Goal: Task Accomplishment & Management: Manage account settings

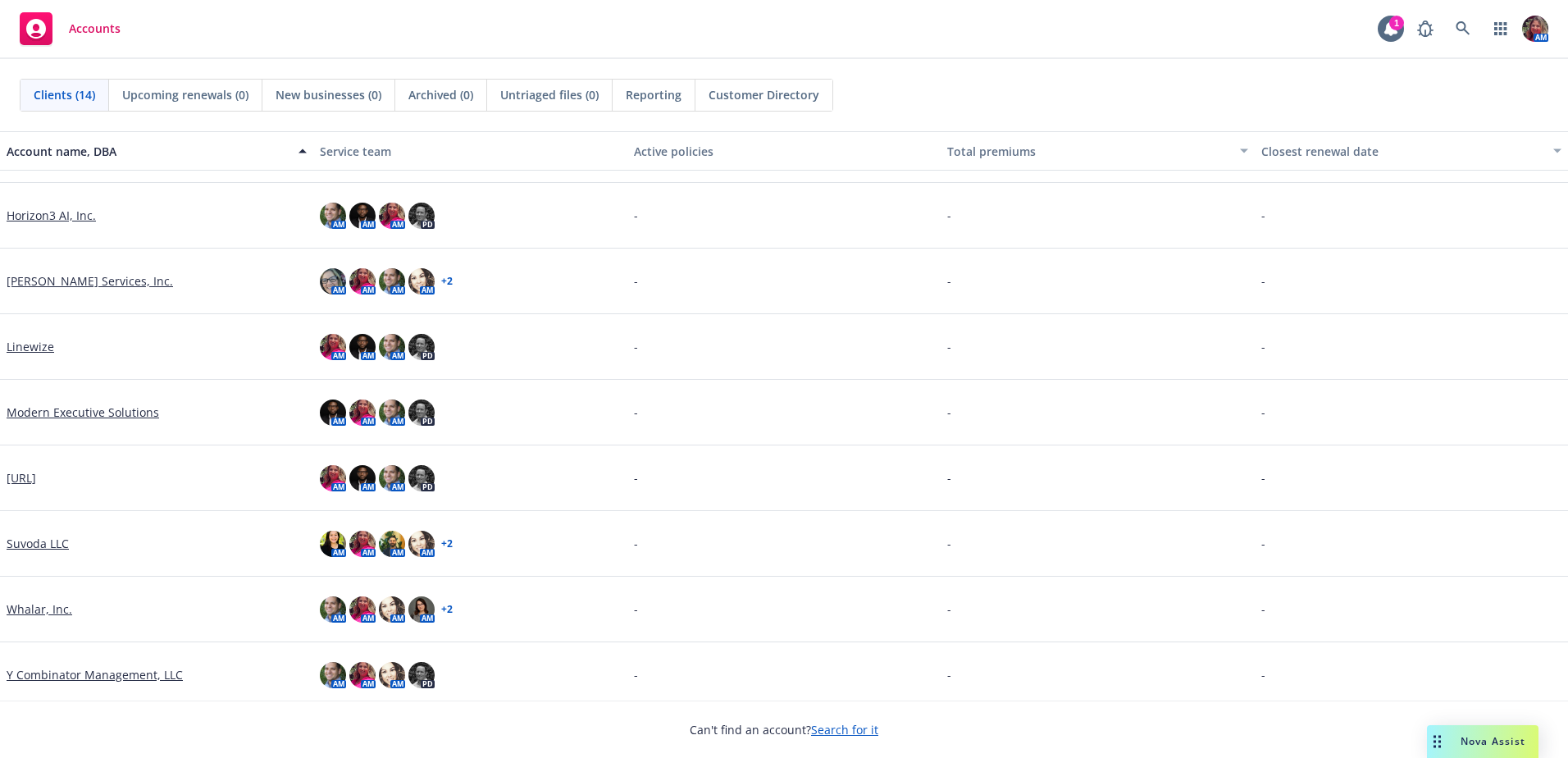
scroll to position [388, 0]
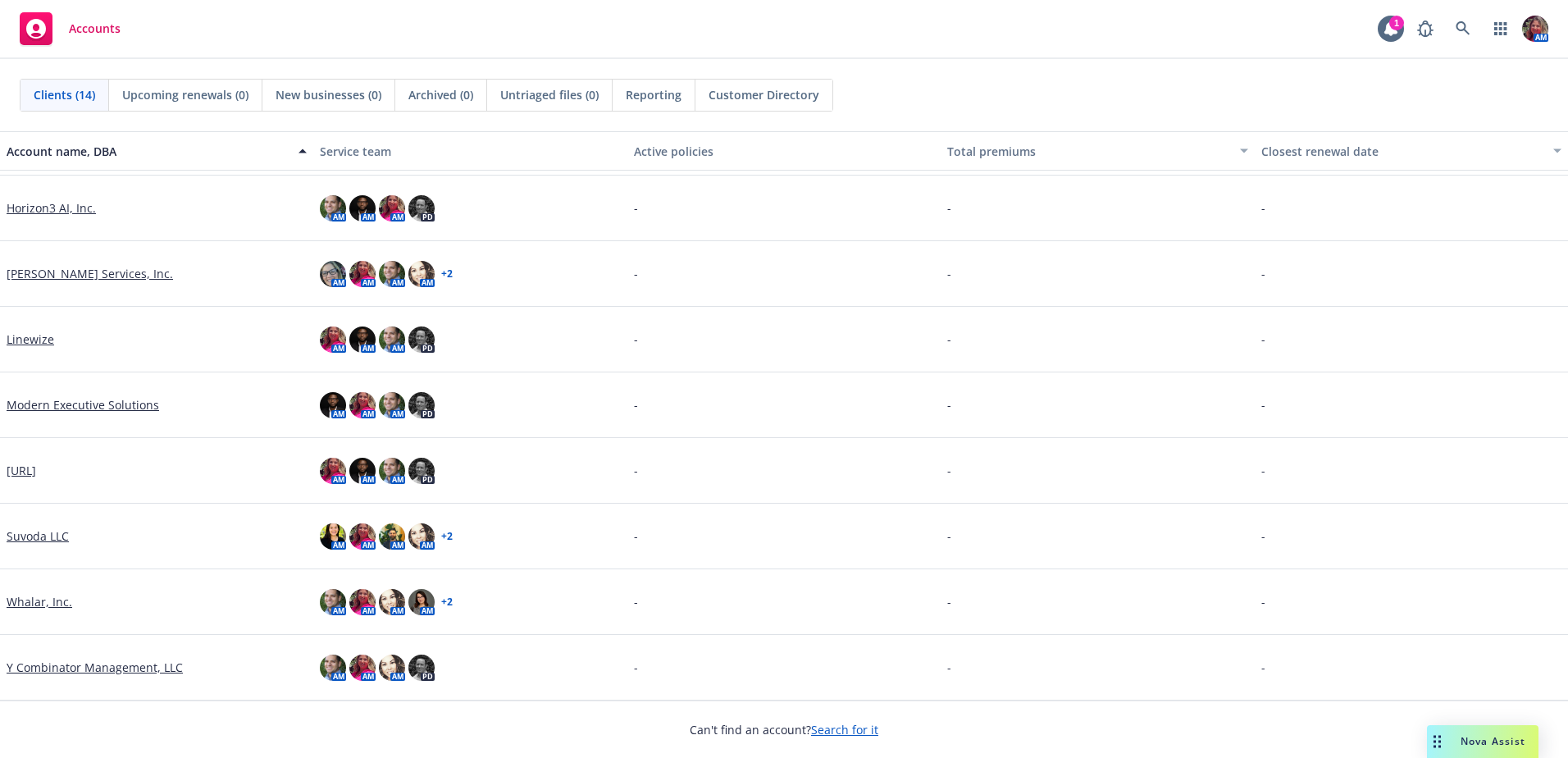
click at [22, 669] on link "Y Combinator Management, LLC" at bounding box center [95, 667] width 176 height 18
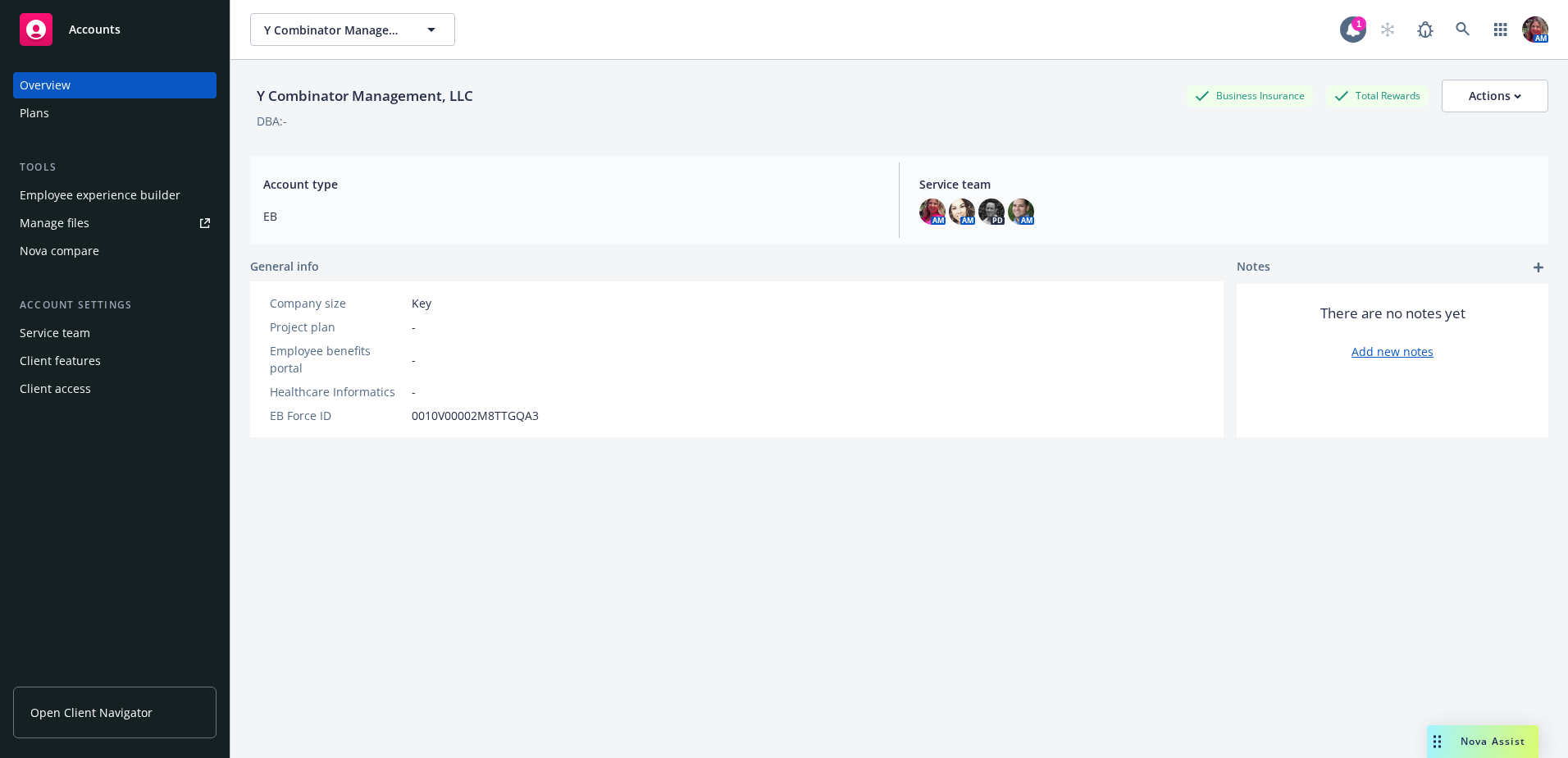
click at [141, 184] on div "Employee experience builder" at bounding box center [100, 195] width 160 height 26
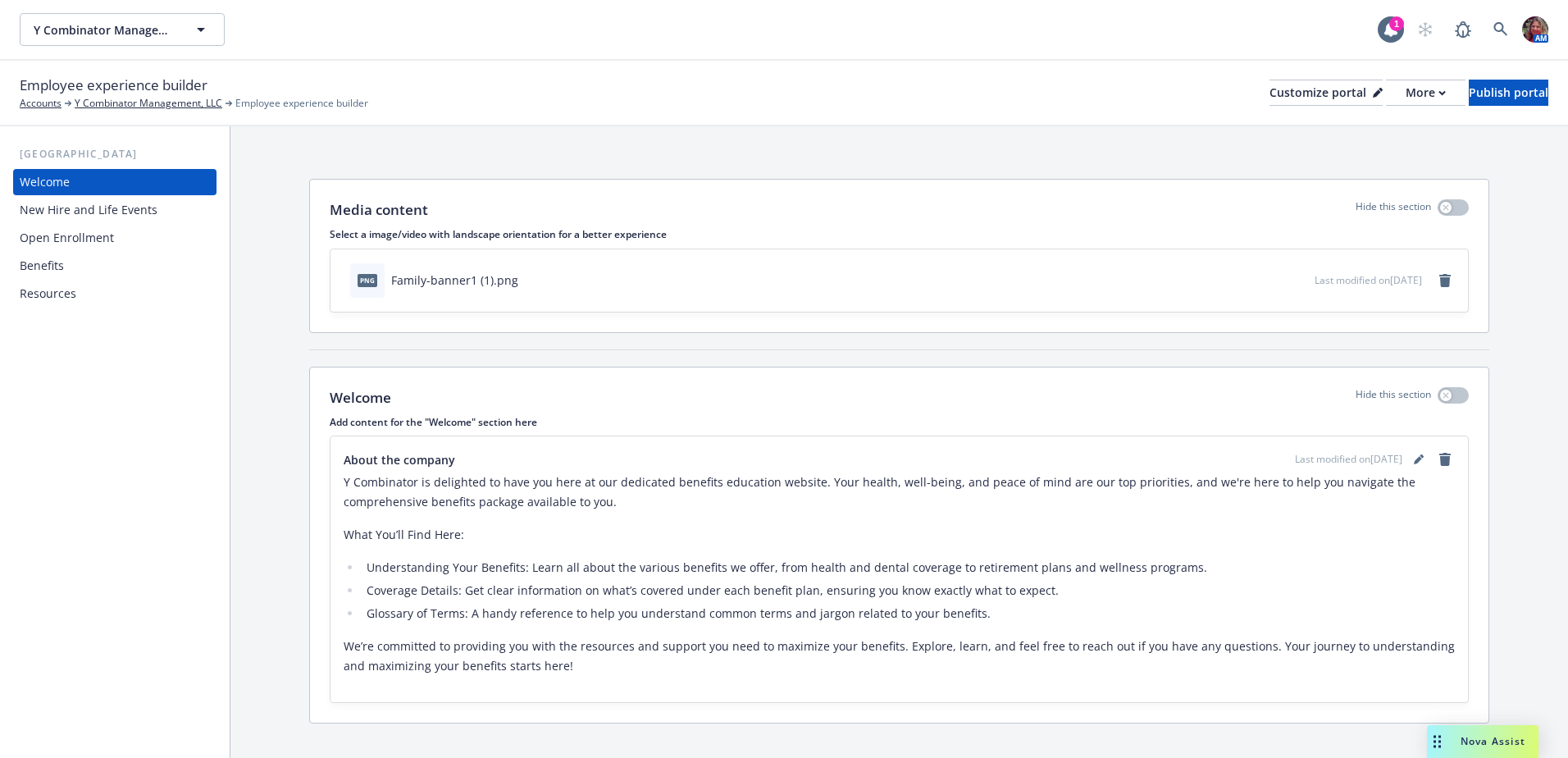
click at [82, 274] on div "Benefits" at bounding box center [114, 265] width 190 height 26
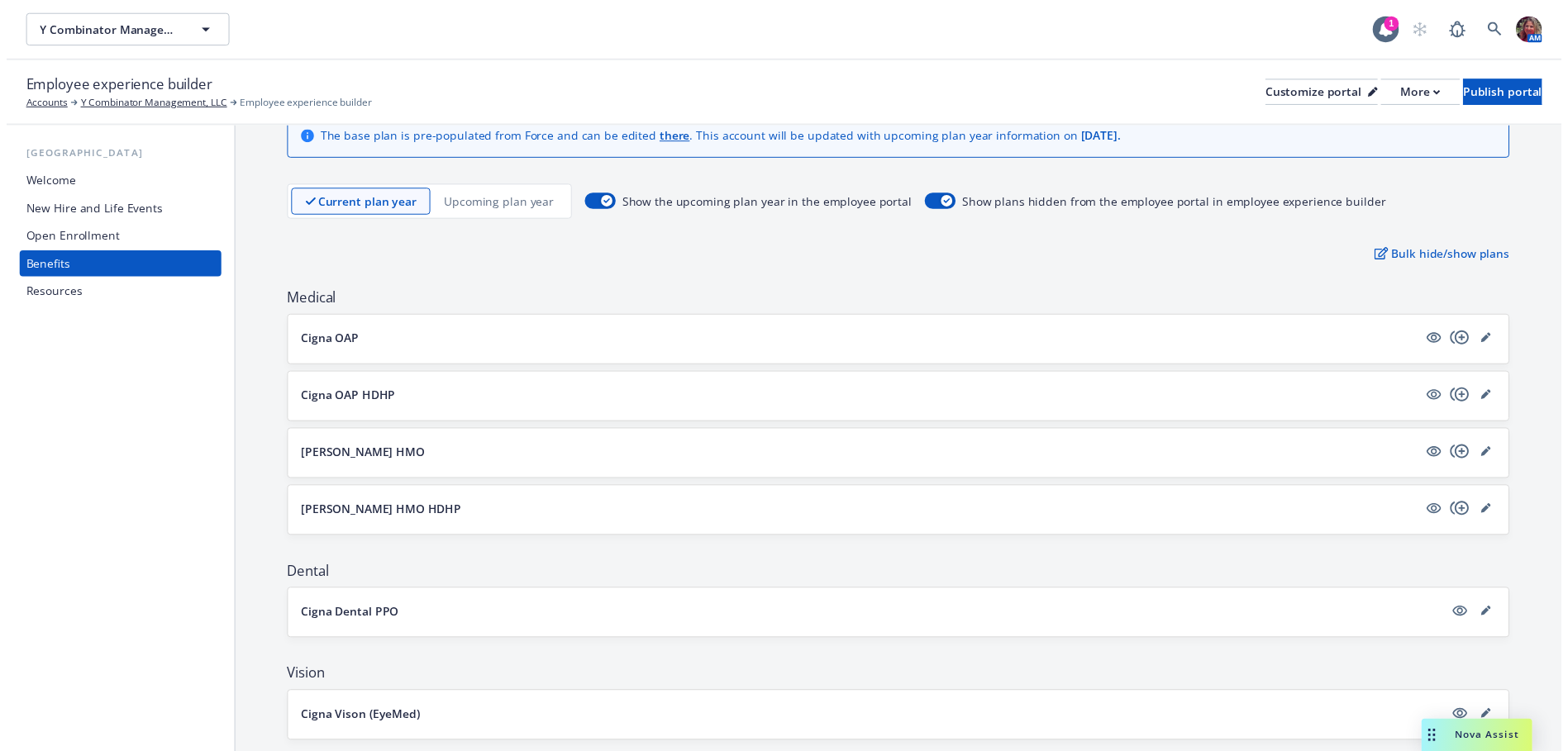
scroll to position [166, 0]
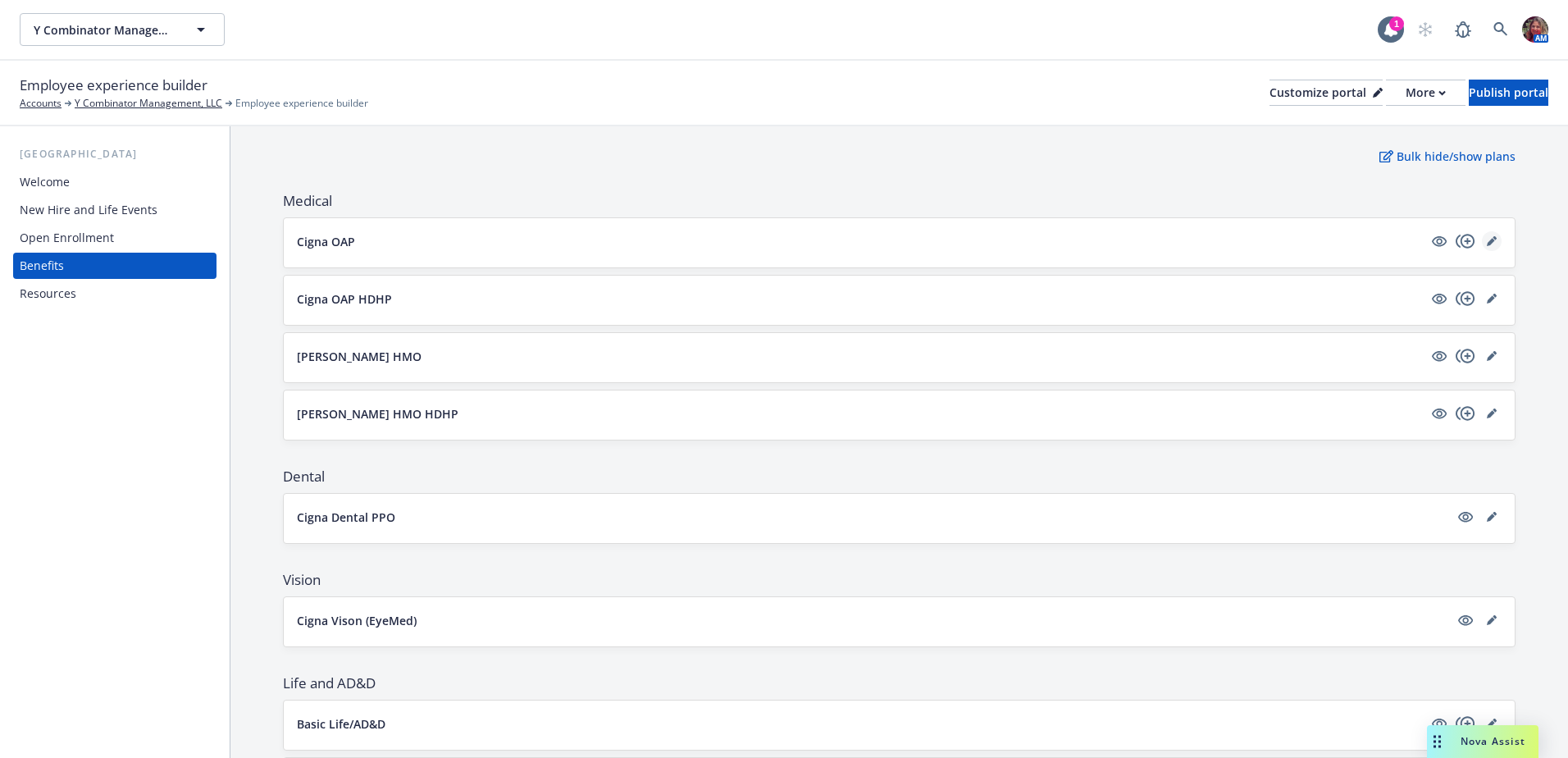
click at [1487, 237] on icon "editPencil" at bounding box center [1492, 241] width 10 height 10
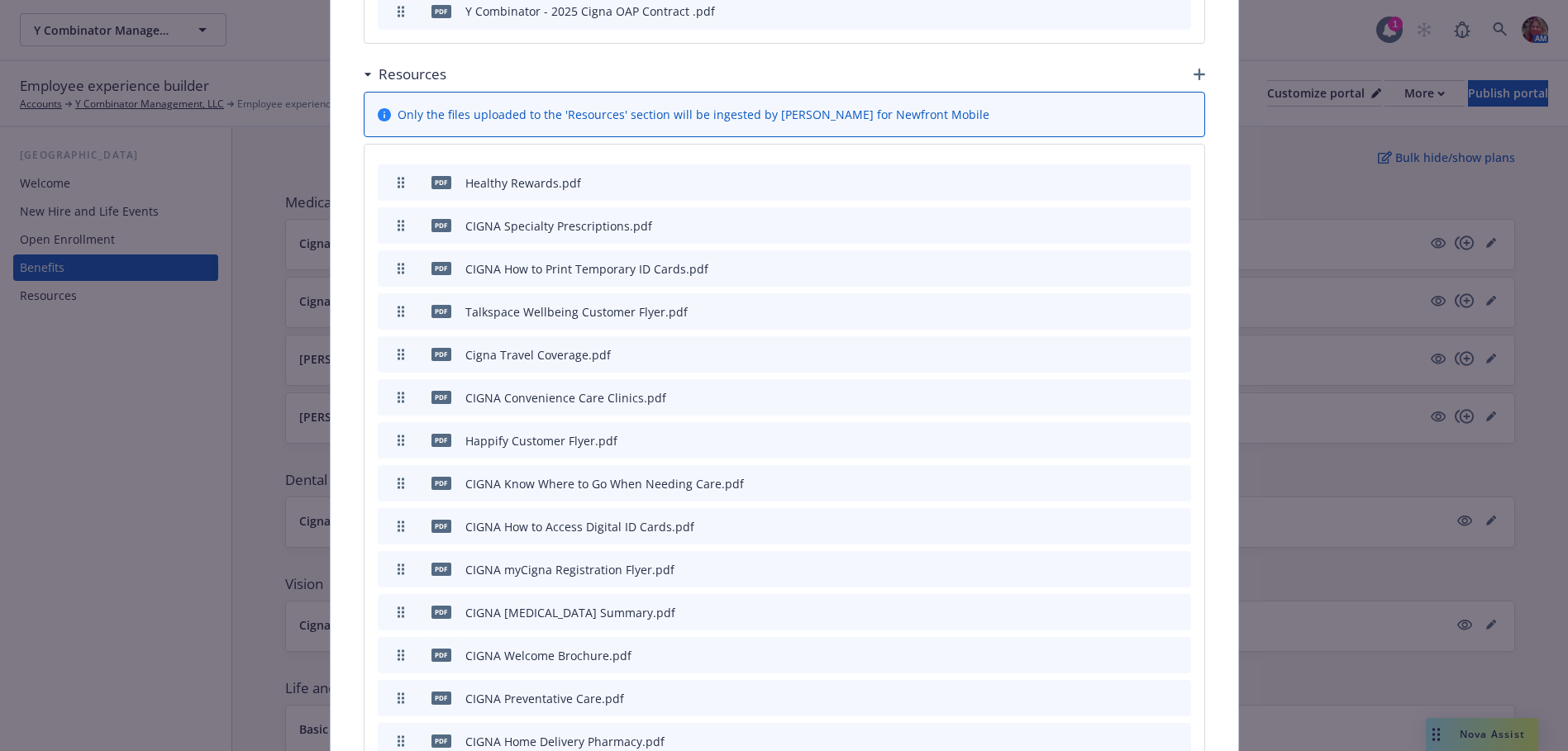
scroll to position [1454, 0]
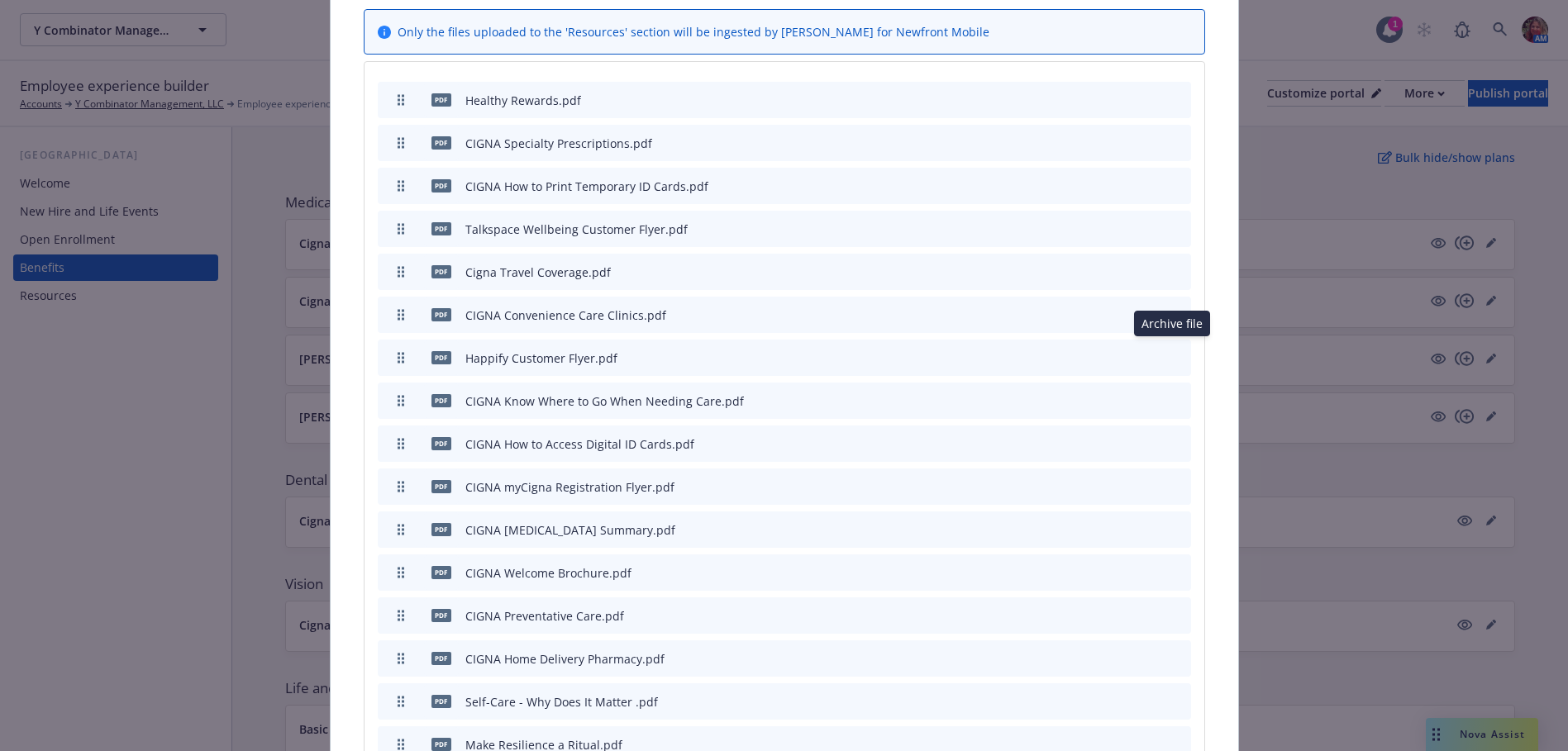
click at [1171, 350] on icon "archive file" at bounding box center [1176, 356] width 12 height 13
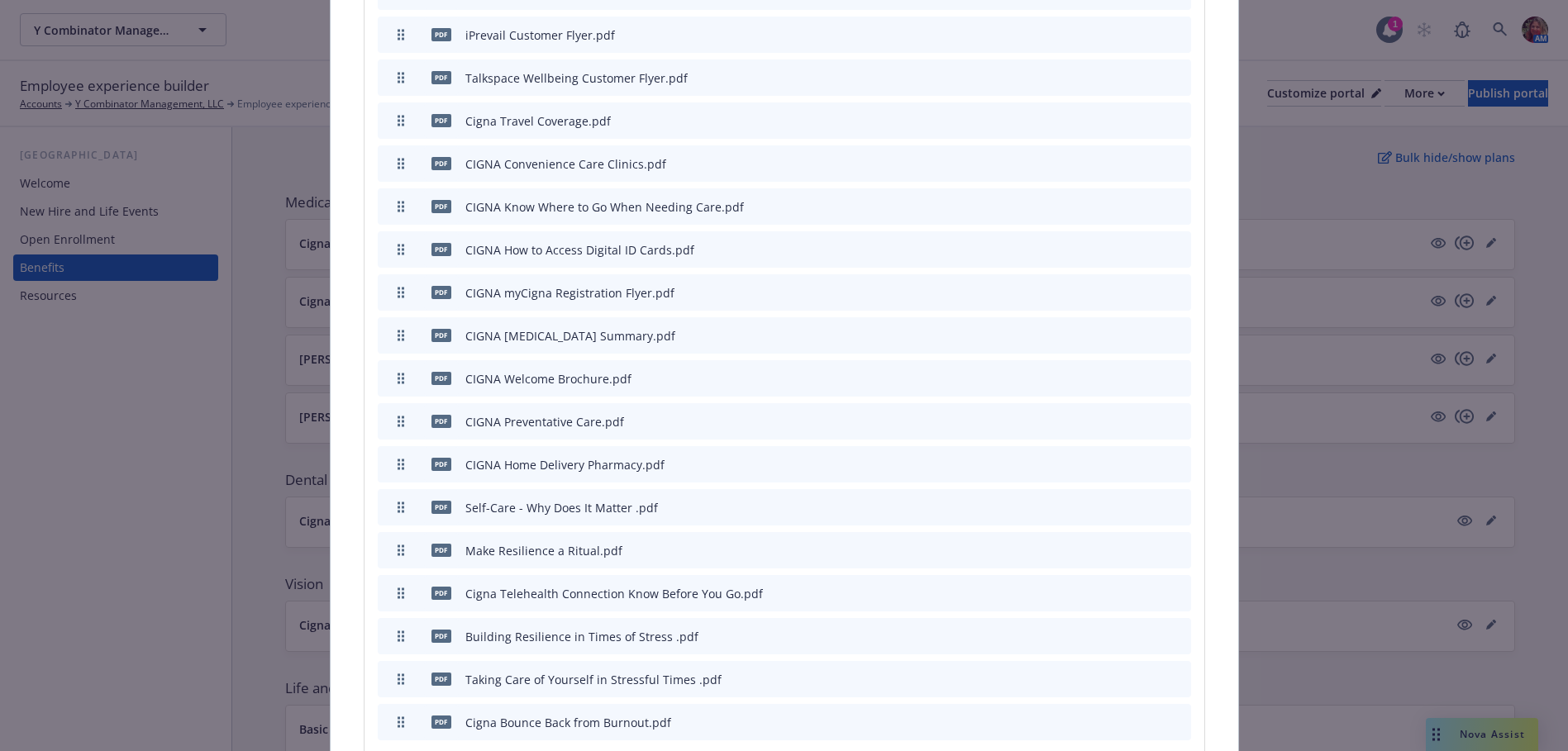
scroll to position [1619, 0]
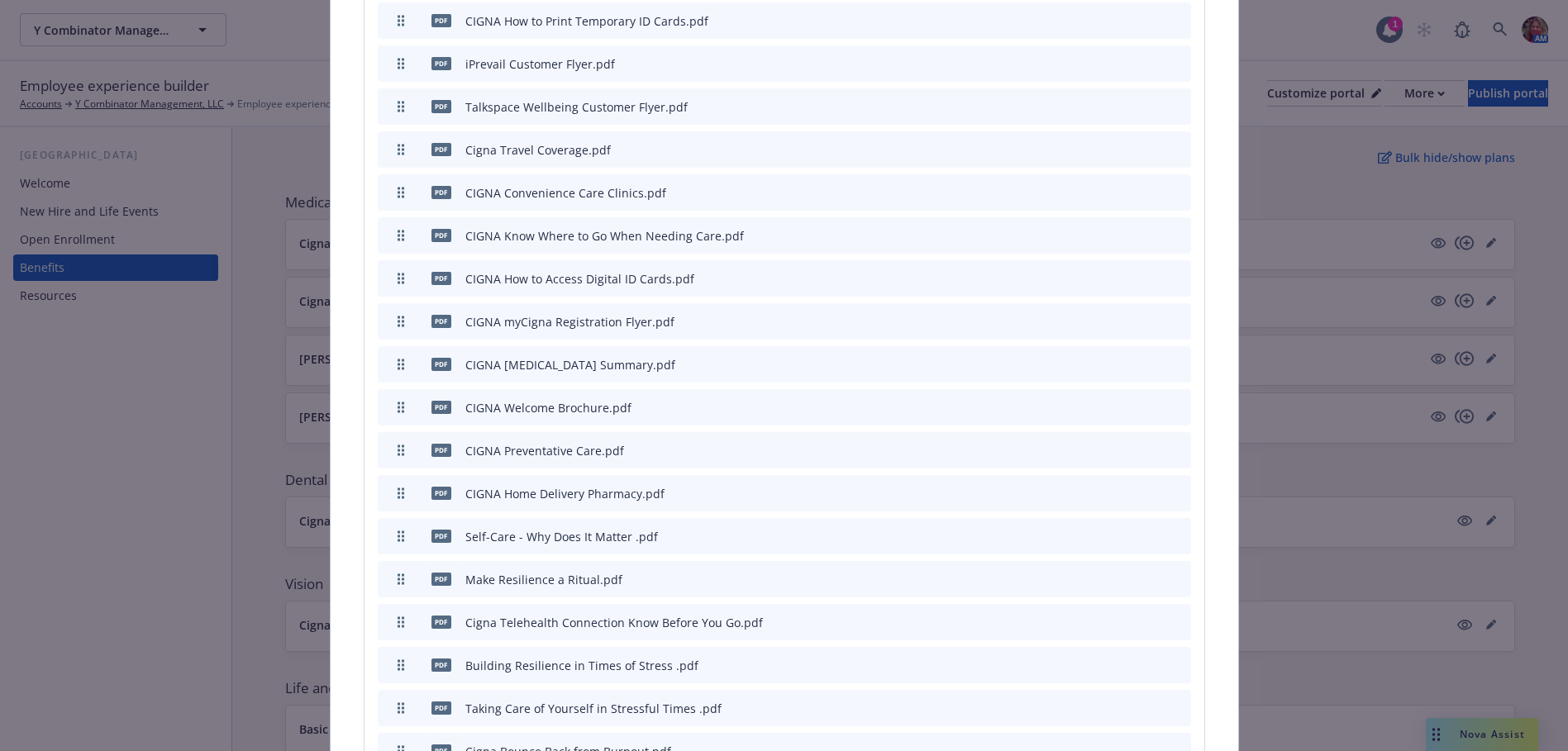
click at [1171, 56] on icon "archive file" at bounding box center [1176, 62] width 12 height 13
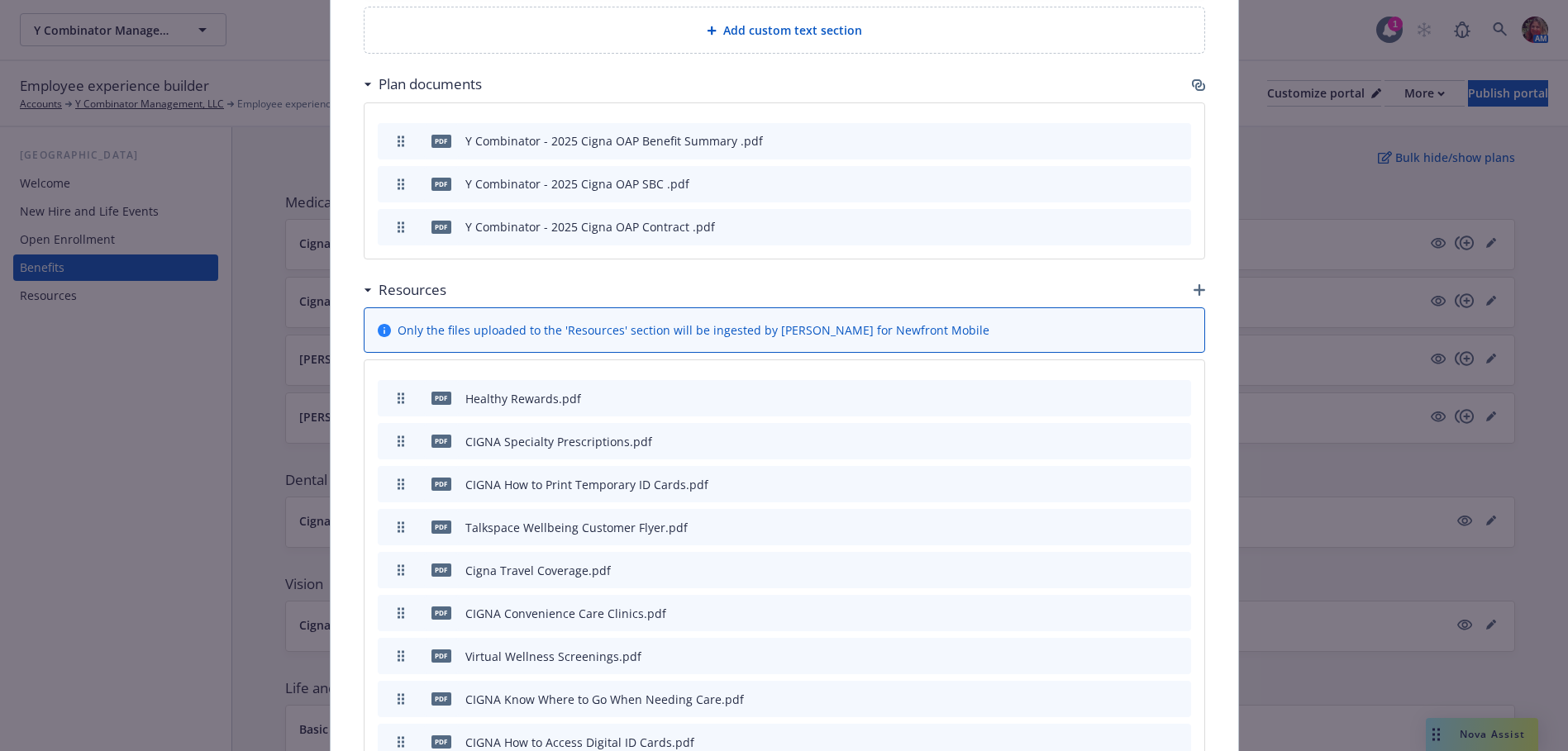
scroll to position [1157, 0]
click at [1182, 284] on div "Resources" at bounding box center [784, 289] width 841 height 34
click at [1194, 284] on icon "button" at bounding box center [1200, 290] width 12 height 12
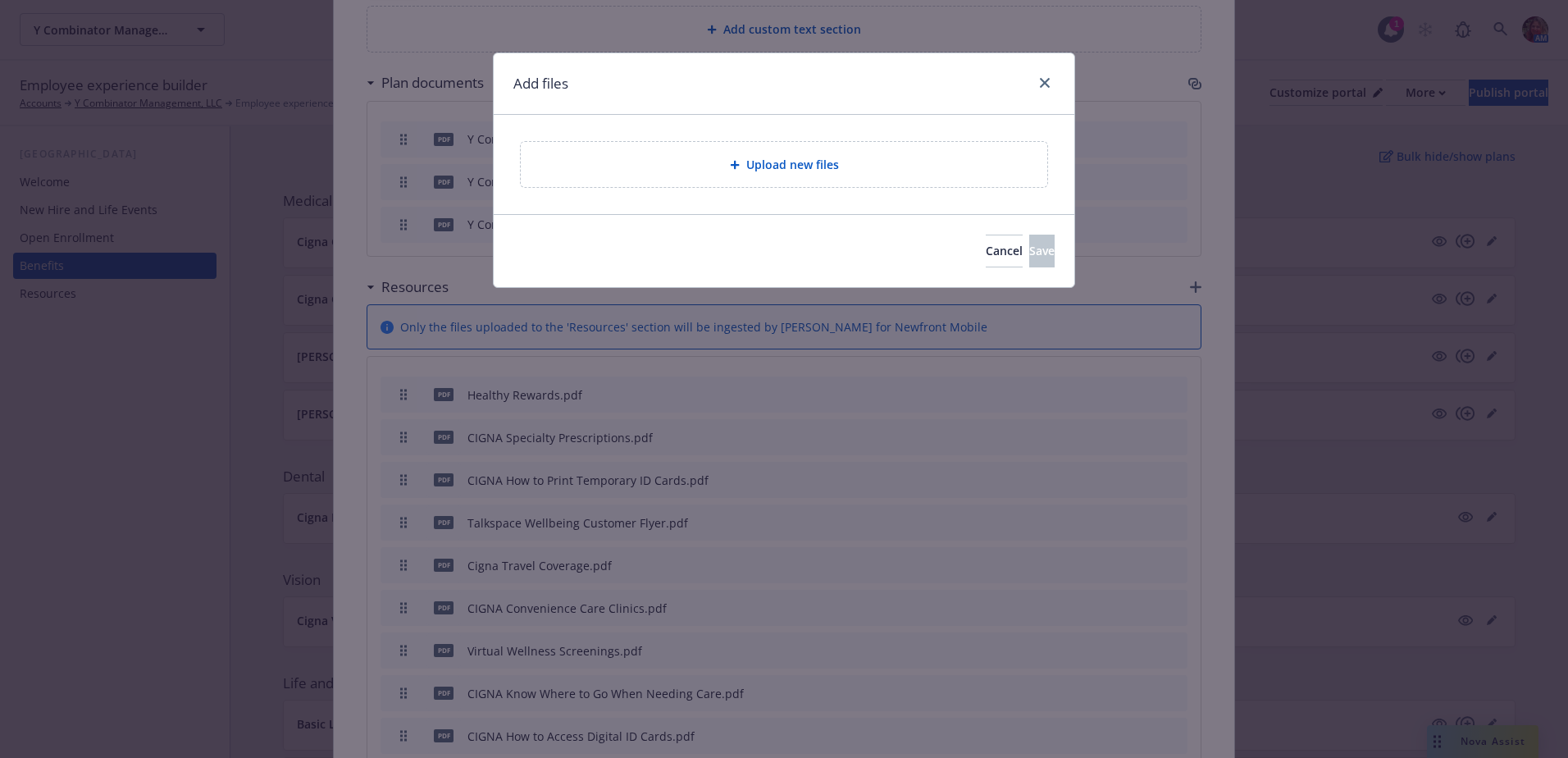
click at [780, 152] on div "Upload new files" at bounding box center [784, 164] width 526 height 45
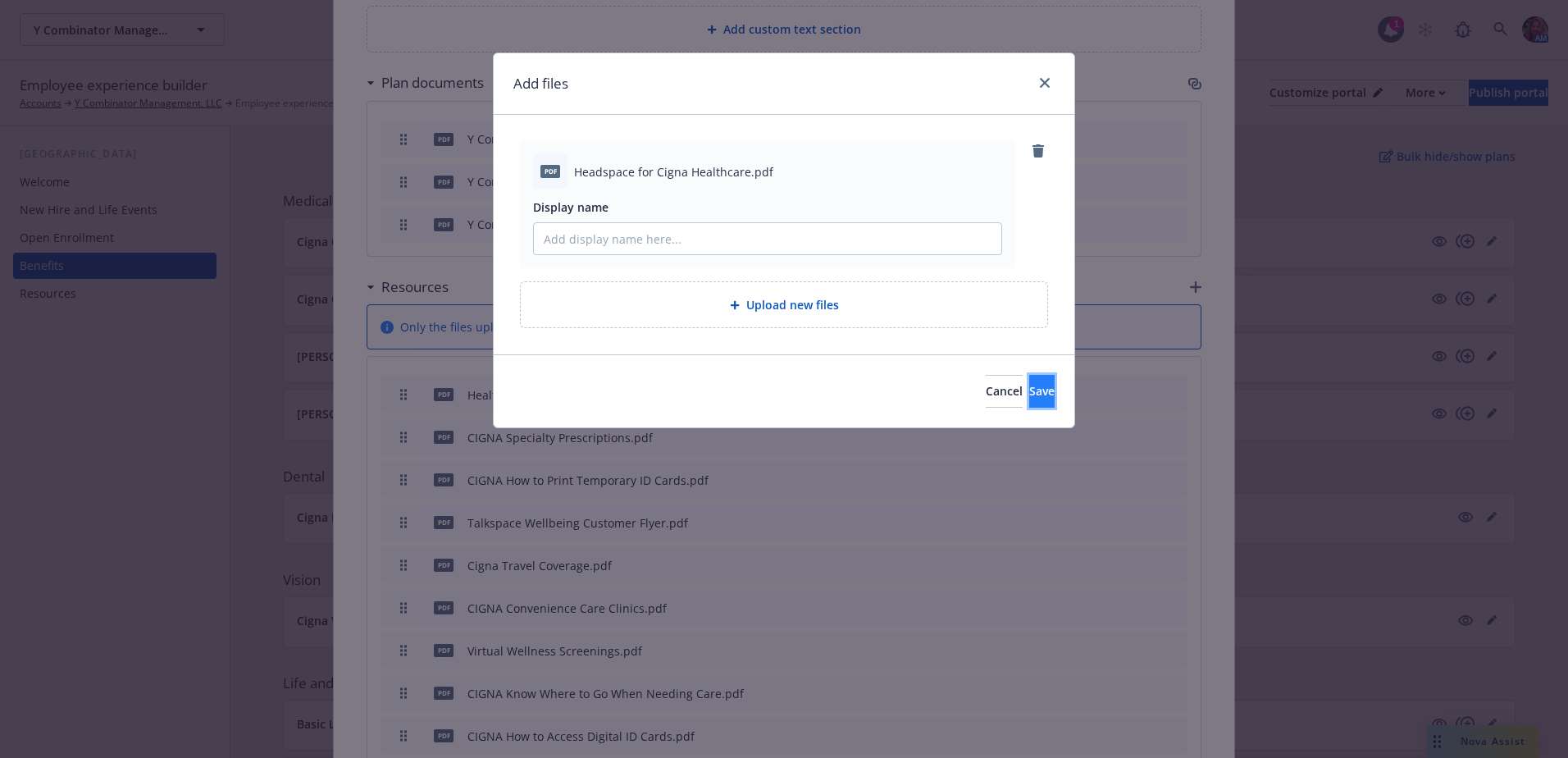
click at [1039, 384] on button "Save" at bounding box center [1042, 391] width 25 height 33
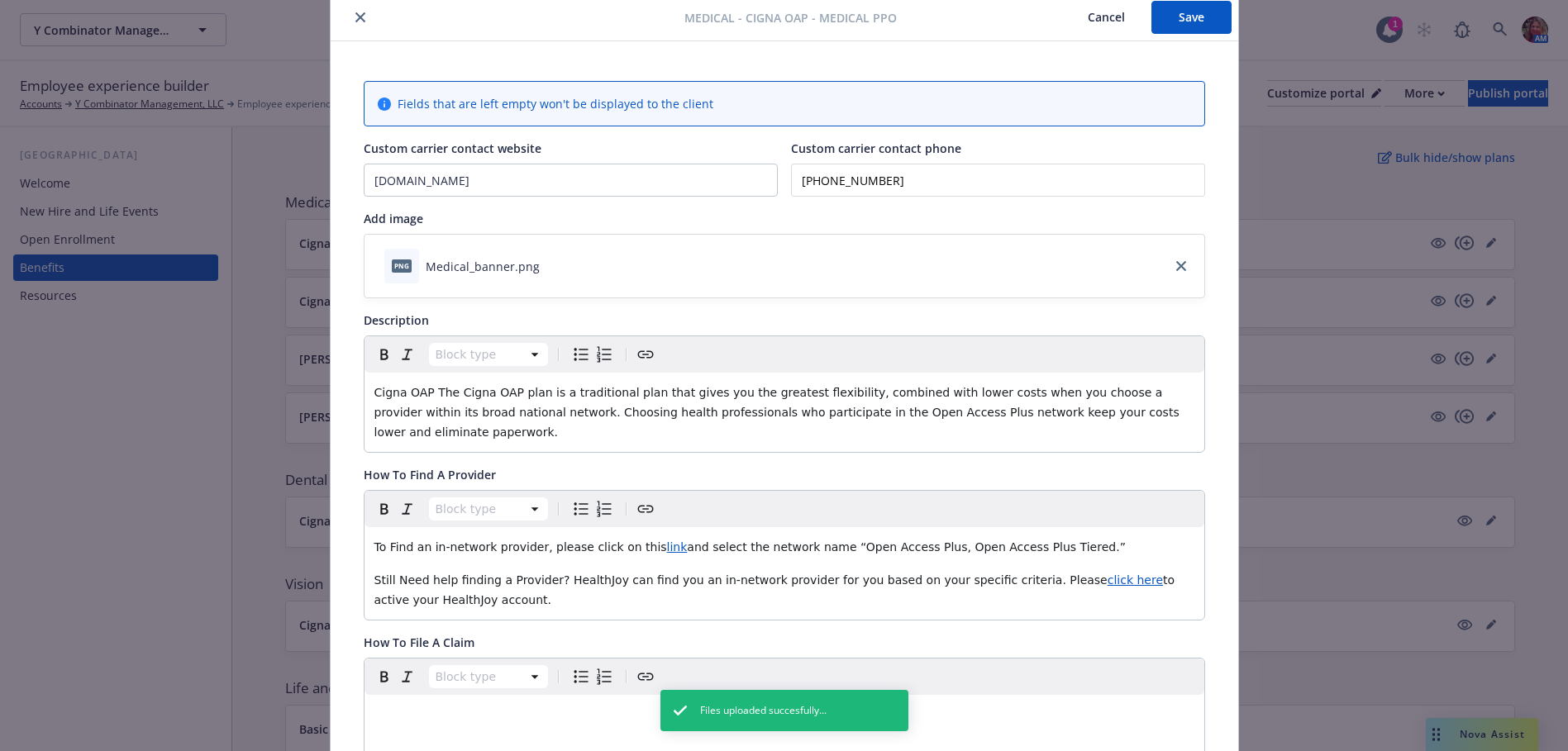
scroll to position [0, 0]
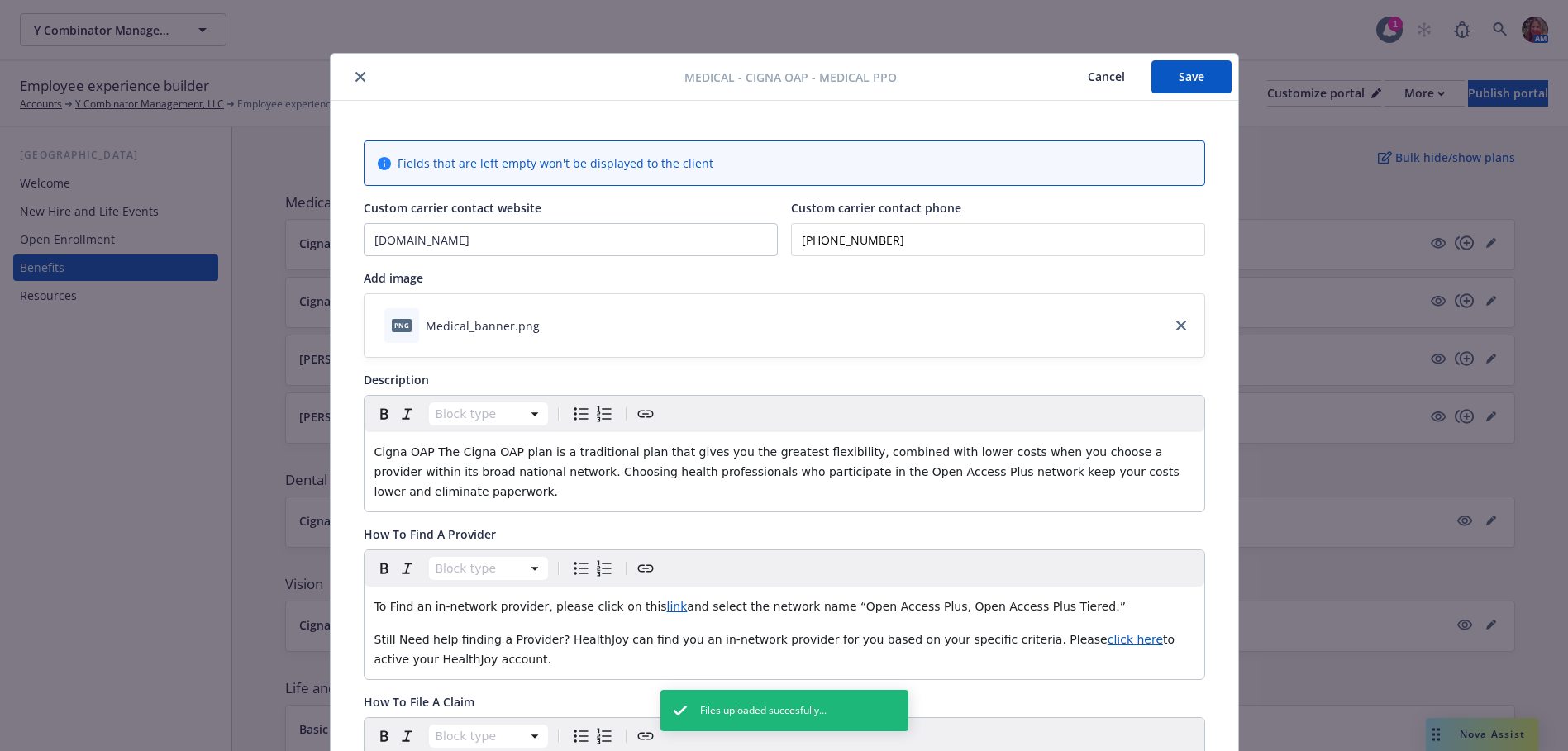
click at [1187, 86] on button "Save" at bounding box center [1191, 77] width 80 height 34
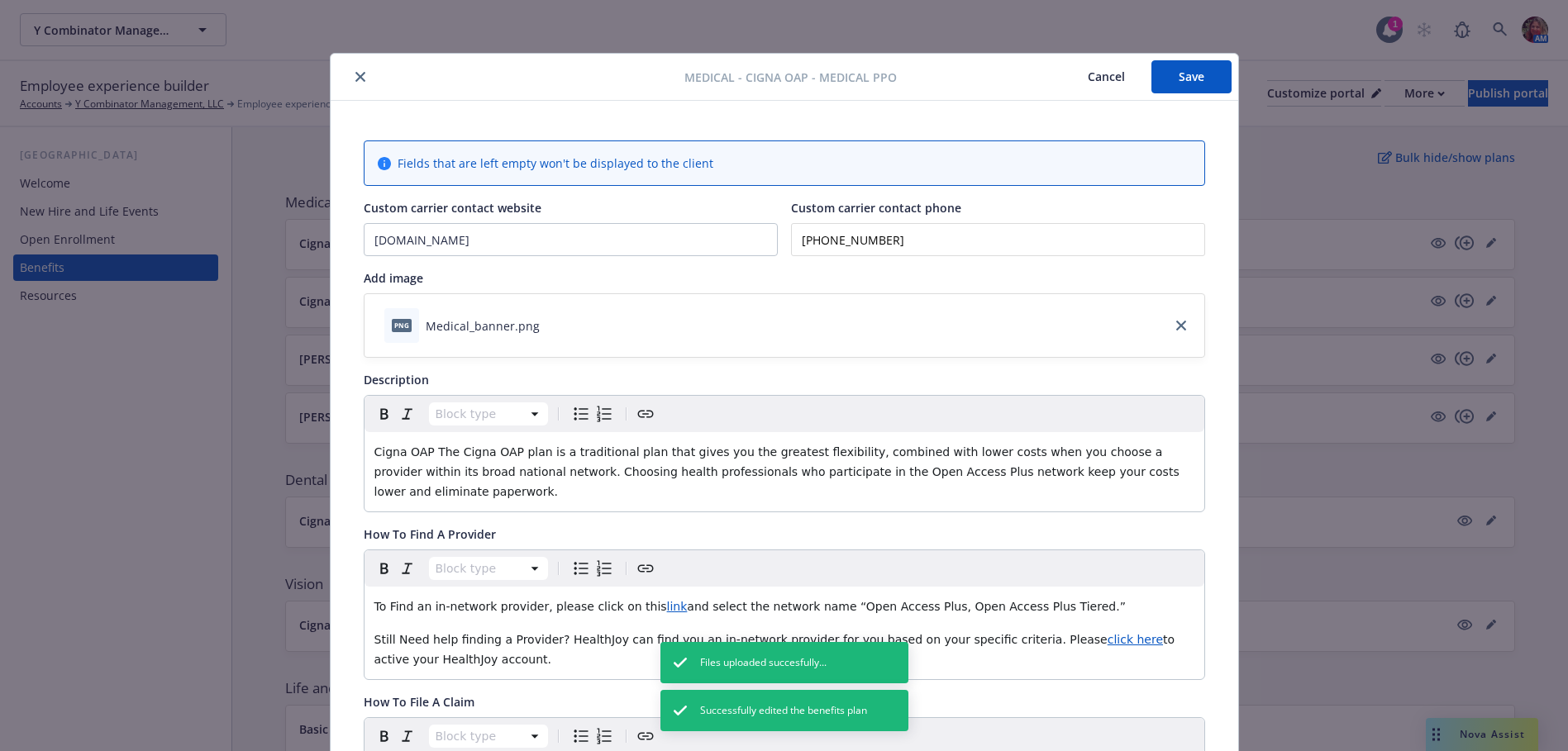
click at [357, 74] on icon "close" at bounding box center [360, 77] width 10 height 10
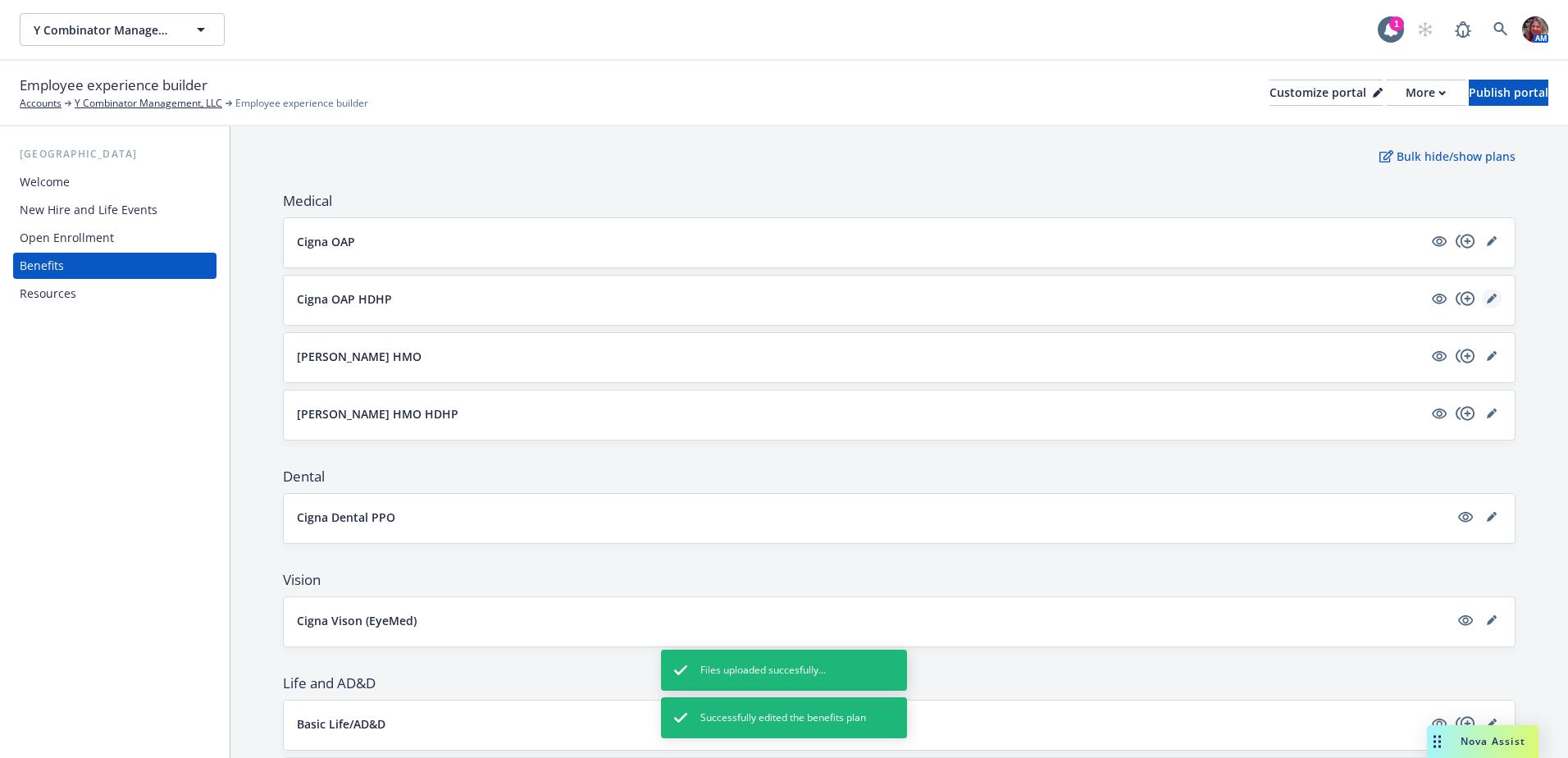
click at [1487, 298] on icon "editPencil" at bounding box center [1492, 298] width 10 height 10
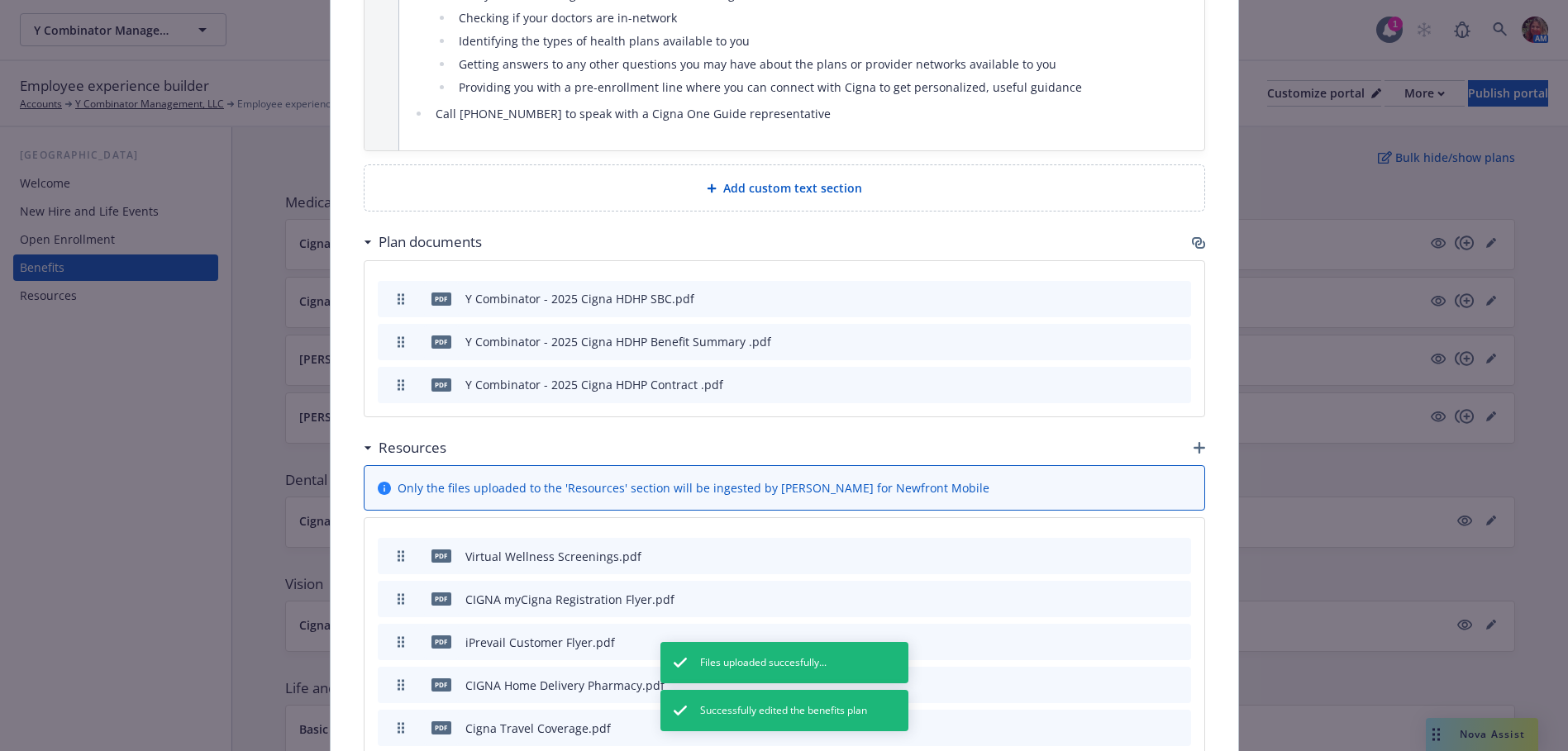
scroll to position [1206, 0]
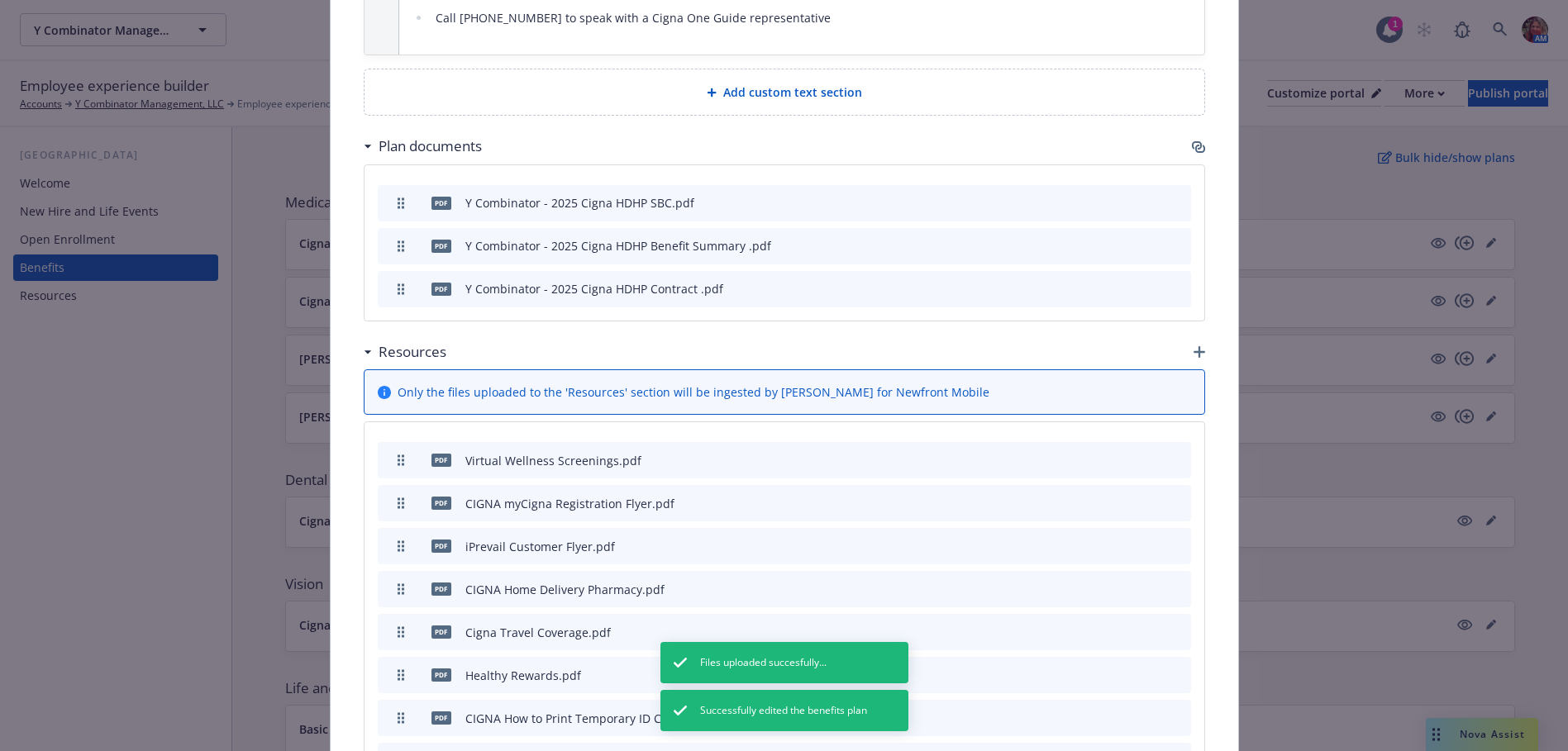
click at [1172, 539] on icon "archive file" at bounding box center [1176, 545] width 12 height 13
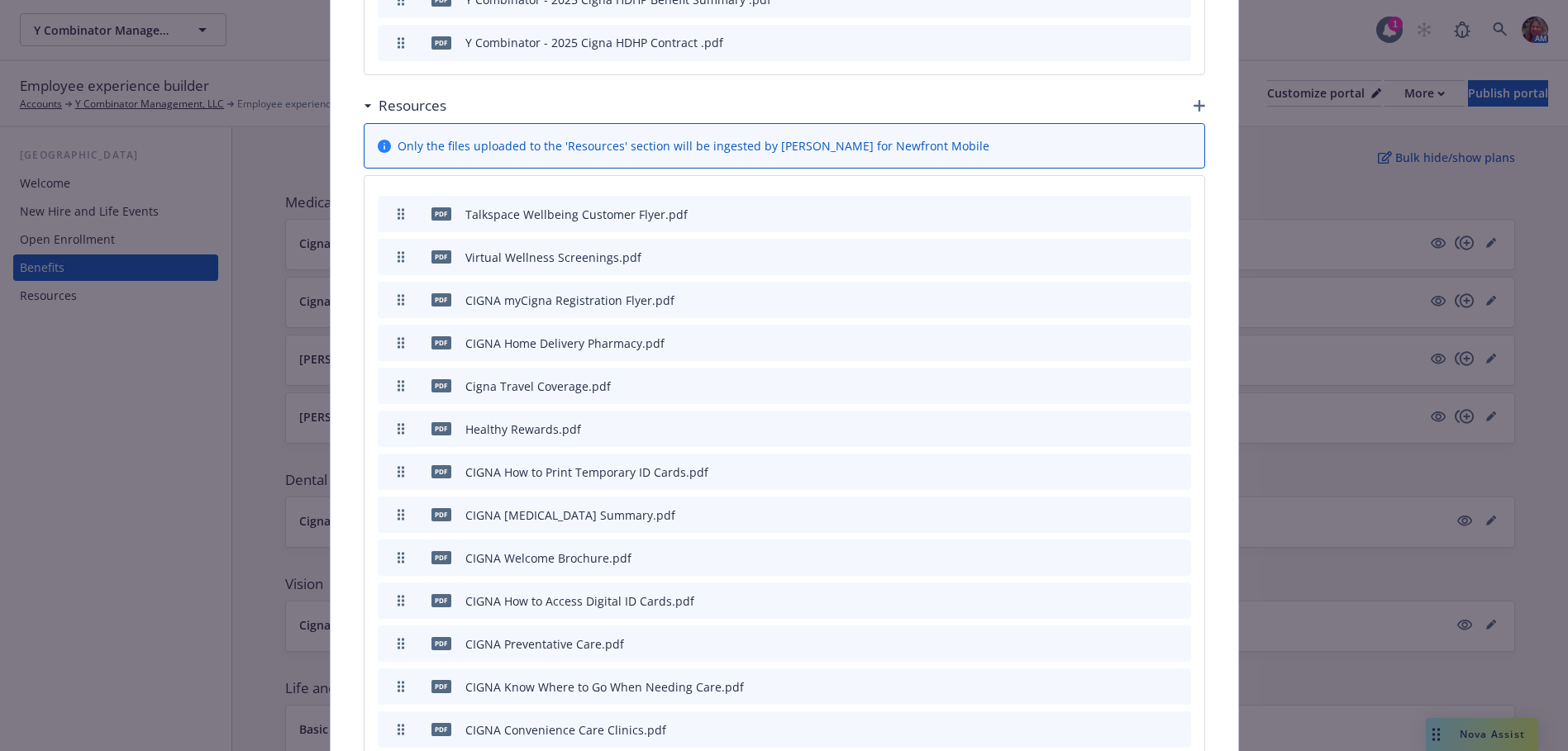
scroll to position [1289, 0]
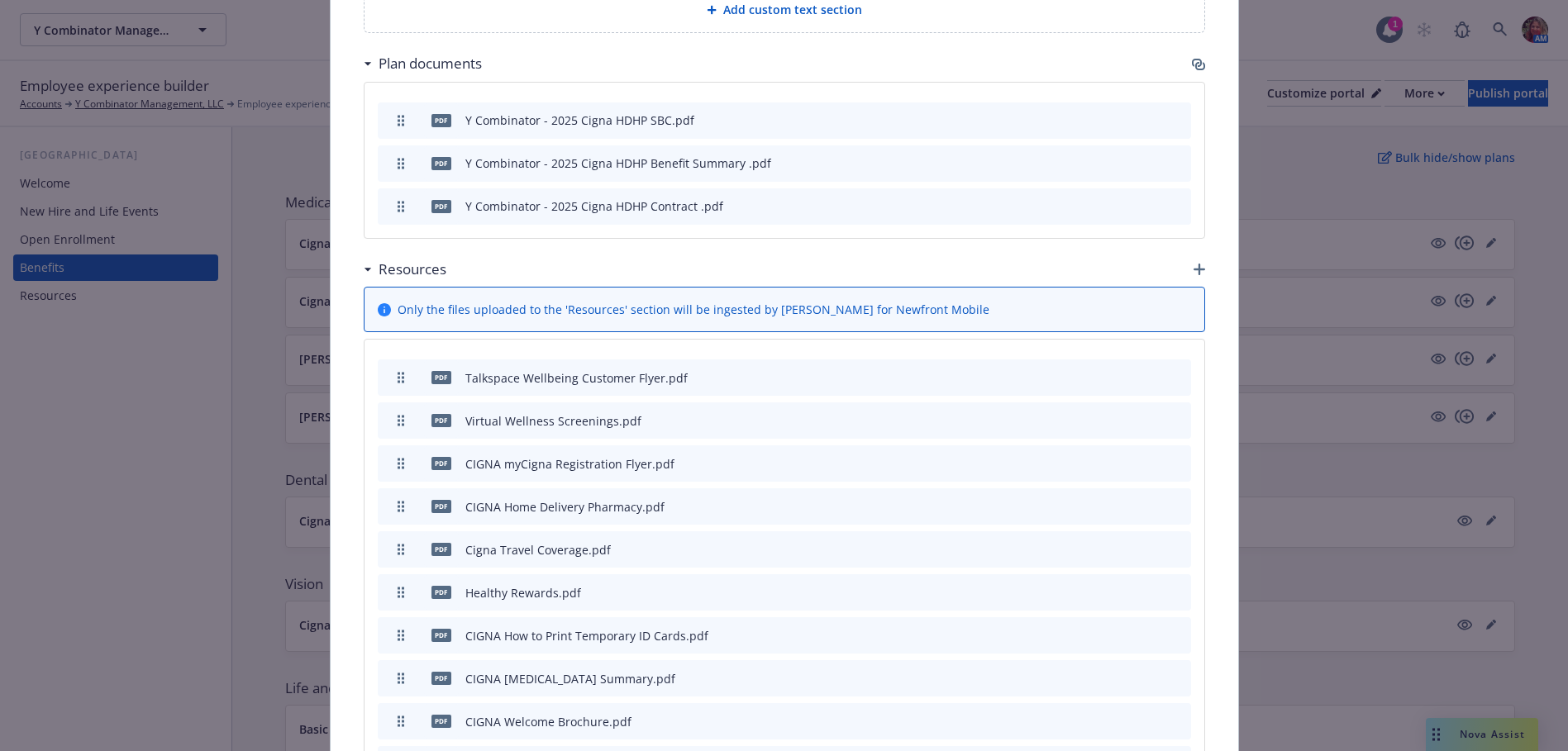
click at [1194, 263] on icon "button" at bounding box center [1200, 269] width 12 height 12
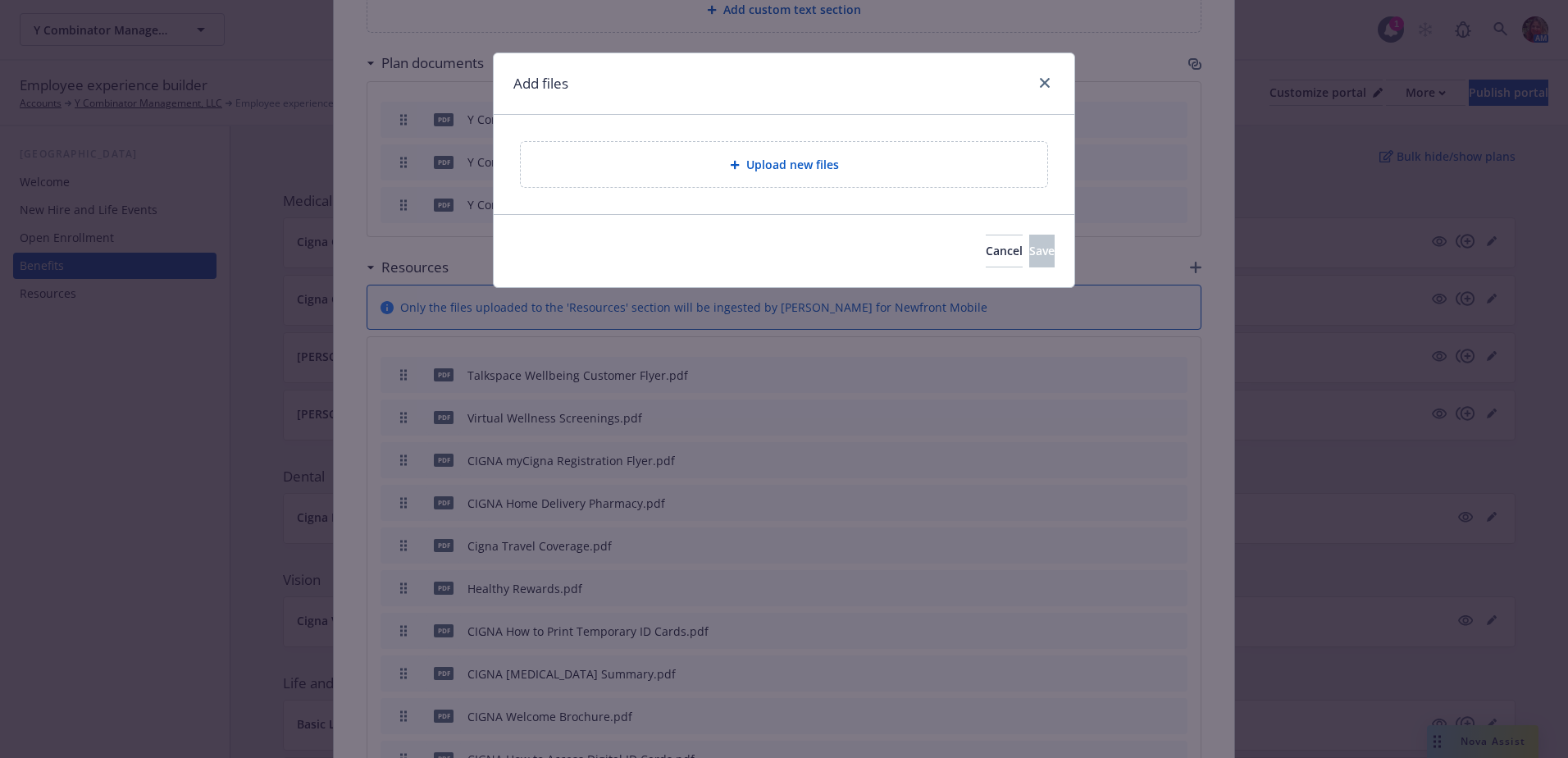
click at [826, 167] on span "Upload new files" at bounding box center [792, 164] width 93 height 18
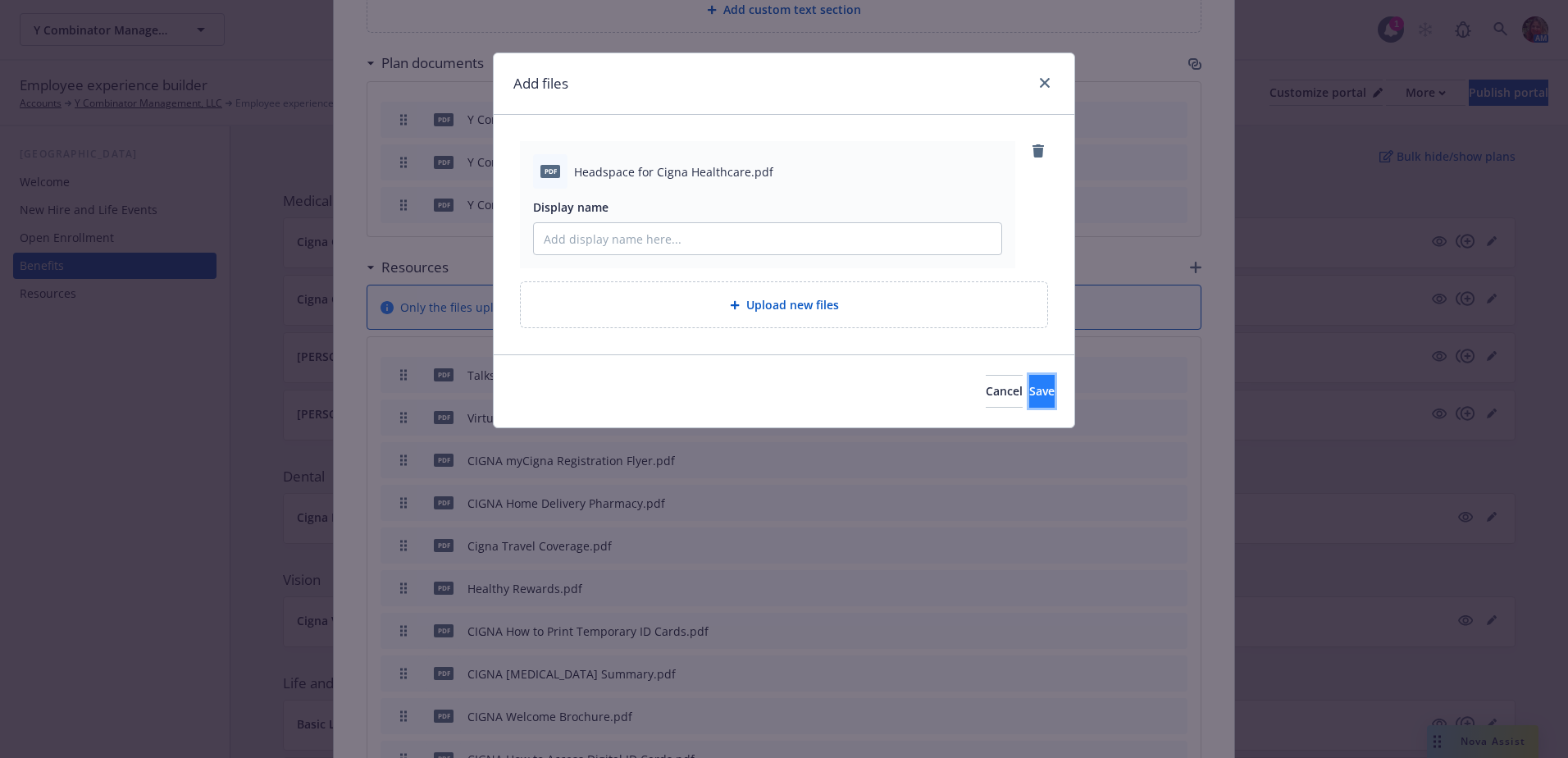
click at [1029, 399] on button "Save" at bounding box center [1042, 391] width 25 height 33
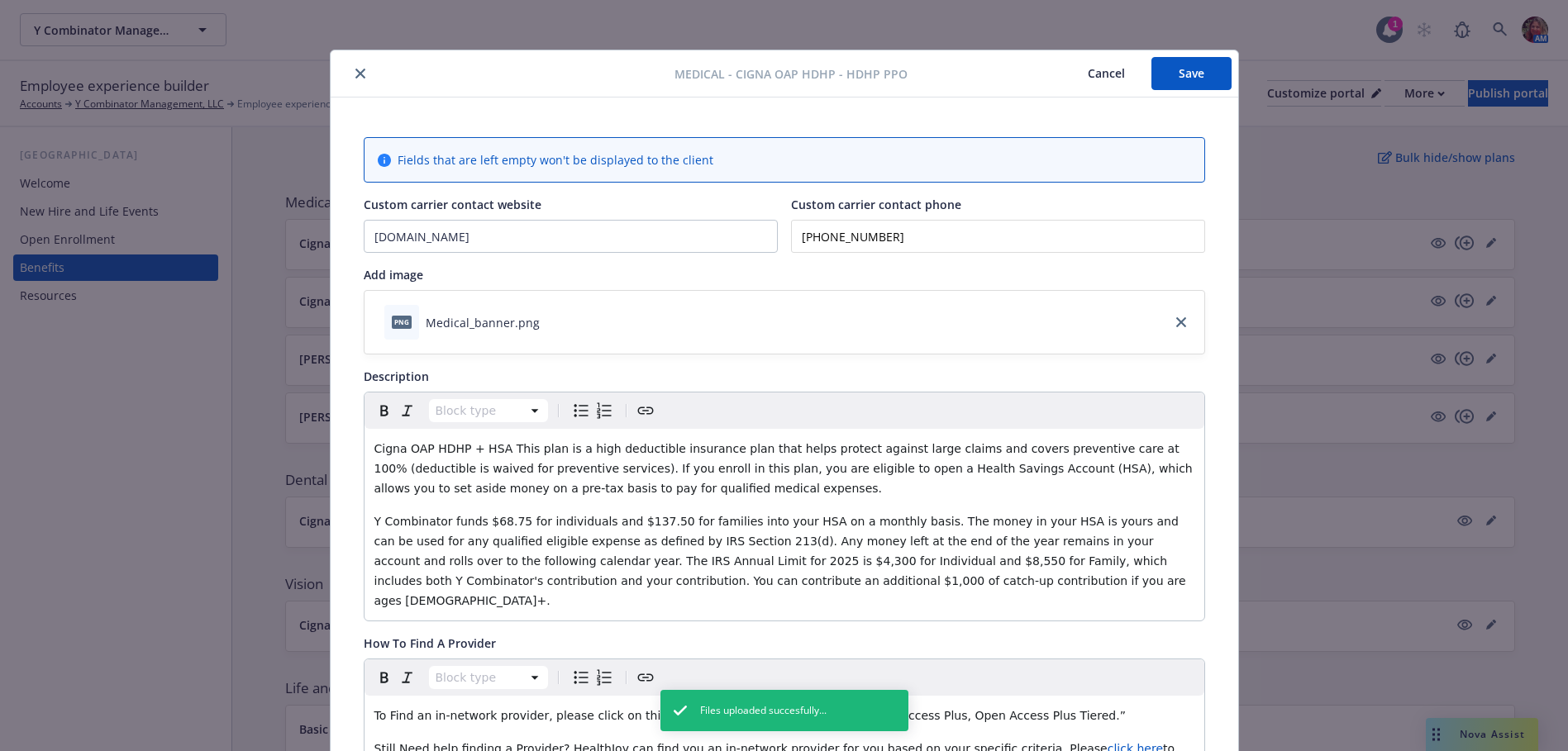
scroll to position [0, 0]
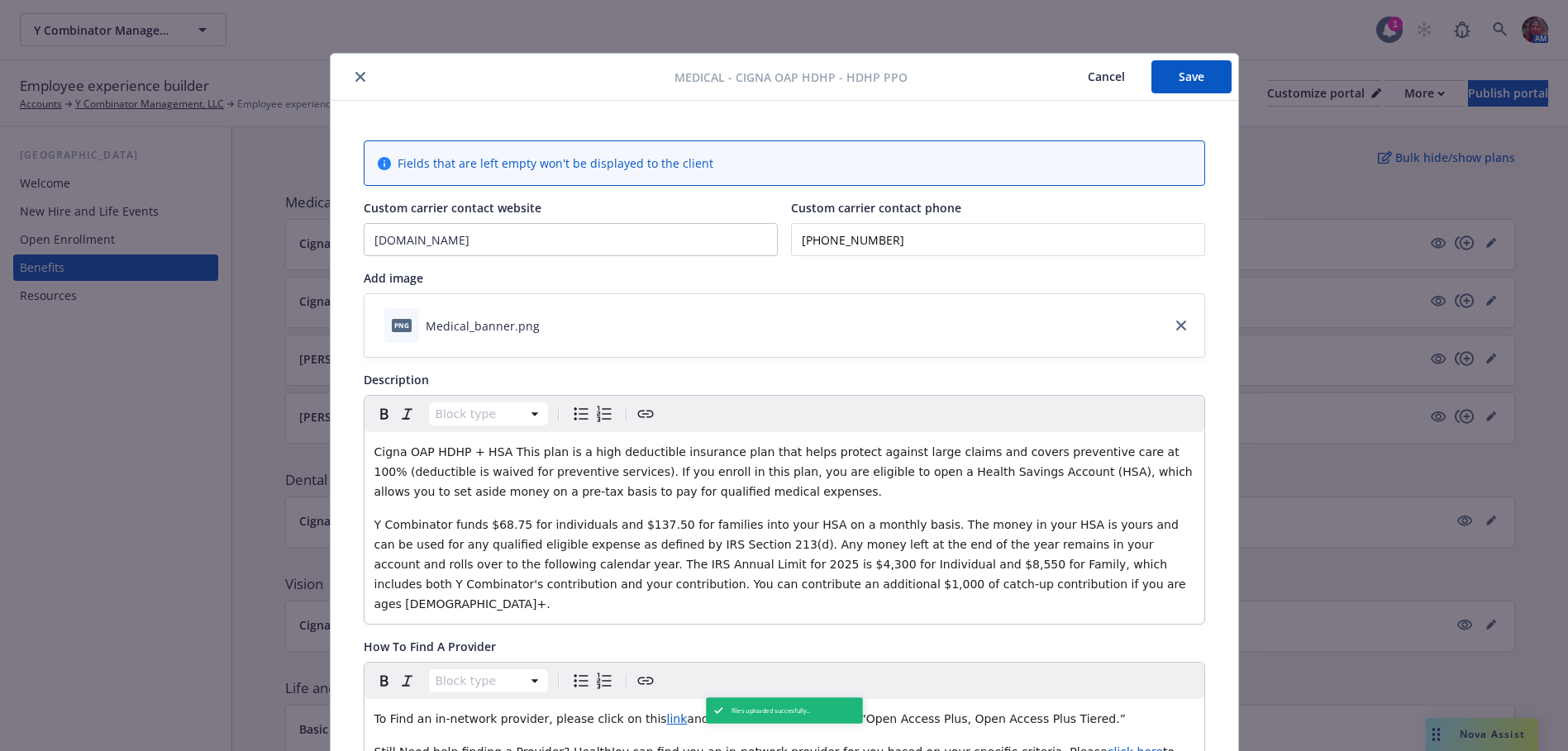
click at [1178, 82] on button "Save" at bounding box center [1191, 77] width 80 height 34
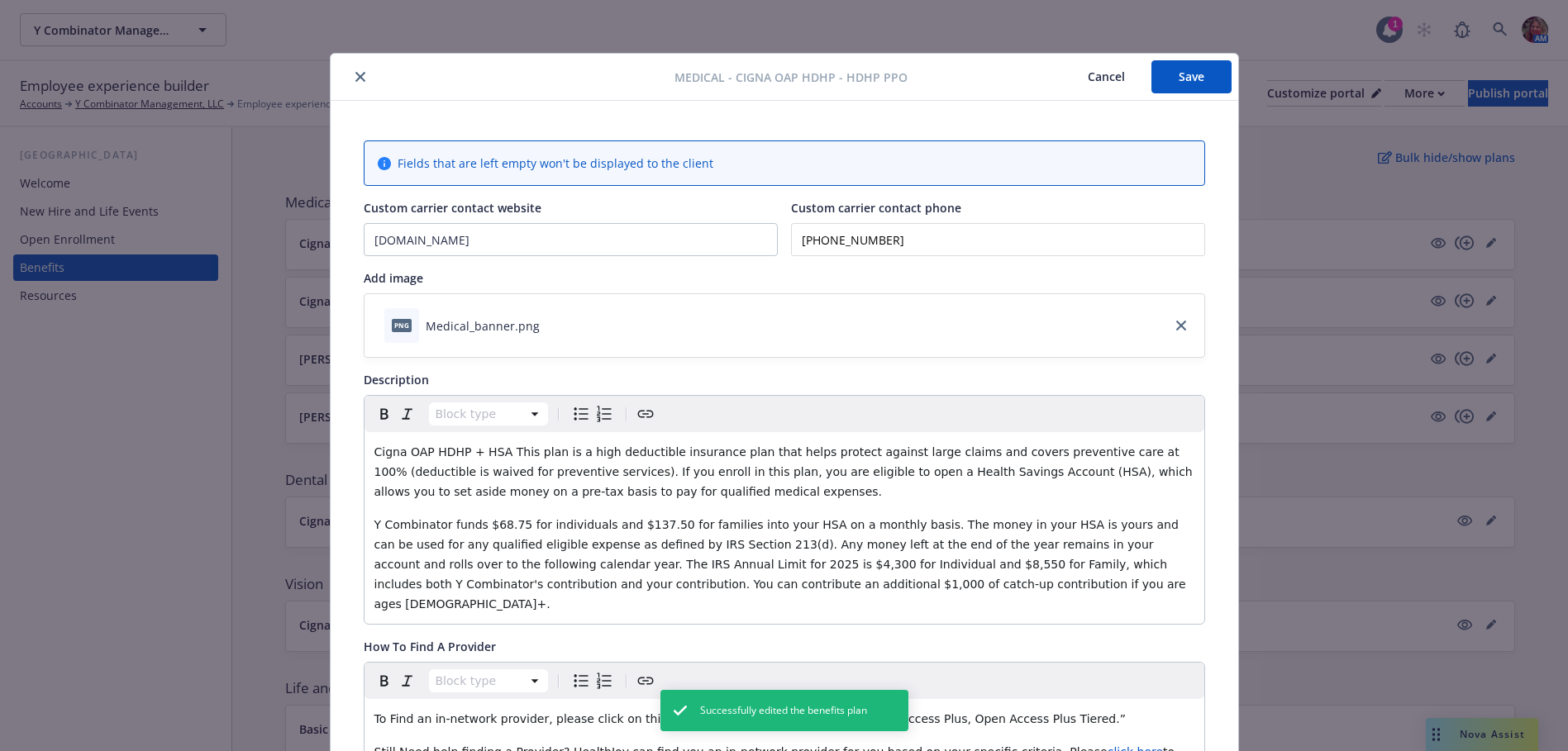
click at [350, 77] on button "close" at bounding box center [360, 77] width 20 height 20
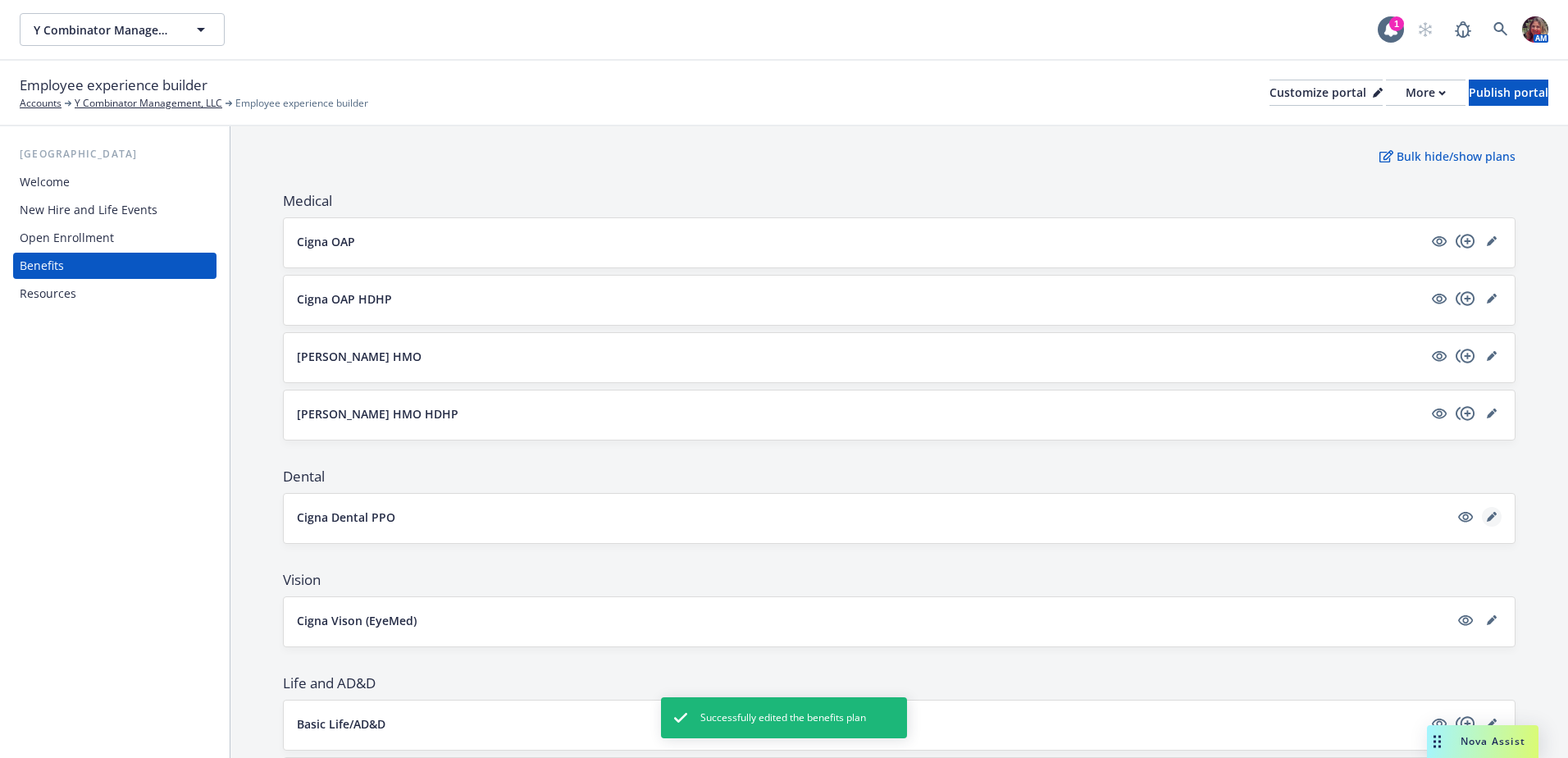
click at [1487, 517] on icon "editPencil" at bounding box center [1491, 517] width 8 height 8
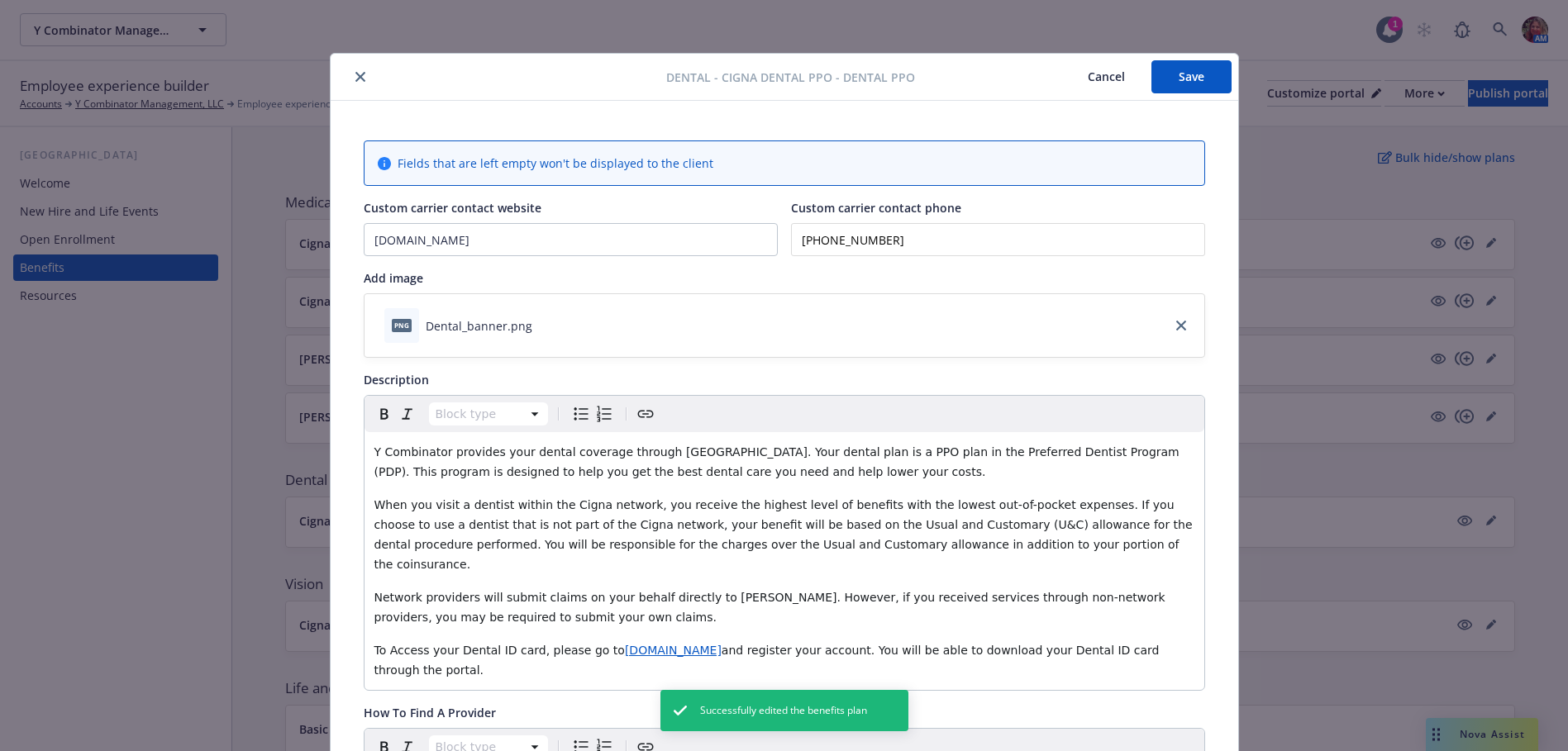
click at [355, 75] on icon "close" at bounding box center [360, 77] width 10 height 10
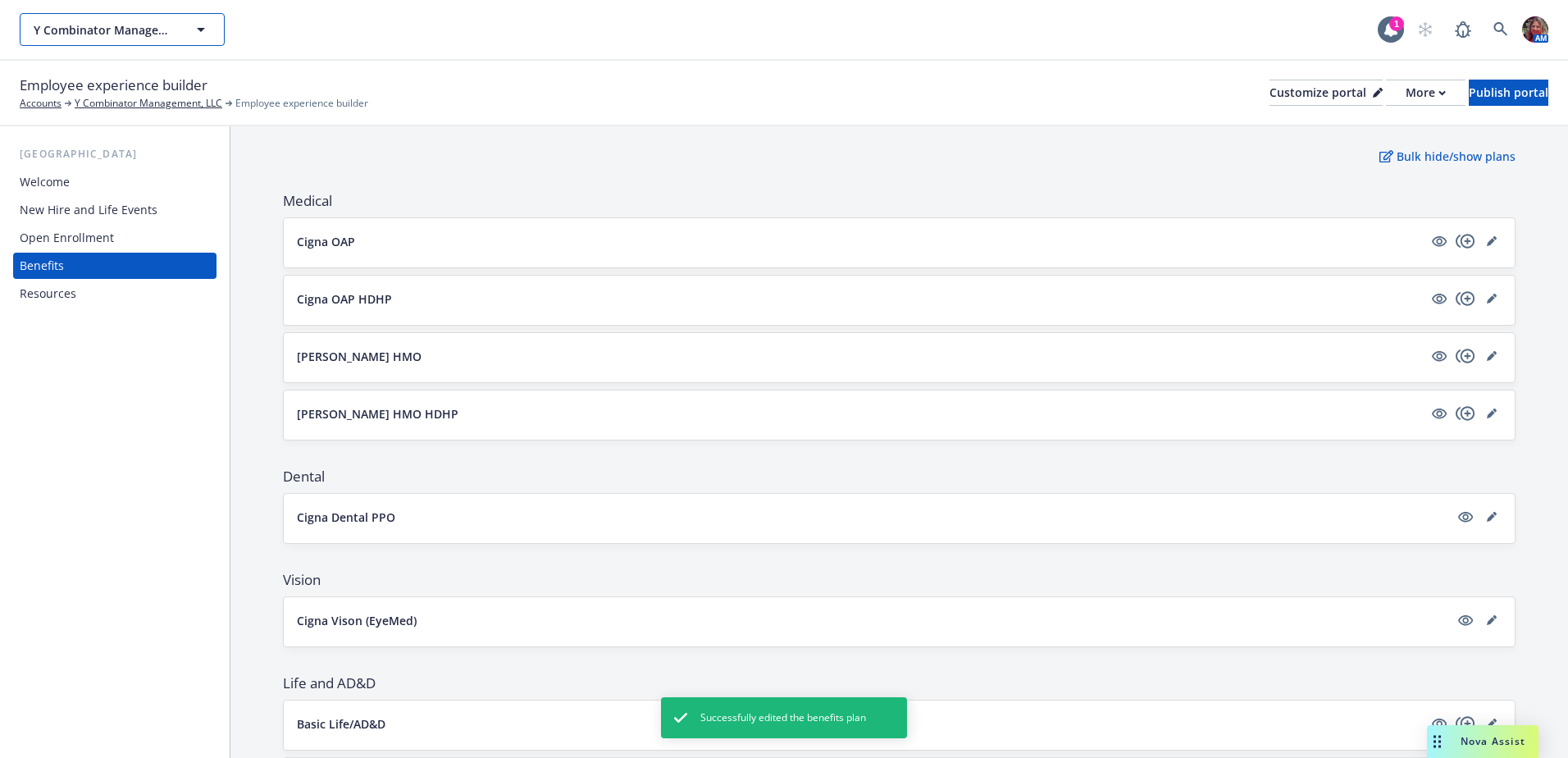
click at [114, 30] on span "Y Combinator Management, LLC" at bounding box center [104, 30] width 142 height 18
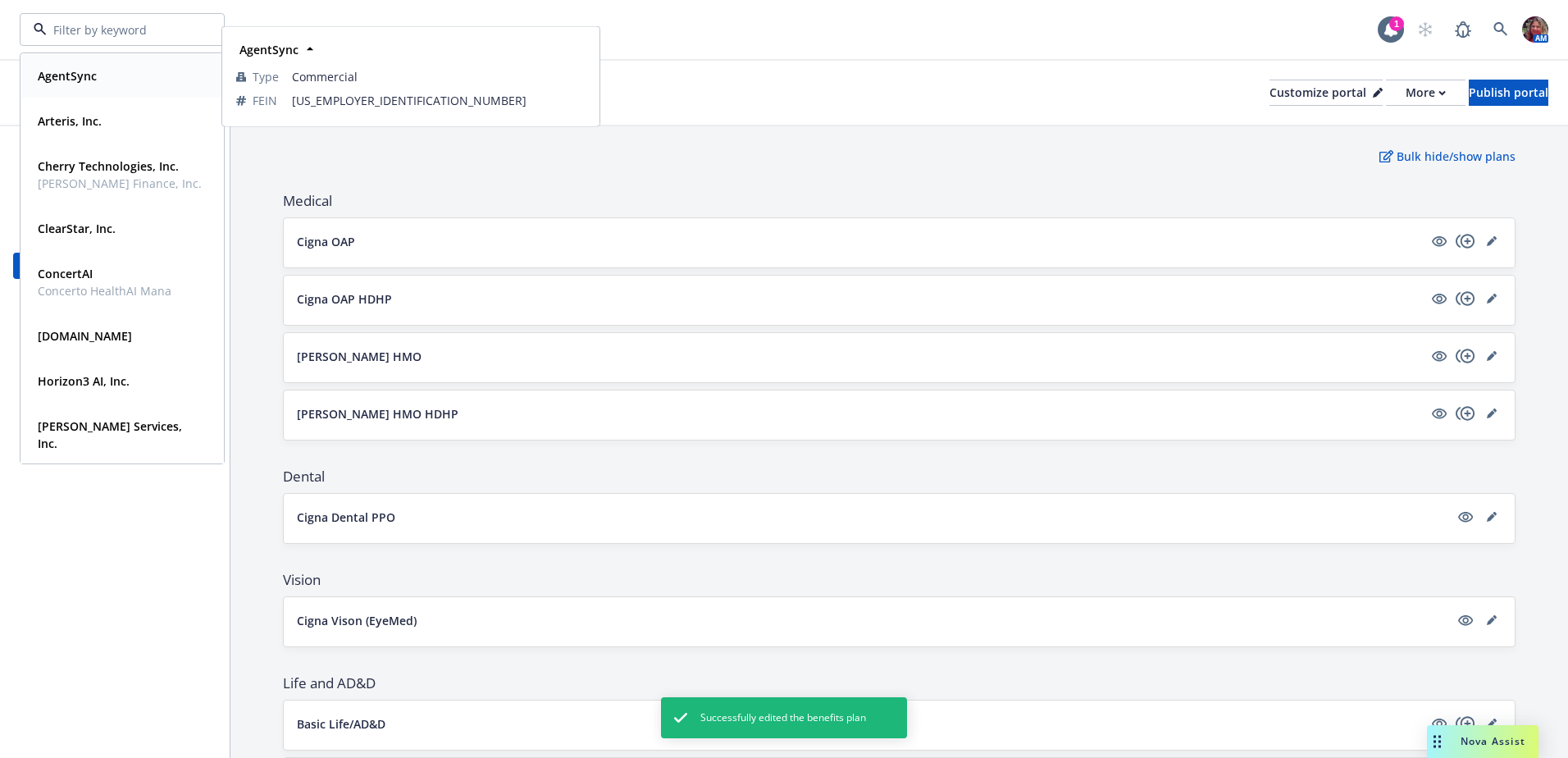
click at [110, 77] on div "AgentSync" at bounding box center [122, 75] width 182 height 23
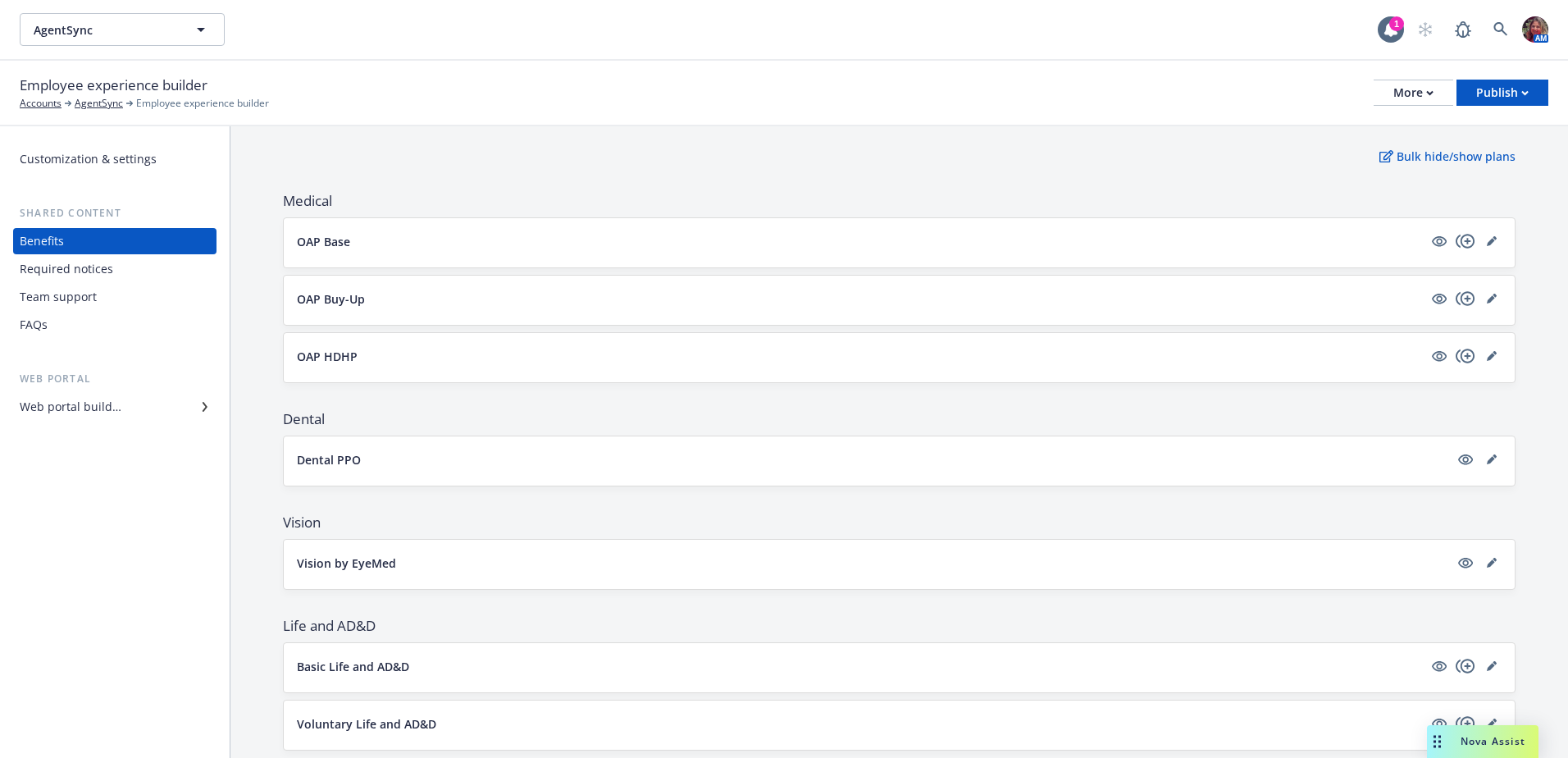
click at [1489, 243] on div "OAP Base" at bounding box center [899, 243] width 1231 height 49
click at [1487, 241] on icon "editPencil" at bounding box center [1491, 242] width 8 height 8
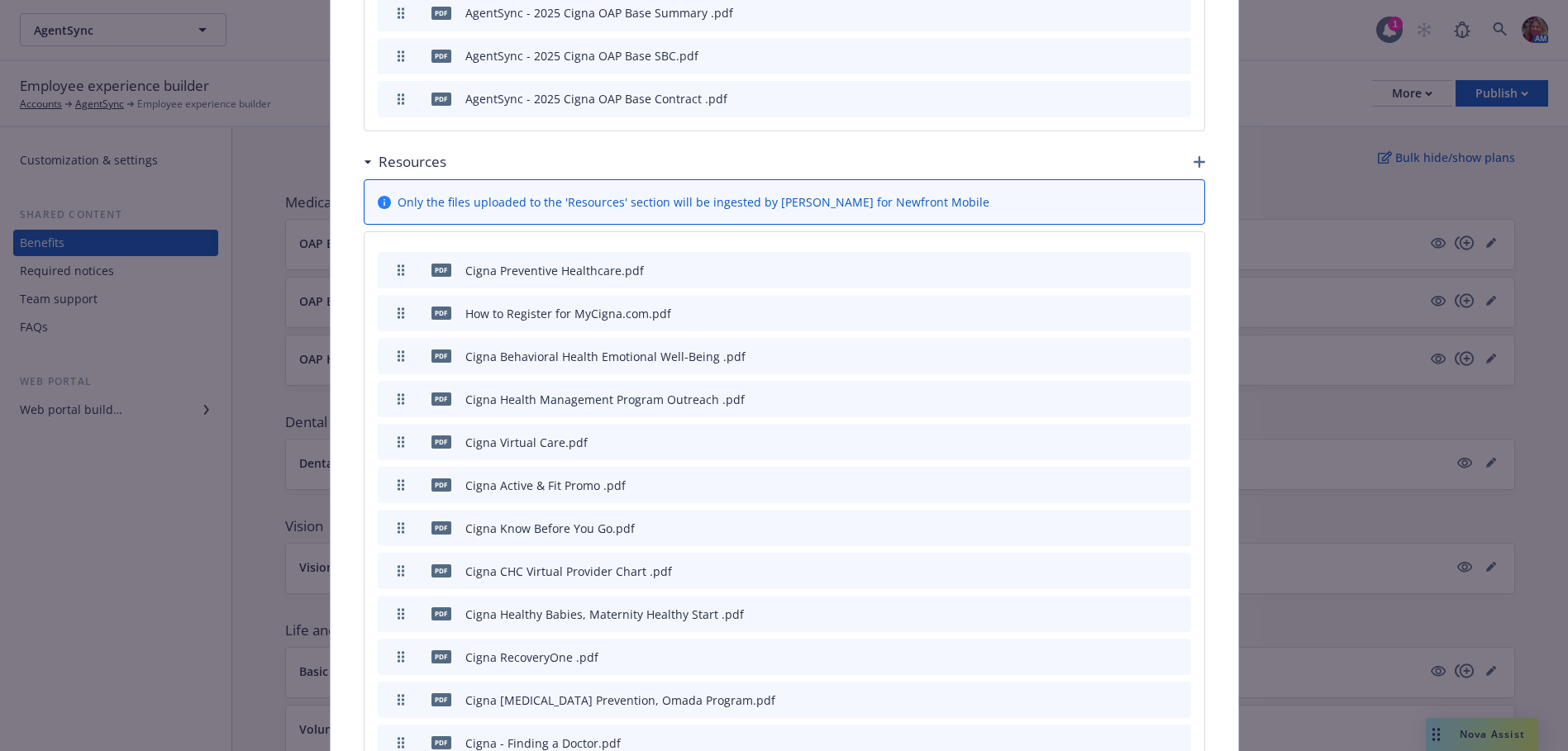
scroll to position [1454, 0]
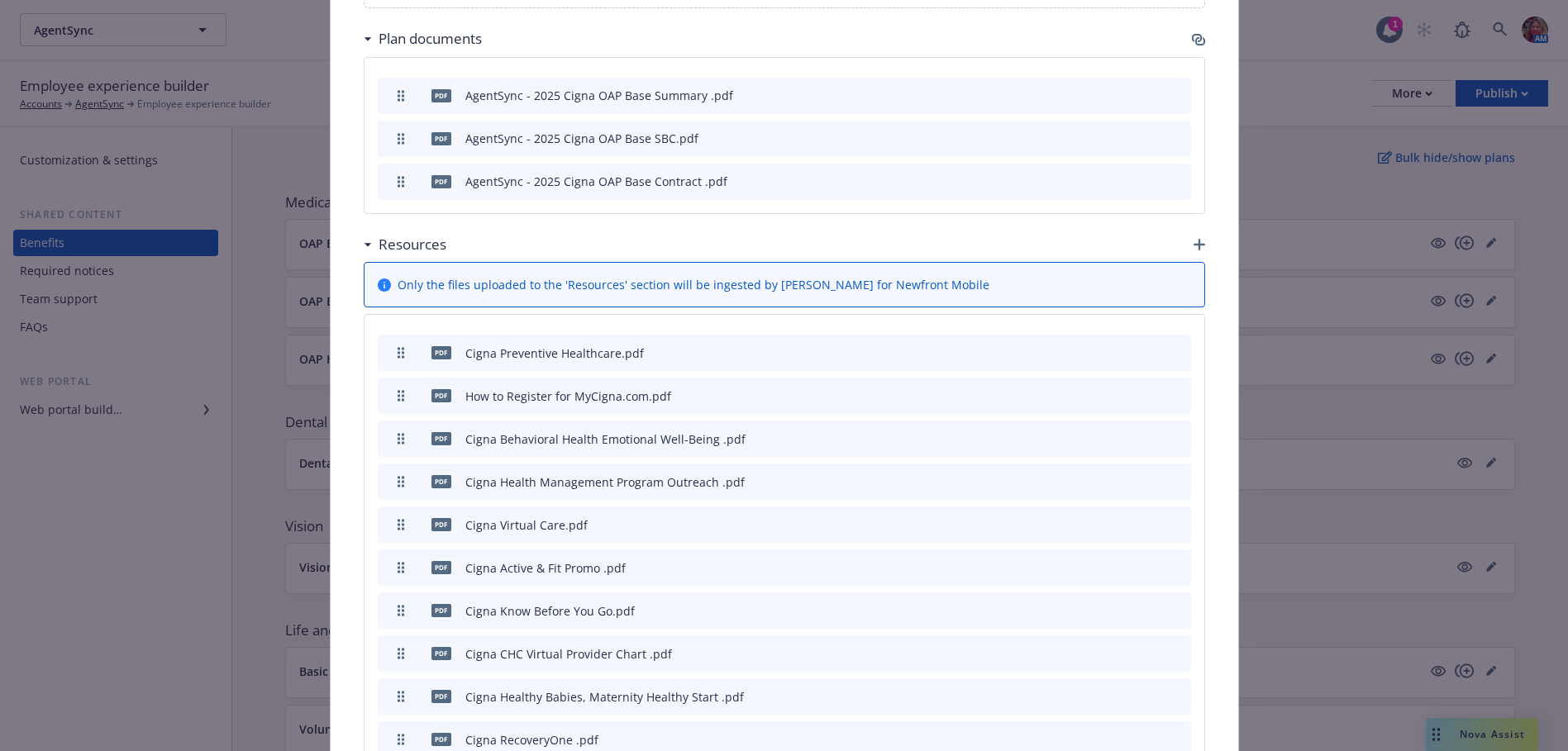
click at [1194, 239] on icon "button" at bounding box center [1200, 244] width 12 height 12
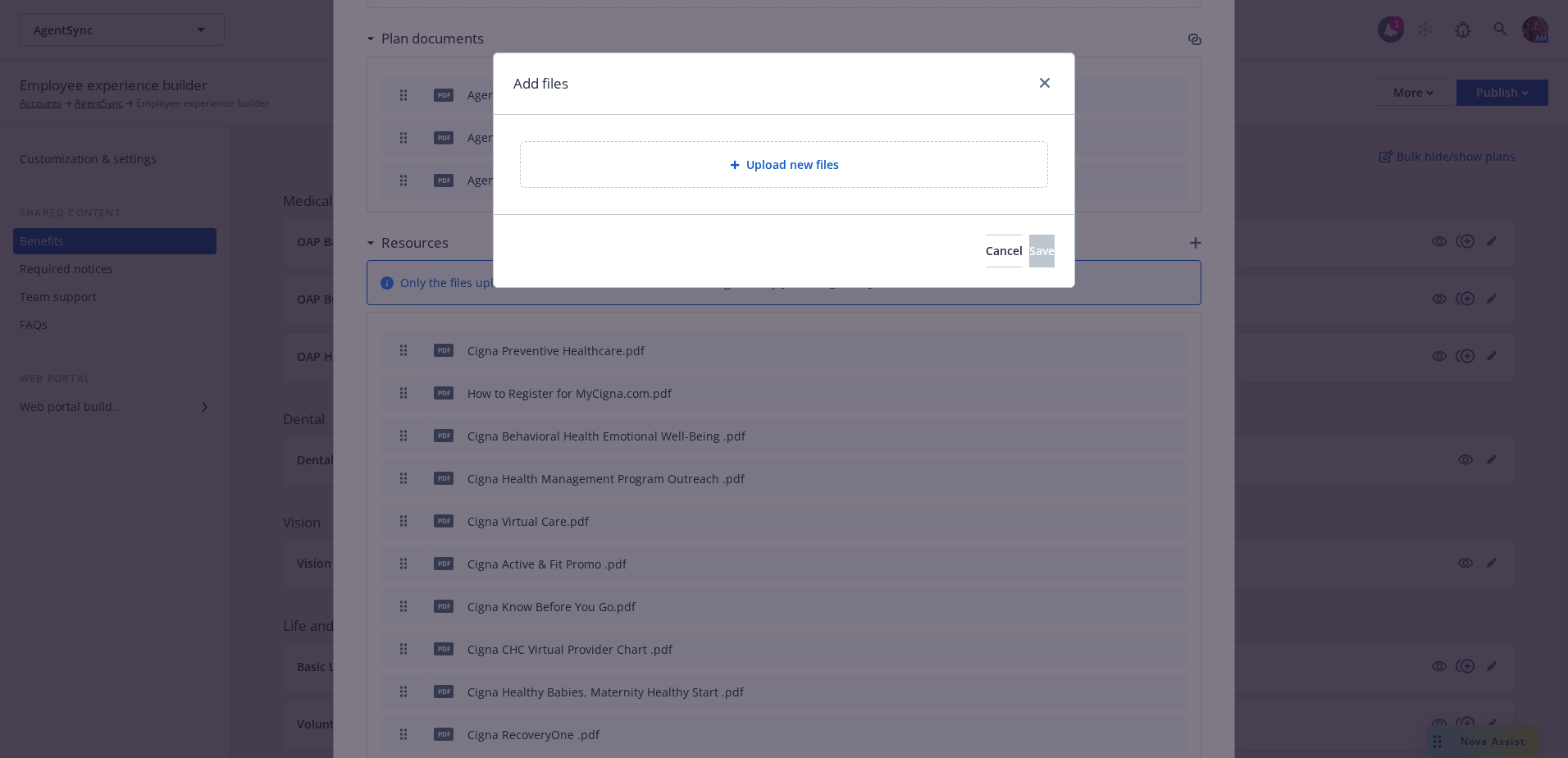
click at [869, 162] on div "Upload new files" at bounding box center [784, 163] width 500 height 19
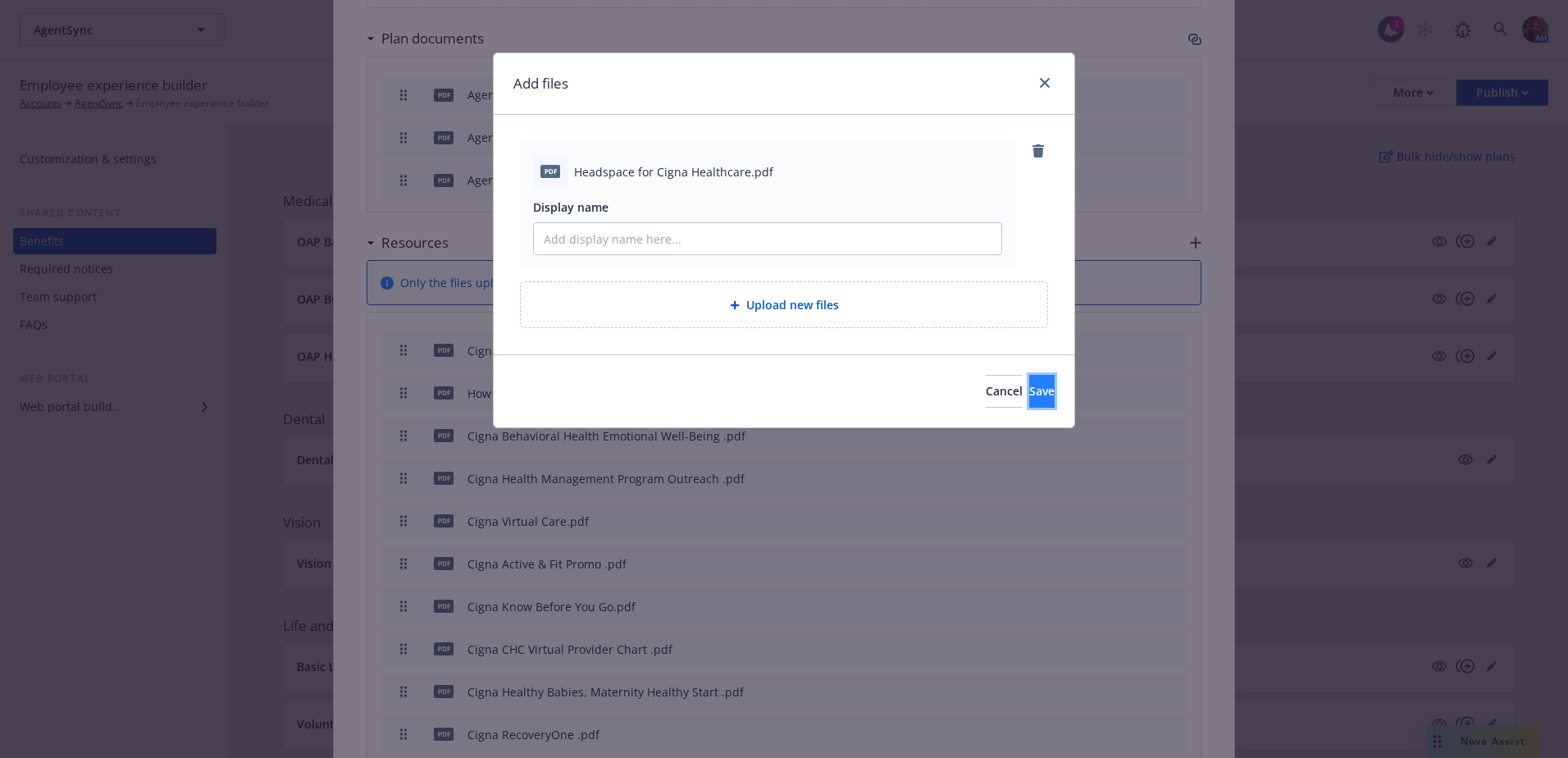
click at [1029, 393] on span "Save" at bounding box center [1042, 390] width 25 height 16
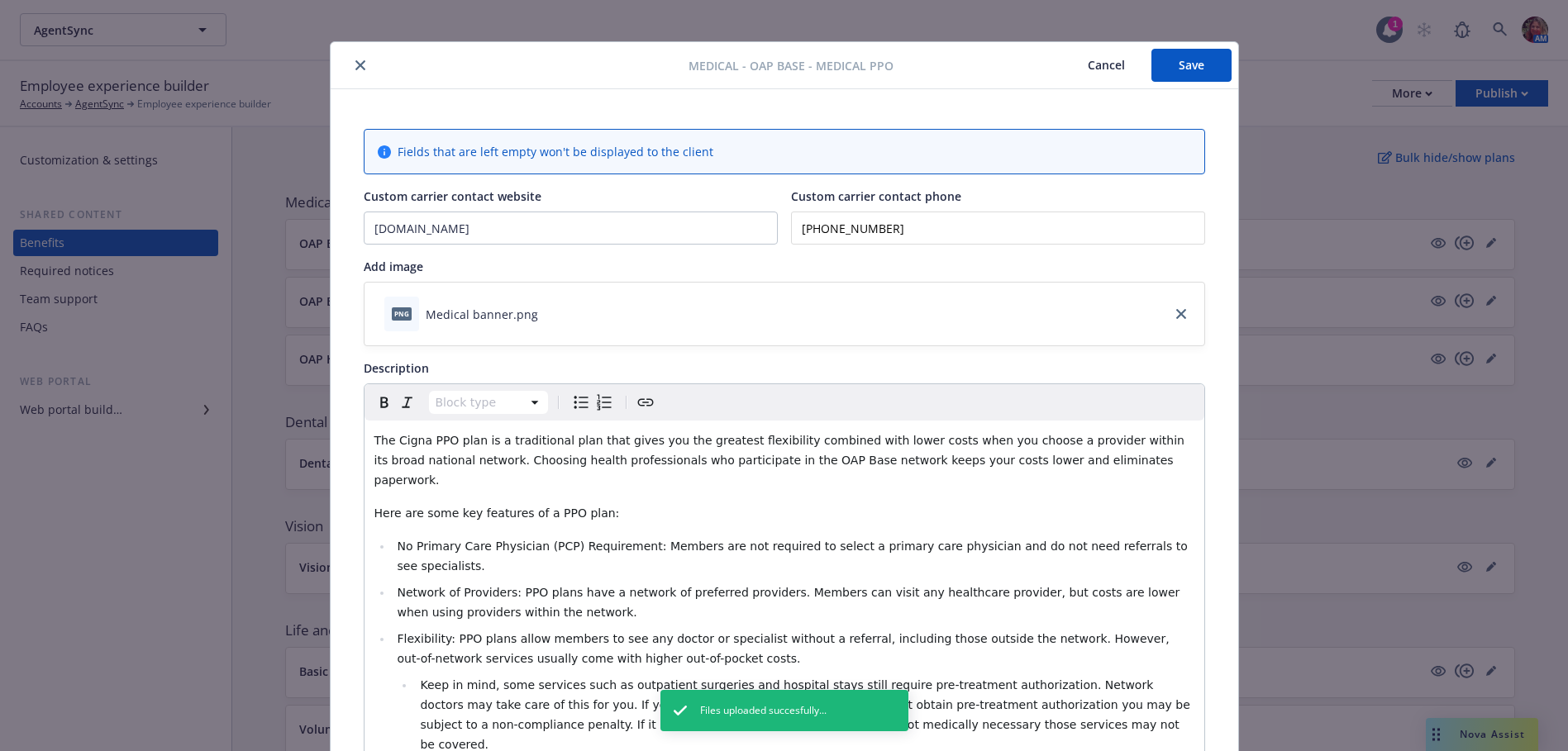
scroll to position [0, 0]
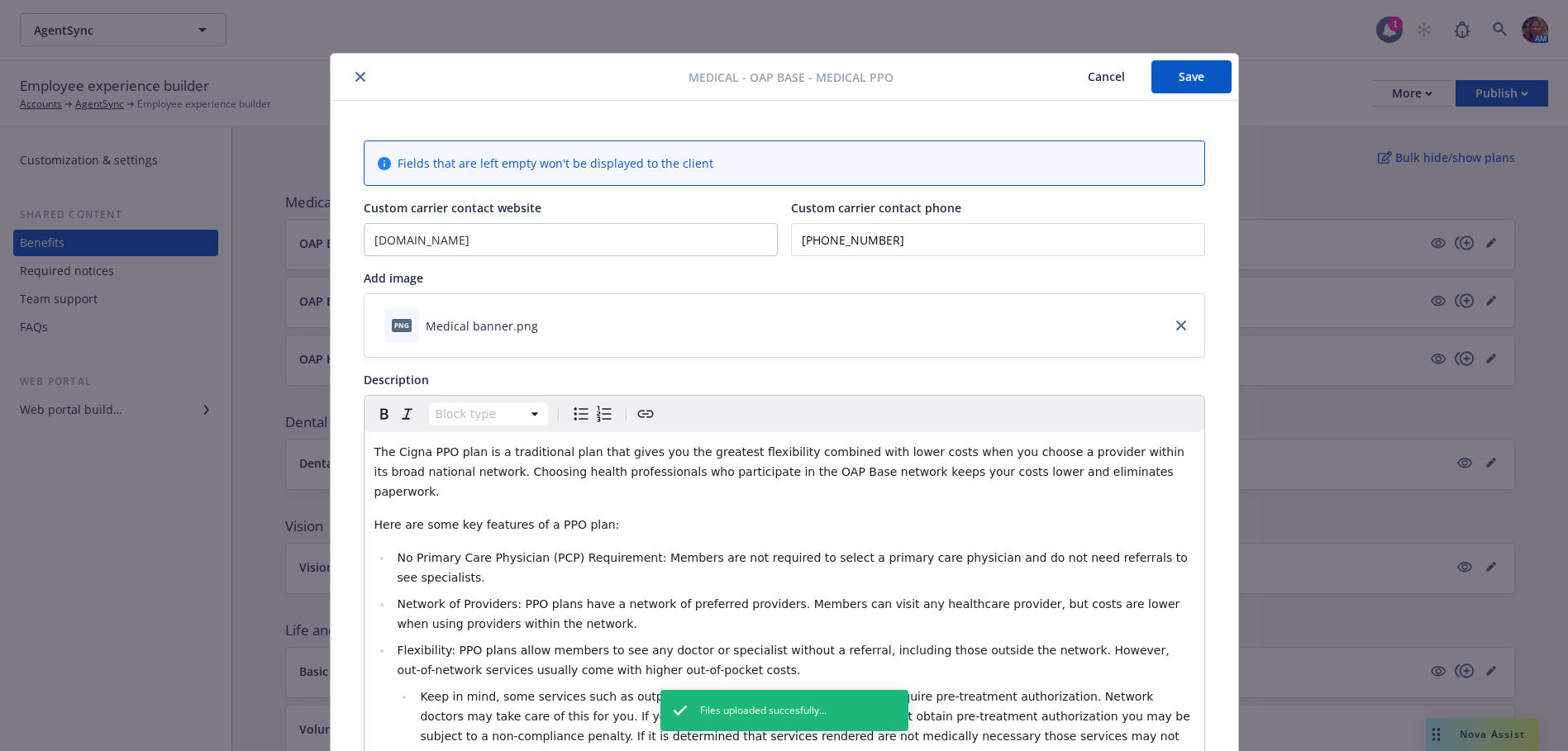
click at [1171, 75] on button "Save" at bounding box center [1191, 77] width 80 height 34
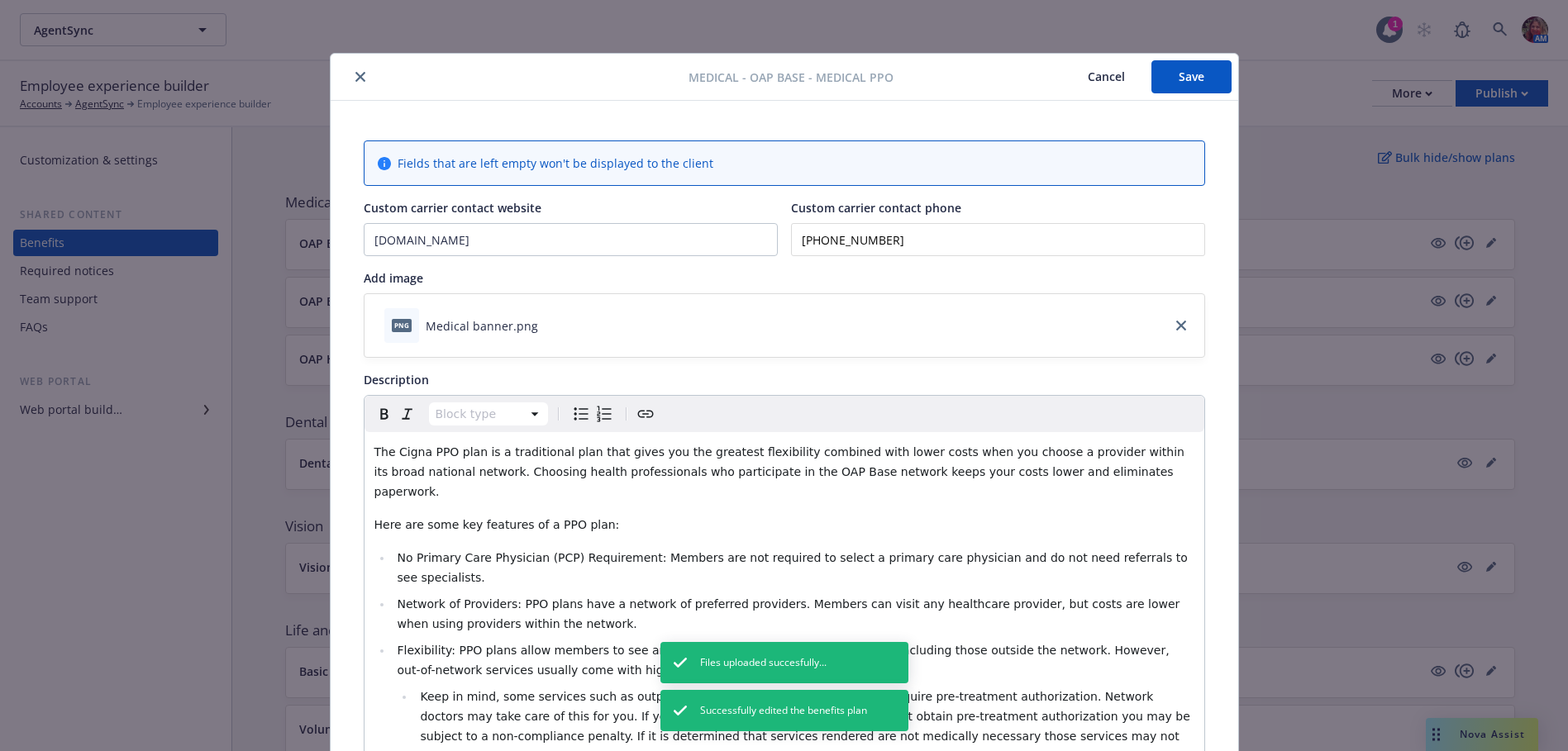
click at [350, 71] on button "close" at bounding box center [360, 77] width 20 height 20
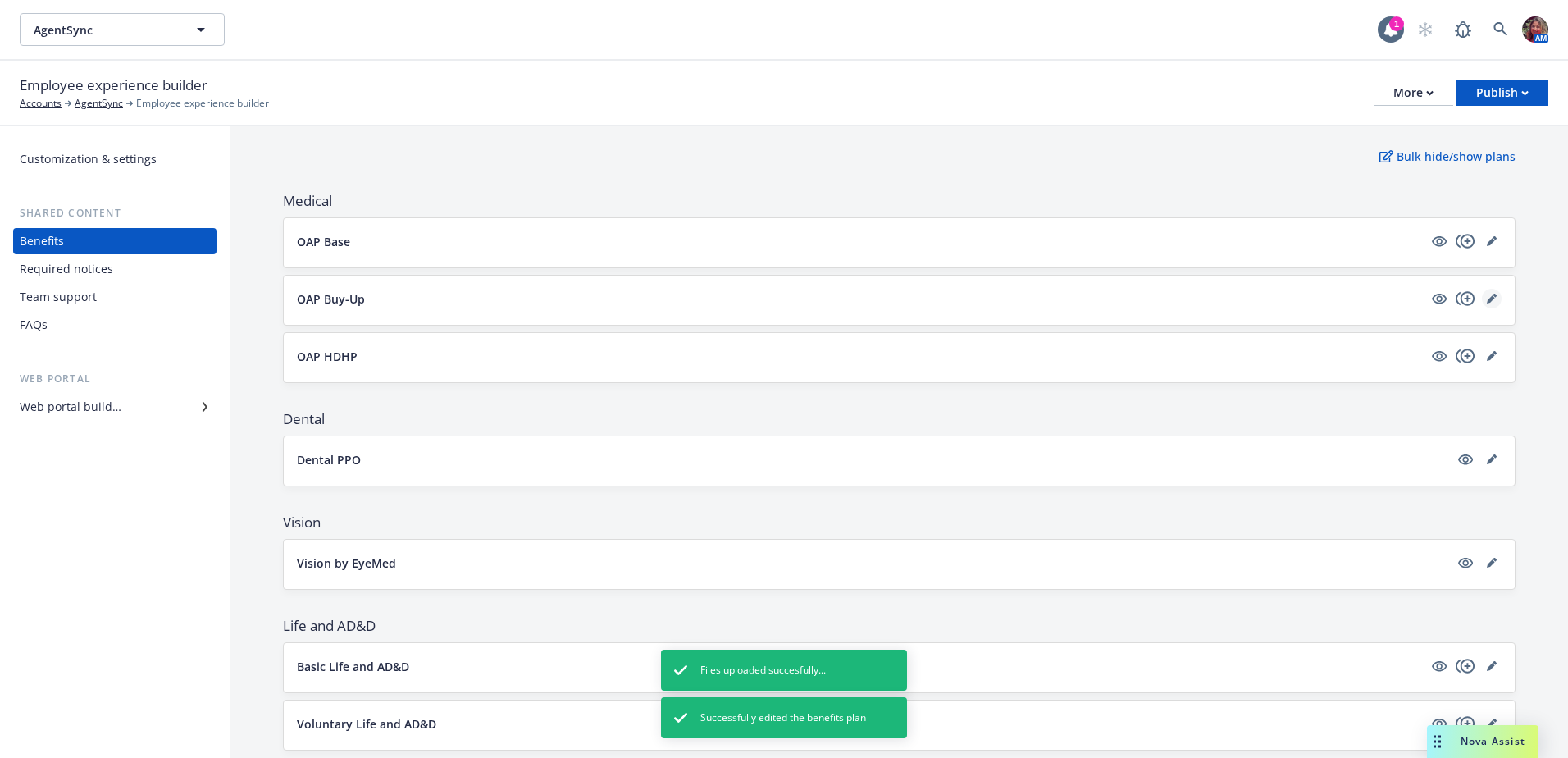
click at [1487, 298] on icon "editPencil" at bounding box center [1491, 299] width 8 height 8
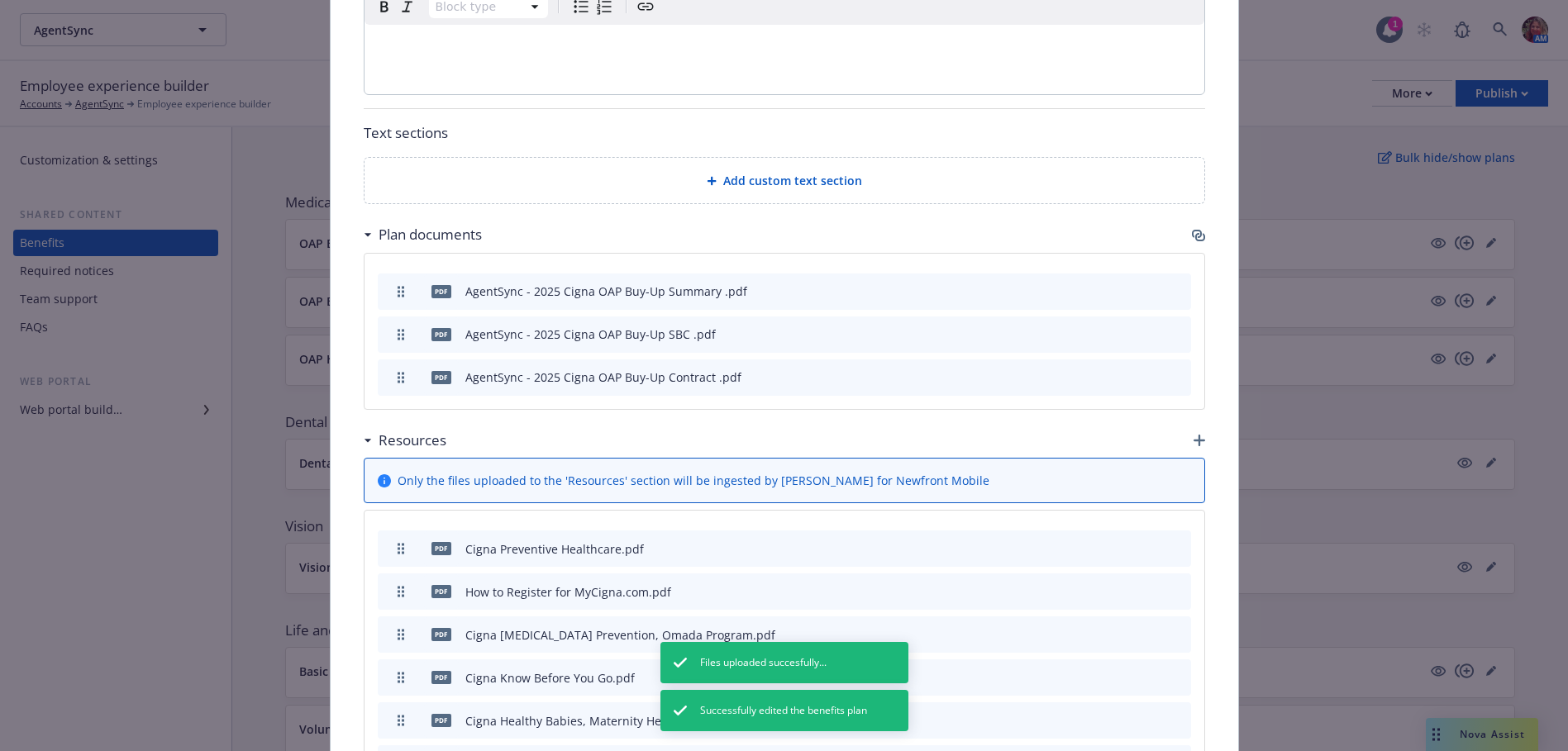
scroll to position [1289, 0]
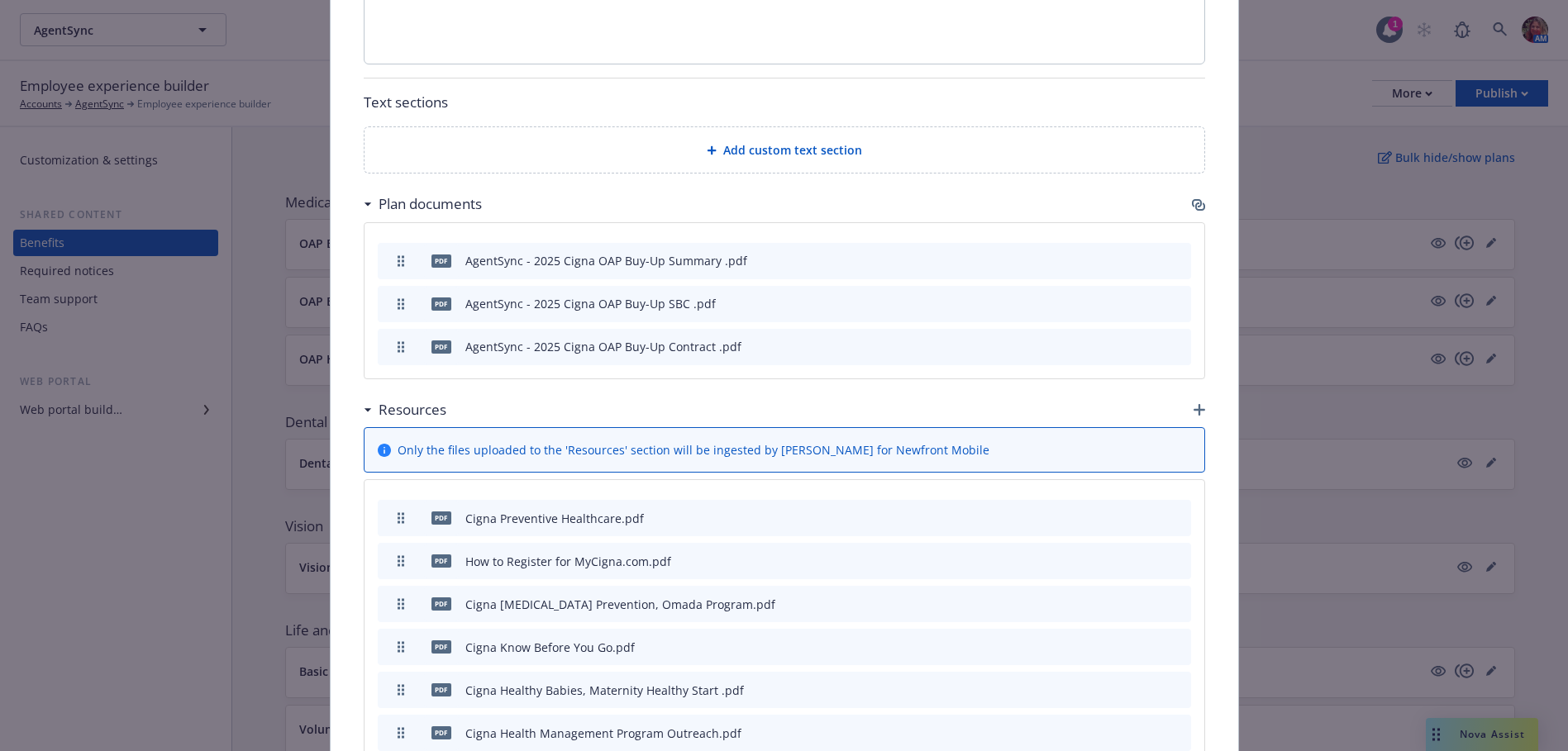
click at [1194, 404] on icon "button" at bounding box center [1200, 410] width 12 height 12
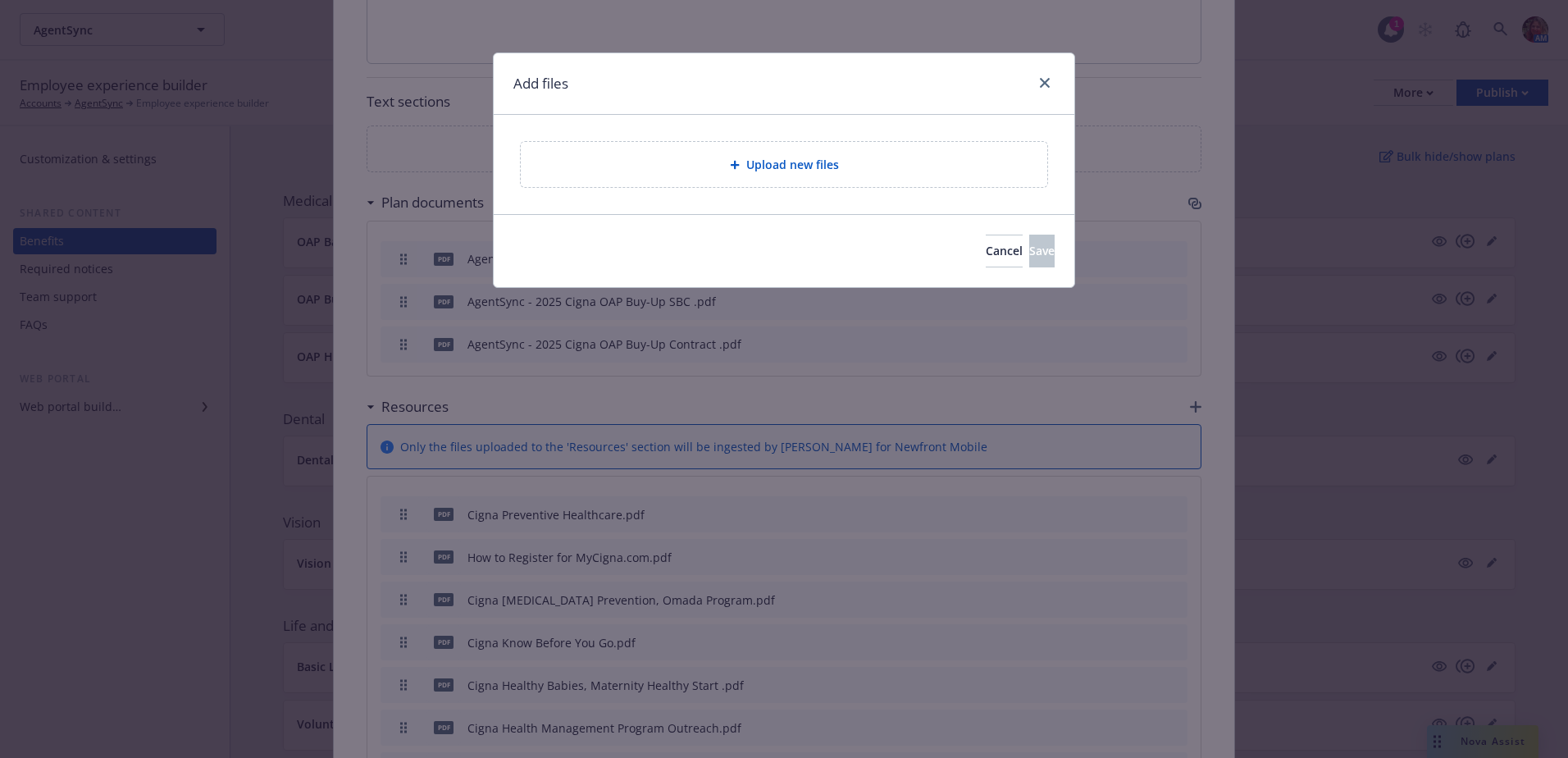
click at [761, 175] on div "Upload new files" at bounding box center [784, 164] width 526 height 45
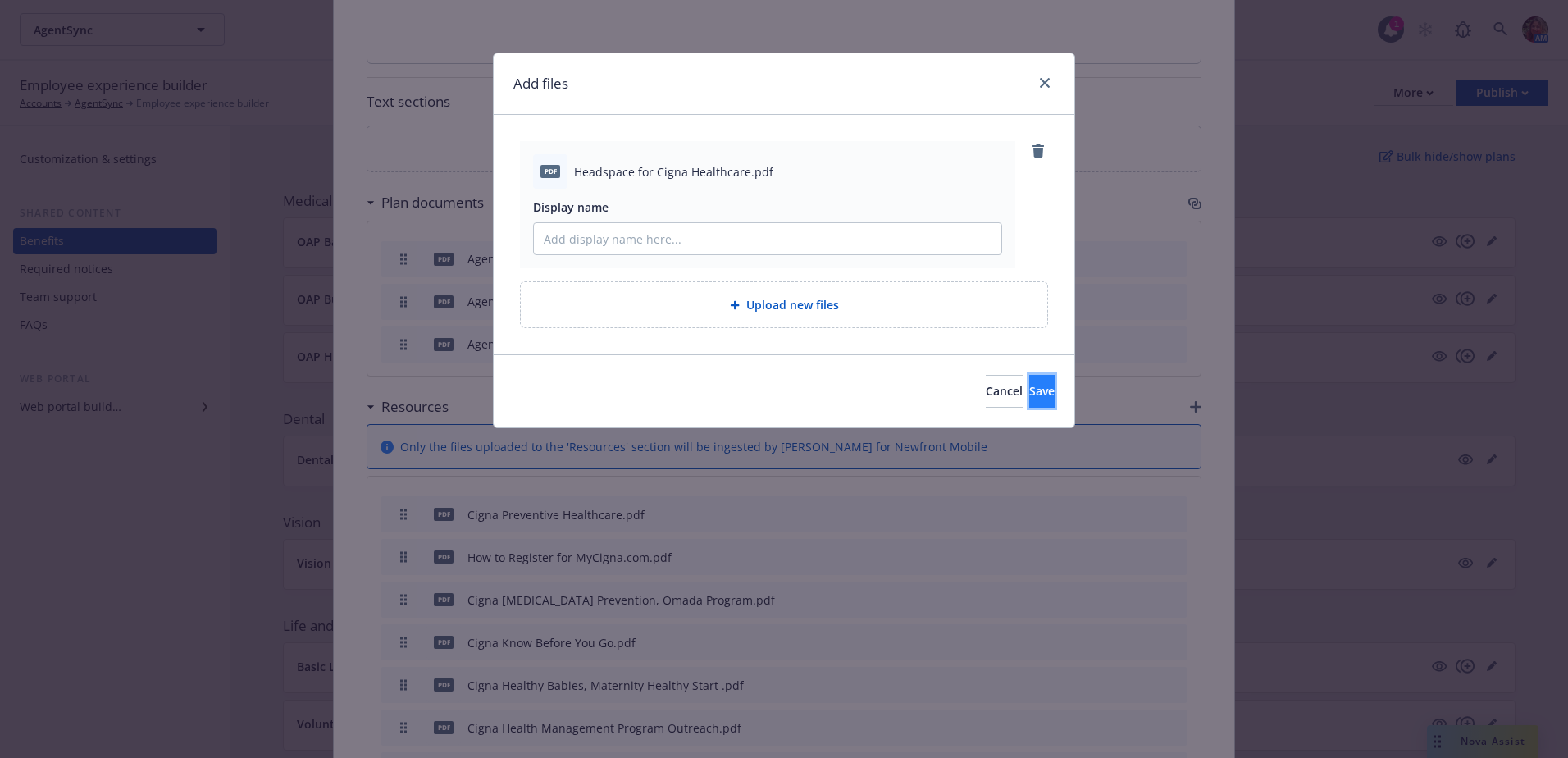
click at [1029, 400] on button "Save" at bounding box center [1042, 391] width 25 height 33
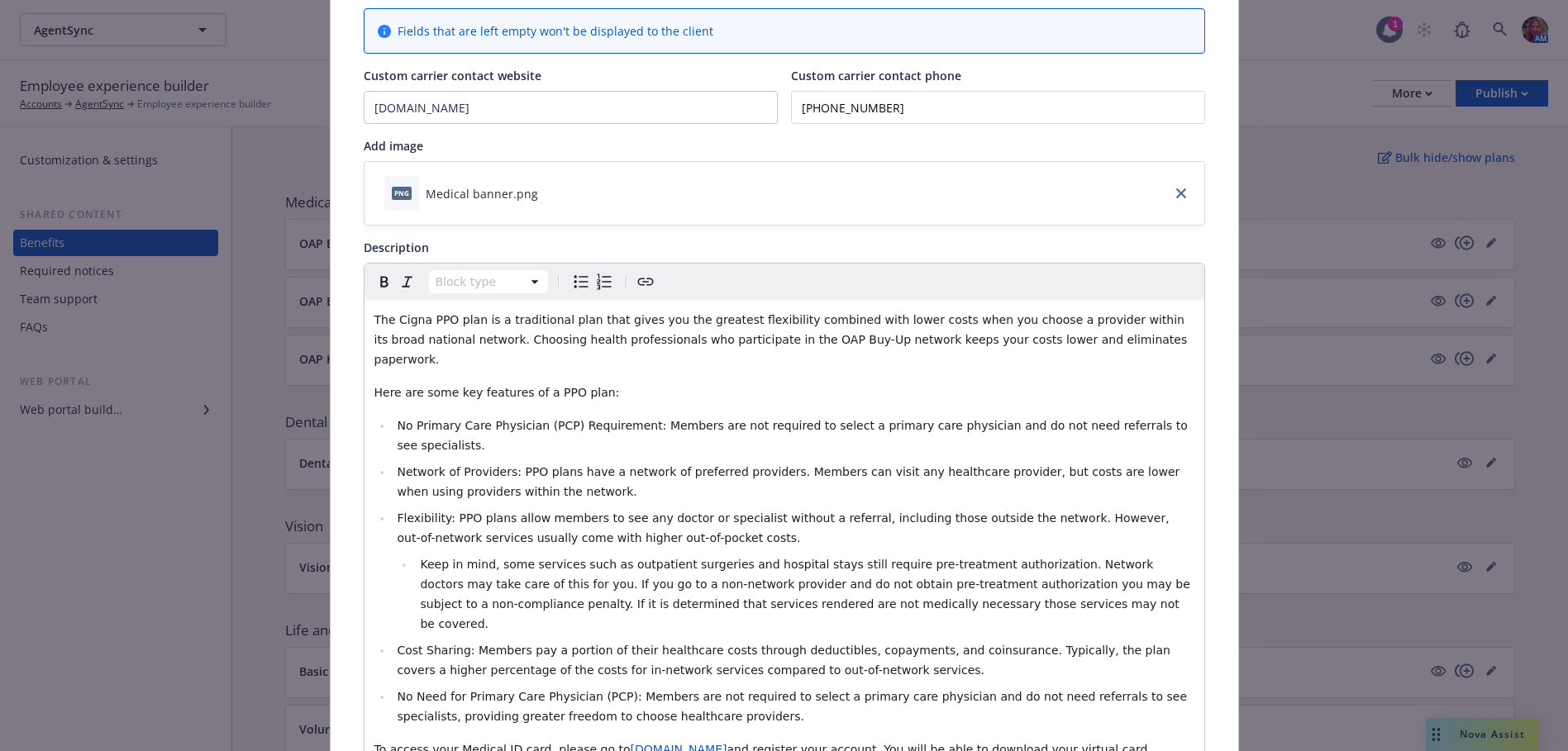
scroll to position [0, 0]
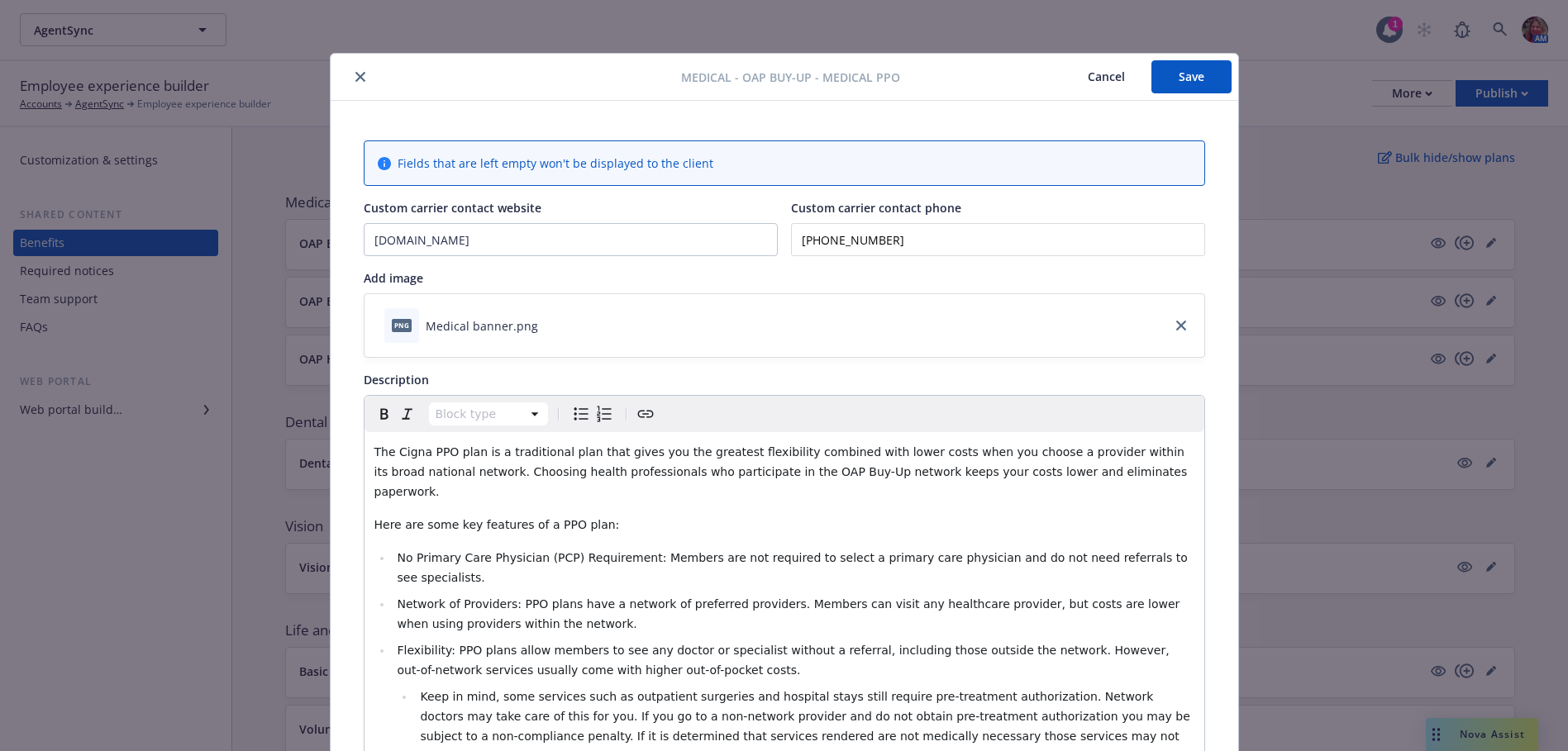
click at [1174, 77] on button "Save" at bounding box center [1191, 77] width 80 height 34
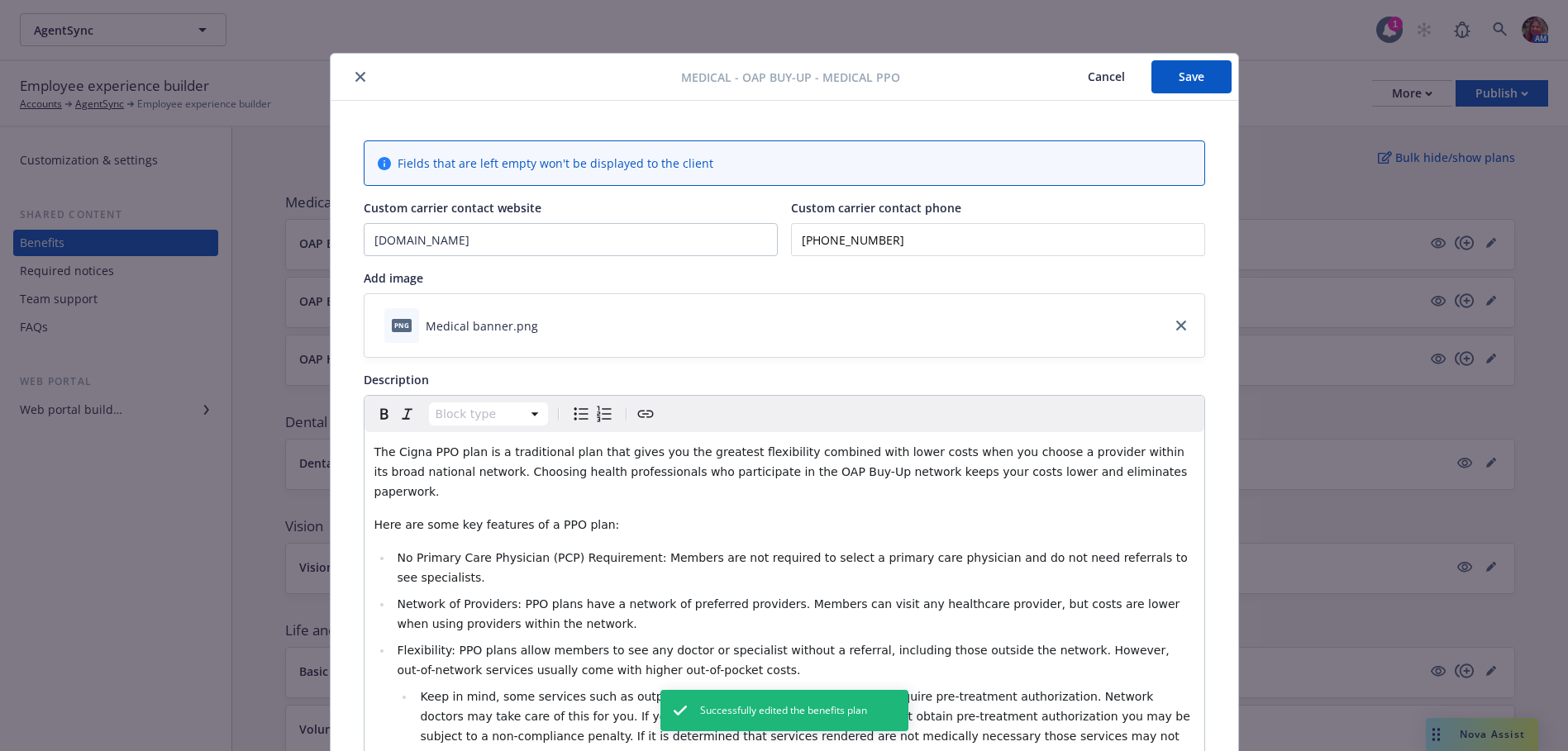
click at [353, 70] on button "close" at bounding box center [360, 77] width 20 height 20
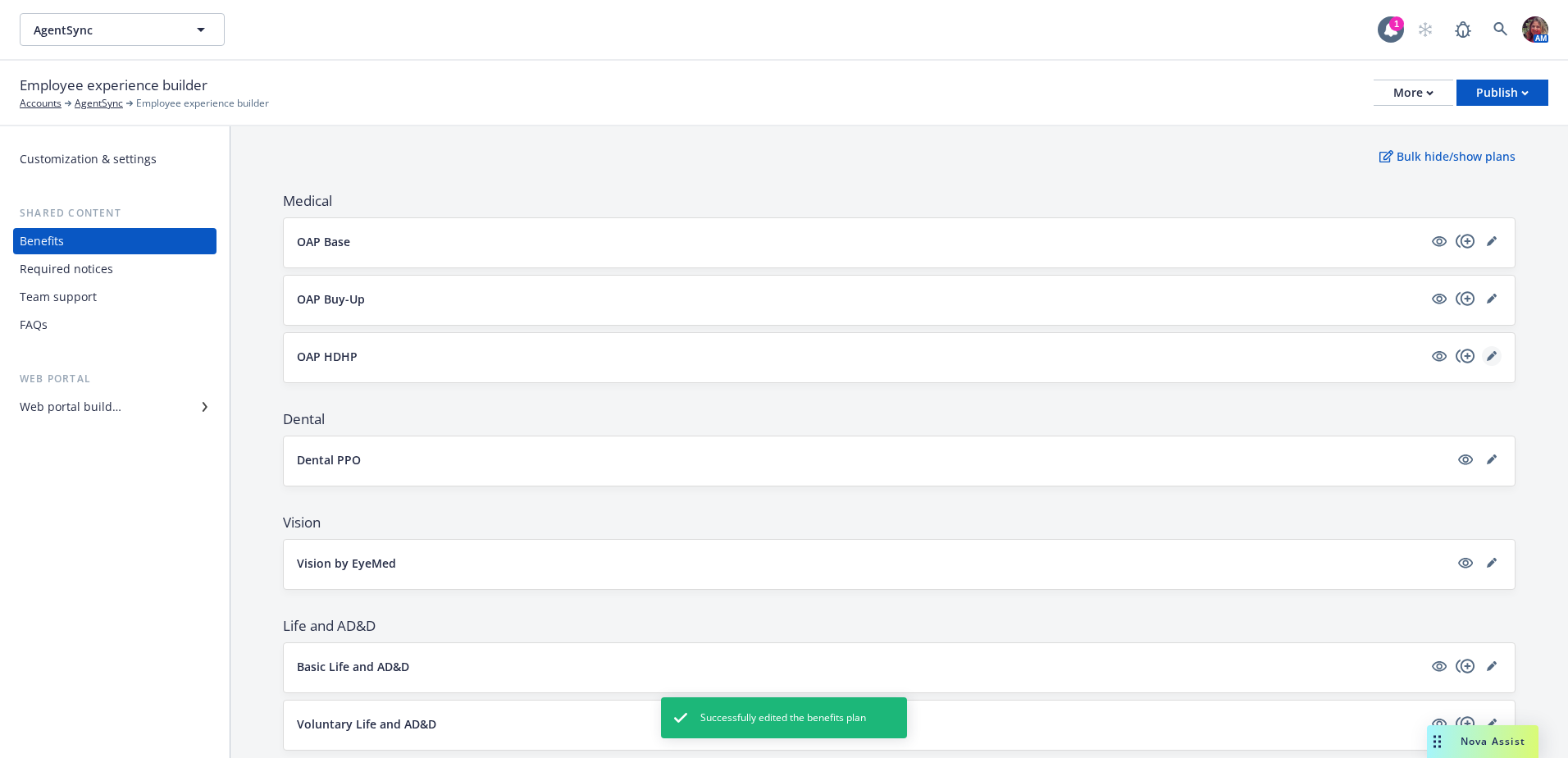
click at [1487, 352] on icon "editPencil" at bounding box center [1492, 356] width 10 height 10
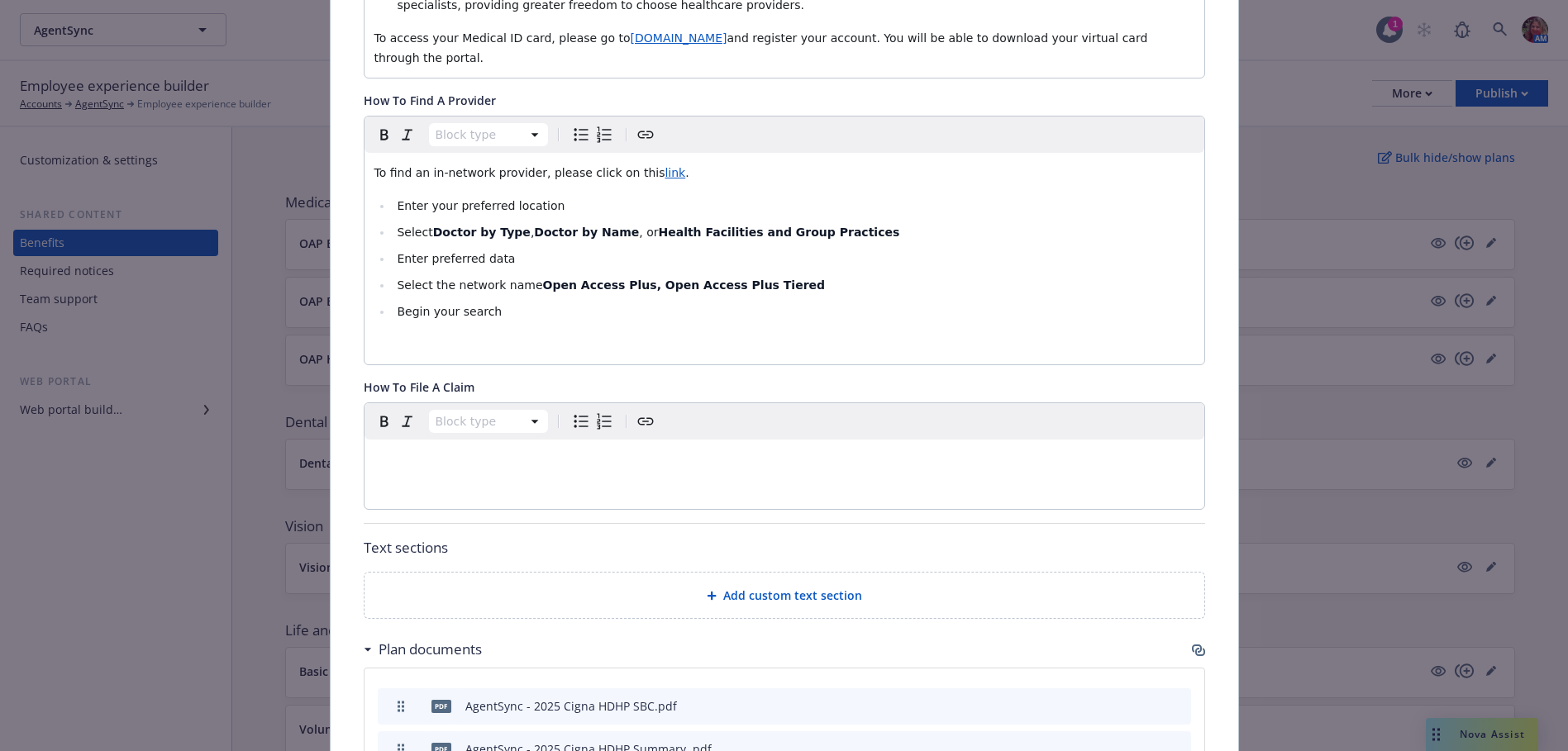
scroll to position [1020, 0]
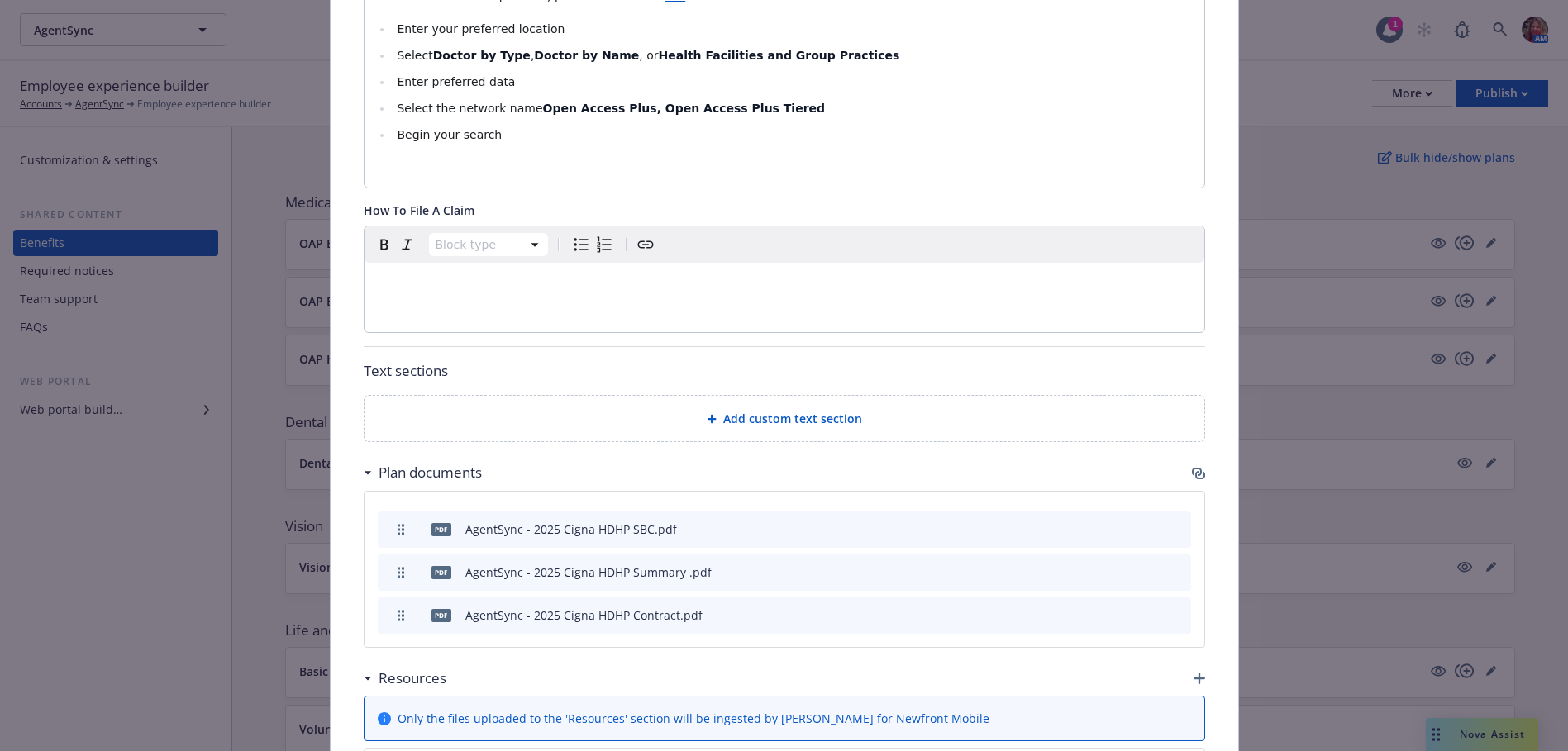
click at [1194, 672] on icon "button" at bounding box center [1200, 678] width 12 height 12
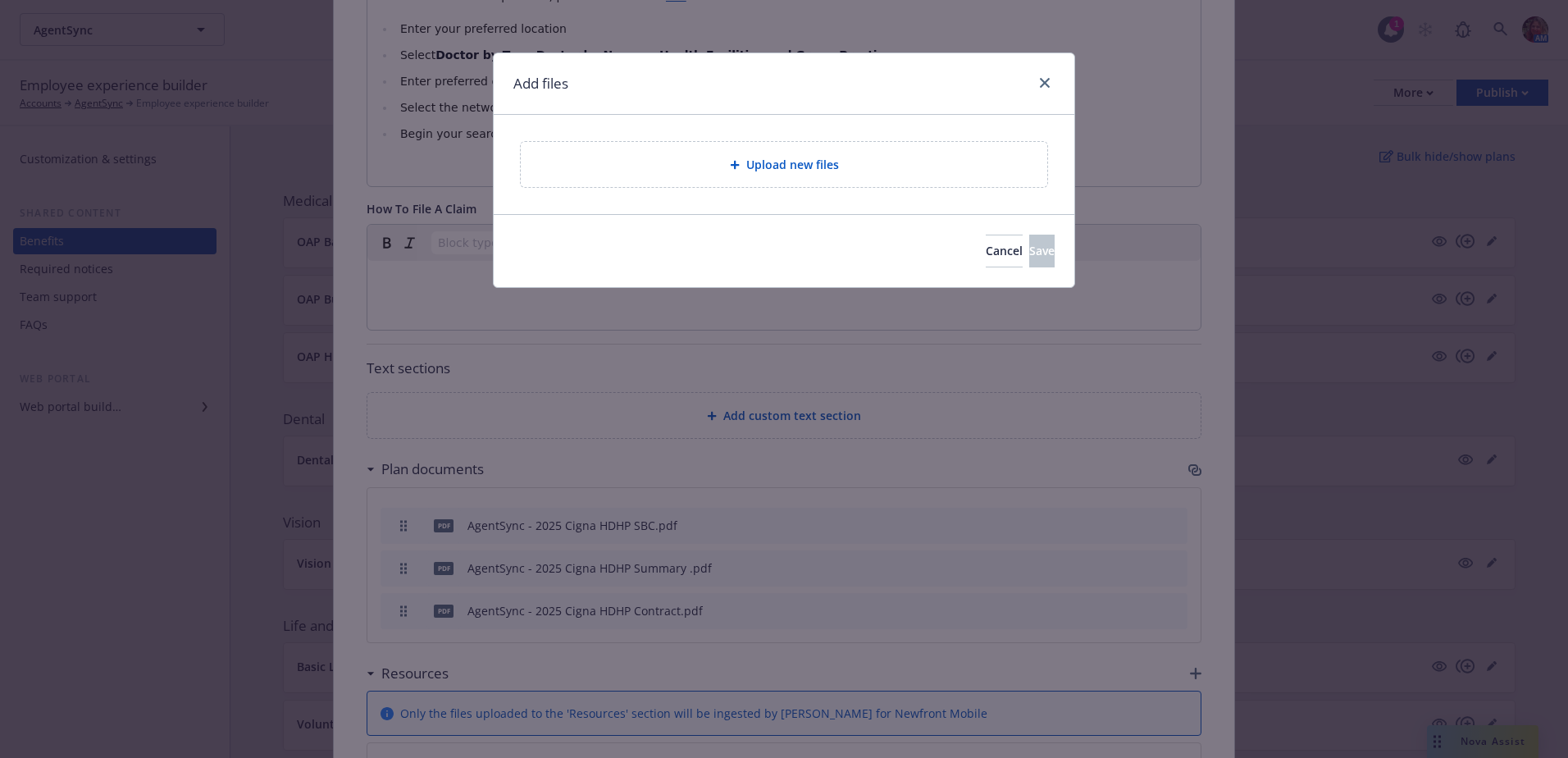
click at [673, 175] on div "Upload new files" at bounding box center [784, 164] width 526 height 45
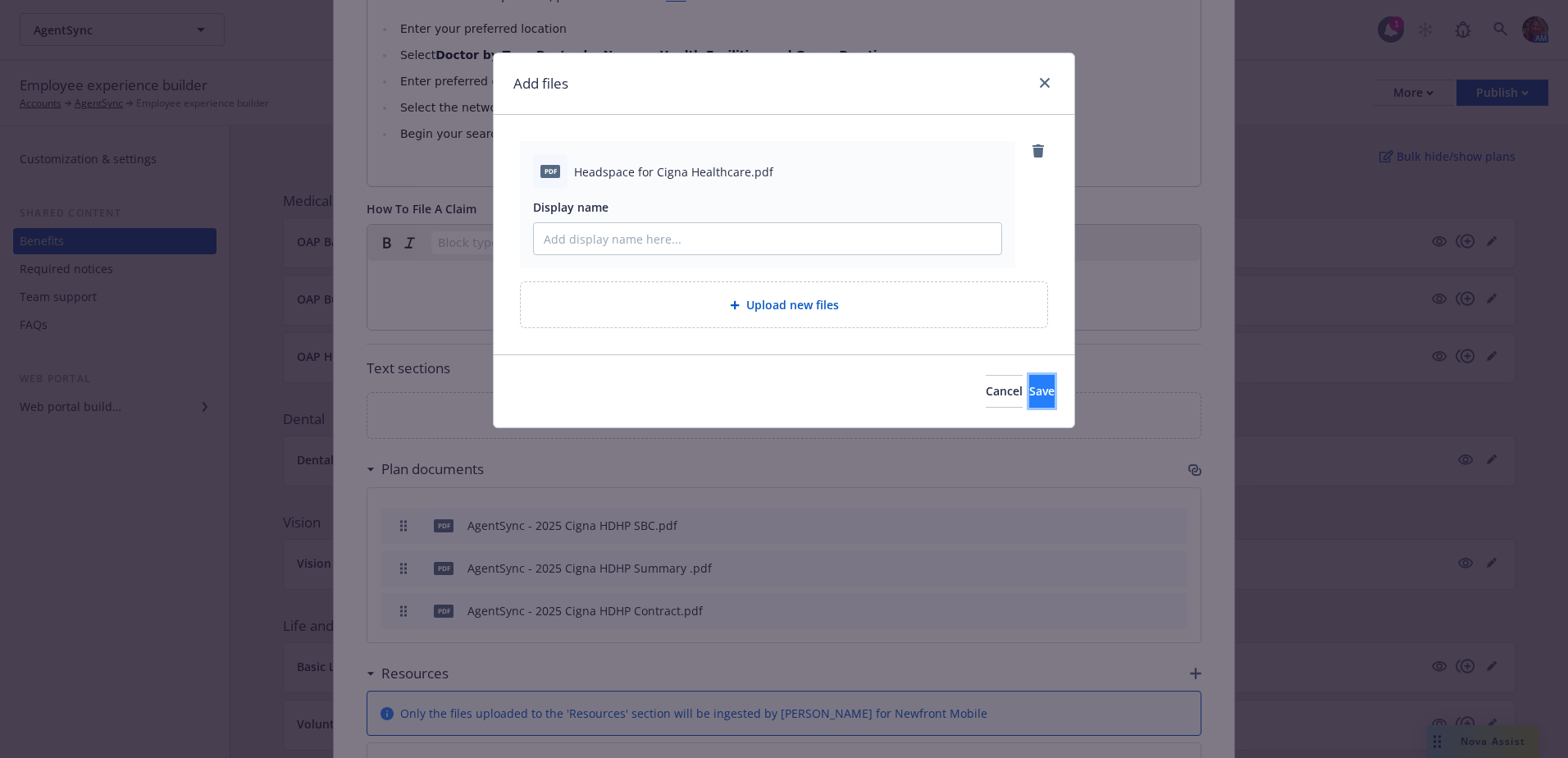
click at [1029, 391] on button "Save" at bounding box center [1042, 391] width 25 height 33
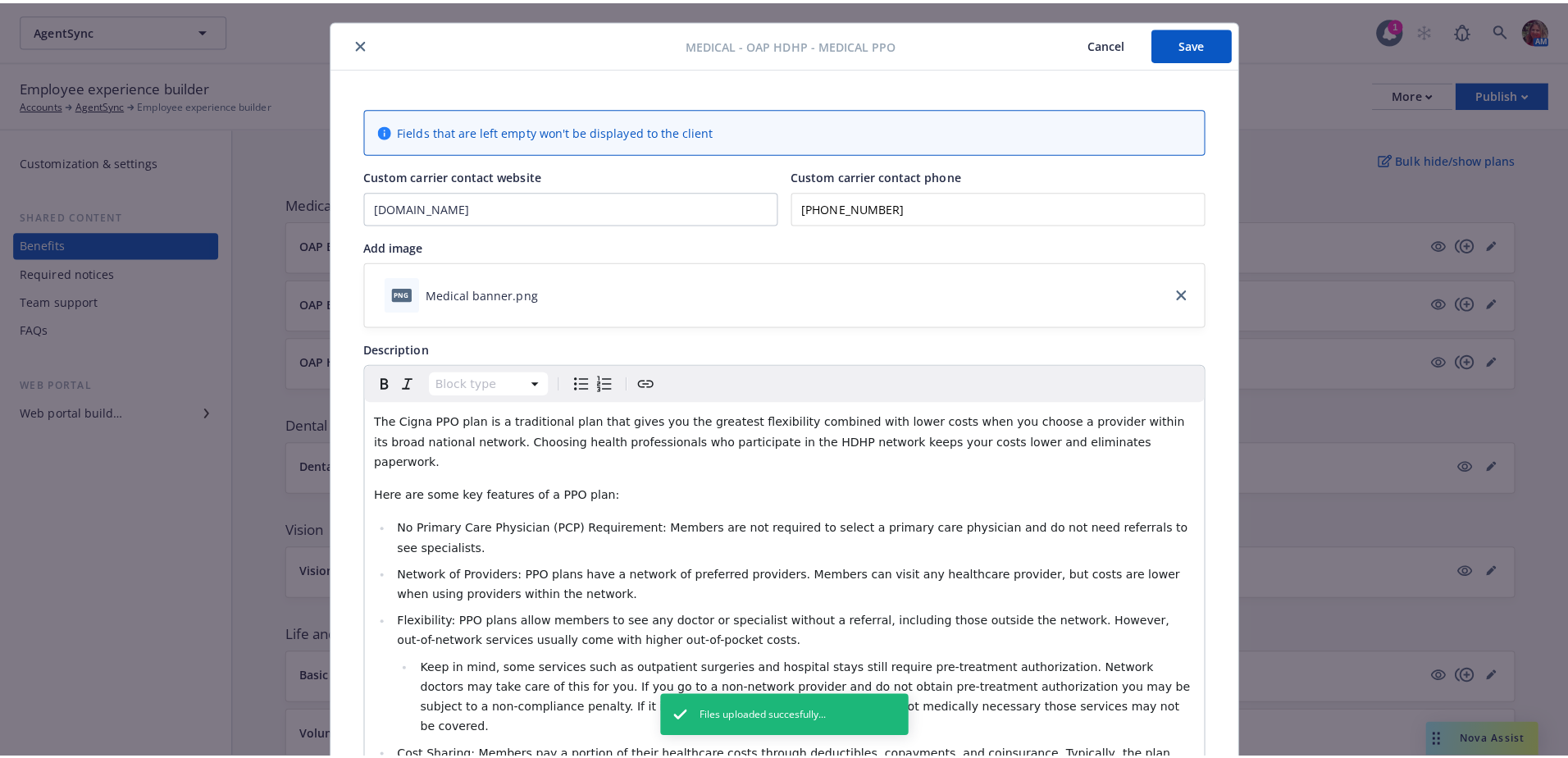
scroll to position [0, 0]
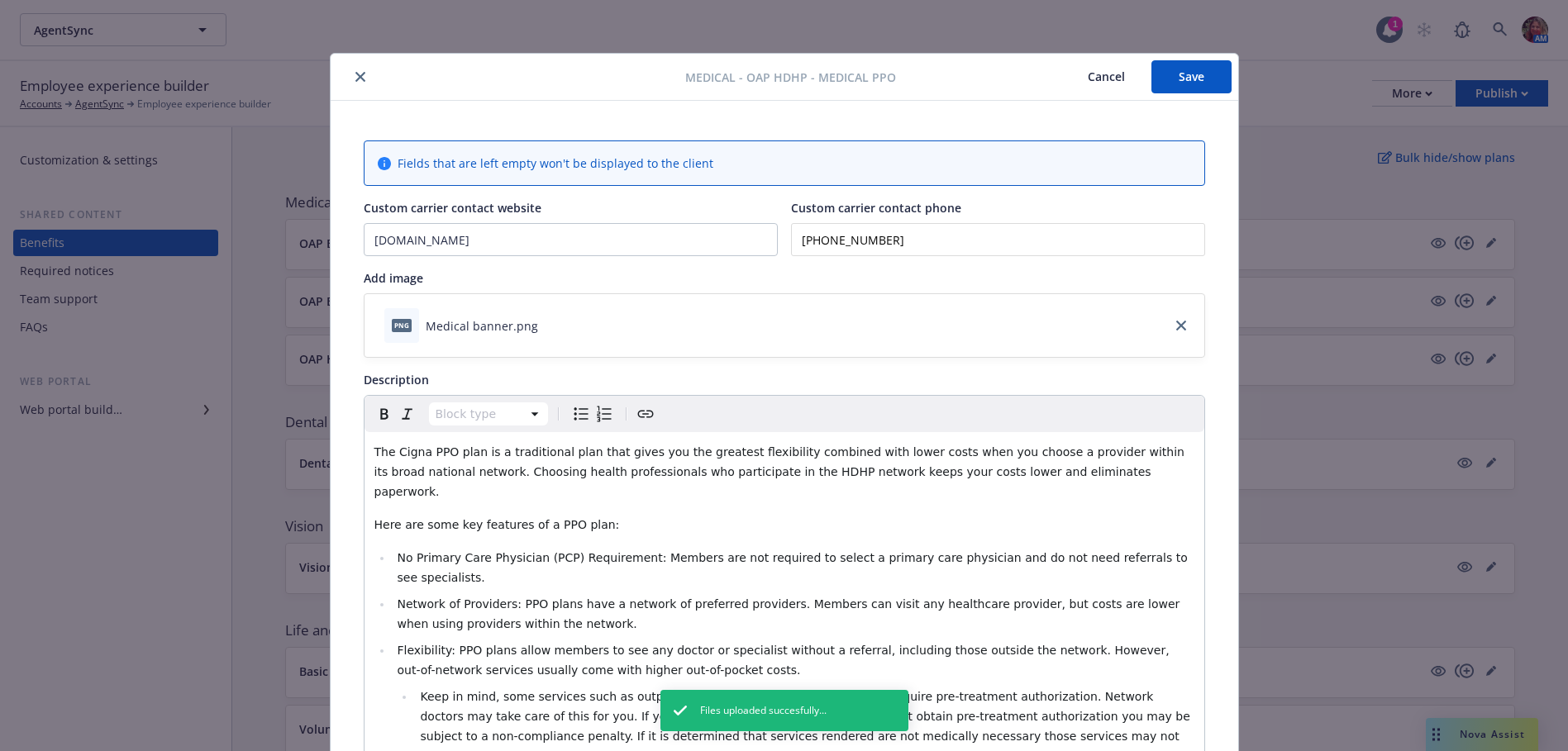
click at [1203, 76] on button "Save" at bounding box center [1191, 77] width 80 height 34
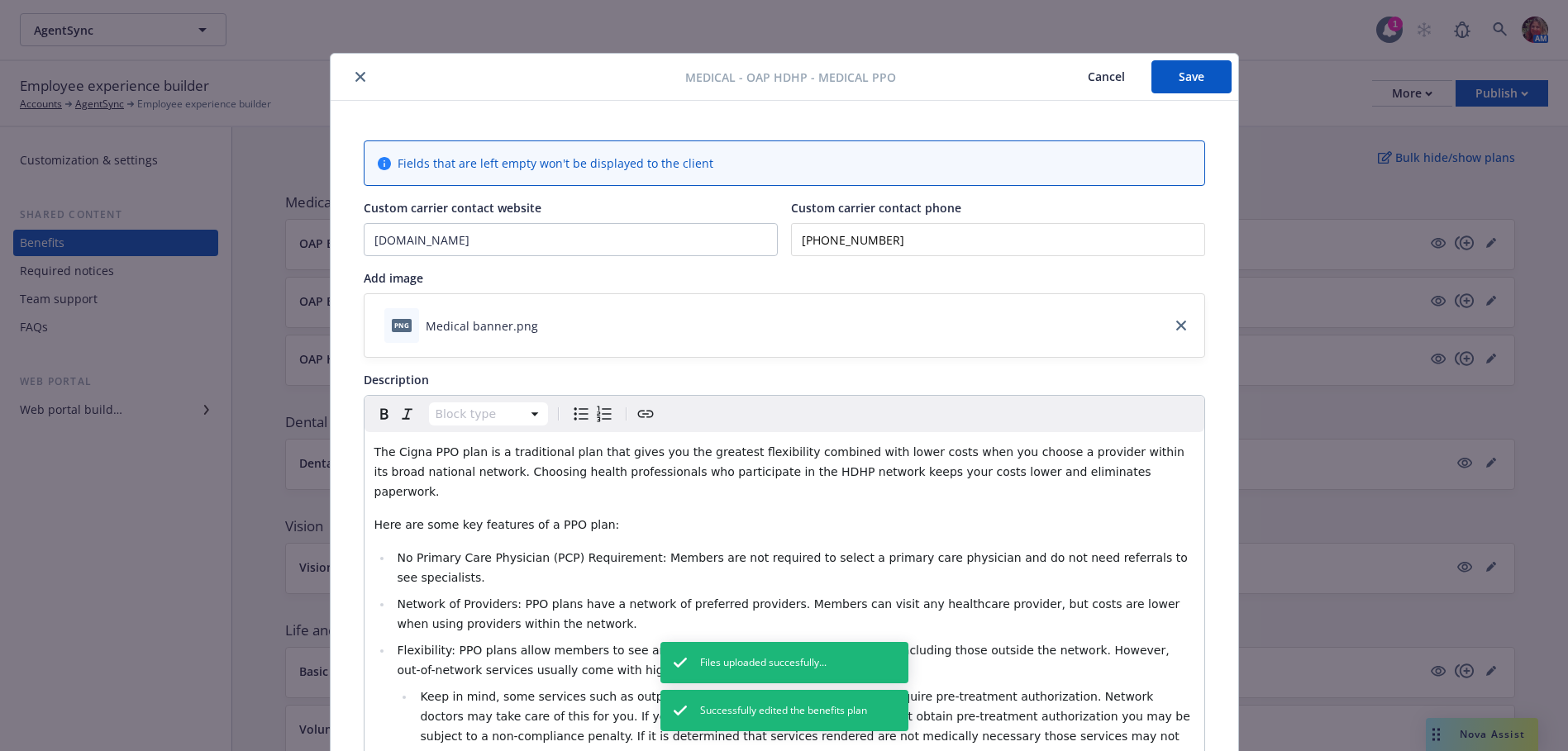
click at [355, 74] on icon "close" at bounding box center [360, 77] width 10 height 10
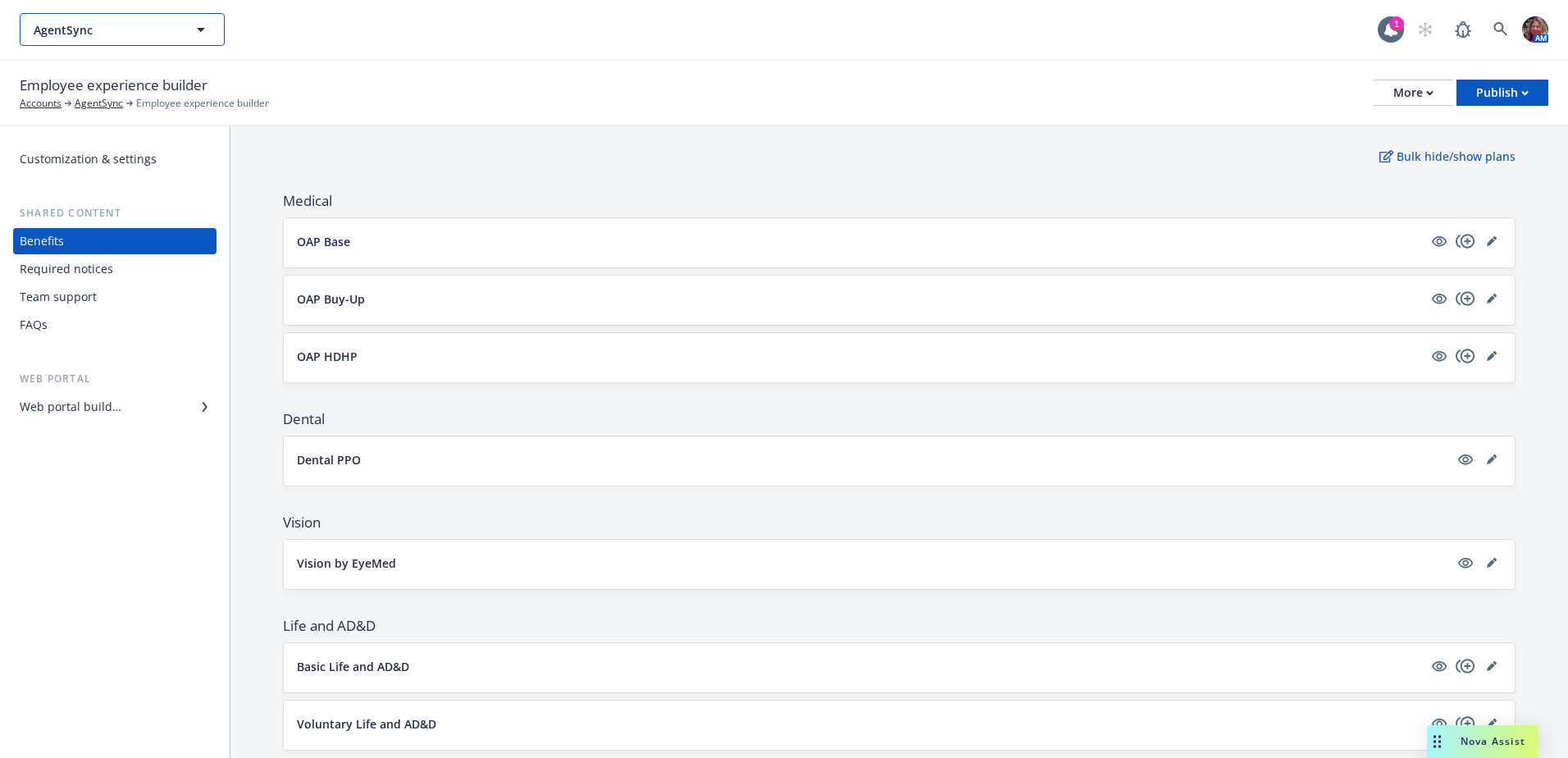
click at [80, 31] on span "AgentSync" at bounding box center [104, 30] width 142 height 18
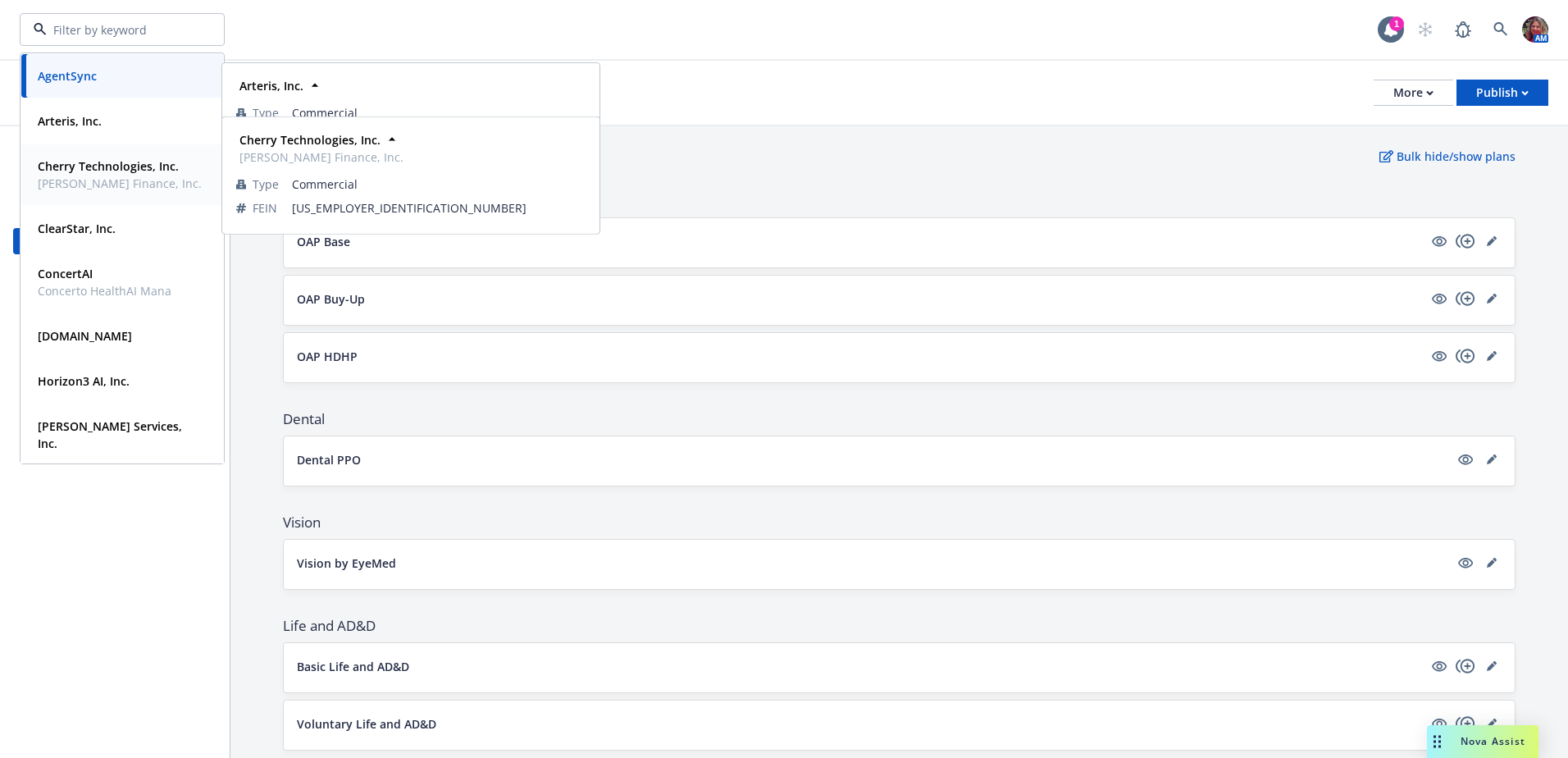
click at [53, 171] on strong "Cherry Technologies, Inc." at bounding box center [109, 166] width 141 height 16
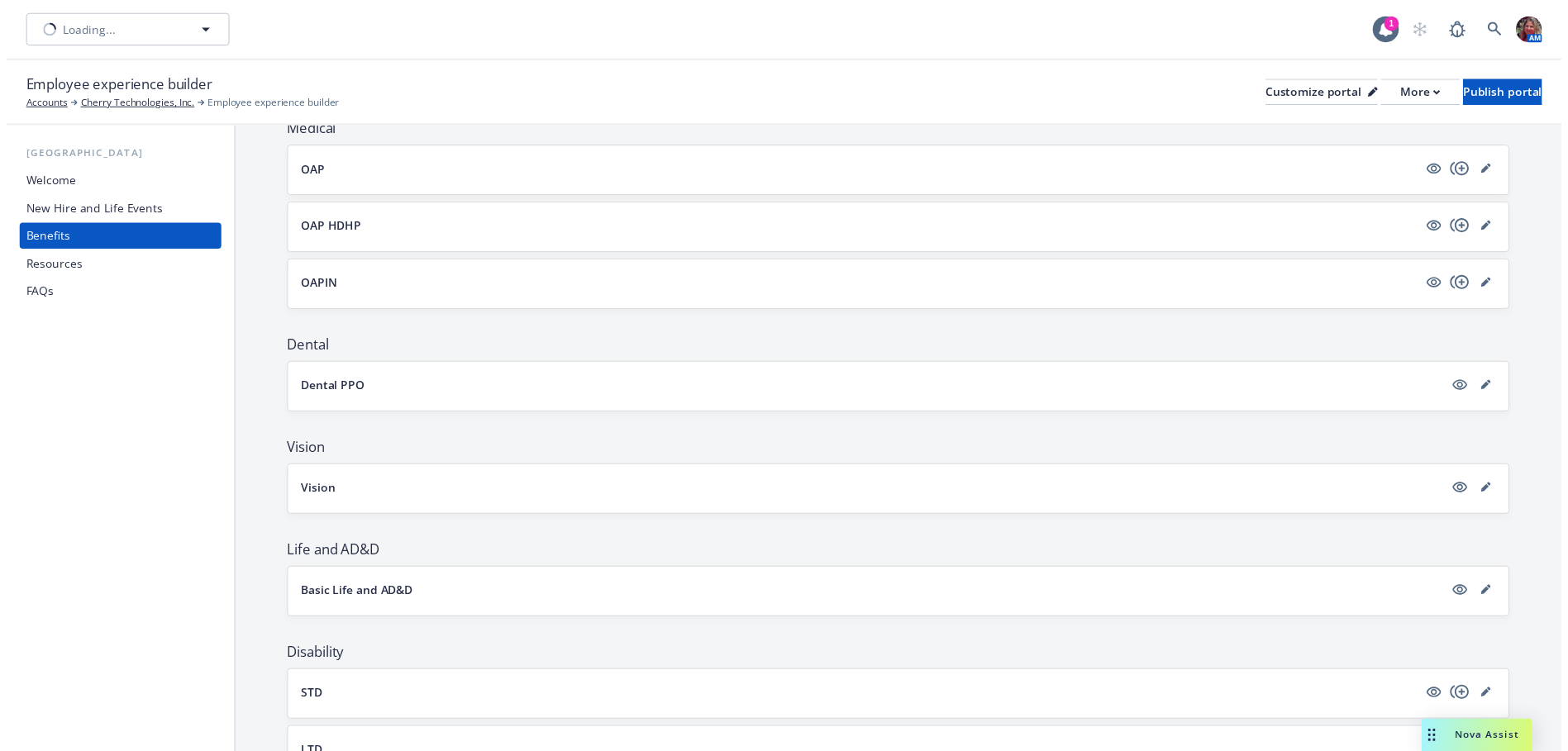
scroll to position [94, 0]
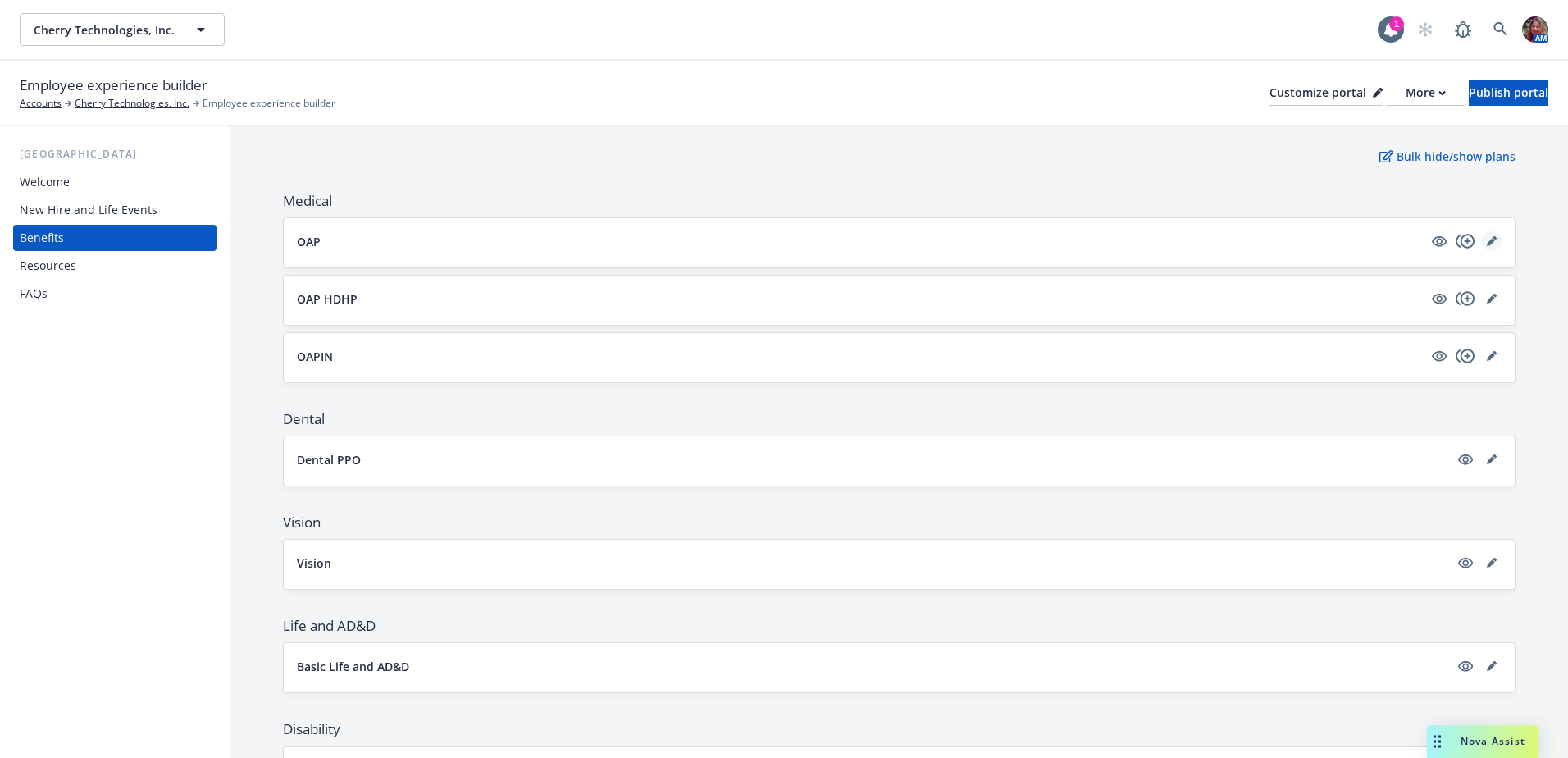
click at [1487, 245] on icon "editPencil" at bounding box center [1492, 241] width 10 height 10
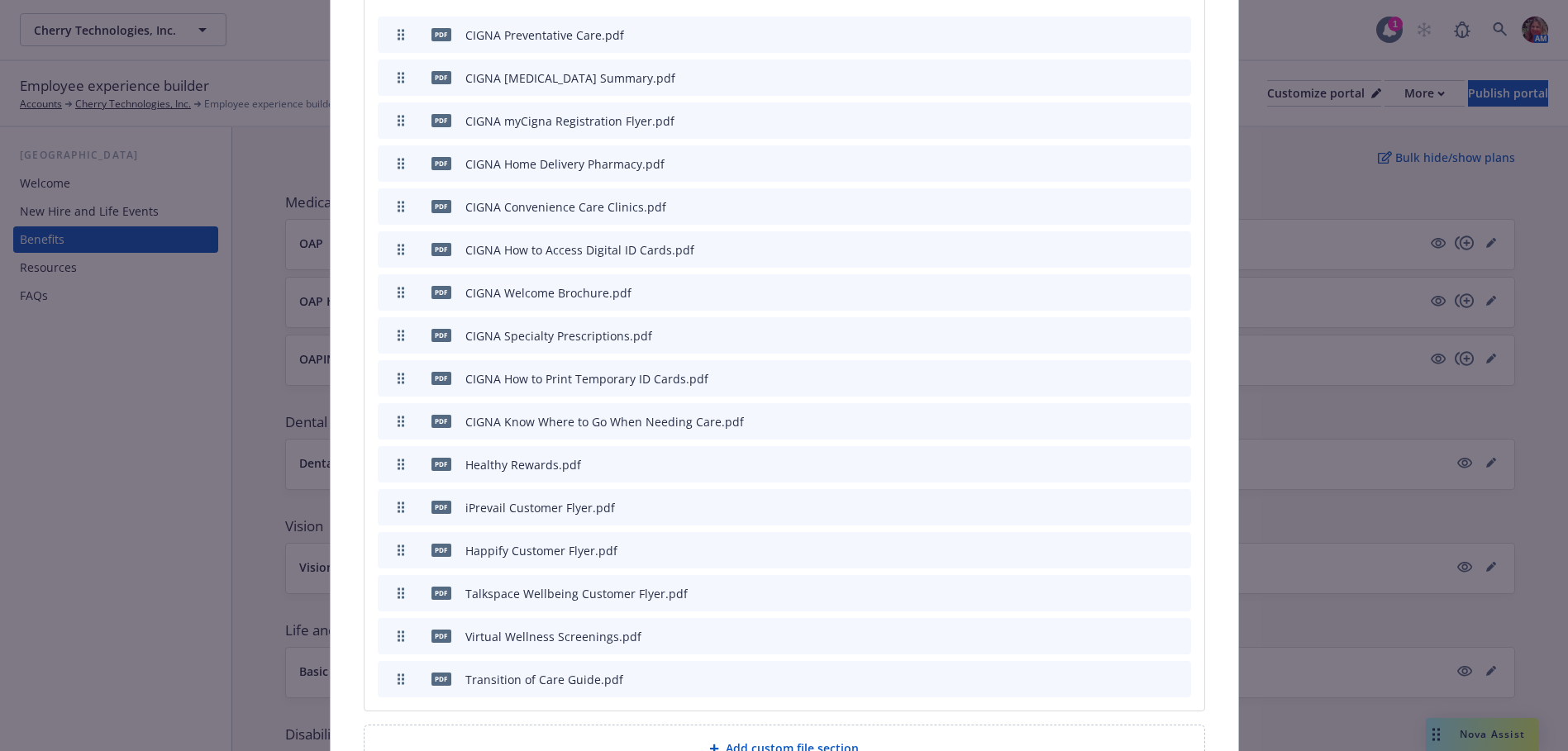
scroll to position [1206, 0]
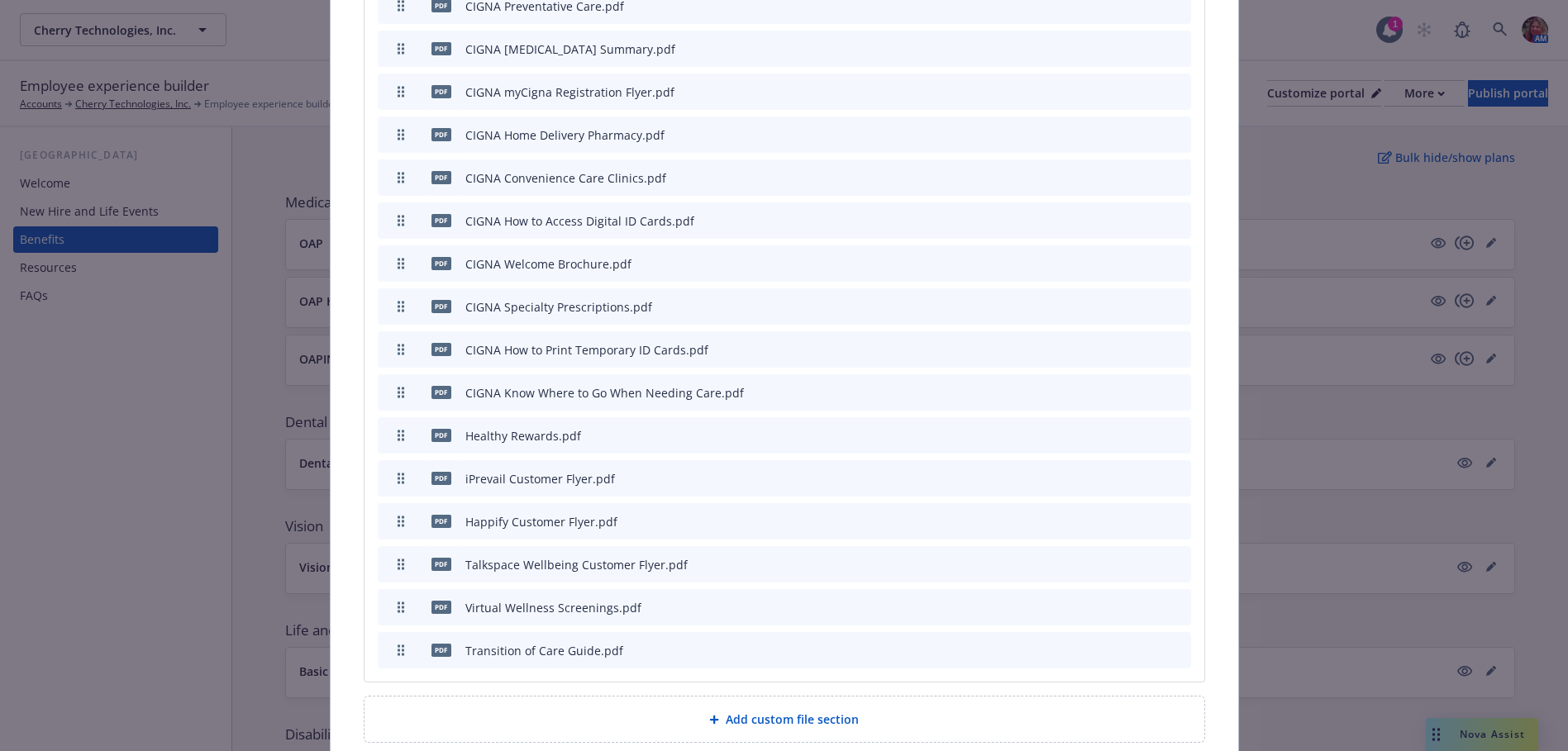
click at [1171, 471] on icon "archive file" at bounding box center [1176, 477] width 12 height 13
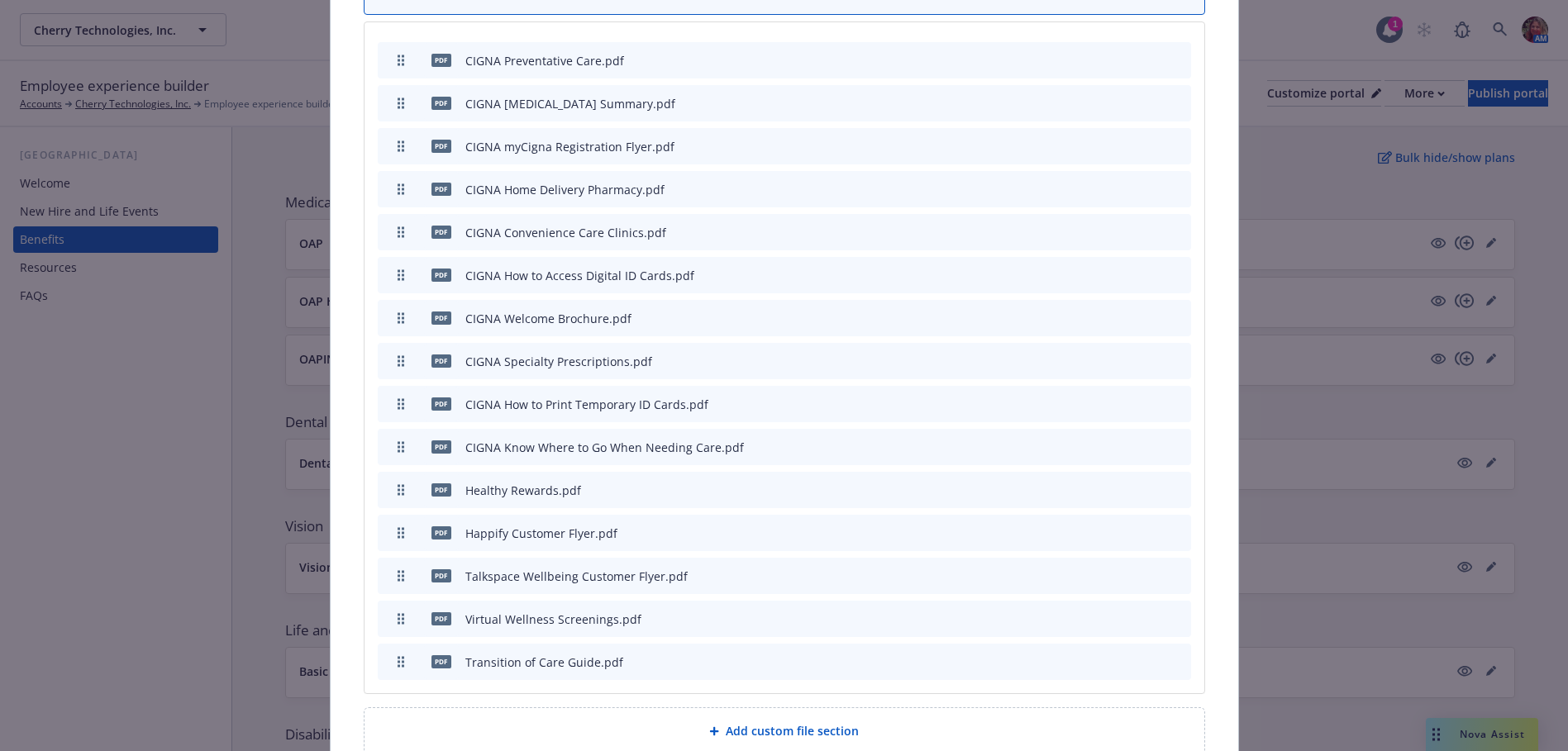
scroll to position [1239, 0]
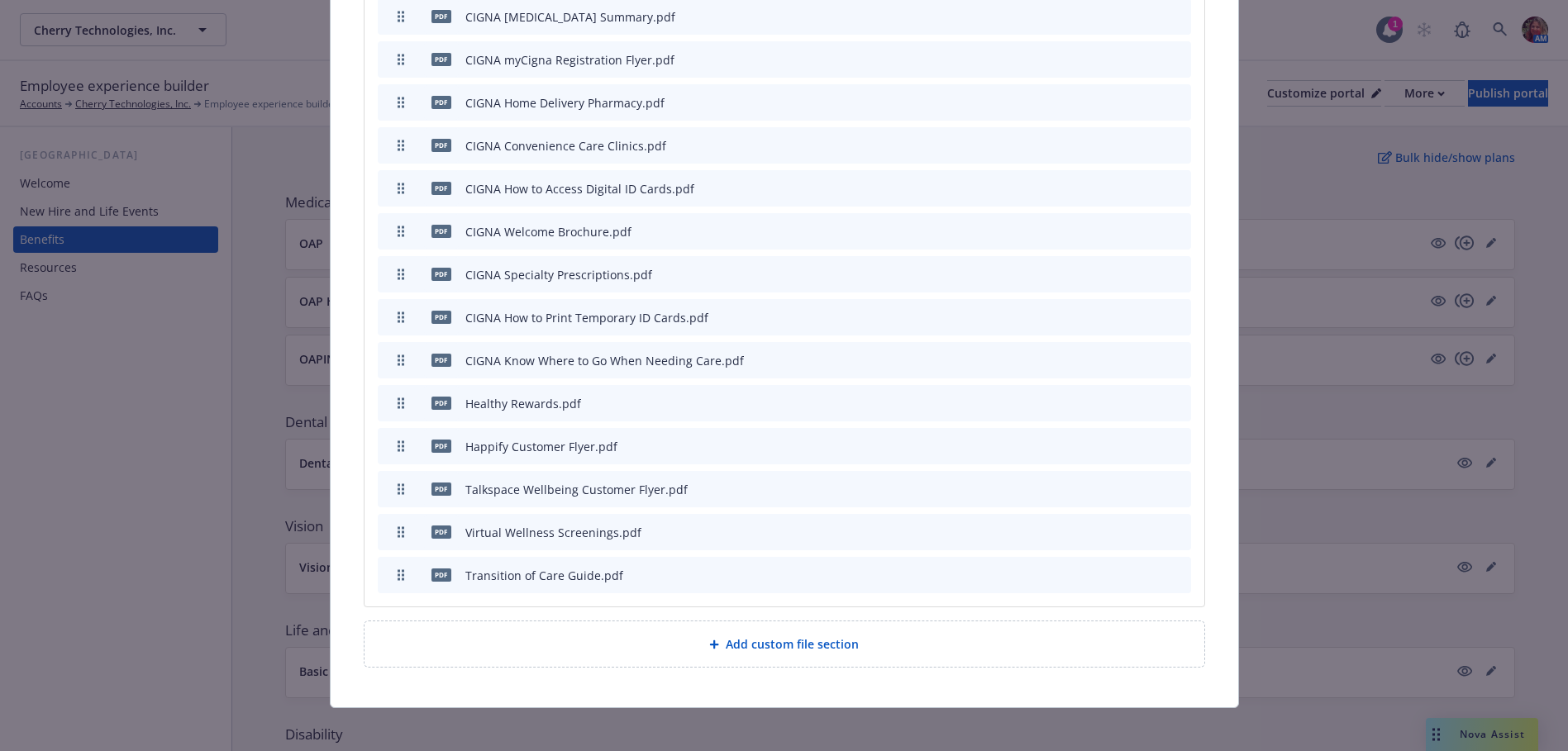
click at [1171, 439] on icon "archive file" at bounding box center [1176, 444] width 12 height 13
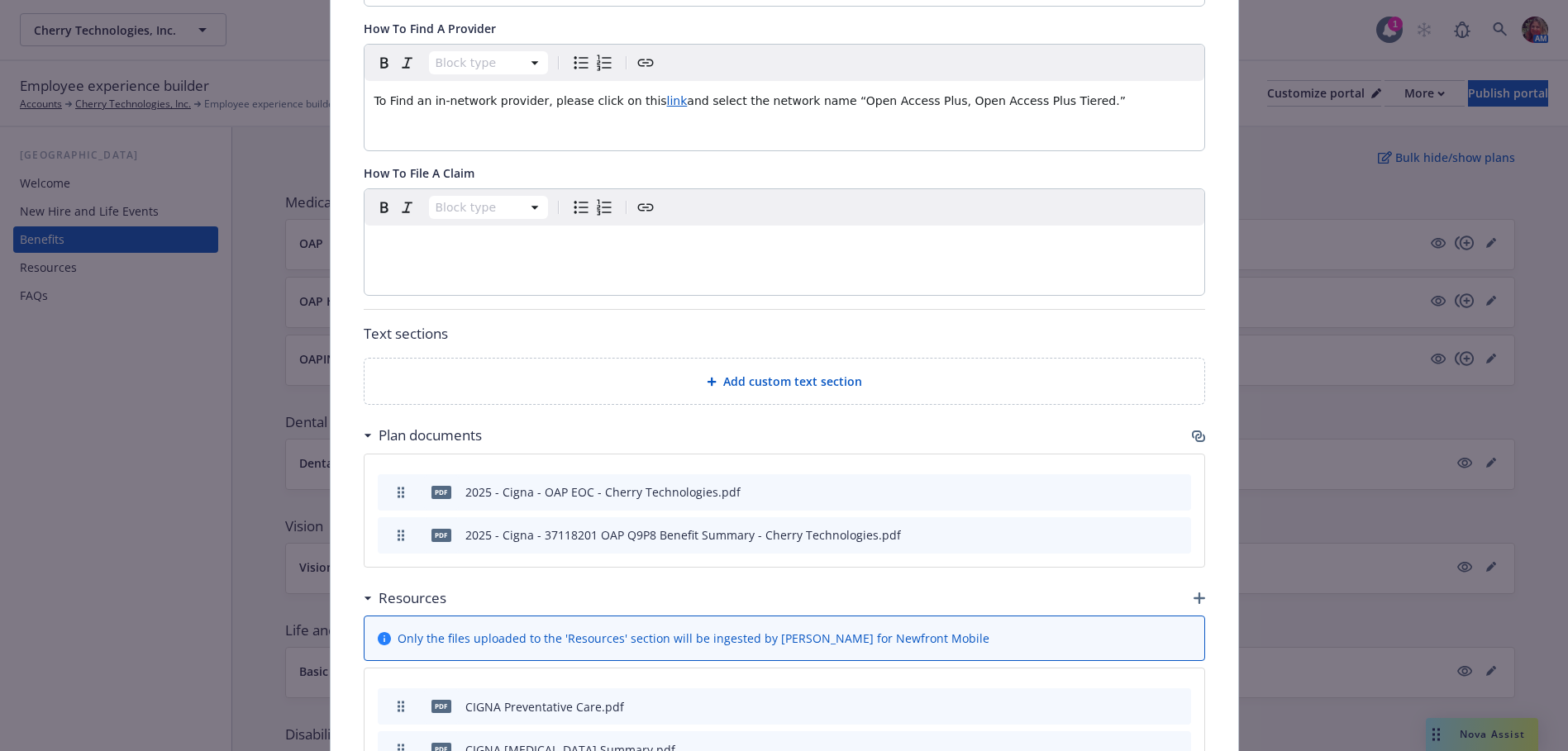
scroll to position [534, 0]
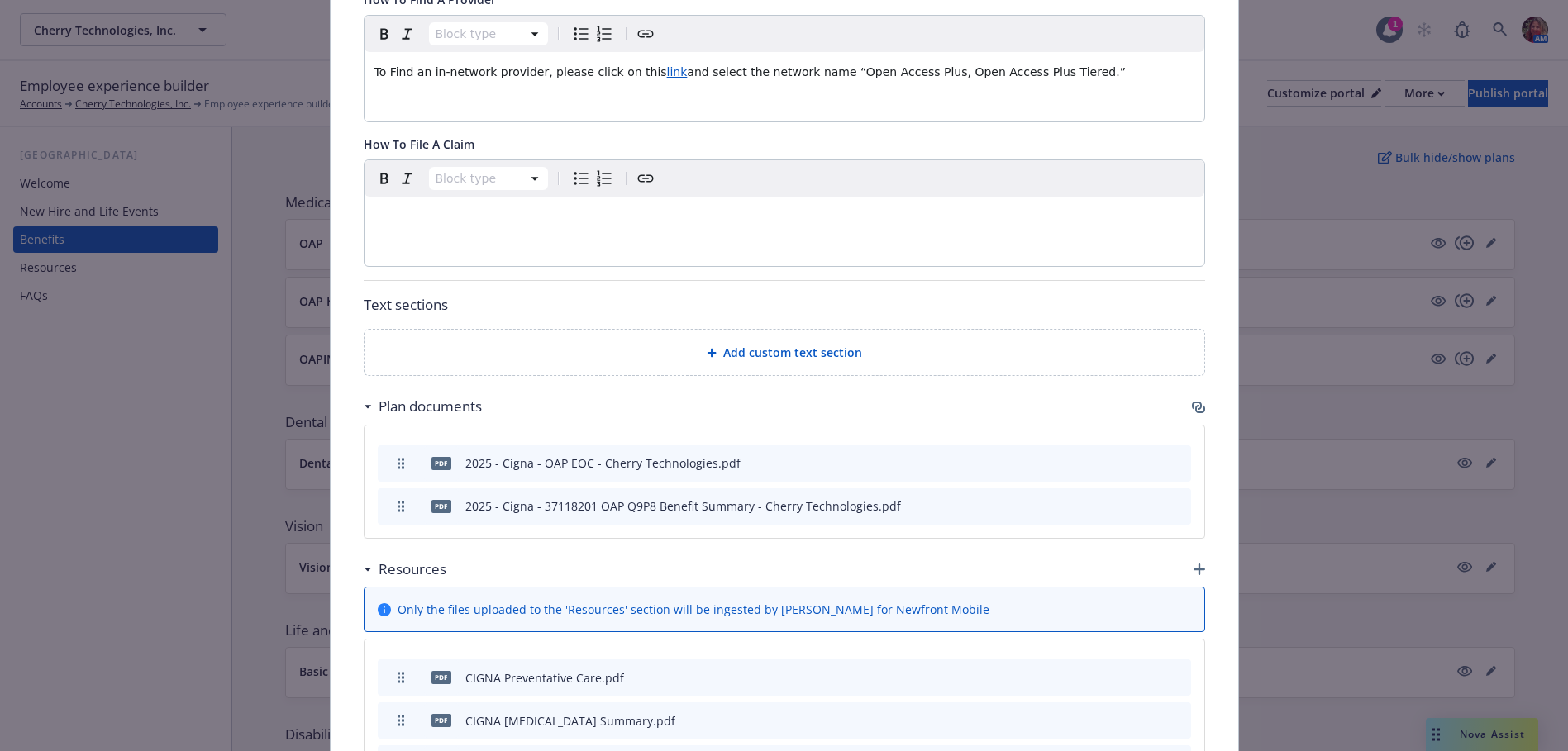
click at [1194, 564] on icon "button" at bounding box center [1200, 570] width 12 height 12
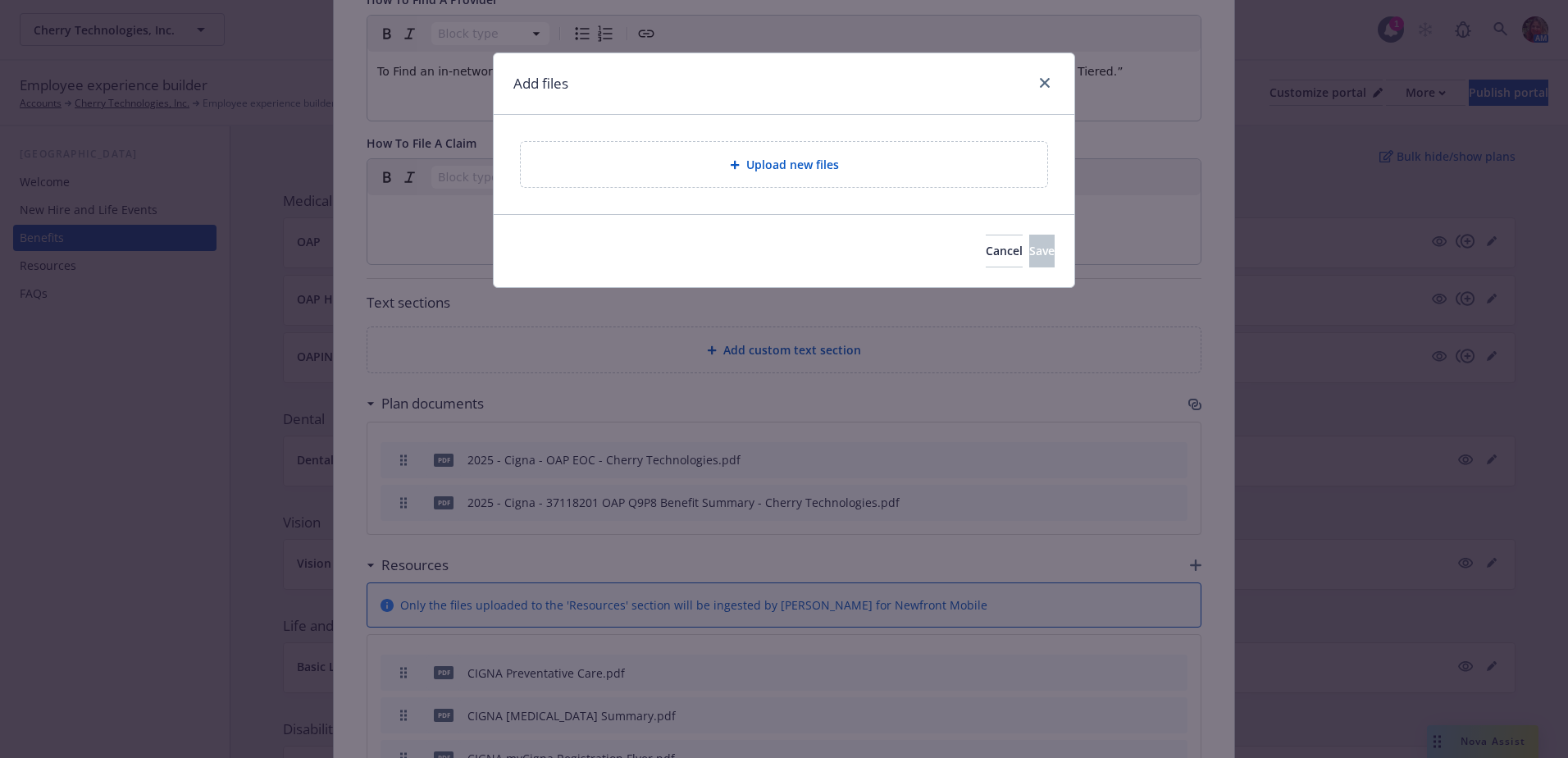
click at [776, 155] on div "Upload new files" at bounding box center [784, 164] width 526 height 45
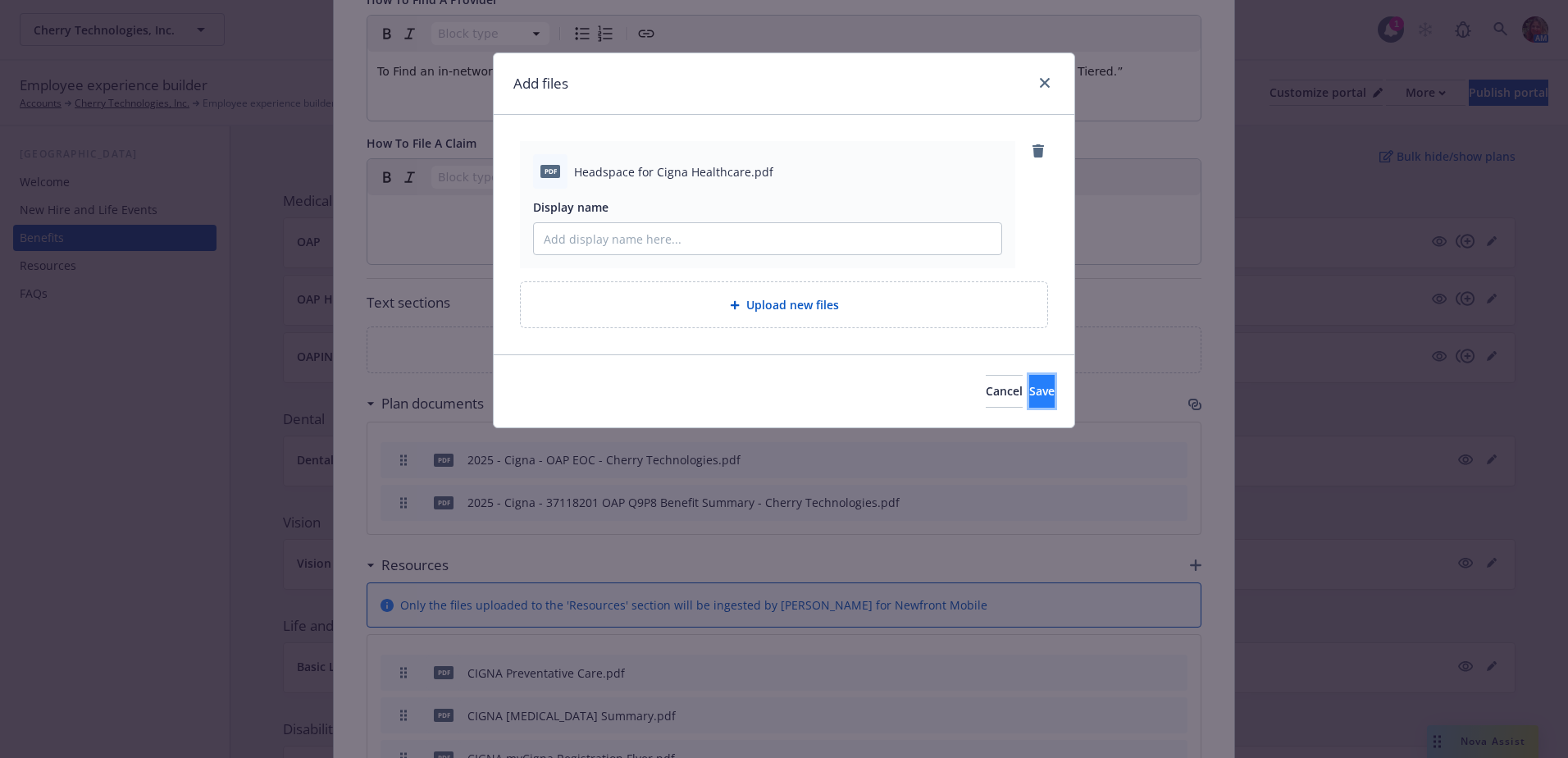
click at [1029, 396] on span "Save" at bounding box center [1042, 390] width 25 height 16
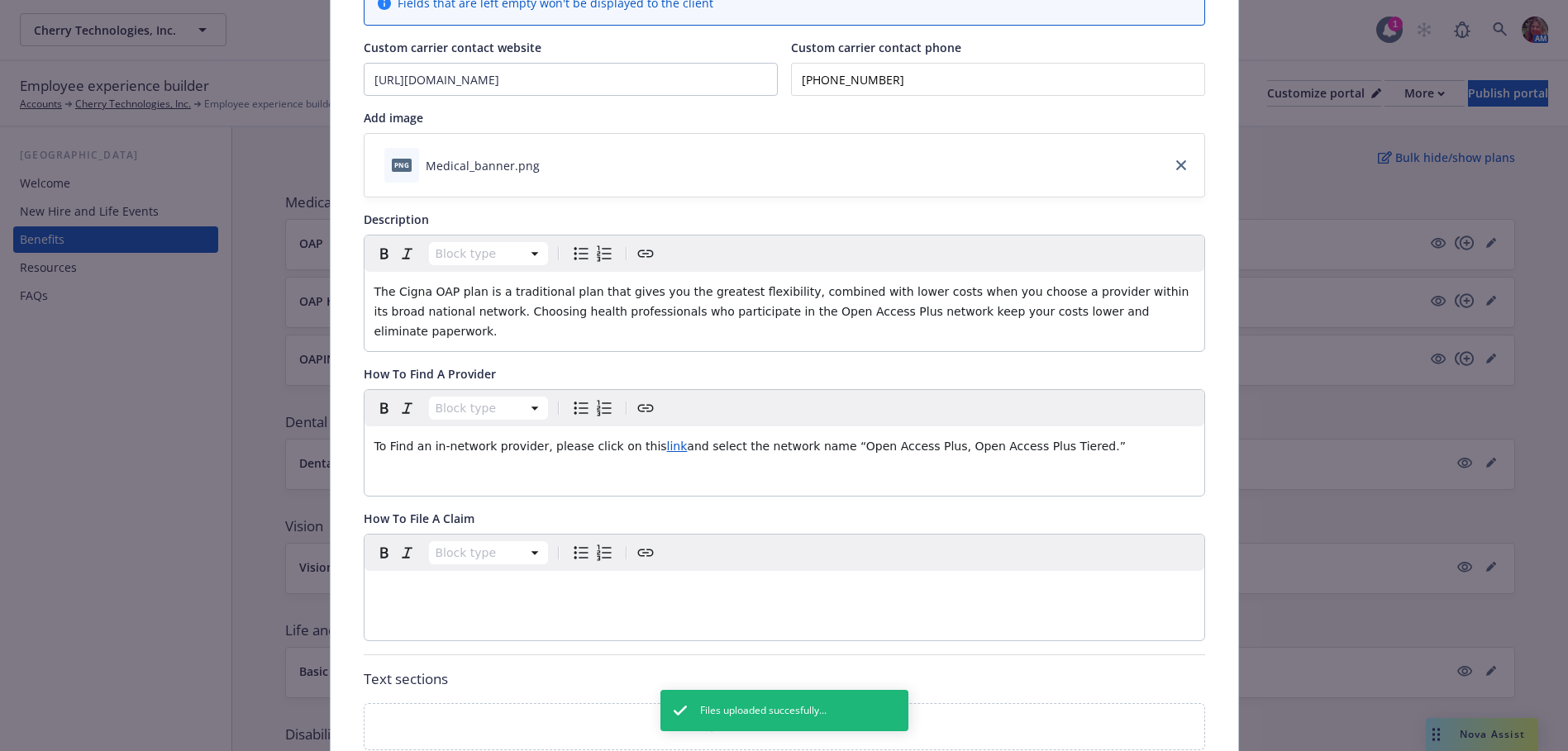
scroll to position [0, 0]
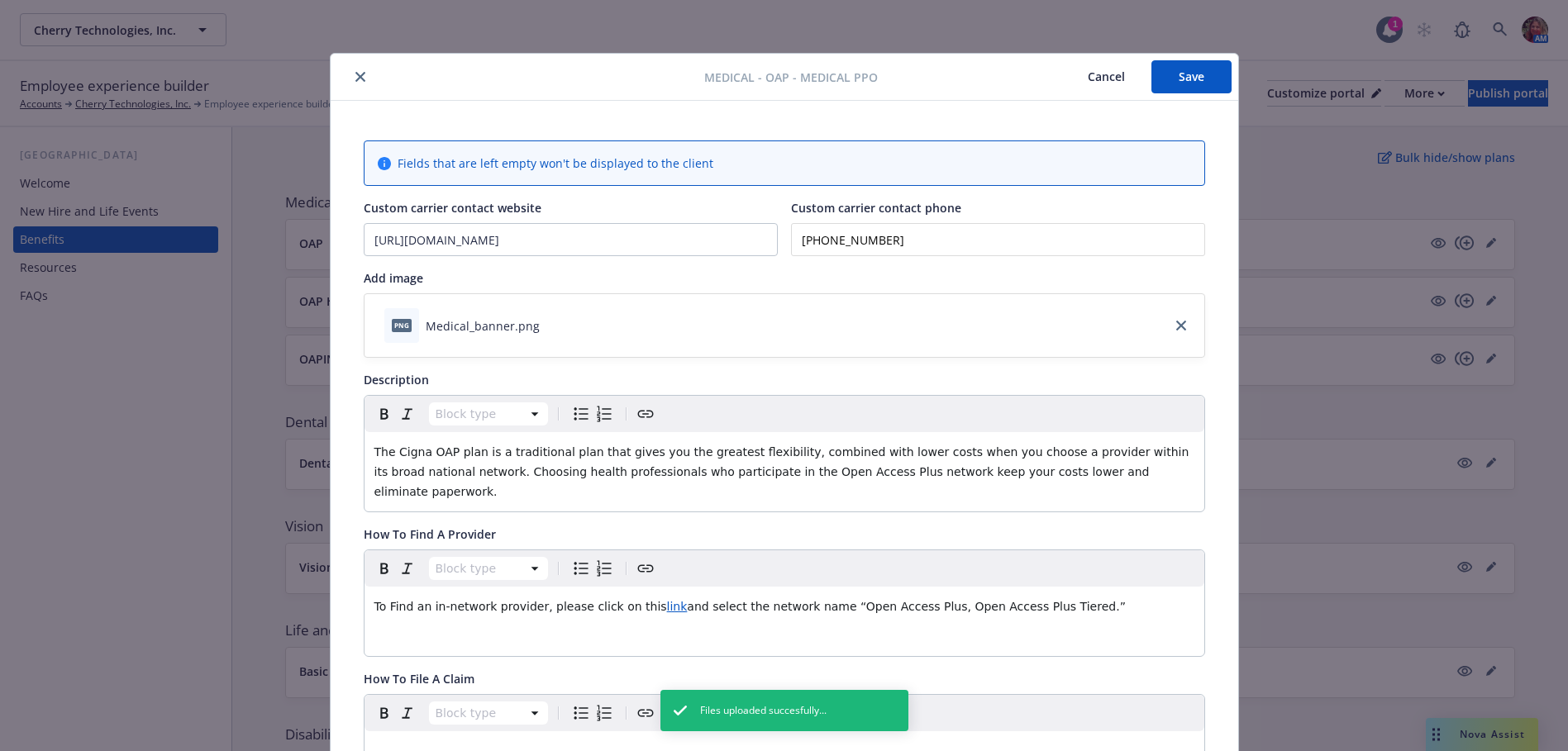
click at [1155, 83] on button "Save" at bounding box center [1191, 77] width 80 height 34
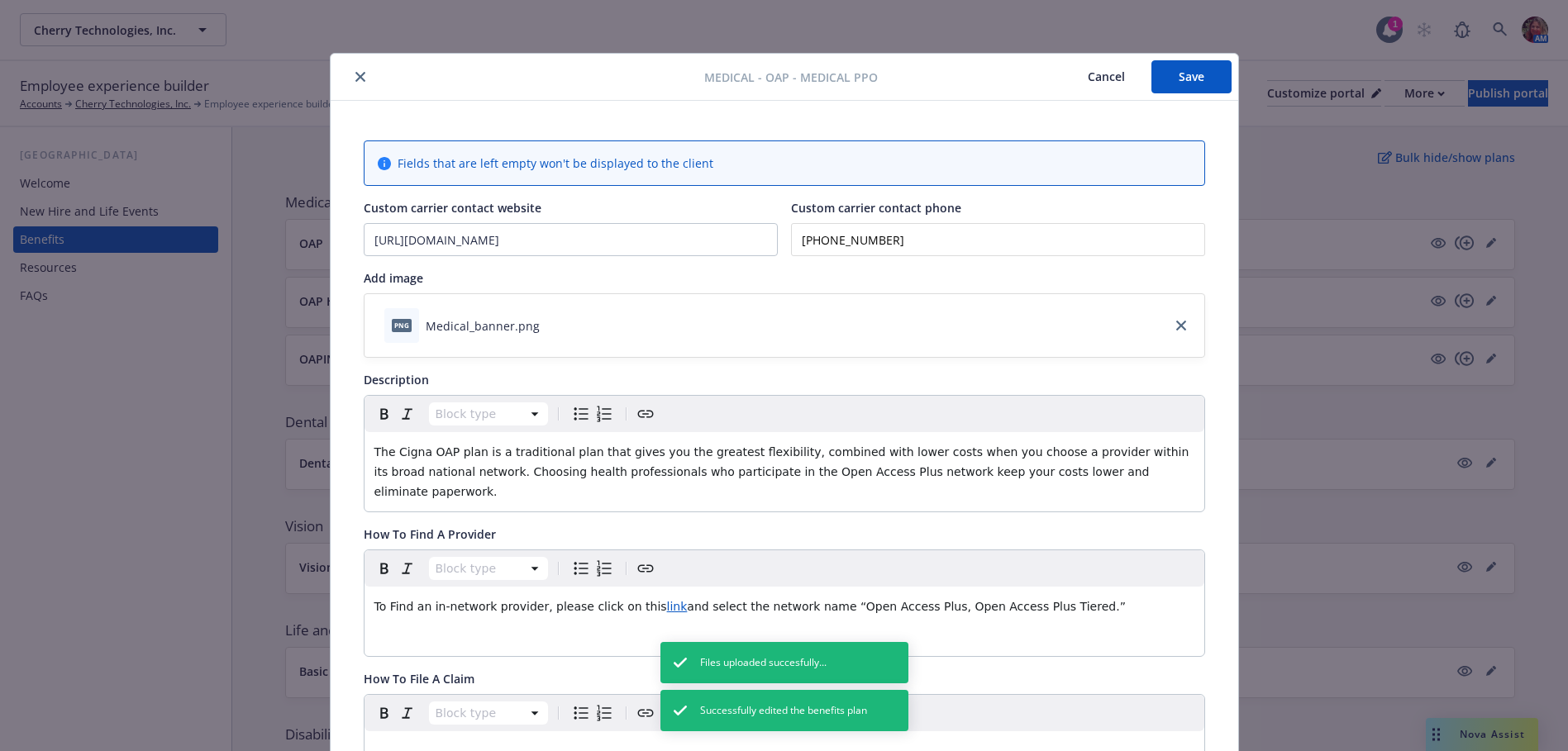
click at [355, 77] on icon "close" at bounding box center [360, 77] width 10 height 10
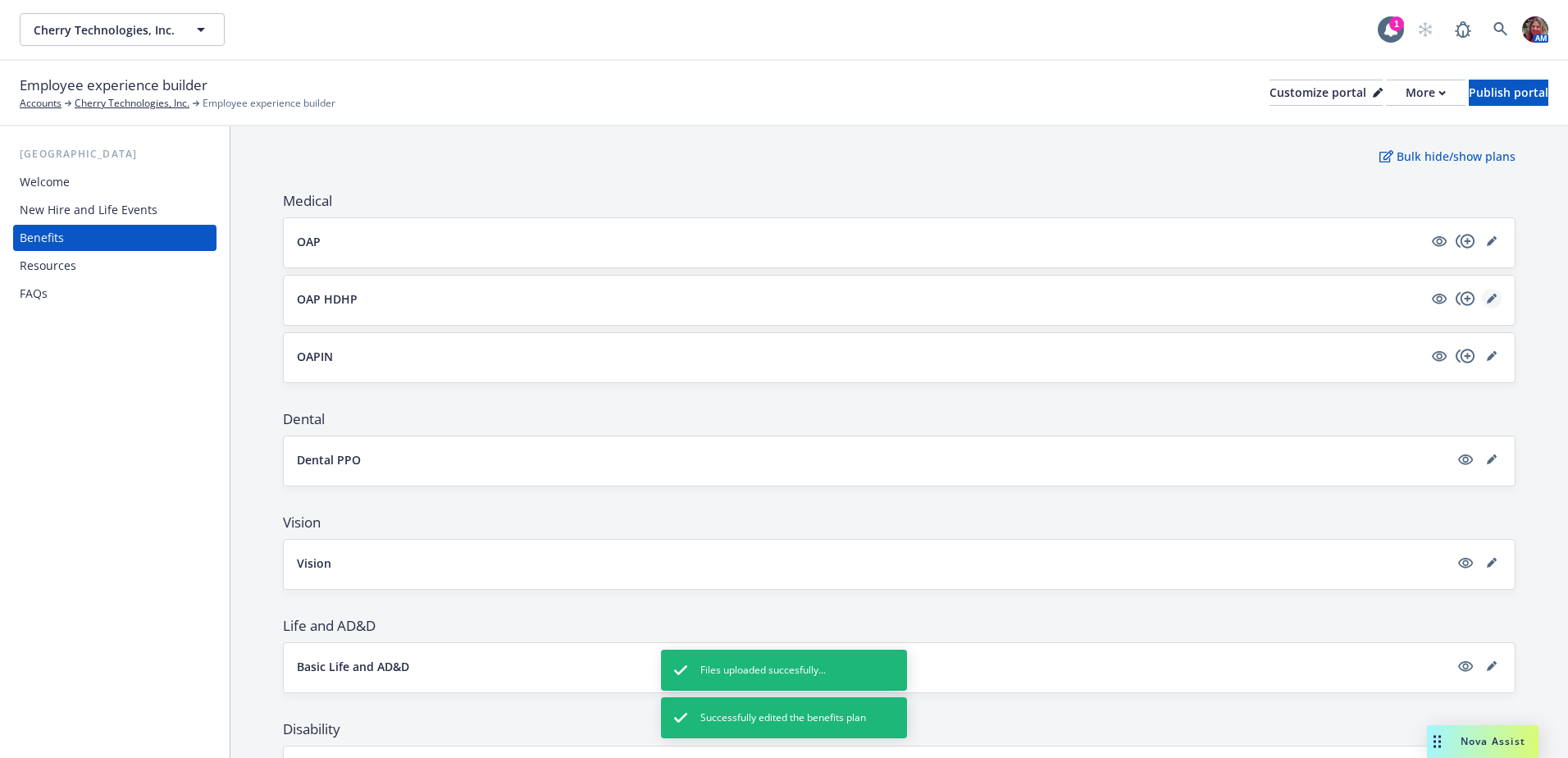
click at [1487, 299] on icon "editPencil" at bounding box center [1492, 298] width 10 height 10
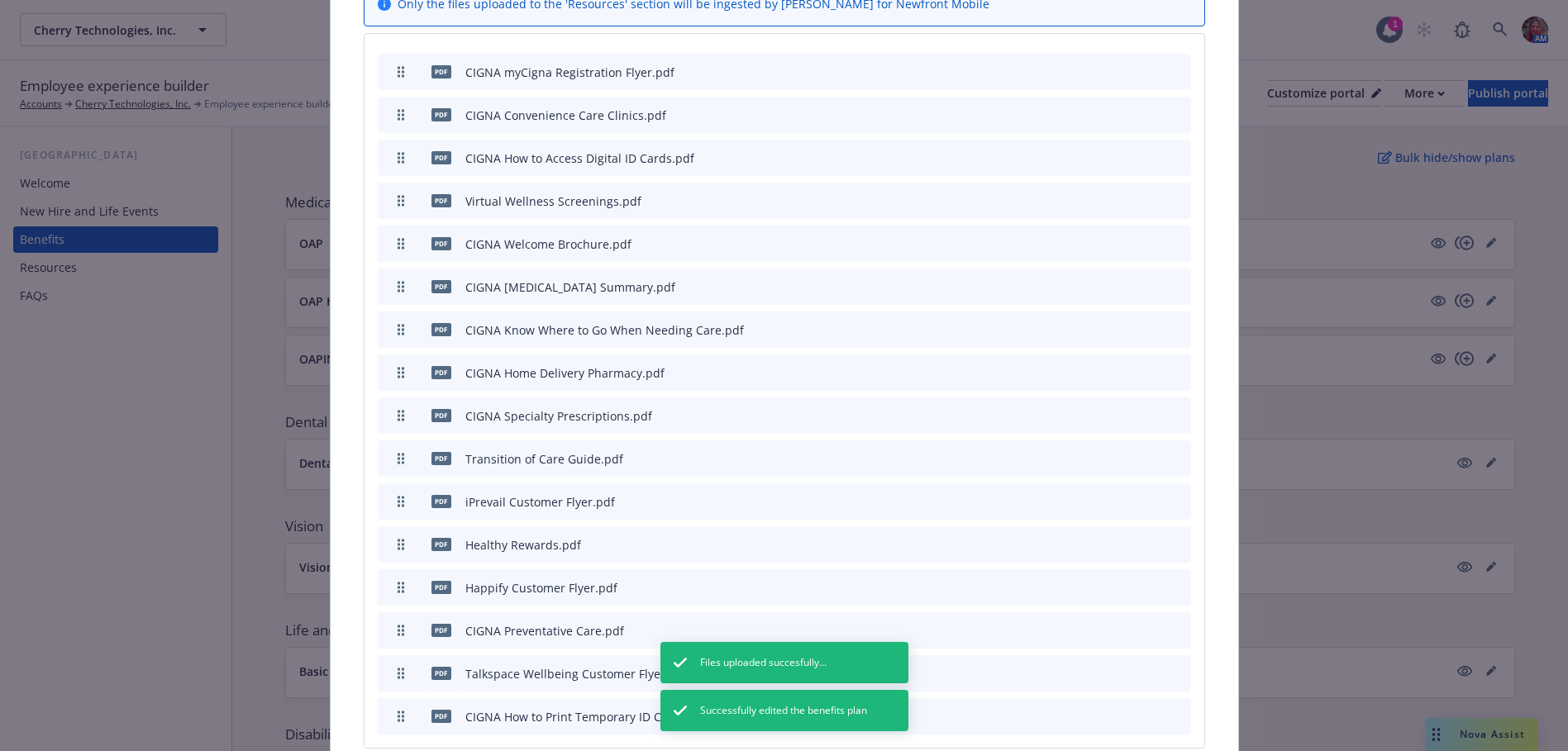
scroll to position [1473, 0]
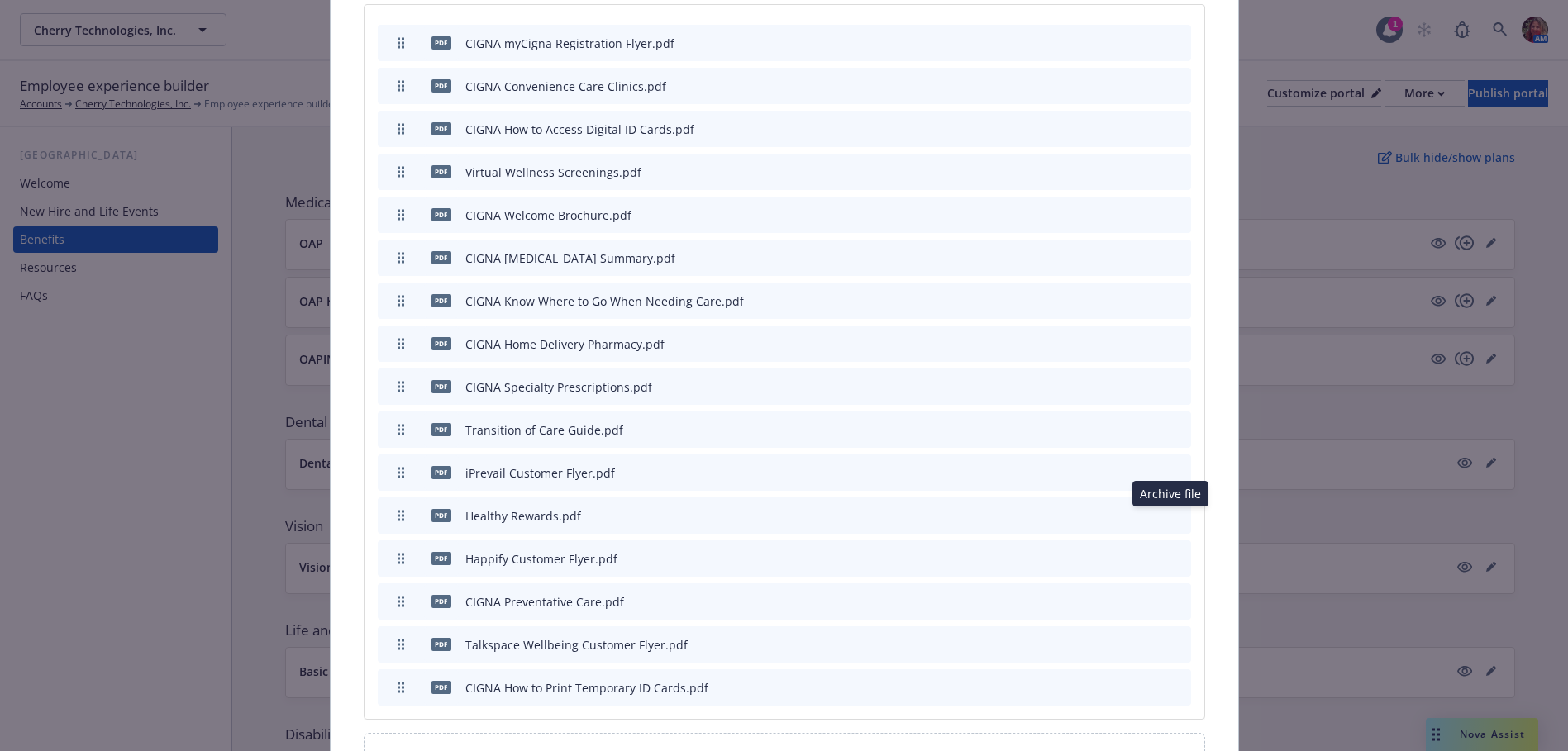
click at [1171, 551] on icon "archive file" at bounding box center [1176, 557] width 12 height 13
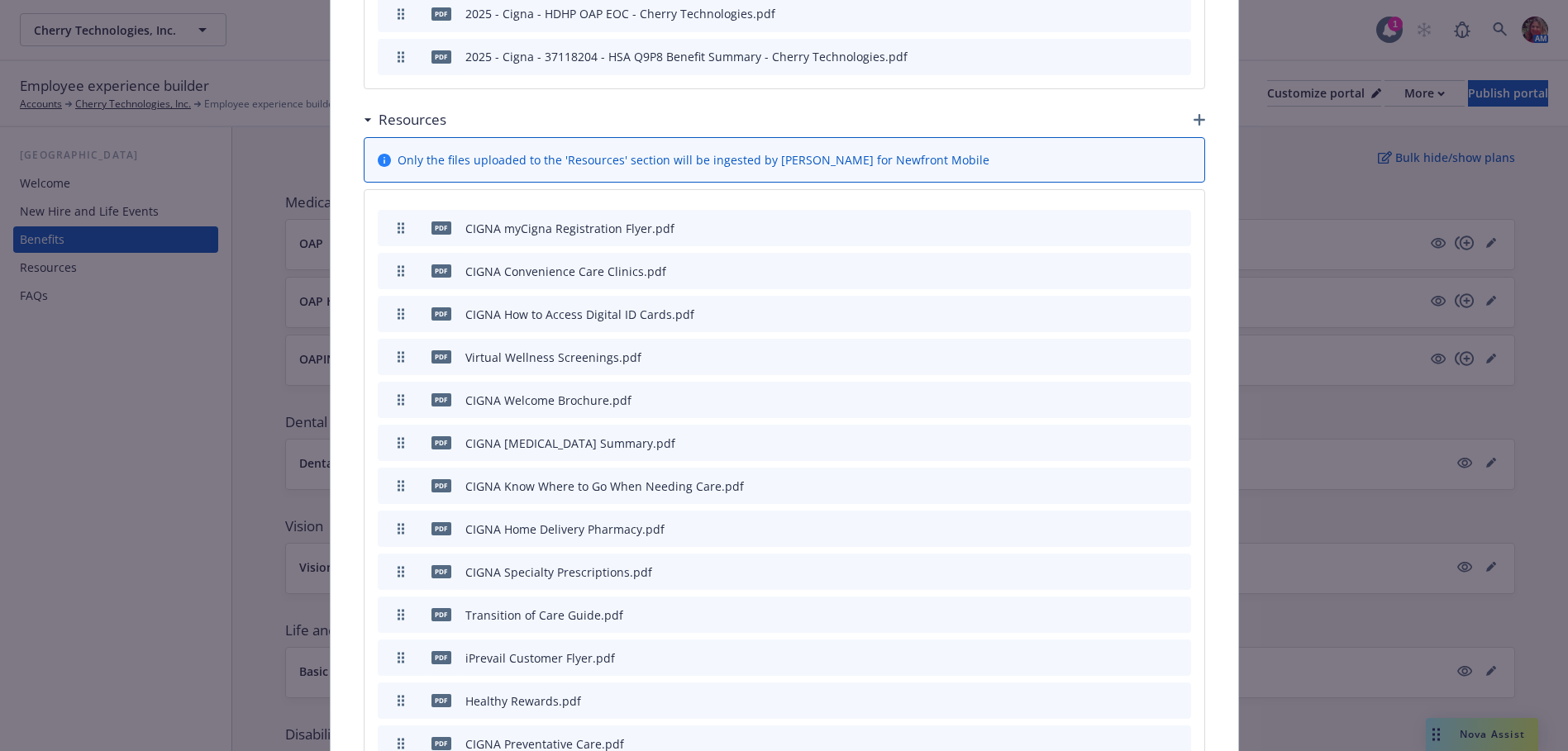
scroll to position [1371, 0]
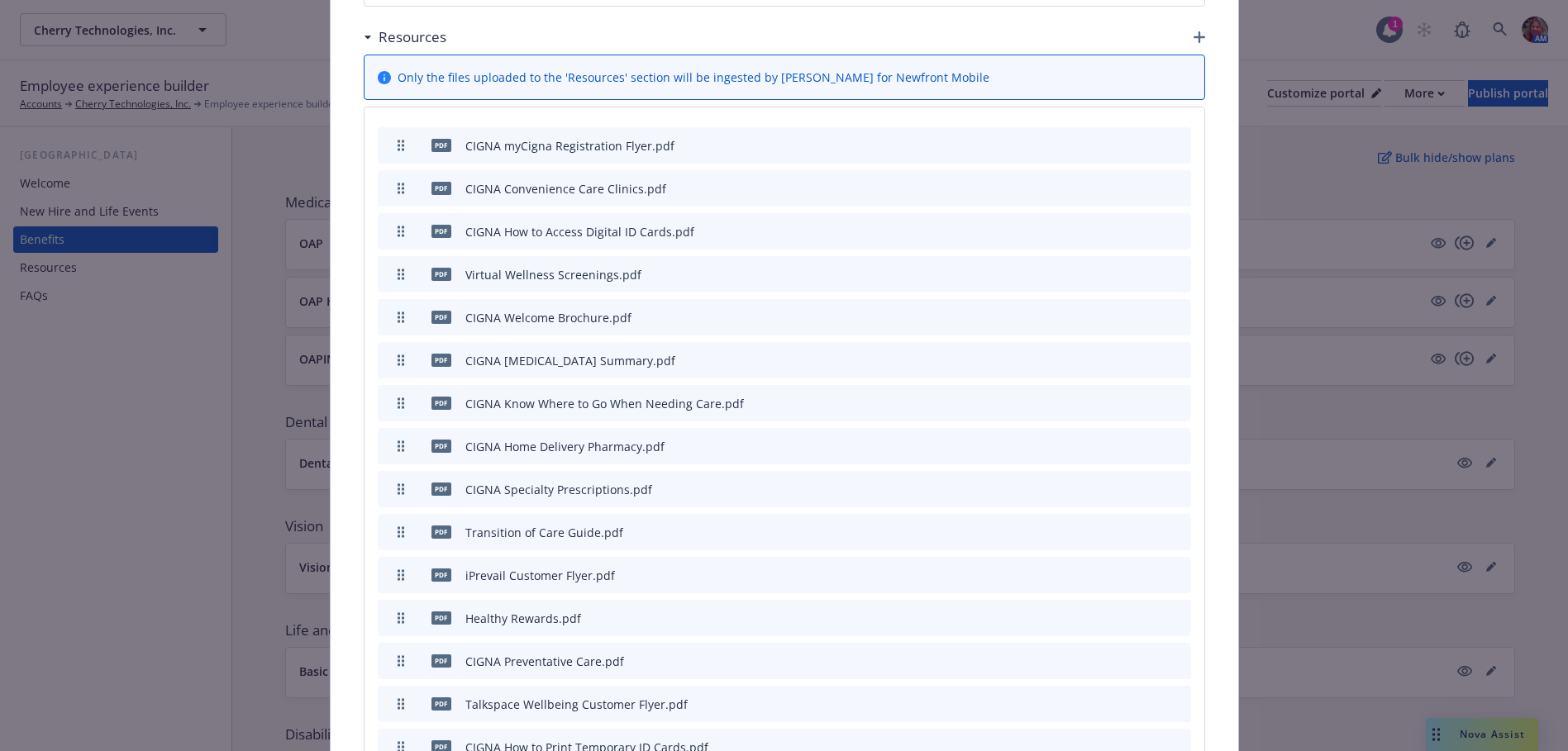
click at [1174, 568] on icon "archive file" at bounding box center [1176, 574] width 12 height 13
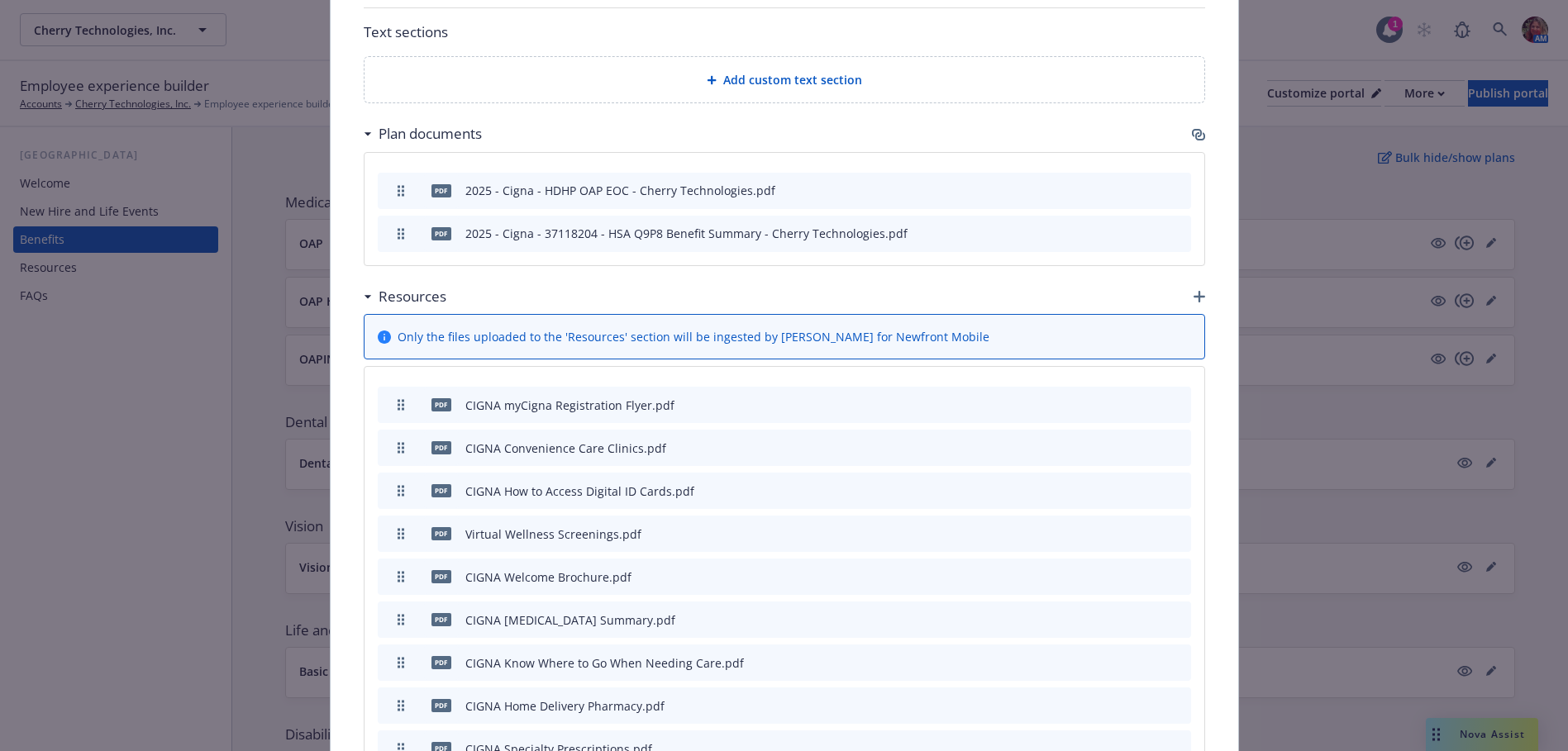
scroll to position [958, 0]
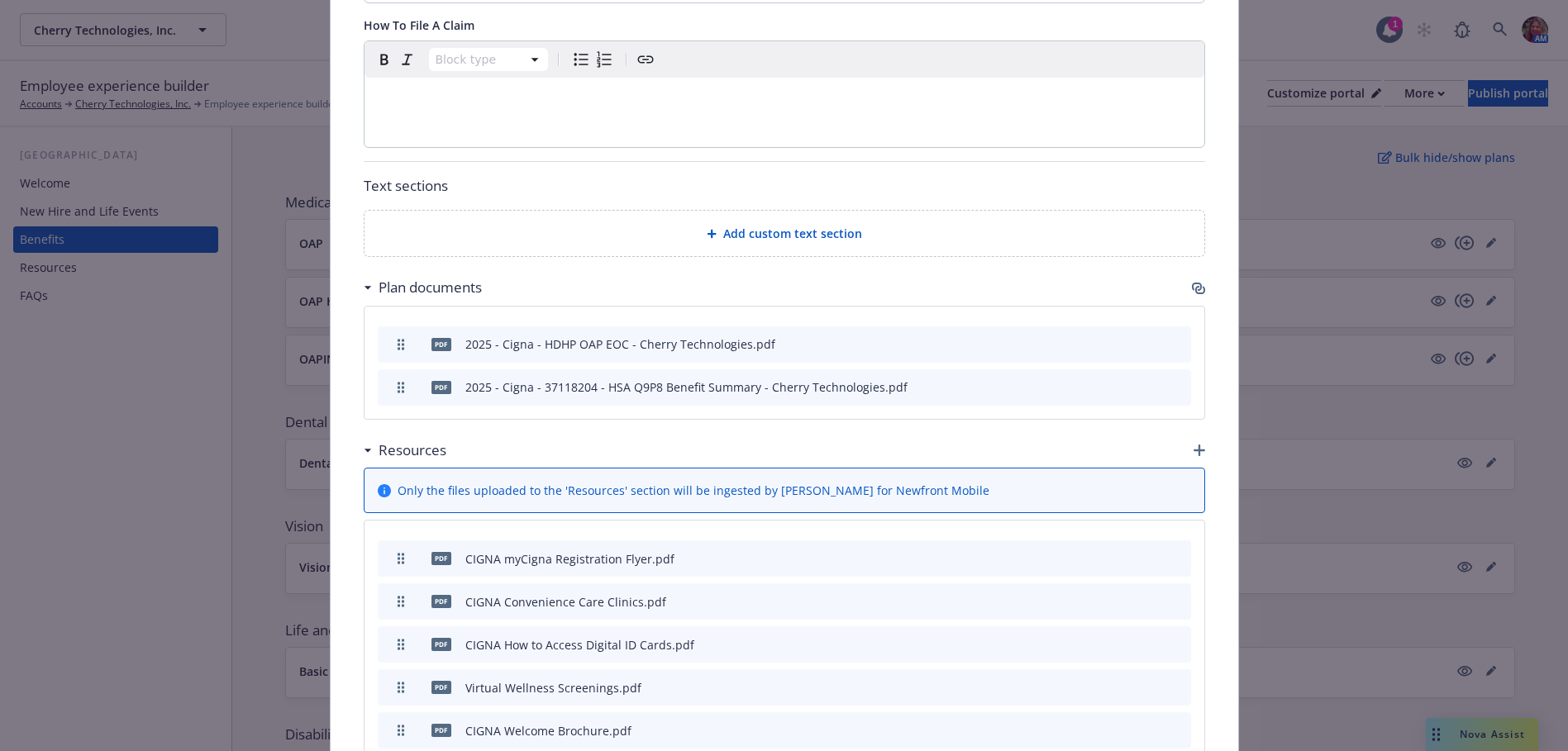
click at [1195, 444] on icon "button" at bounding box center [1200, 450] width 12 height 12
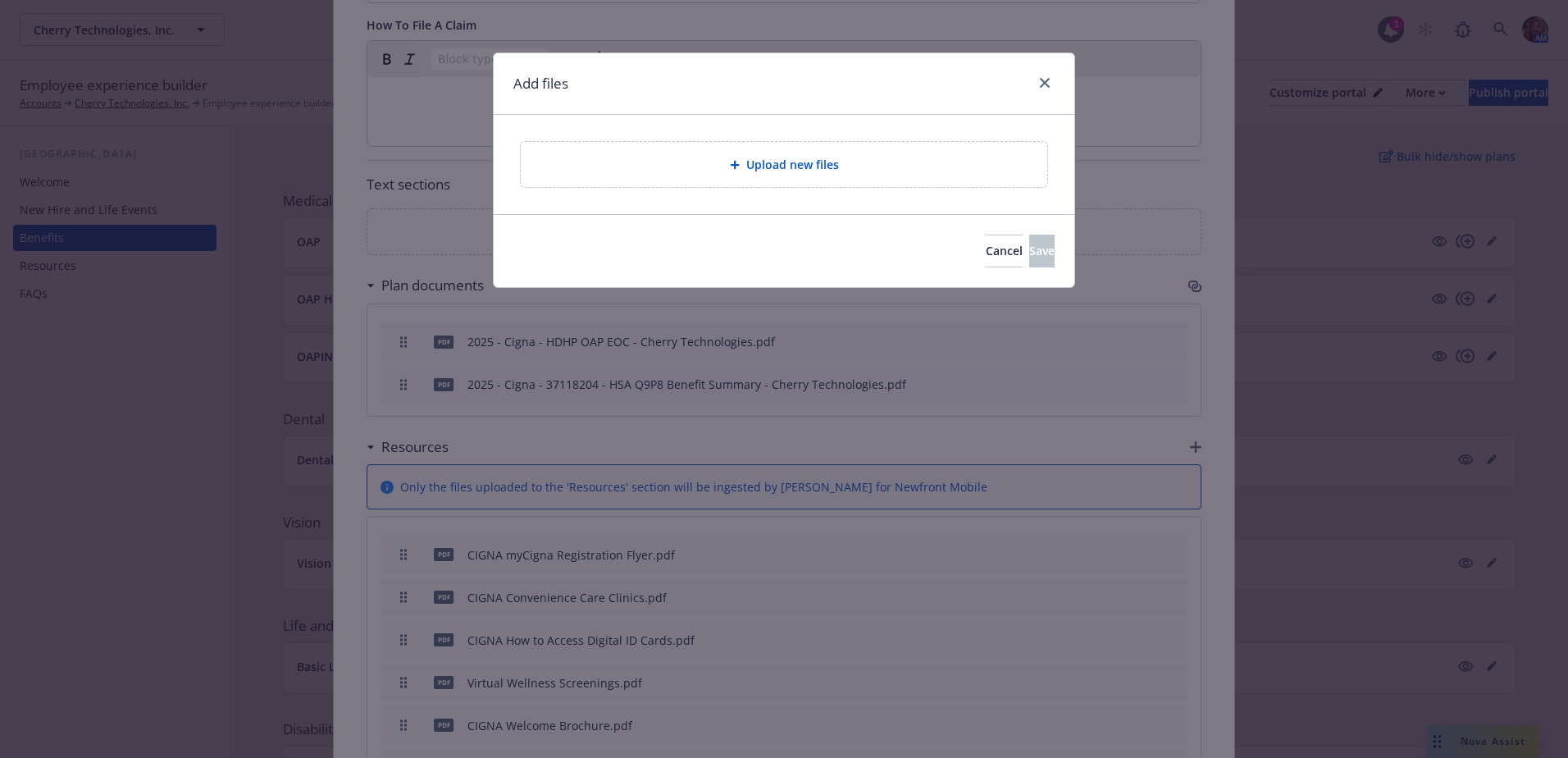
click at [725, 145] on div "Upload new files" at bounding box center [784, 164] width 526 height 45
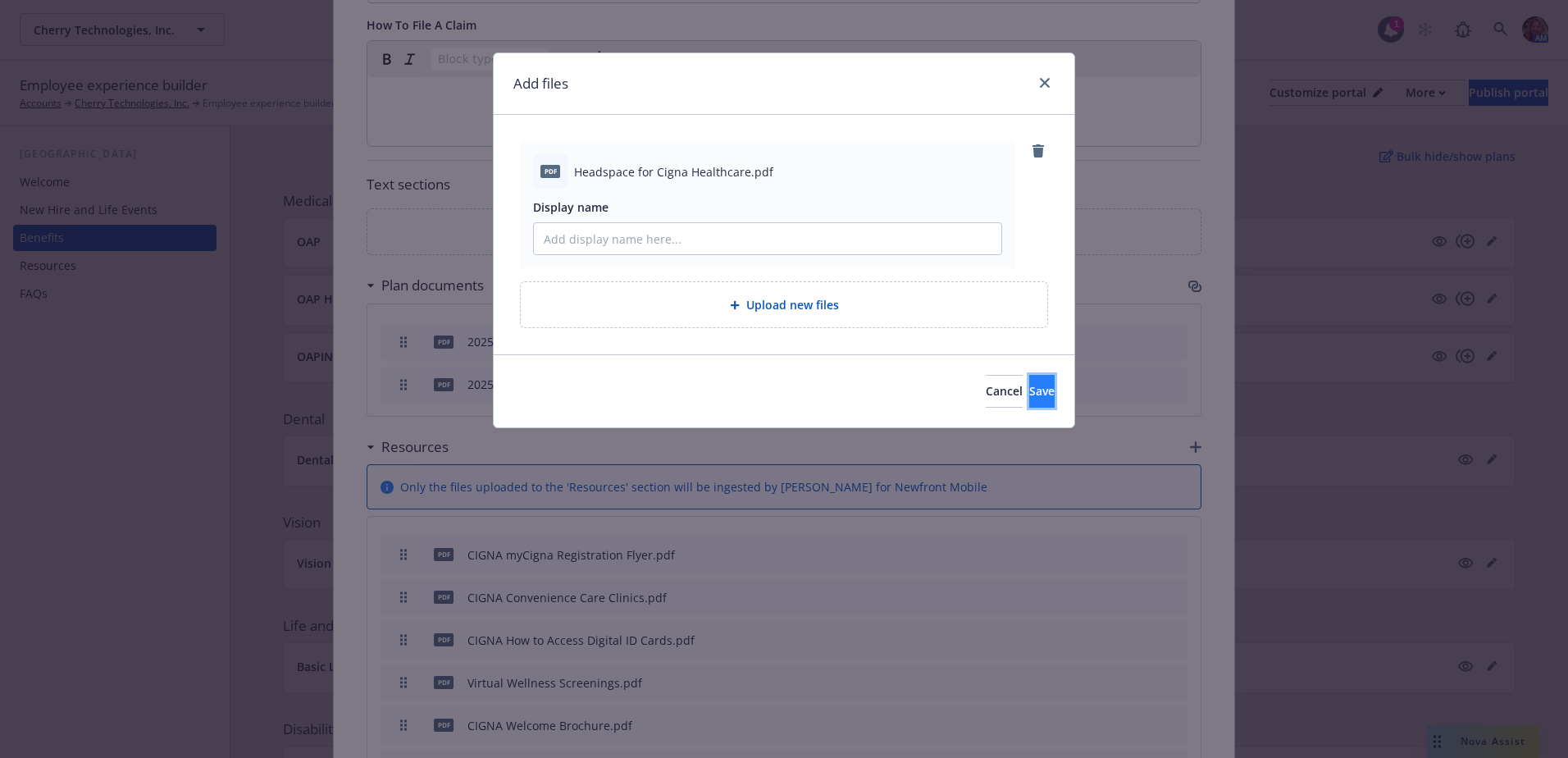
click at [1032, 388] on button "Save" at bounding box center [1042, 391] width 25 height 33
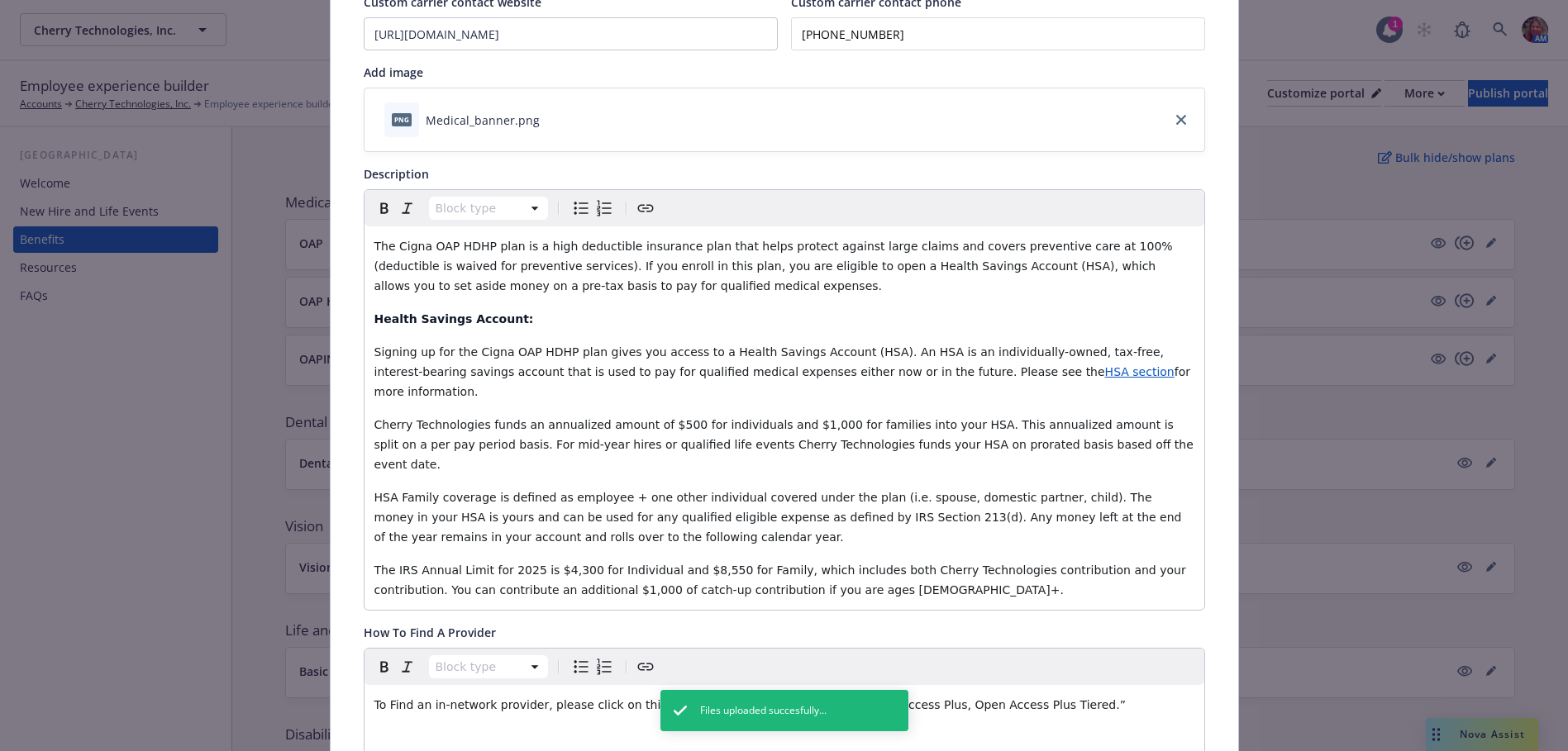
scroll to position [48, 0]
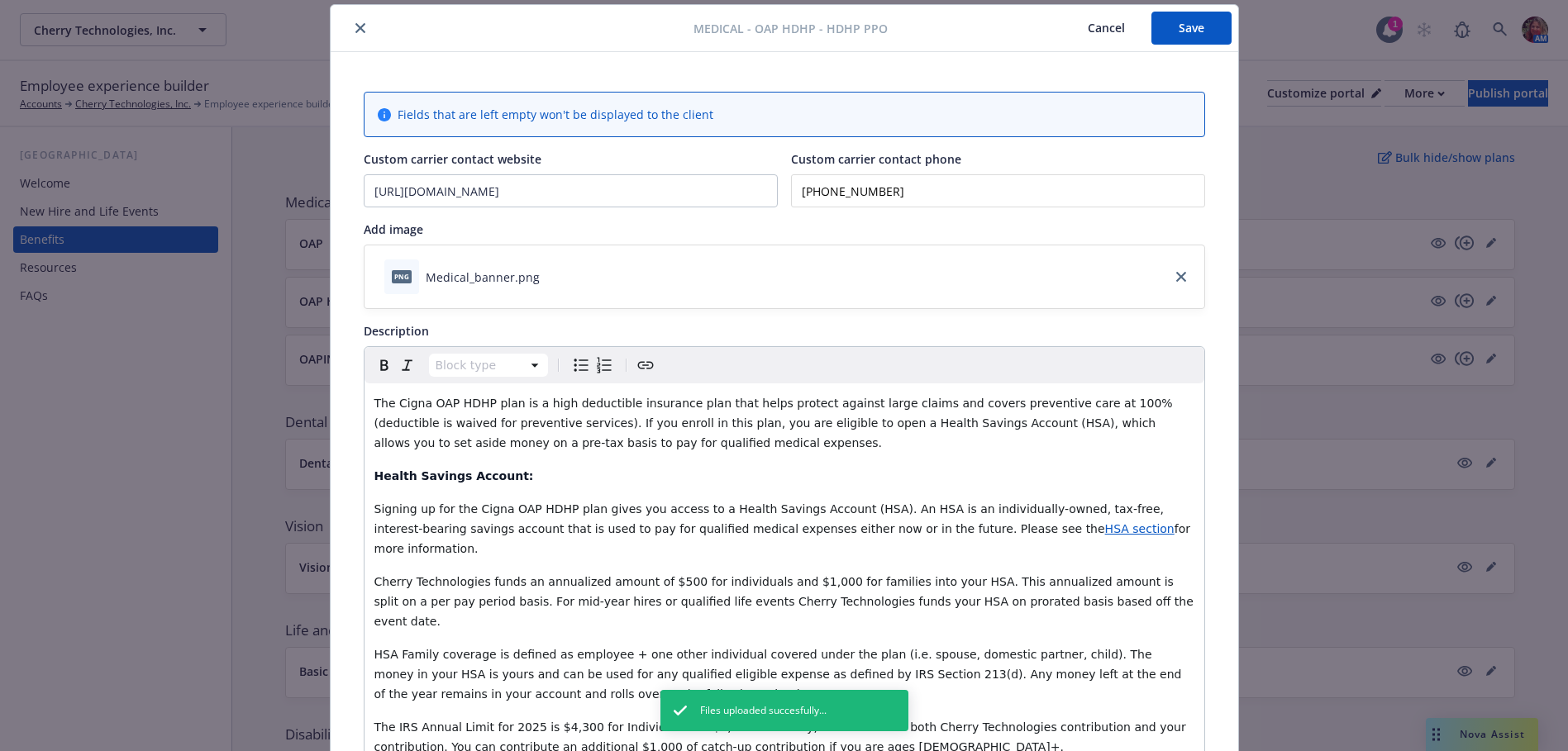
click at [1190, 40] on button "Save" at bounding box center [1191, 29] width 80 height 34
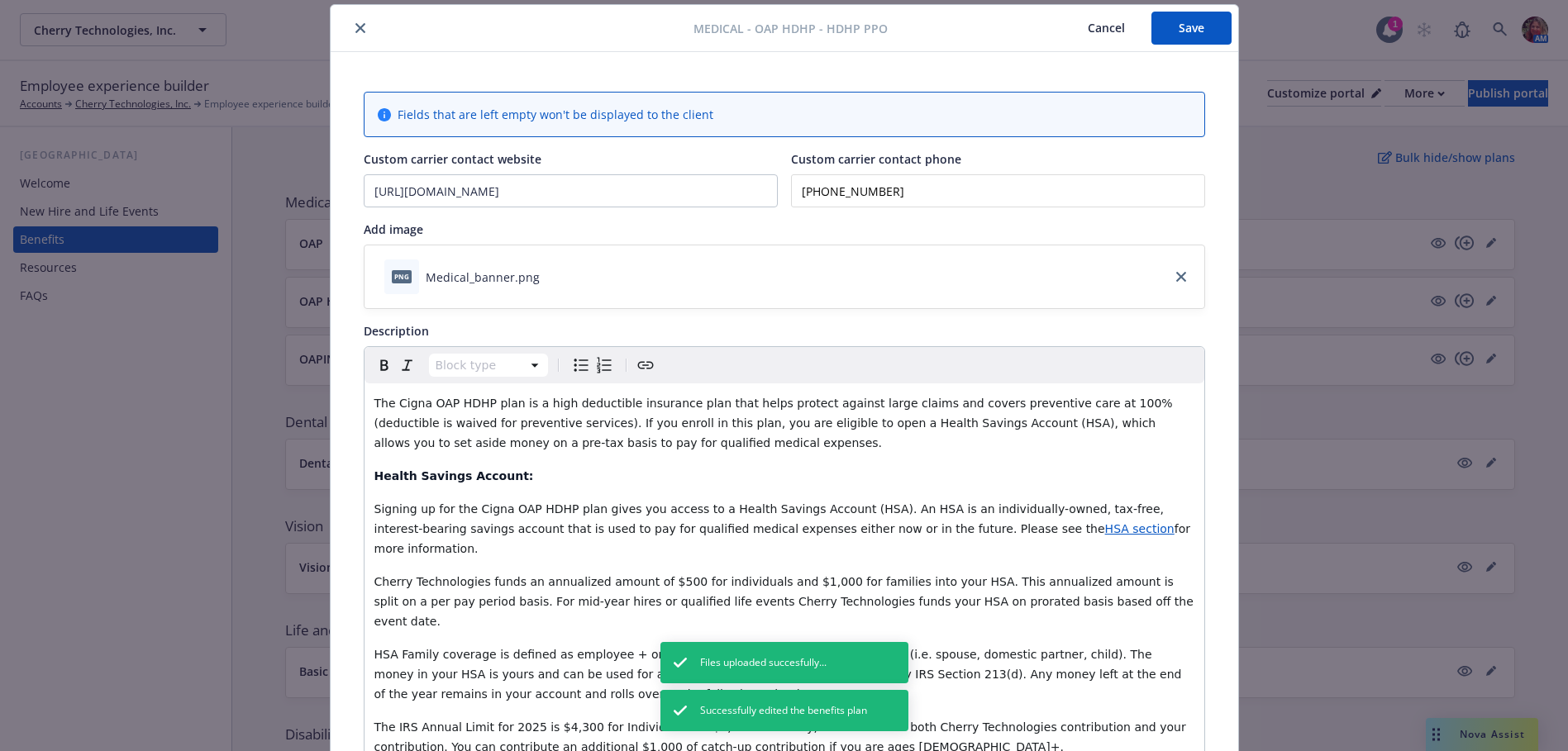
click at [350, 25] on button "close" at bounding box center [360, 28] width 20 height 20
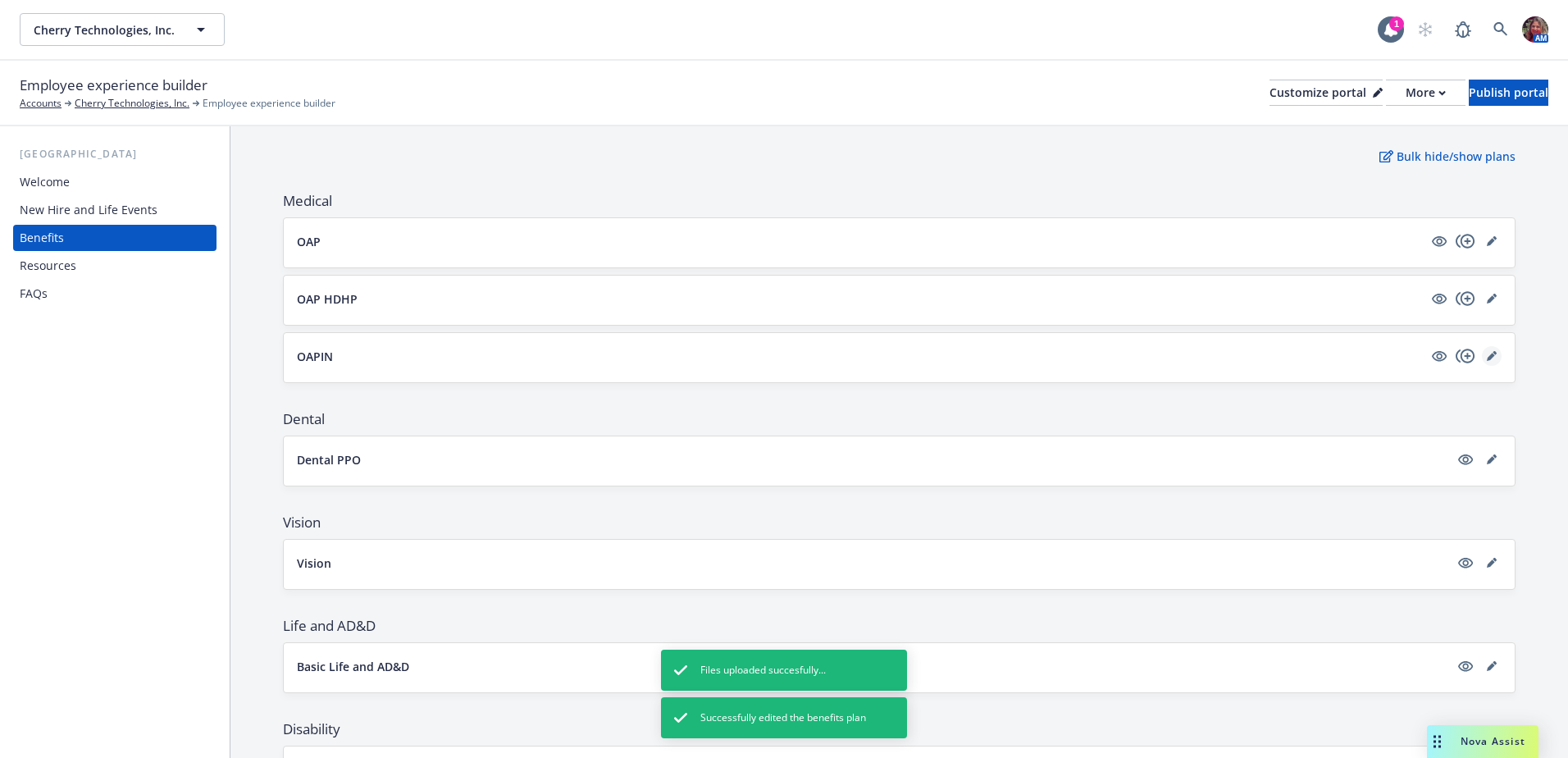
click at [1487, 357] on icon "editPencil" at bounding box center [1492, 356] width 10 height 10
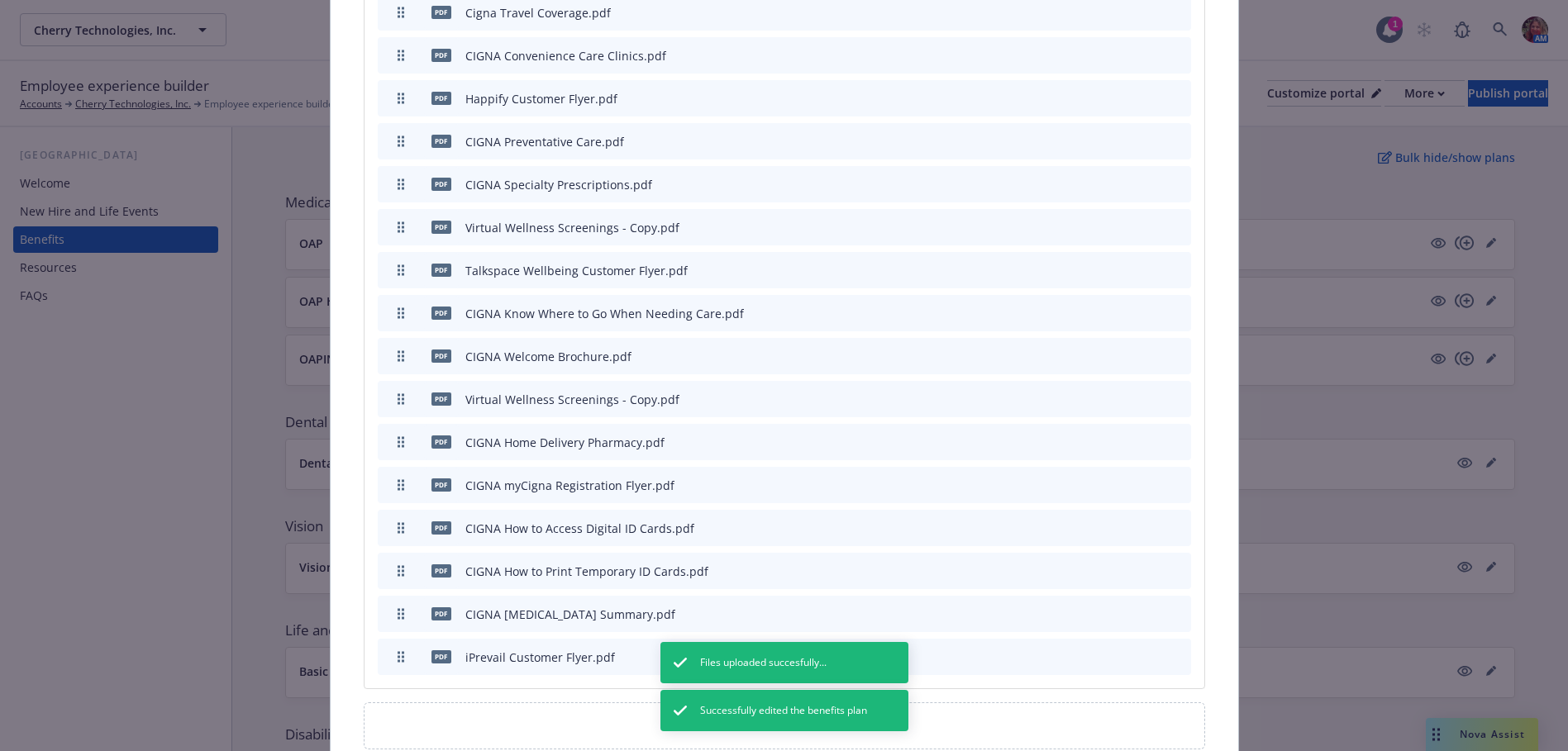
scroll to position [1372, 0]
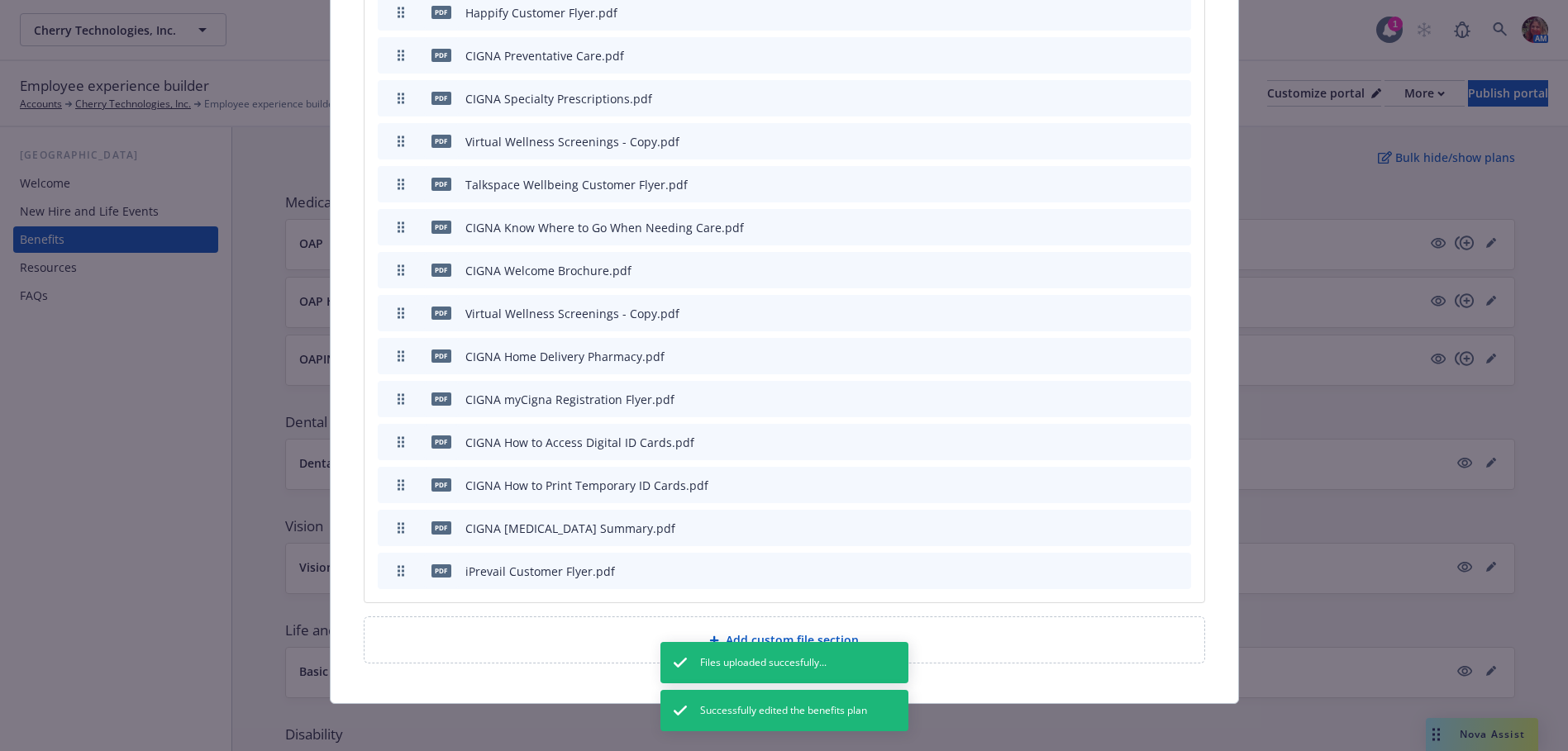
click at [1173, 572] on icon "archive file" at bounding box center [1176, 570] width 12 height 13
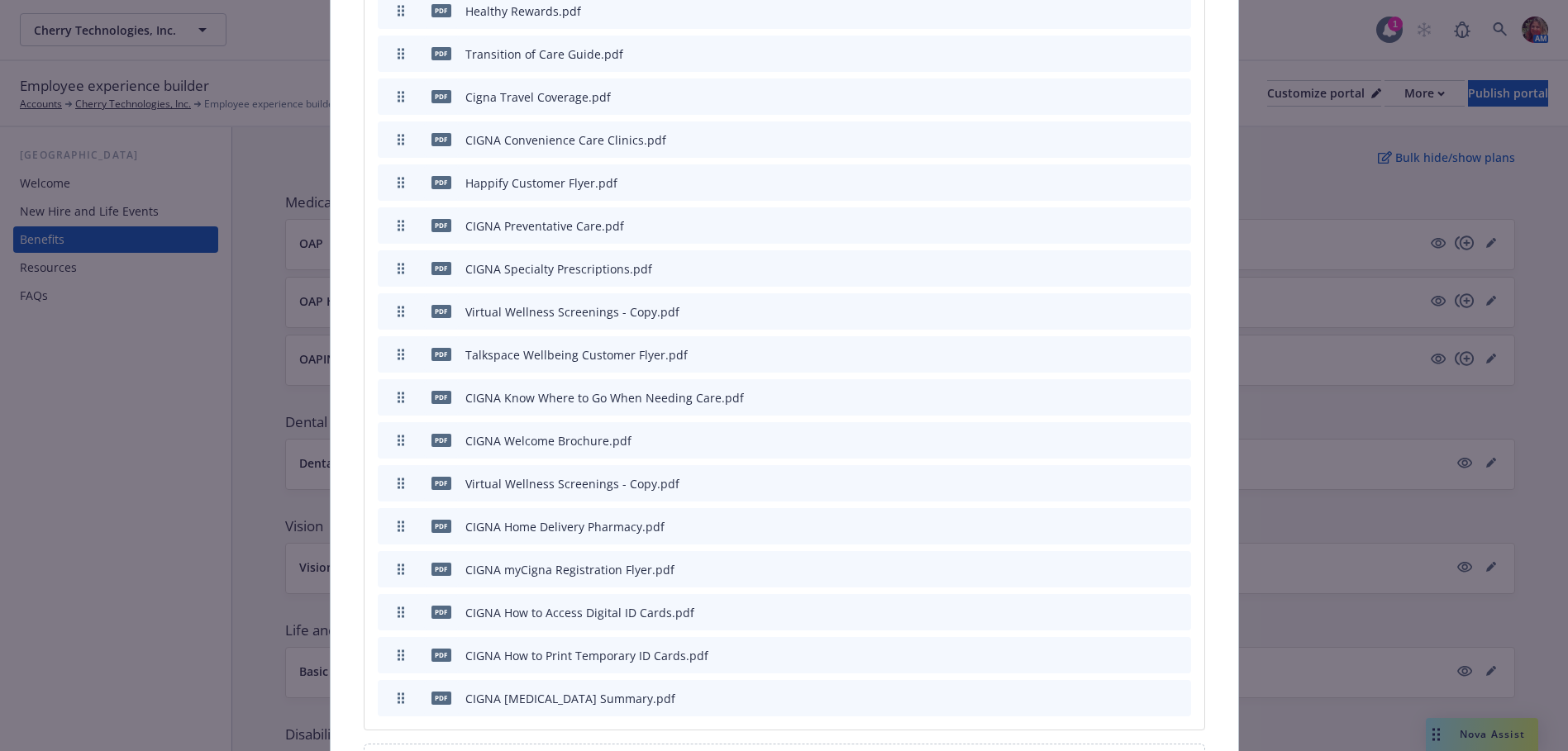
scroll to position [1219, 0]
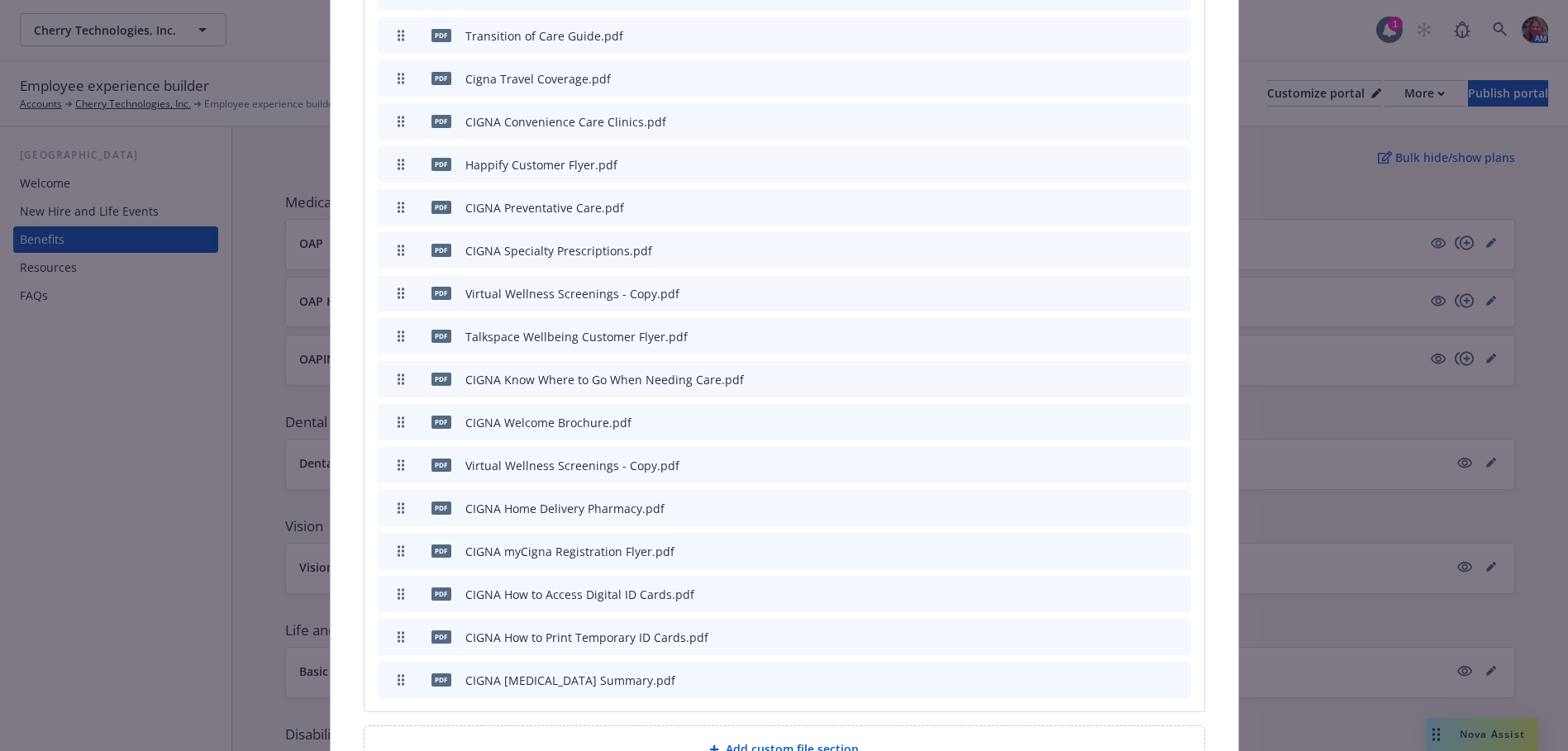
click at [1171, 165] on icon "archive file" at bounding box center [1176, 163] width 12 height 13
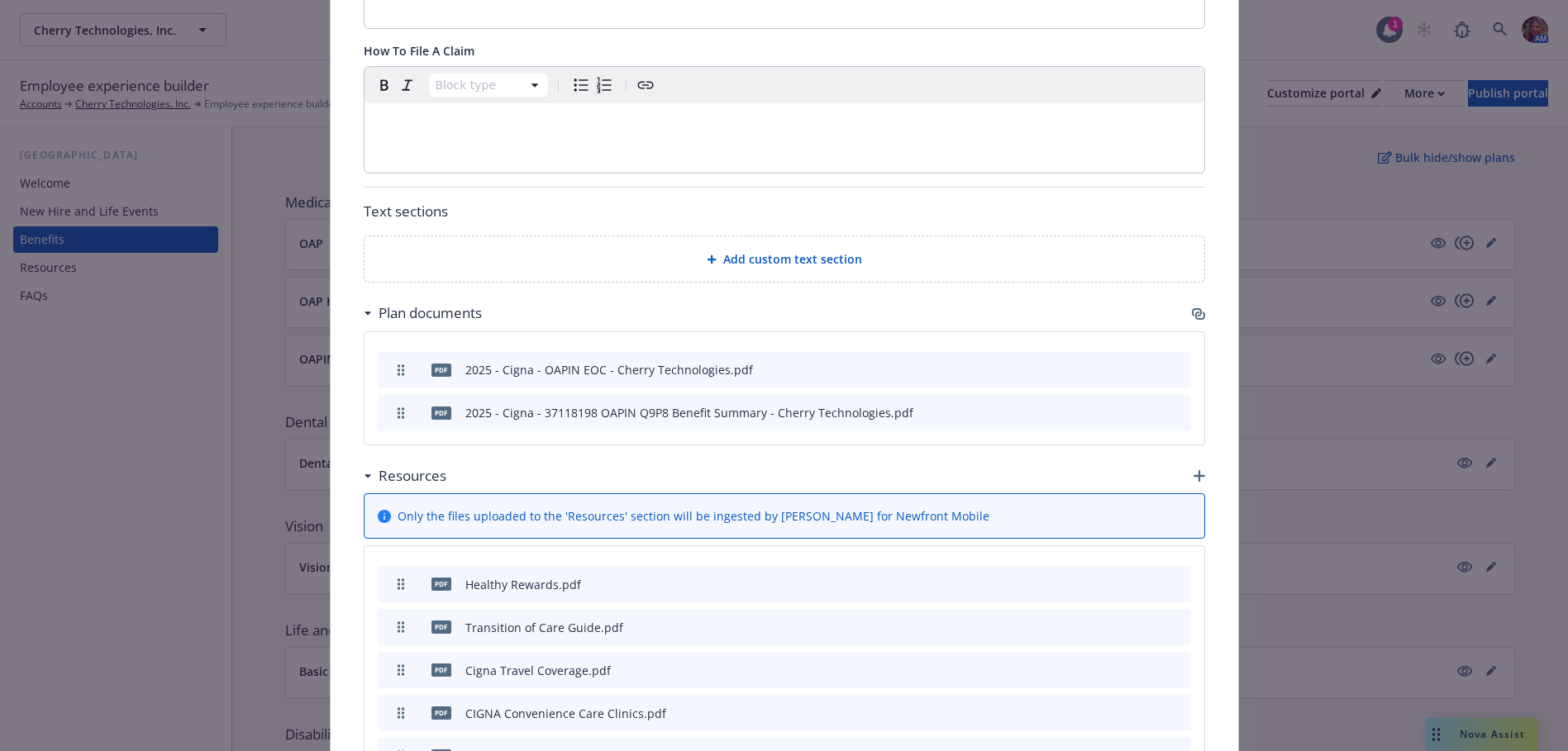
scroll to position [1048, 0]
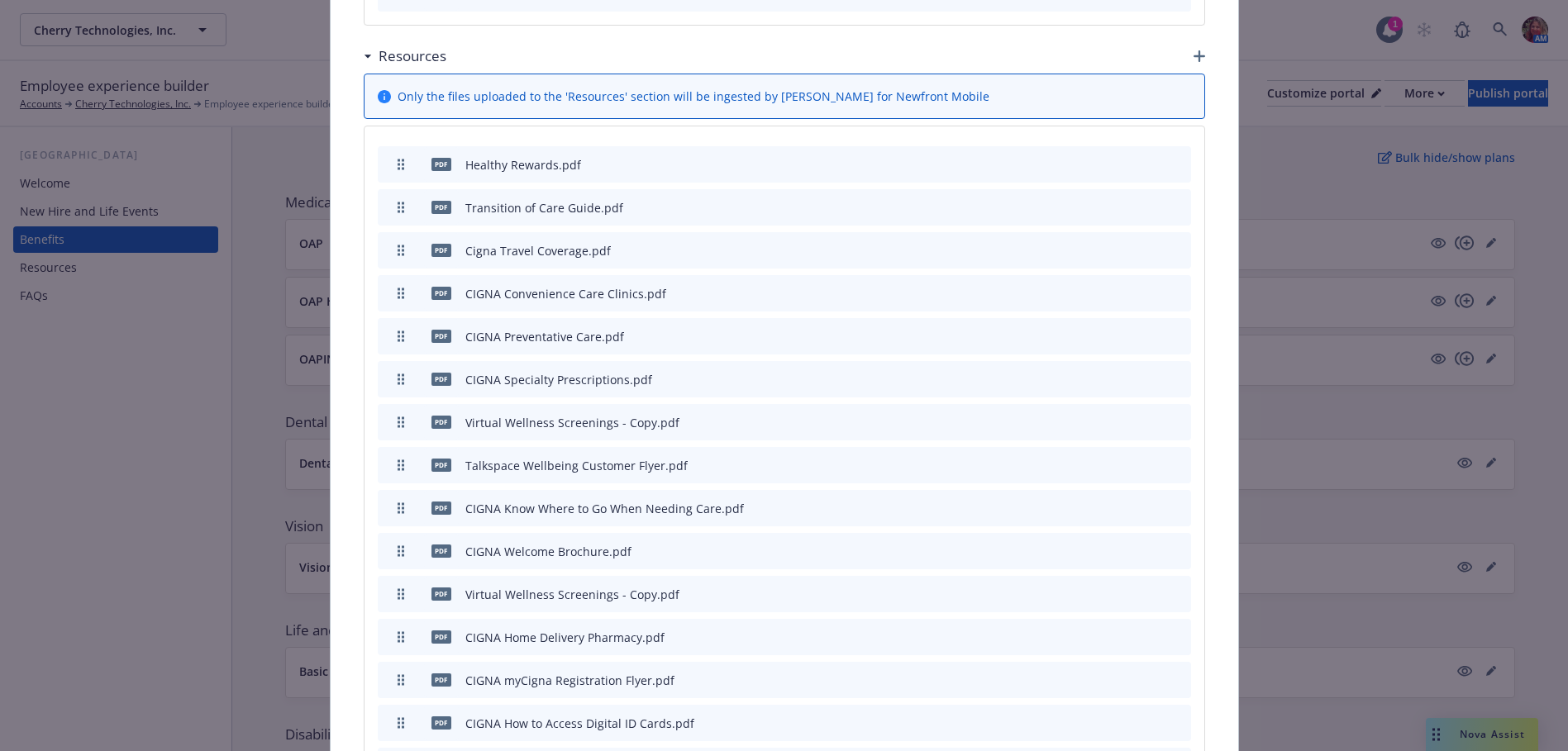
click at [1195, 59] on icon "button" at bounding box center [1200, 56] width 12 height 12
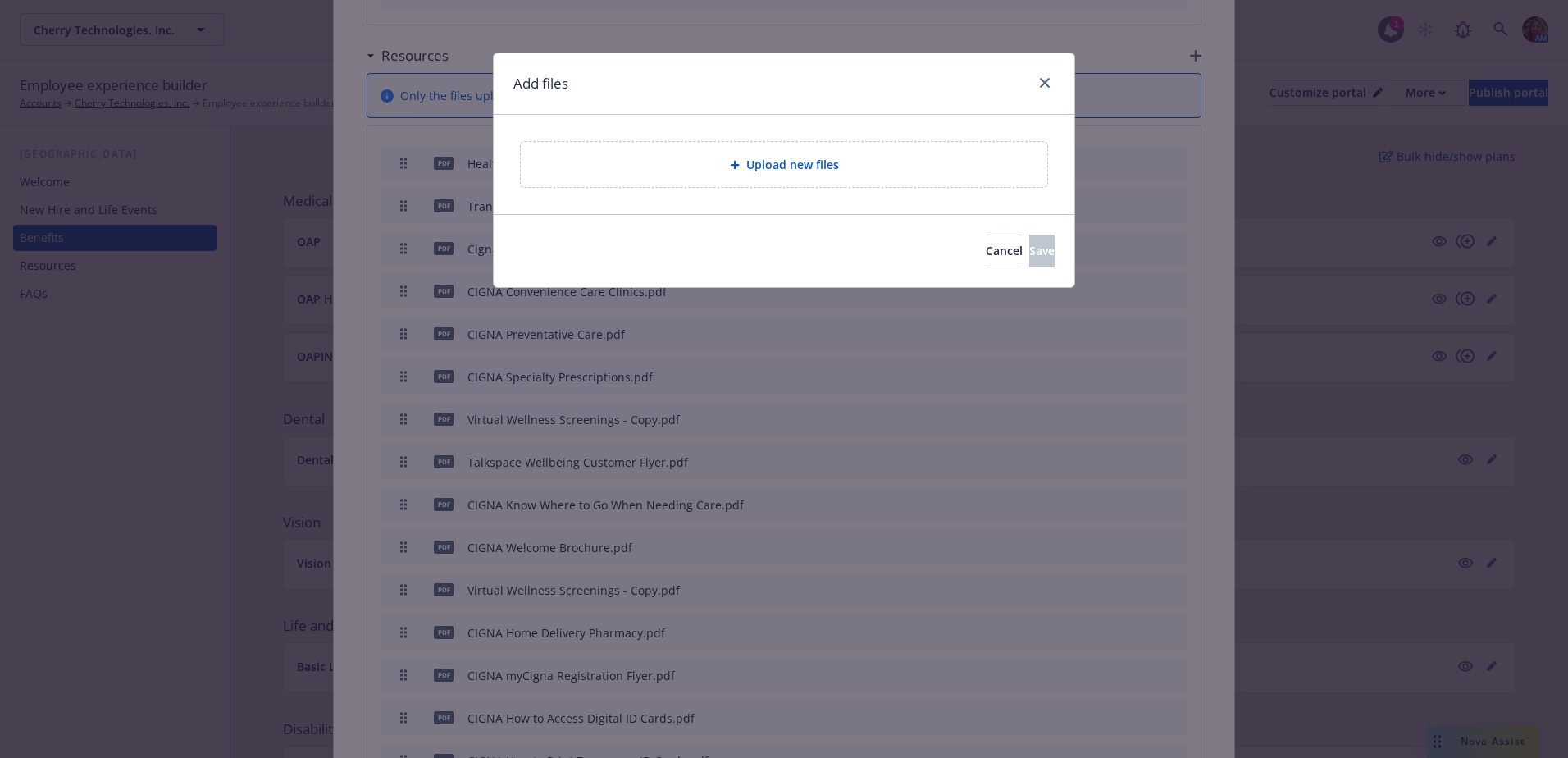
click at [895, 166] on div "Upload new files" at bounding box center [784, 163] width 500 height 19
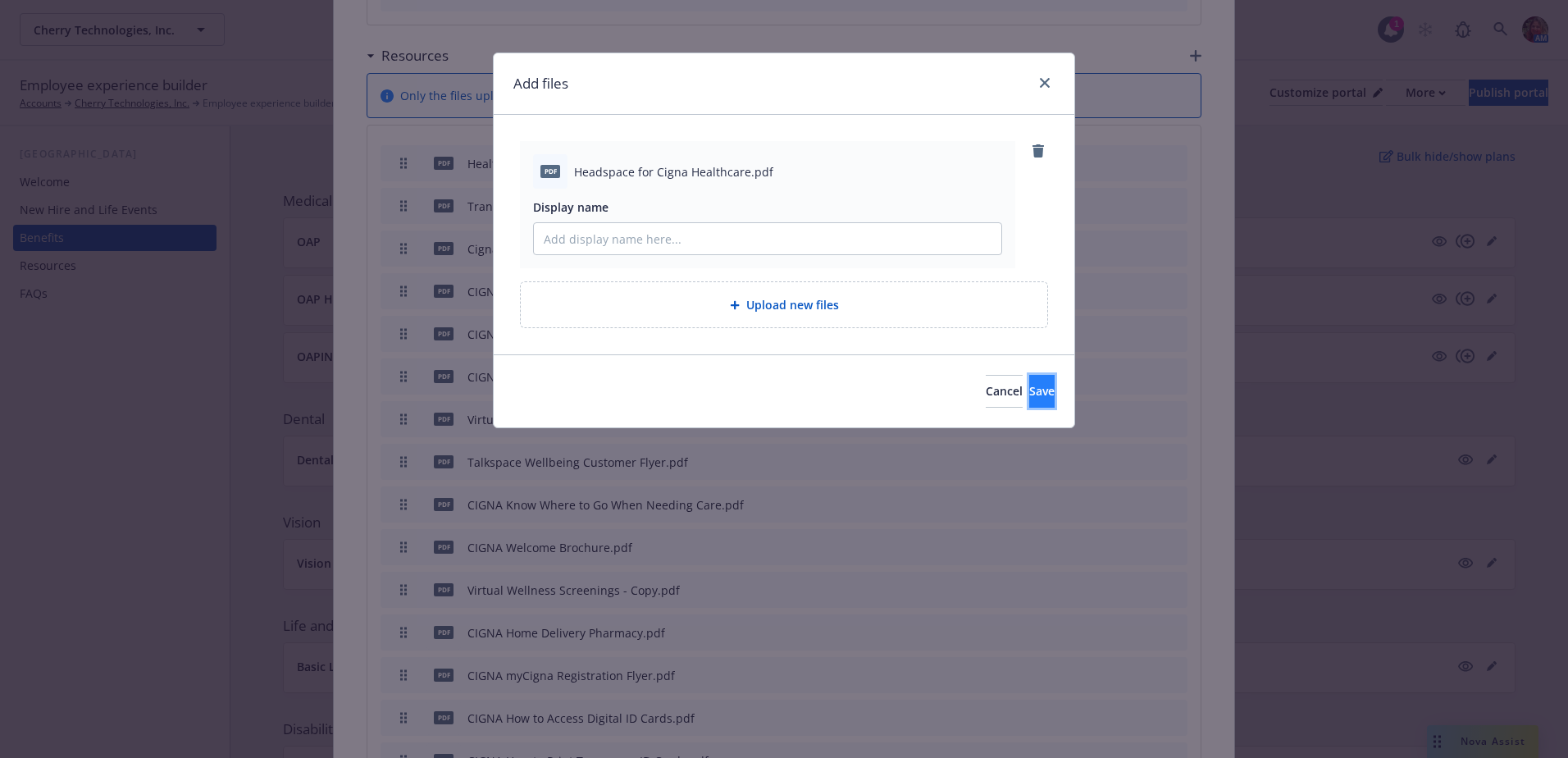
click at [1029, 393] on button "Save" at bounding box center [1042, 391] width 25 height 33
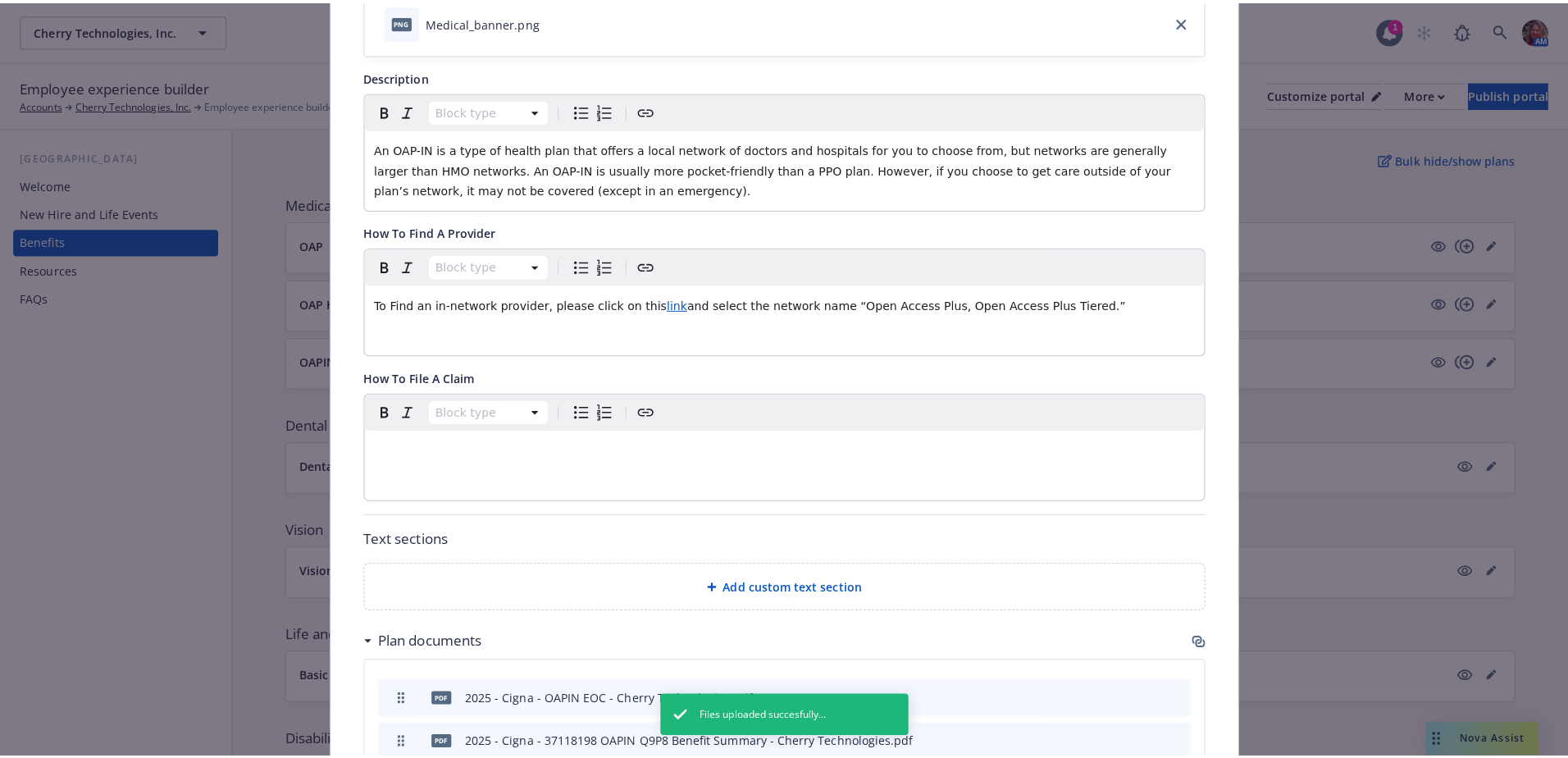
scroll to position [0, 0]
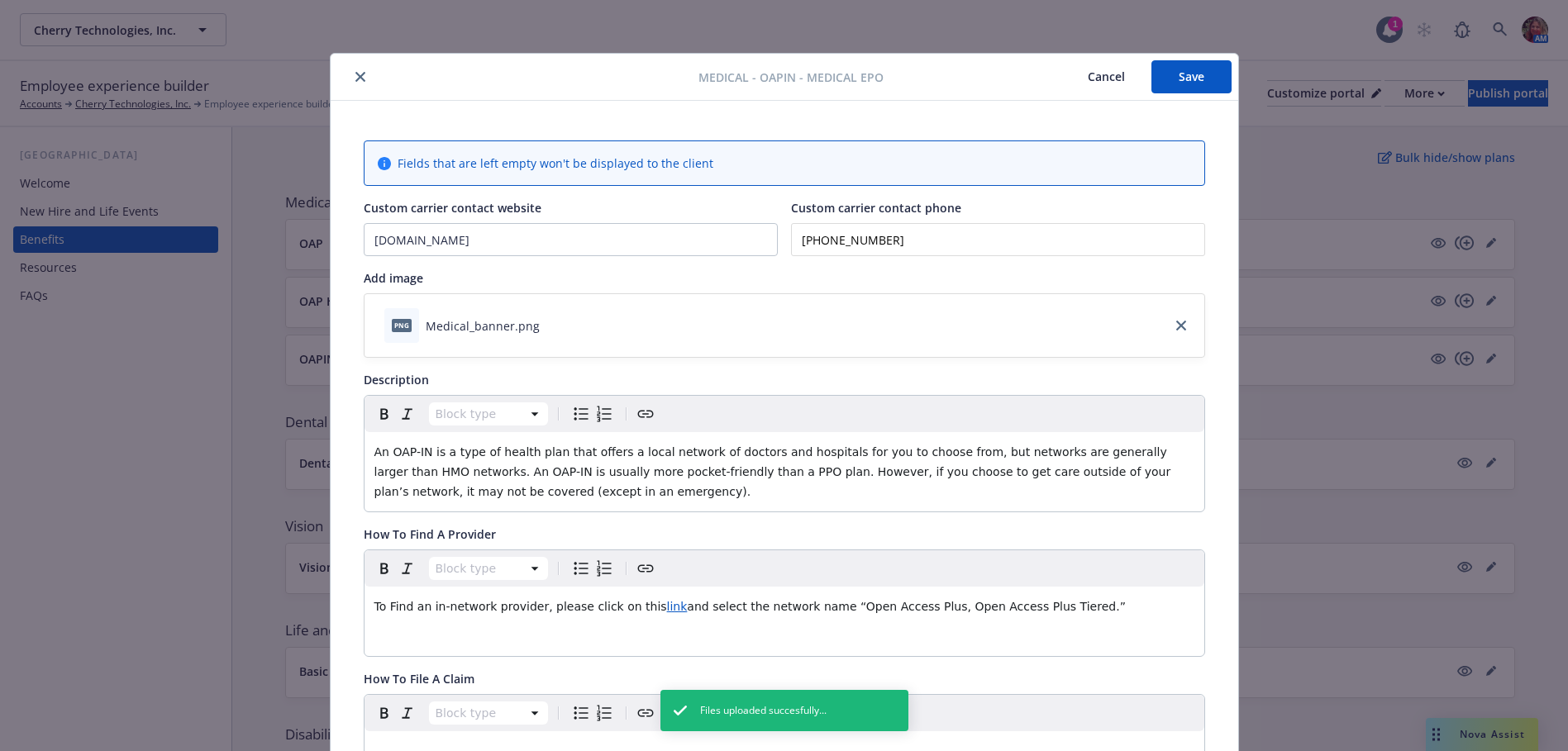
click at [1207, 69] on button "Save" at bounding box center [1191, 77] width 80 height 34
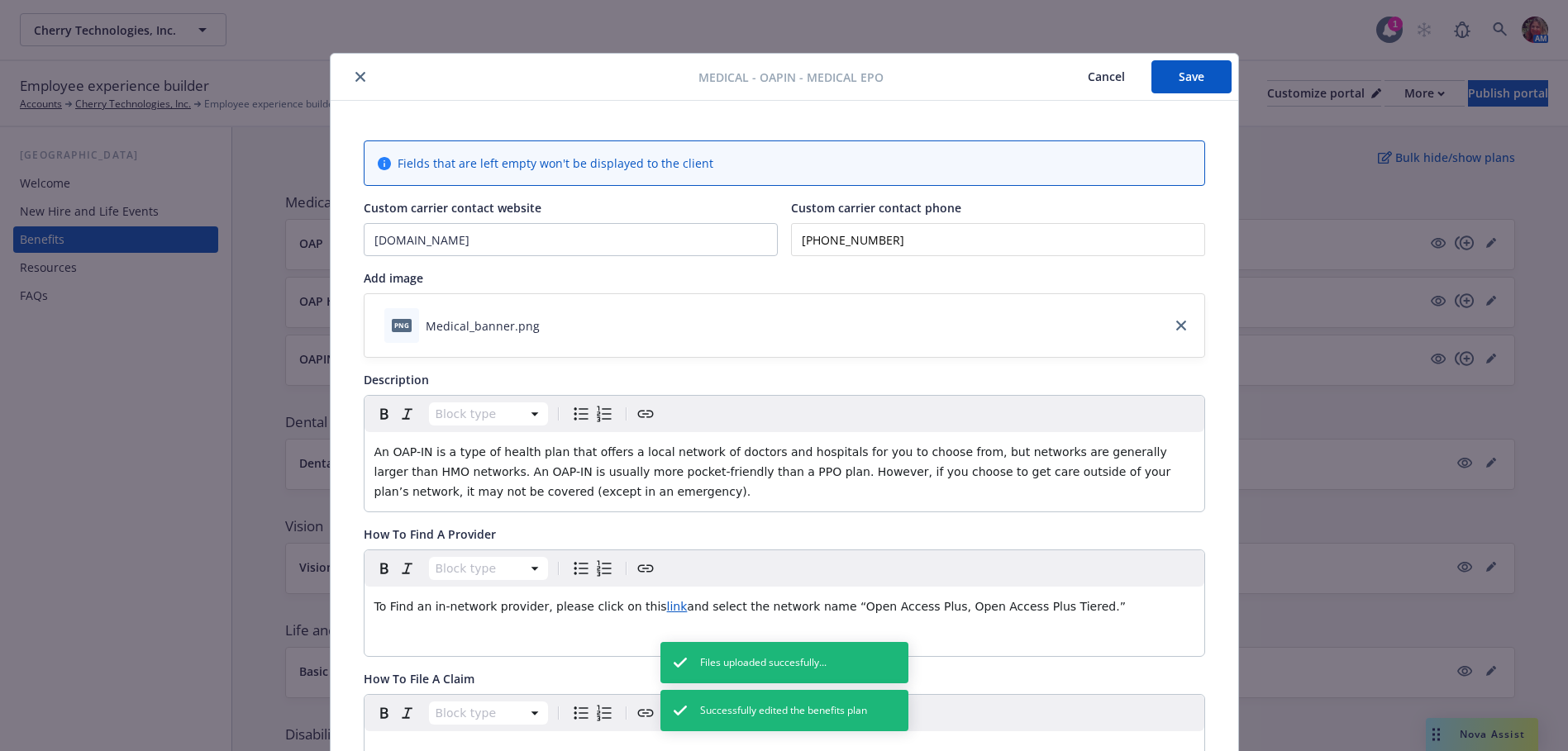
click at [355, 78] on icon "close" at bounding box center [360, 77] width 10 height 10
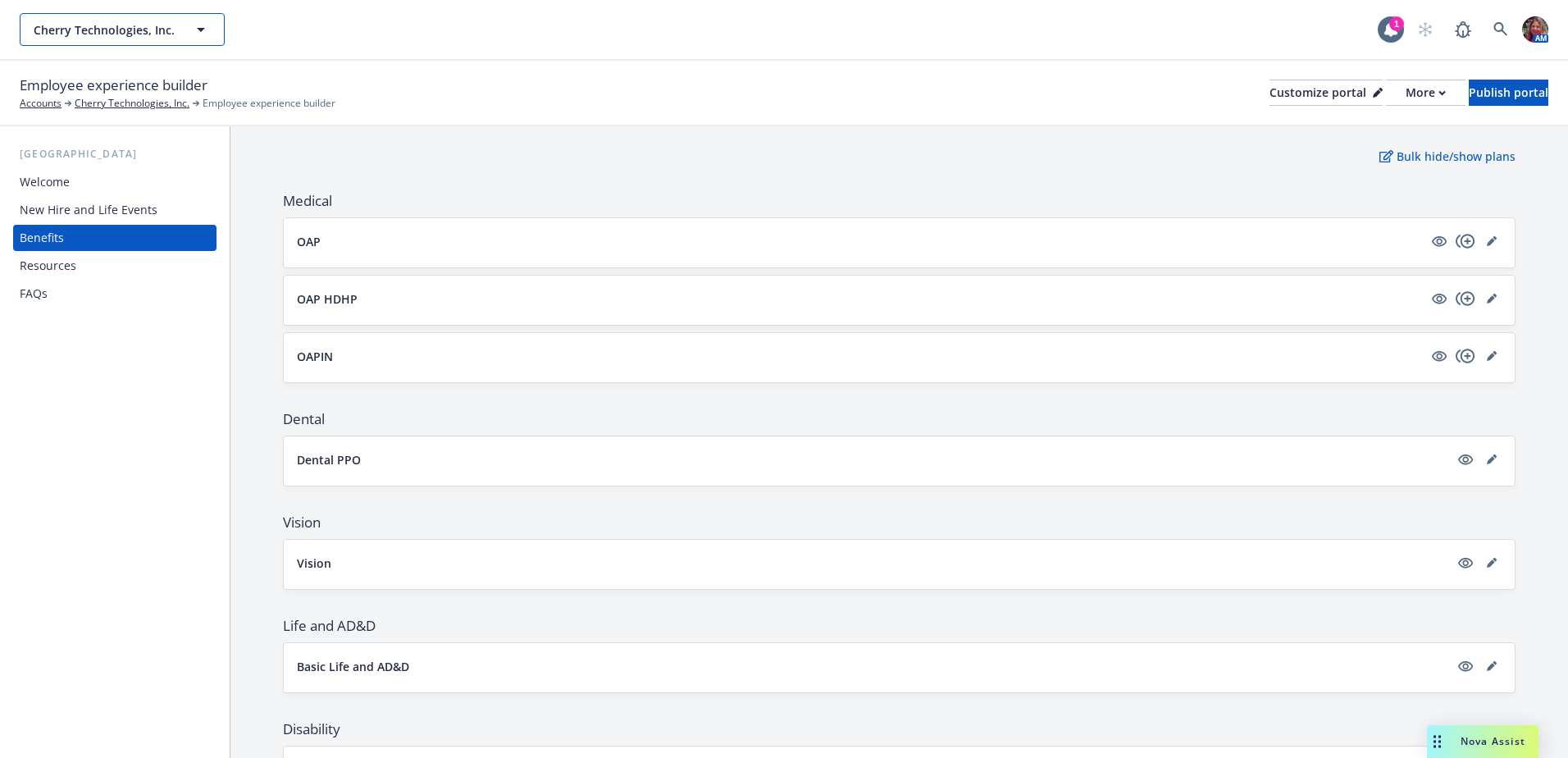
click at [45, 35] on span "Cherry Technologies, Inc." at bounding box center [104, 30] width 142 height 18
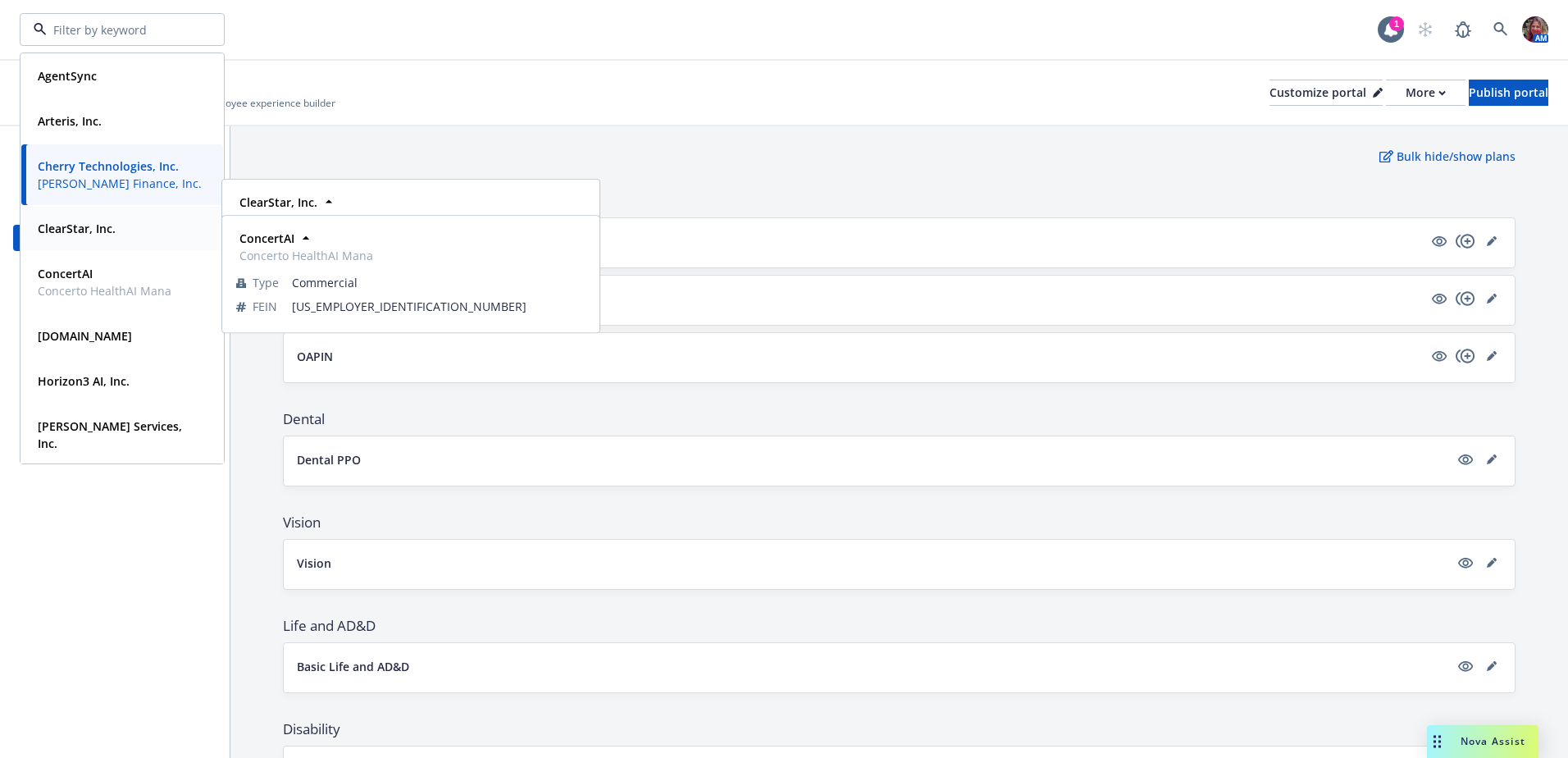
click at [81, 233] on strong "ClearStar, Inc." at bounding box center [77, 229] width 78 height 16
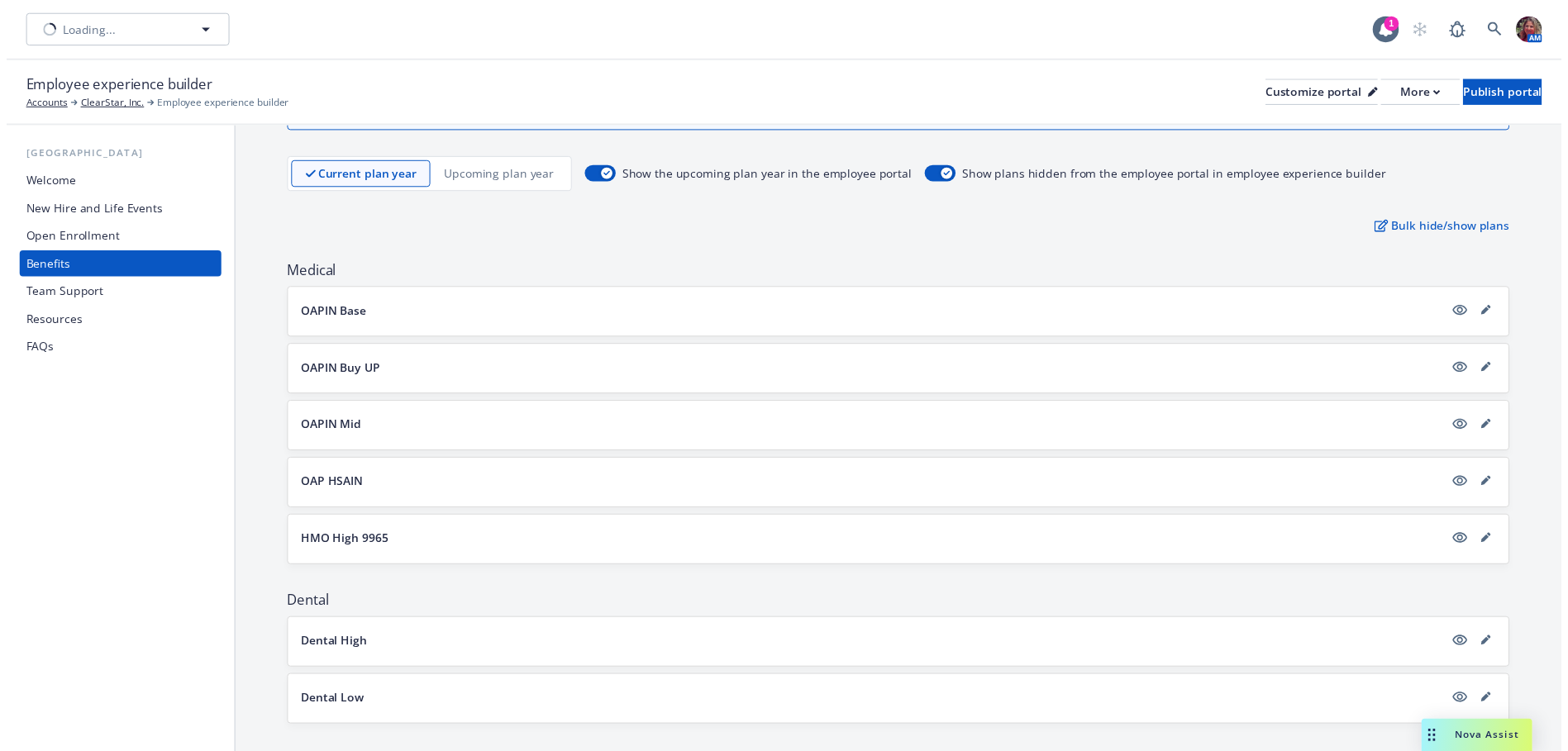
scroll to position [166, 0]
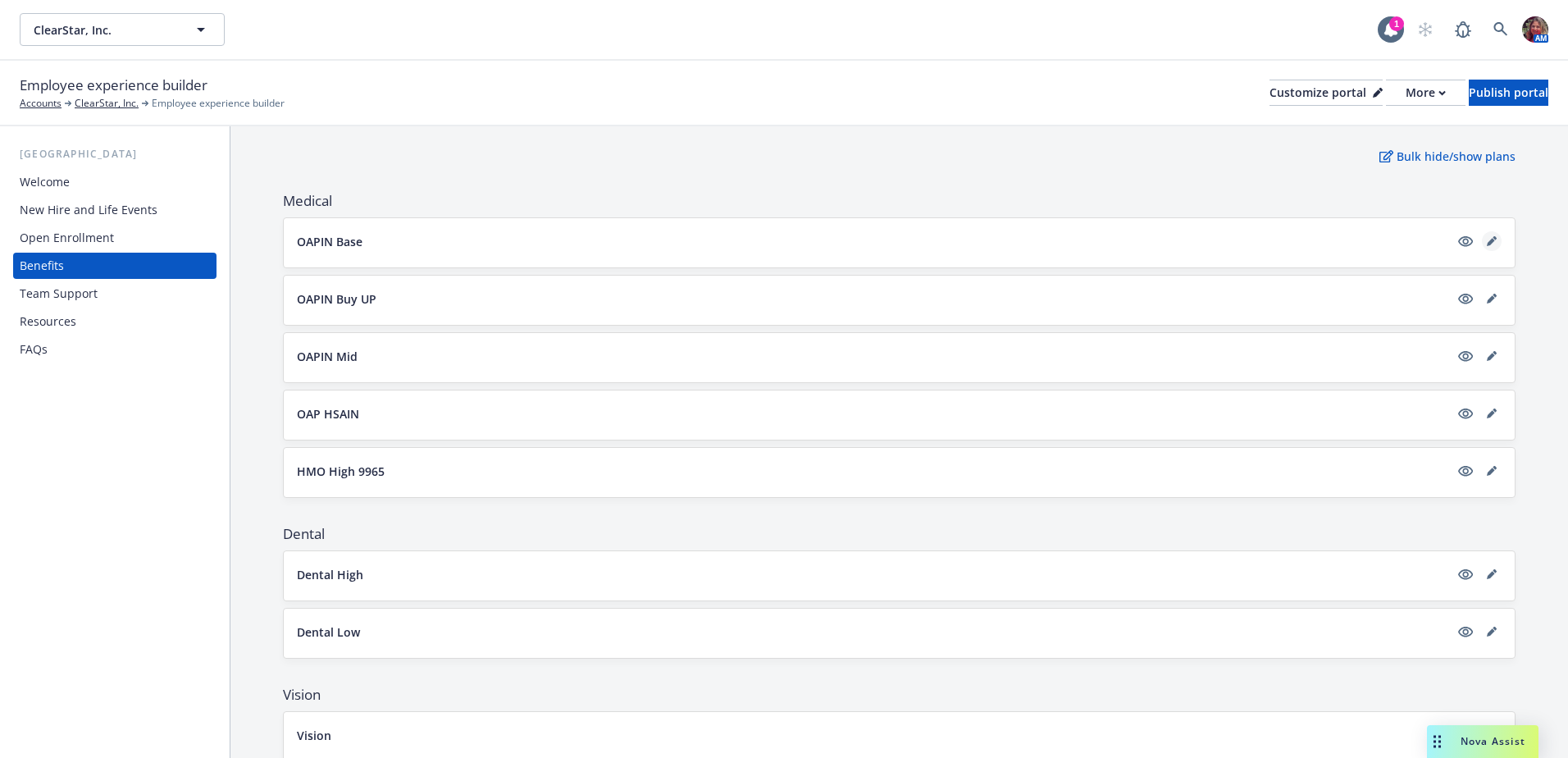
click at [1487, 240] on icon "editPencil" at bounding box center [1492, 241] width 10 height 10
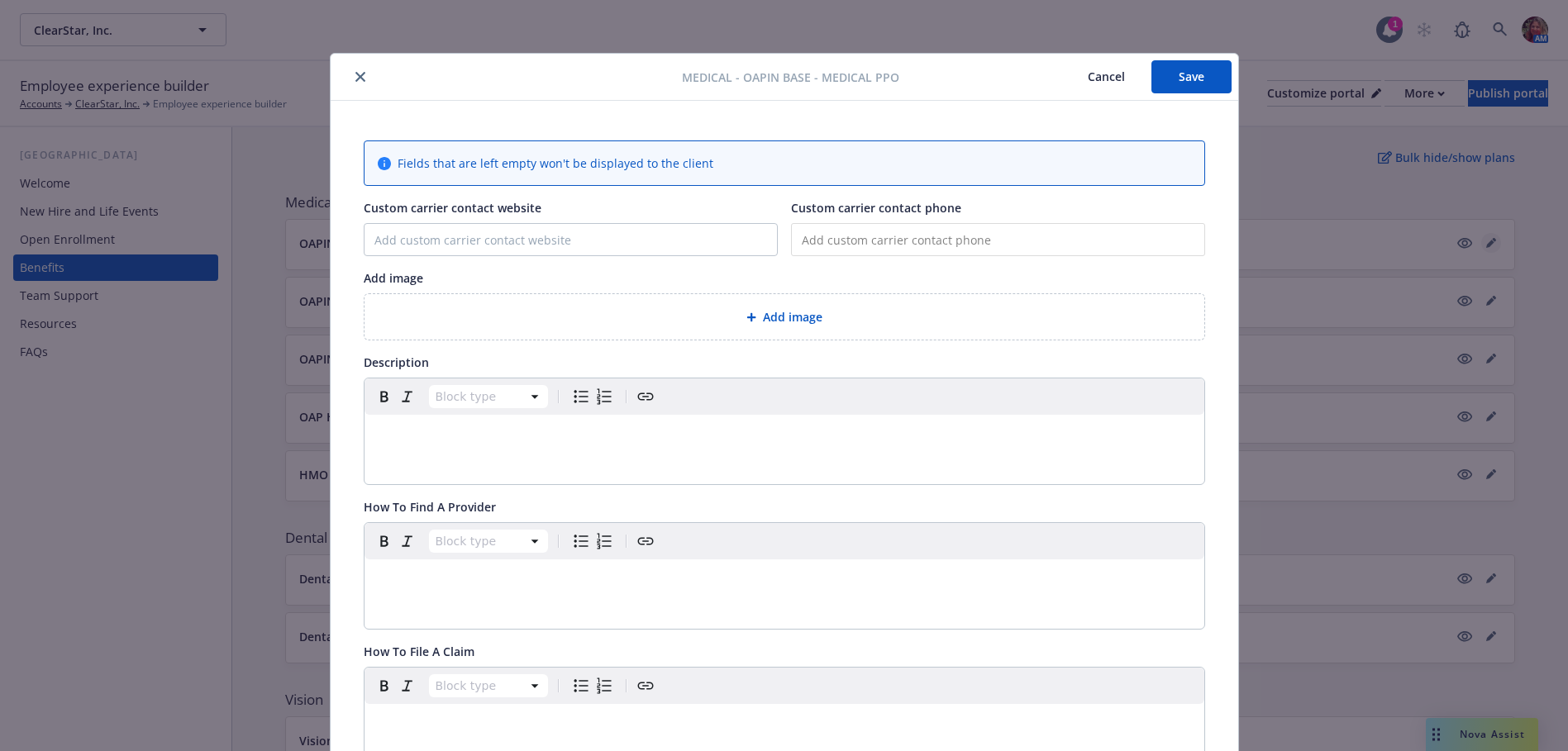
scroll to position [49, 0]
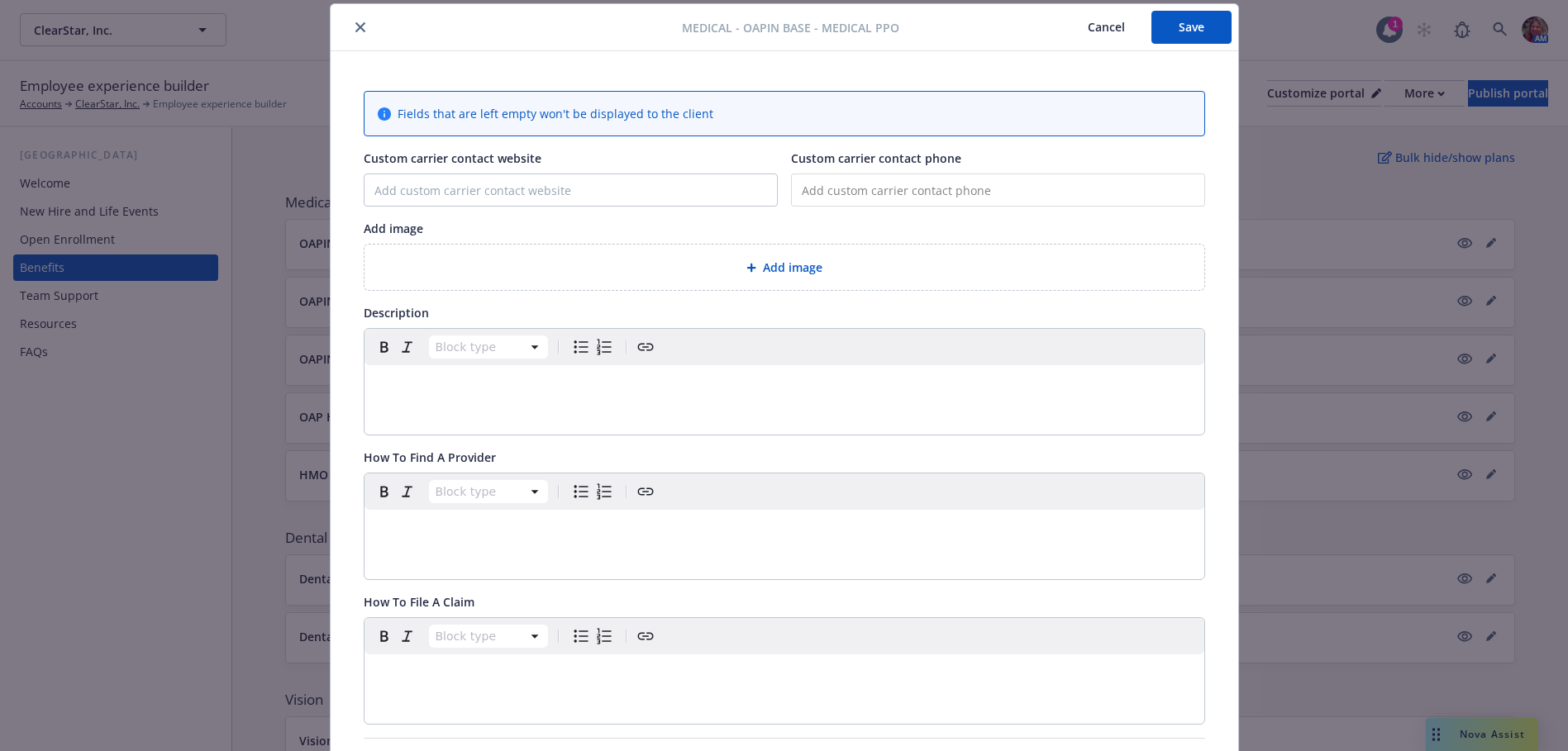
click at [355, 27] on icon "close" at bounding box center [360, 28] width 10 height 10
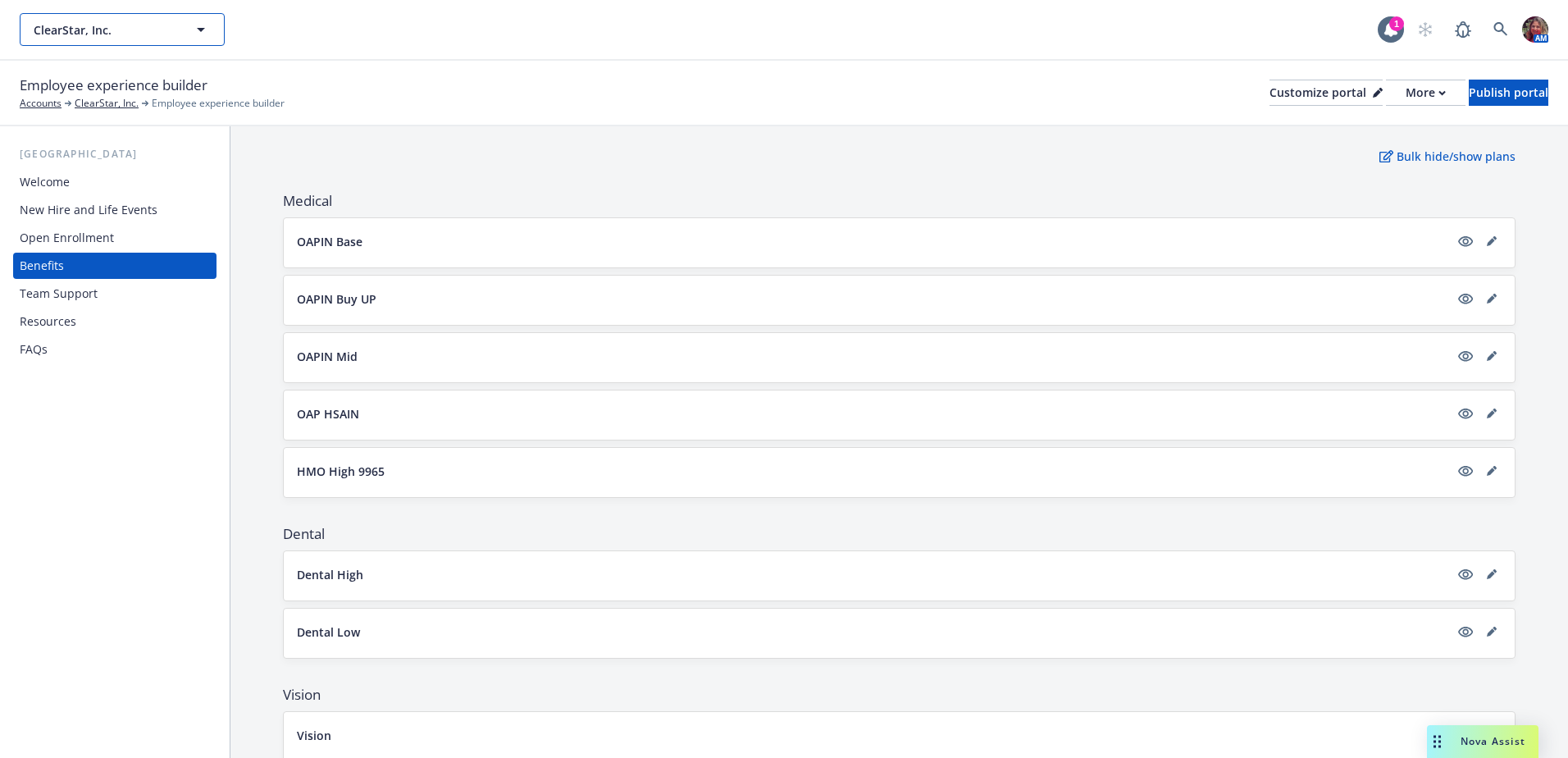
click at [113, 35] on span "ClearStar, Inc." at bounding box center [104, 30] width 142 height 18
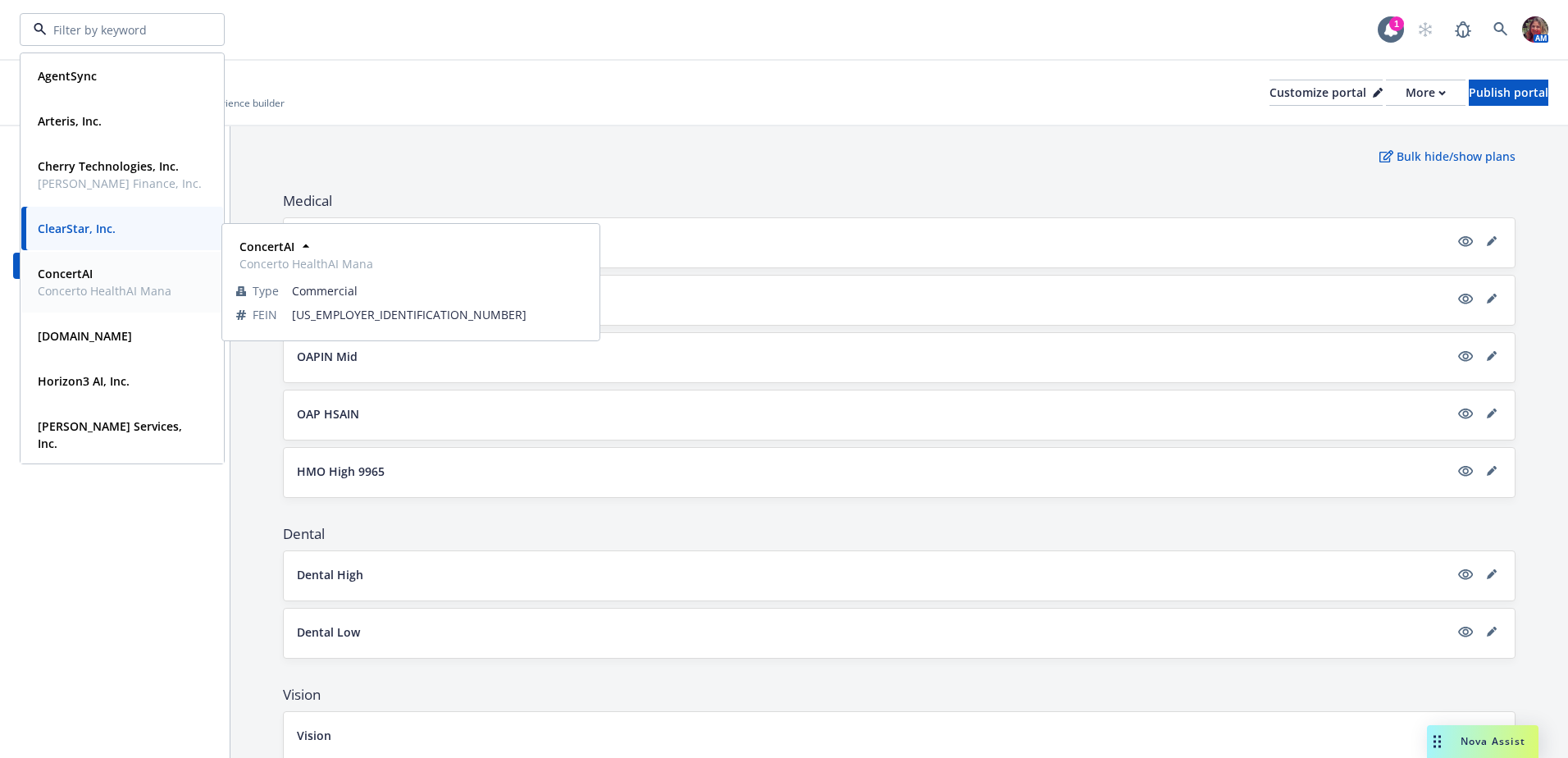
click at [72, 282] on span "Concerto HealthAI Mana" at bounding box center [105, 290] width 134 height 18
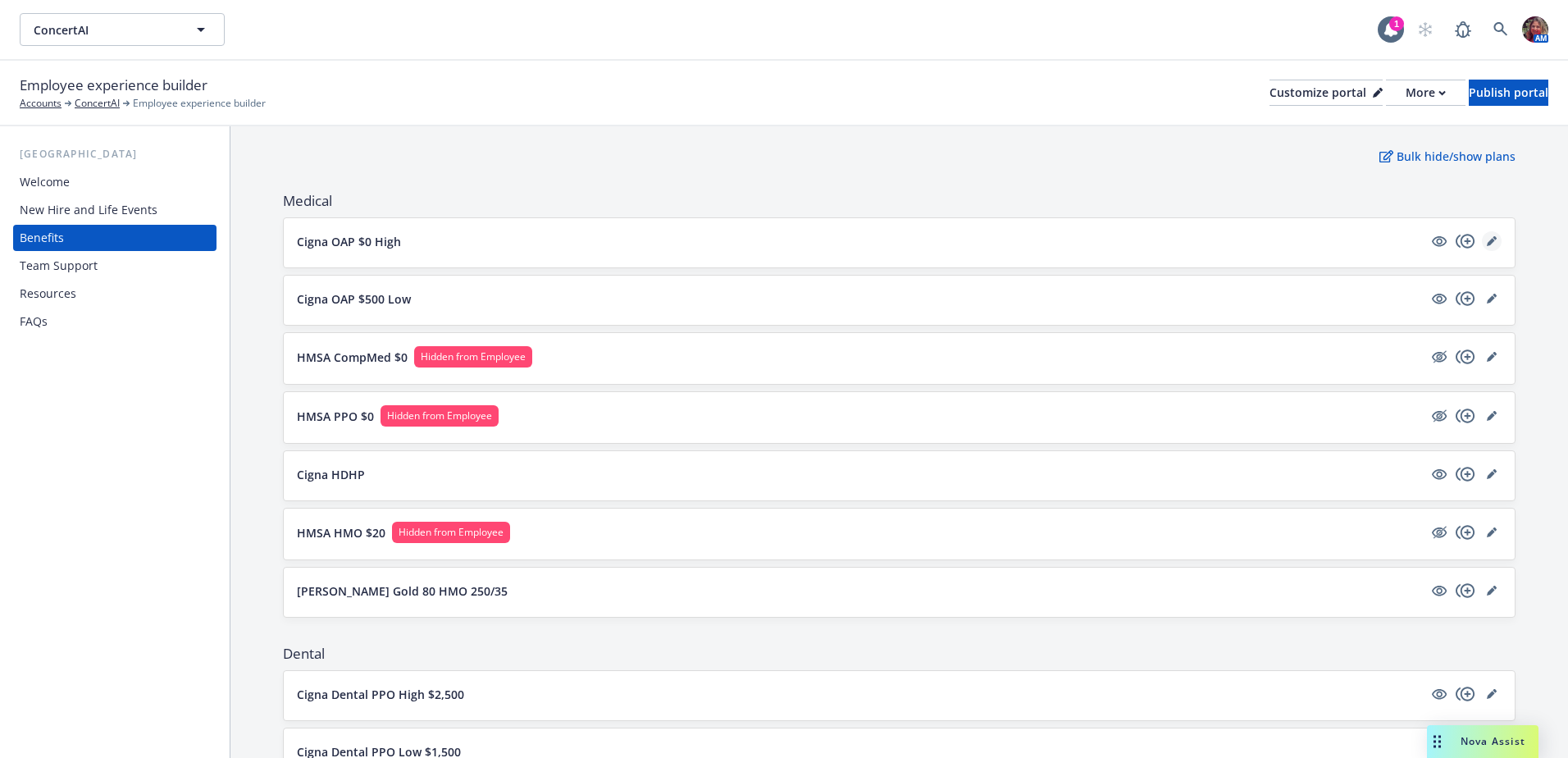
click at [1484, 236] on link "editPencil" at bounding box center [1492, 241] width 20 height 20
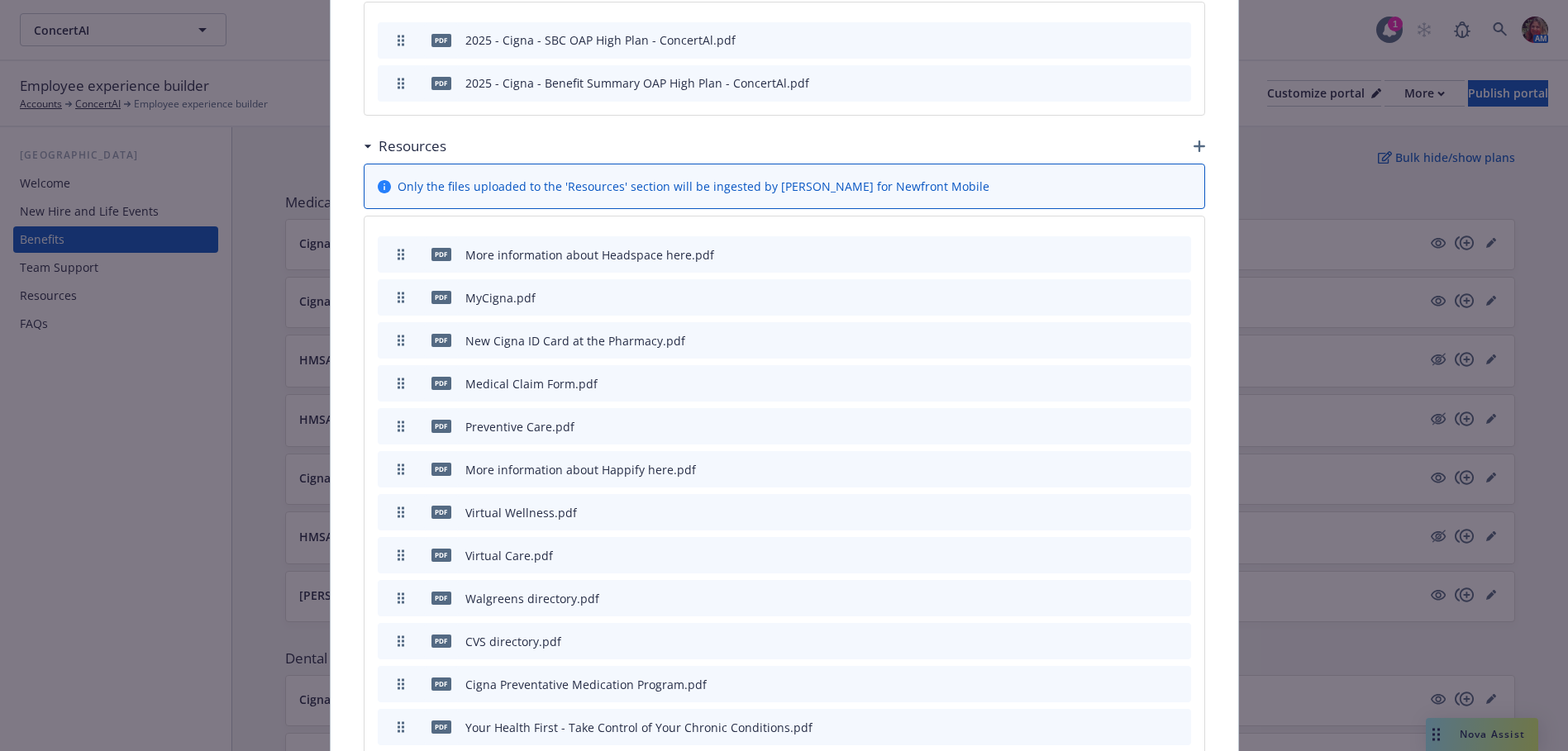
scroll to position [958, 0]
click at [1173, 461] on icon "archive file" at bounding box center [1176, 467] width 12 height 13
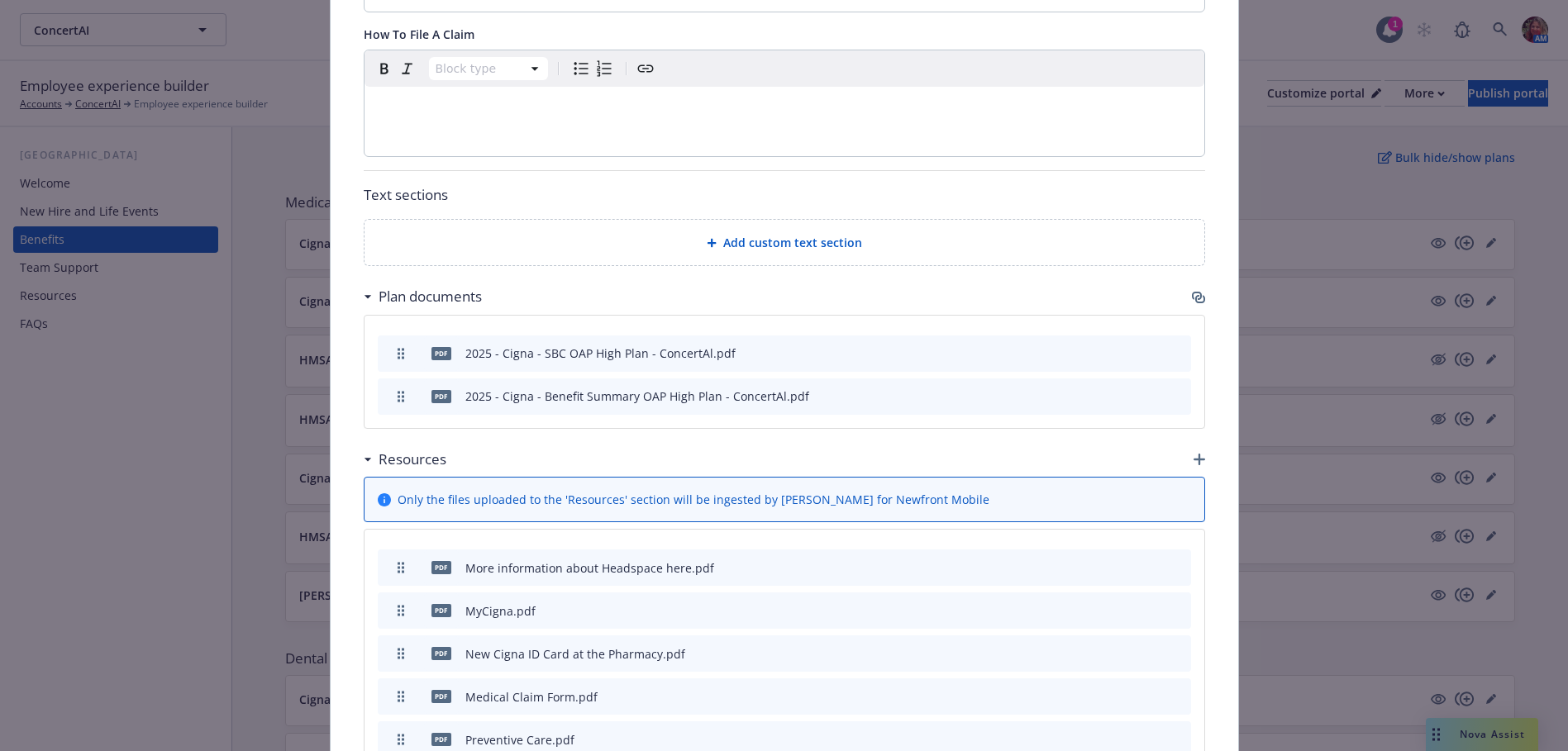
scroll to position [793, 0]
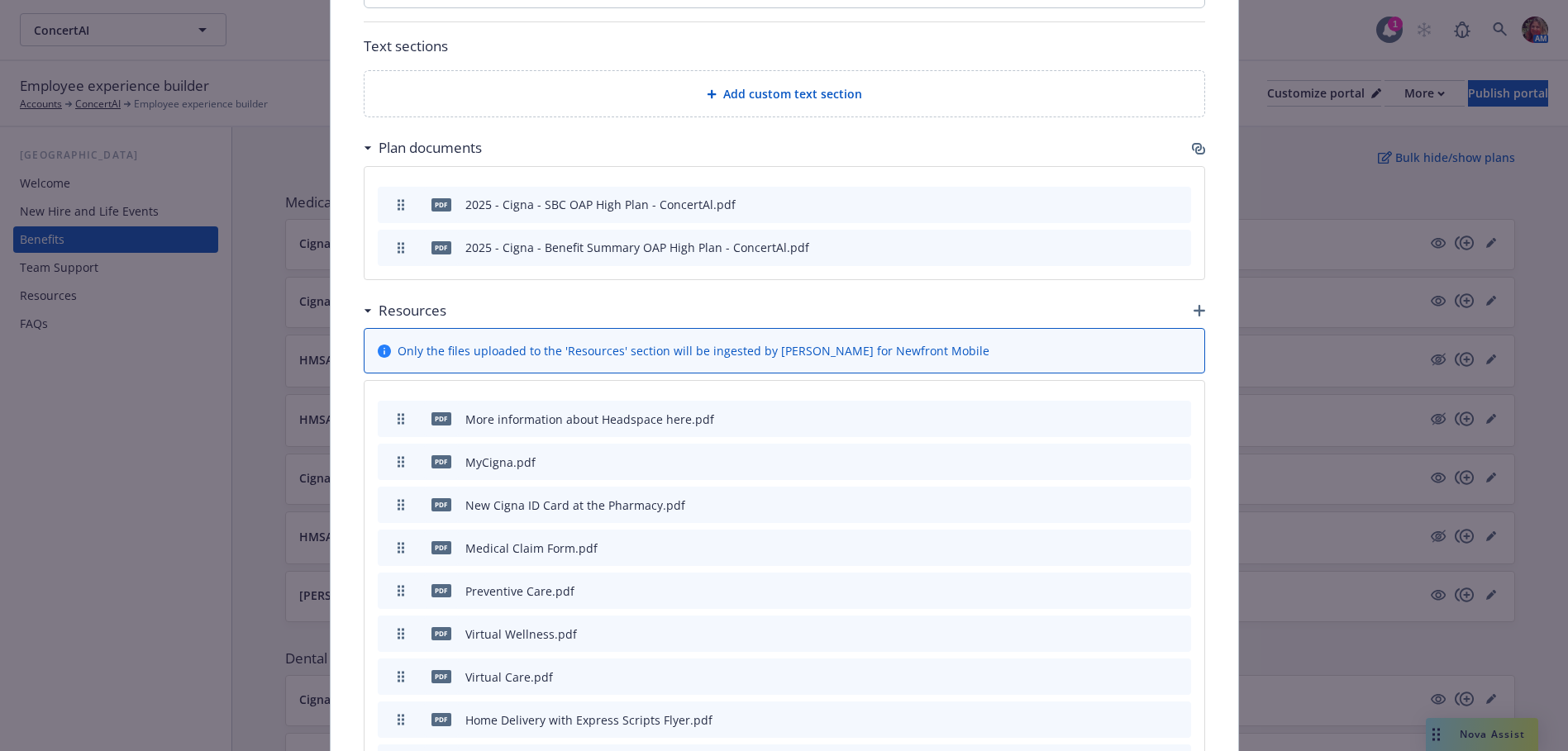
click at [1194, 305] on icon "button" at bounding box center [1200, 310] width 12 height 12
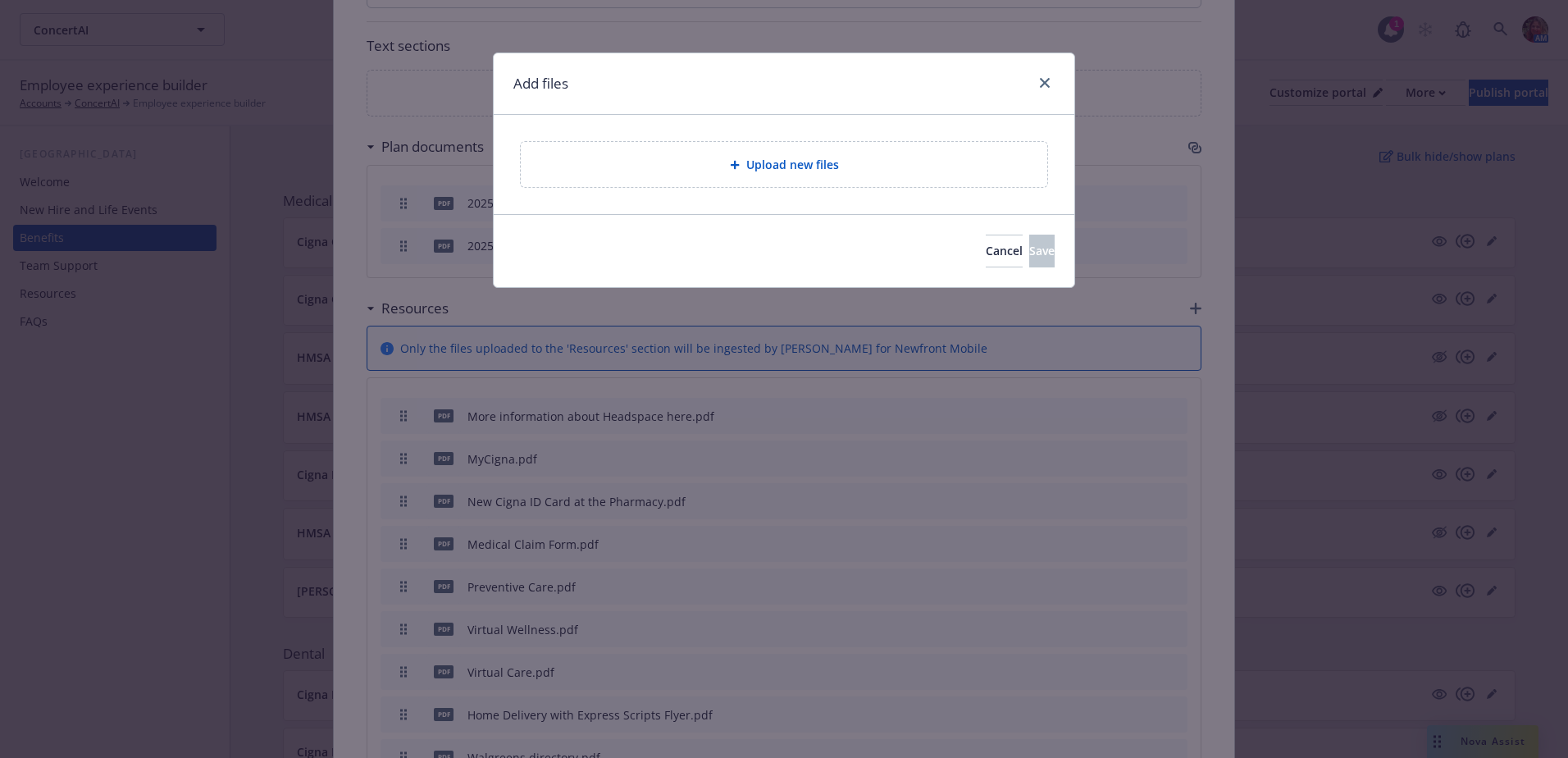
click at [738, 172] on div "Upload new files" at bounding box center [784, 163] width 500 height 19
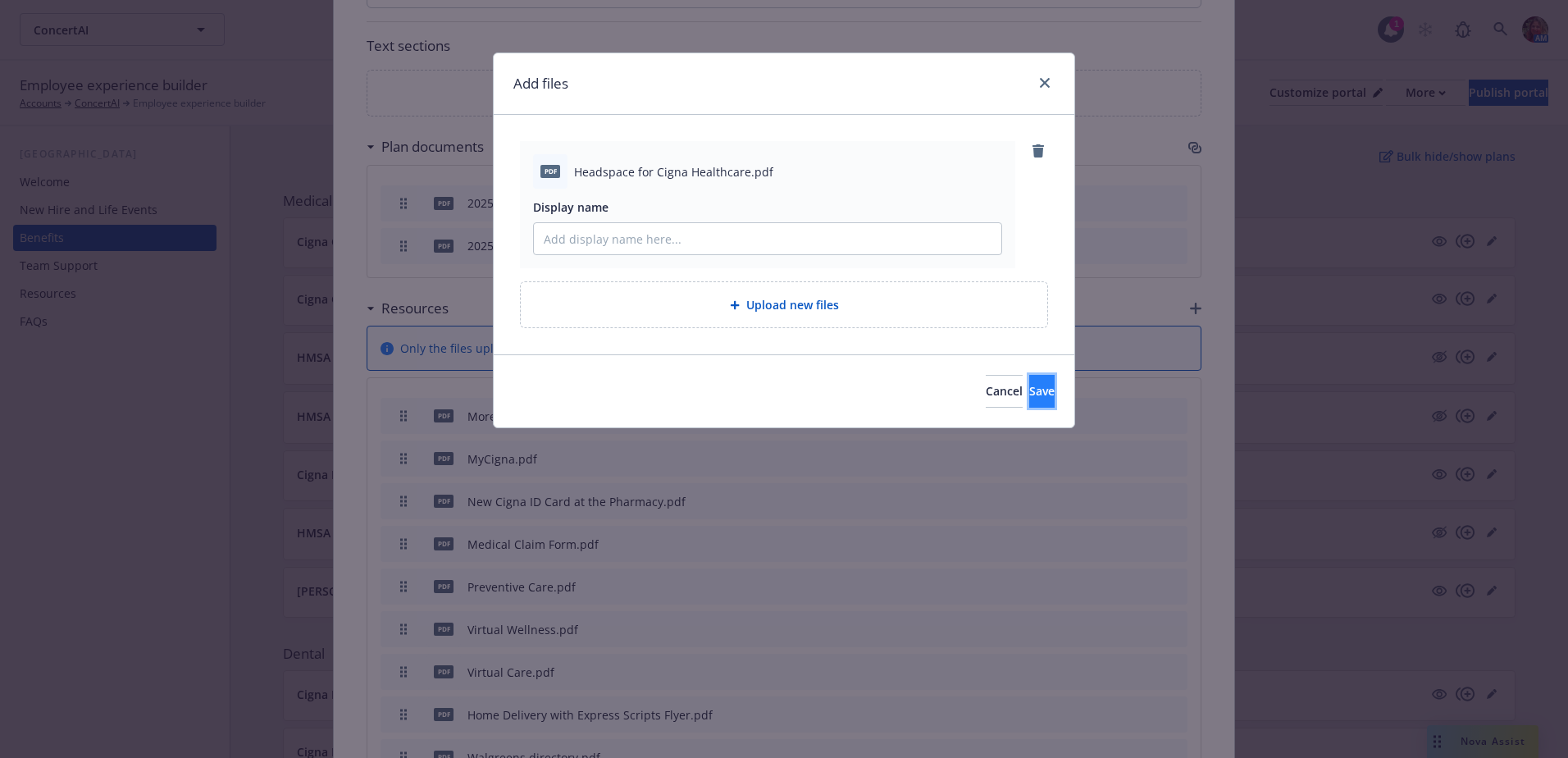
click at [1047, 388] on button "Save" at bounding box center [1042, 391] width 25 height 33
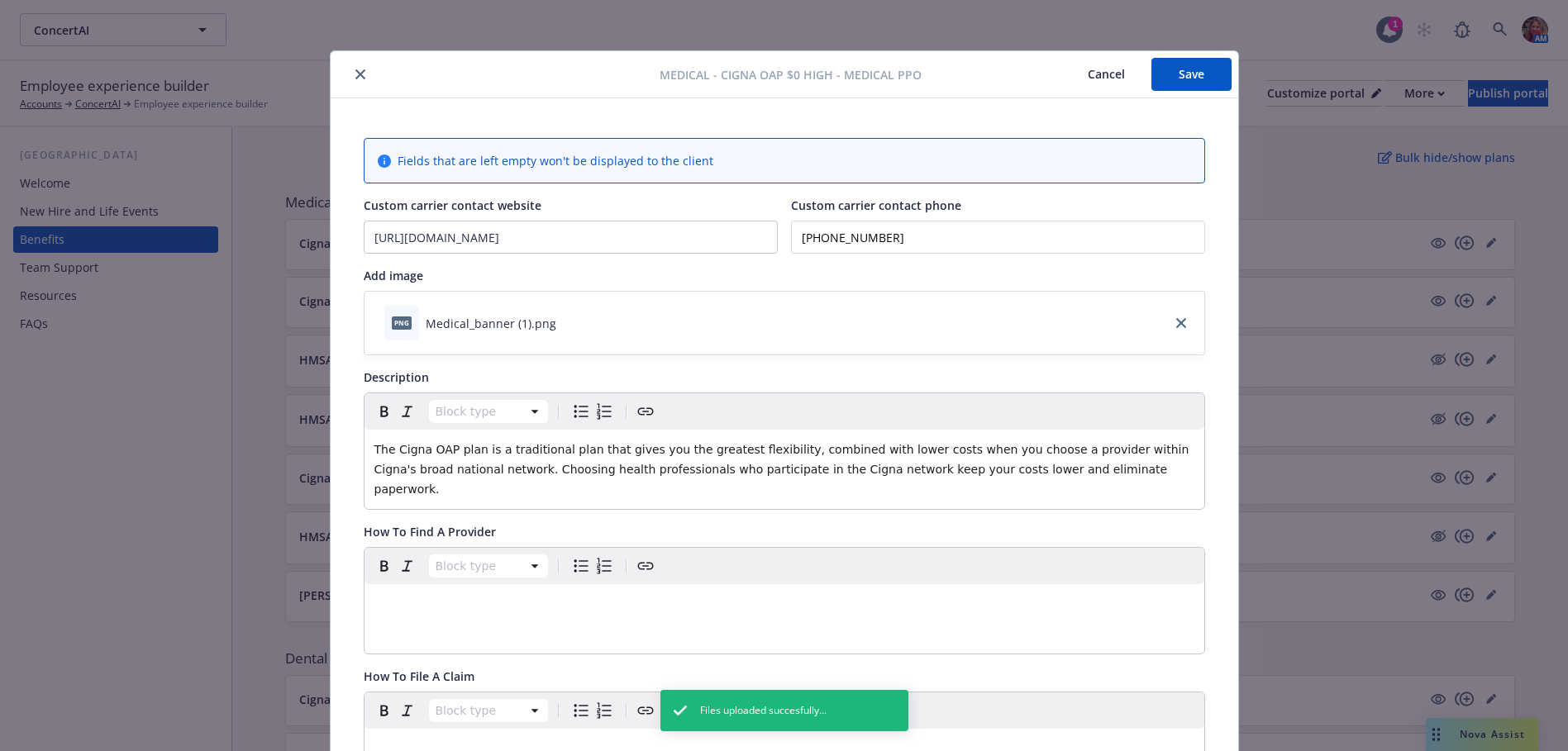
scroll to position [0, 0]
click at [1178, 64] on button "Save" at bounding box center [1191, 77] width 80 height 34
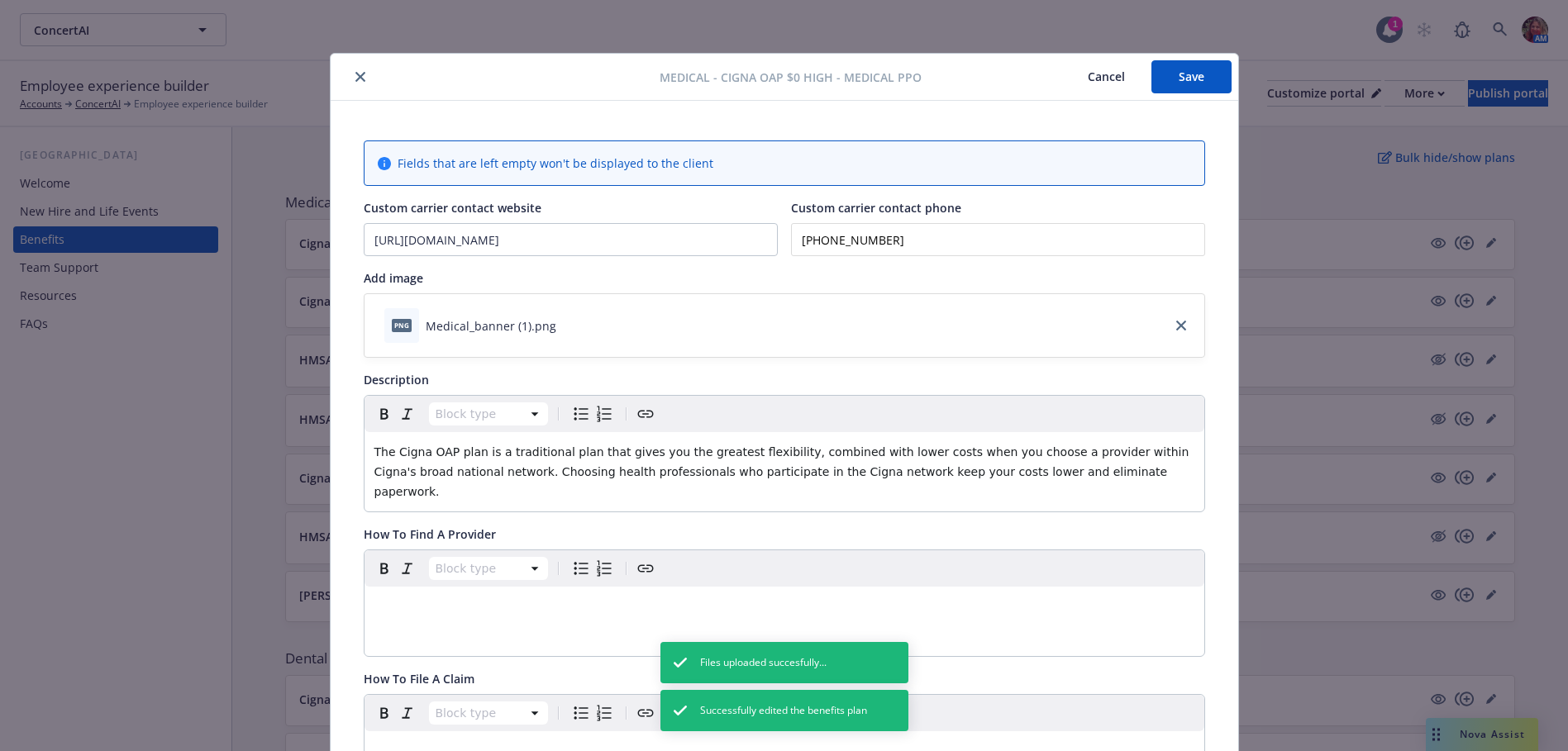
click at [355, 74] on icon "close" at bounding box center [360, 77] width 10 height 10
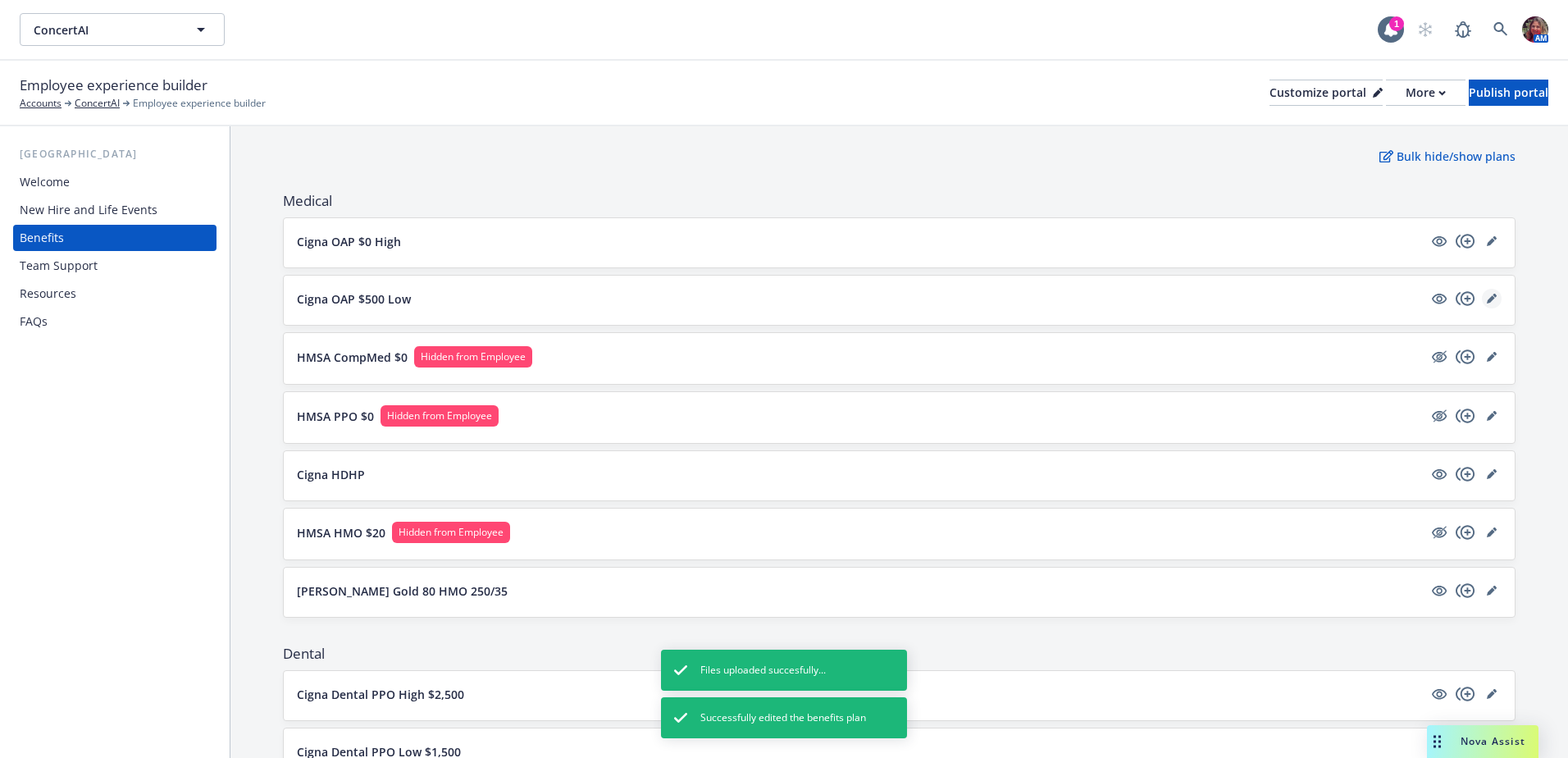
click at [1487, 302] on icon "editPencil" at bounding box center [1492, 298] width 10 height 10
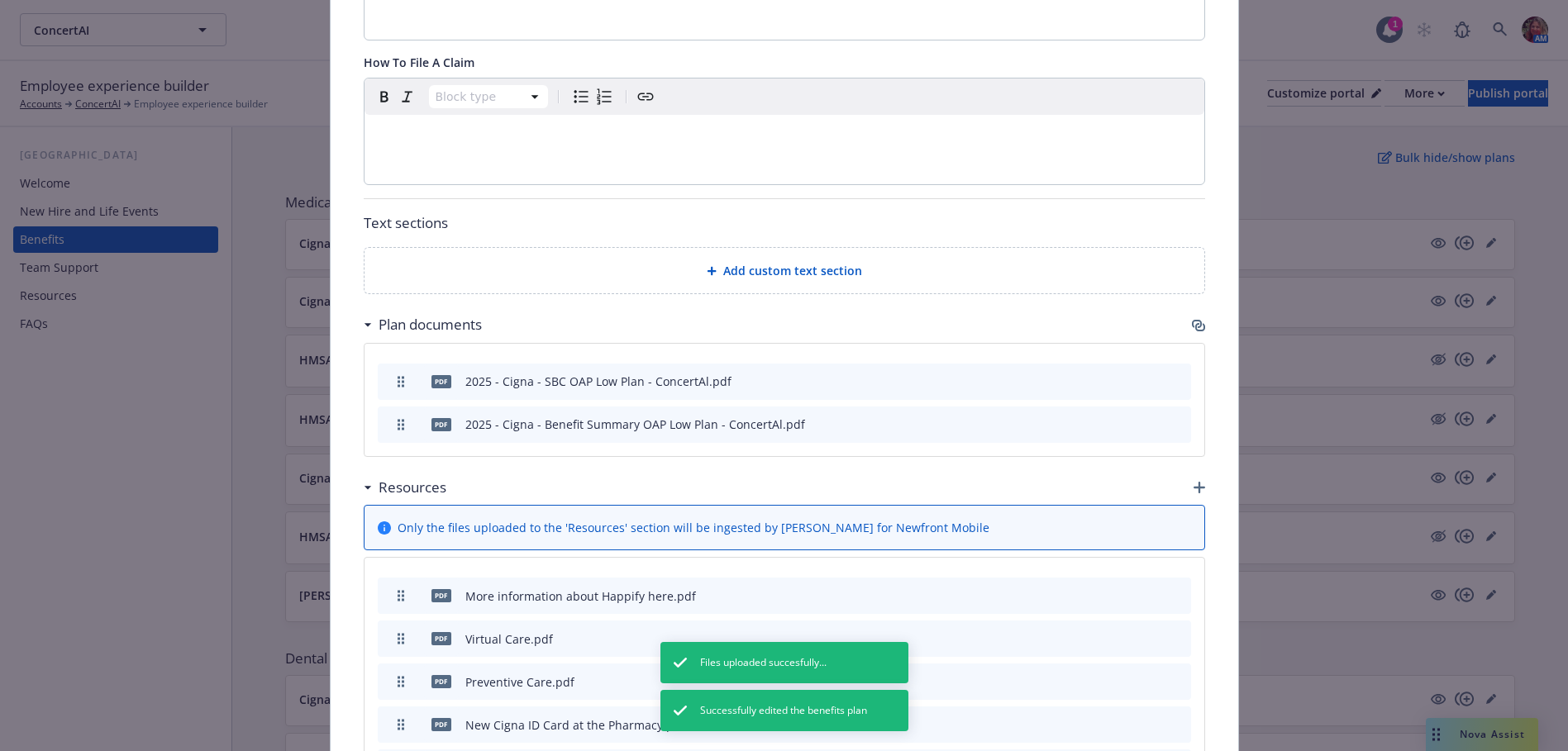
scroll to position [711, 0]
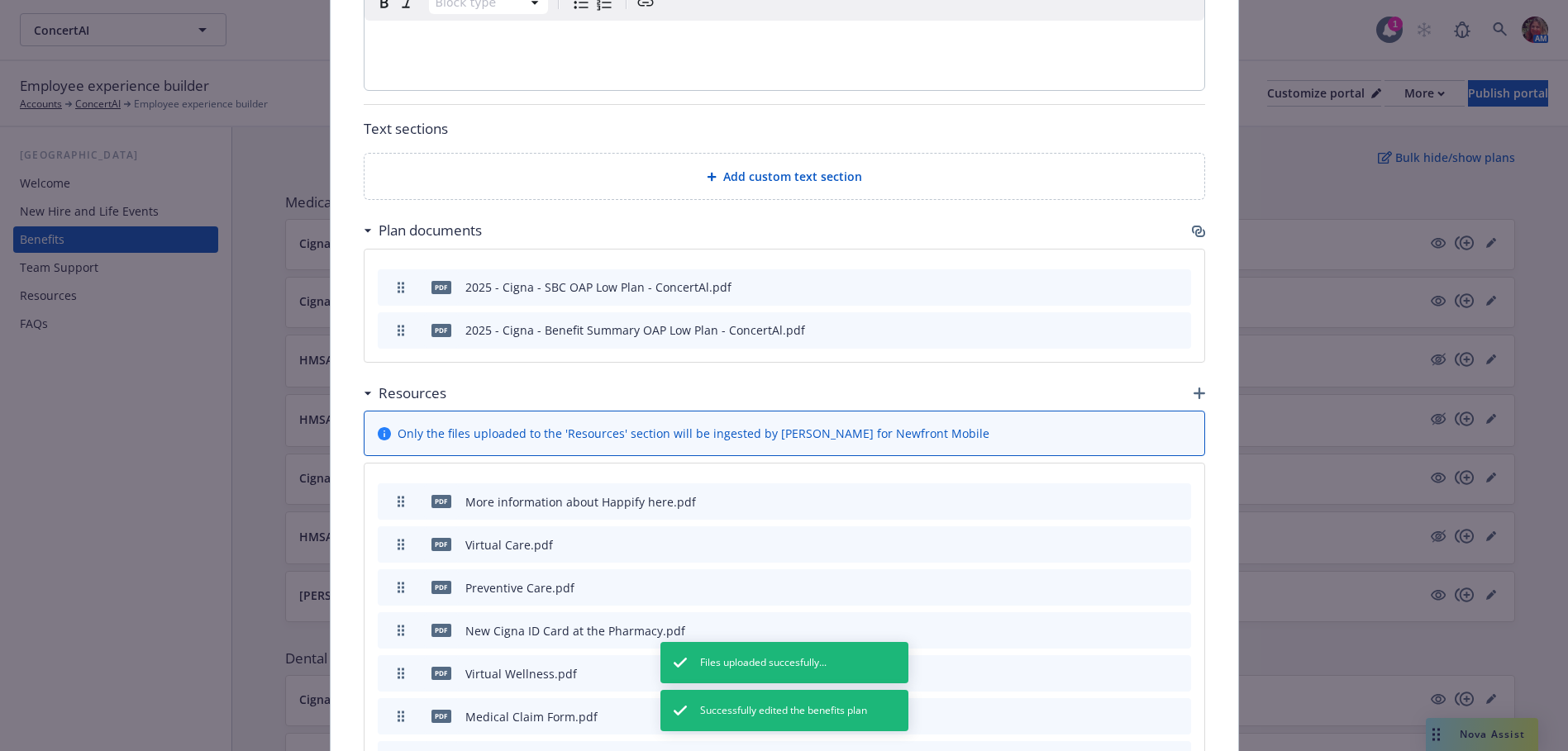
click at [1174, 494] on icon "archive file" at bounding box center [1176, 500] width 13 height 13
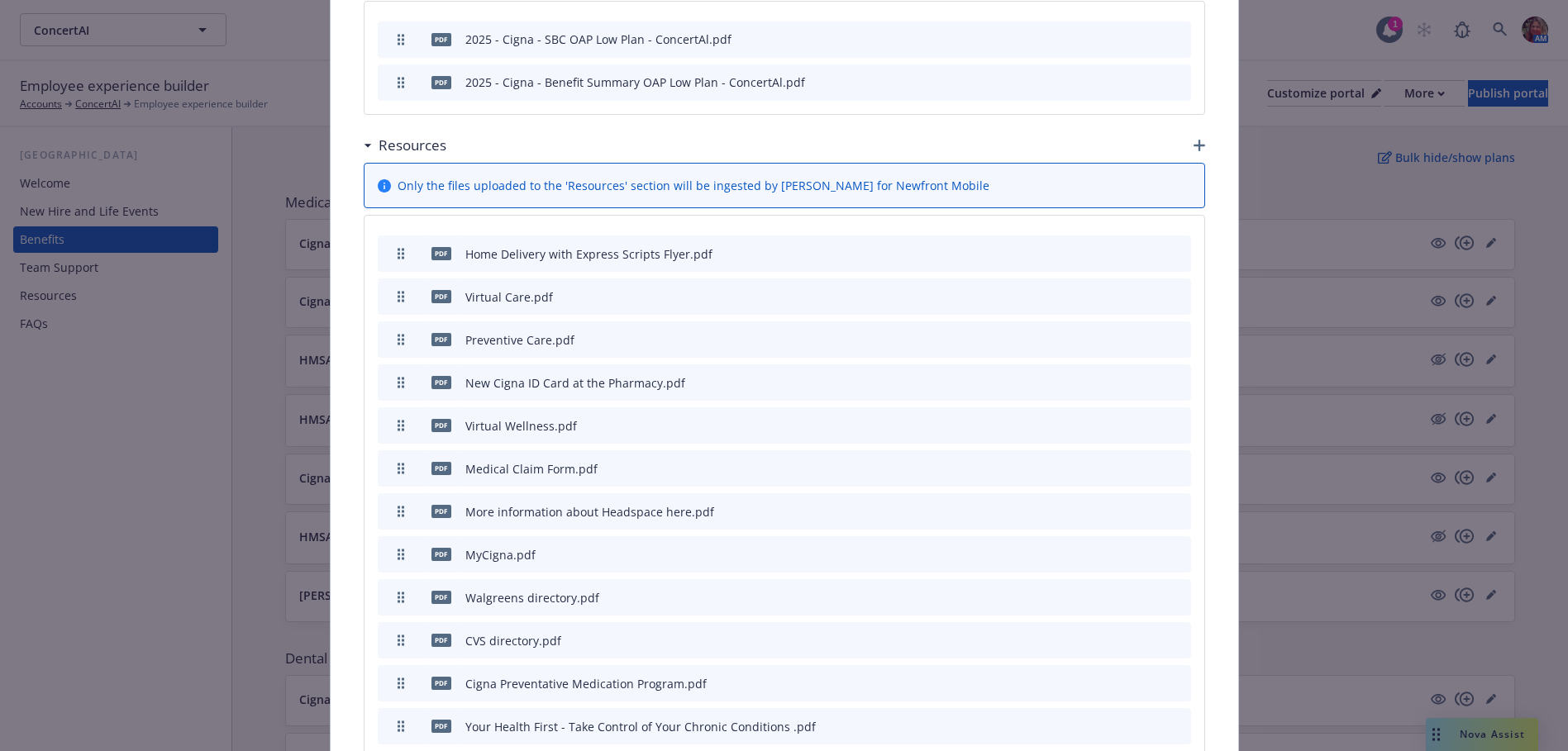
scroll to position [792, 0]
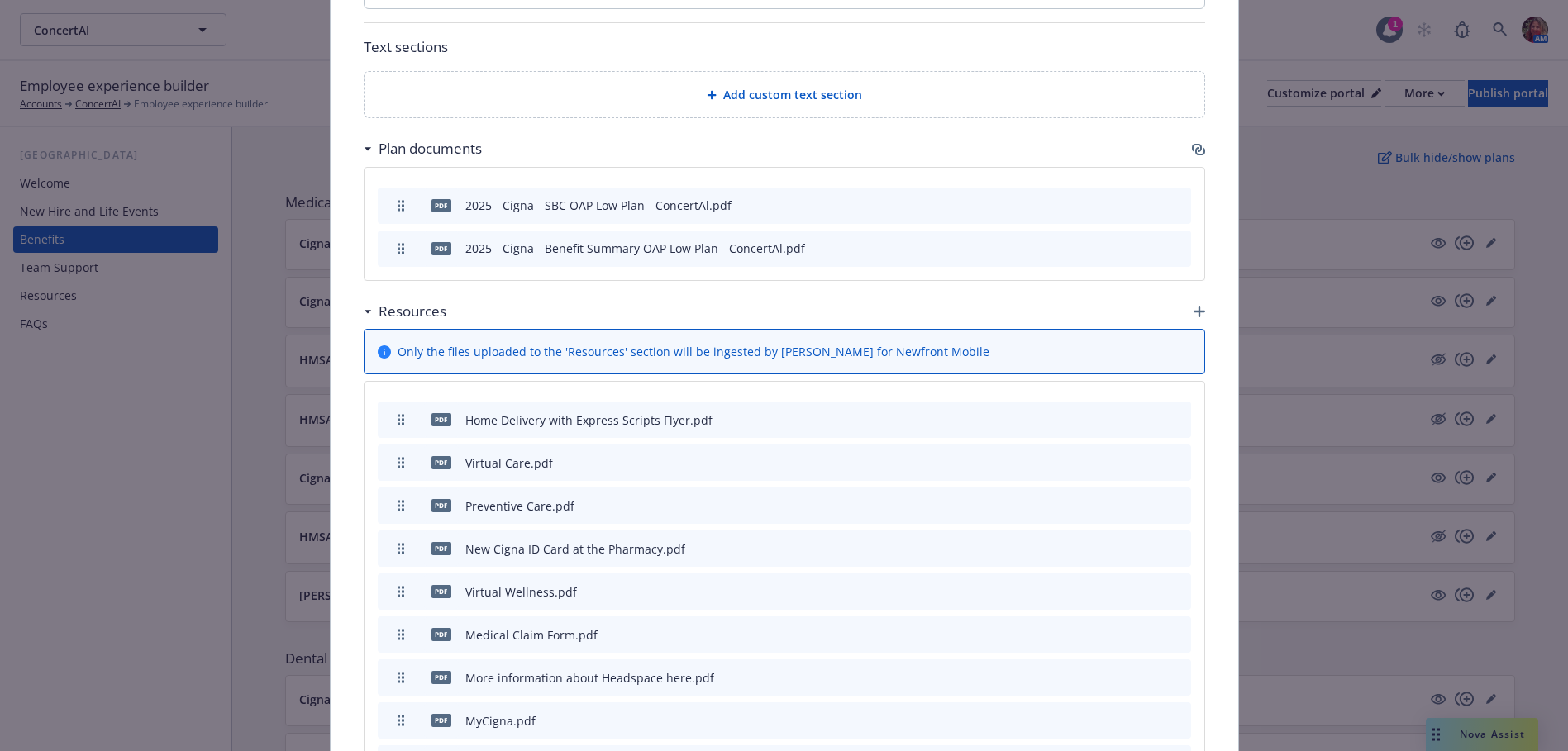
click at [1192, 309] on div "Resources" at bounding box center [784, 310] width 841 height 34
click at [1194, 306] on icon "button" at bounding box center [1200, 311] width 12 height 12
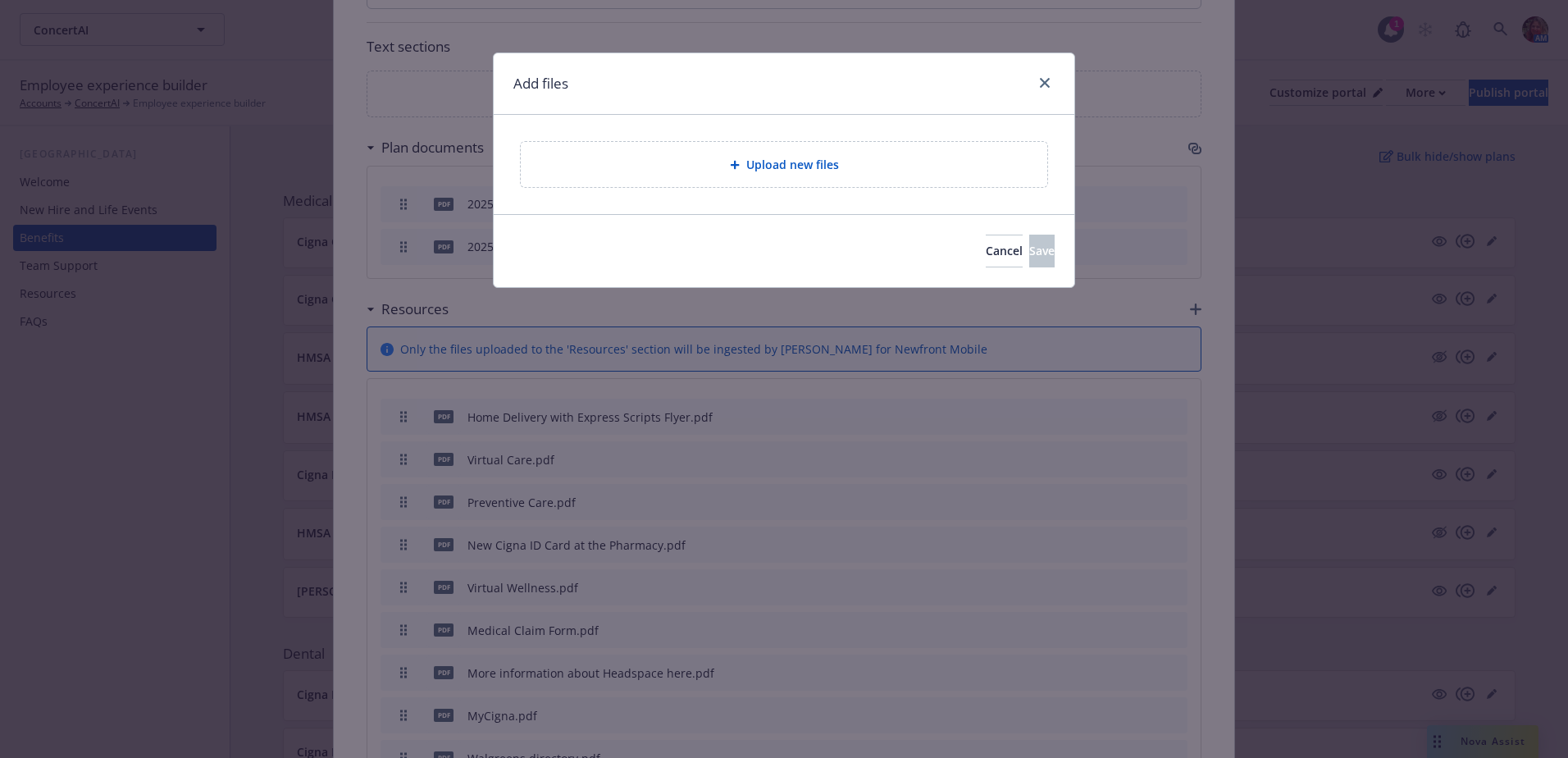
click at [770, 175] on div "Upload new files" at bounding box center [784, 164] width 526 height 45
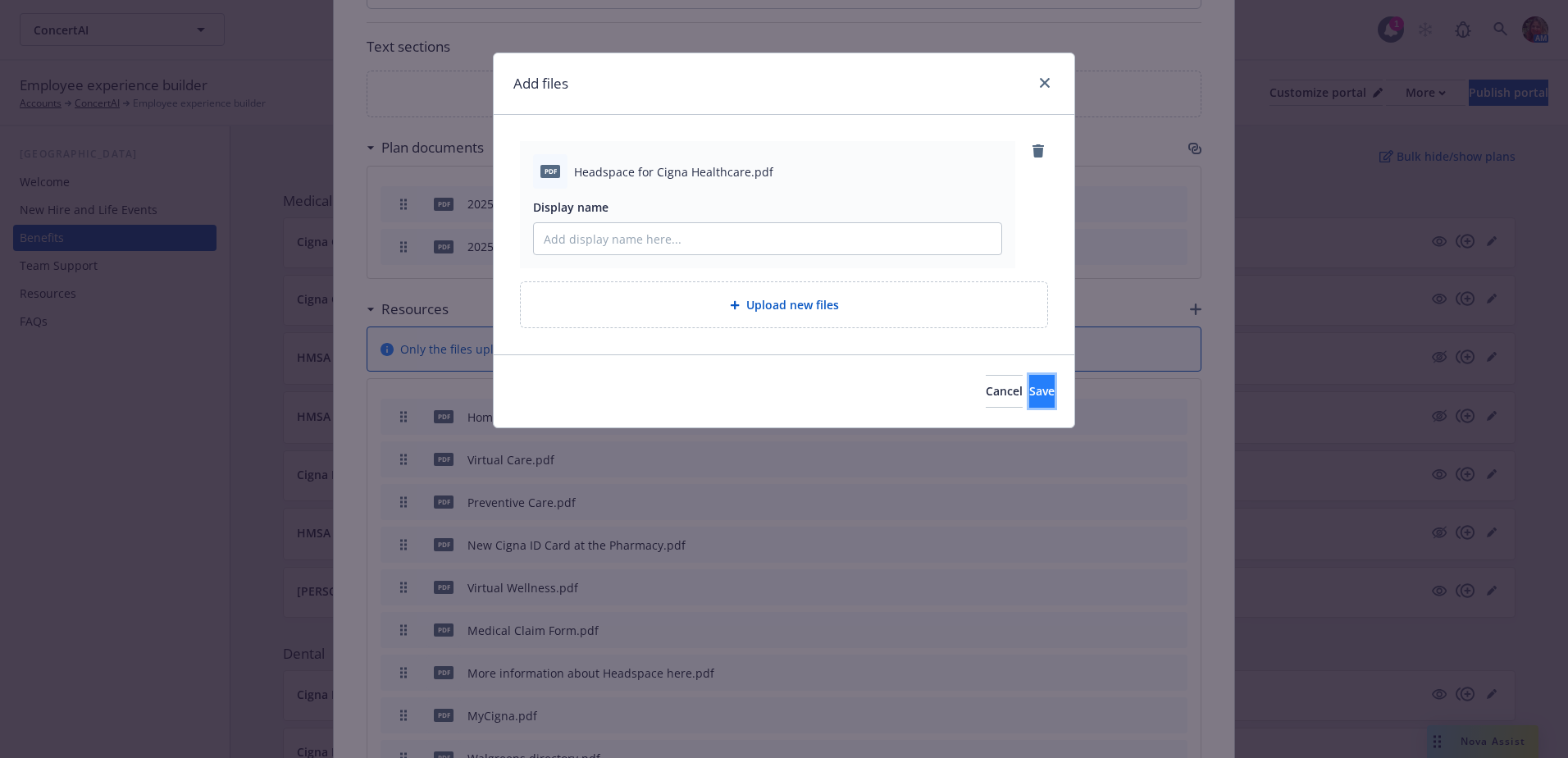
click at [1029, 395] on button "Save" at bounding box center [1042, 391] width 25 height 33
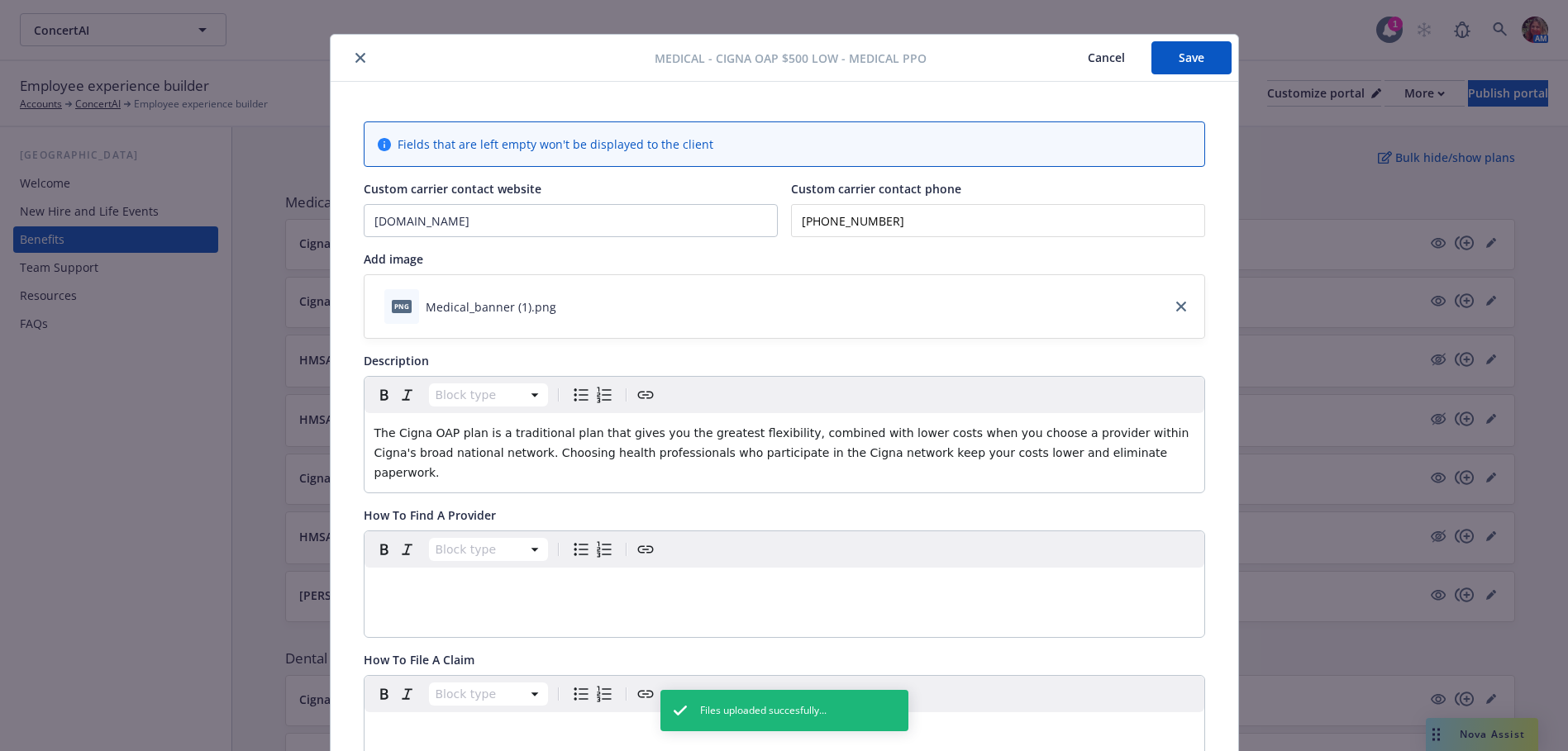
scroll to position [0, 0]
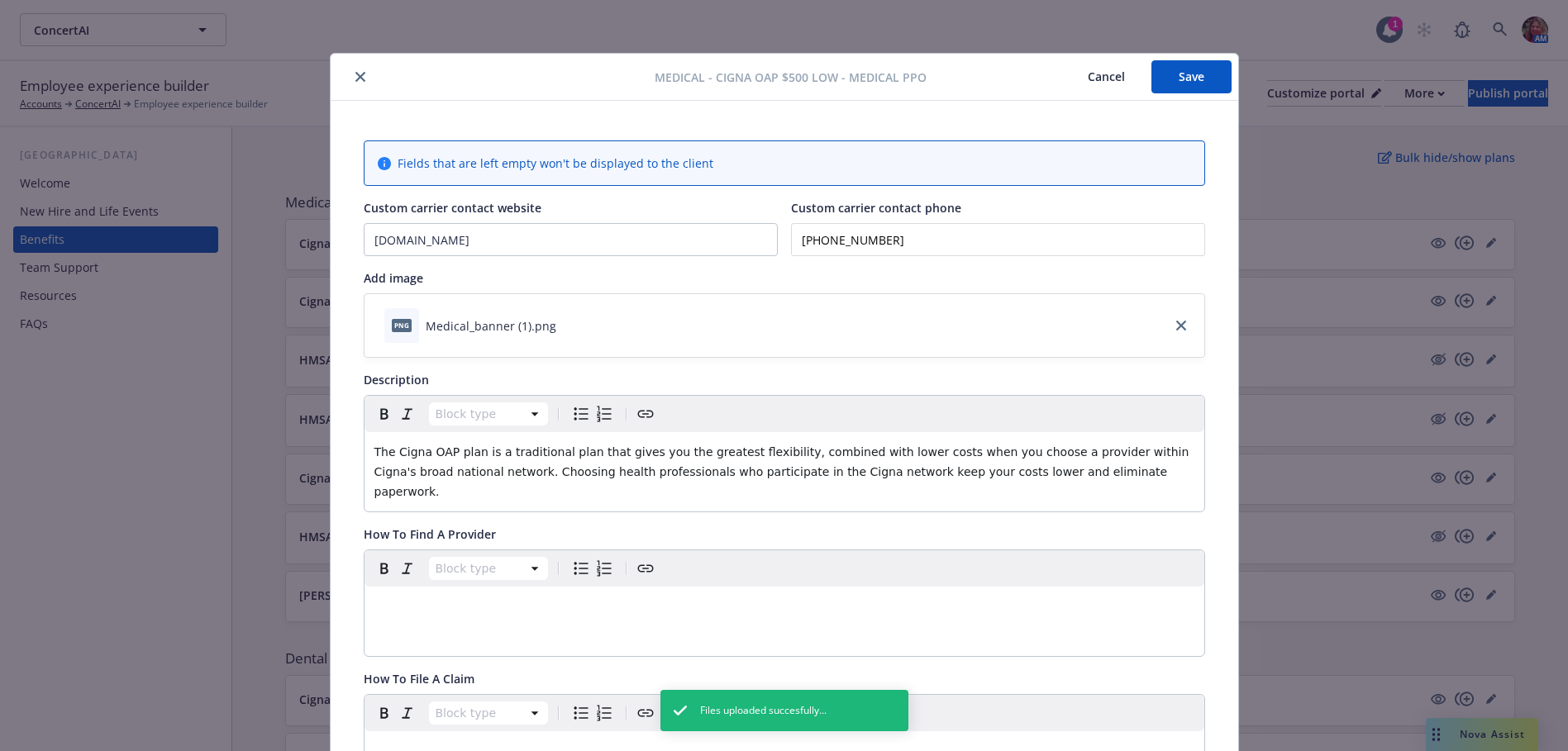
click at [1152, 77] on button "Save" at bounding box center [1191, 77] width 80 height 34
click at [350, 70] on button "close" at bounding box center [360, 77] width 20 height 20
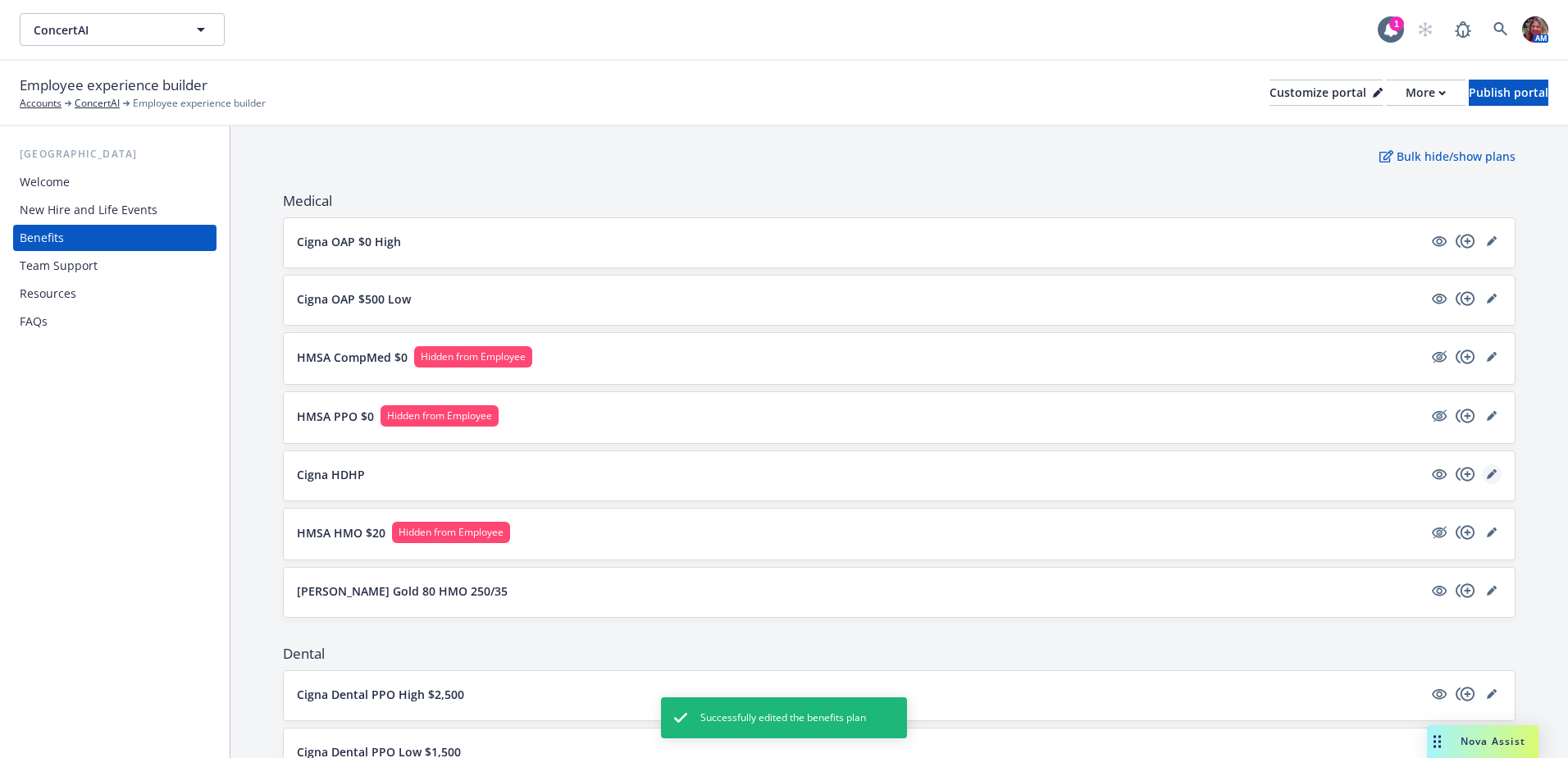
click at [1484, 466] on link "editPencil" at bounding box center [1492, 473] width 20 height 20
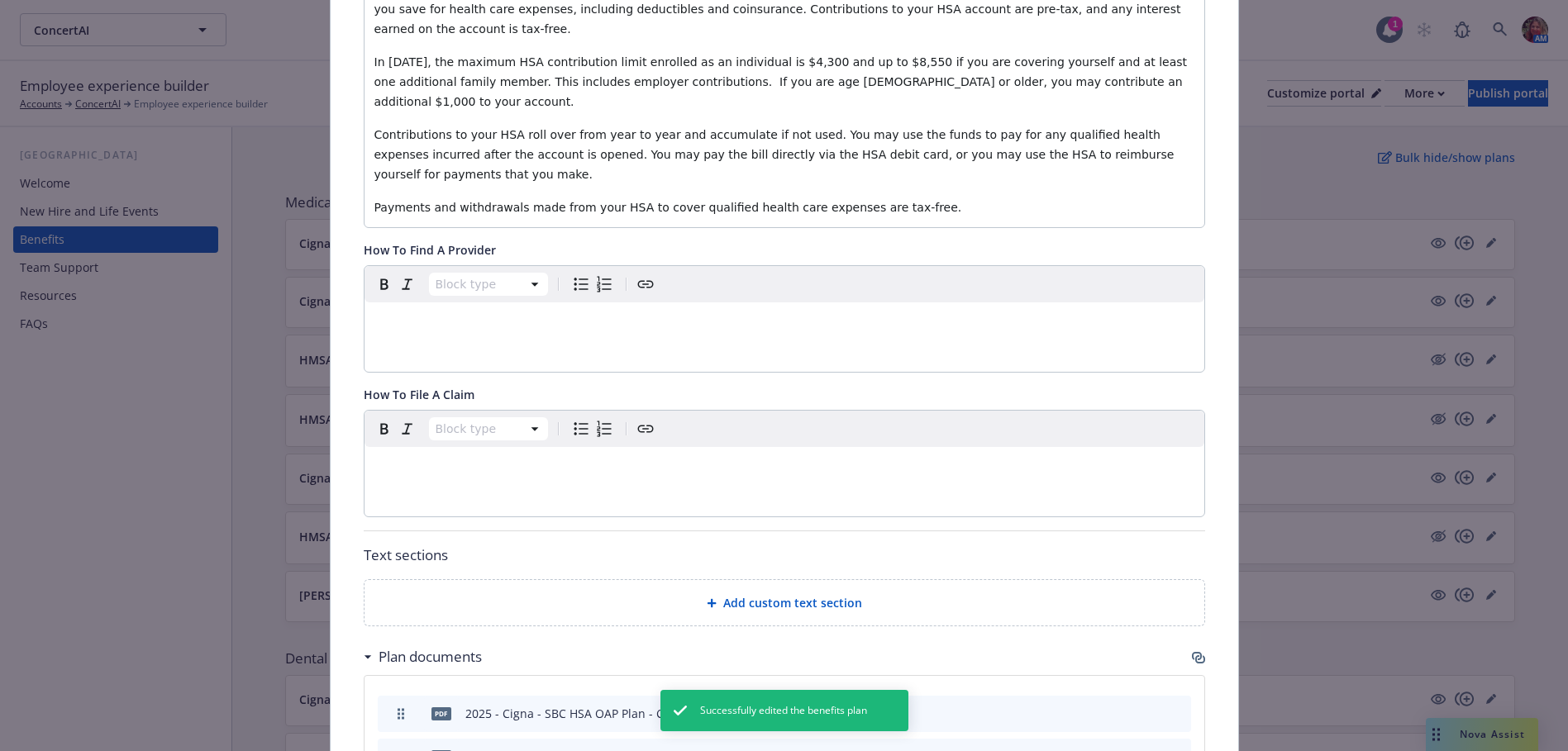
scroll to position [711, 0]
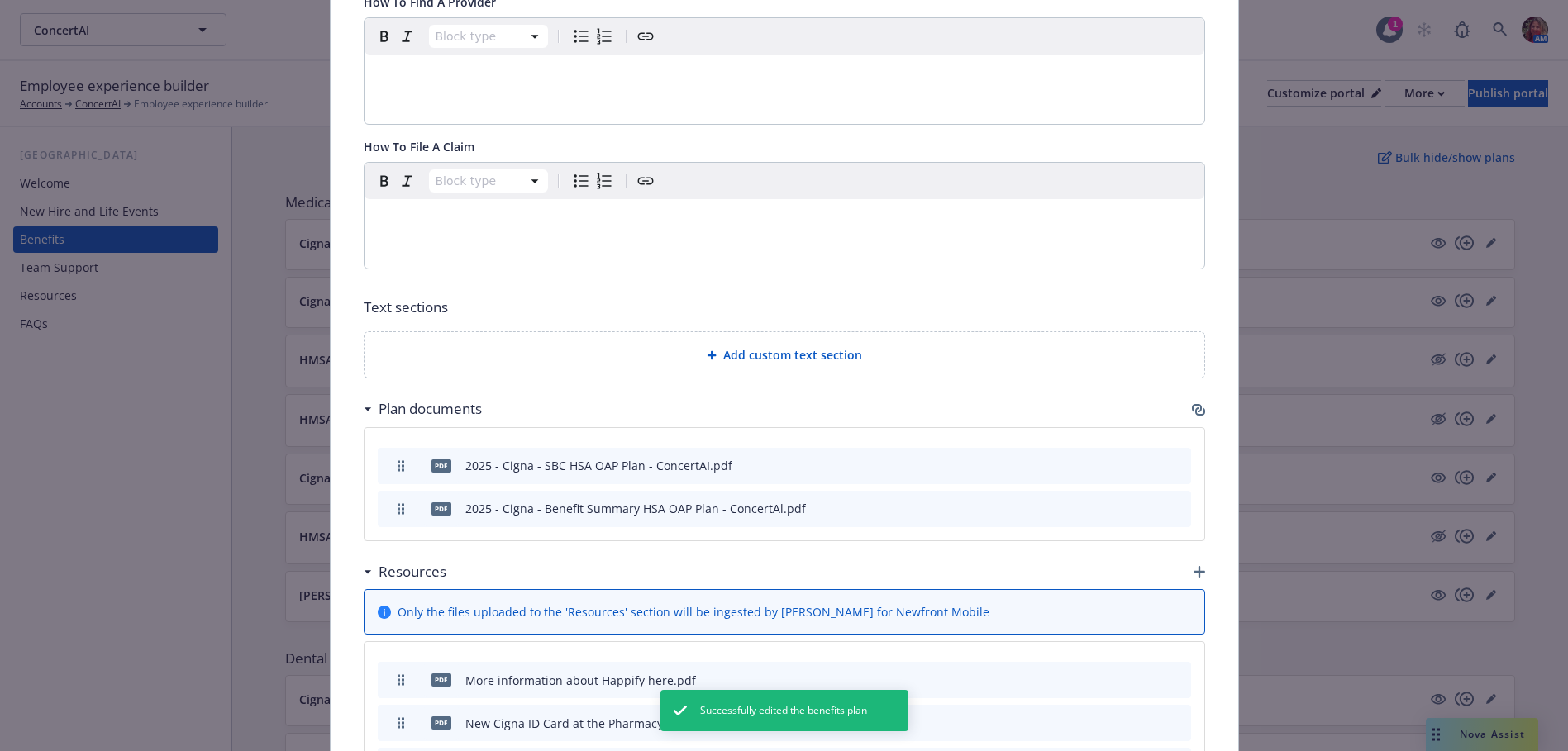
click at [1173, 672] on icon "archive file" at bounding box center [1176, 678] width 12 height 13
click at [1194, 566] on icon "button" at bounding box center [1200, 572] width 12 height 12
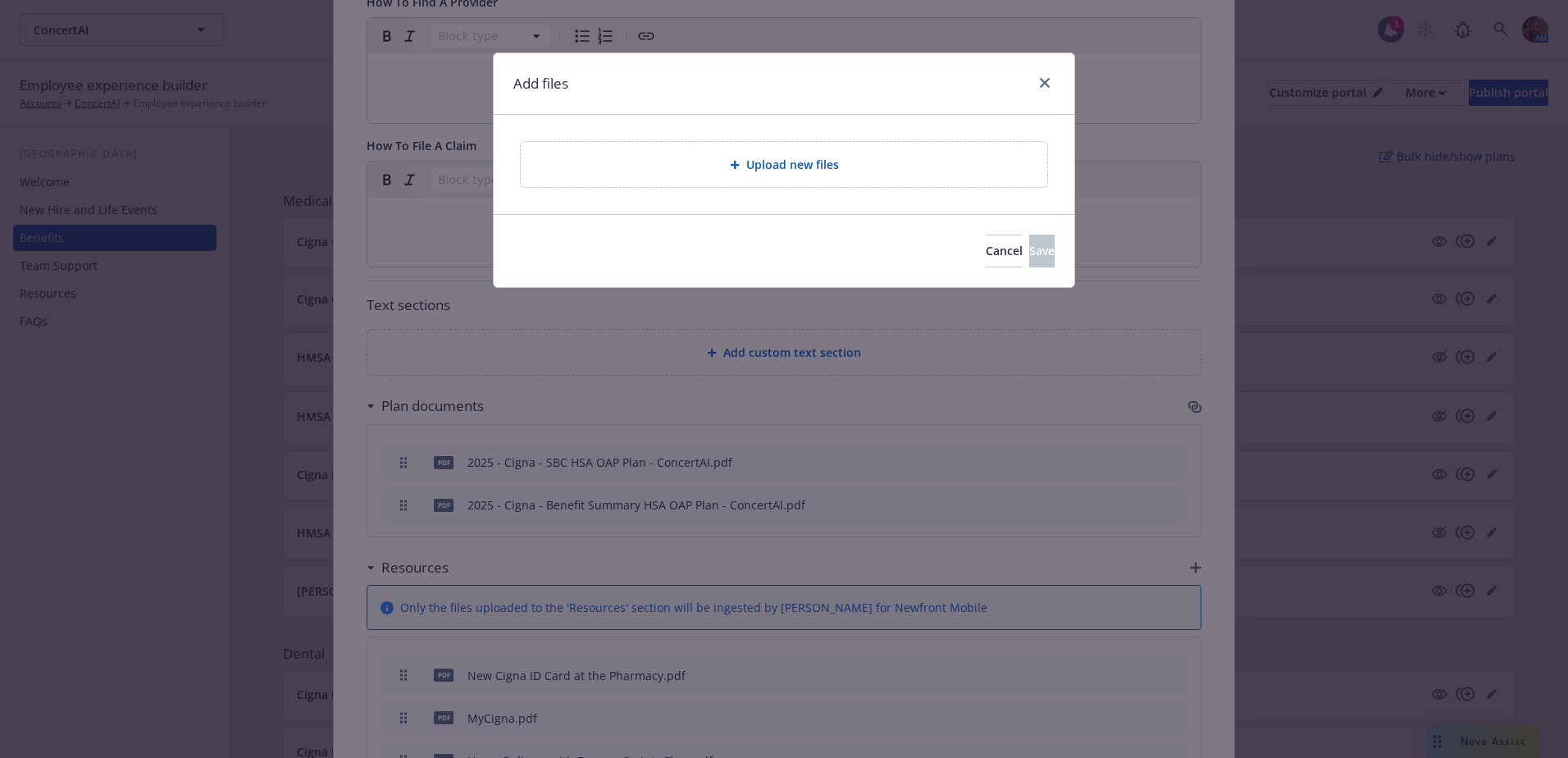
click at [767, 175] on div "Upload new files" at bounding box center [784, 164] width 526 height 45
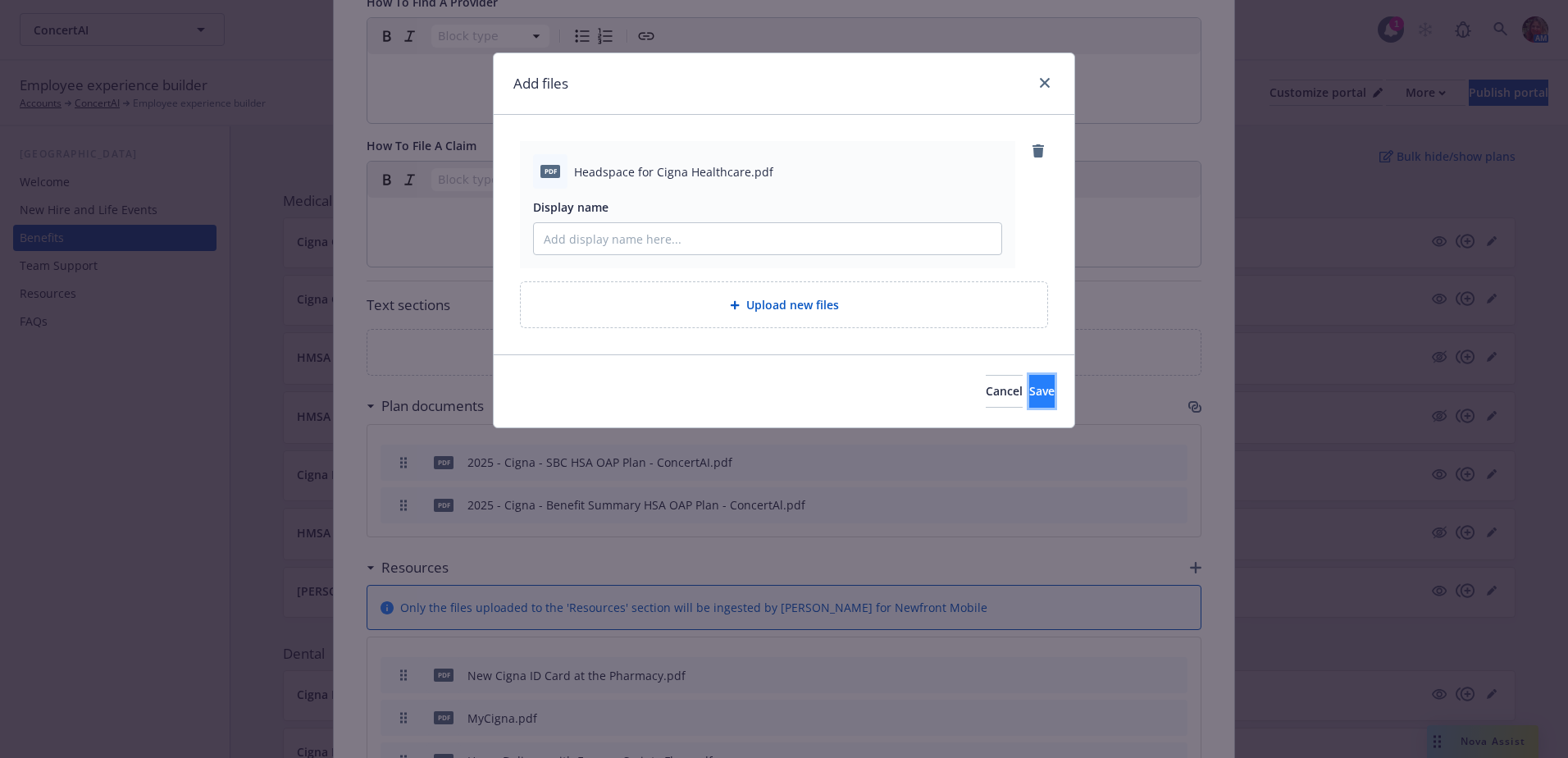
click at [1029, 398] on span "Save" at bounding box center [1042, 390] width 25 height 16
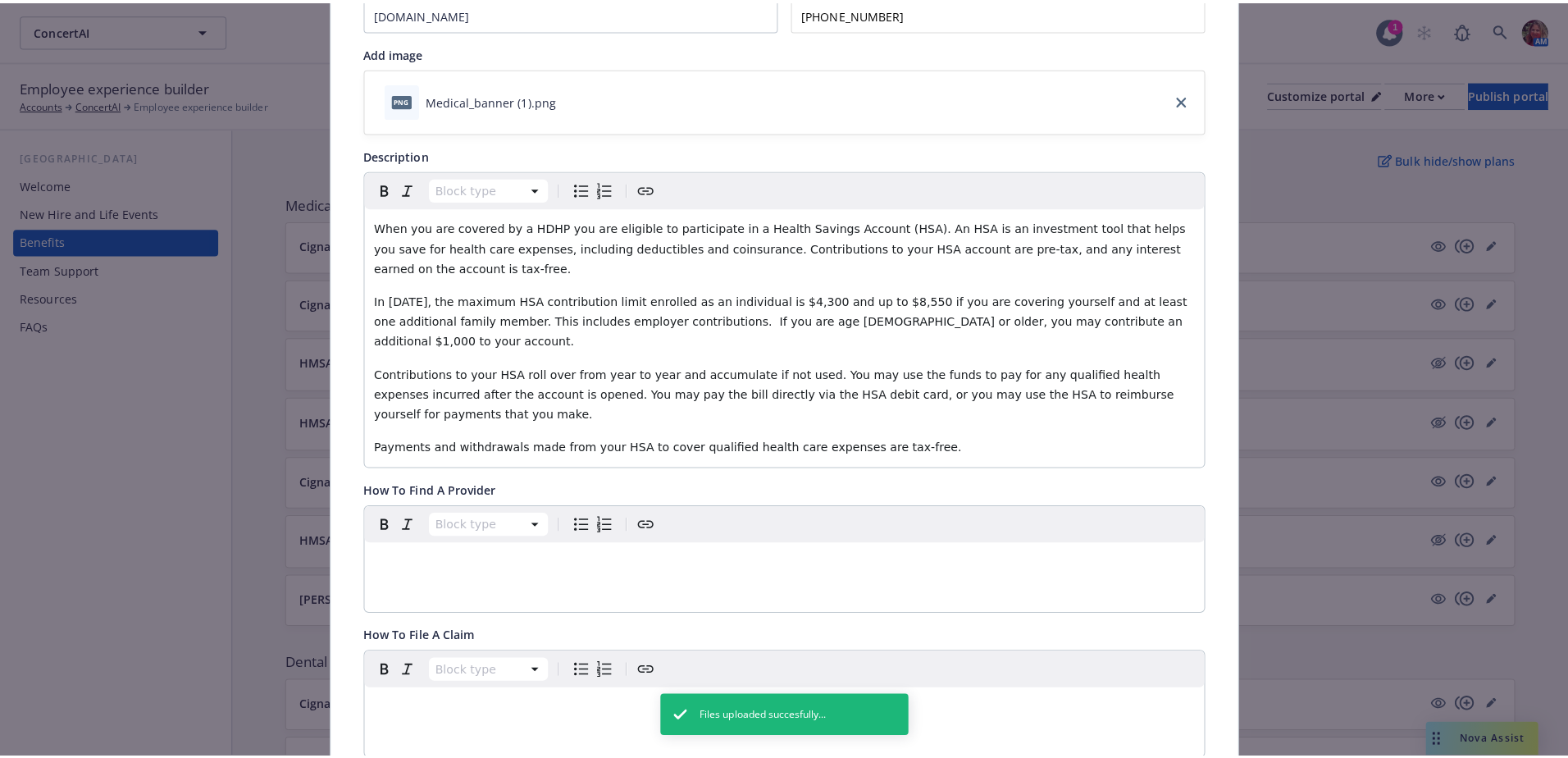
scroll to position [49, 0]
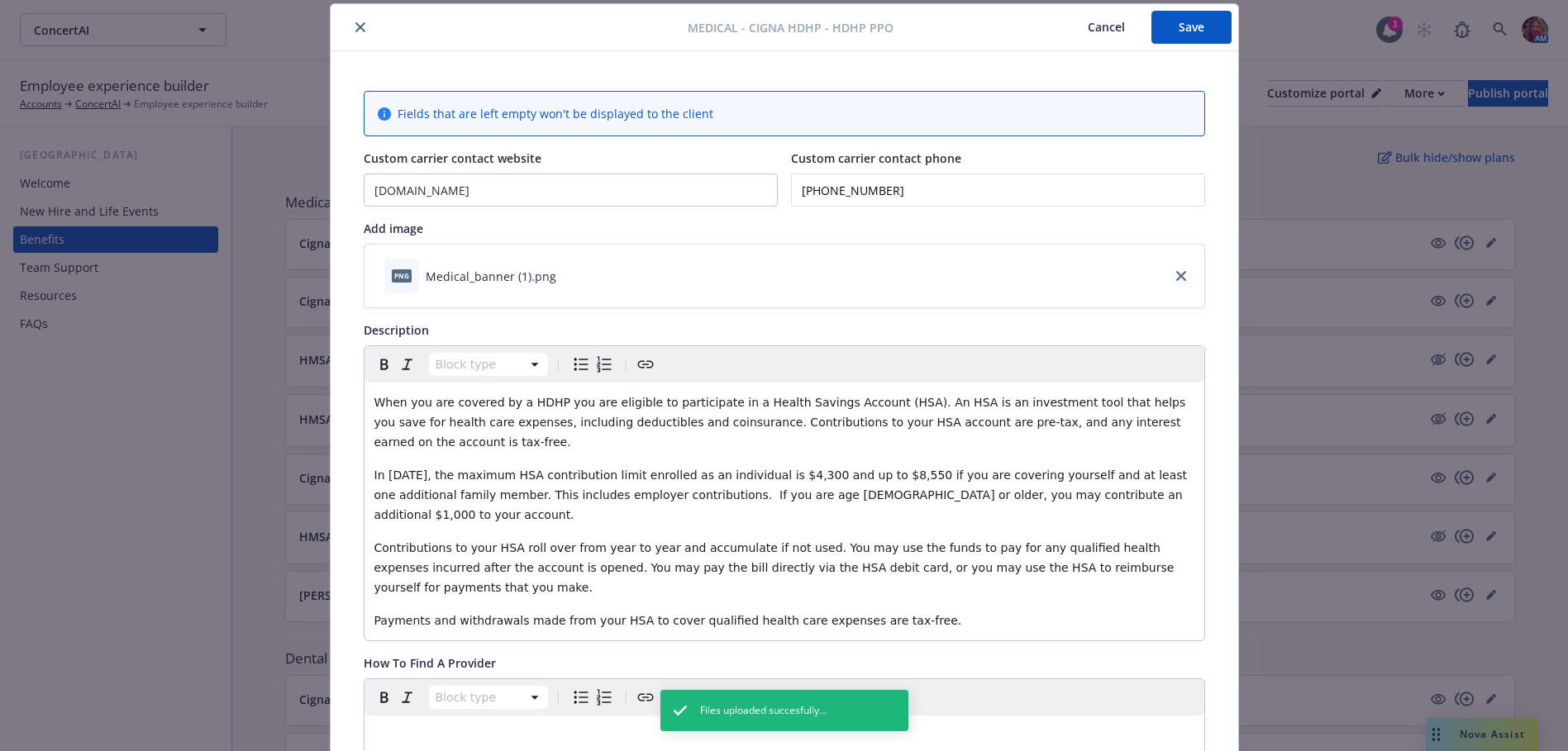
click at [1189, 30] on button "Save" at bounding box center [1191, 28] width 80 height 34
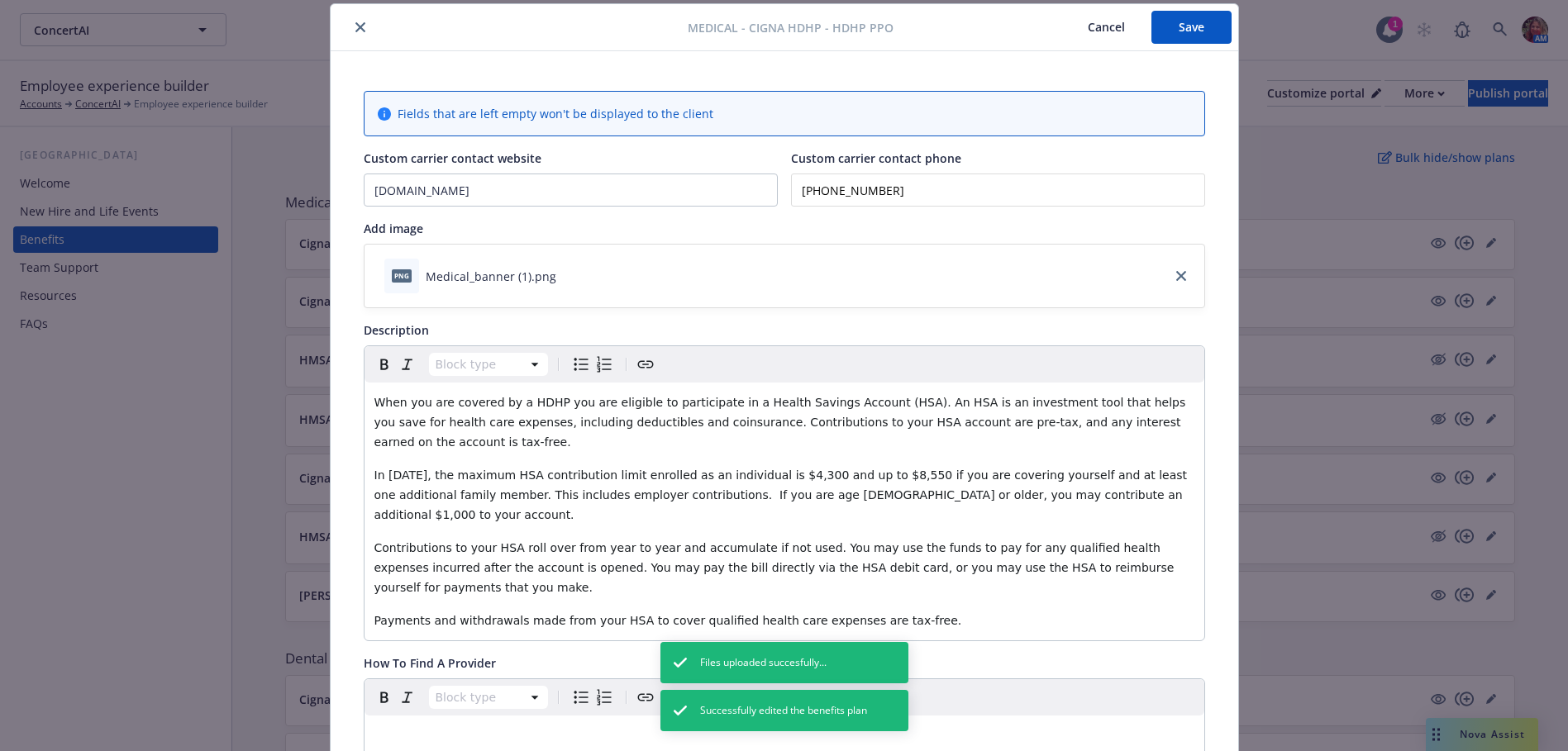
click at [350, 34] on button "close" at bounding box center [360, 28] width 20 height 20
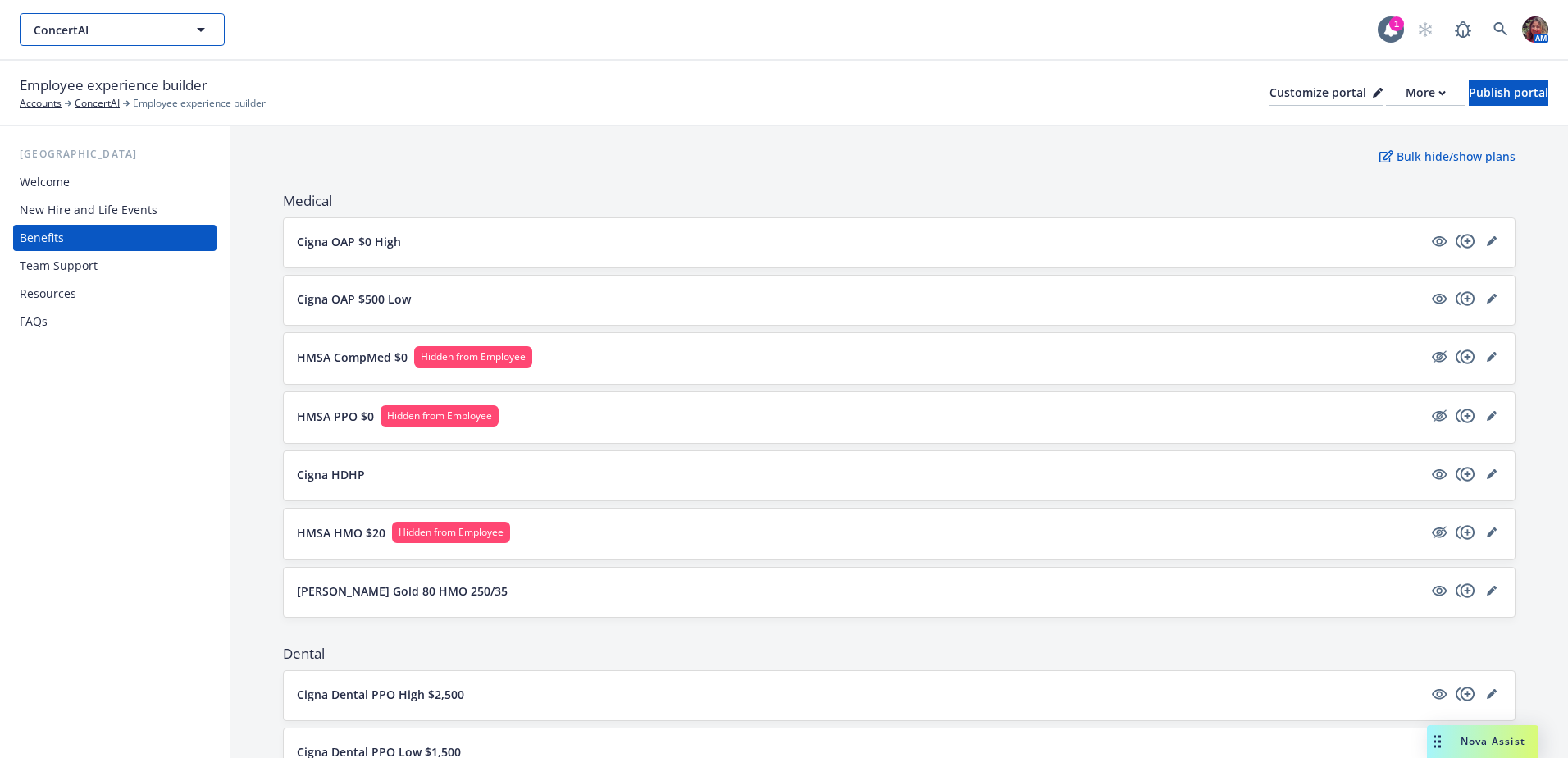
click at [102, 43] on button "ConcertAI" at bounding box center [122, 29] width 205 height 33
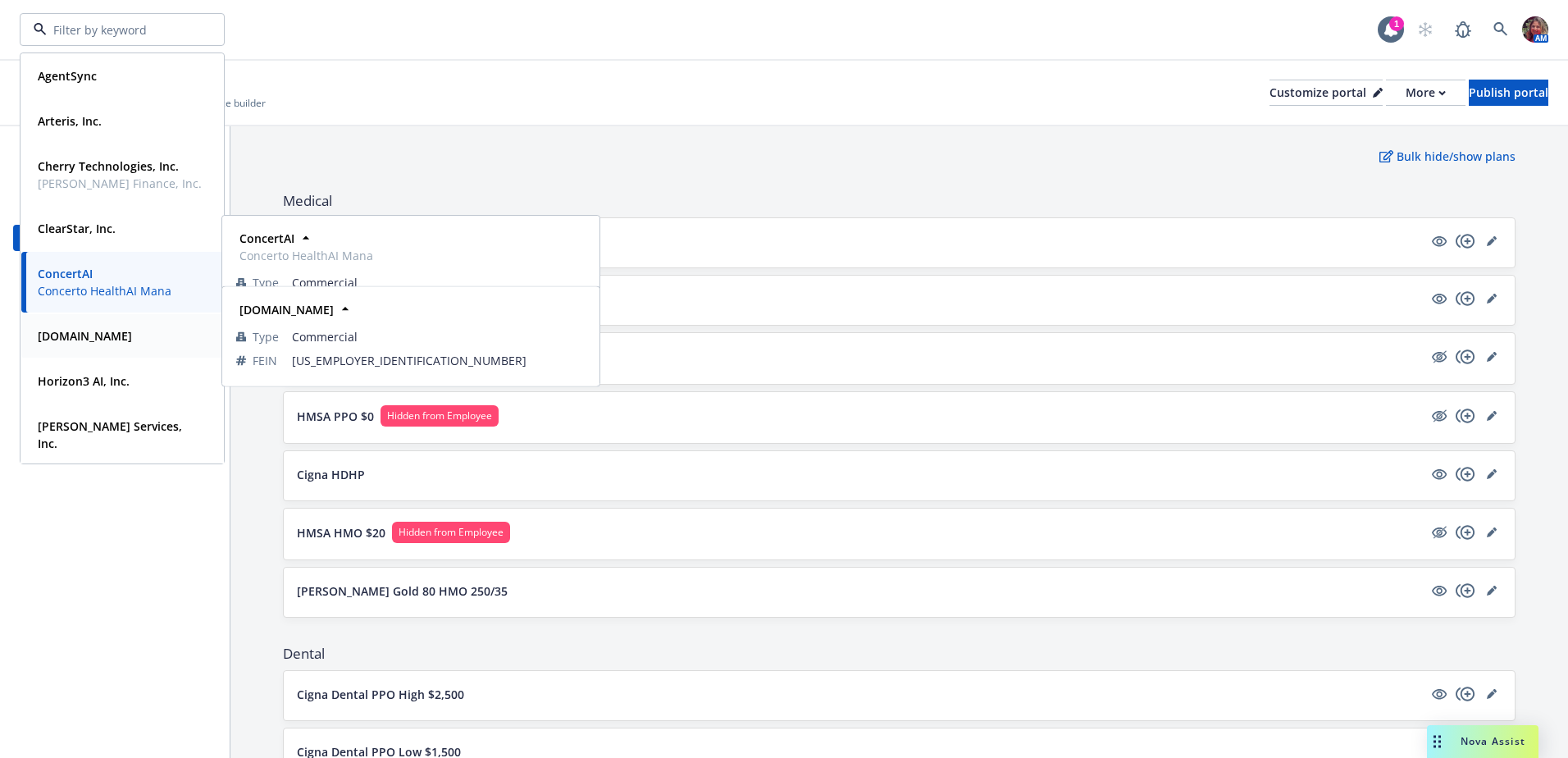
click at [109, 342] on div "Customer.io" at bounding box center [122, 335] width 182 height 23
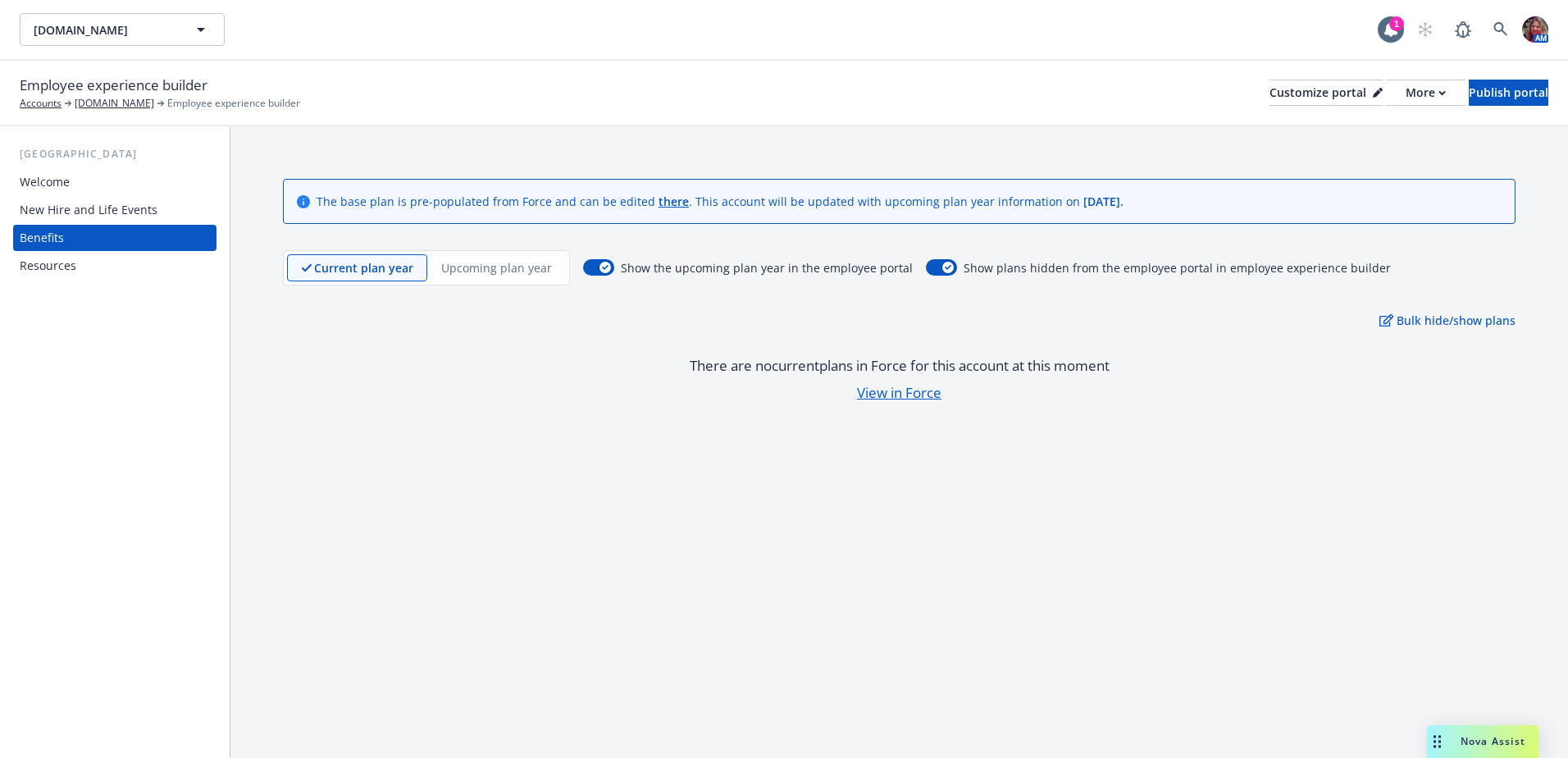
click at [511, 269] on p "Upcoming plan year" at bounding box center [496, 268] width 111 height 18
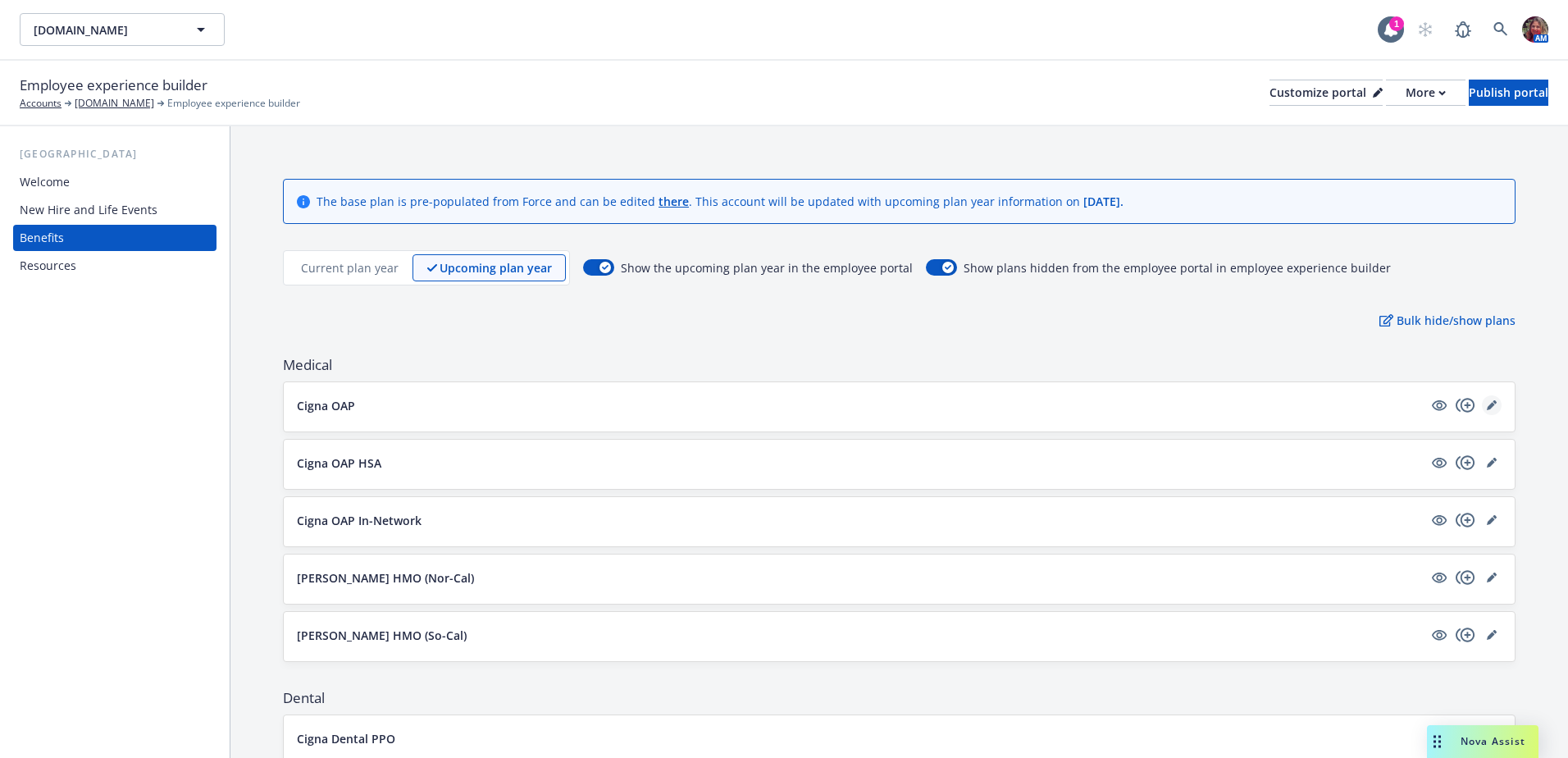
click at [1487, 400] on icon "editPencil" at bounding box center [1492, 405] width 10 height 10
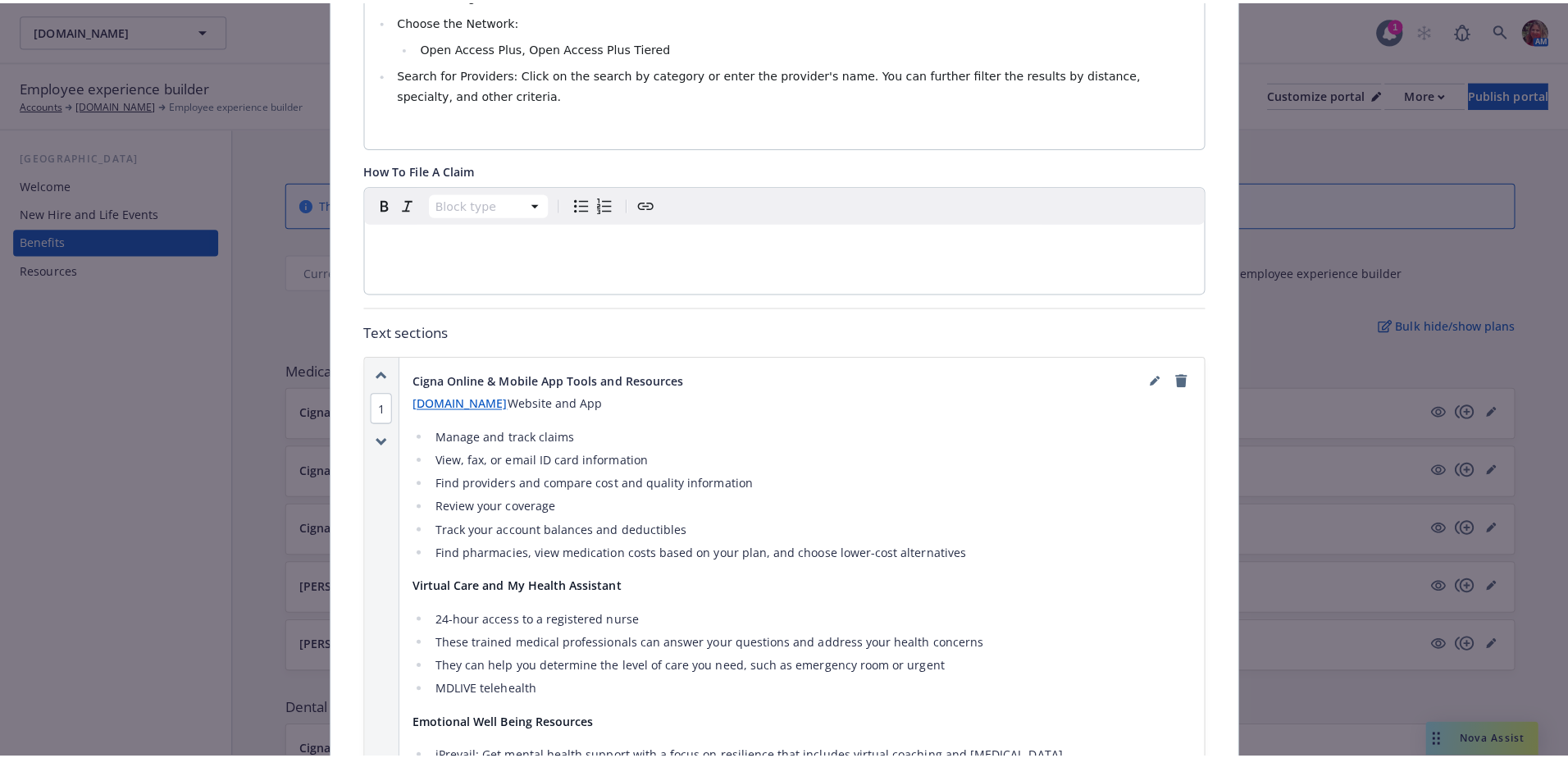
scroll to position [1033, 0]
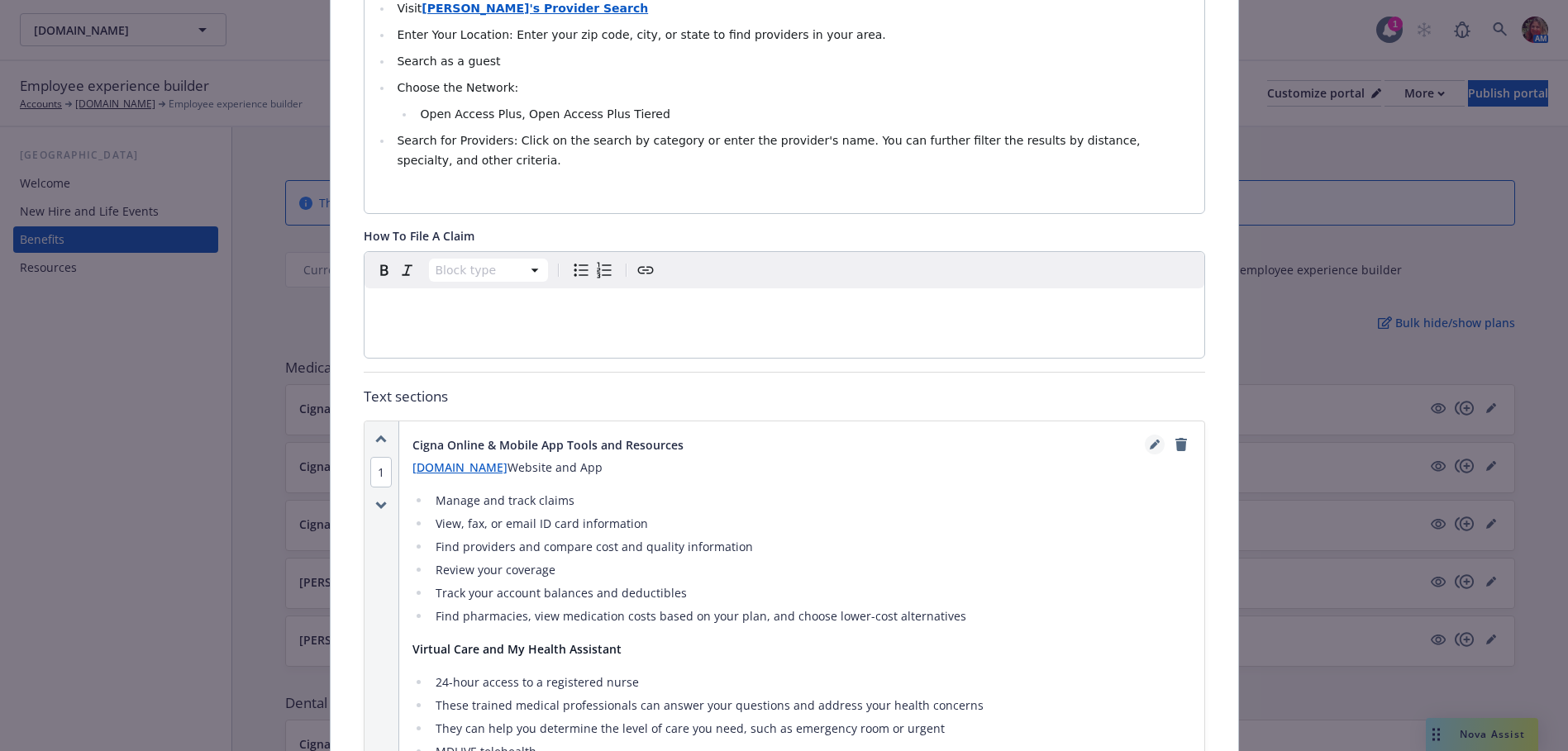
click at [1152, 435] on link "editPencil" at bounding box center [1155, 444] width 20 height 20
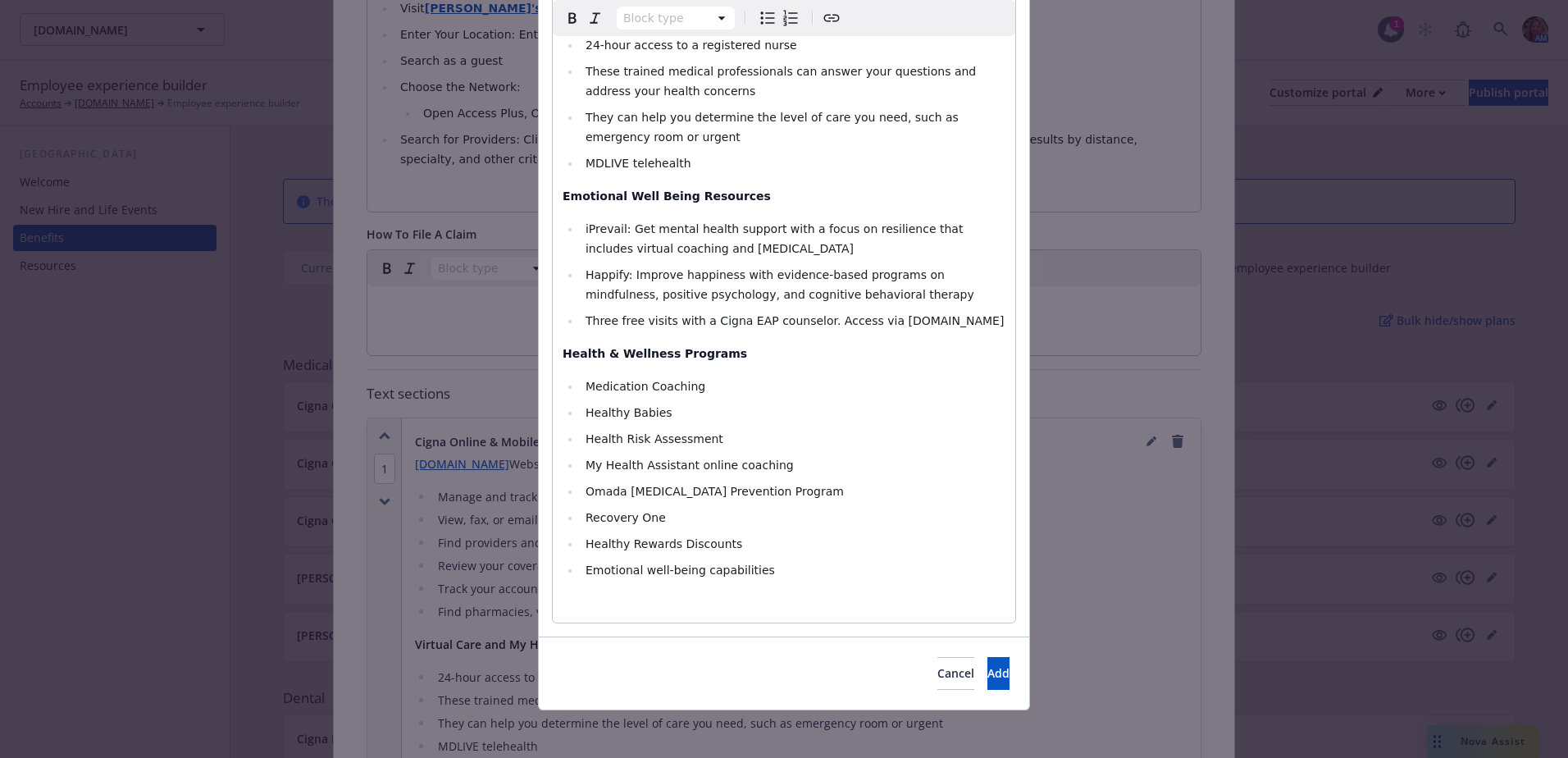
scroll to position [487, 0]
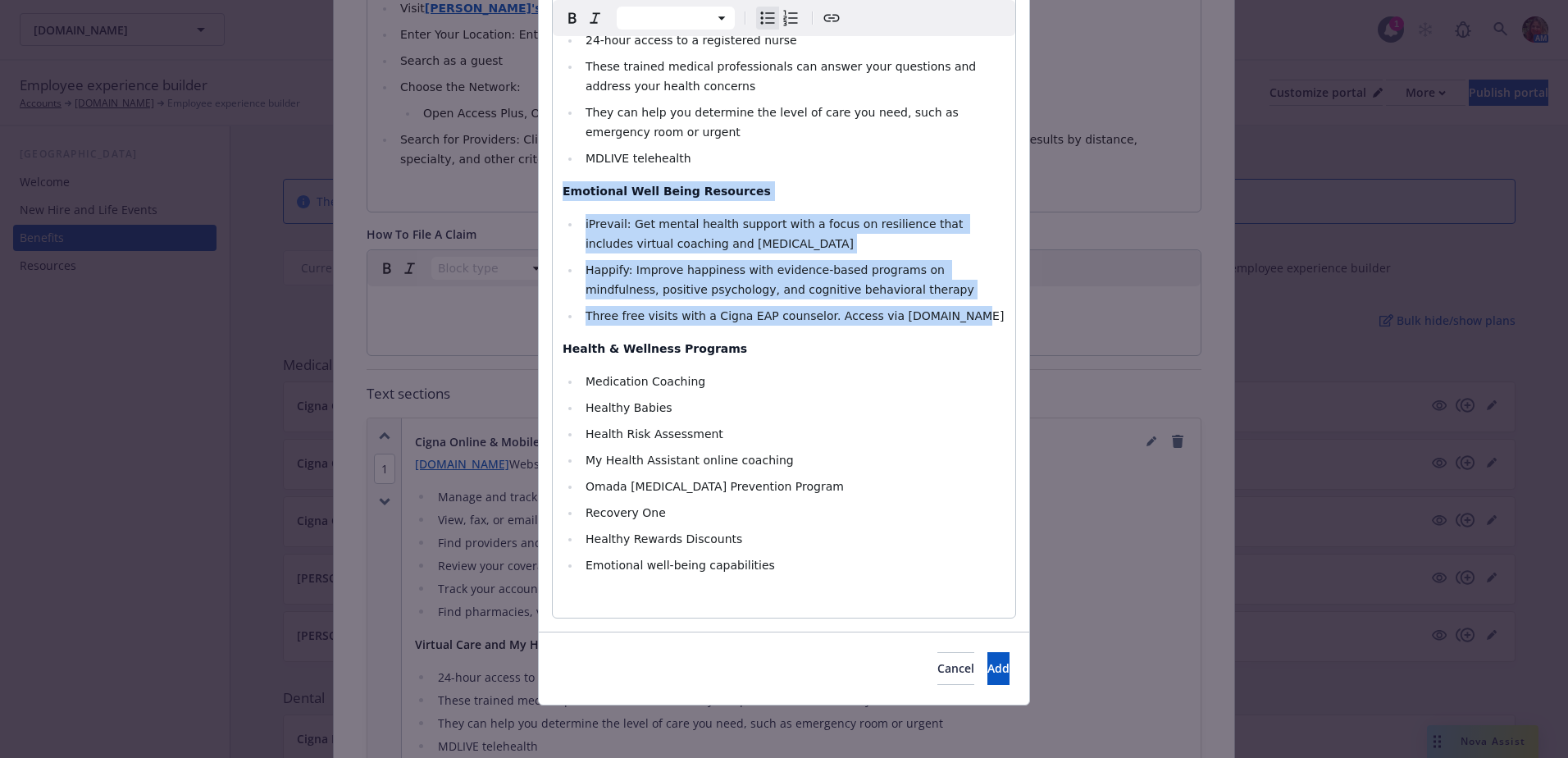
drag, startPoint x: 878, startPoint y: 320, endPoint x: 523, endPoint y: 191, distance: 377.7
click at [523, 191] on div "Edit custom section Section title * Cigna Online & Mobile App Tools and Resourc…" at bounding box center [784, 379] width 1568 height 758
select select "paragraph"
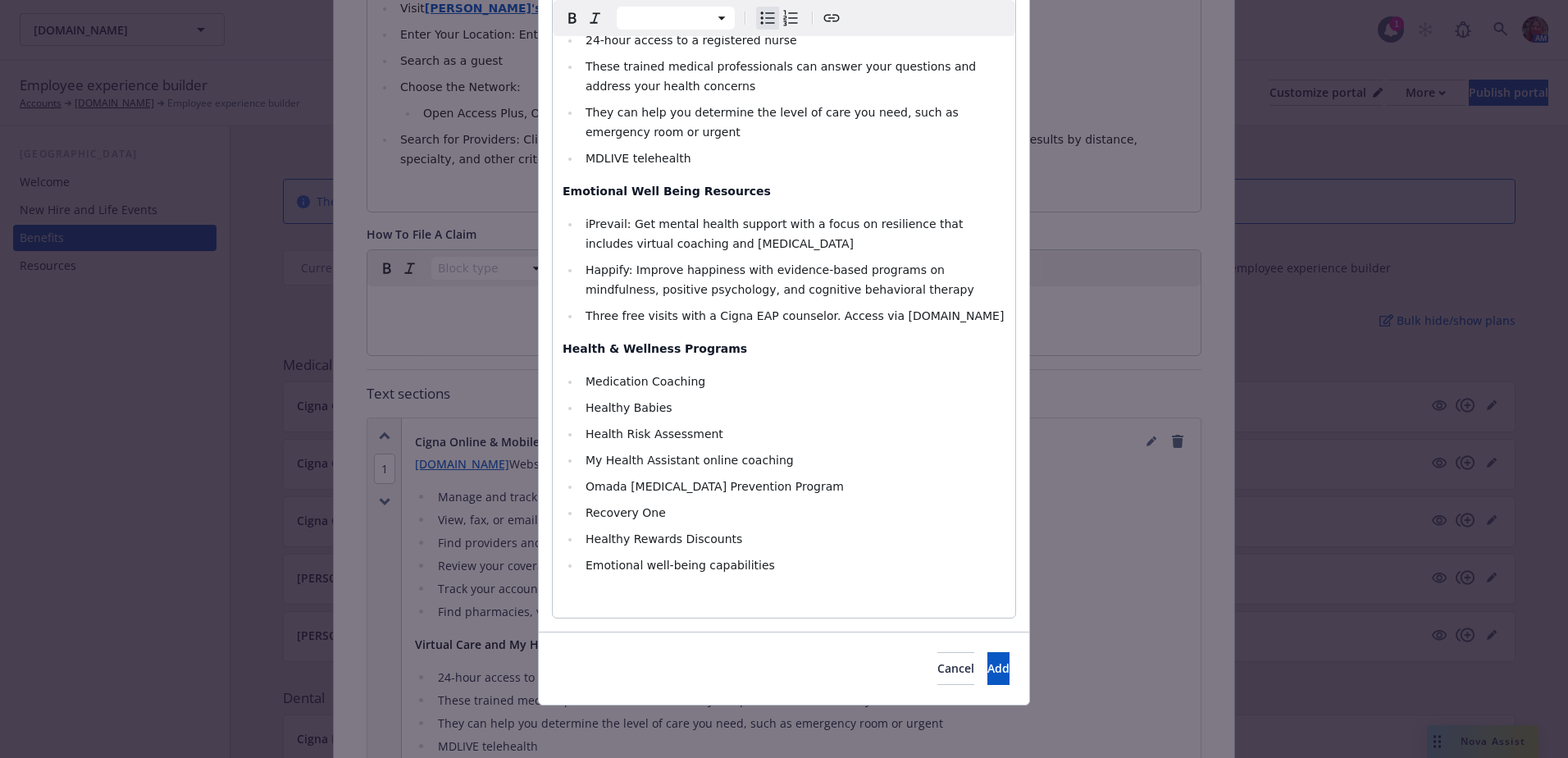
scroll to position [363, 0]
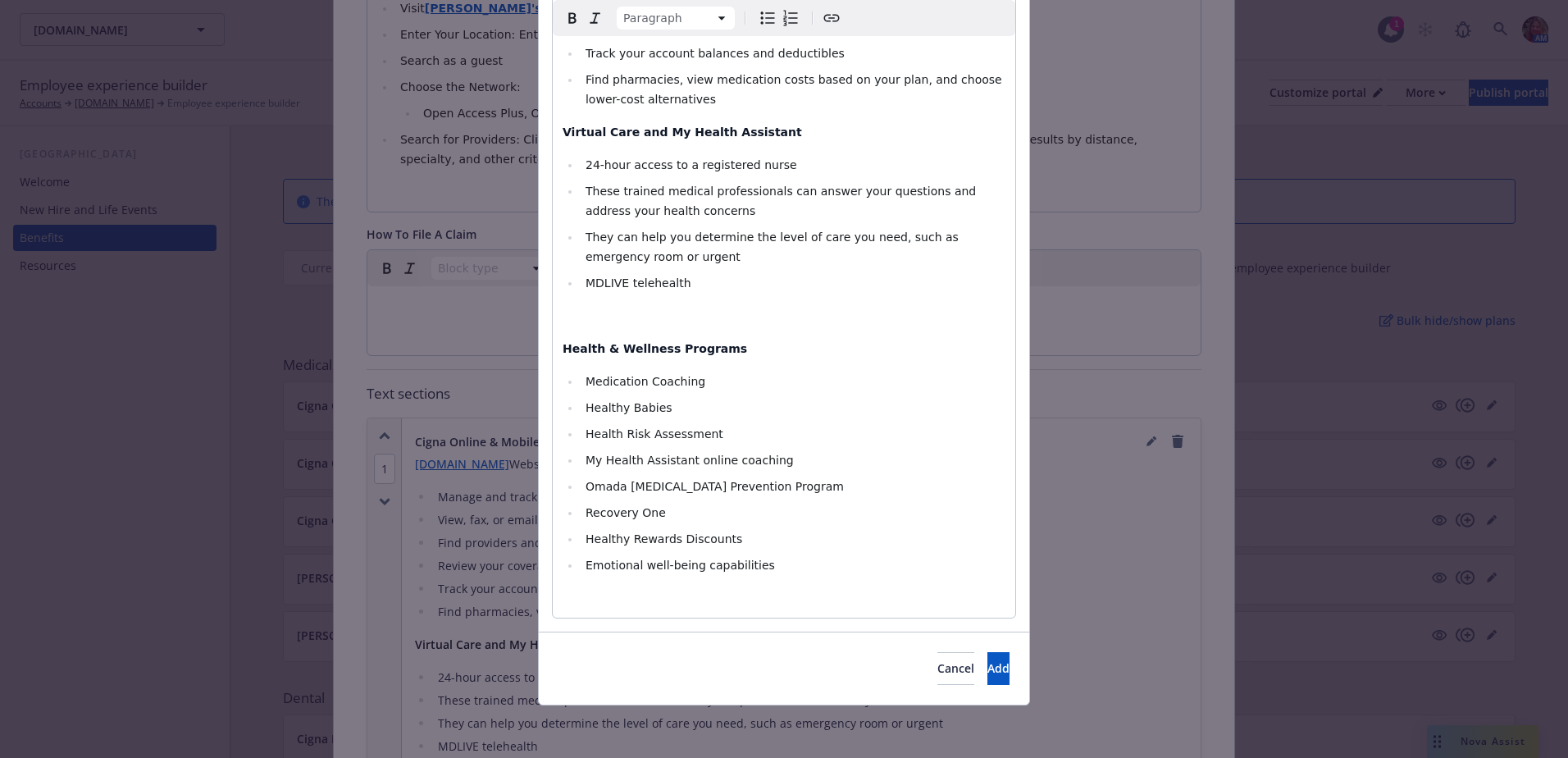
select select
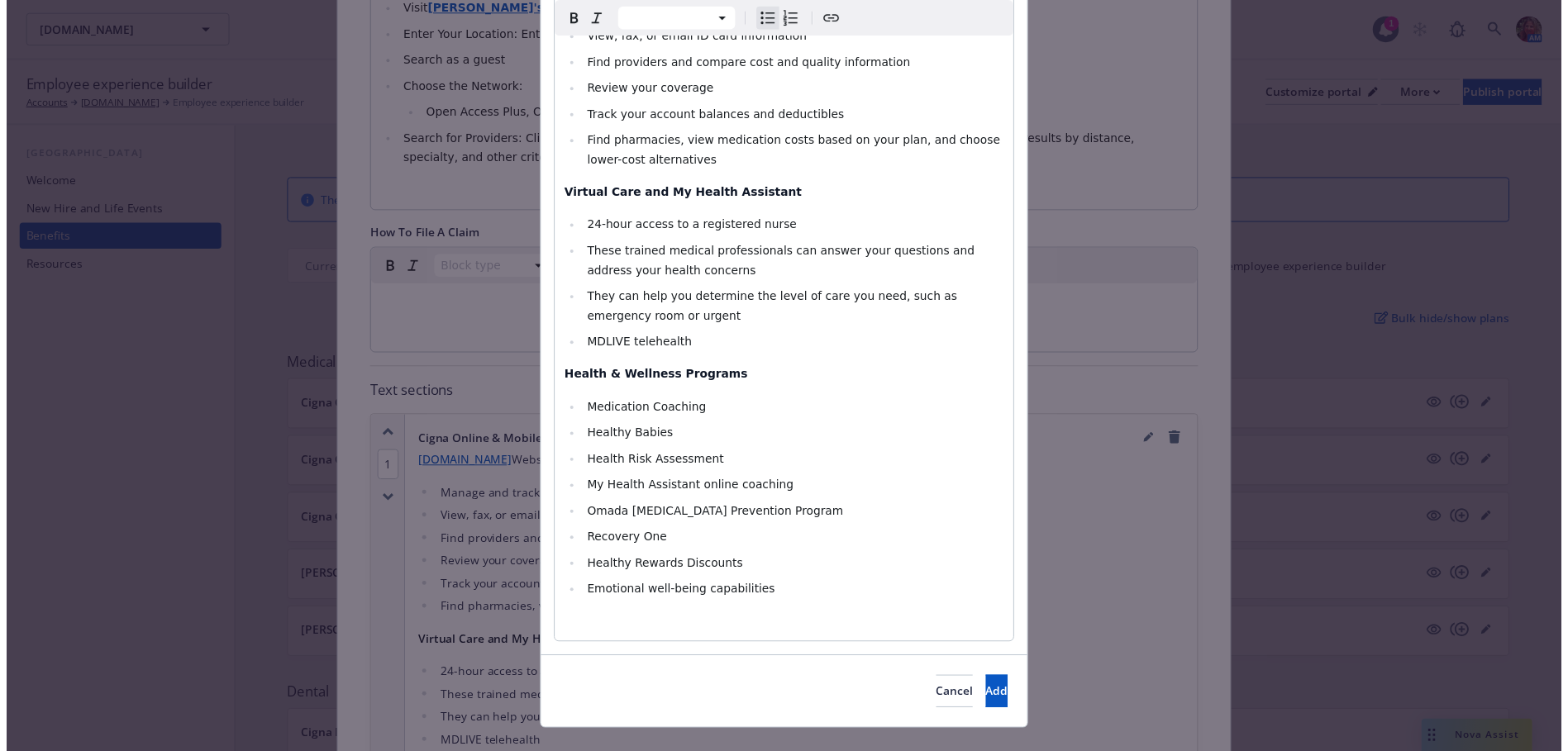
scroll to position [332, 0]
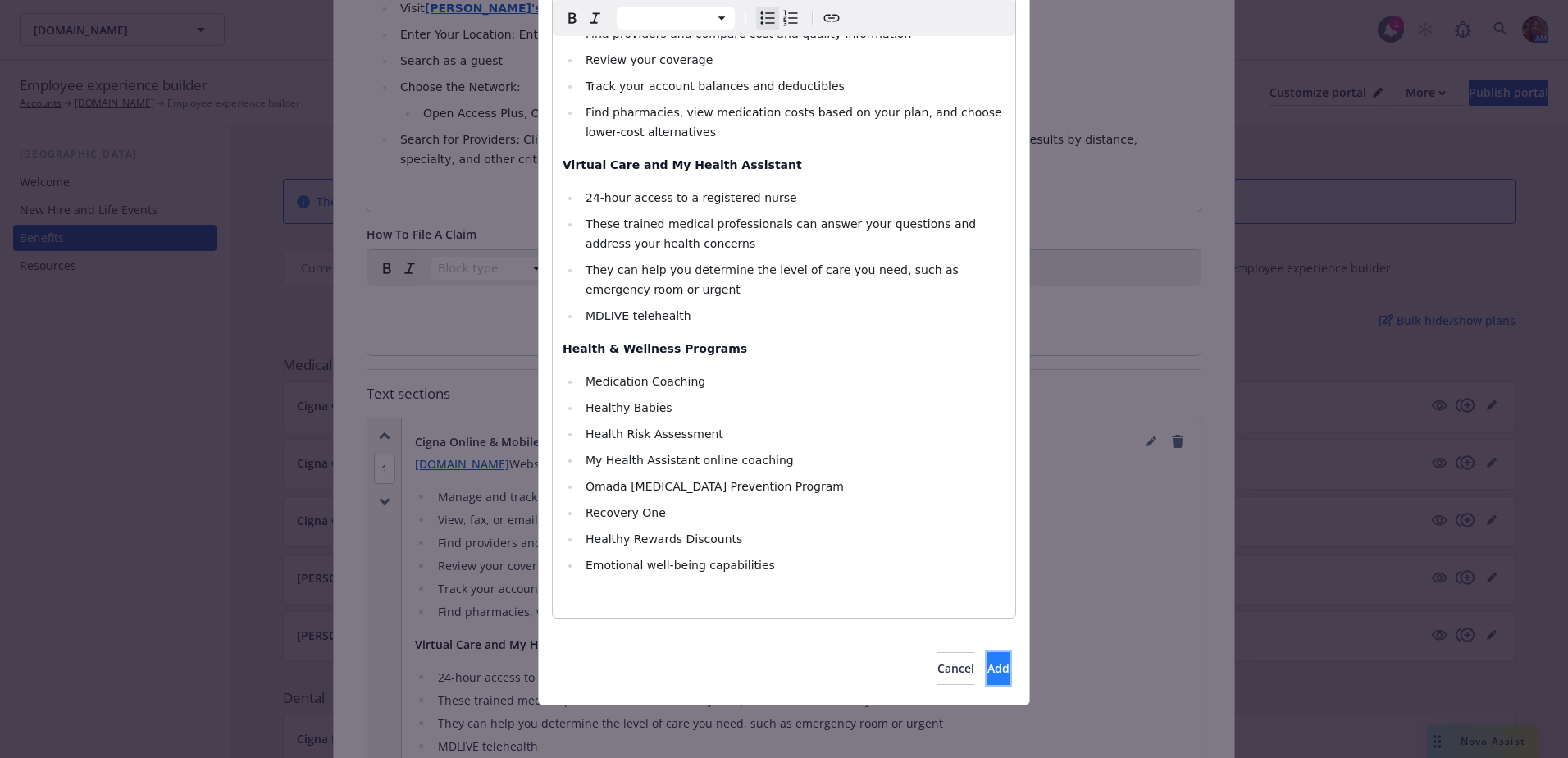
click at [987, 671] on span "Add" at bounding box center [998, 668] width 22 height 16
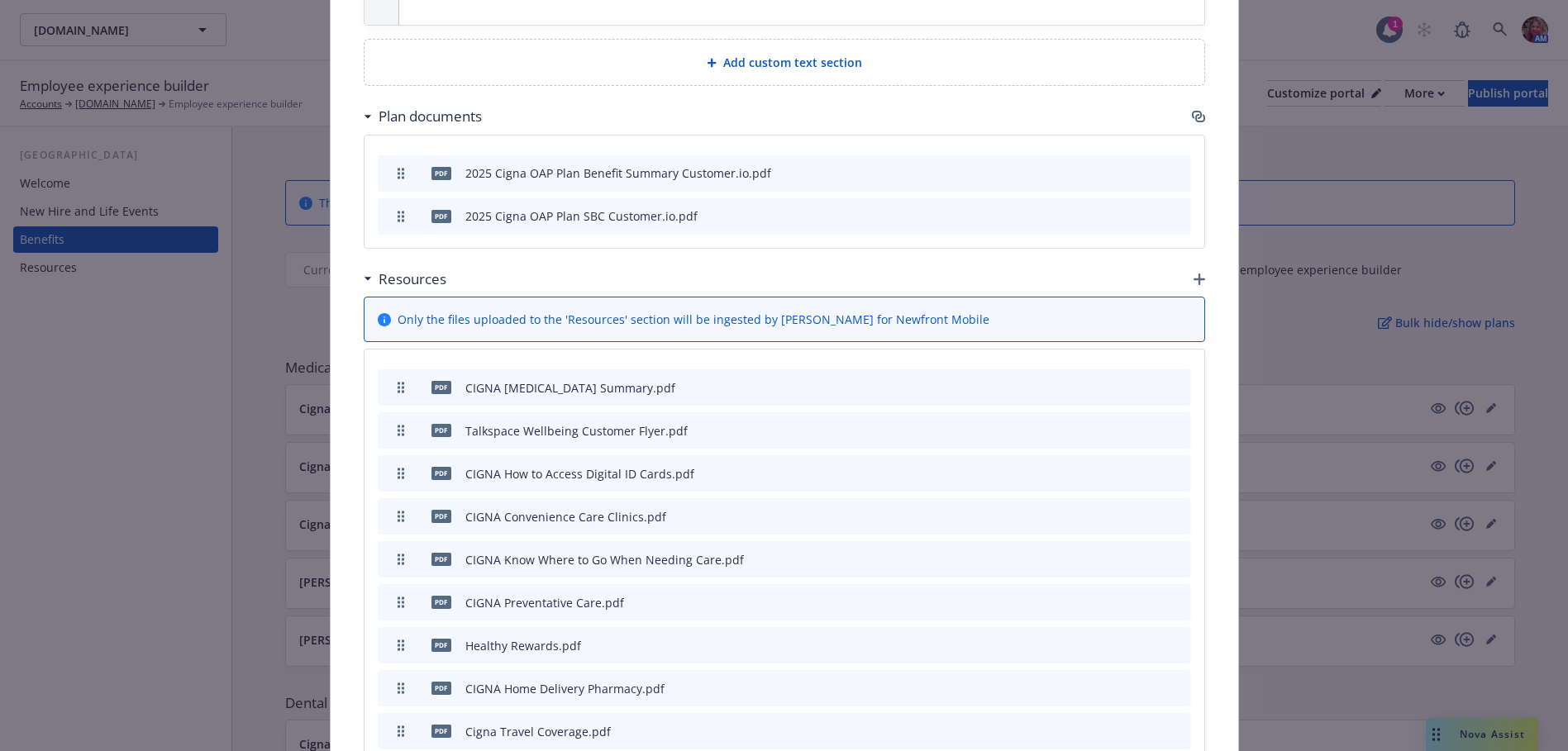
scroll to position [2115, 0]
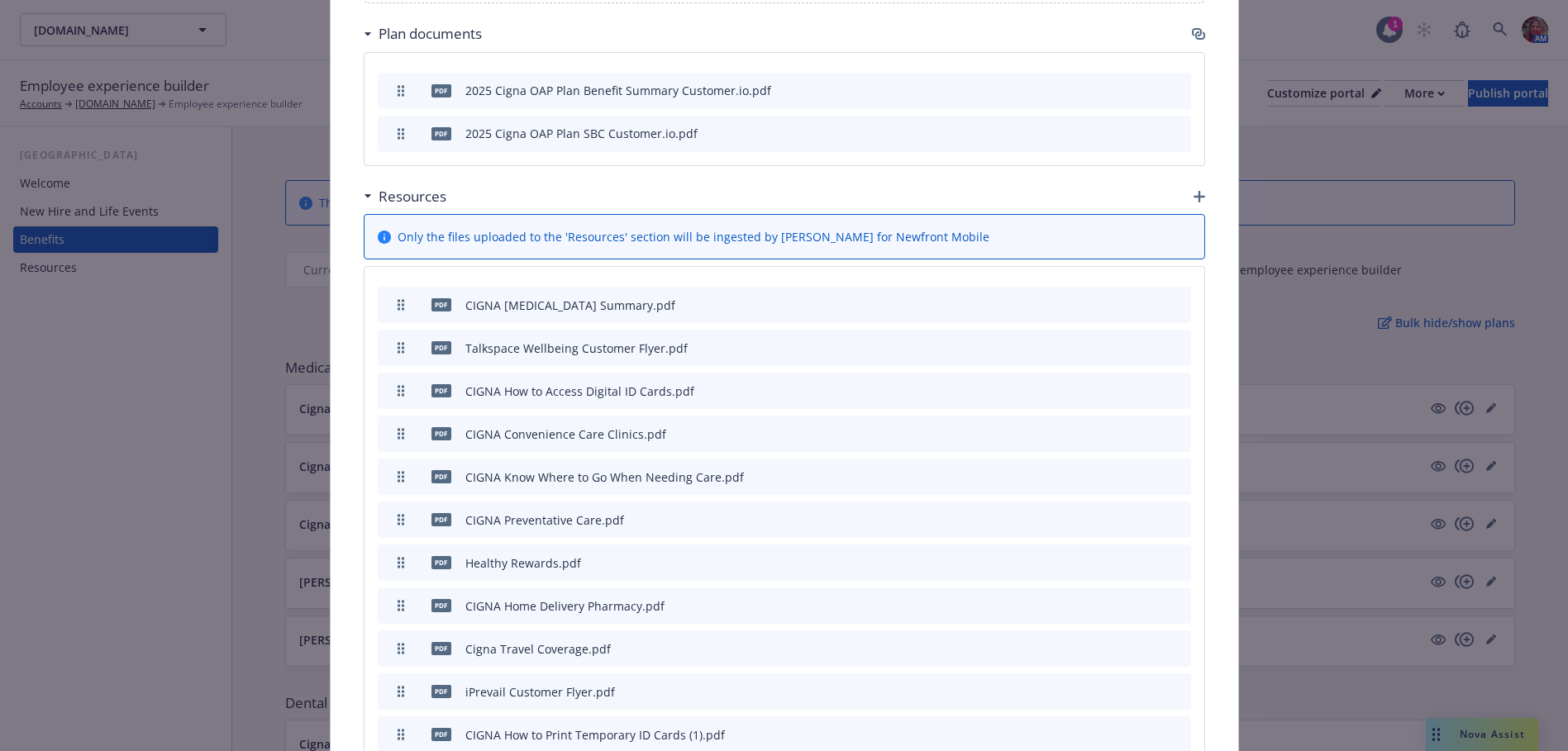
click at [1179, 673] on div "pdf iPrevail Customer Flyer.pdf" at bounding box center [784, 691] width 814 height 36
click at [1174, 684] on icon "archive file" at bounding box center [1176, 690] width 12 height 13
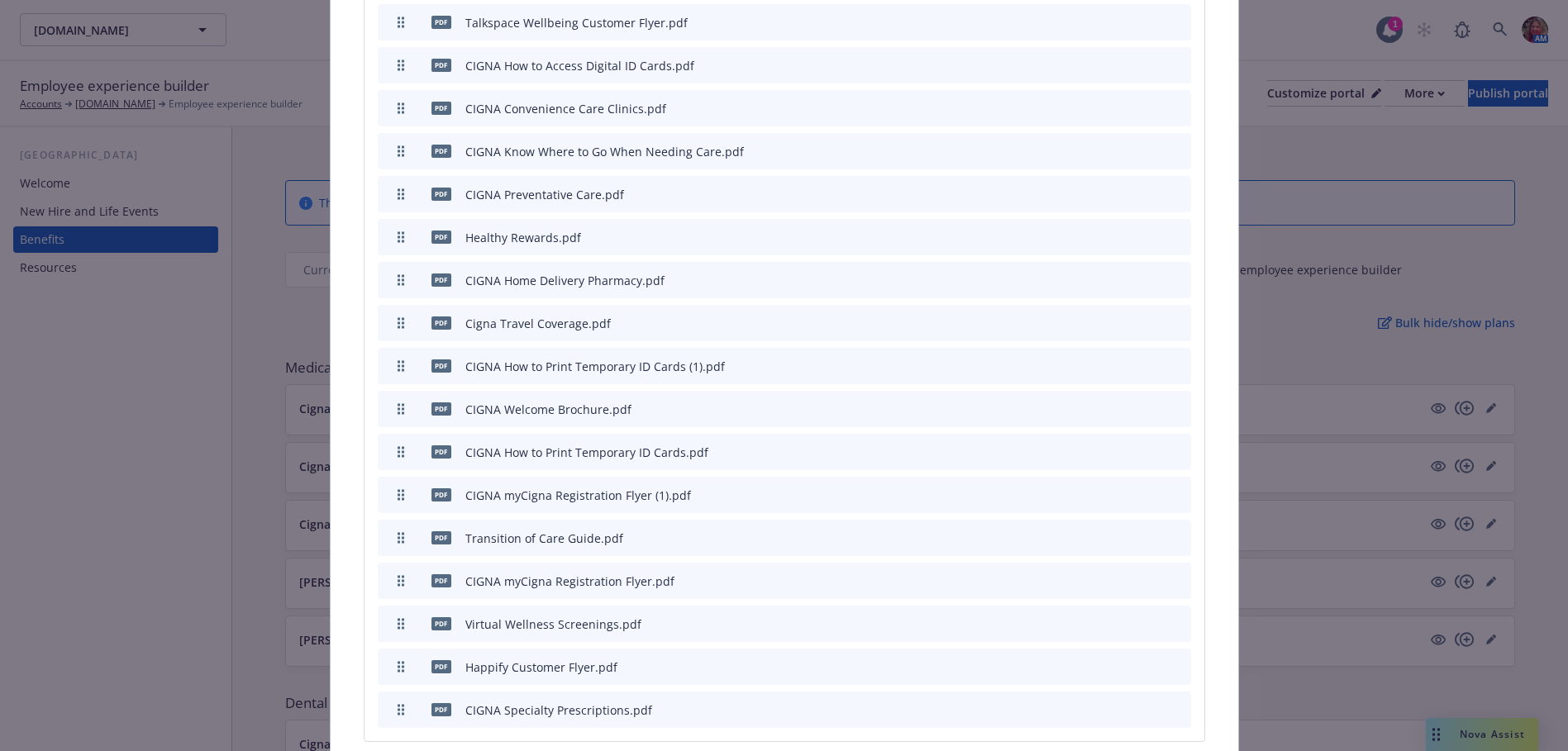
scroll to position [2445, 0]
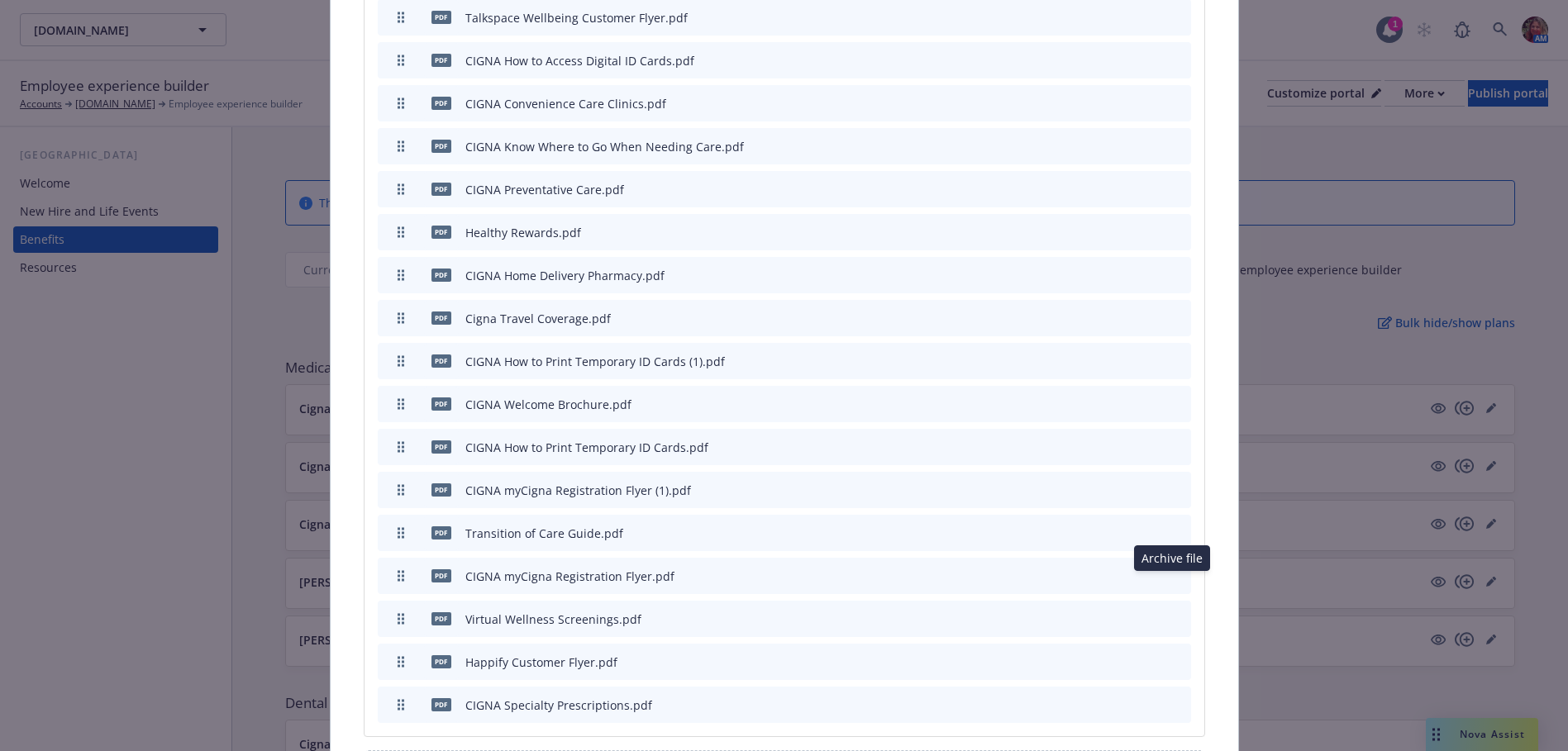
click at [1171, 654] on icon "archive file" at bounding box center [1176, 660] width 12 height 13
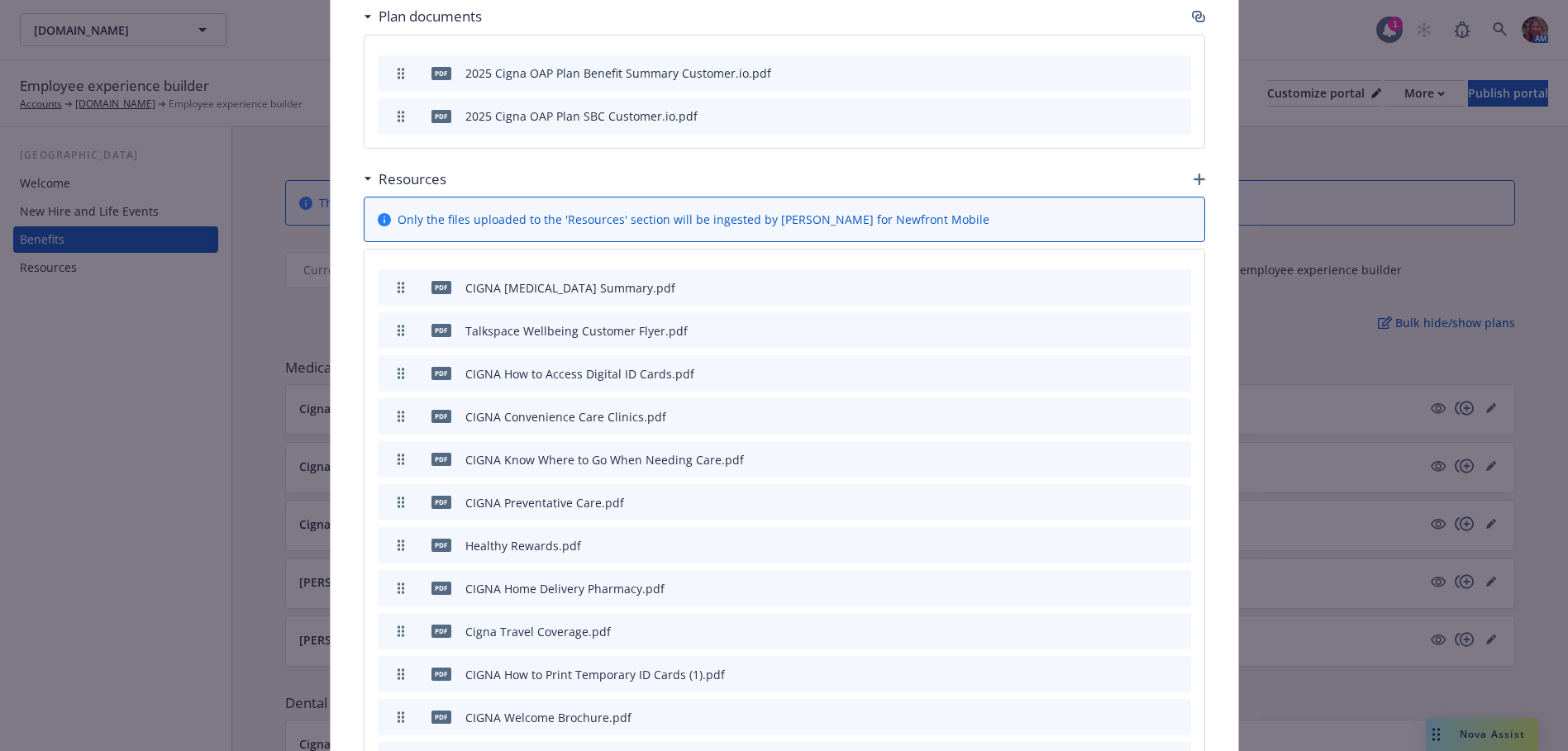
scroll to position [1967, 0]
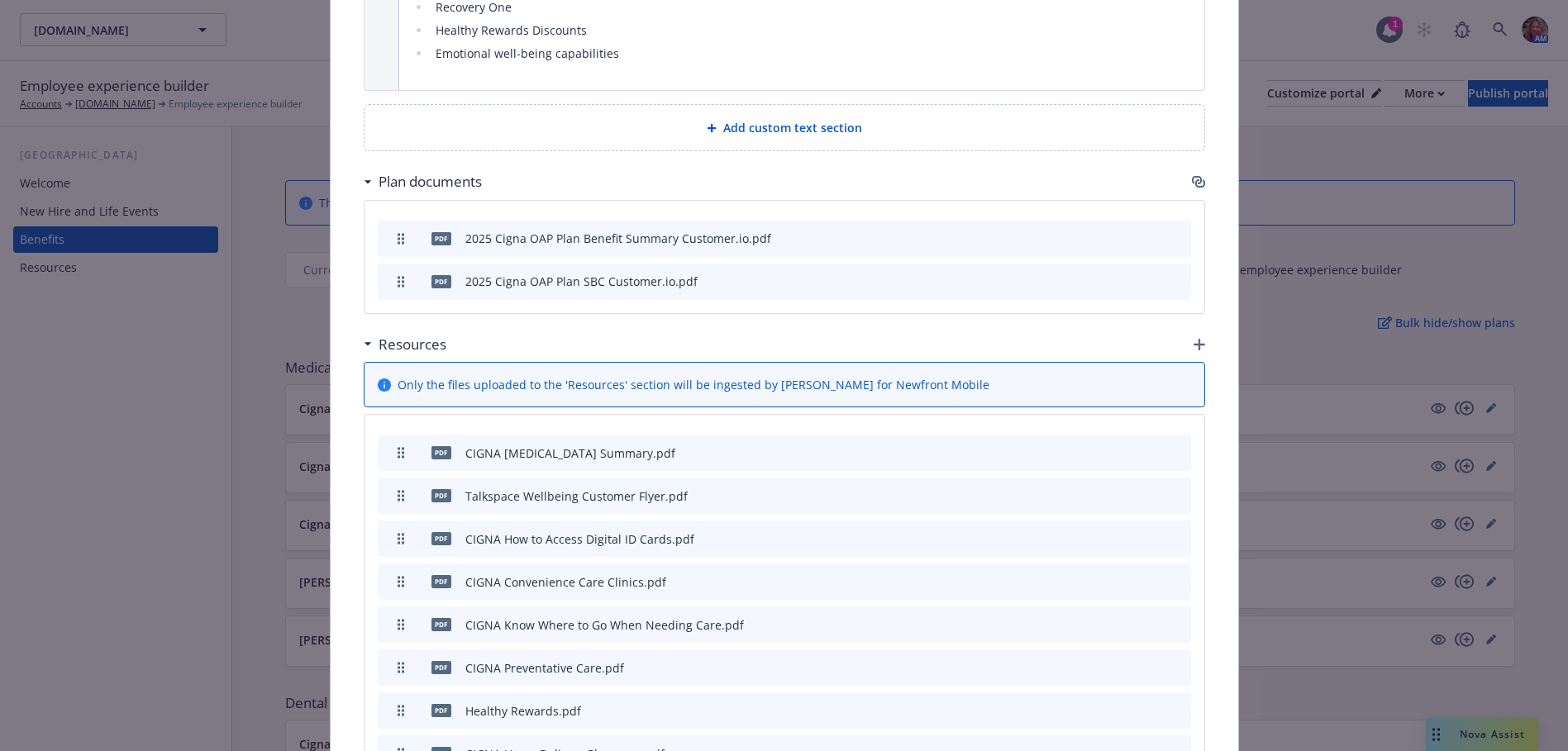
click at [1194, 339] on icon "button" at bounding box center [1200, 345] width 12 height 12
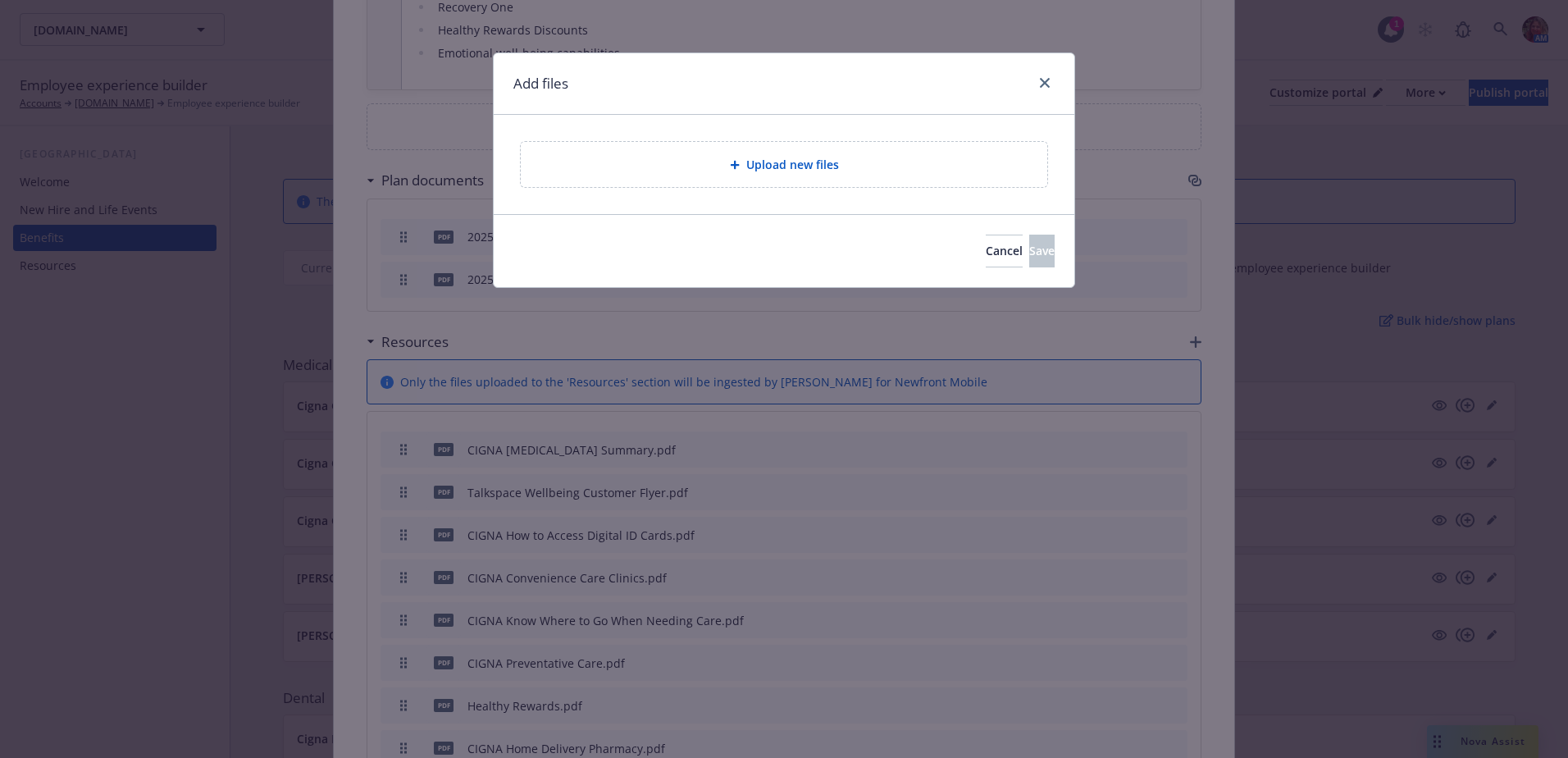
click at [836, 175] on div "Upload new files" at bounding box center [784, 164] width 526 height 45
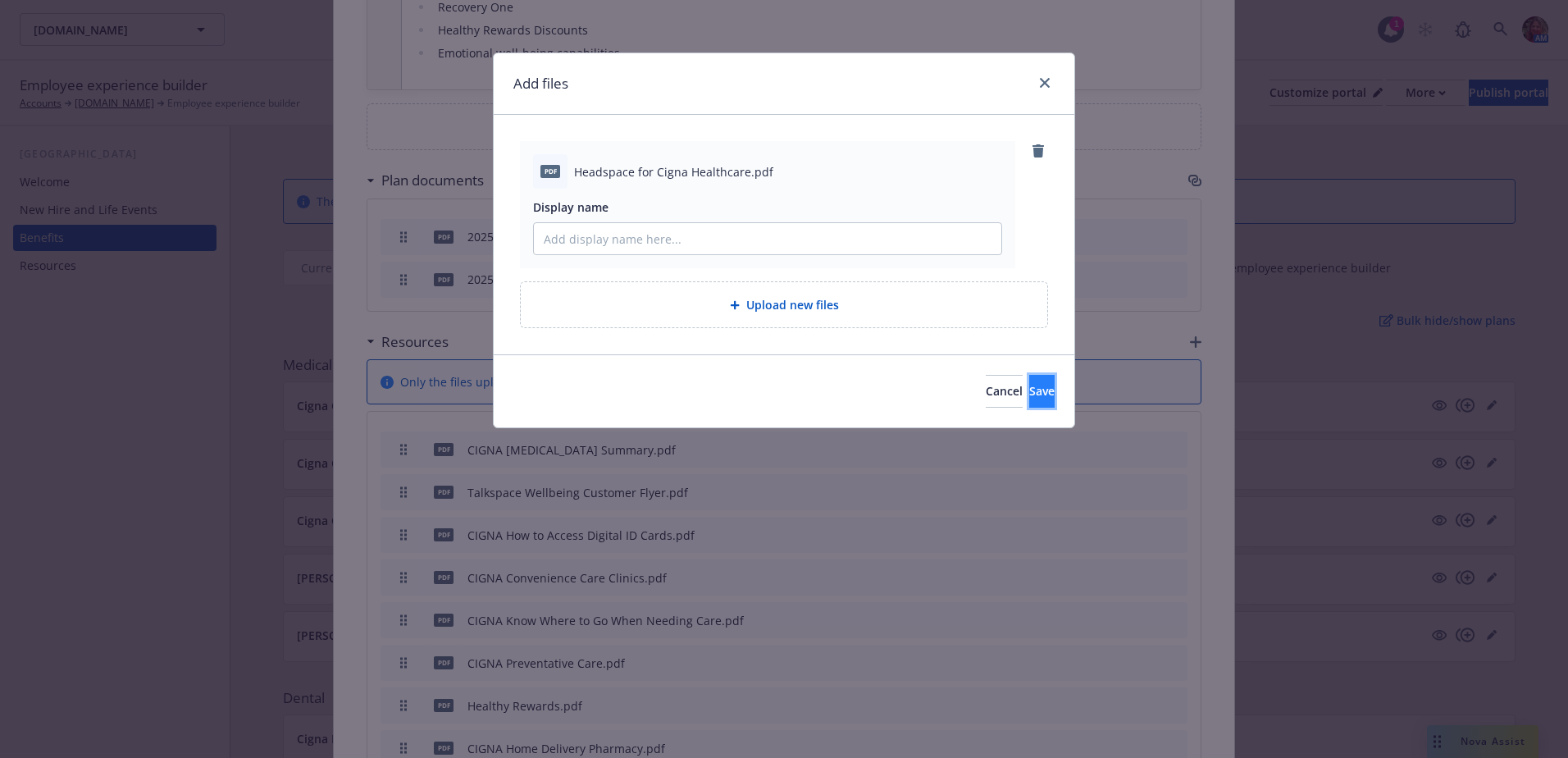
click at [1039, 392] on button "Save" at bounding box center [1042, 391] width 25 height 33
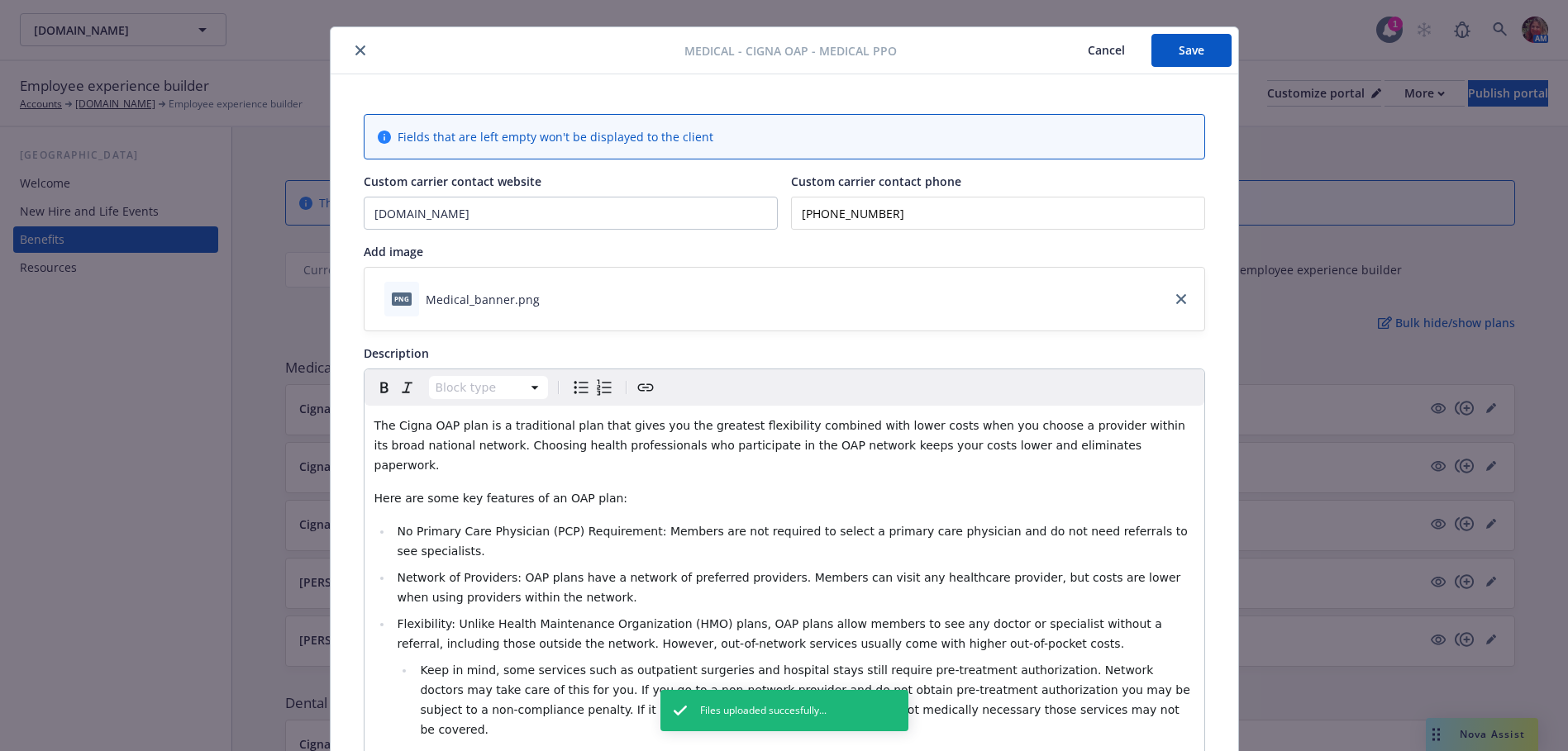
scroll to position [0, 0]
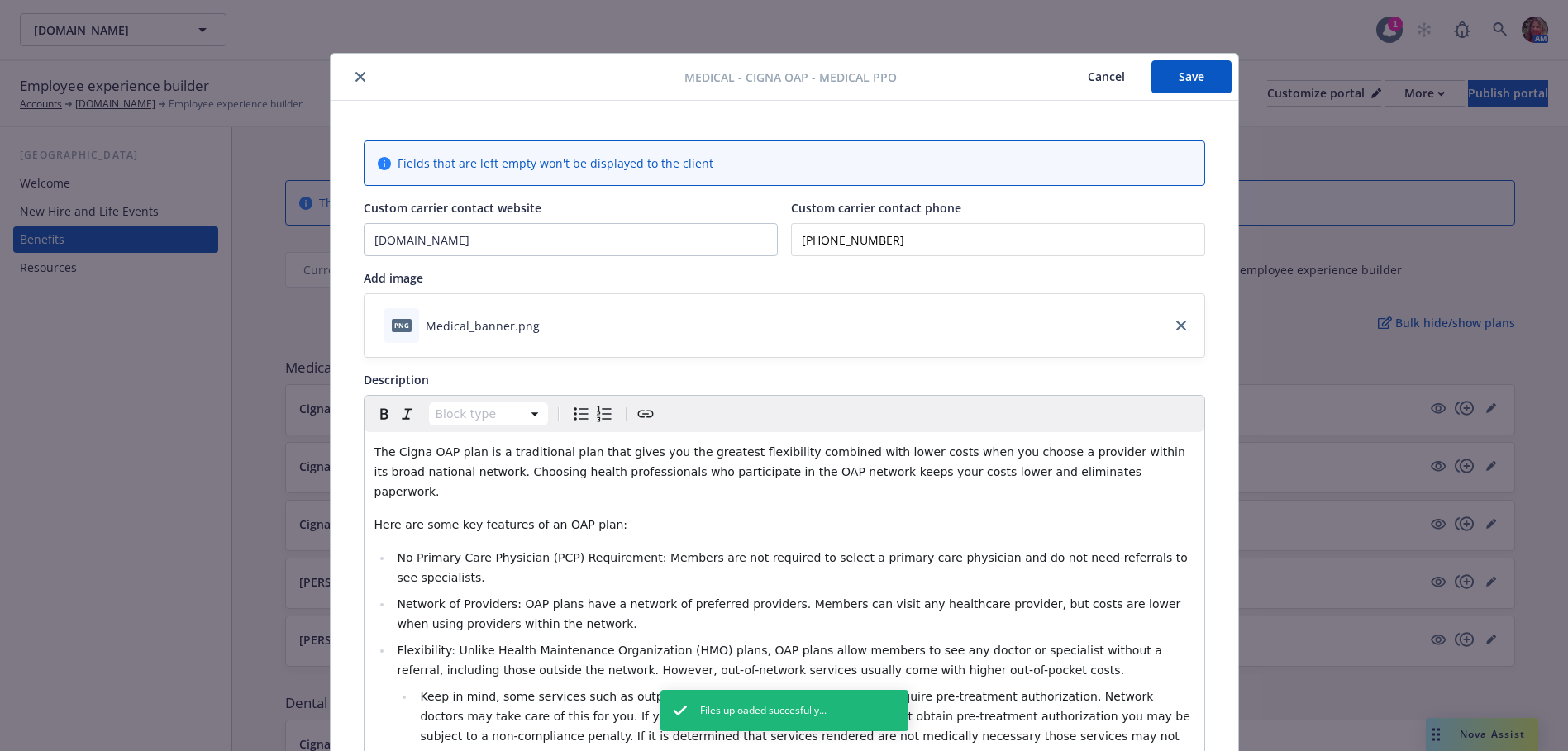
click at [1210, 68] on button "Save" at bounding box center [1191, 77] width 80 height 34
click at [359, 75] on button "close" at bounding box center [360, 77] width 20 height 20
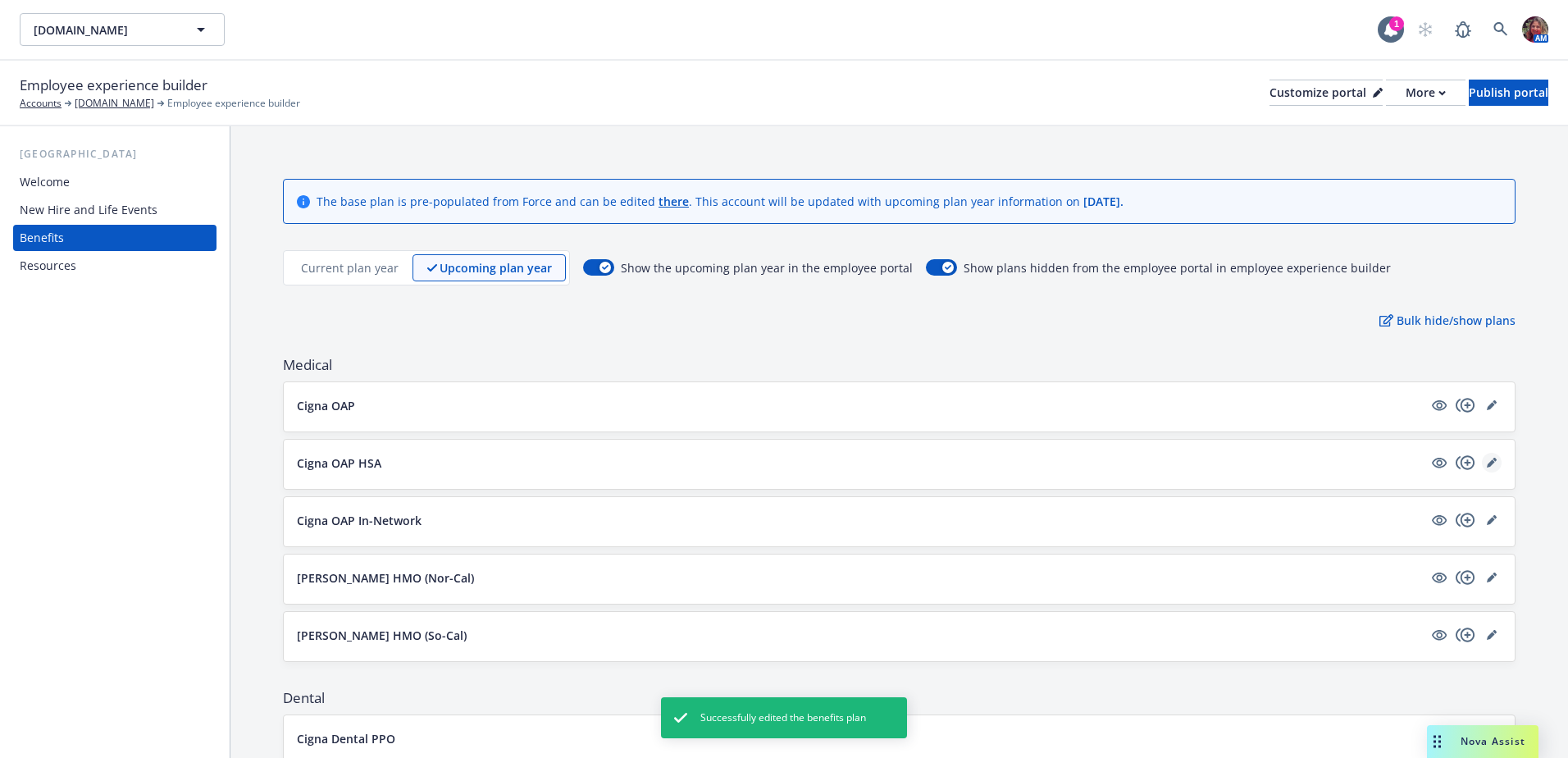
click at [1487, 464] on icon "editPencil" at bounding box center [1491, 463] width 8 height 8
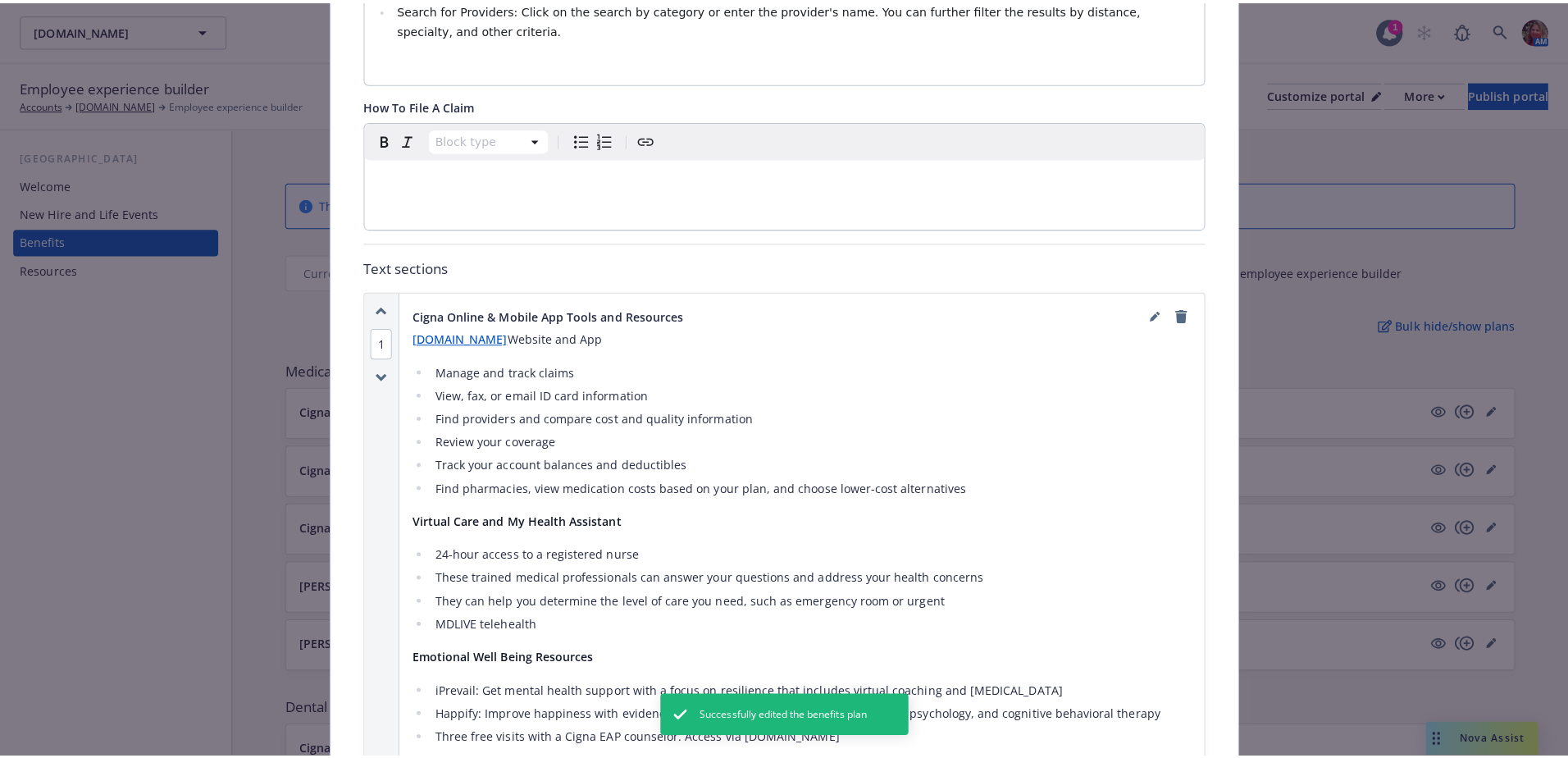
scroll to position [1033, 0]
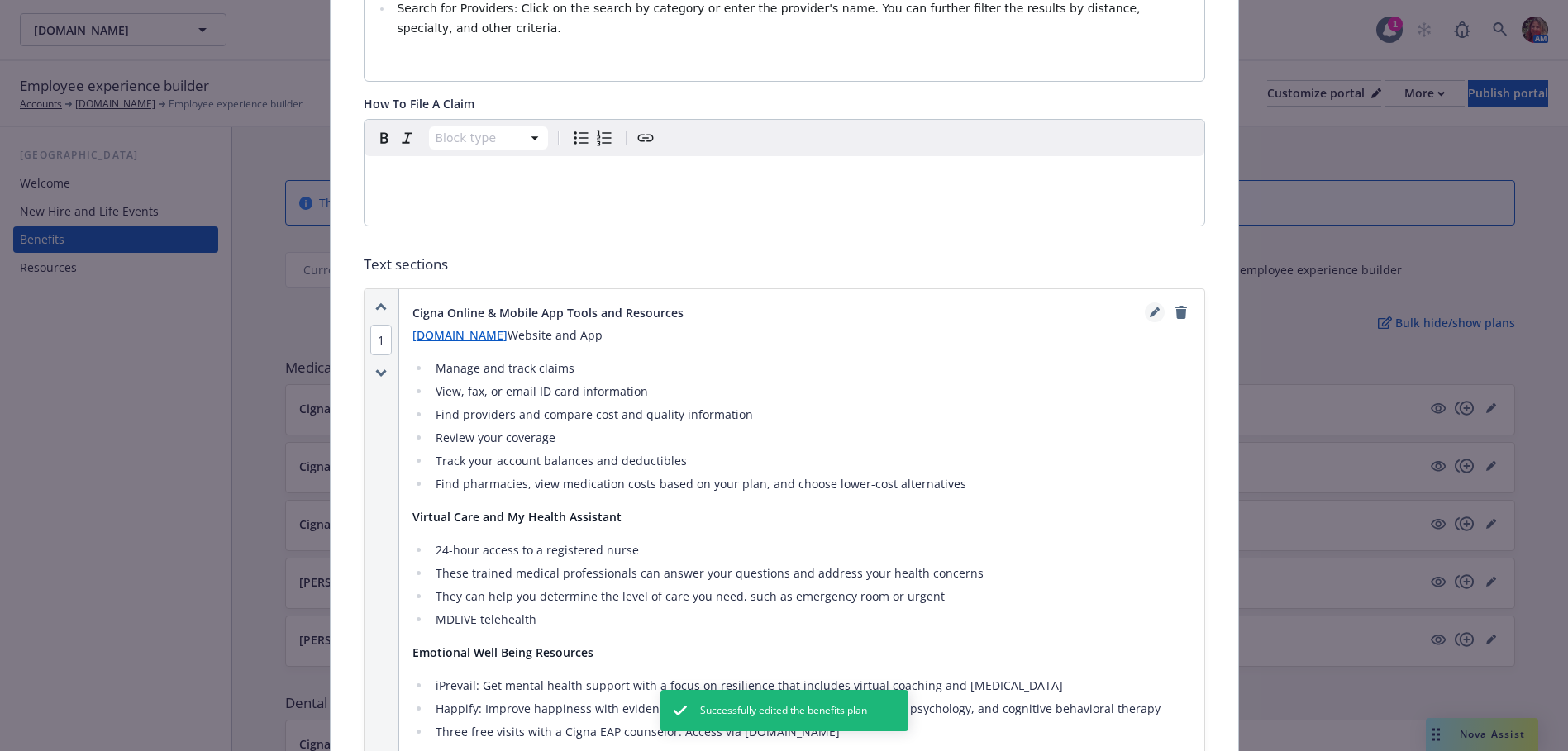
click at [1156, 307] on icon "editPencil" at bounding box center [1158, 309] width 4 height 4
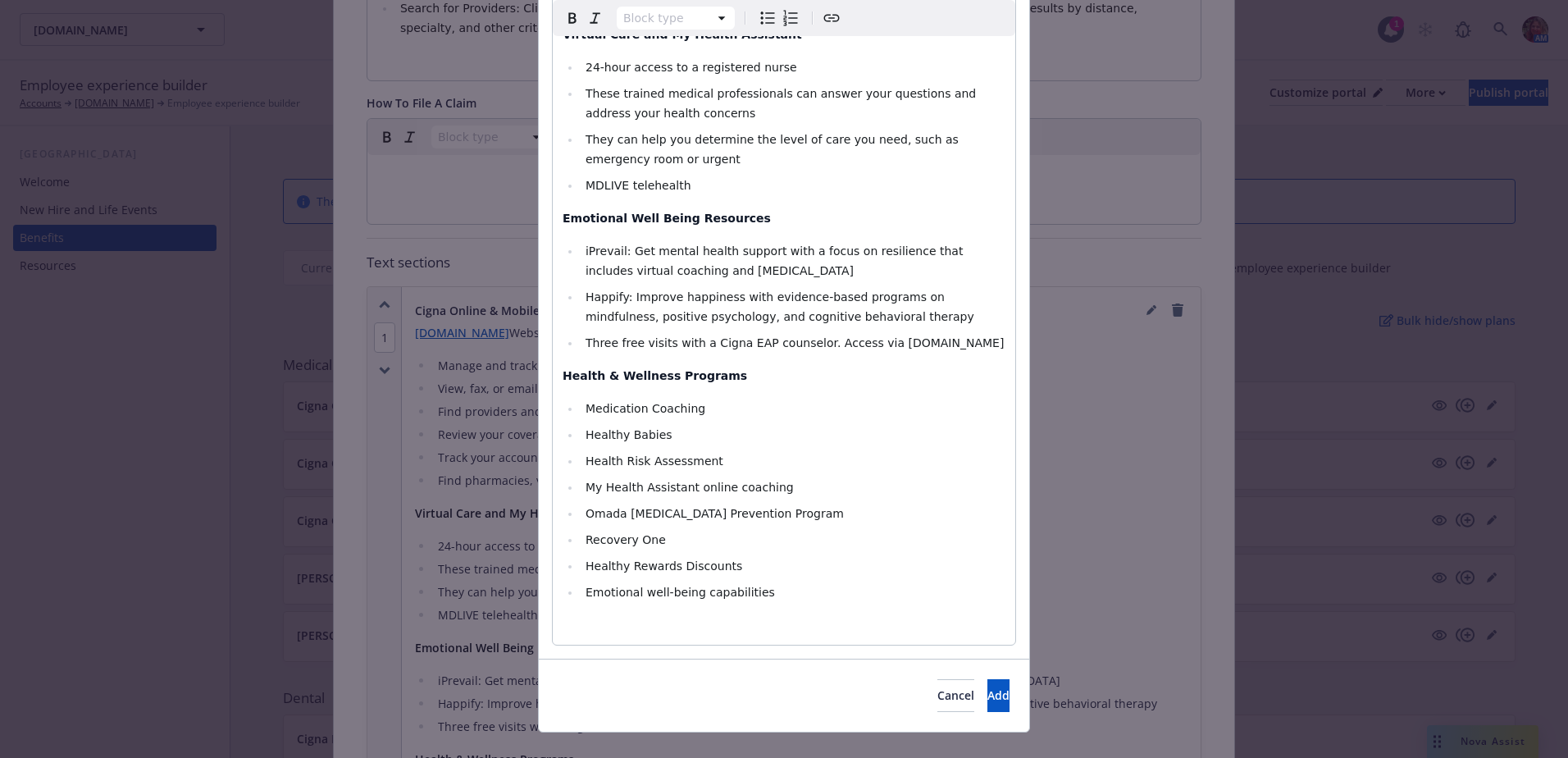
scroll to position [487, 0]
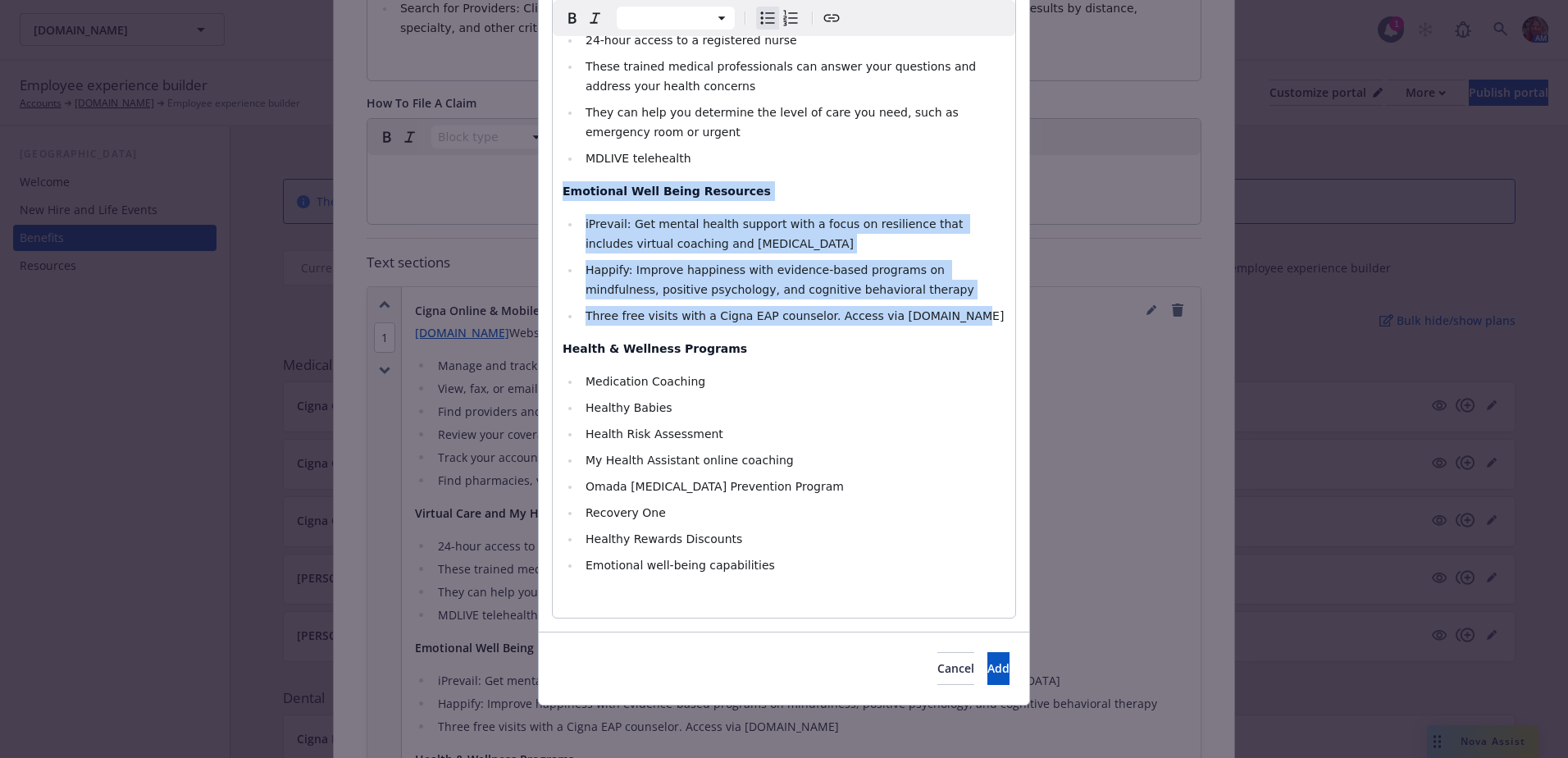
drag, startPoint x: 923, startPoint y: 321, endPoint x: 556, endPoint y: 196, distance: 387.7
click at [556, 196] on div "myCigna.com Website and App Manage and track claims View, fax, or email ID card…" at bounding box center [784, 194] width 463 height 846
select select "paragraph"
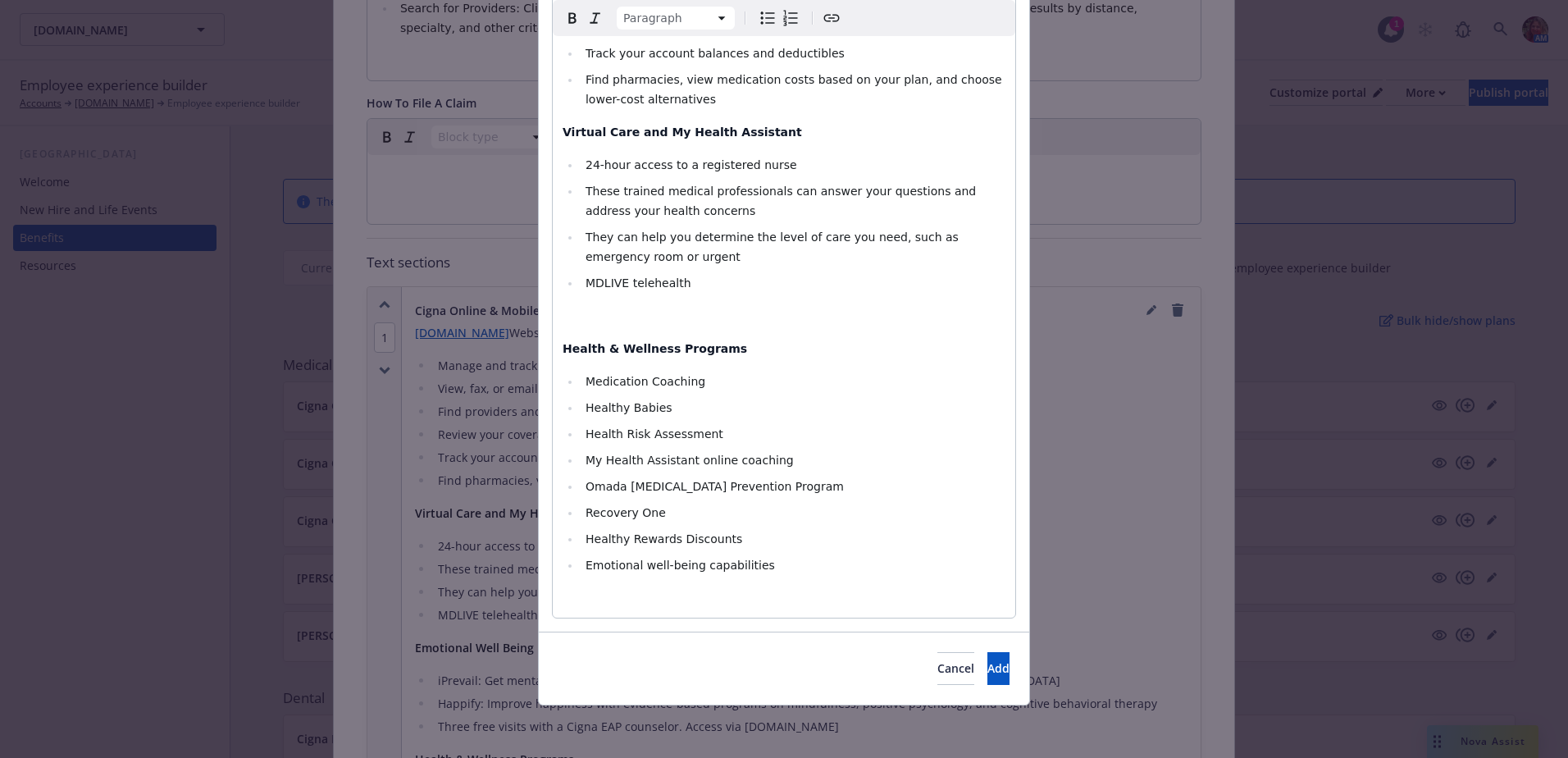
select select
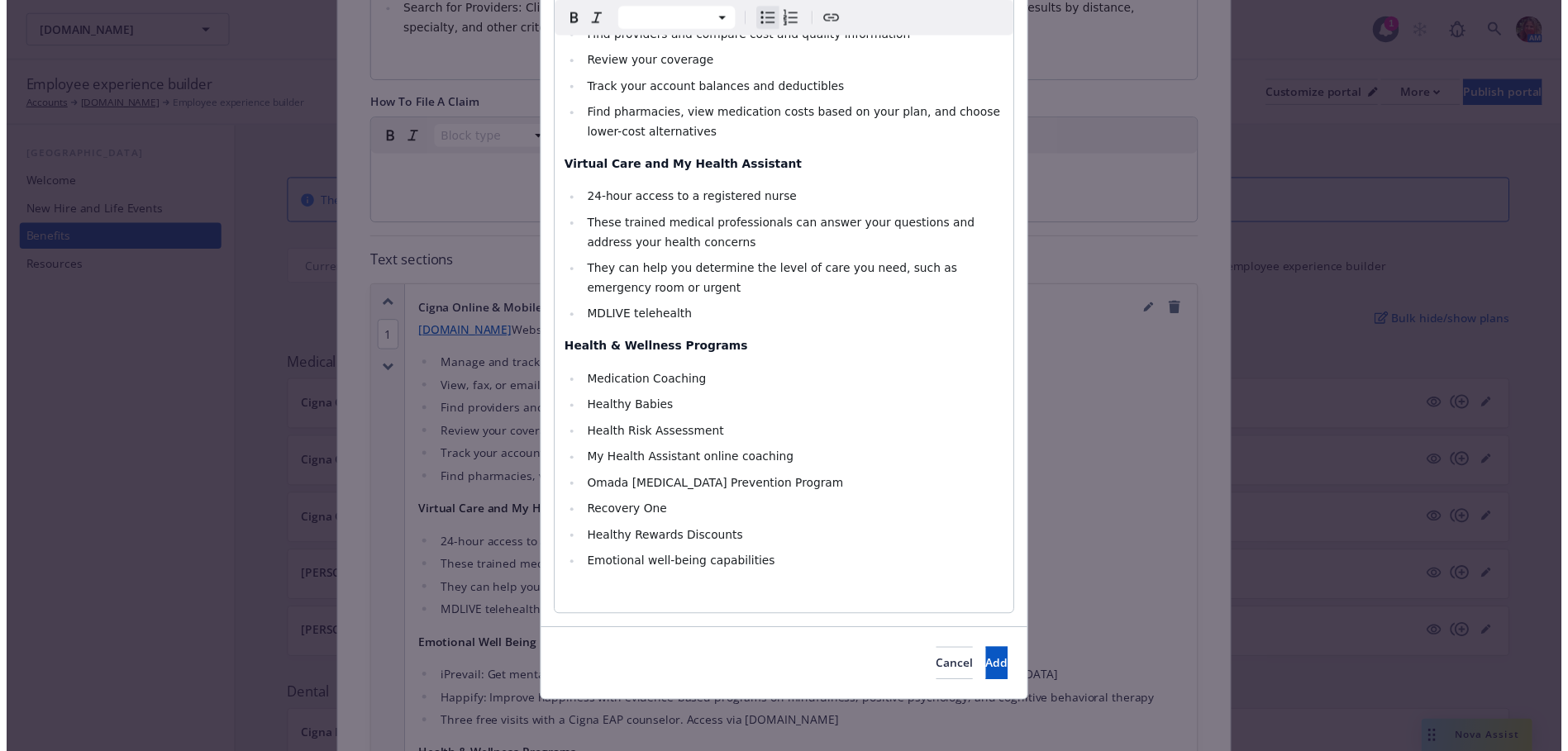
scroll to position [332, 0]
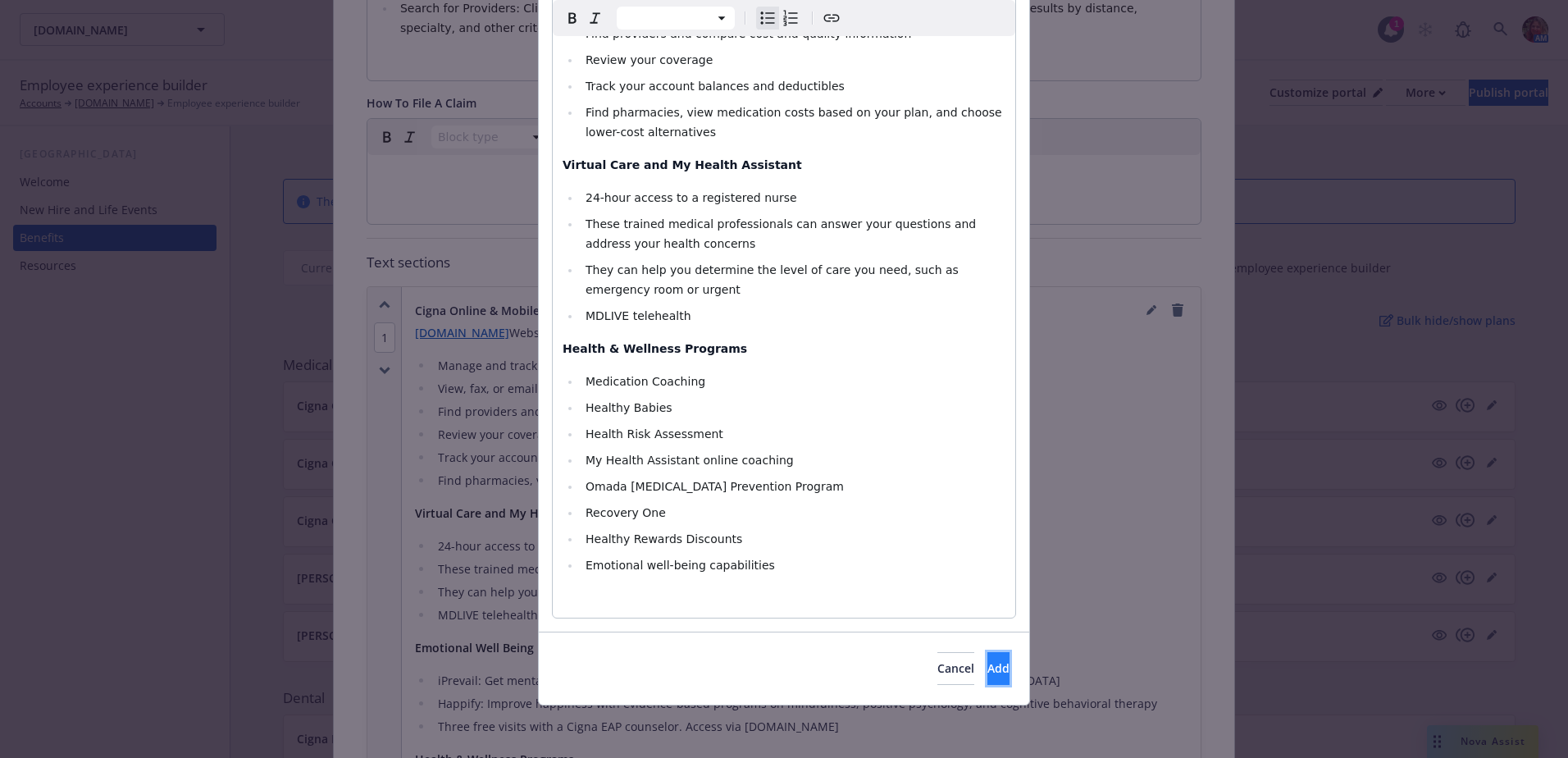
click at [987, 674] on span "Add" at bounding box center [998, 668] width 22 height 16
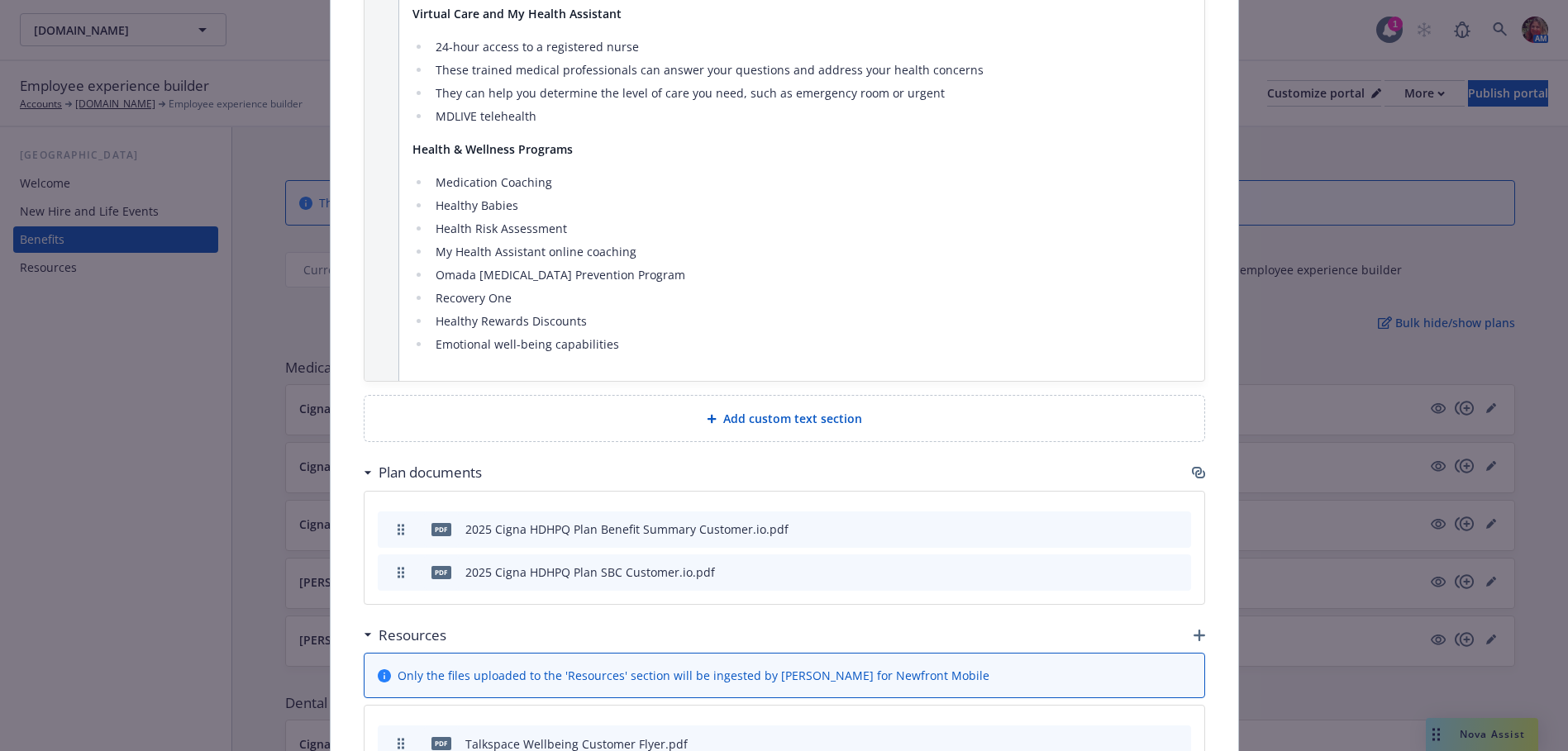
scroll to position [1702, 0]
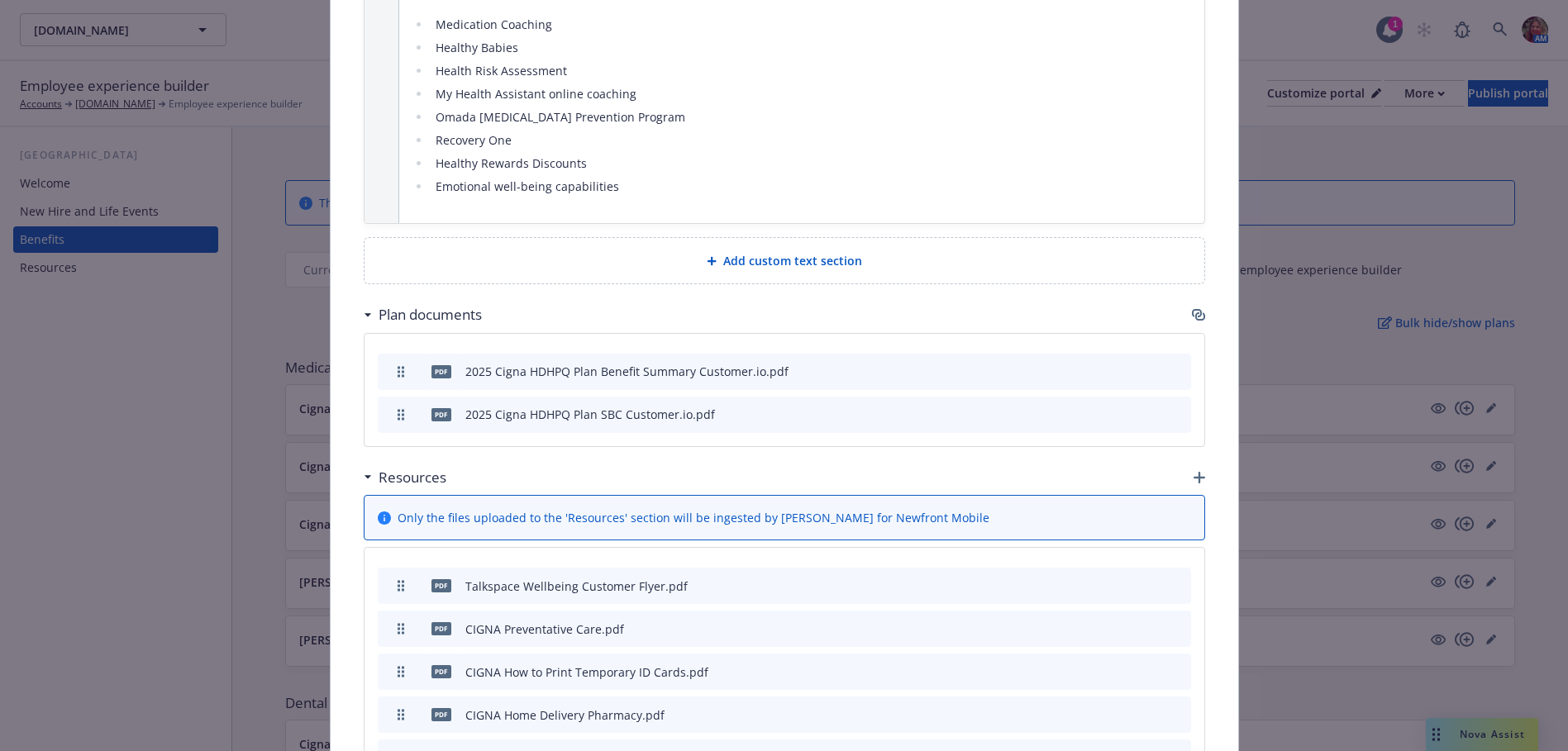
click at [1194, 460] on div "Resources" at bounding box center [784, 477] width 841 height 34
click at [1194, 472] on icon "button" at bounding box center [1200, 478] width 12 height 12
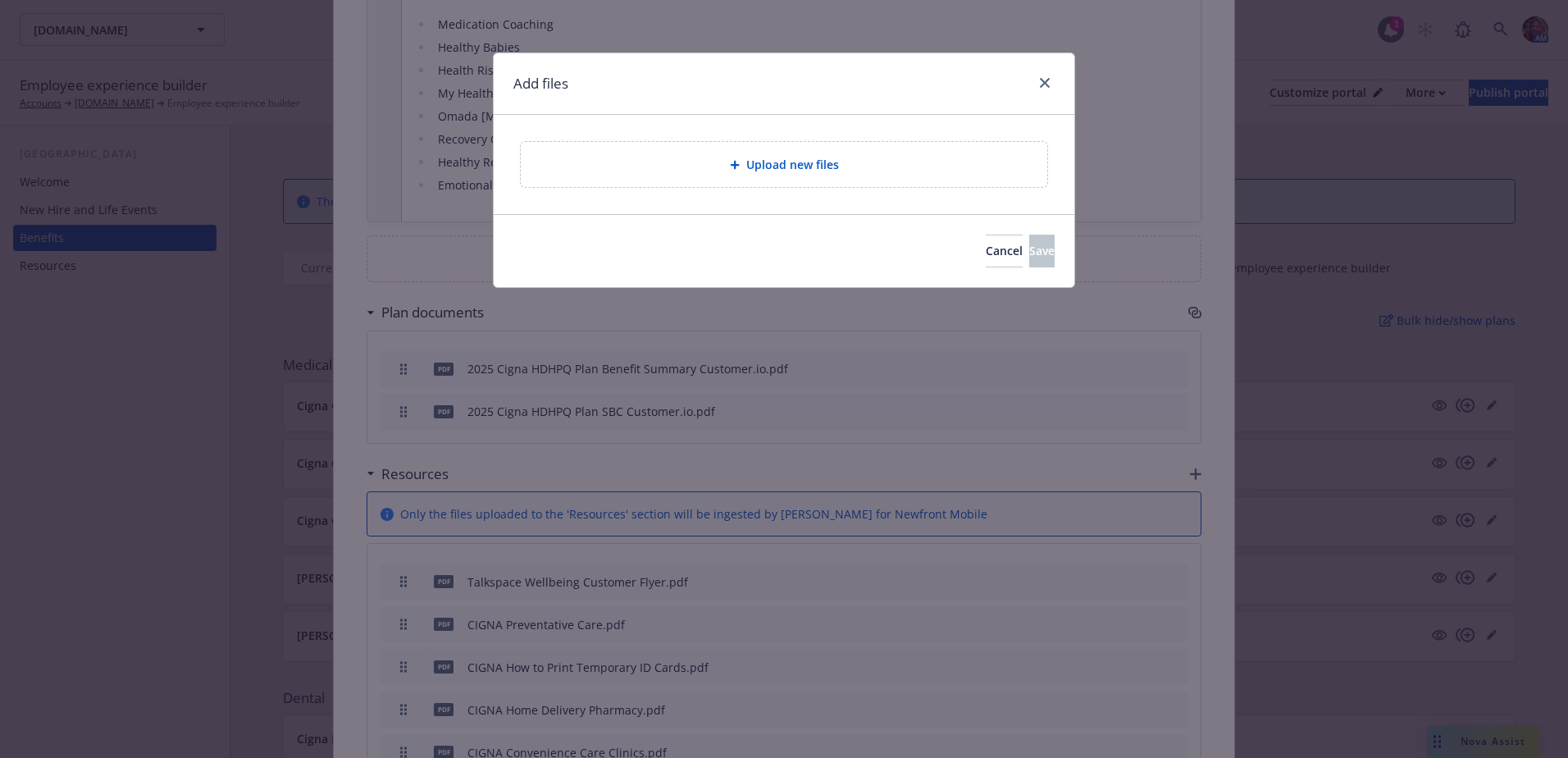
click at [799, 172] on span "Upload new files" at bounding box center [792, 164] width 93 height 18
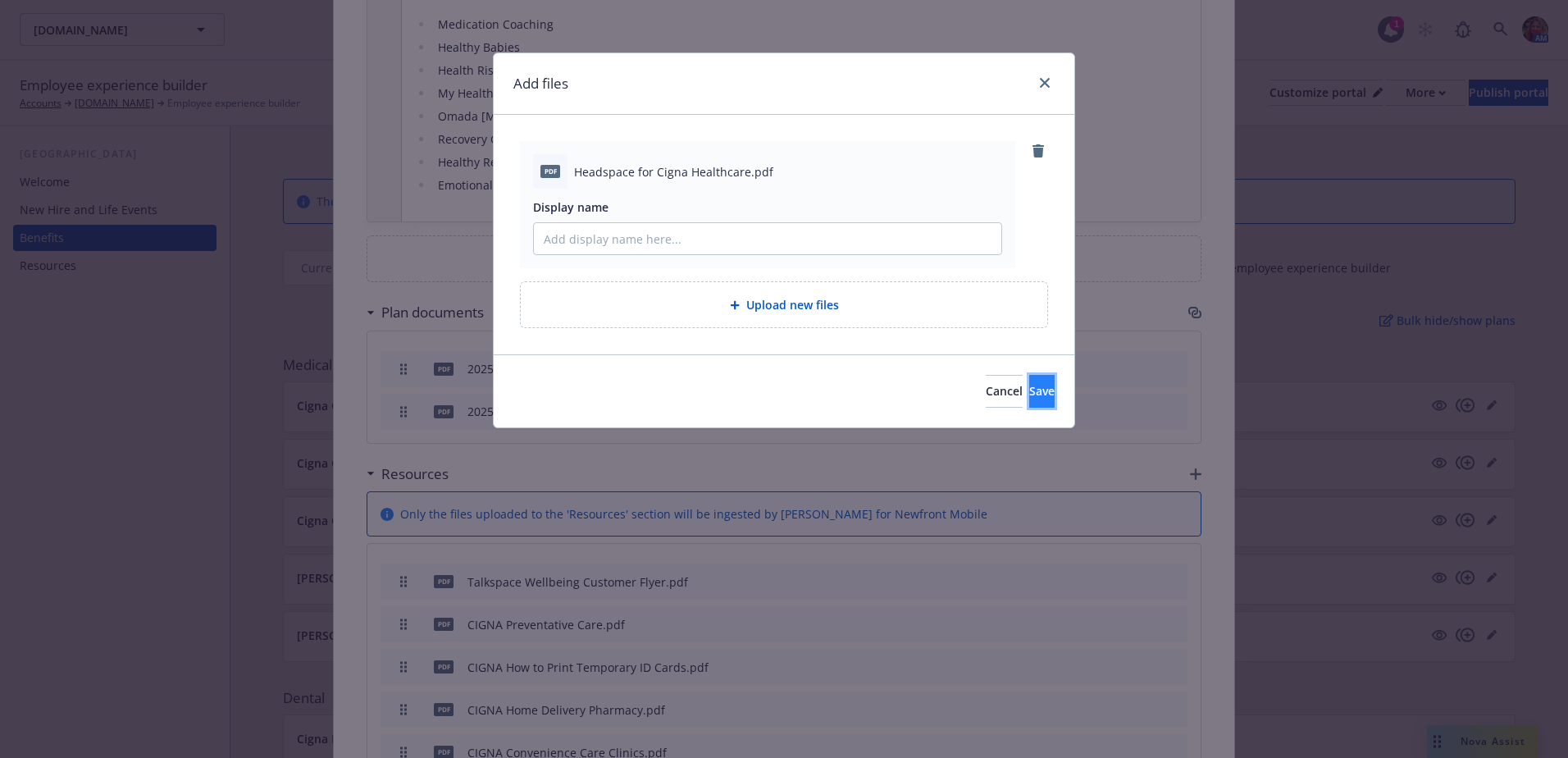
click at [1034, 401] on button "Save" at bounding box center [1042, 391] width 25 height 33
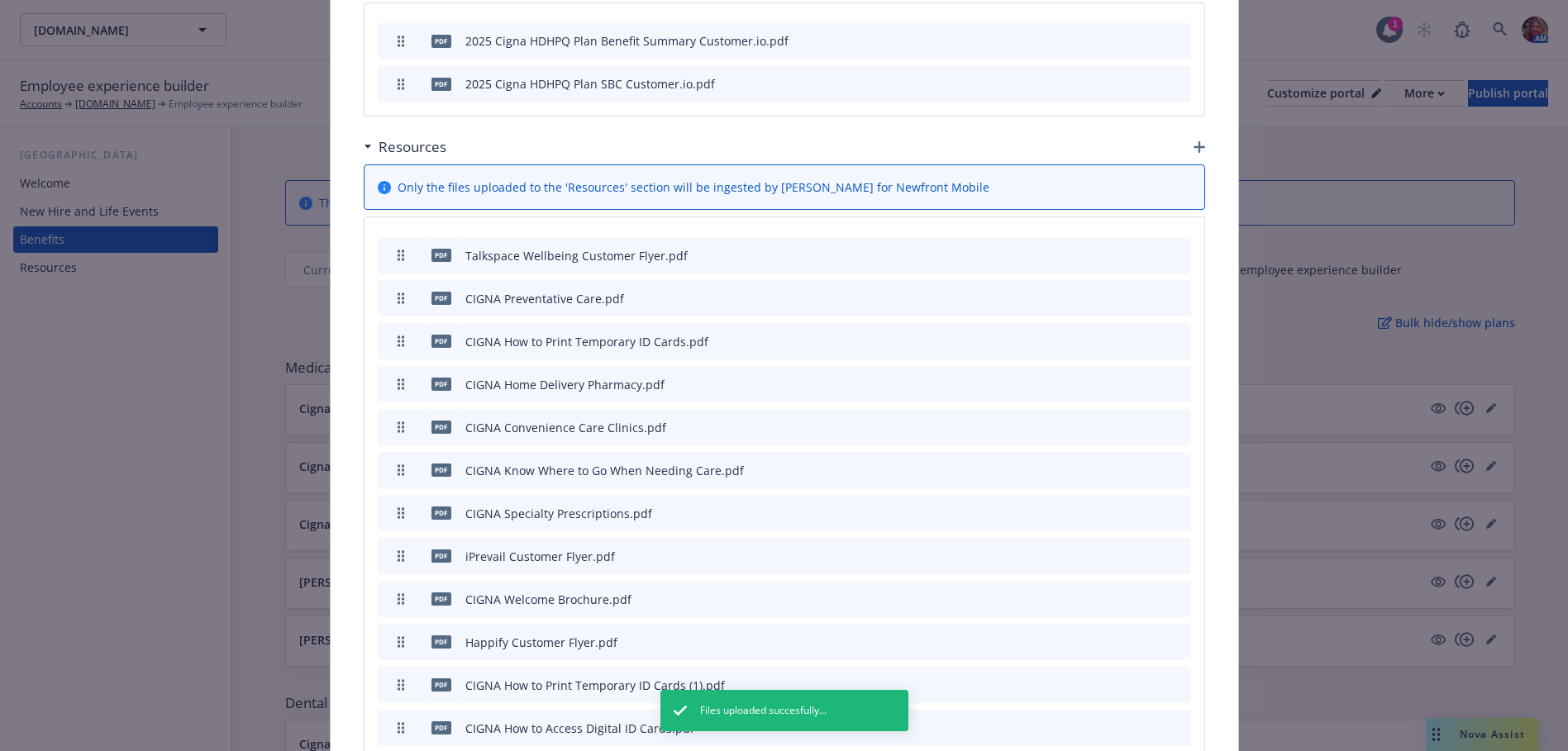
scroll to position [2115, 0]
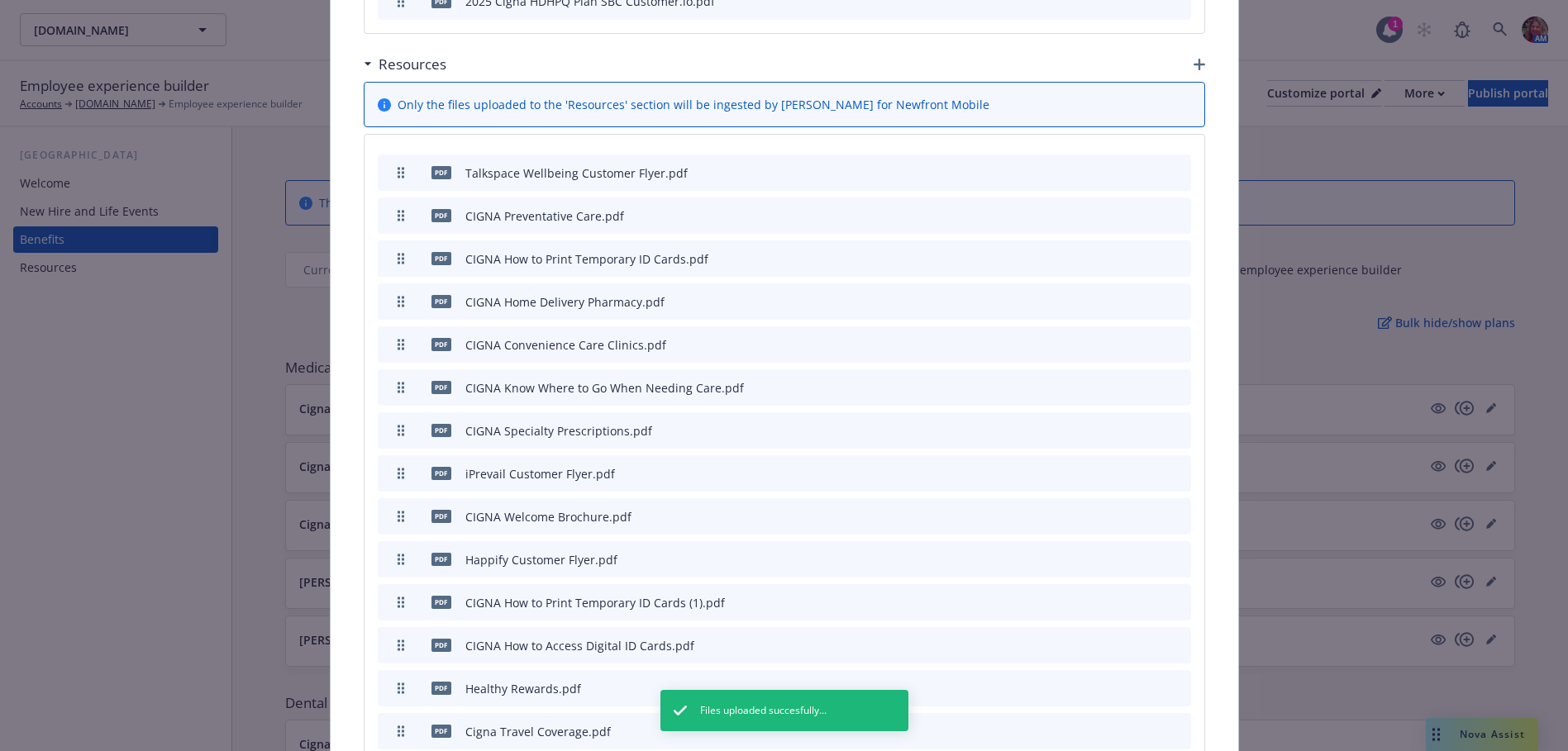
click at [1172, 466] on icon "archive file" at bounding box center [1176, 472] width 12 height 13
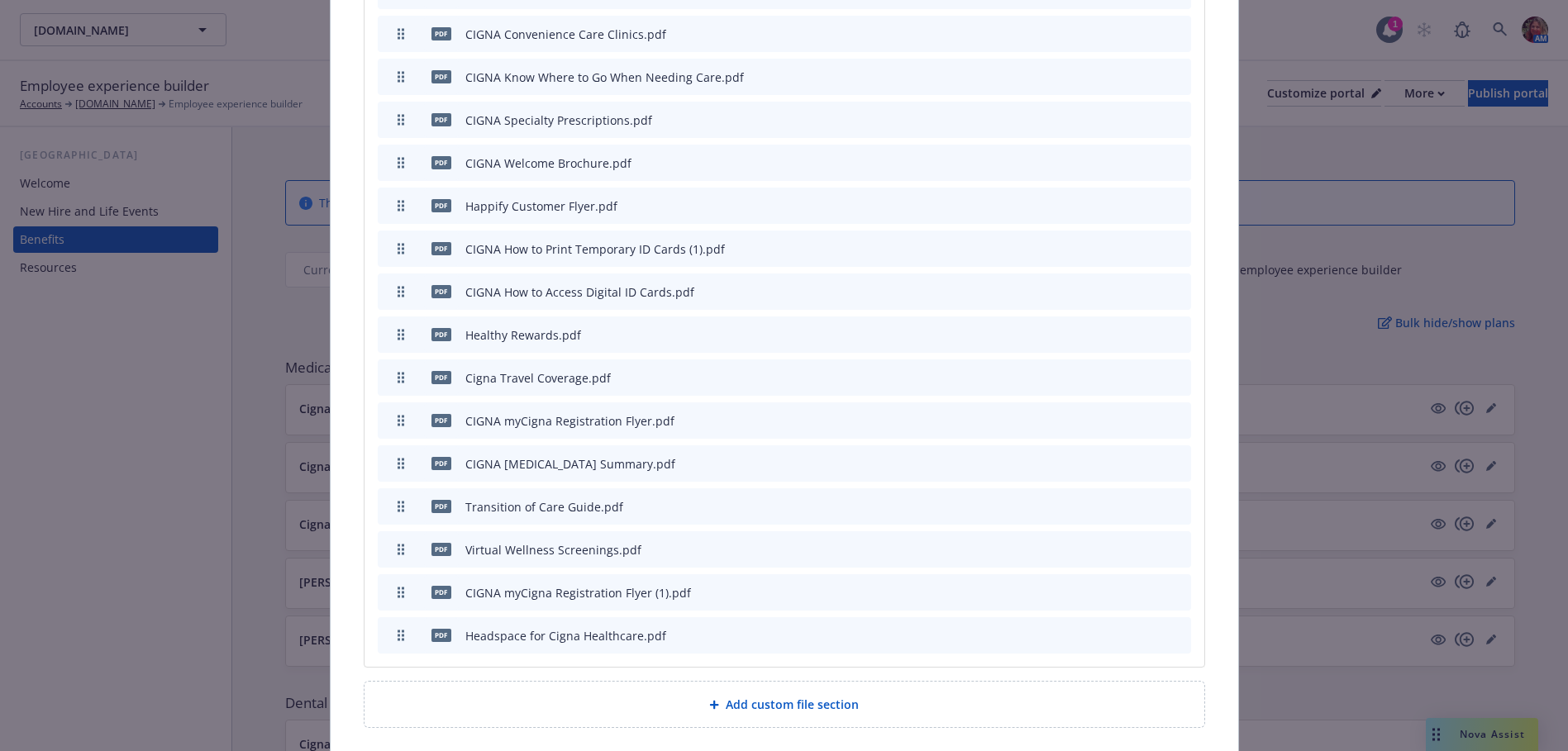
scroll to position [2436, 0]
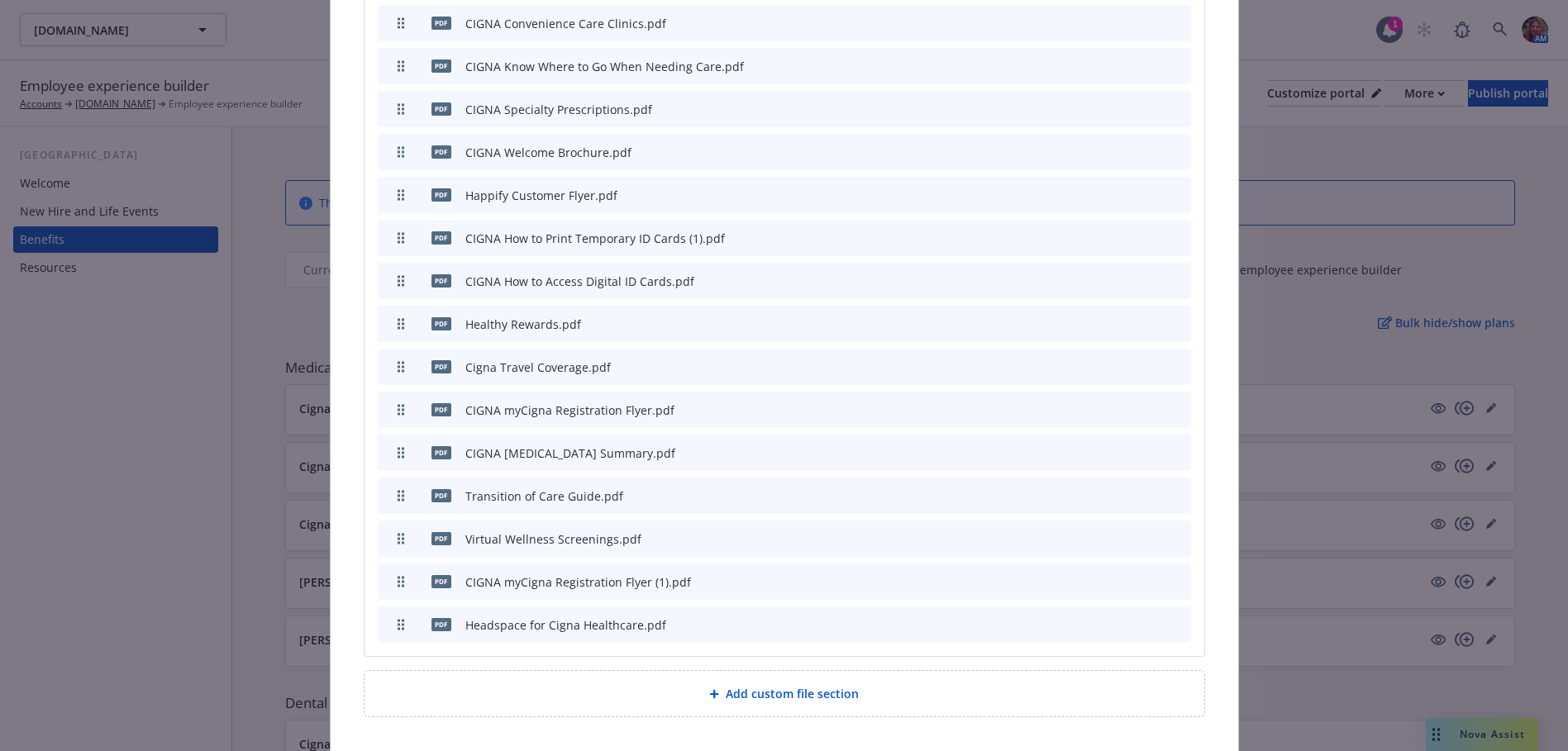
click at [1170, 187] on icon "archive file" at bounding box center [1176, 193] width 13 height 13
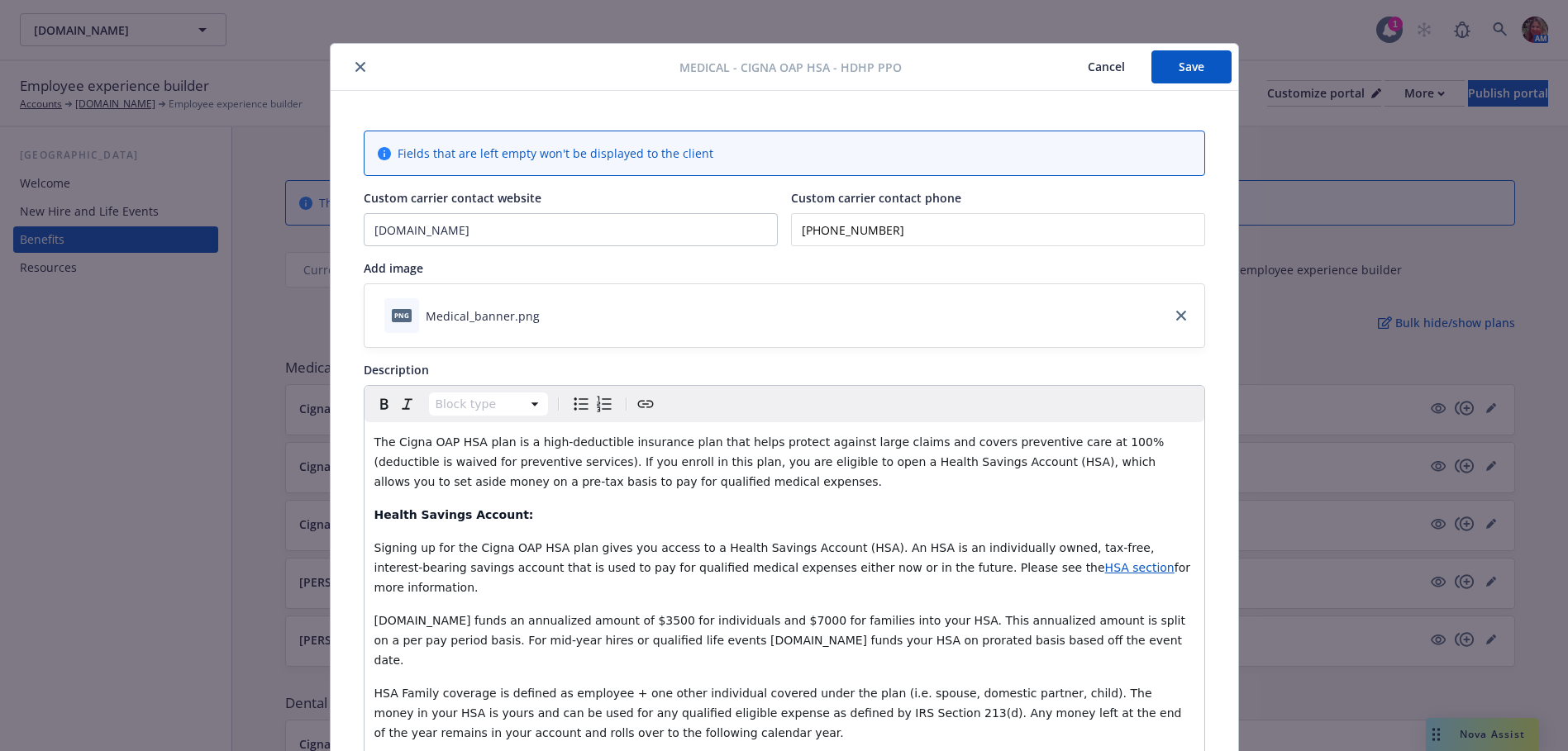
scroll to position [0, 0]
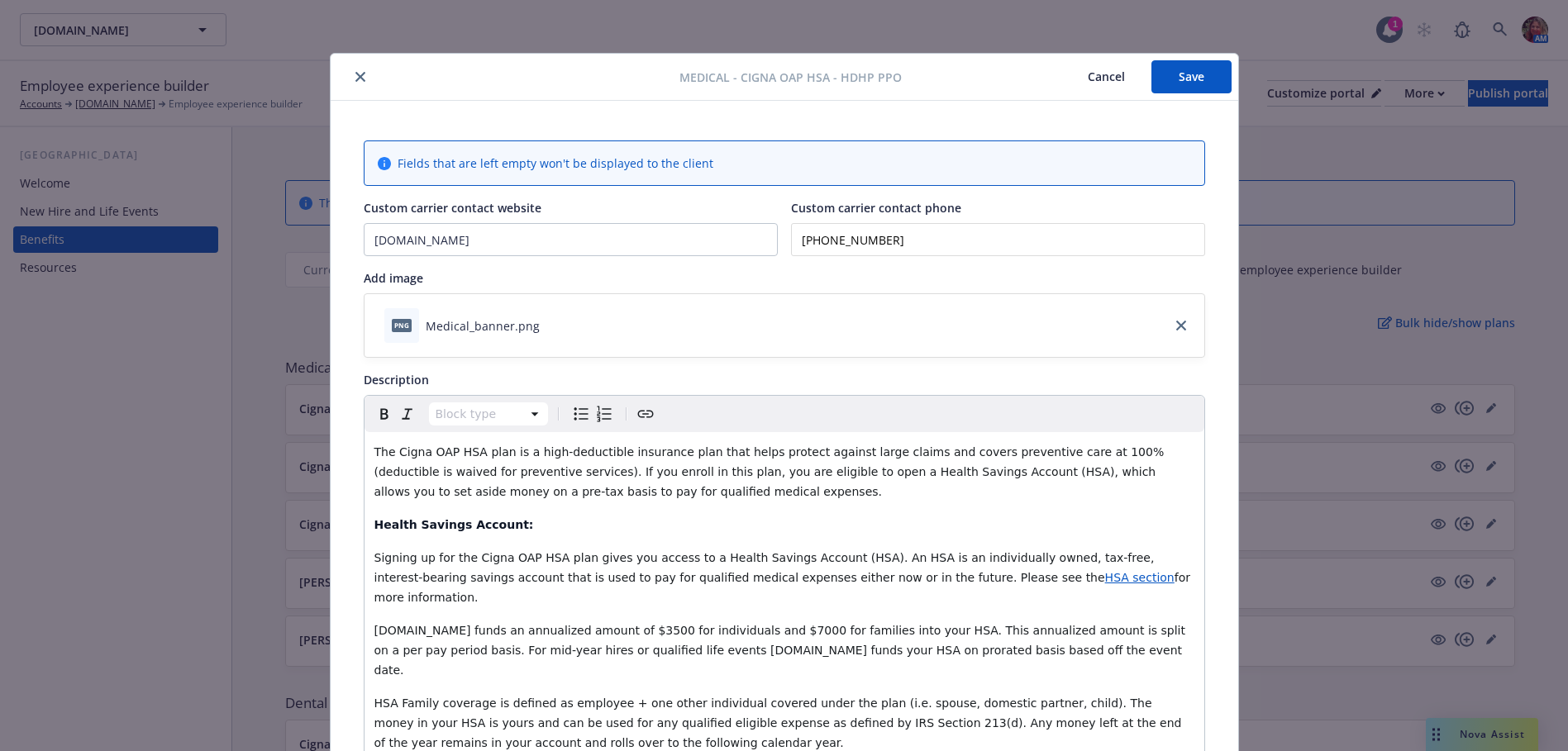
click at [1202, 88] on button "Save" at bounding box center [1191, 77] width 80 height 34
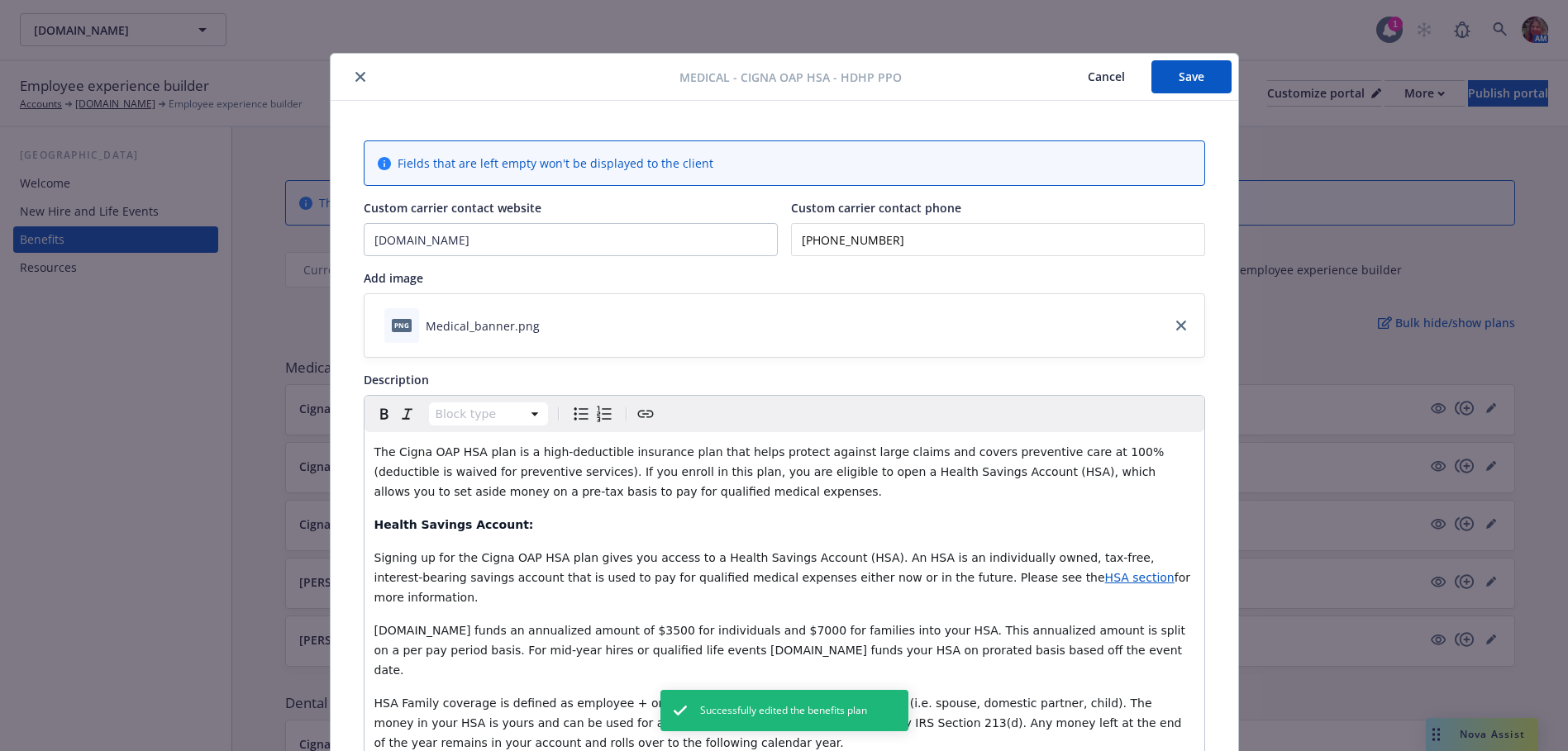
click at [355, 79] on icon "close" at bounding box center [360, 77] width 10 height 10
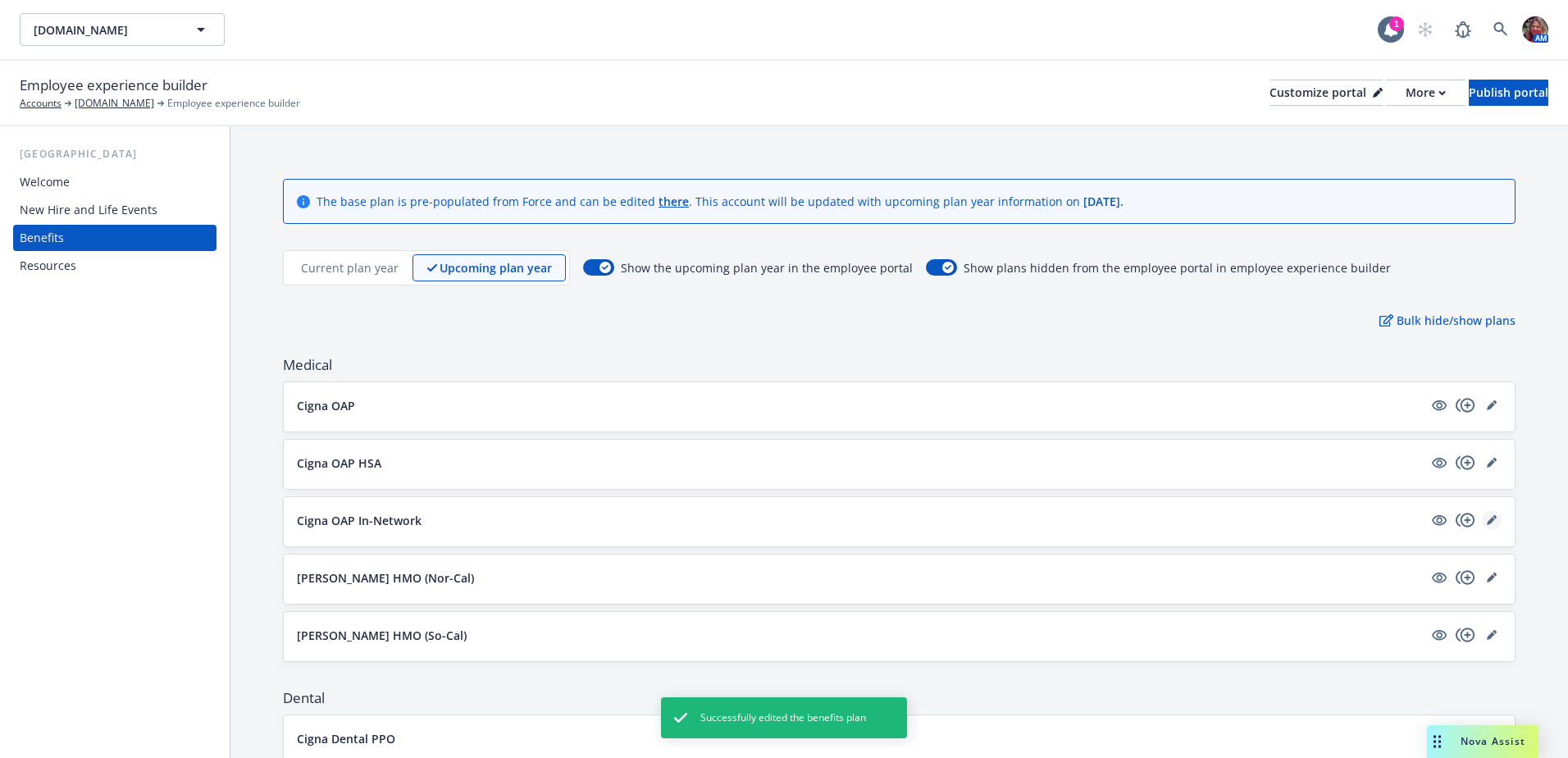
click at [1487, 520] on icon "editPencil" at bounding box center [1491, 520] width 8 height 8
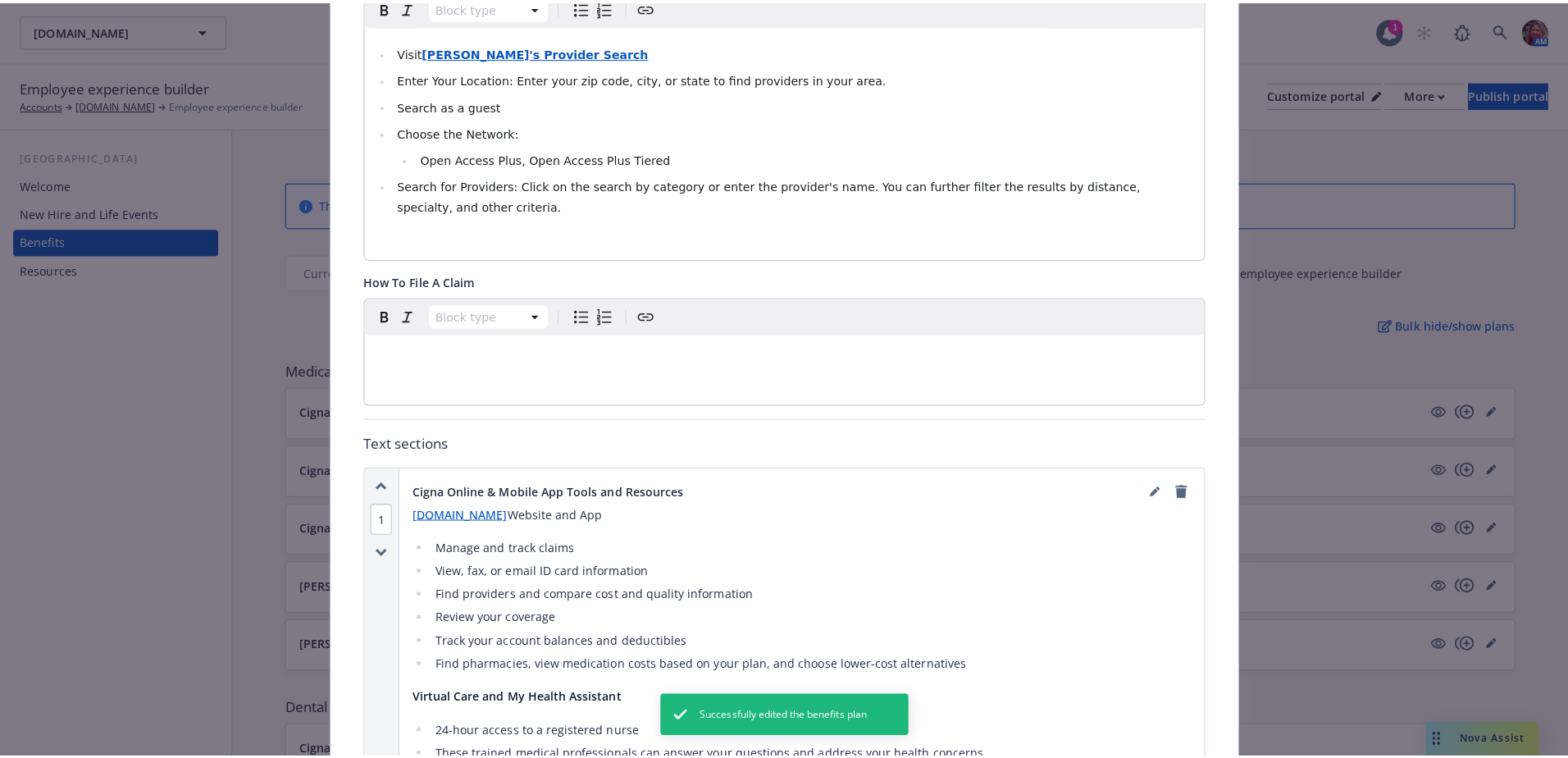
scroll to position [787, 0]
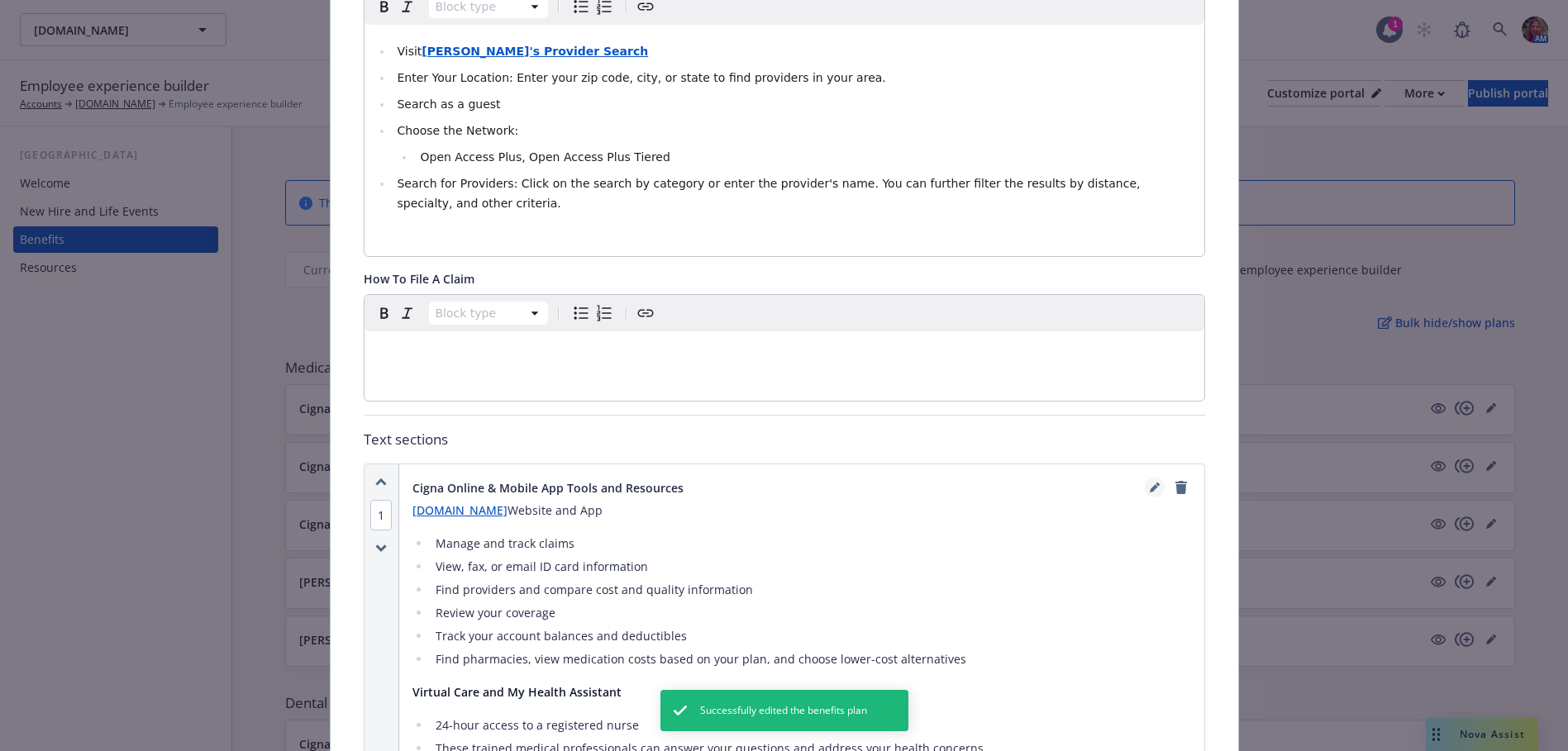
click at [1151, 483] on icon "editPencil" at bounding box center [1155, 488] width 10 height 10
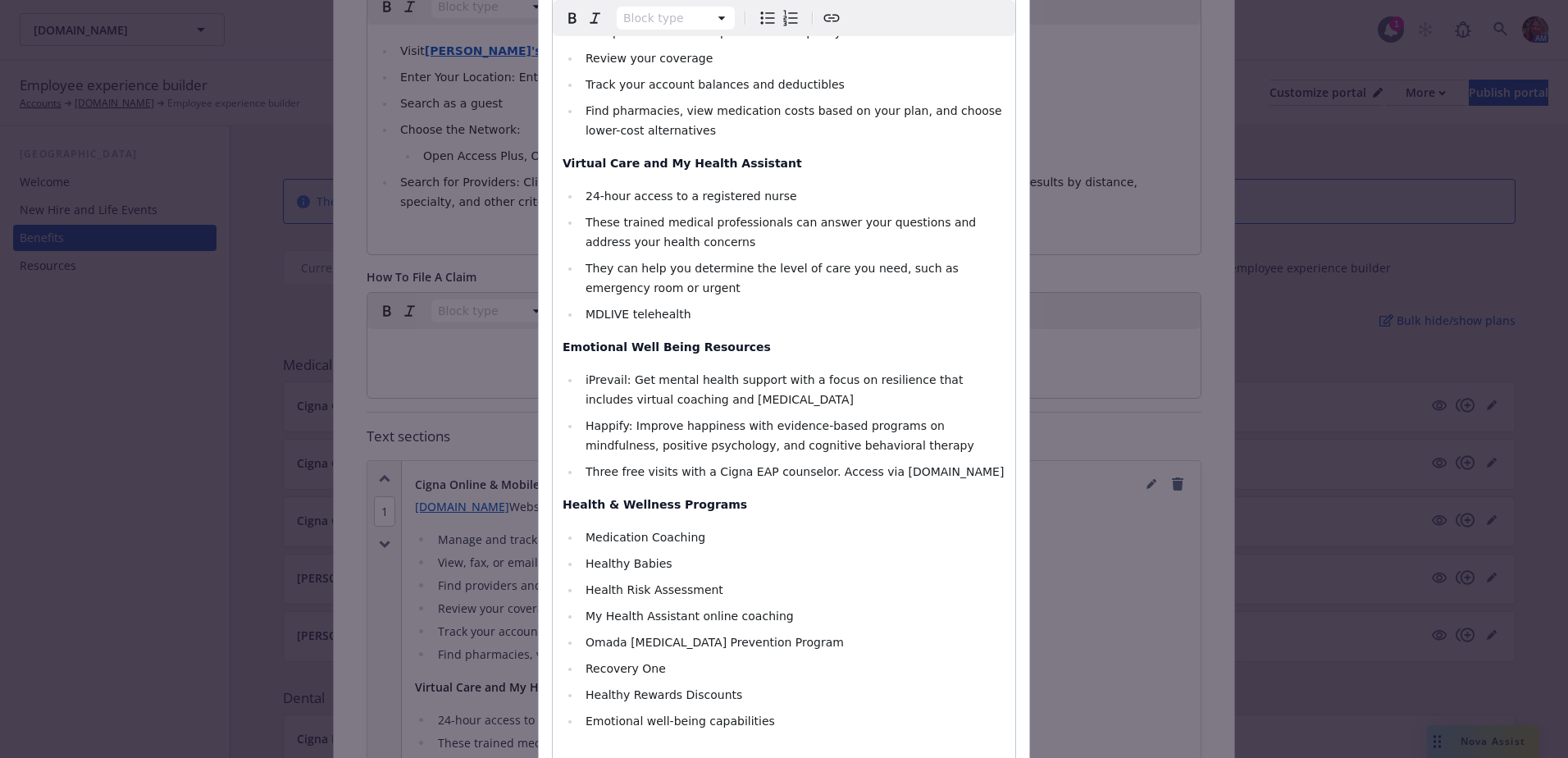
scroll to position [410, 0]
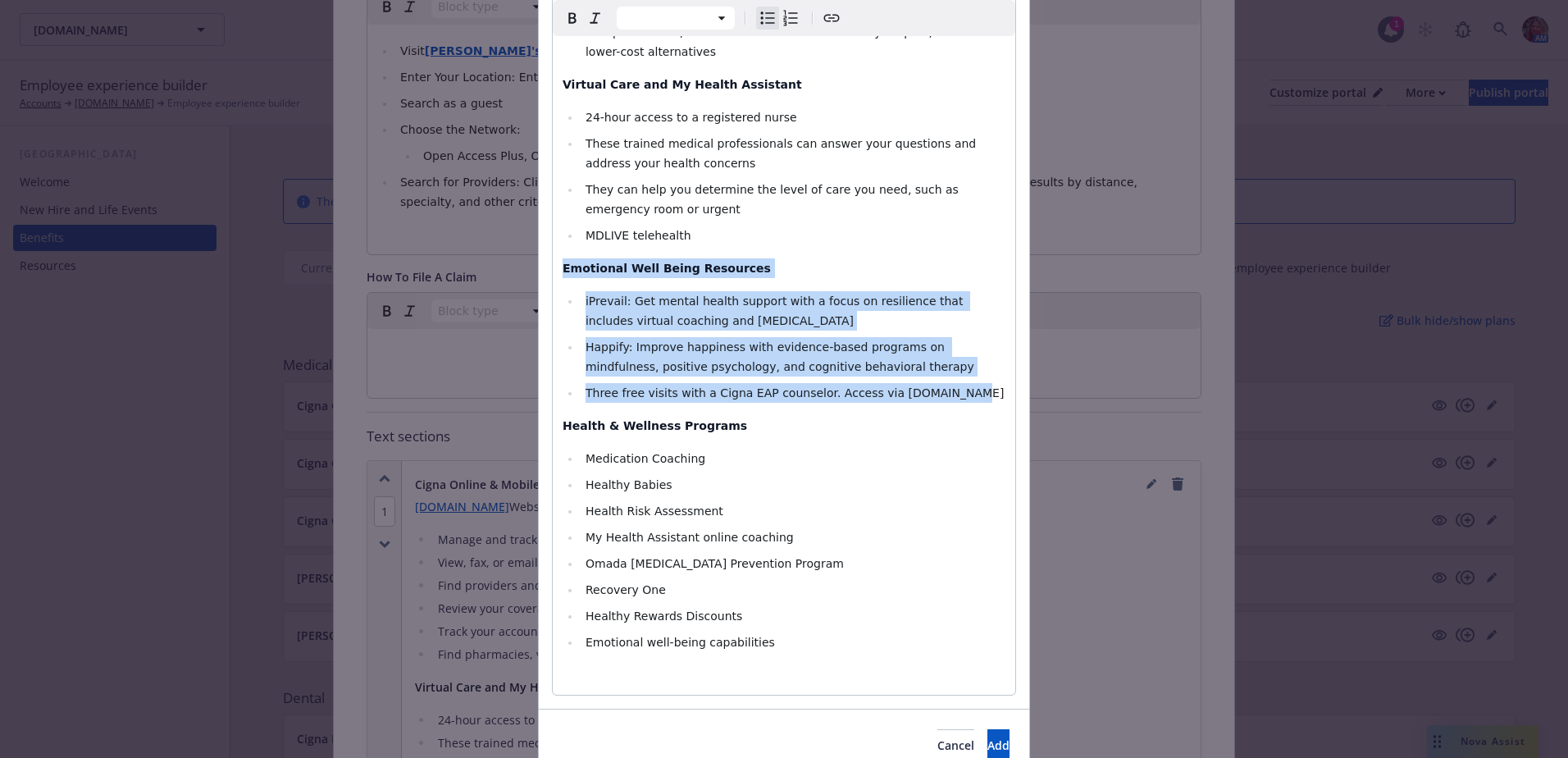
drag, startPoint x: 942, startPoint y: 398, endPoint x: 525, endPoint y: 259, distance: 439.6
click at [525, 259] on div "Edit custom section Section title * Cigna Online & Mobile App Tools and Resourc…" at bounding box center [784, 379] width 1568 height 758
select select "paragraph"
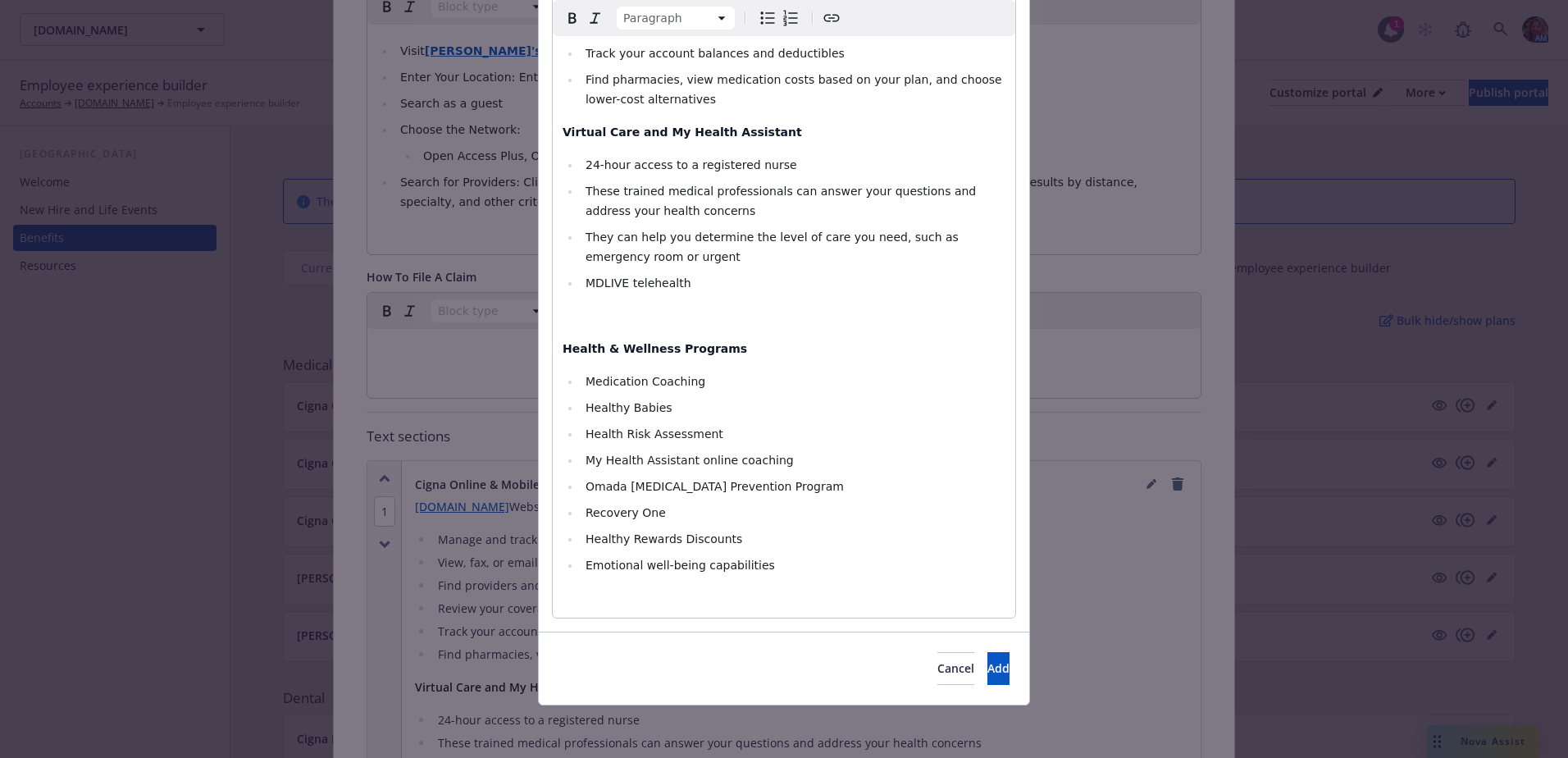
select select
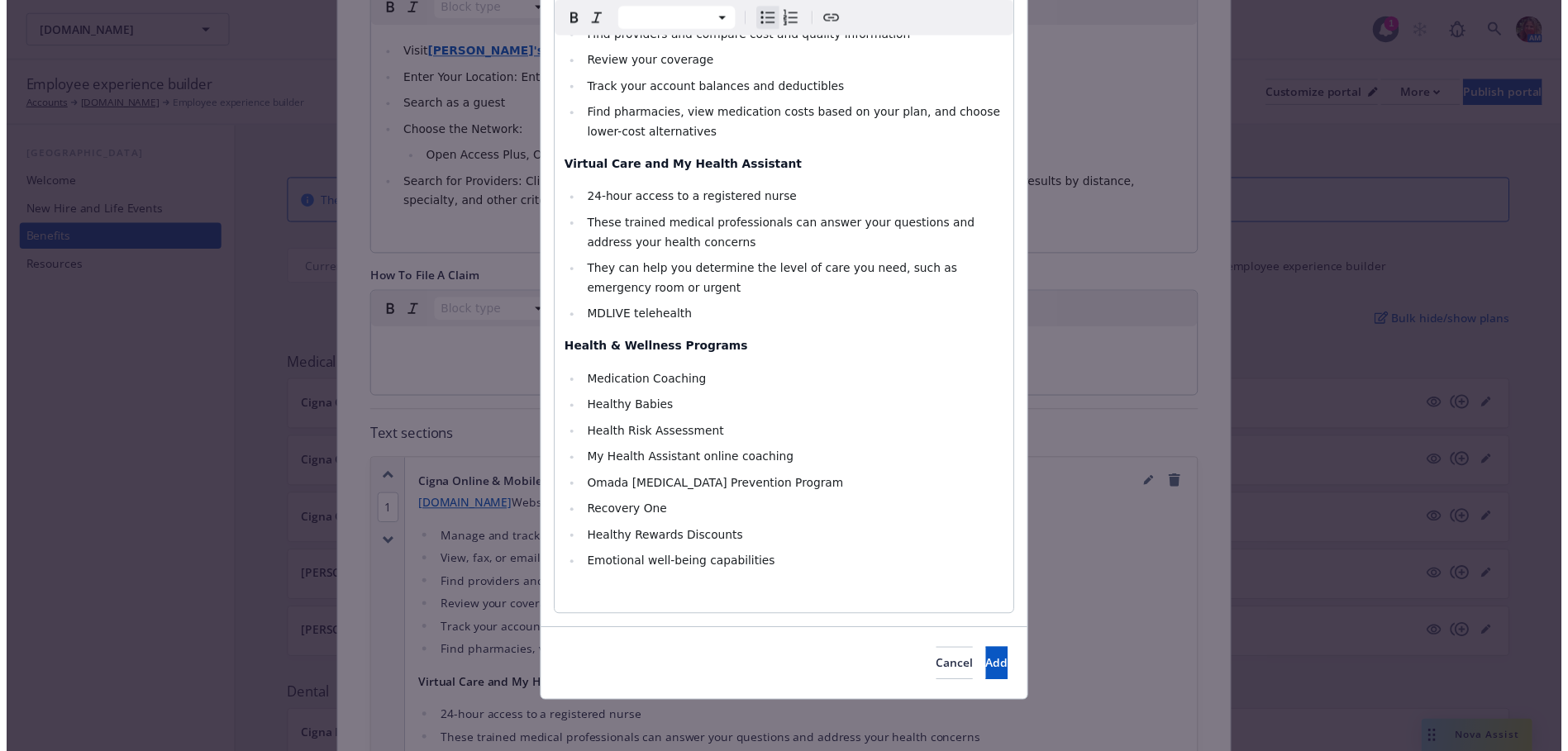
scroll to position [332, 0]
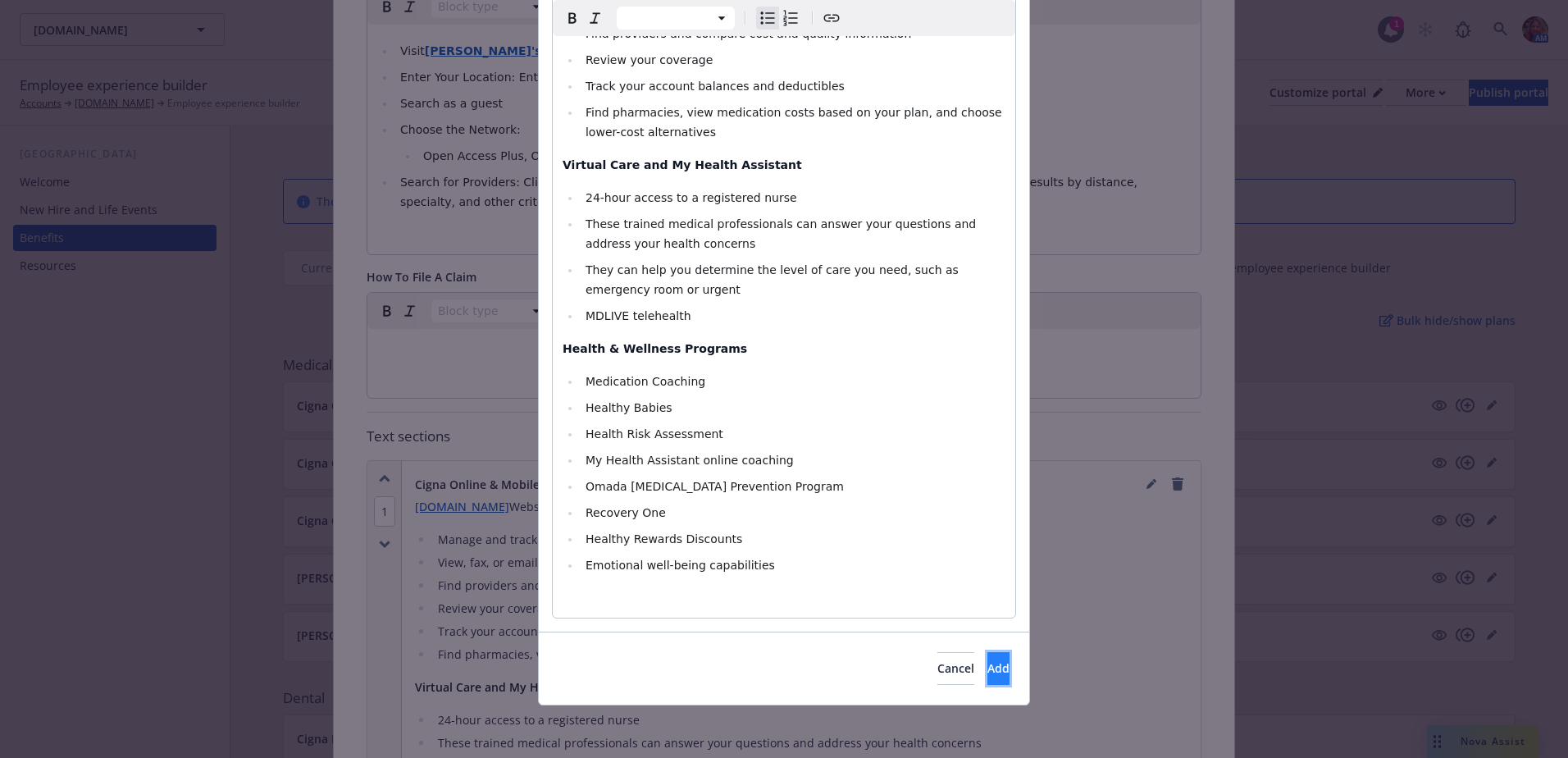
click at [987, 677] on button "Add" at bounding box center [998, 668] width 22 height 33
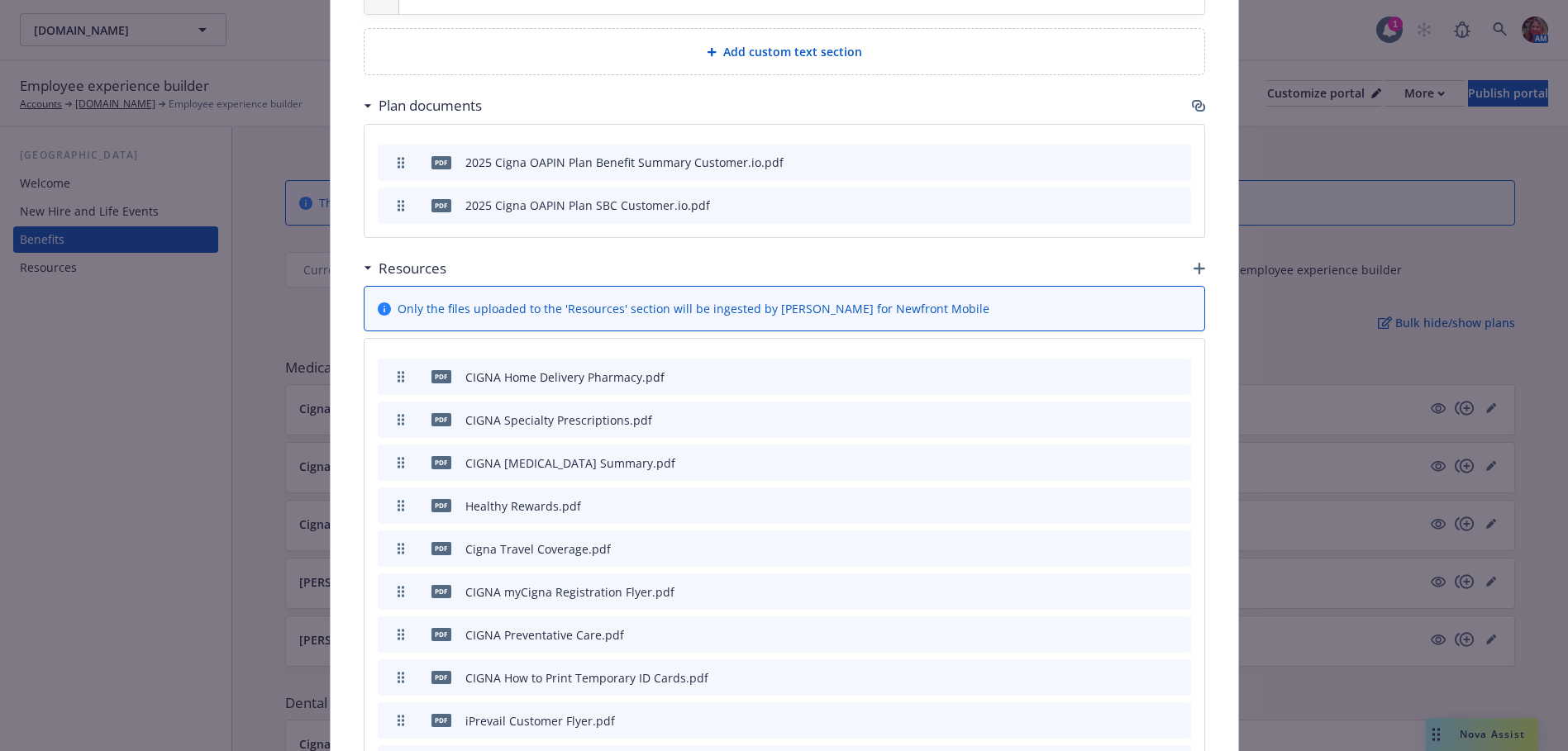
scroll to position [1868, 0]
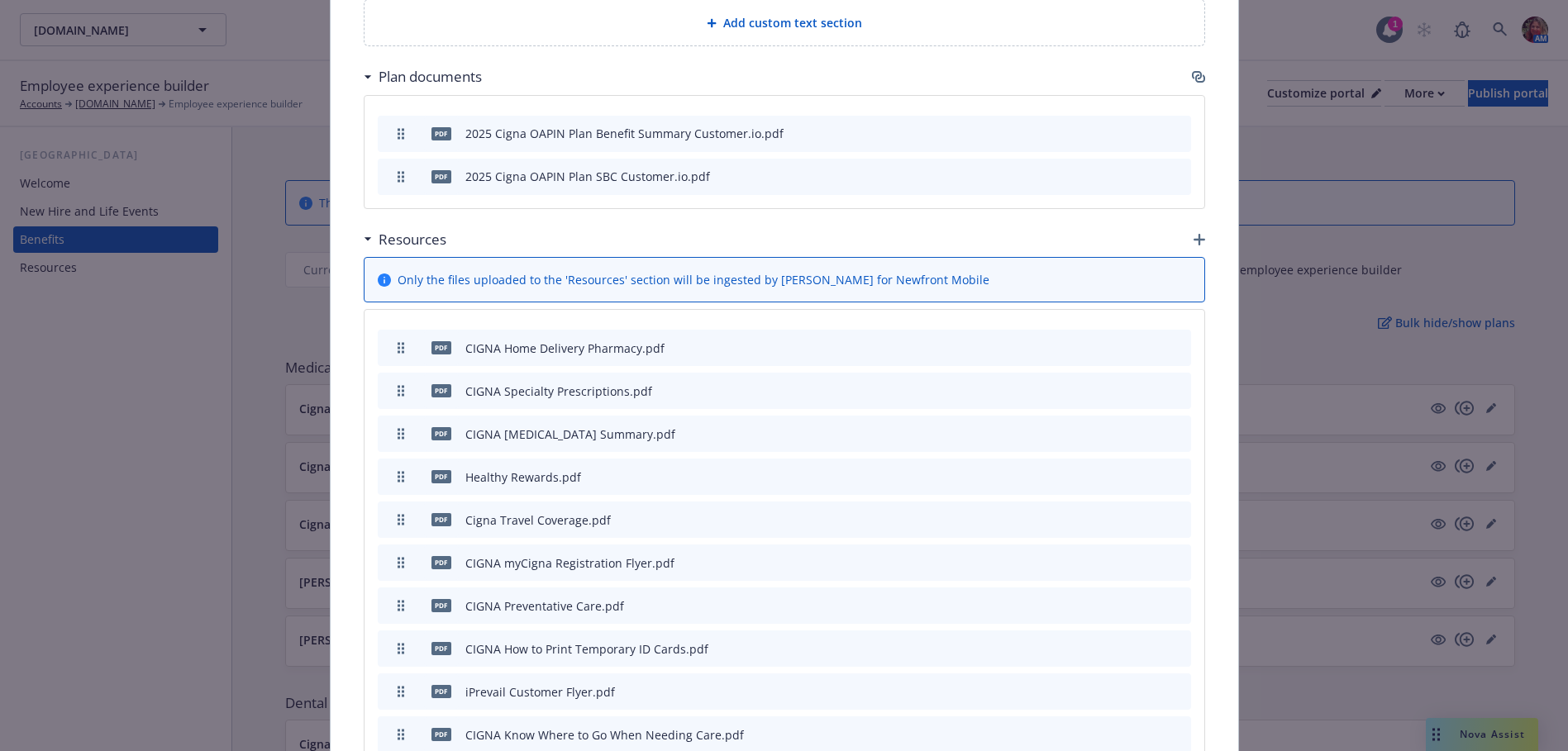
click at [1194, 234] on icon "button" at bounding box center [1200, 239] width 12 height 12
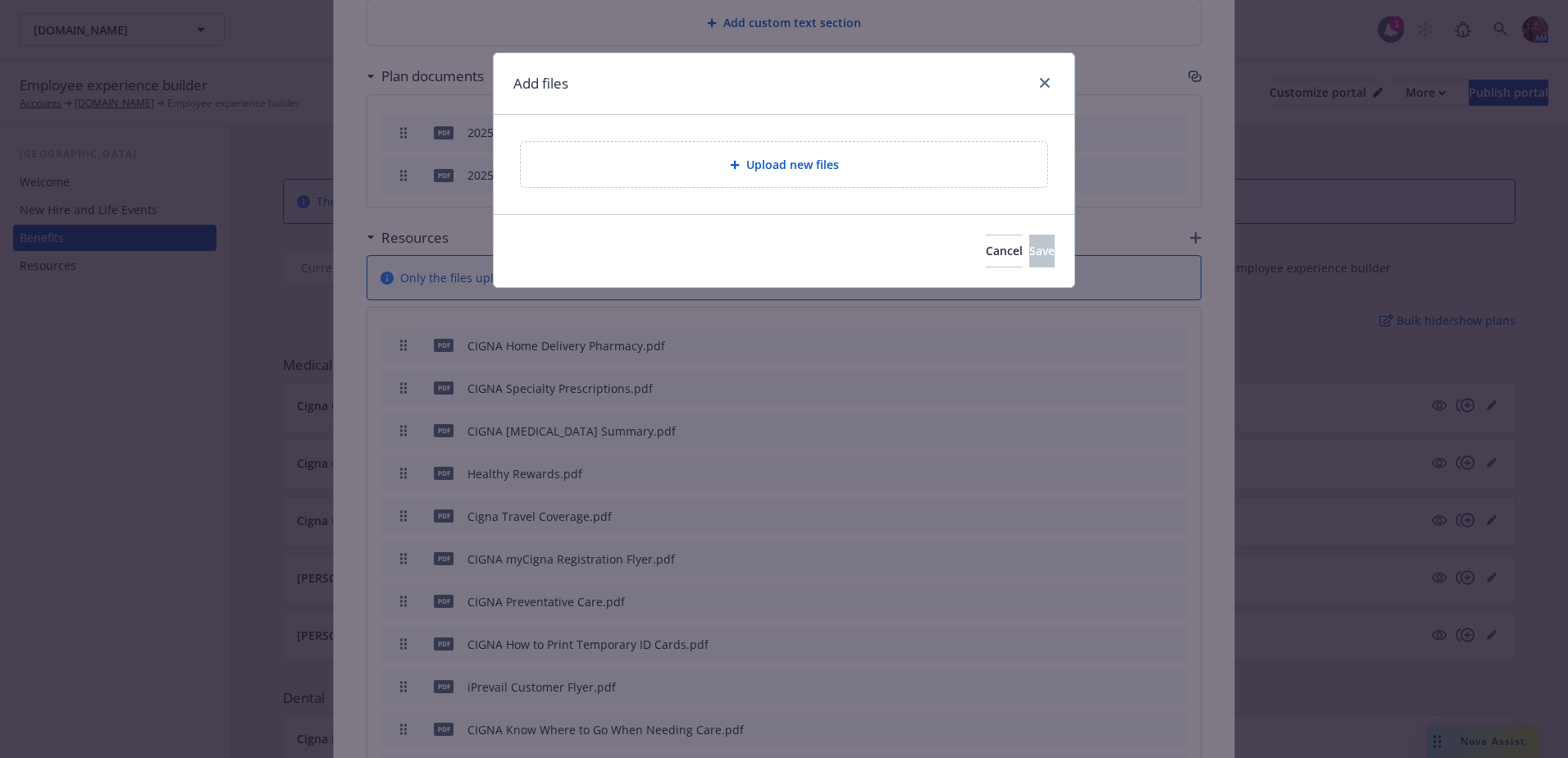
click at [799, 164] on span "Upload new files" at bounding box center [792, 164] width 93 height 18
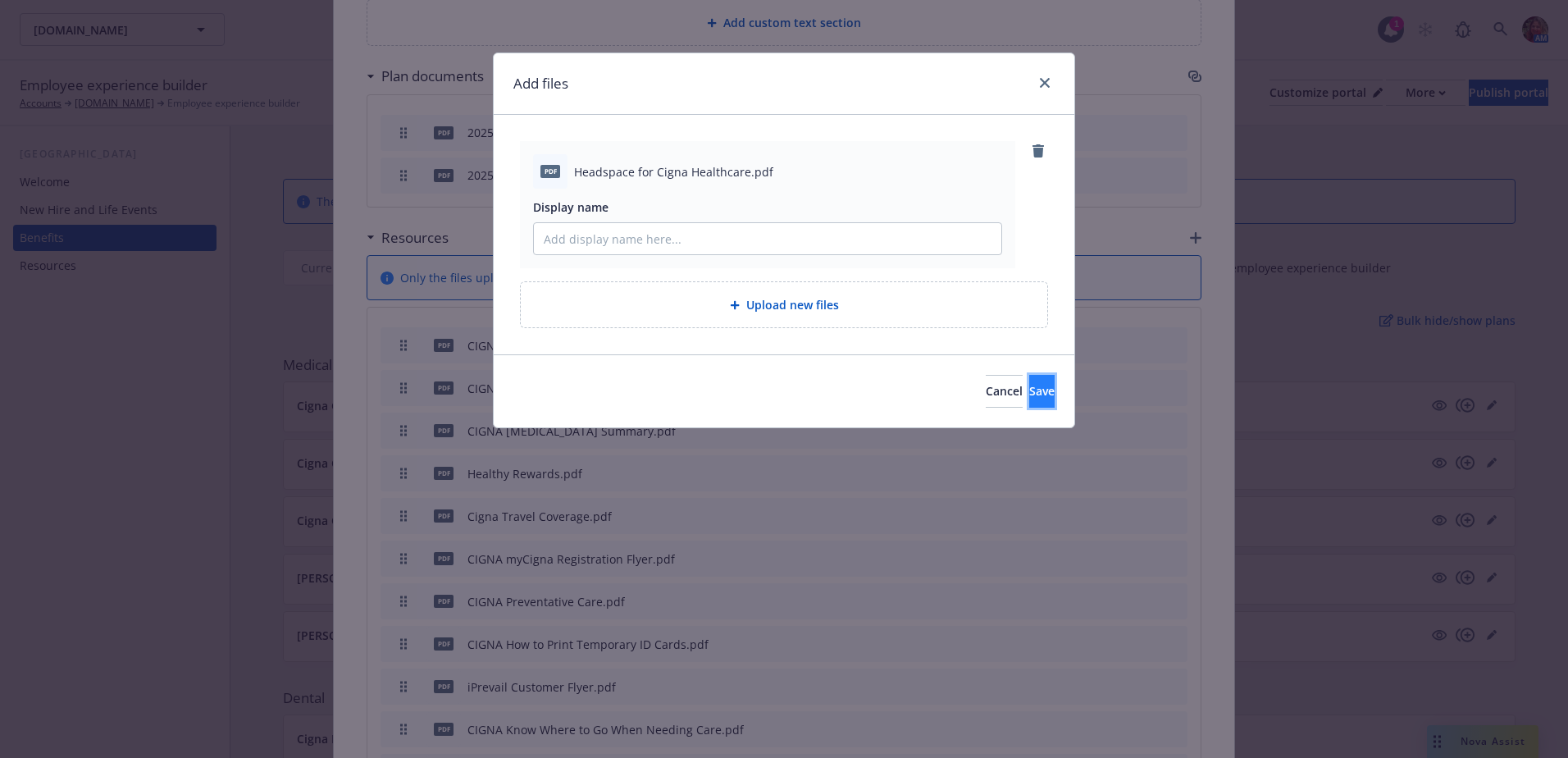
click at [1029, 397] on button "Save" at bounding box center [1042, 391] width 25 height 33
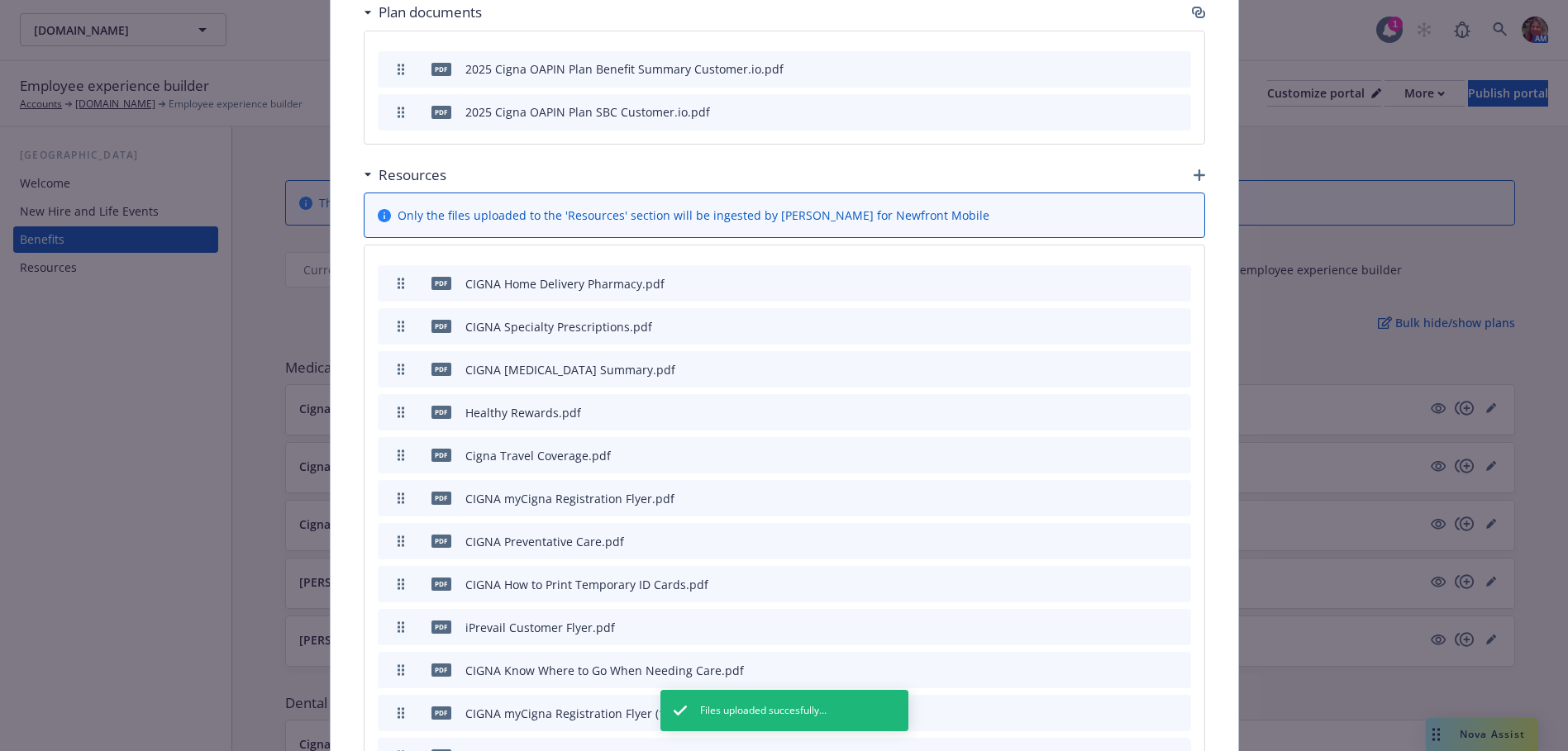
scroll to position [2198, 0]
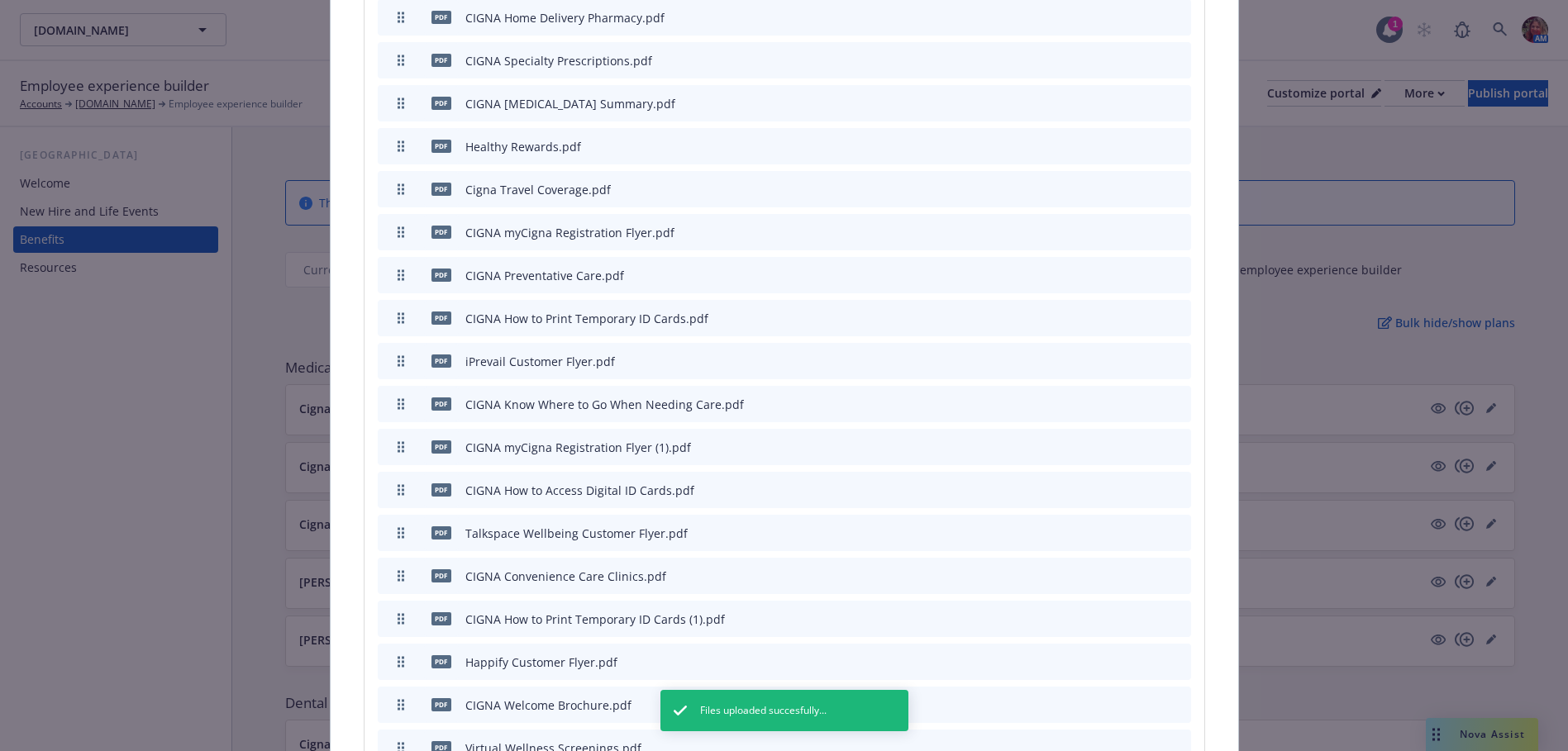
click at [1171, 654] on icon "archive file" at bounding box center [1176, 660] width 12 height 13
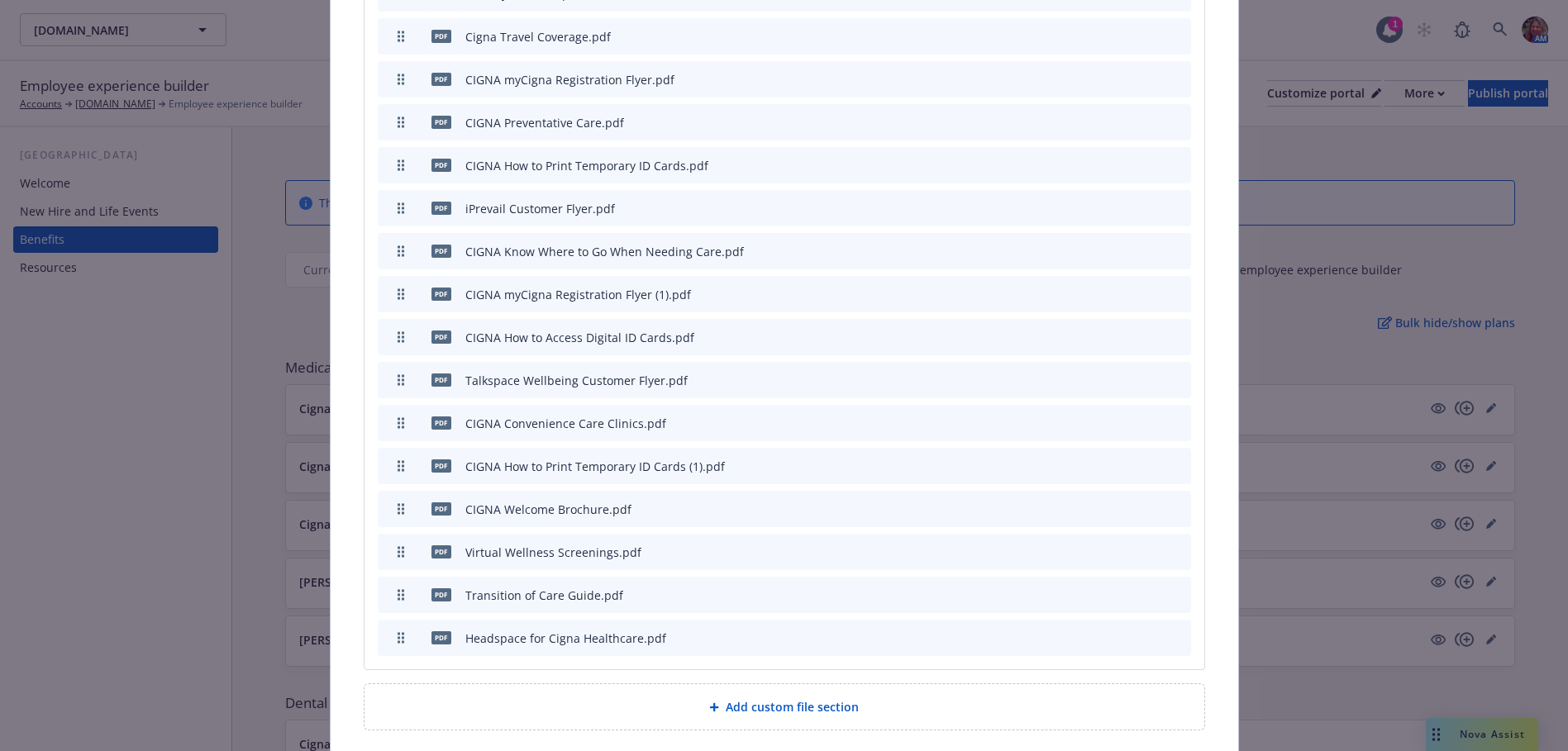
scroll to position [2379, 0]
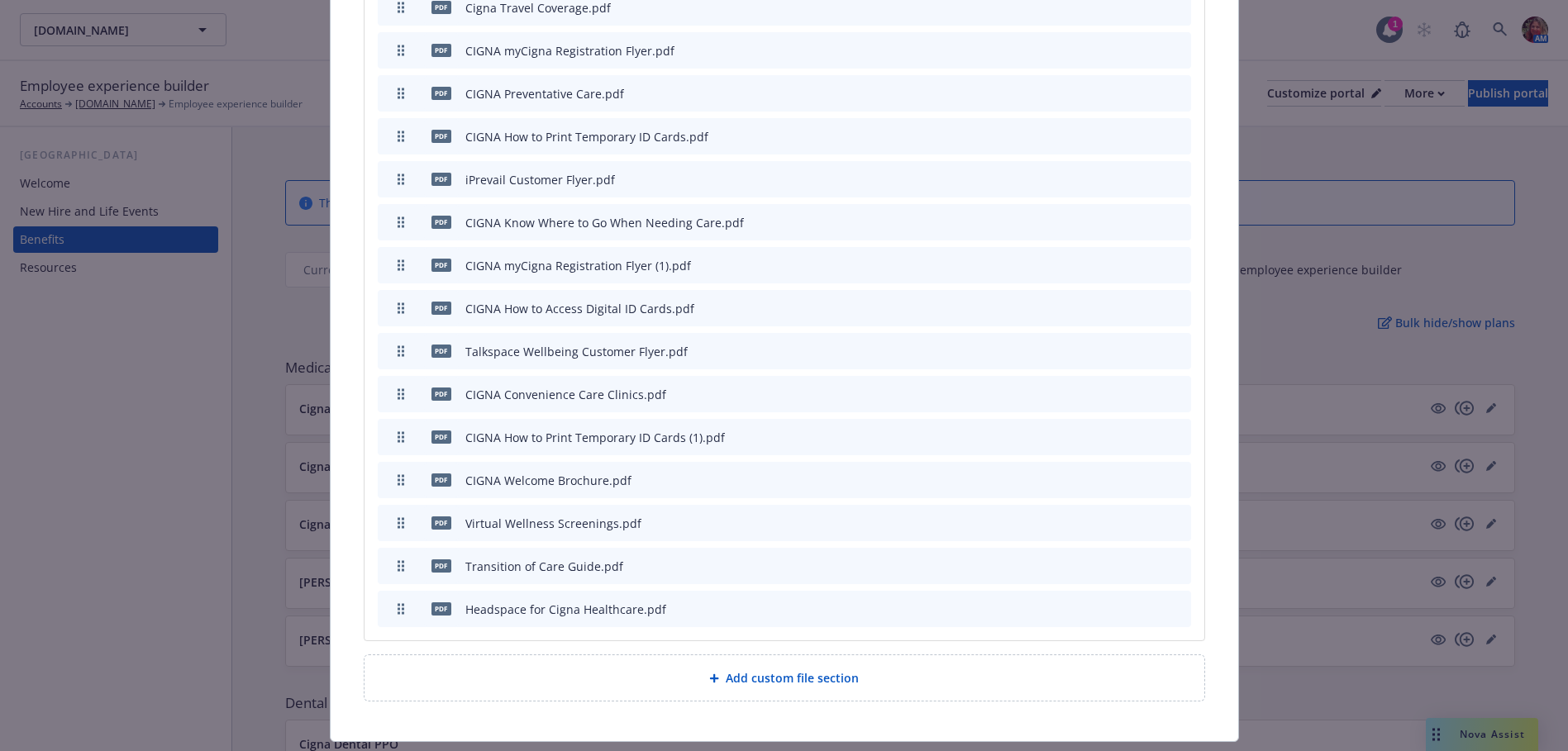
click at [1177, 171] on button "archive file" at bounding box center [1176, 178] width 17 height 17
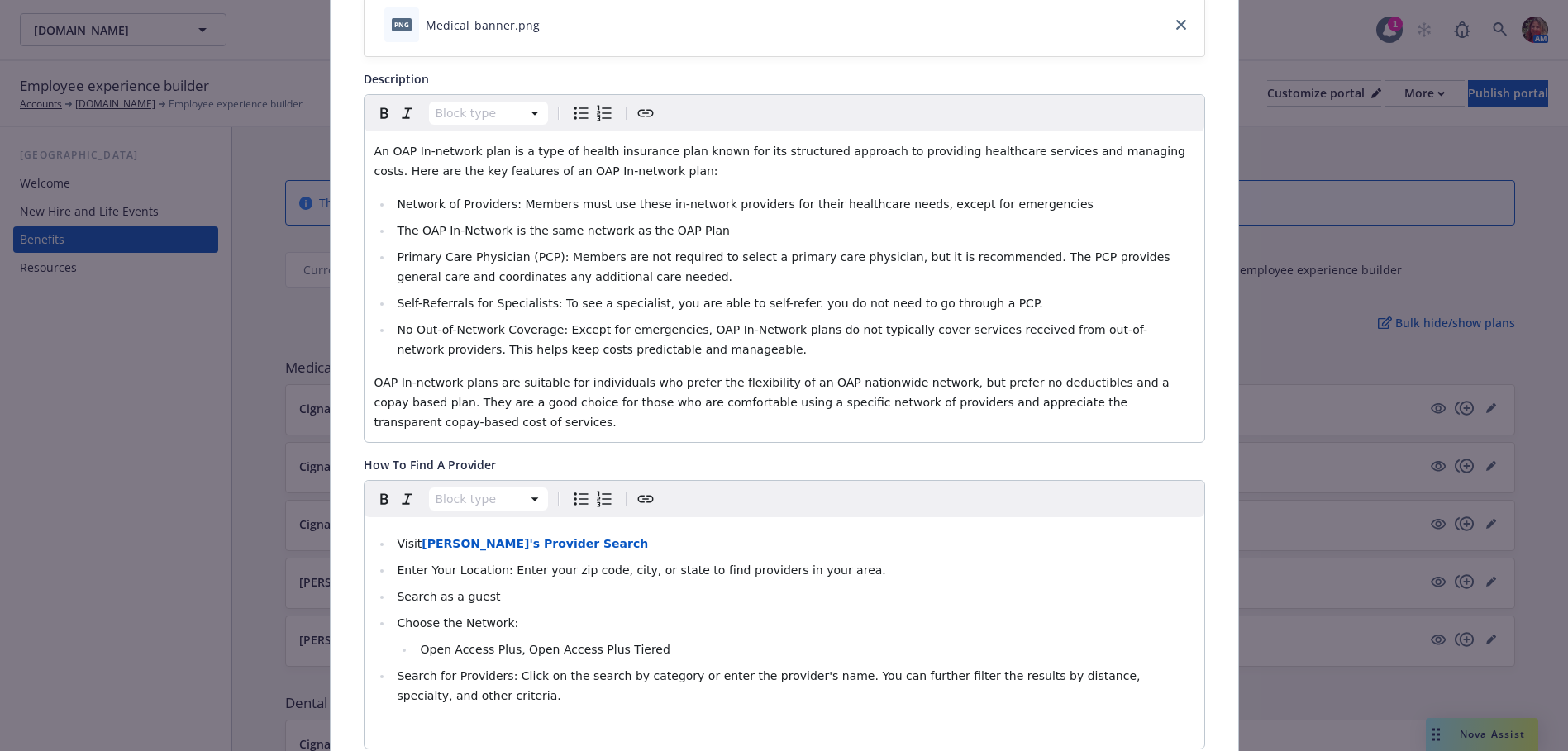
scroll to position [0, 0]
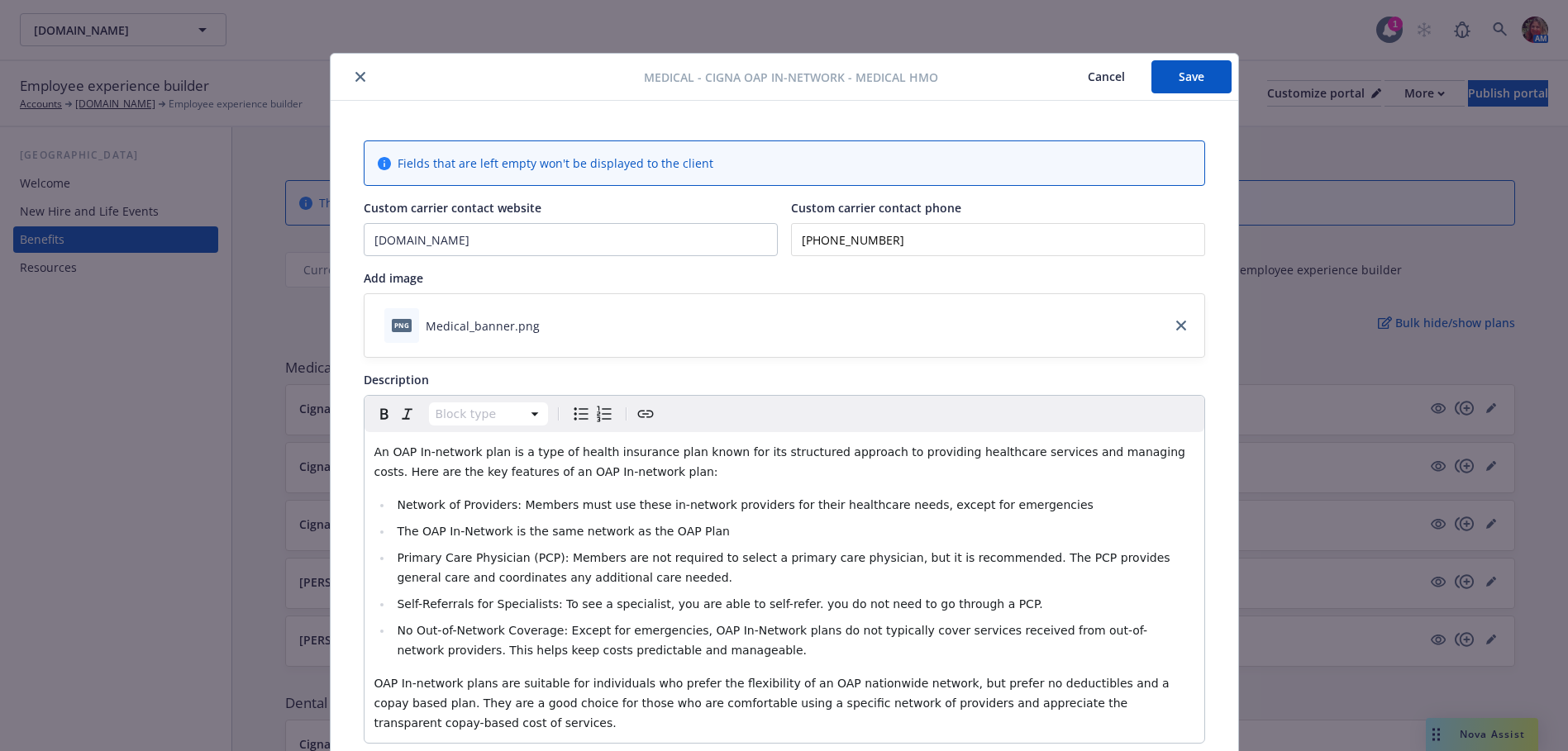
click at [1182, 85] on button "Save" at bounding box center [1191, 77] width 80 height 34
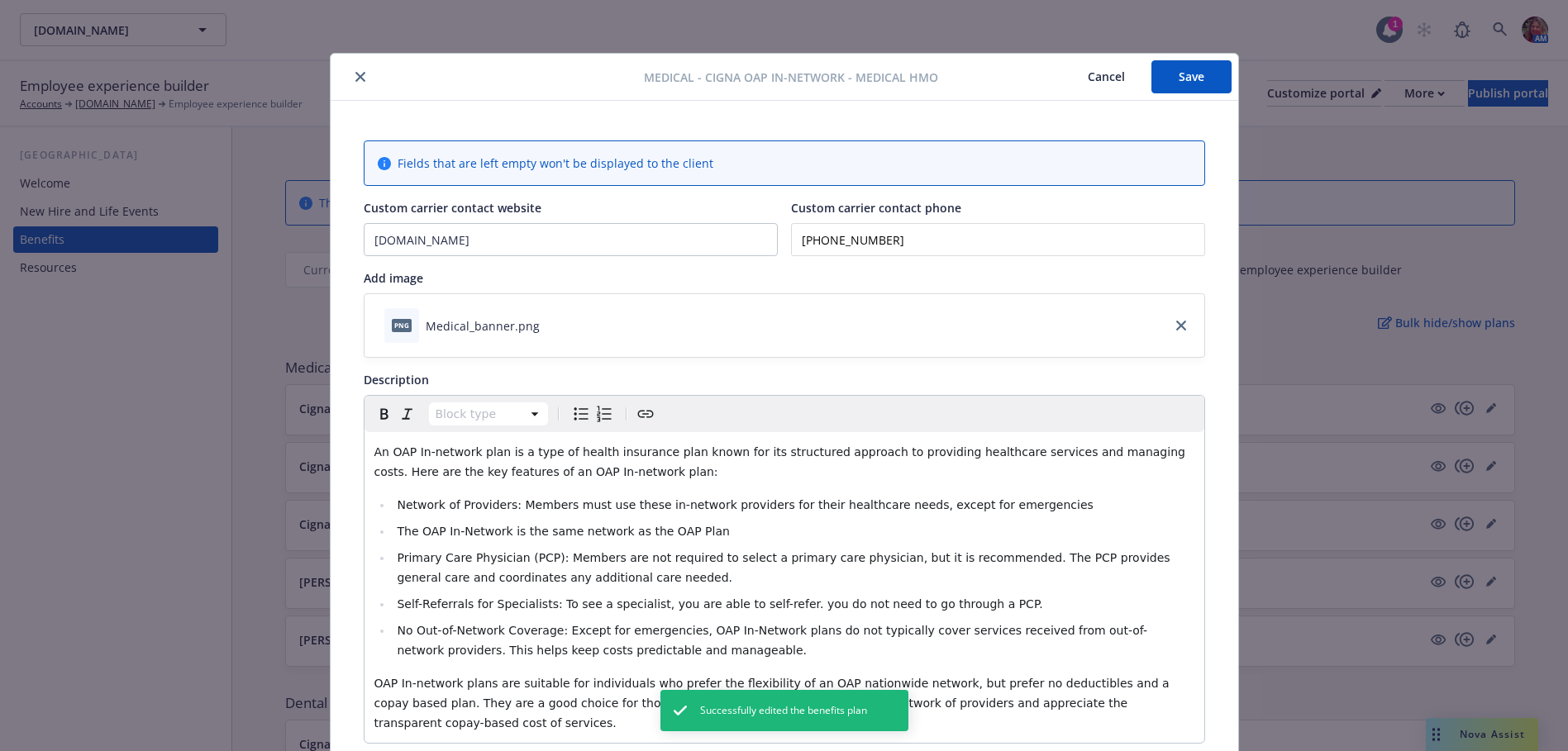
click at [357, 72] on icon "close" at bounding box center [360, 77] width 10 height 10
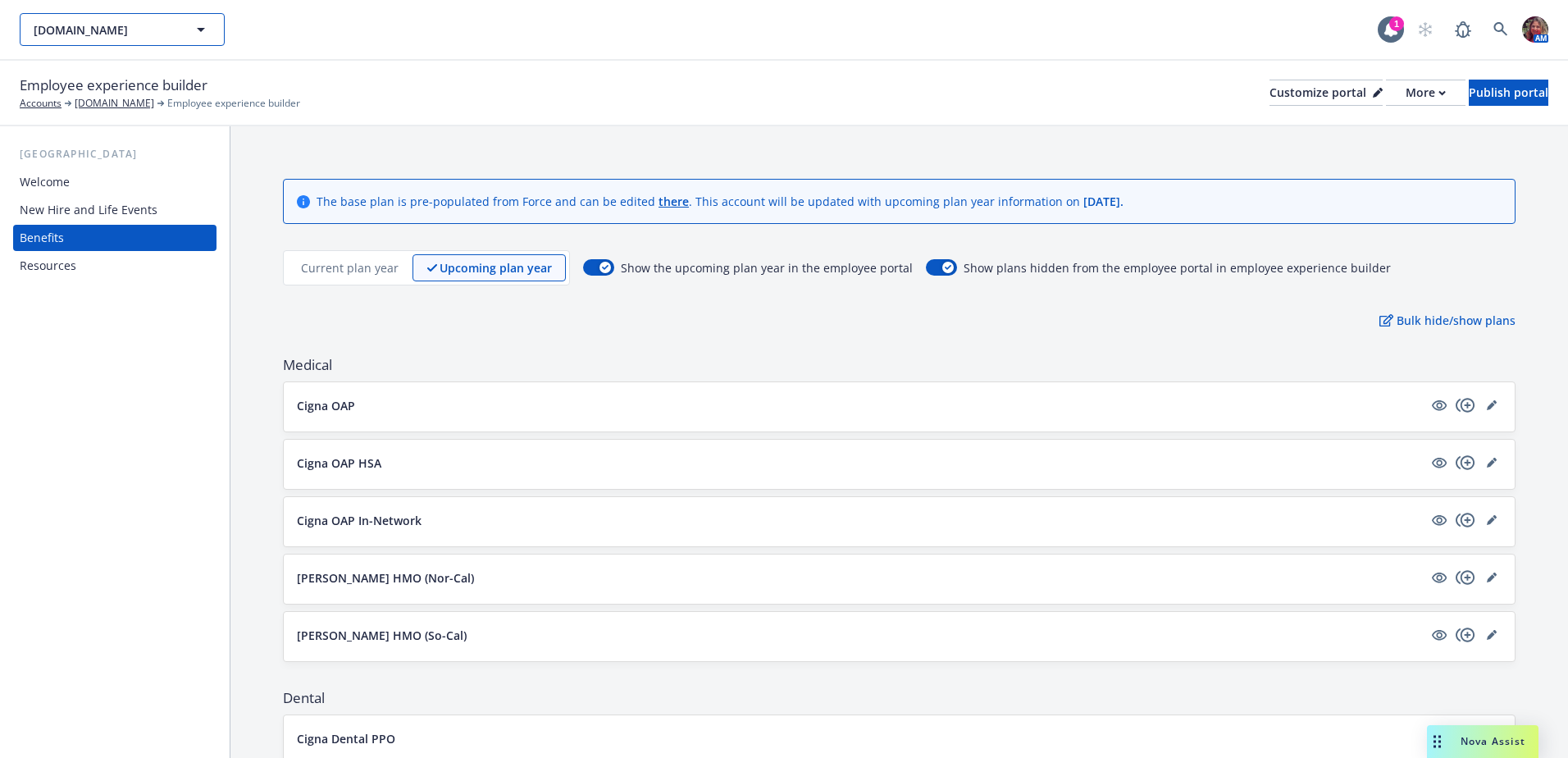
click at [49, 38] on span "Customer.io" at bounding box center [104, 30] width 142 height 18
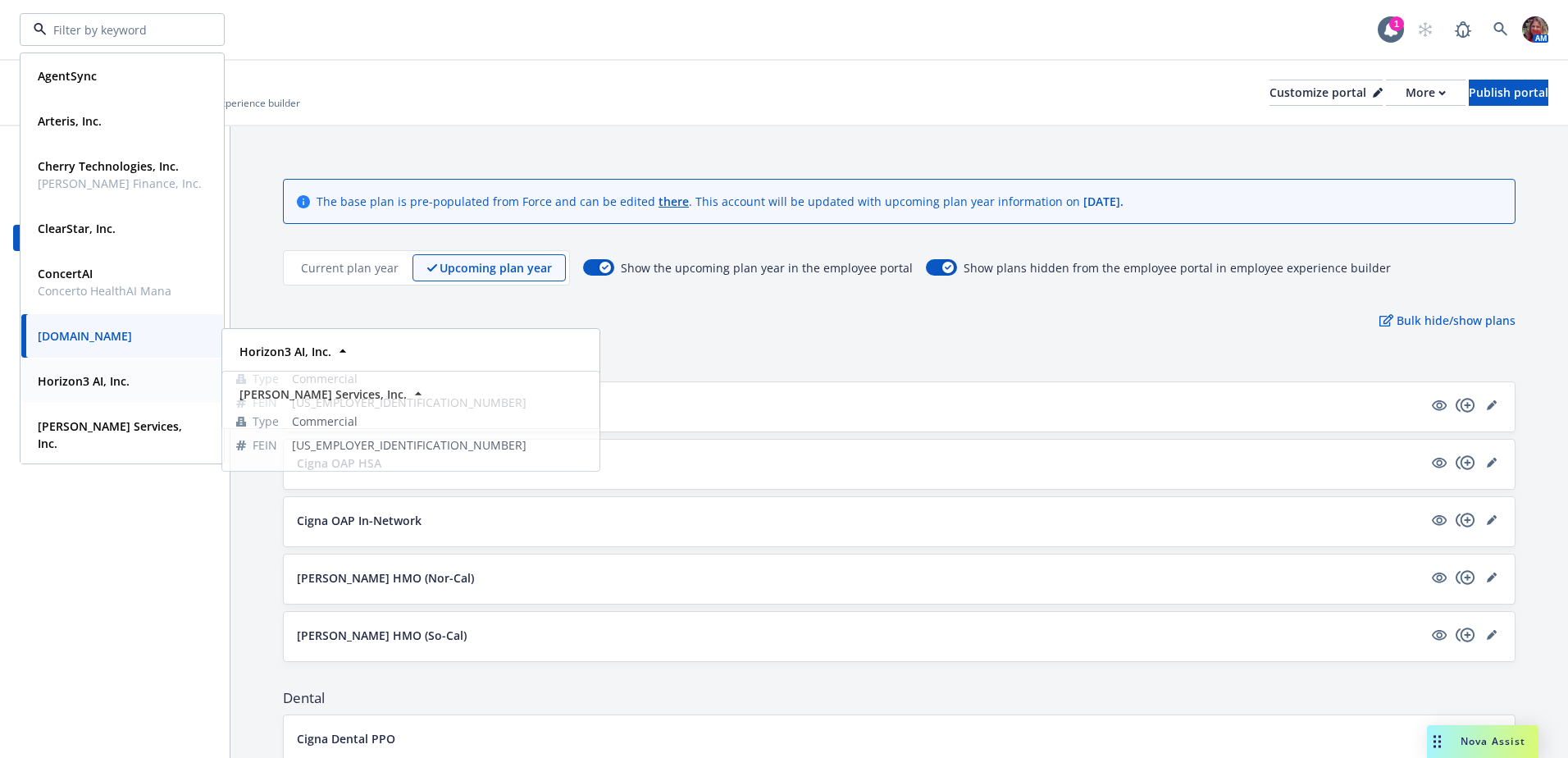
click at [67, 384] on strong "Horizon3 AI, Inc." at bounding box center [84, 380] width 92 height 16
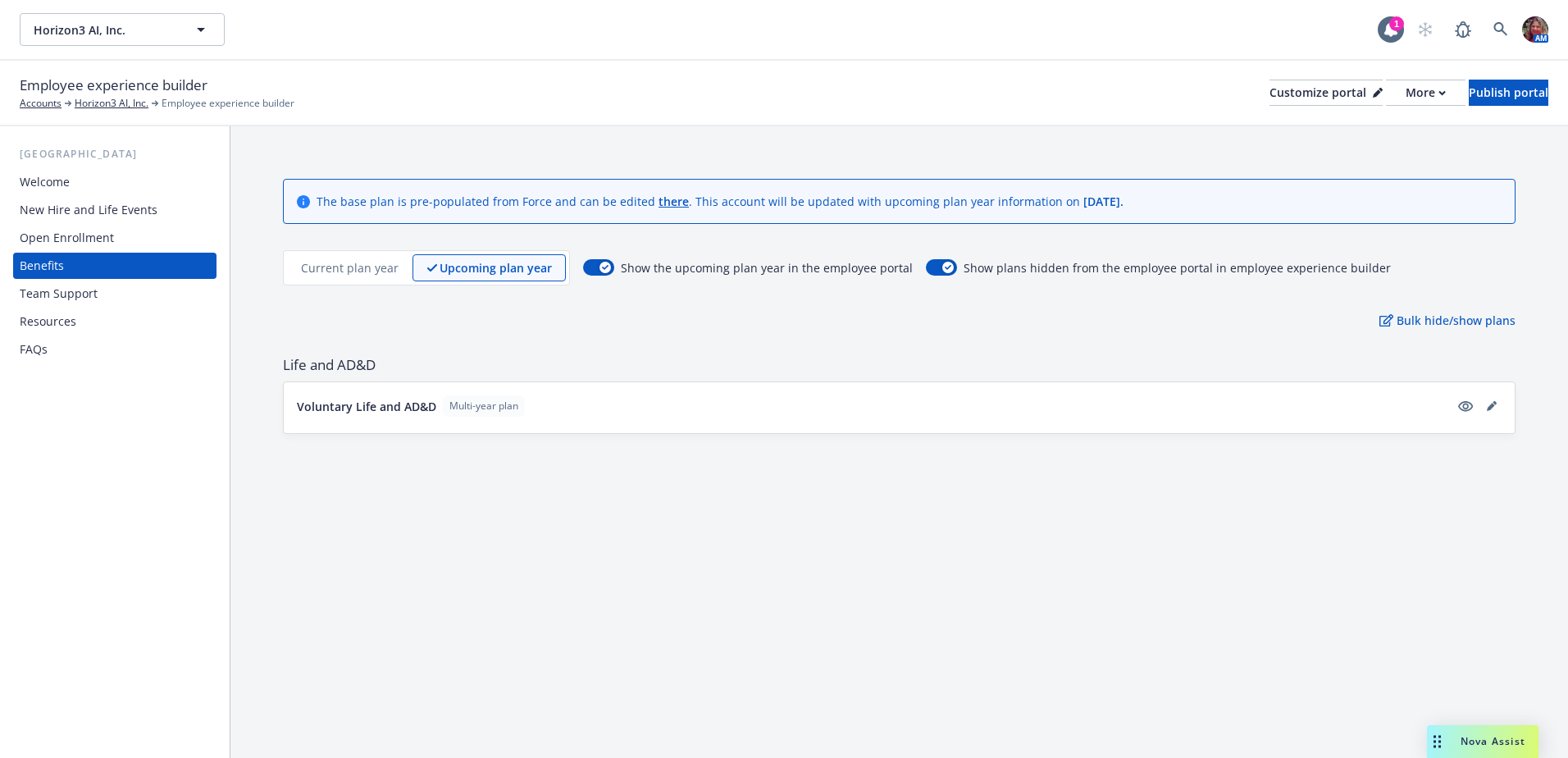
click at [352, 266] on p "Current plan year" at bounding box center [350, 268] width 98 height 18
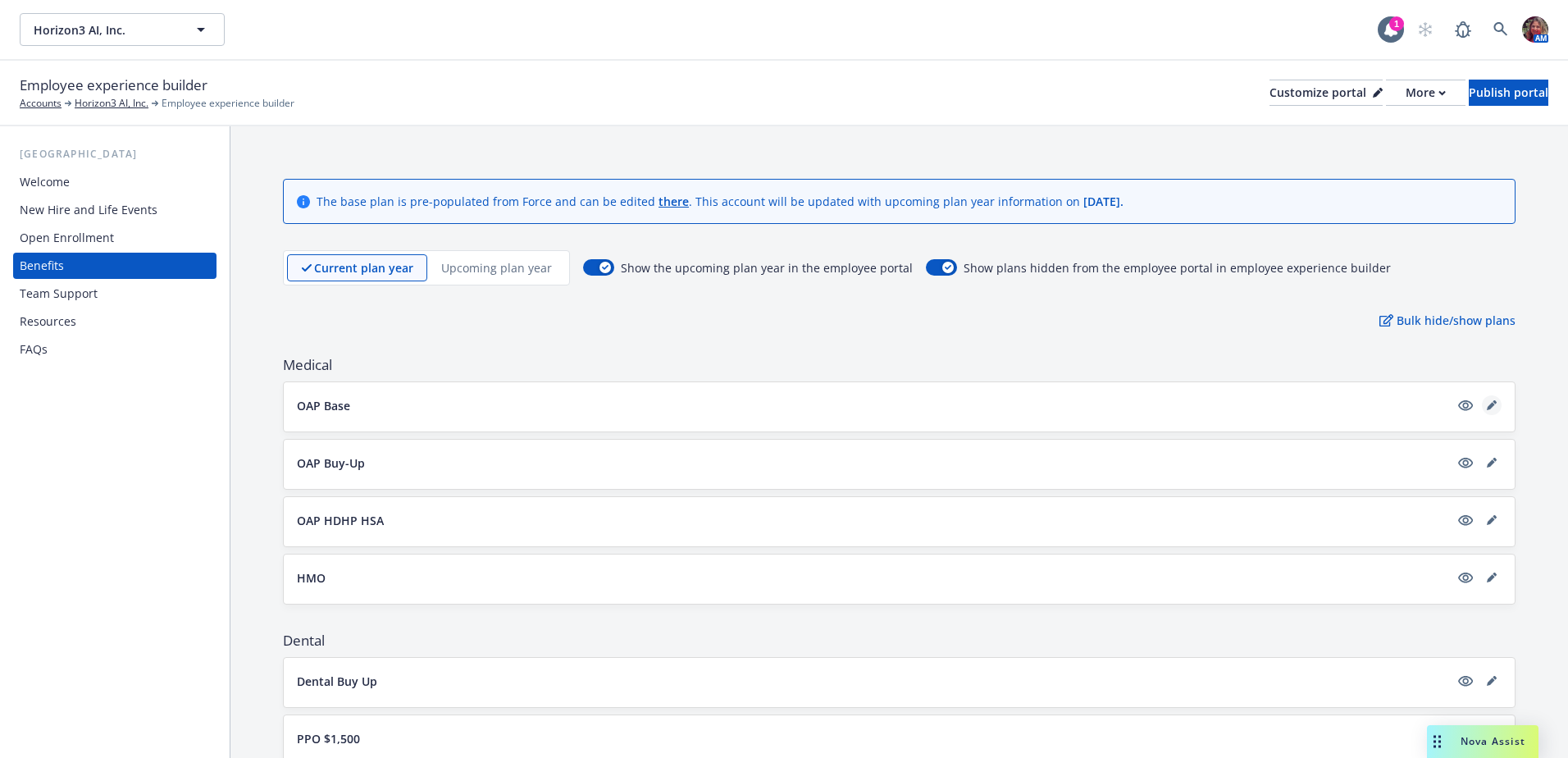
click at [1487, 405] on icon "editPencil" at bounding box center [1492, 405] width 10 height 10
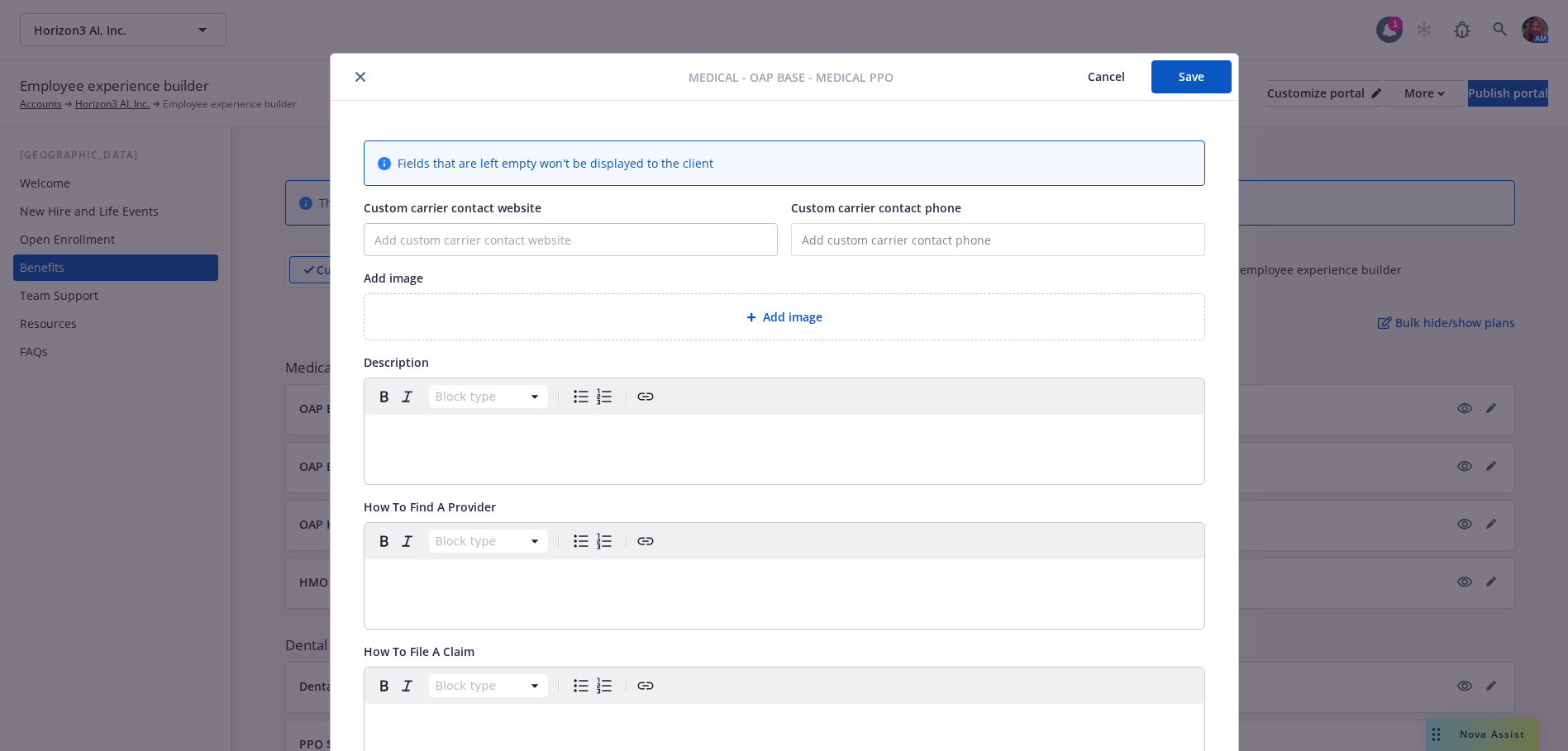
click at [361, 71] on button "close" at bounding box center [360, 77] width 20 height 20
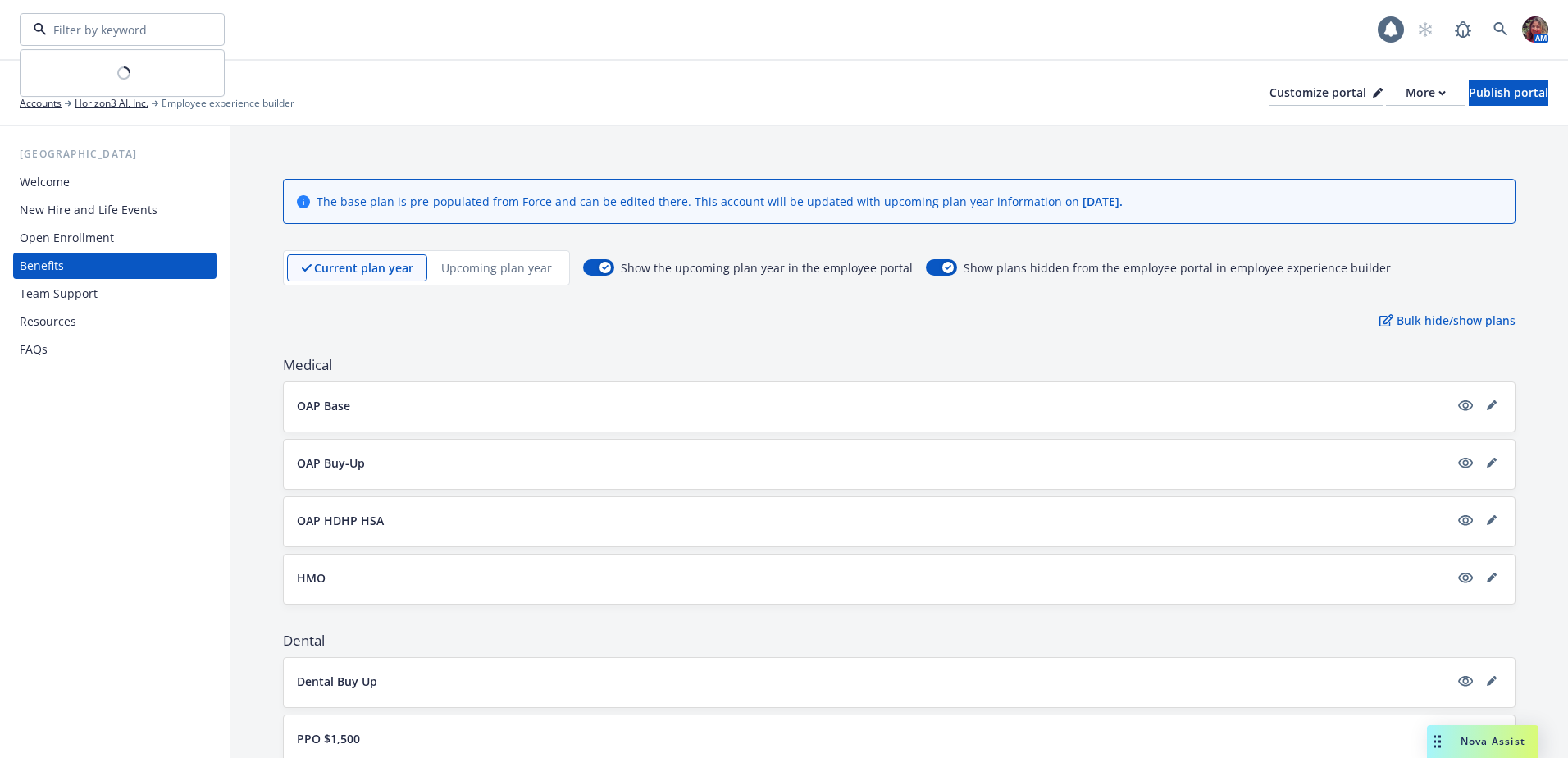
type input "Horizon3 AI, Inc."
click at [175, 29] on input "Horizon3 AI, Inc." at bounding box center [119, 30] width 145 height 18
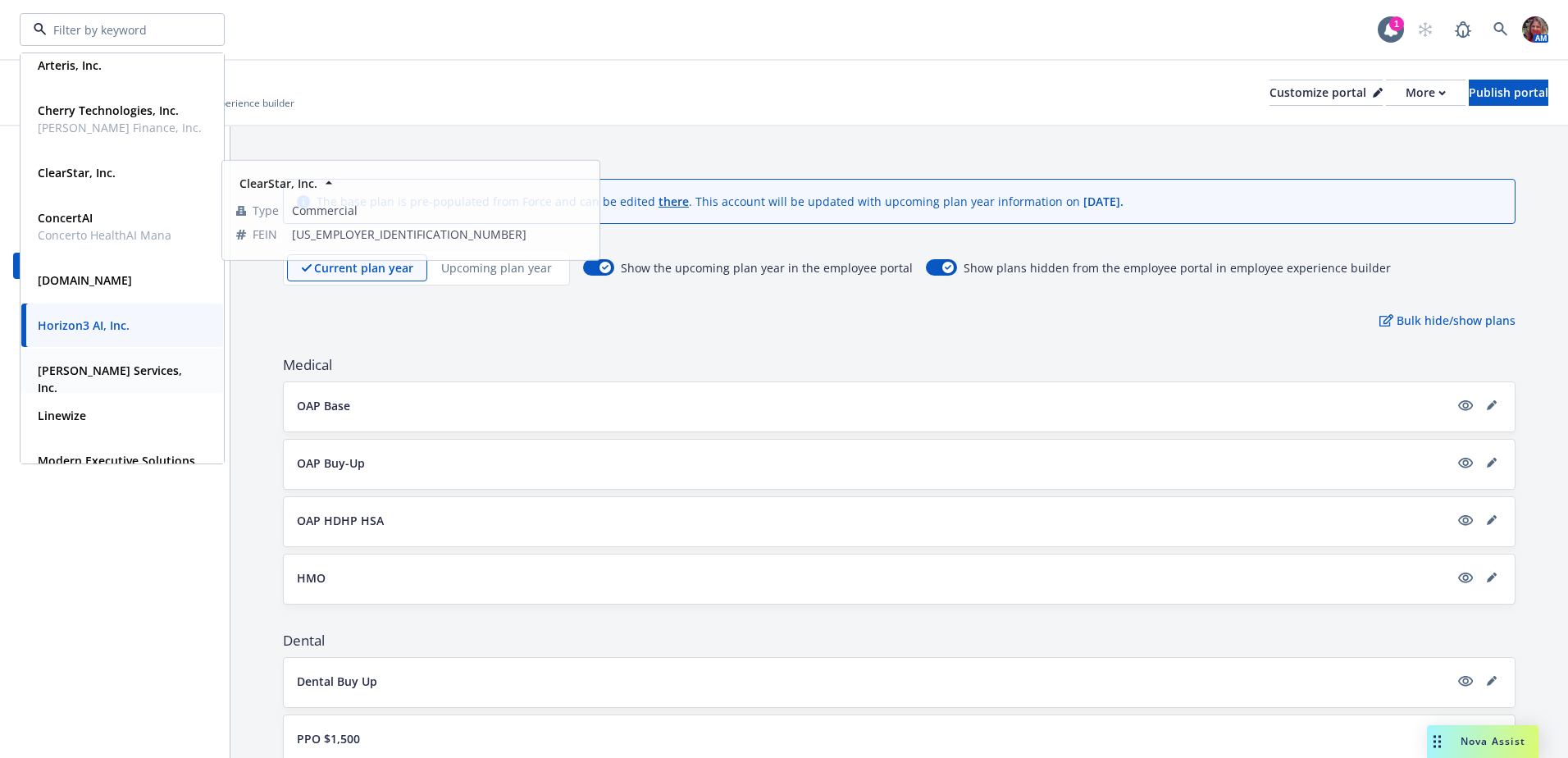
scroll to position [164, 0]
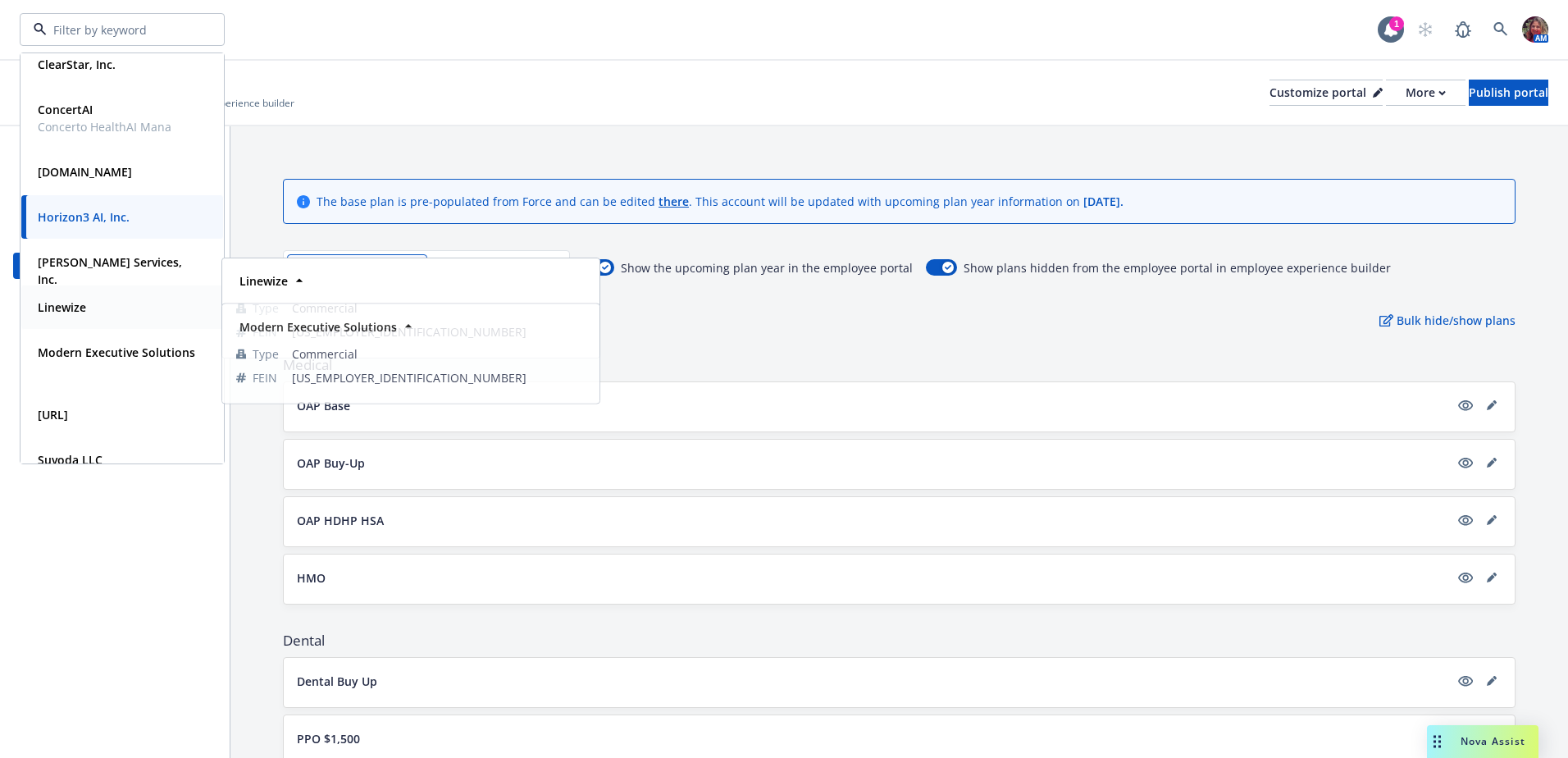
click at [74, 309] on strong "Linewize" at bounding box center [62, 307] width 48 height 16
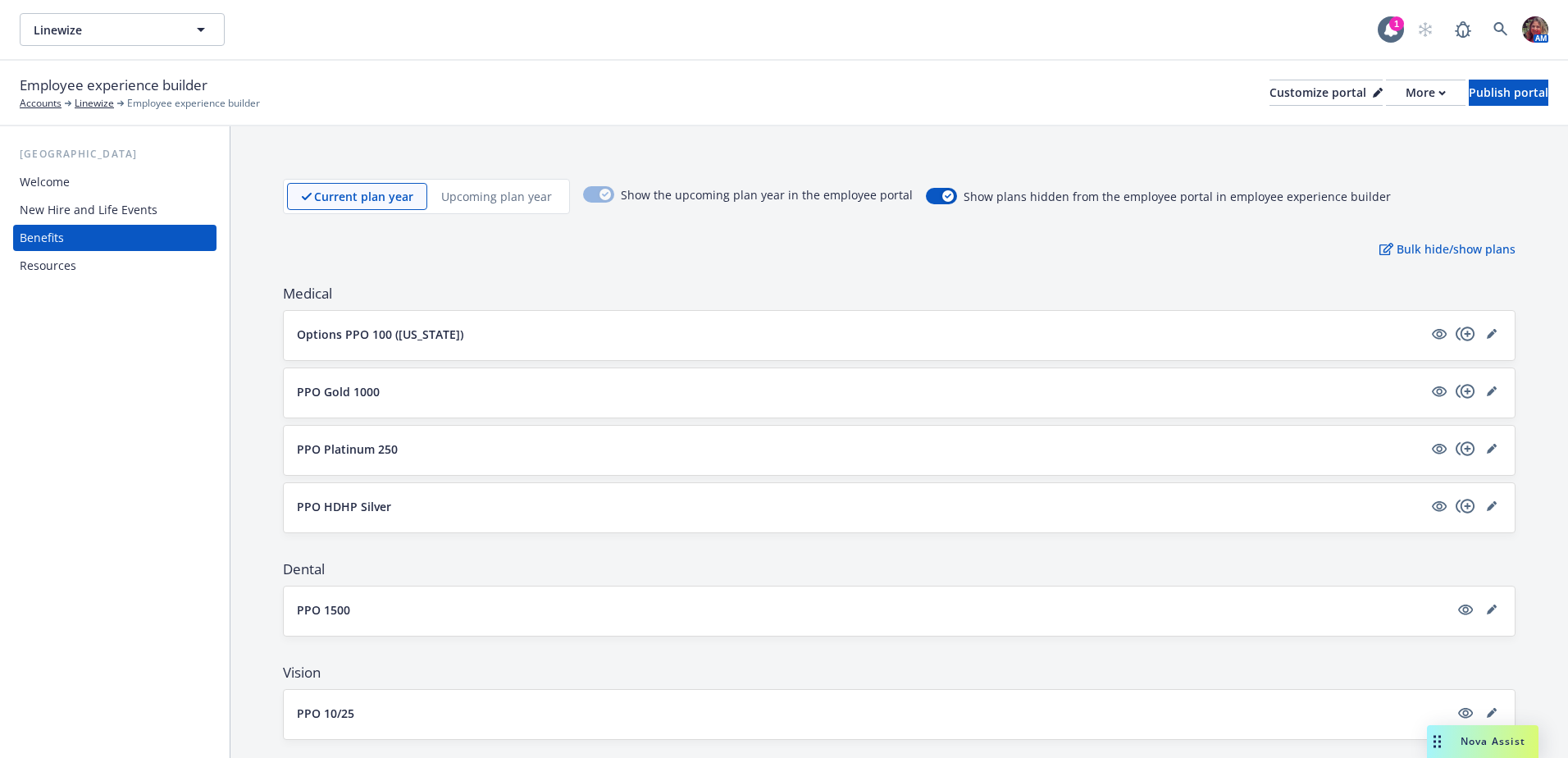
click at [66, 6] on div "Linewize Linewize 1 AM" at bounding box center [784, 29] width 1568 height 59
click at [50, 27] on span "Linewize" at bounding box center [104, 30] width 142 height 18
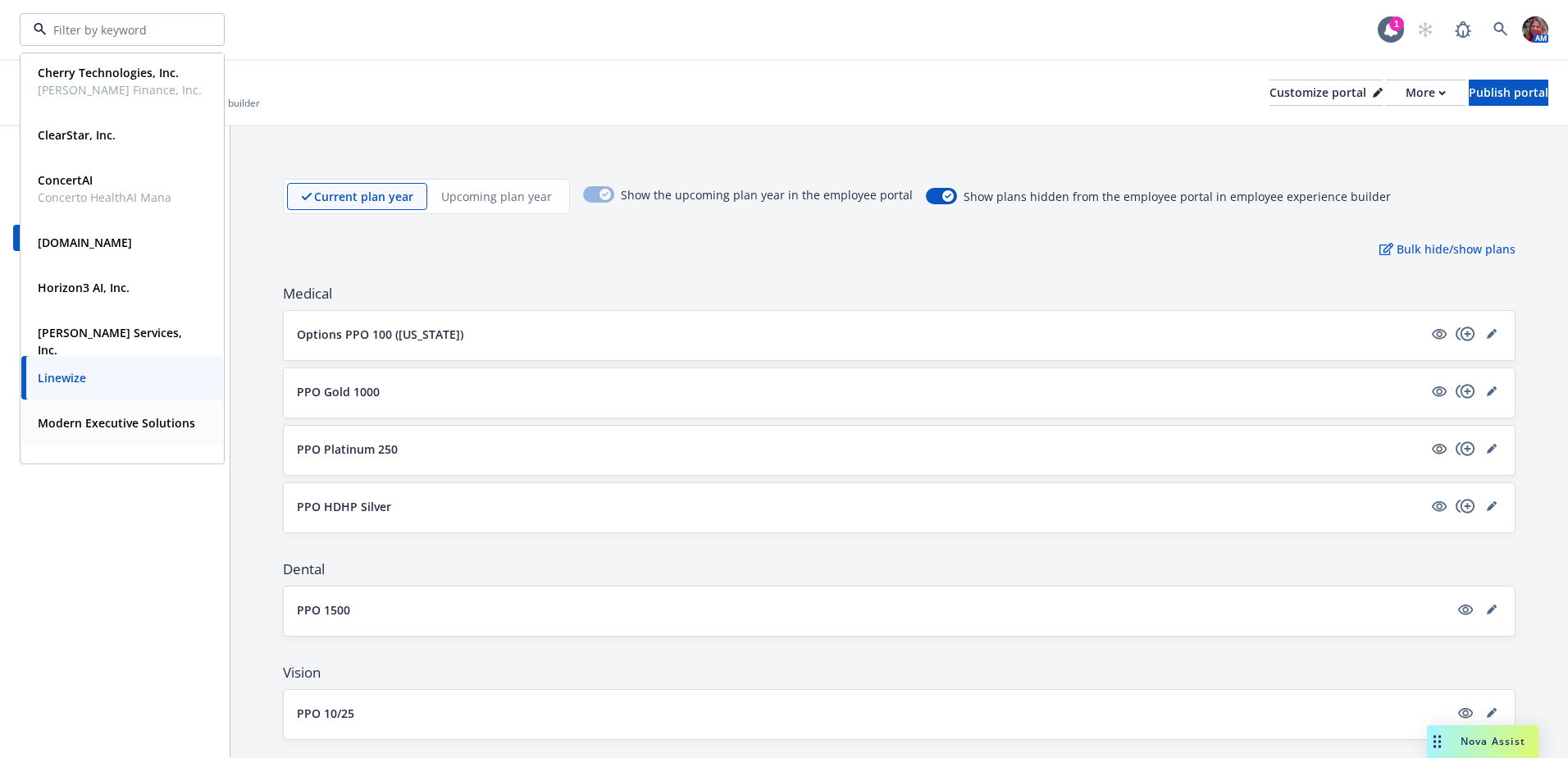
scroll to position [245, 0]
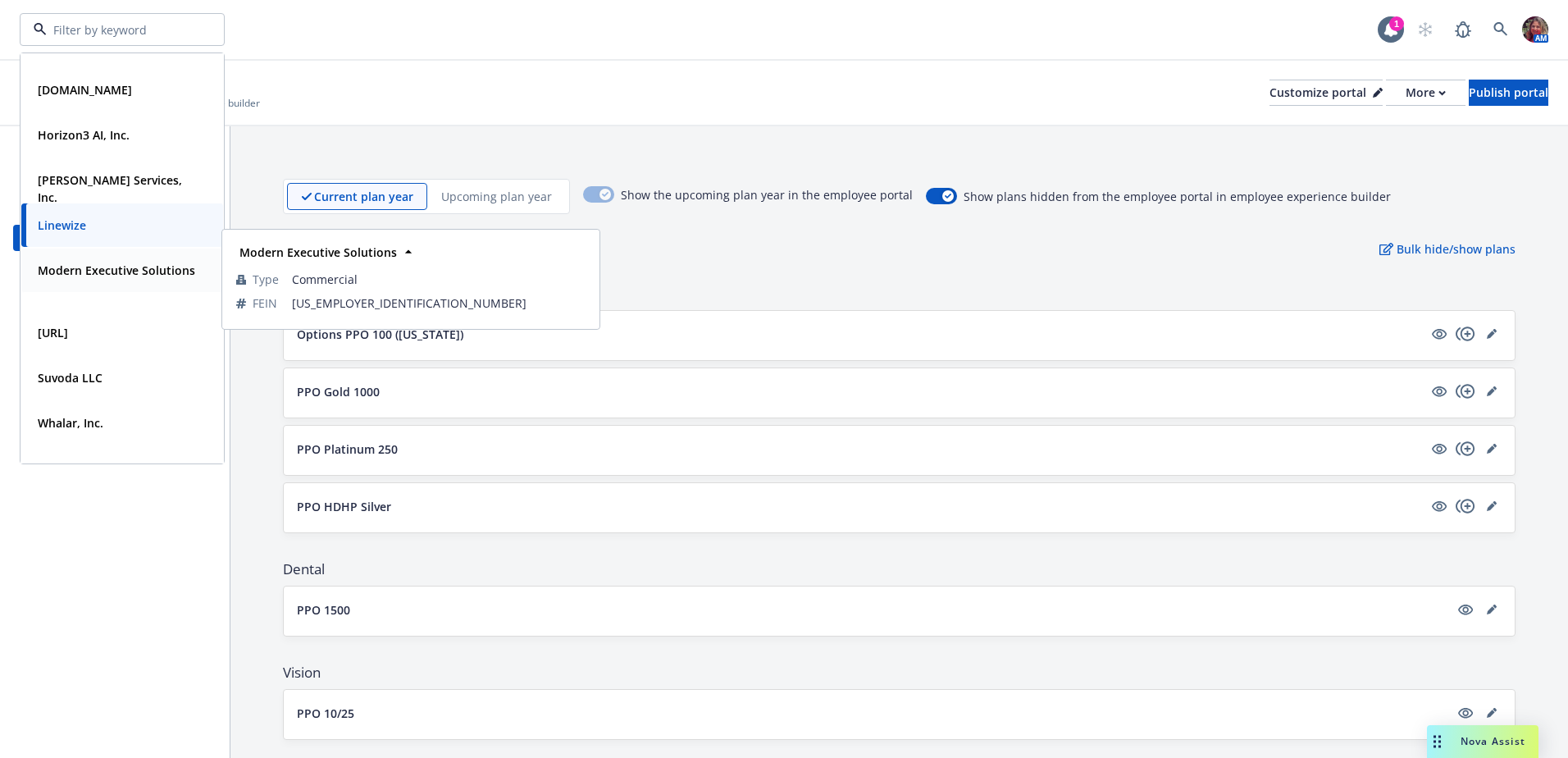
click at [69, 278] on strong "Modern Executive Solutions" at bounding box center [116, 270] width 157 height 16
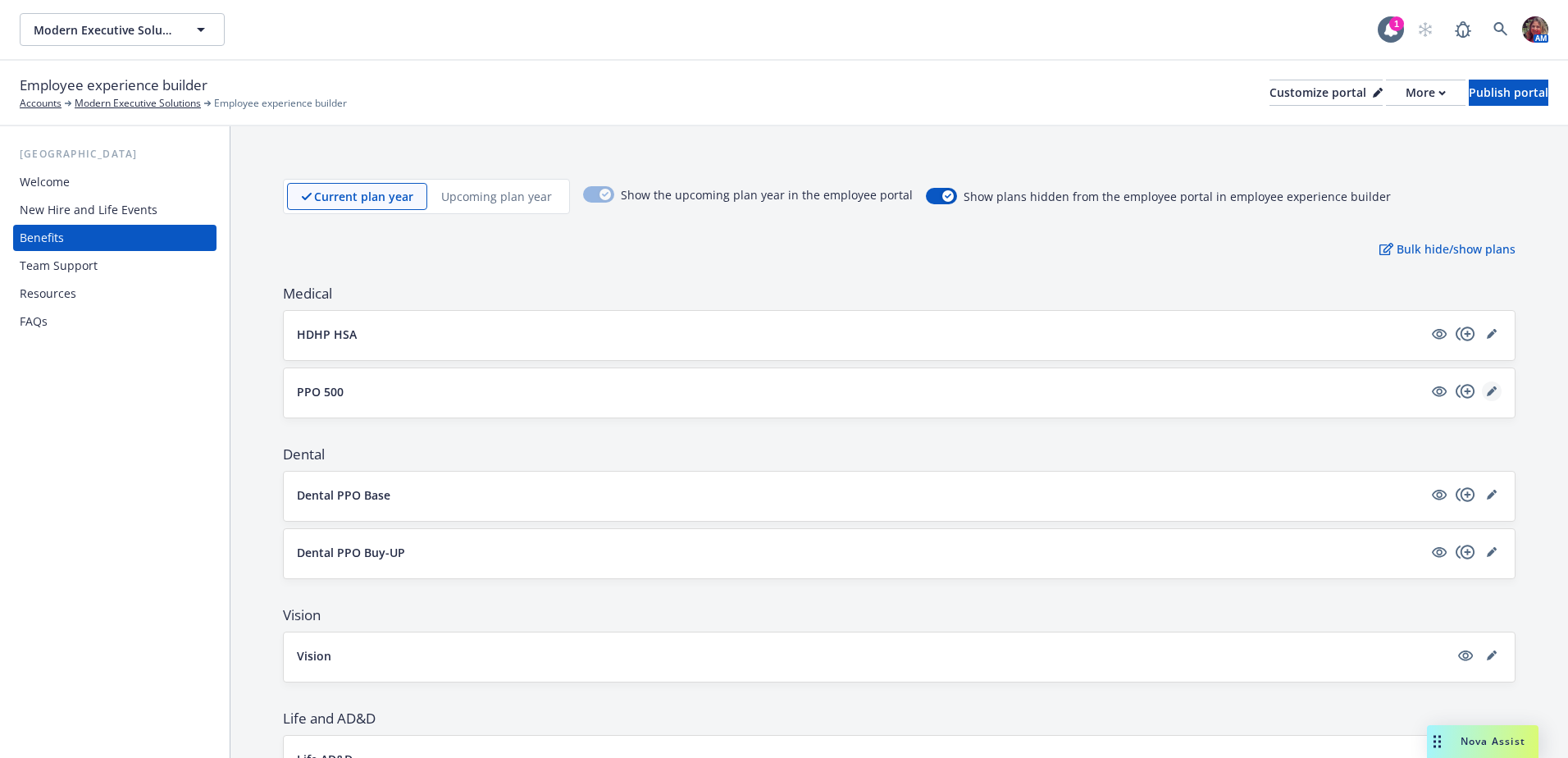
click at [1484, 388] on link "editPencil" at bounding box center [1492, 391] width 20 height 20
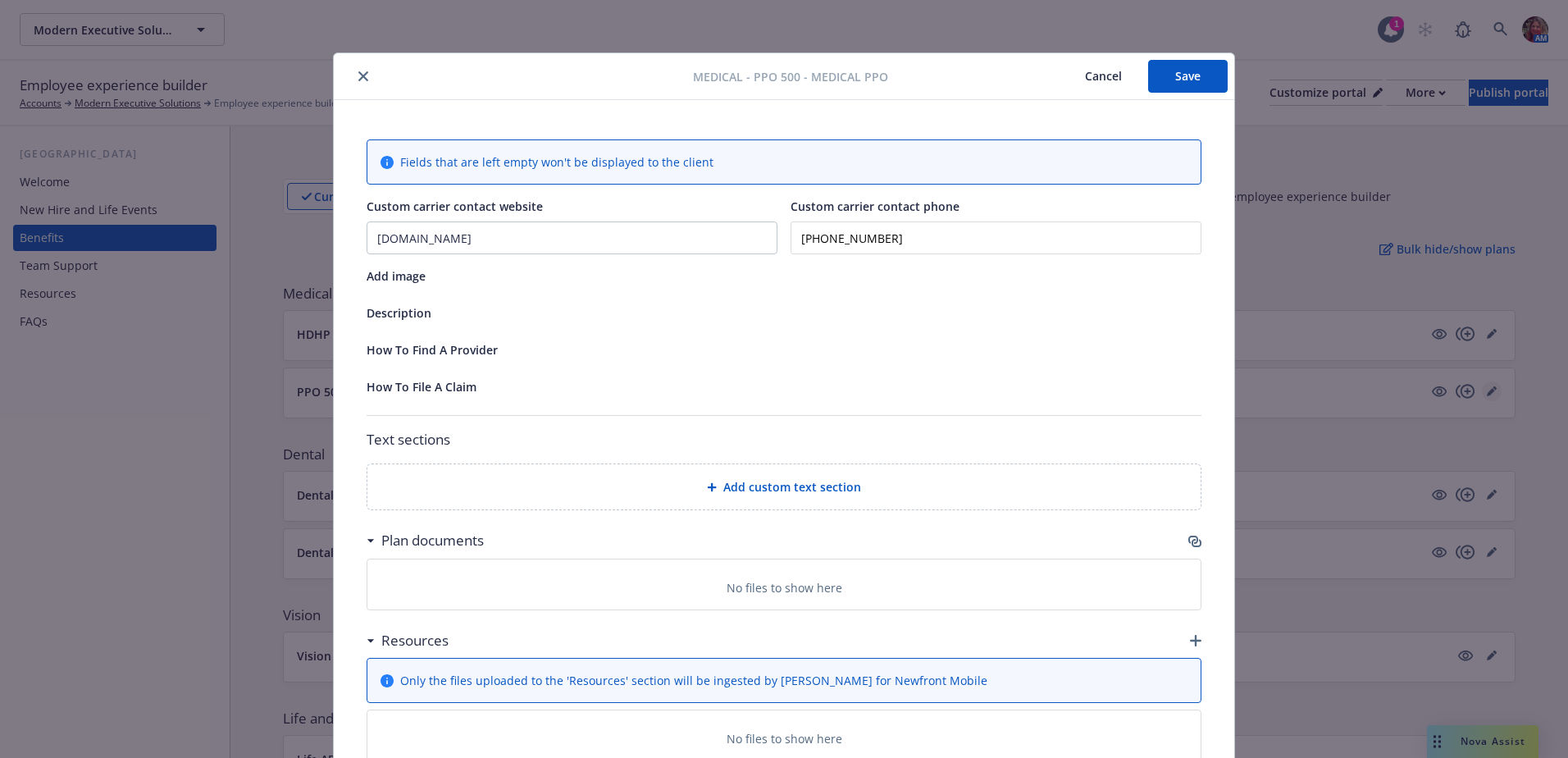
scroll to position [49, 0]
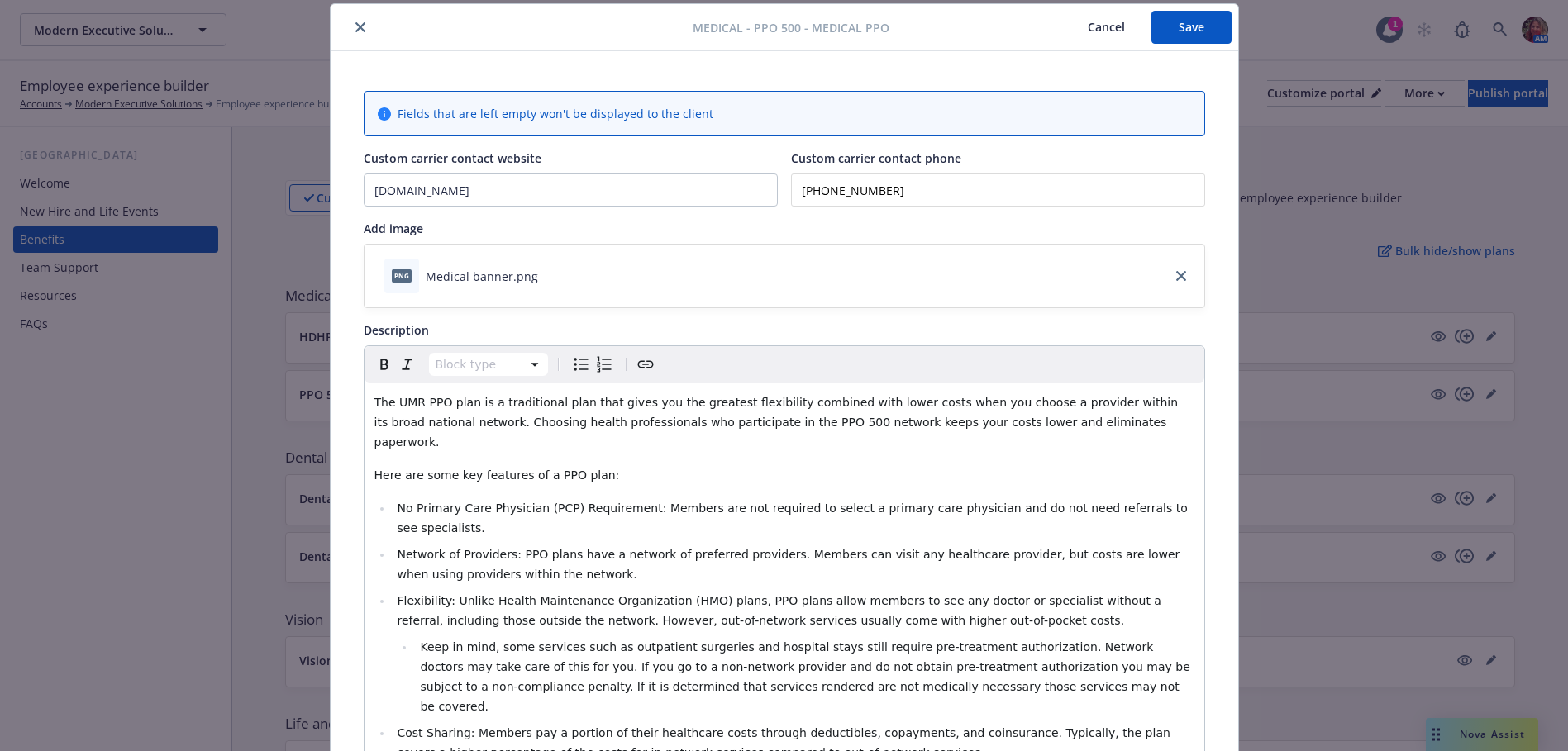
click at [355, 30] on icon "close" at bounding box center [360, 28] width 10 height 10
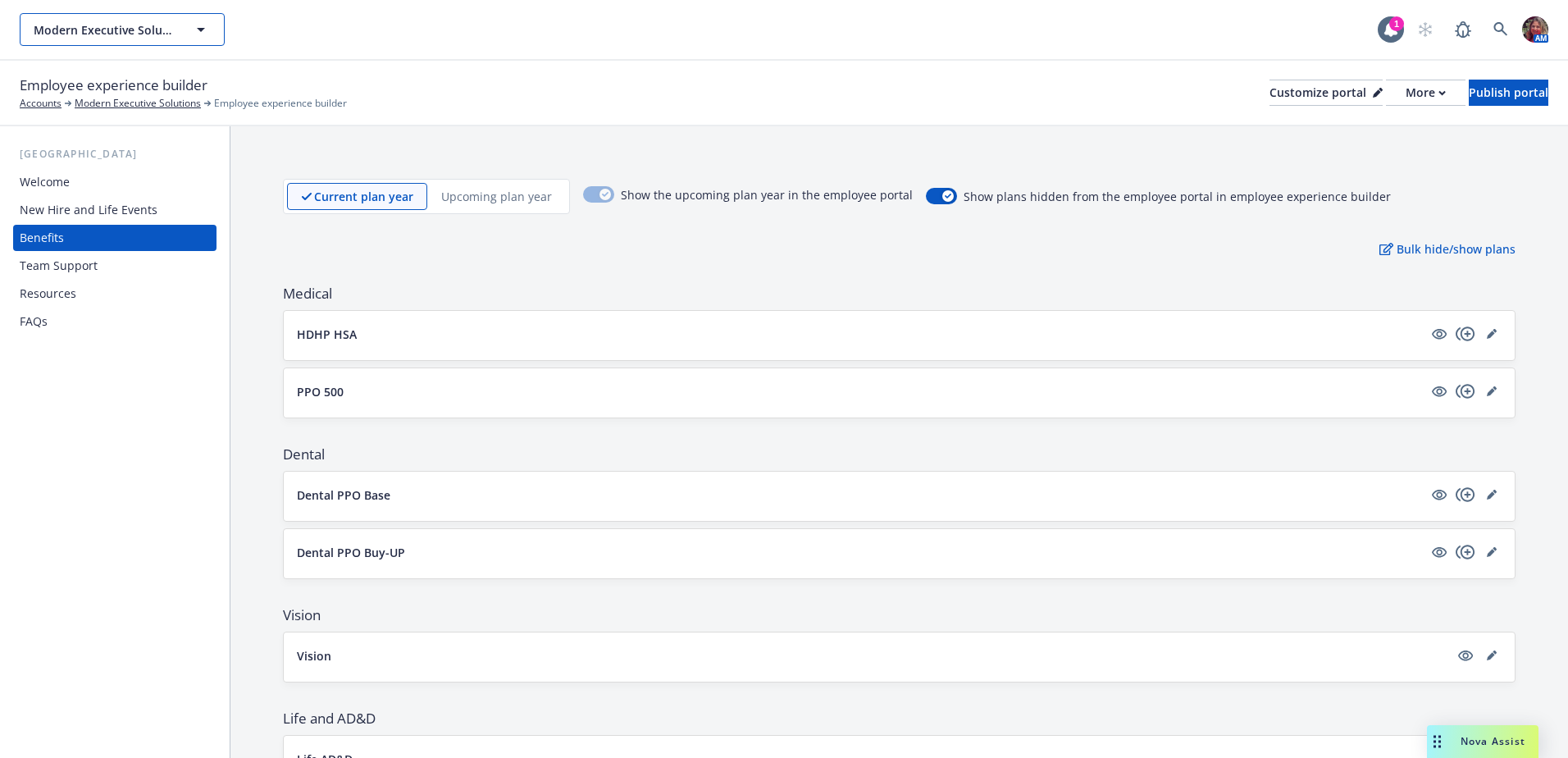
click at [151, 36] on span "Modern Executive Solutions" at bounding box center [104, 30] width 142 height 18
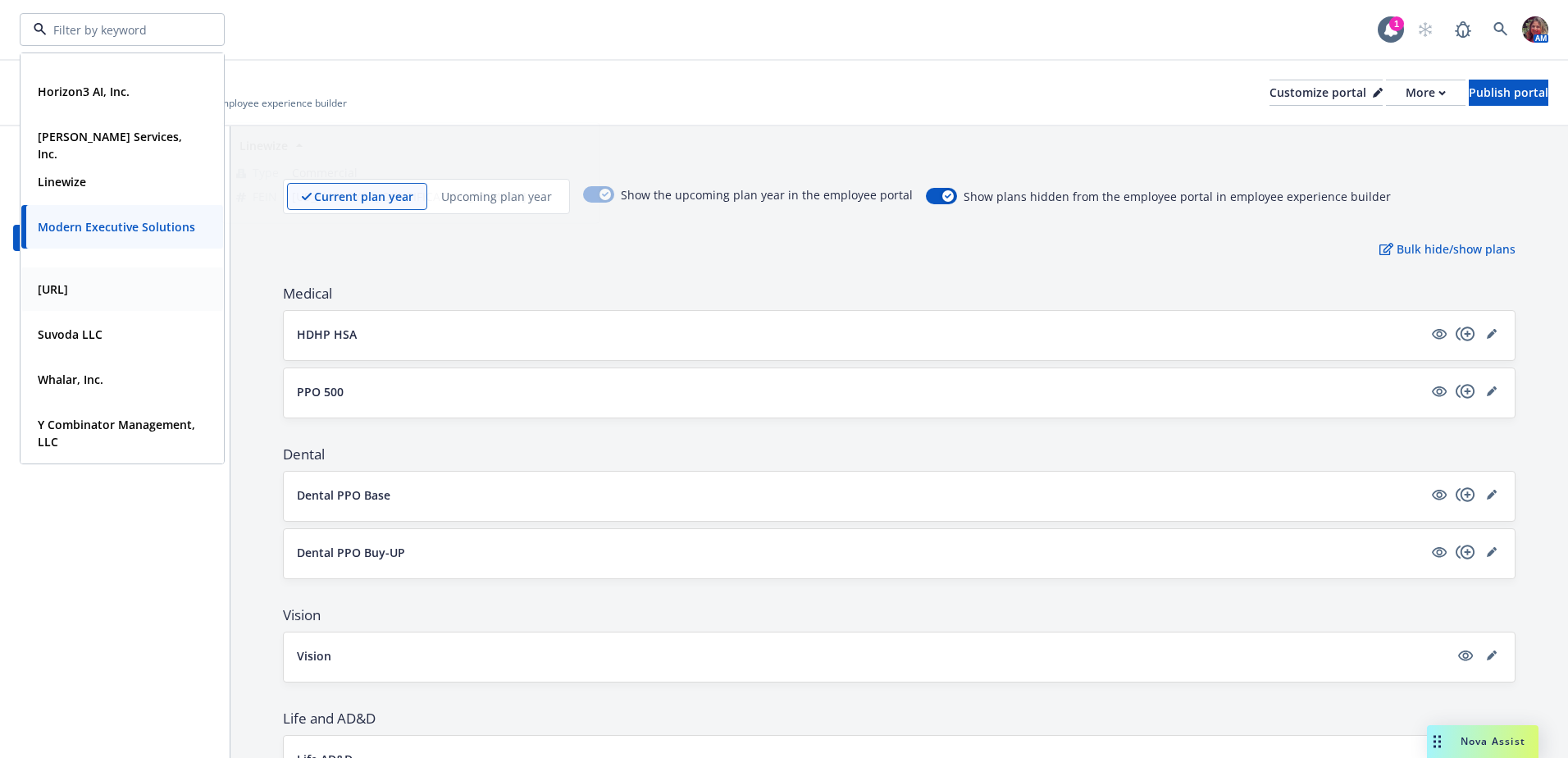
scroll to position [290, 0]
click at [71, 297] on div "People.ai" at bounding box center [51, 289] width 40 height 23
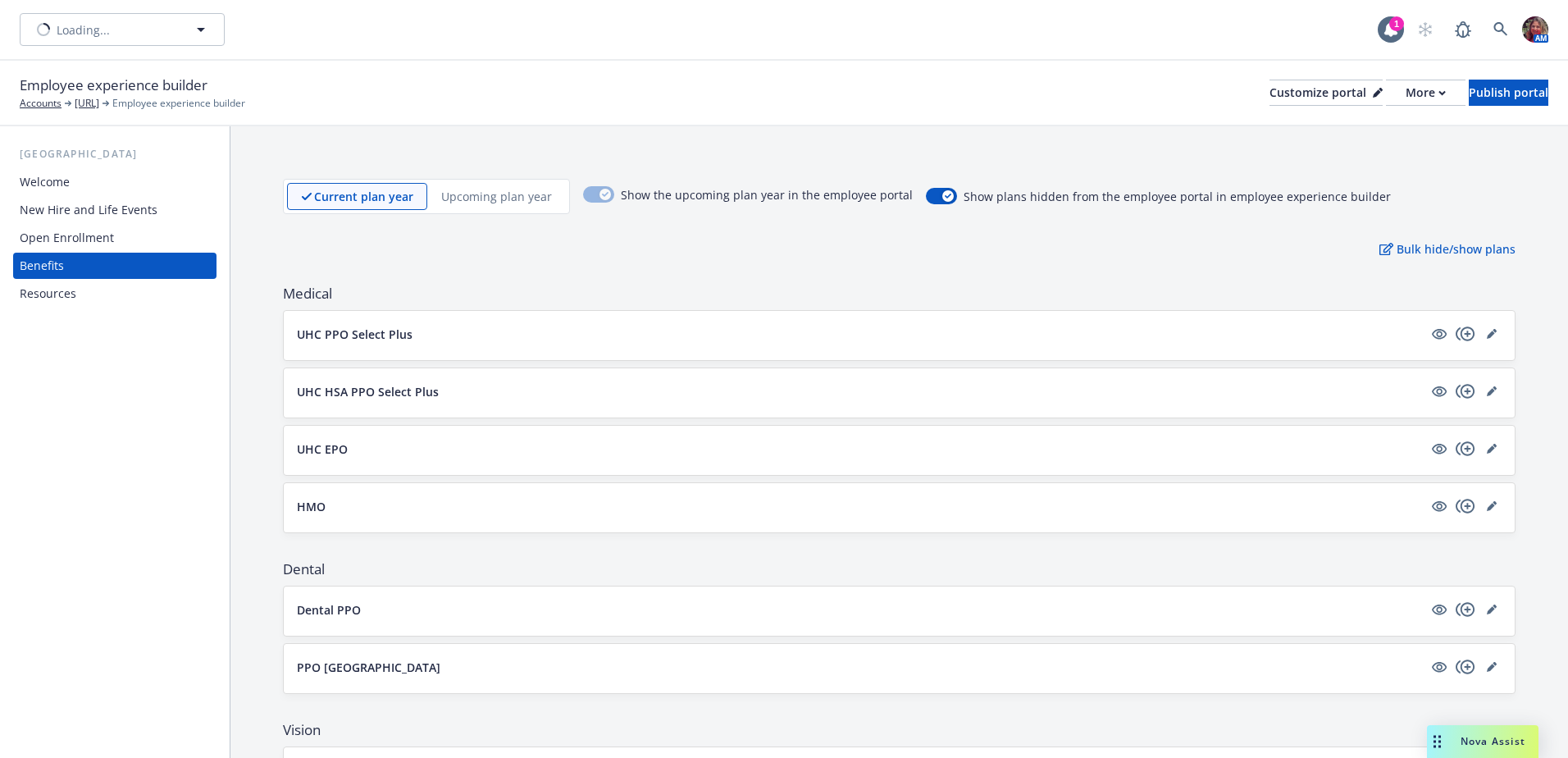
type input "People.ai"
click at [67, 38] on button "People.ai" at bounding box center [122, 29] width 205 height 33
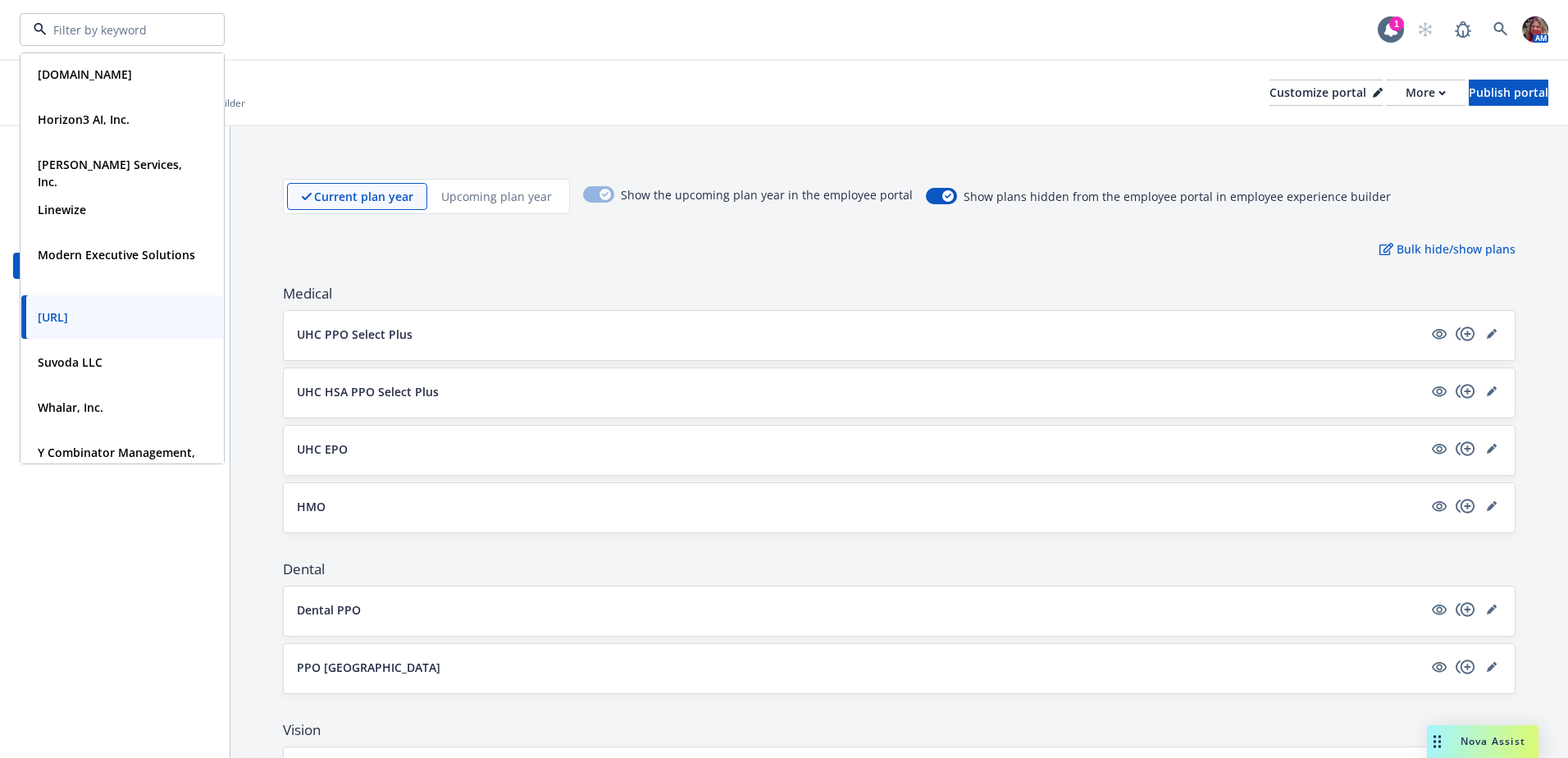
scroll to position [290, 0]
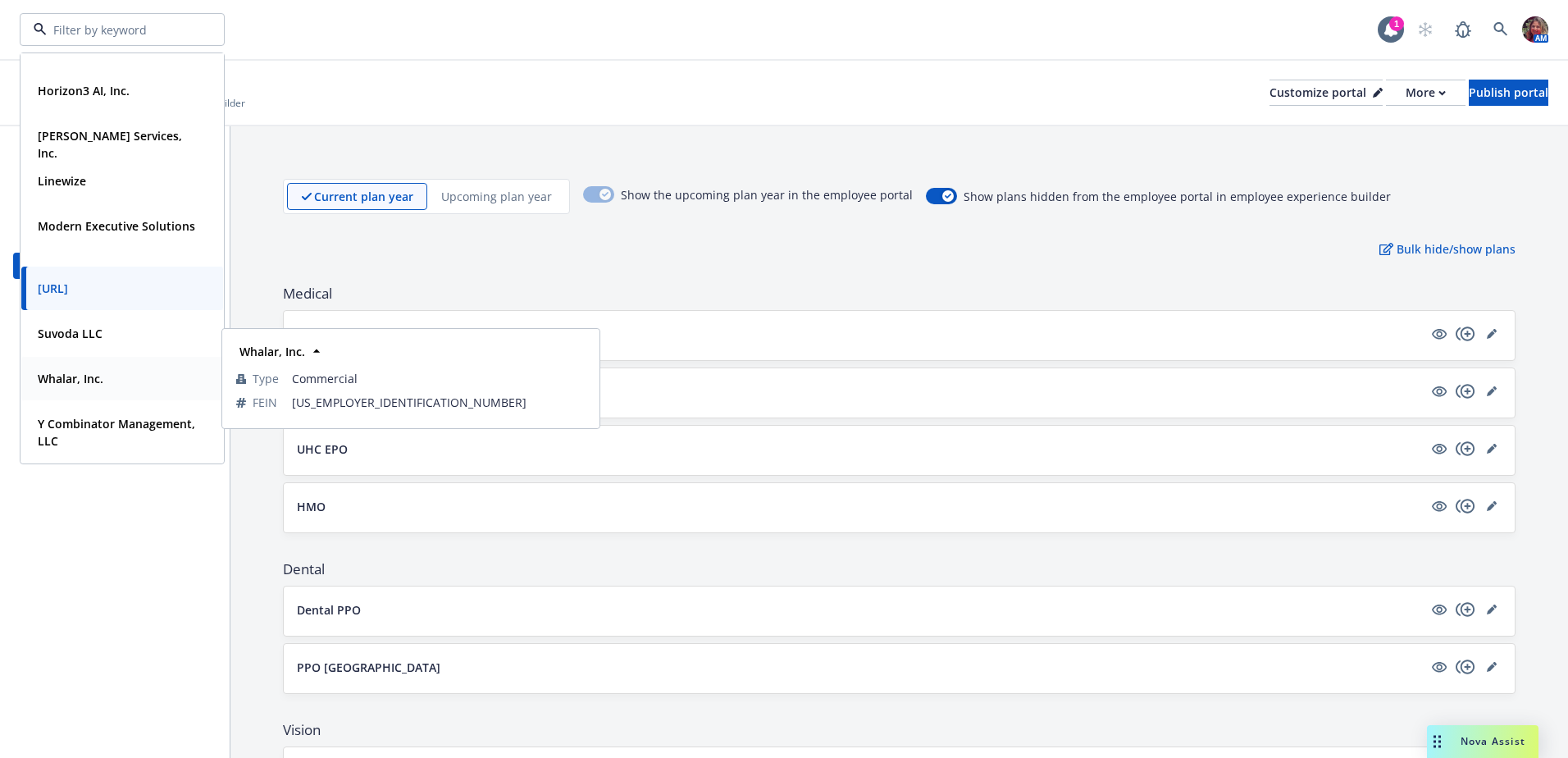
click at [78, 383] on strong "Whalar, Inc." at bounding box center [70, 379] width 66 height 16
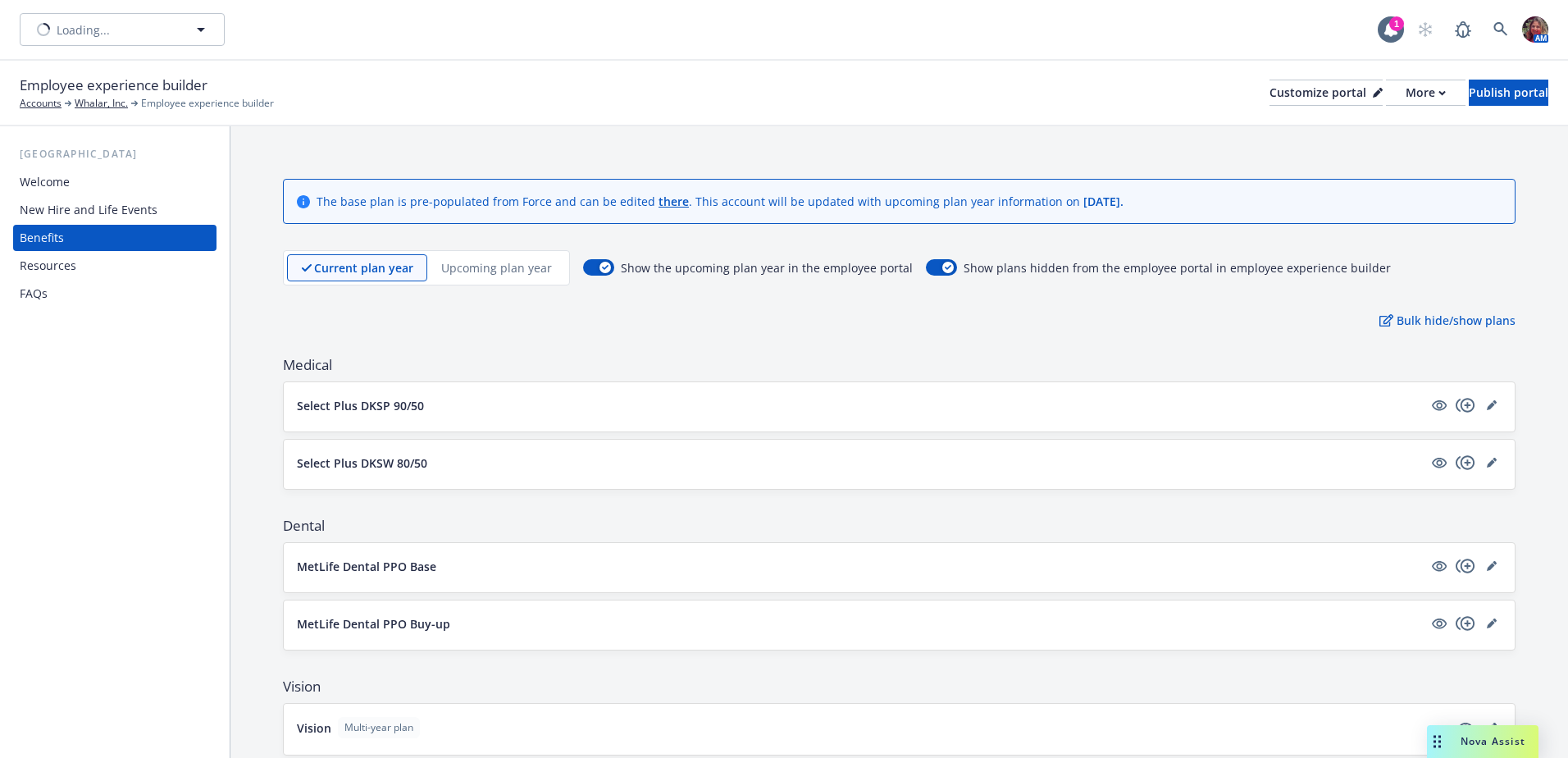
type input "Whalar, Inc."
click at [38, 24] on span "Whalar, Inc." at bounding box center [104, 30] width 142 height 18
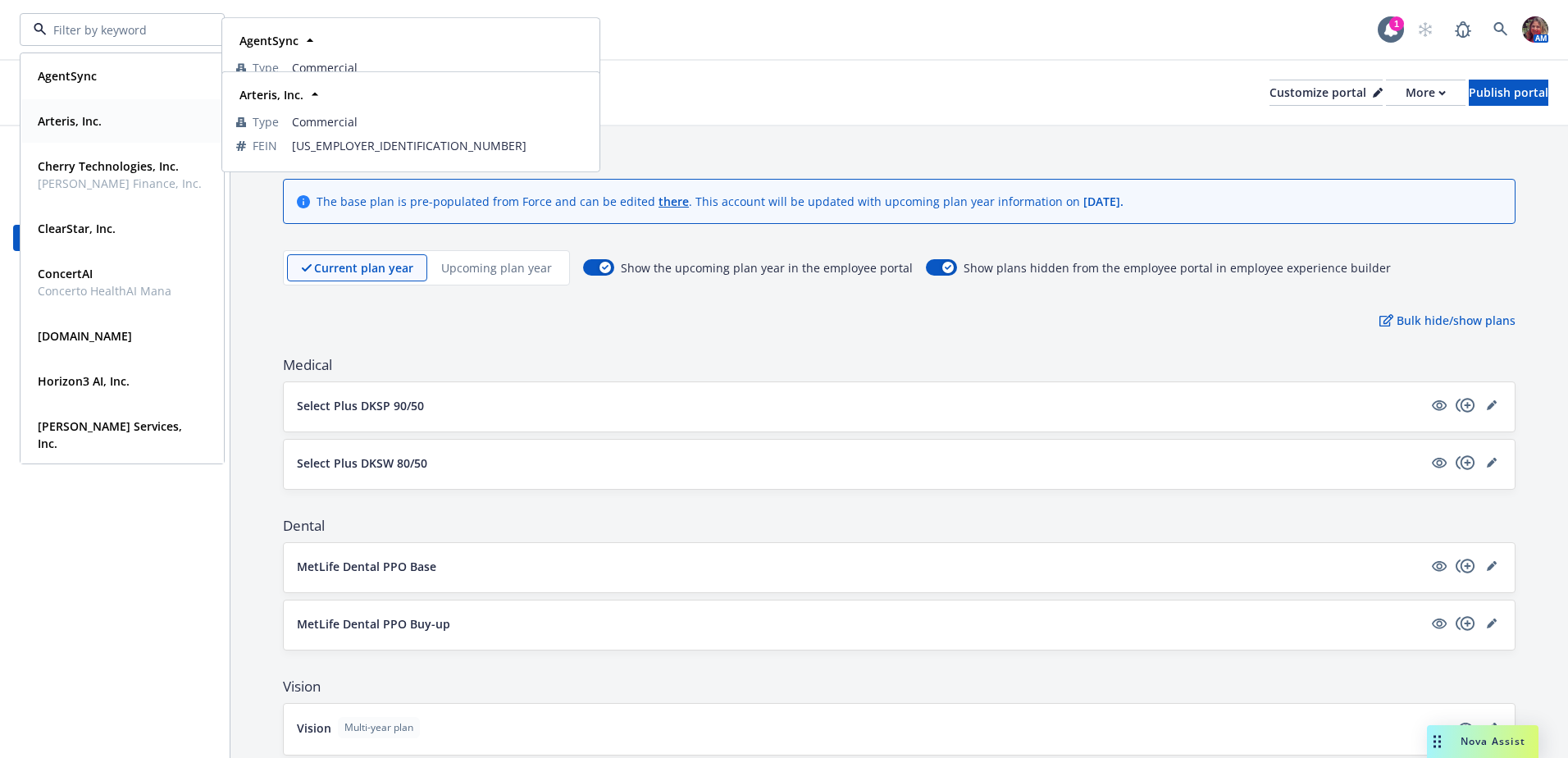
click at [62, 128] on strong "Arteris, Inc." at bounding box center [69, 121] width 64 height 16
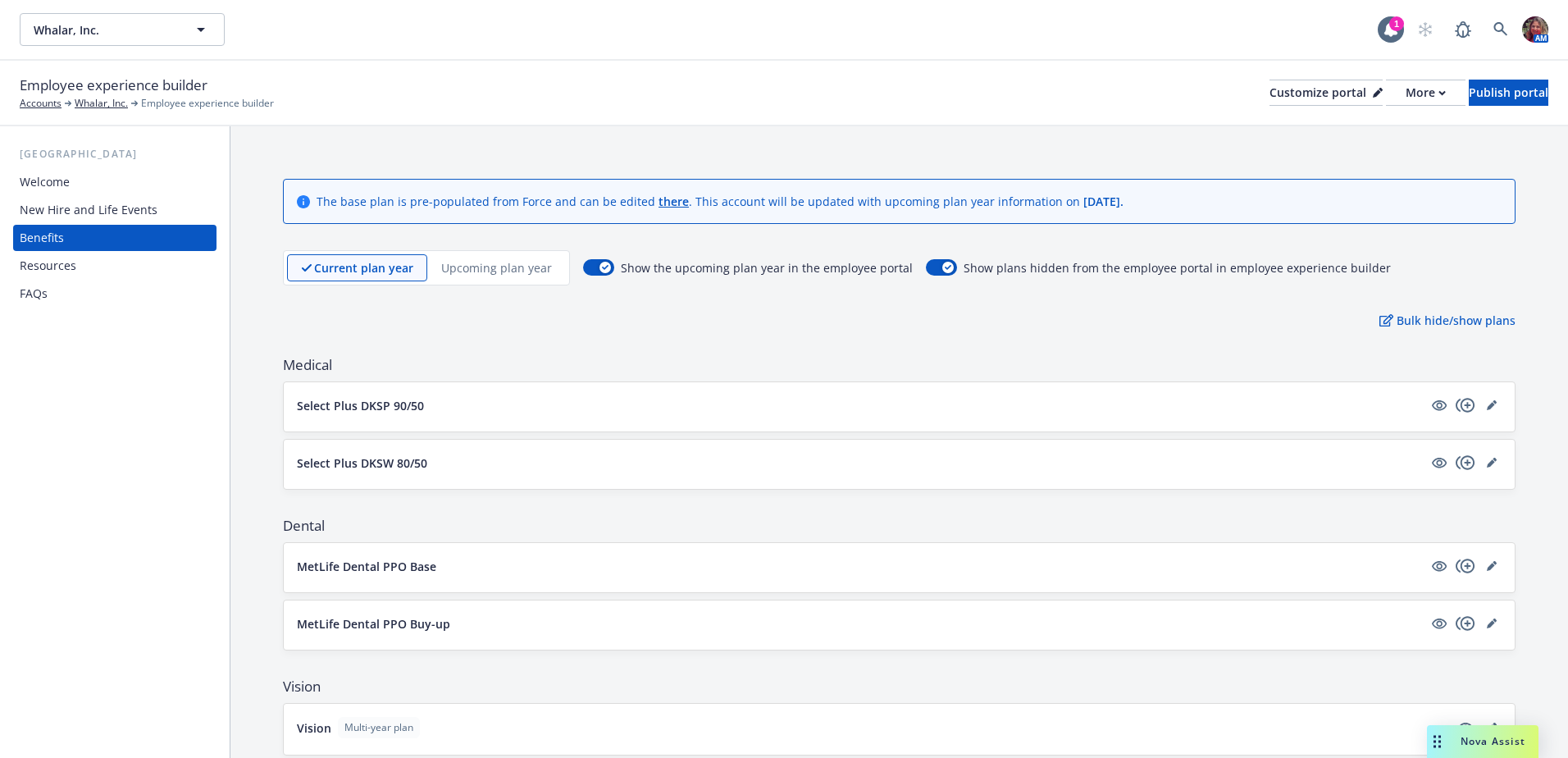
click at [53, 12] on div "Whalar, Inc. 1 AM" at bounding box center [784, 29] width 1568 height 59
click at [52, 23] on span "Whalar, Inc." at bounding box center [104, 30] width 142 height 18
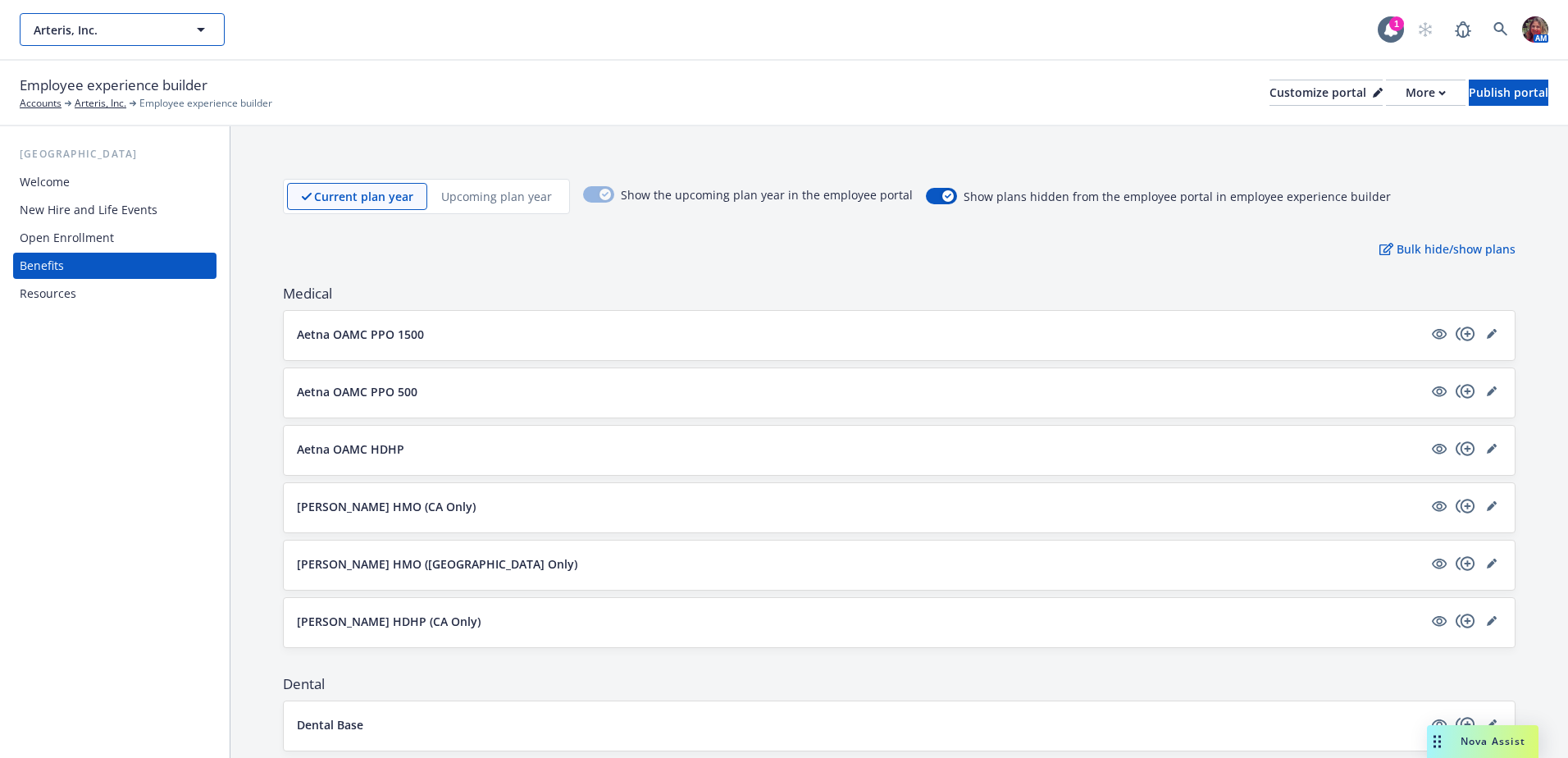
click at [93, 26] on span "Arteris, Inc." at bounding box center [104, 30] width 142 height 18
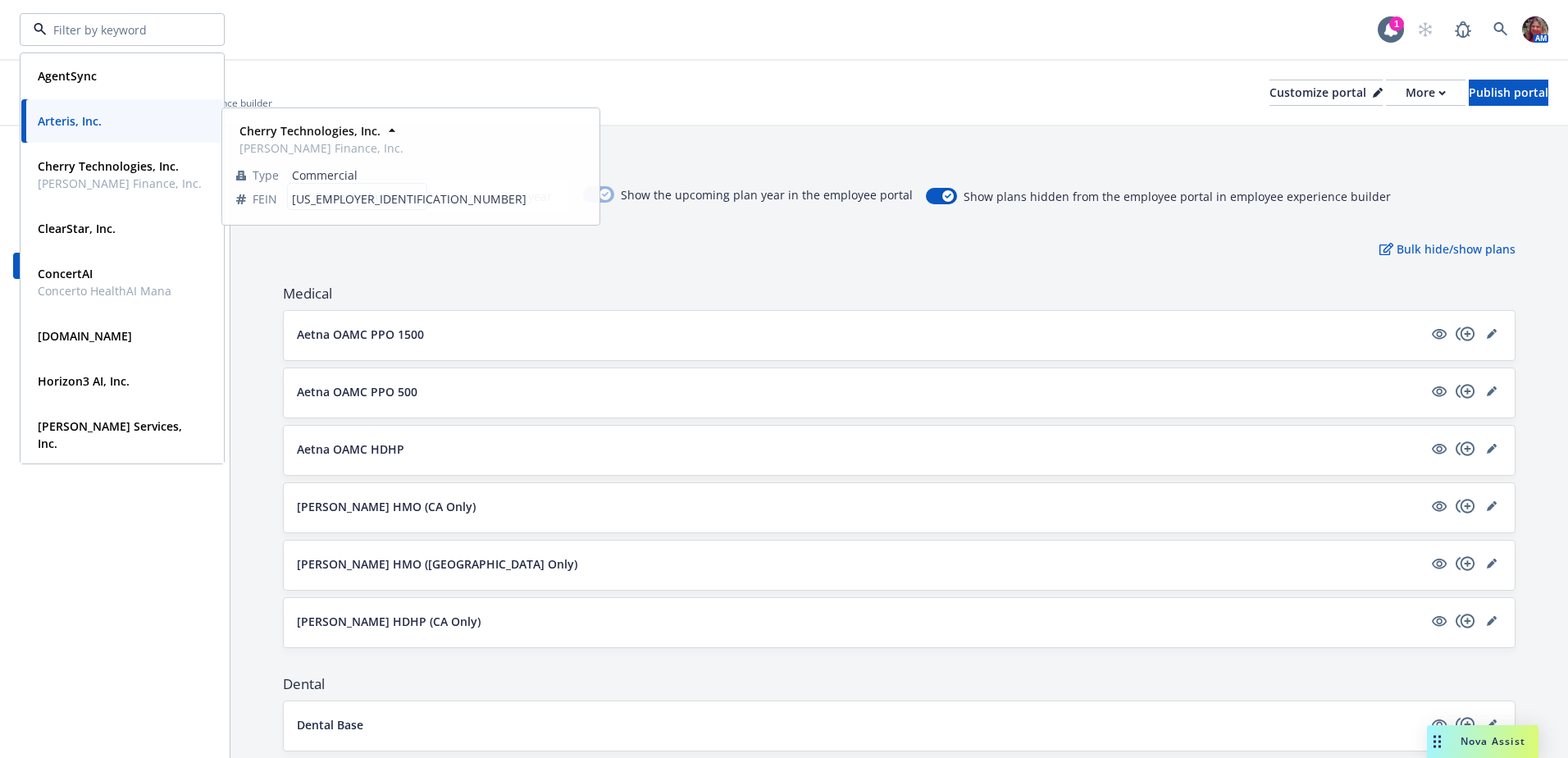
click at [408, 78] on div "Employee experience builder Accounts Arteris, Inc. Employee experience builder …" at bounding box center [784, 92] width 1529 height 36
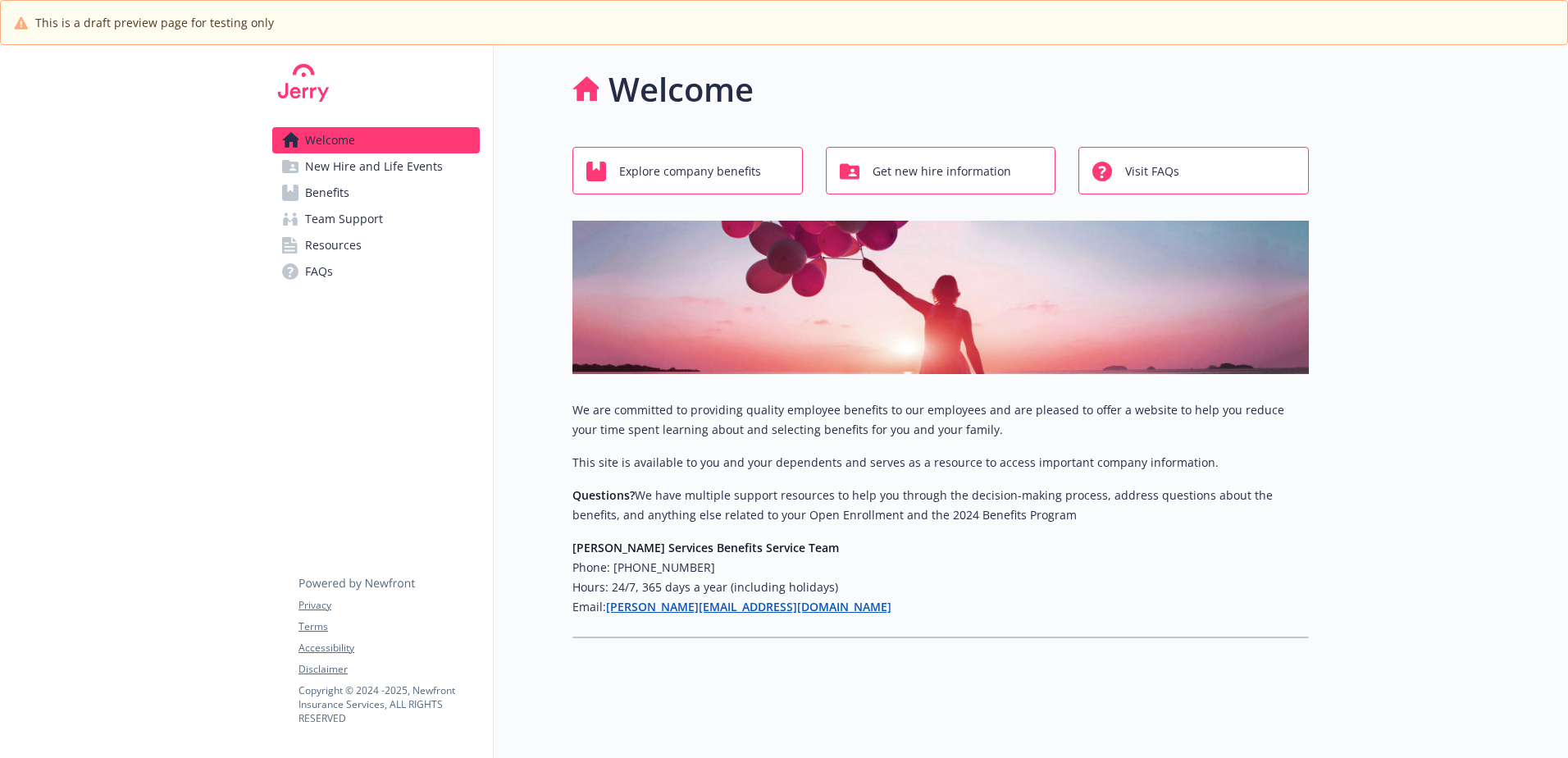
click at [362, 170] on span "New Hire and Life Events" at bounding box center [374, 166] width 138 height 26
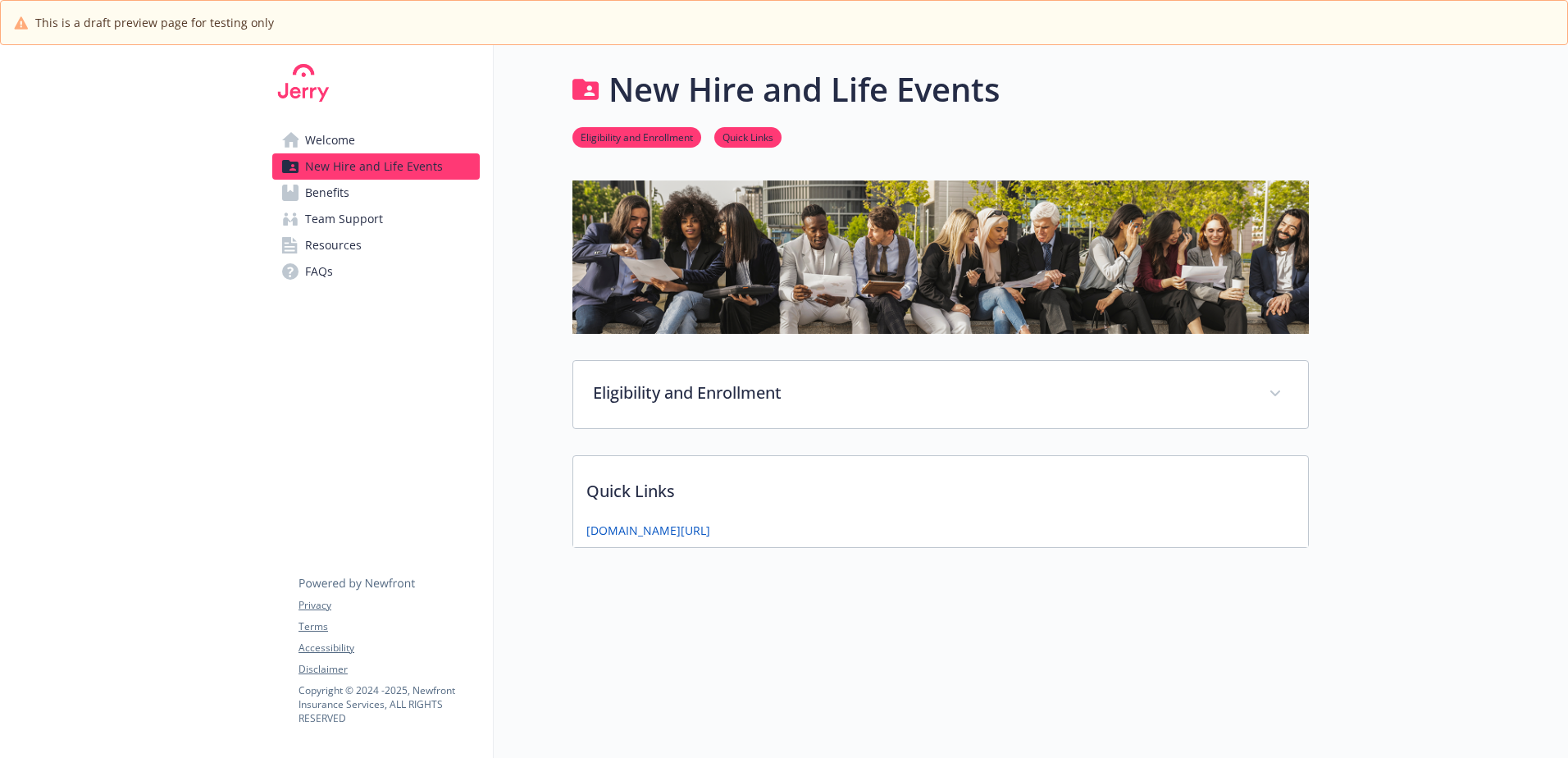
click at [354, 192] on link "Benefits" at bounding box center [376, 193] width 207 height 26
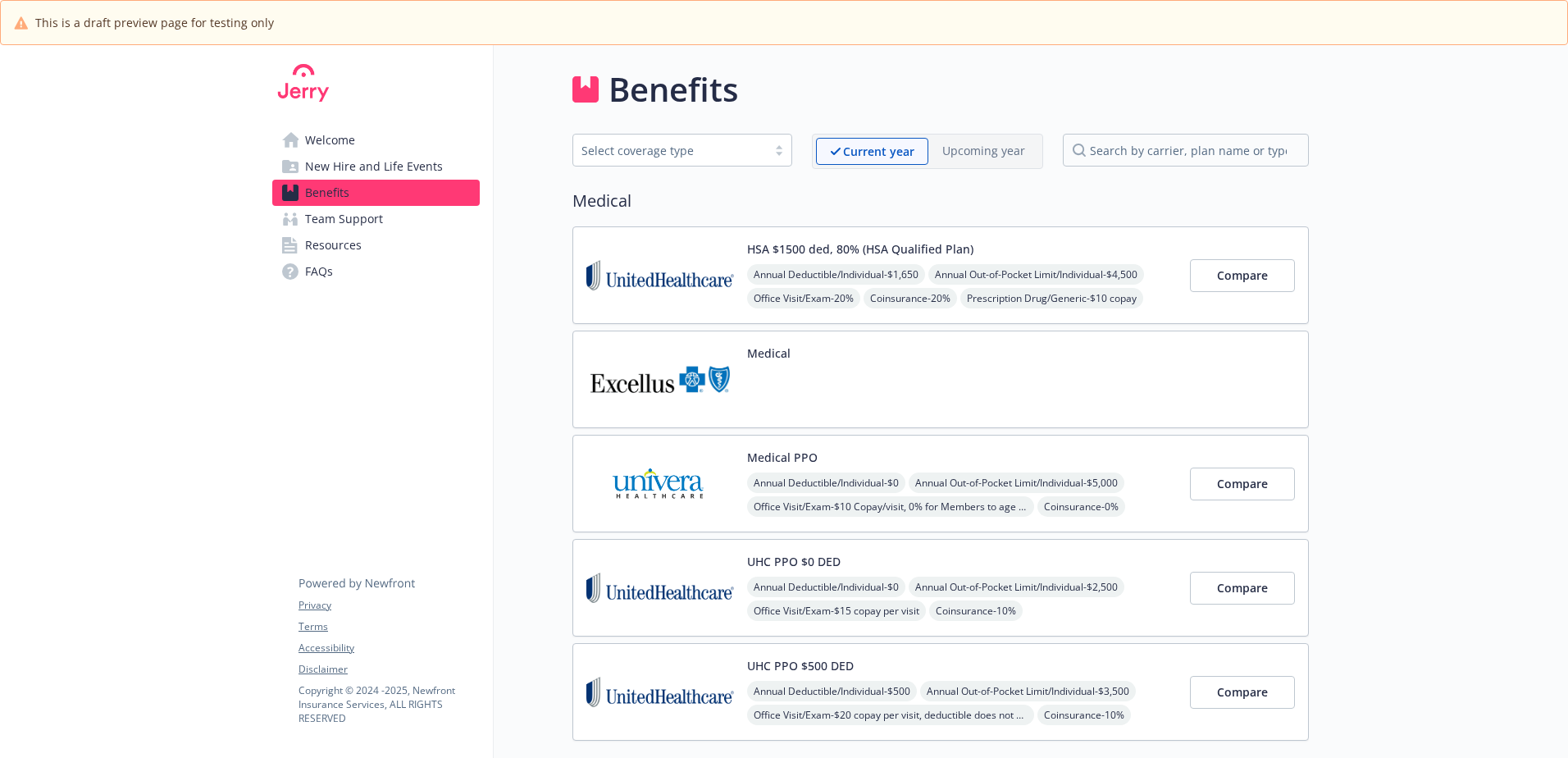
click at [662, 410] on img at bounding box center [659, 379] width 148 height 69
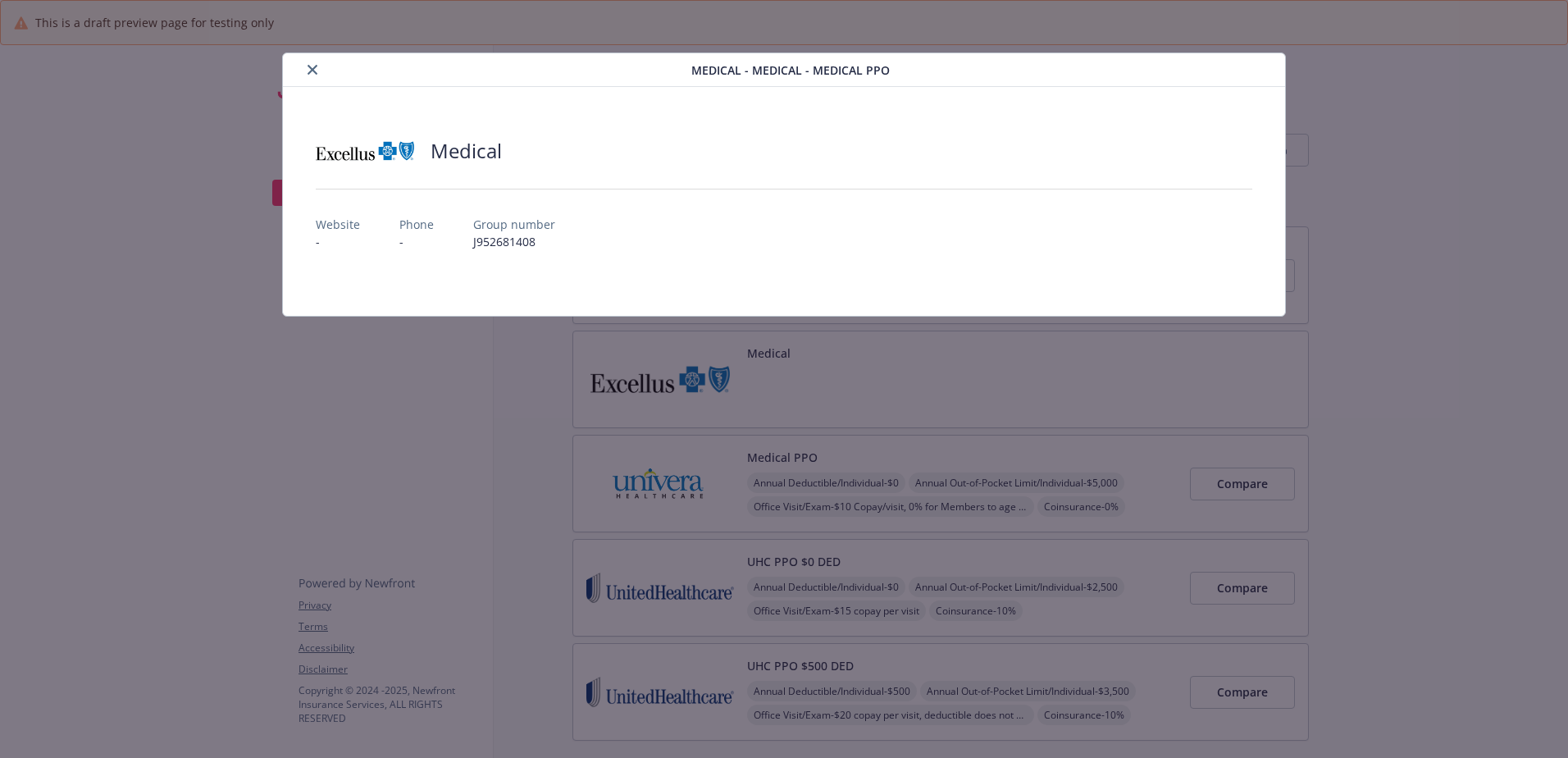
click at [306, 67] on button "close" at bounding box center [312, 69] width 20 height 20
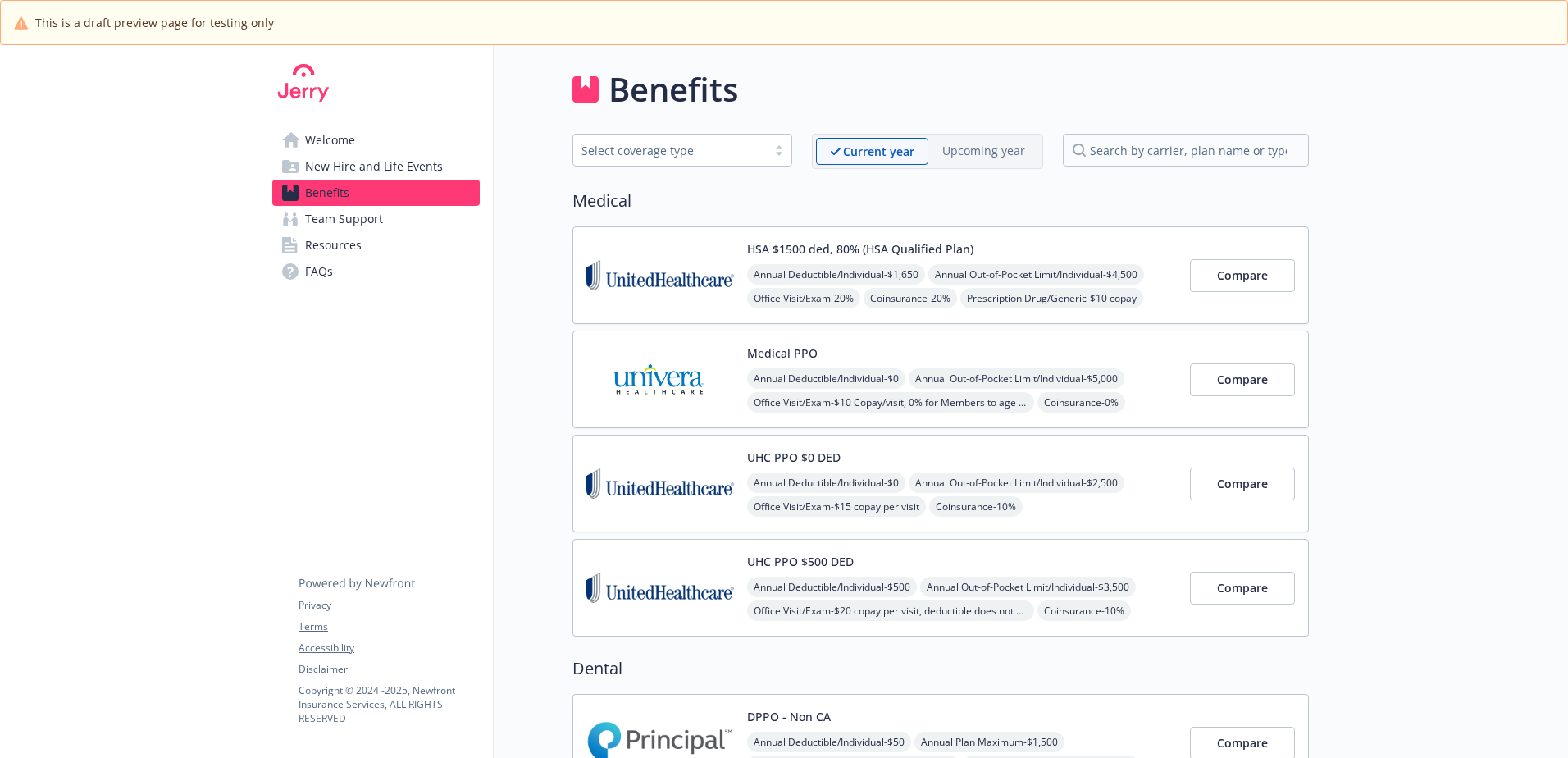
click at [332, 217] on span "Team Support" at bounding box center [344, 218] width 78 height 26
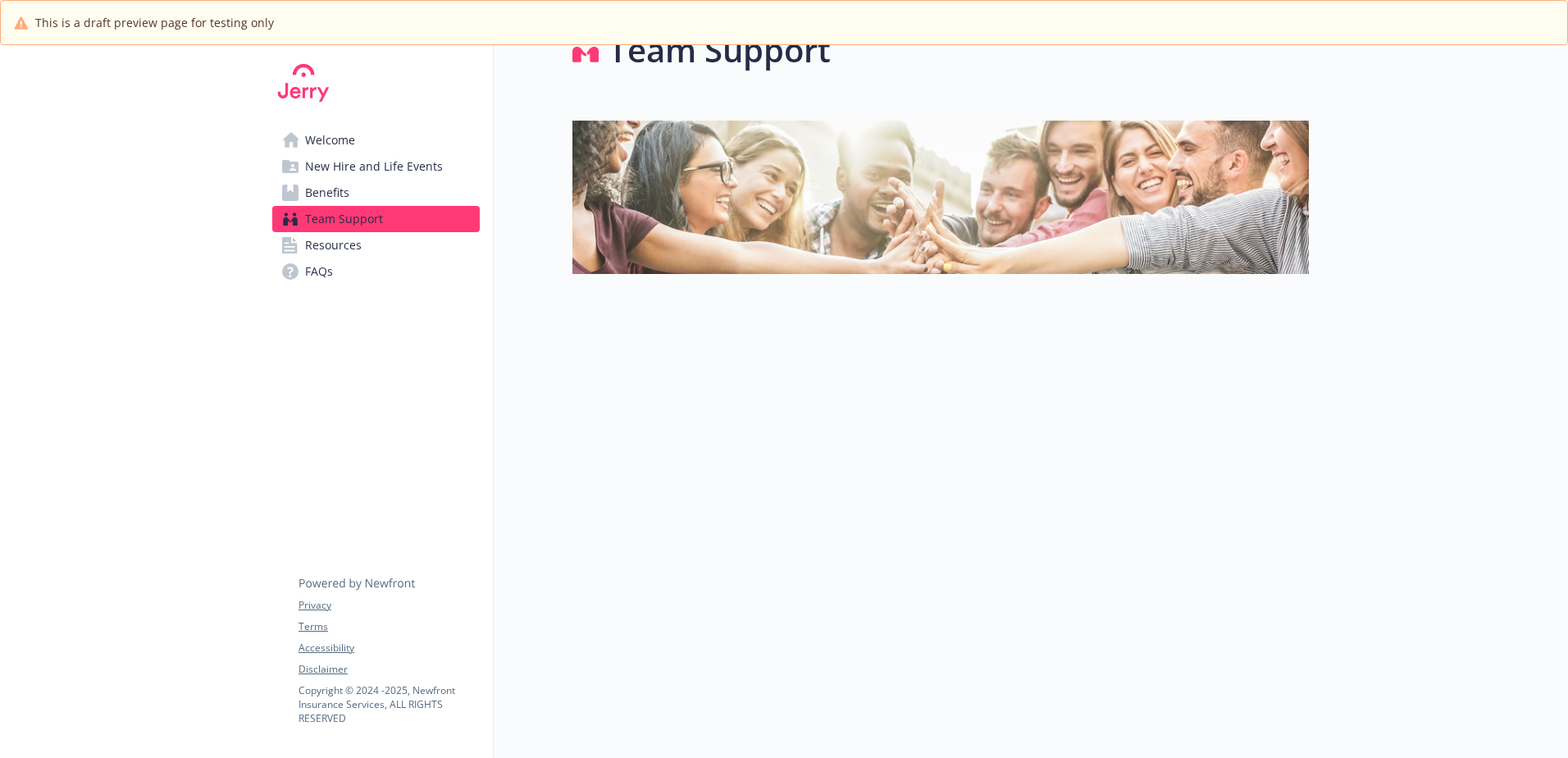
scroll to position [58, 0]
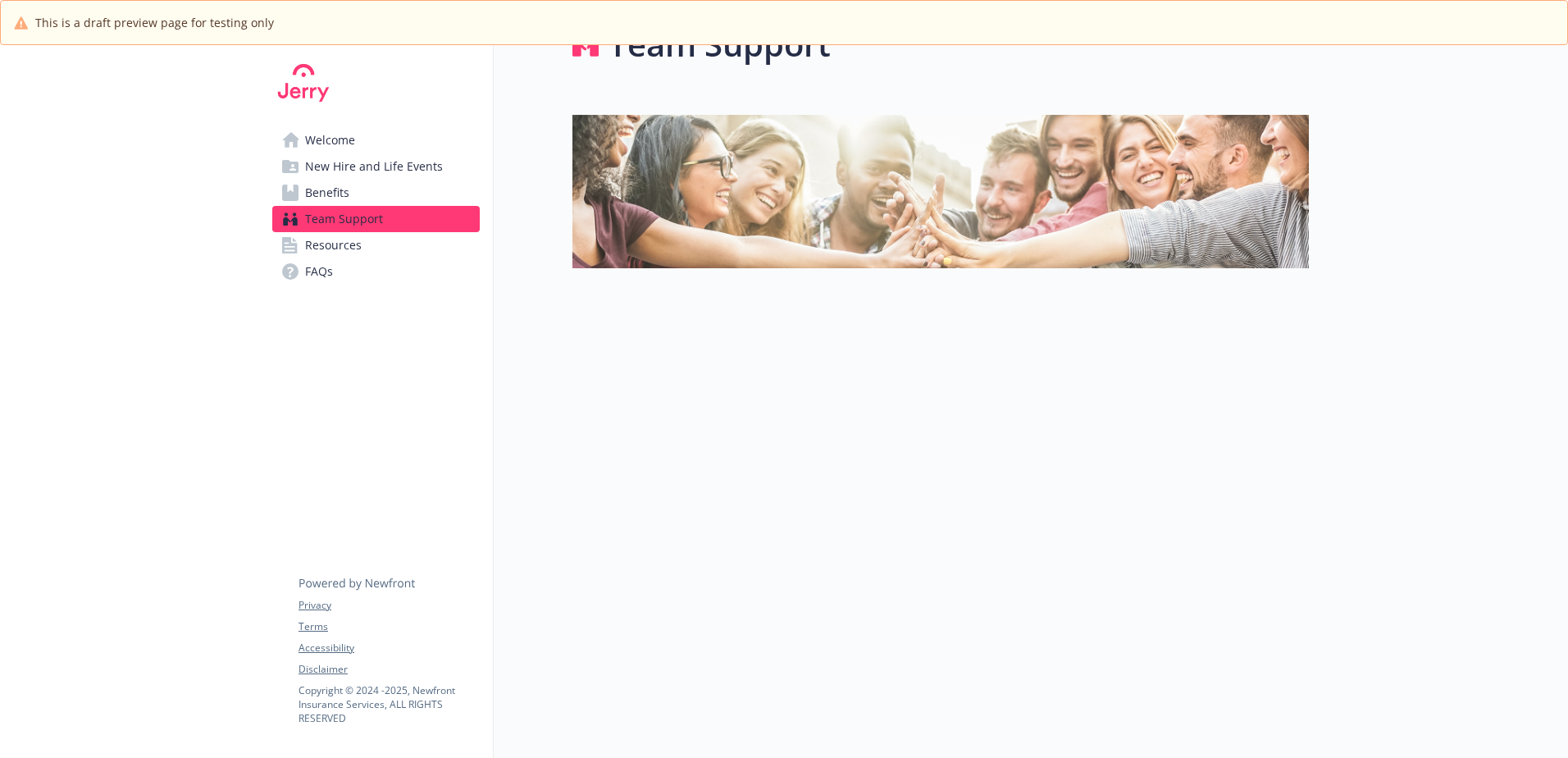
click at [363, 245] on link "Resources" at bounding box center [376, 245] width 207 height 26
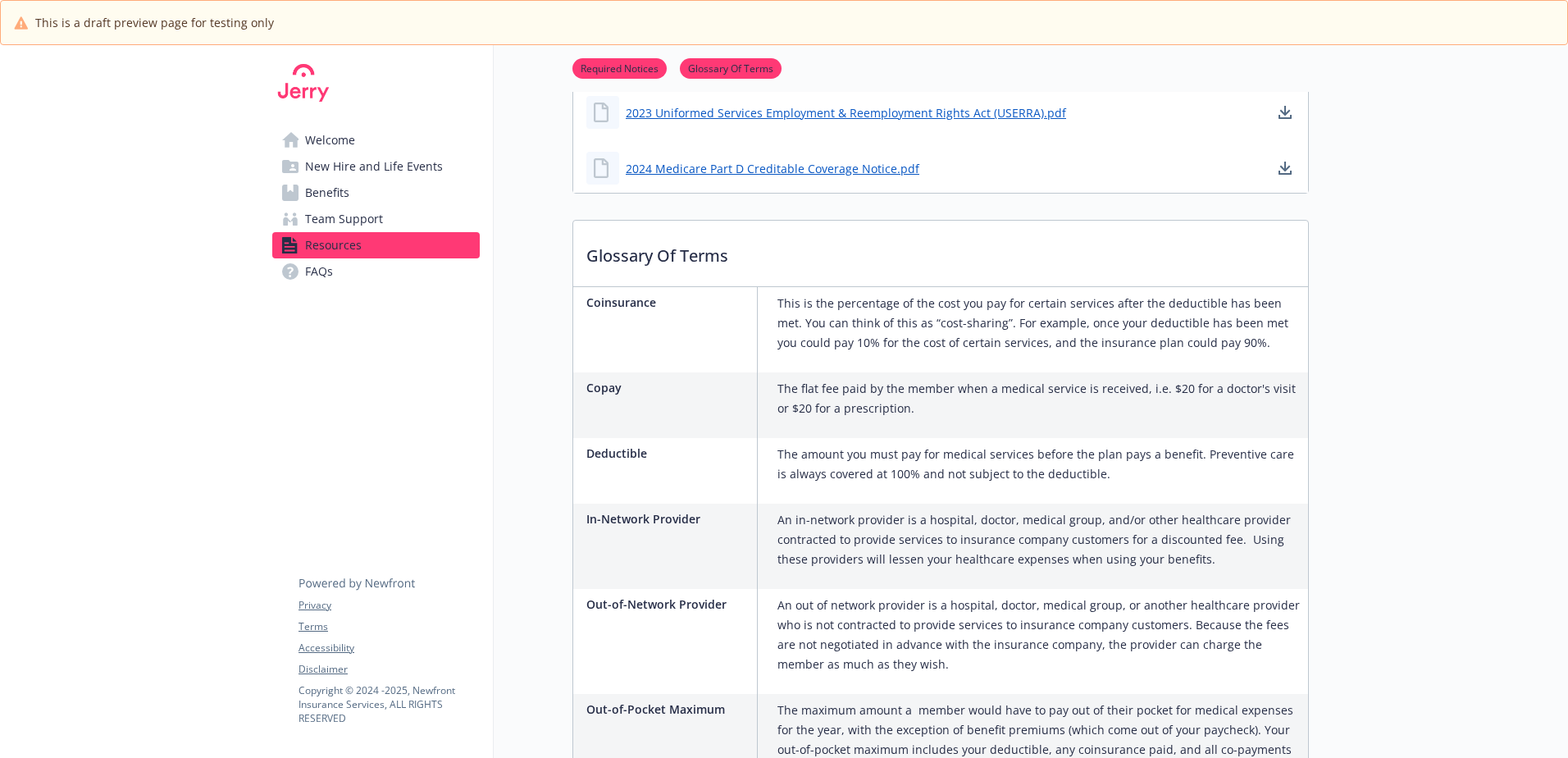
scroll to position [462, 0]
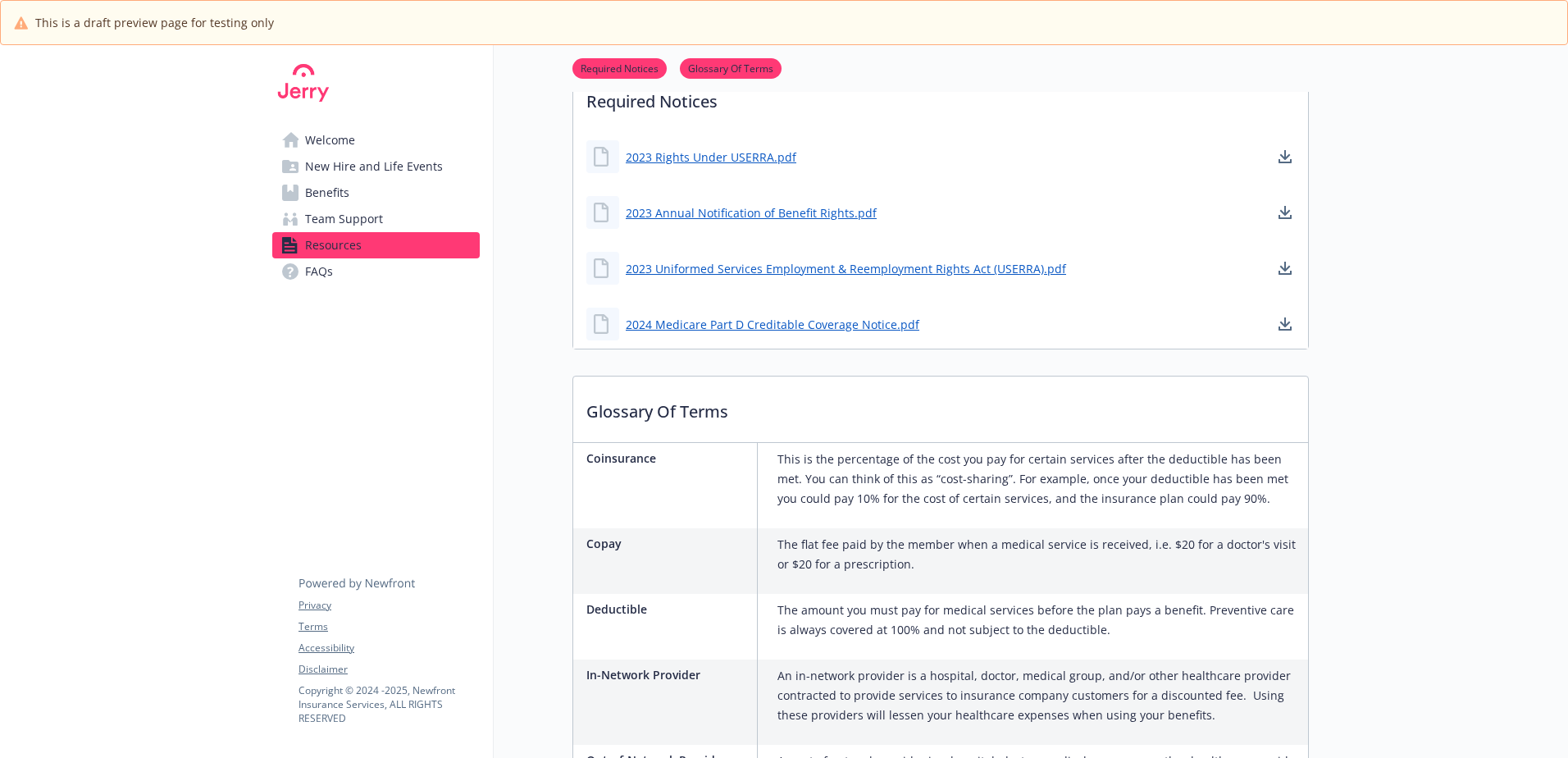
click at [345, 191] on span "Benefits" at bounding box center [327, 193] width 44 height 26
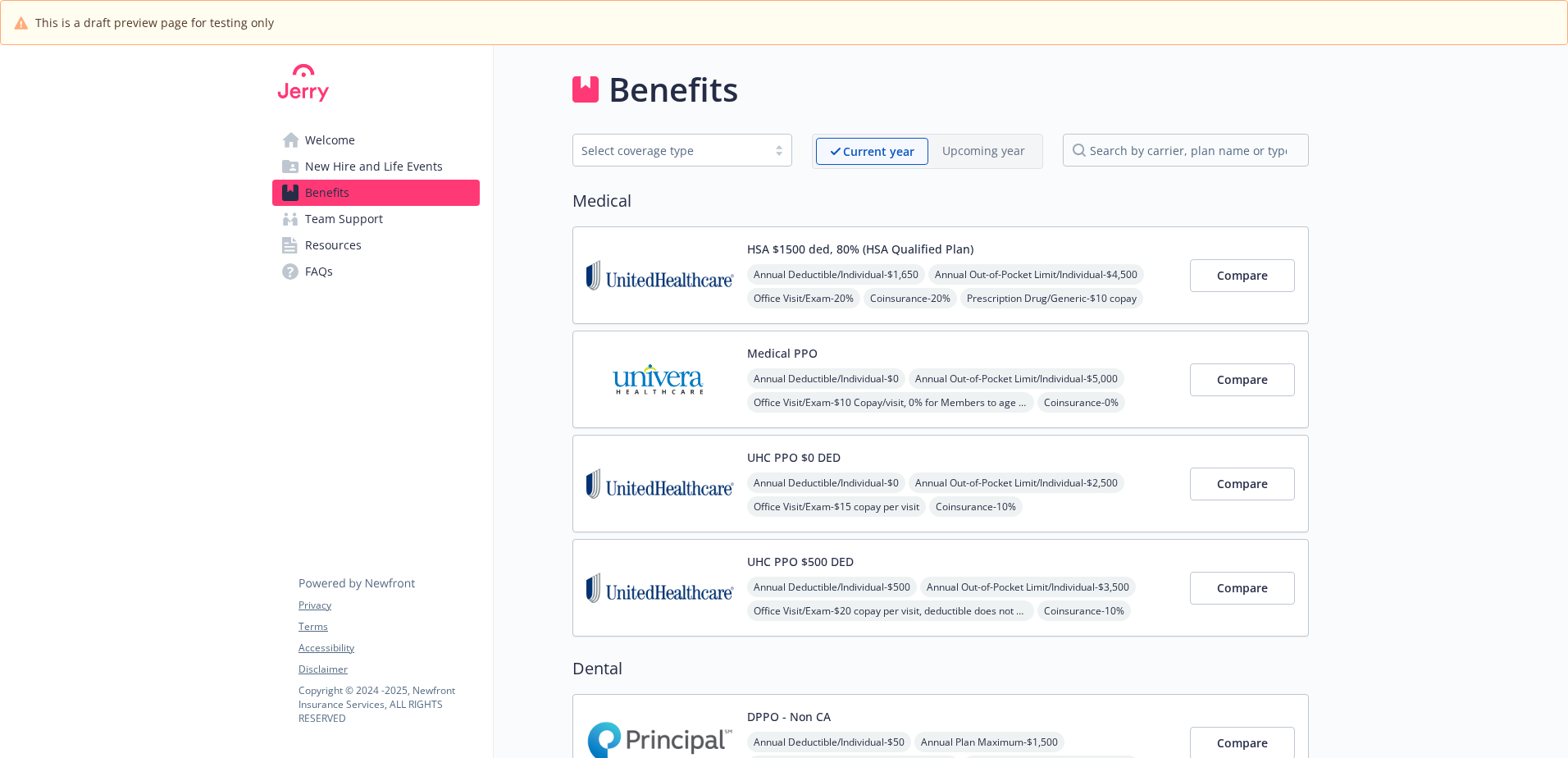
click at [642, 277] on img at bounding box center [659, 275] width 148 height 69
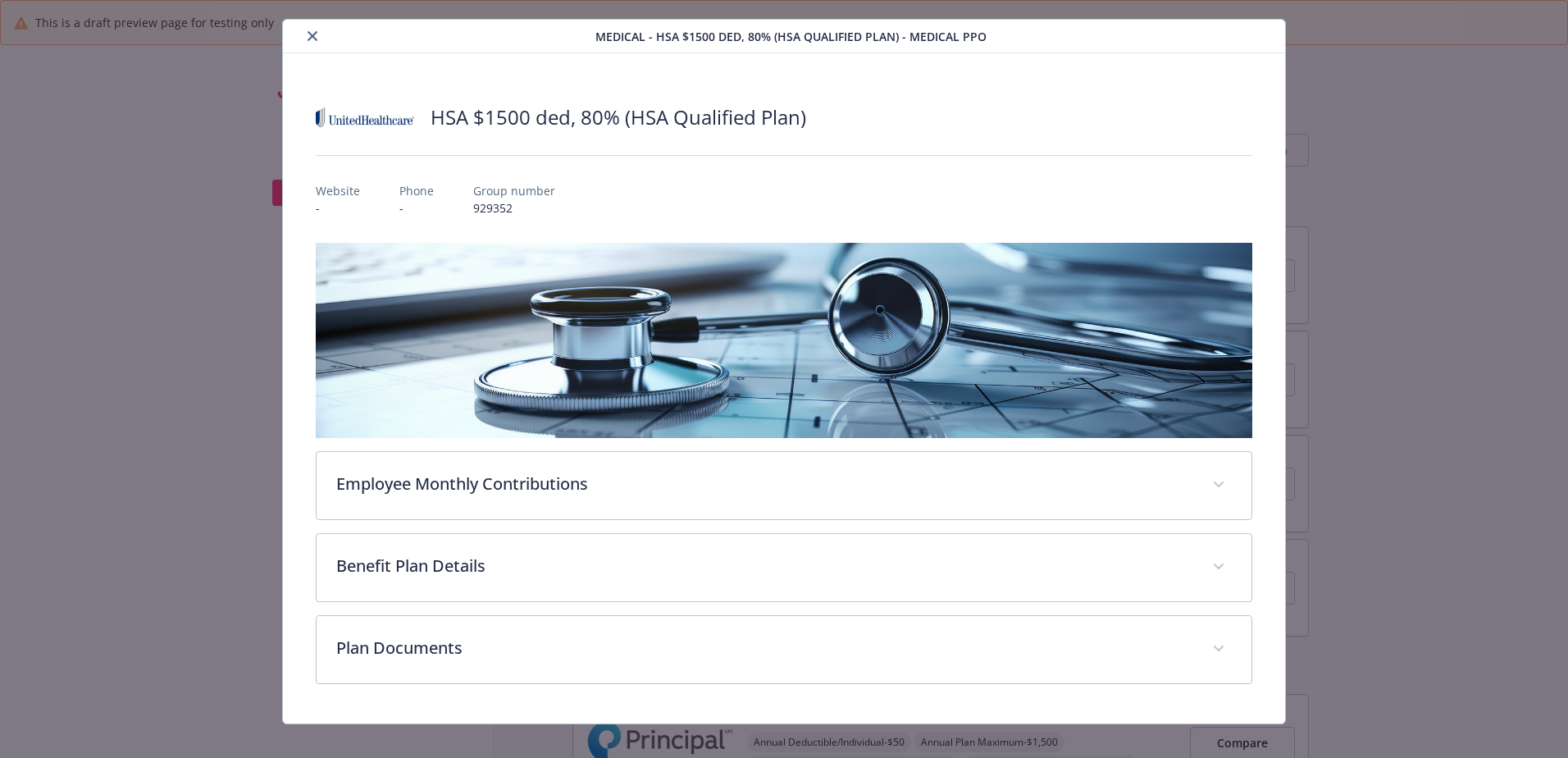
scroll to position [51, 0]
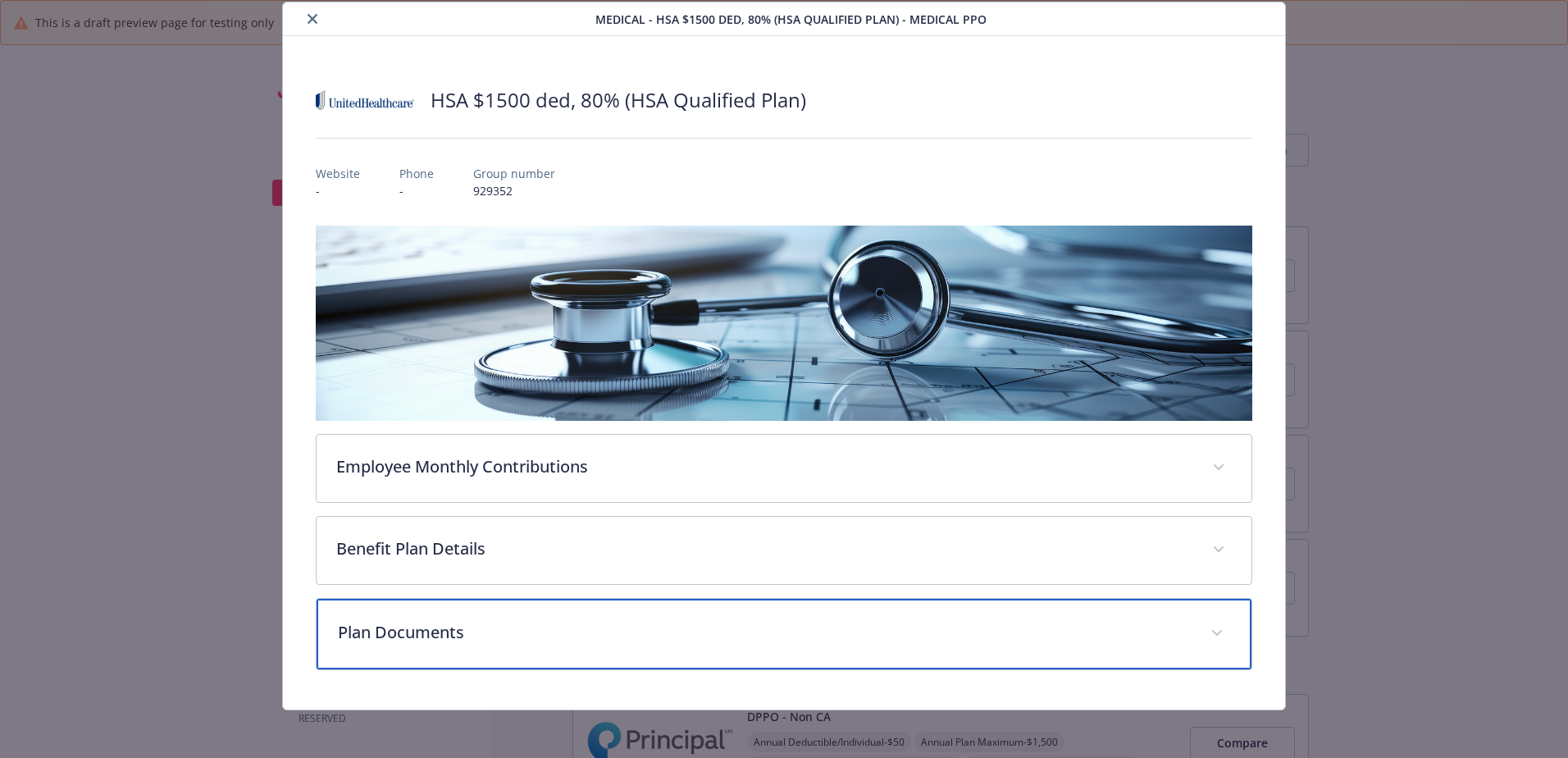
click at [429, 626] on p "Plan Documents" at bounding box center [764, 632] width 853 height 24
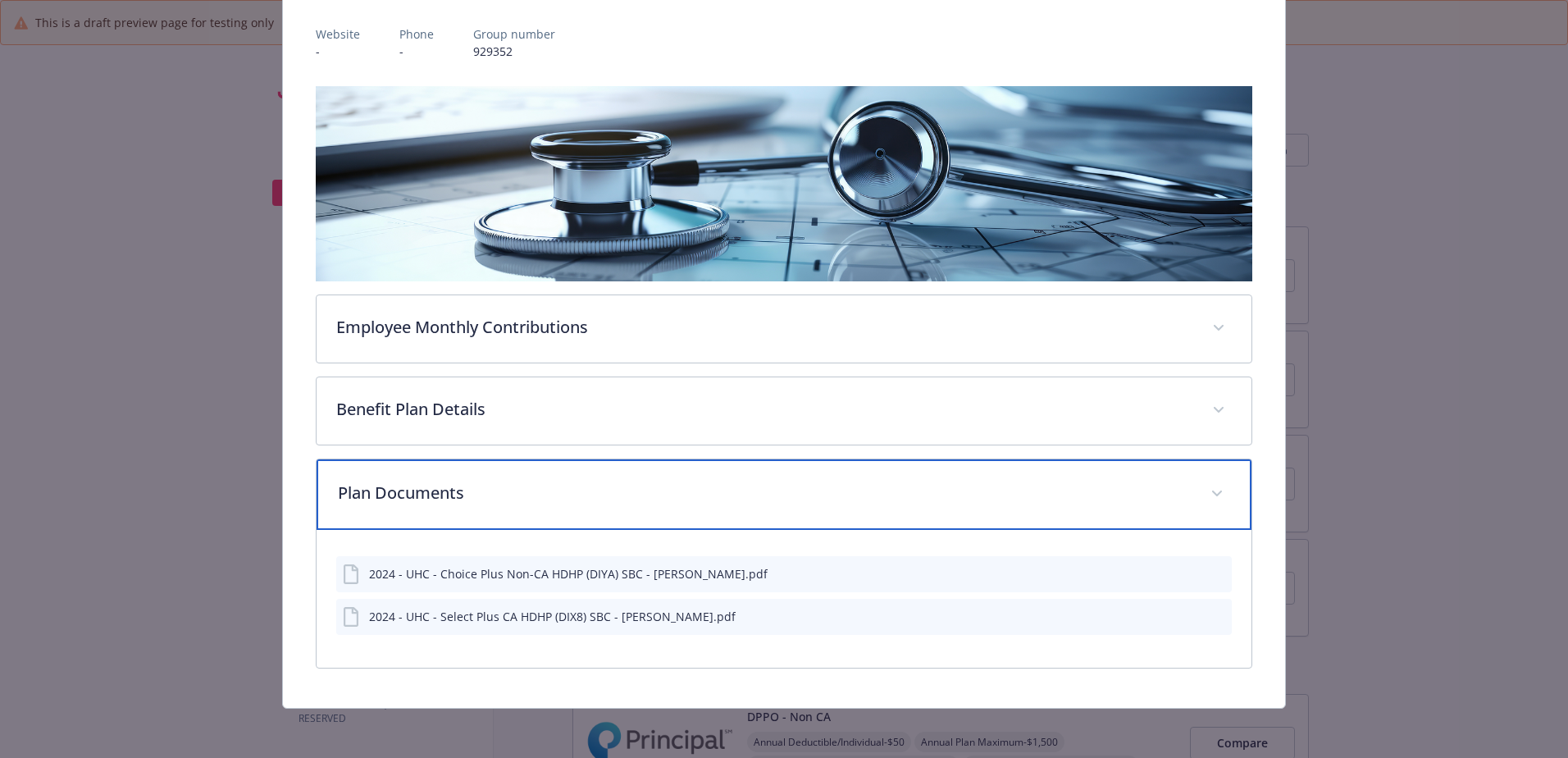
scroll to position [192, 0]
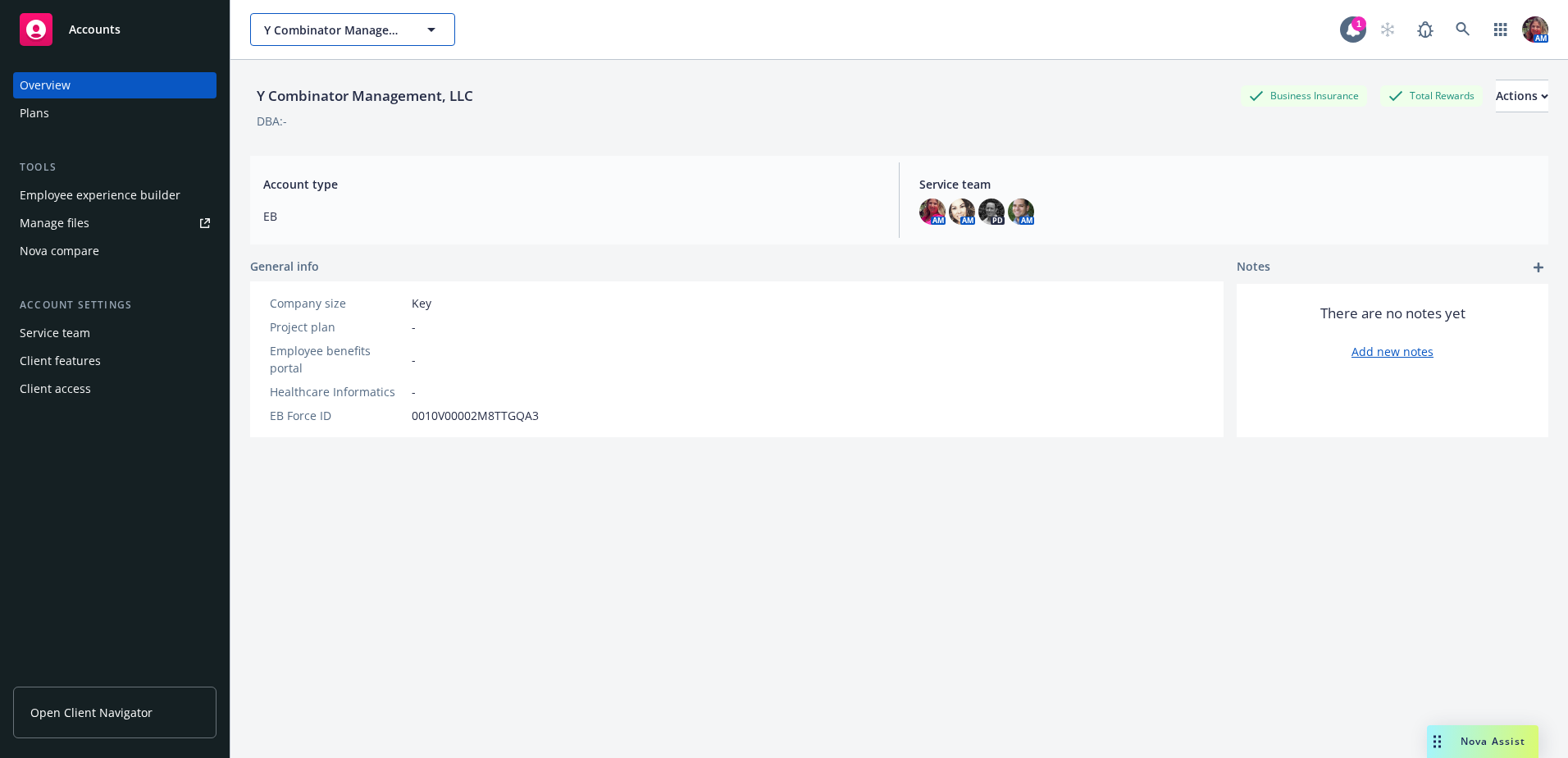
click at [301, 28] on span "Y Combinator Management, LLC" at bounding box center [335, 30] width 142 height 18
click at [284, 20] on button "Y Combinator Management, LLC" at bounding box center [353, 29] width 205 height 33
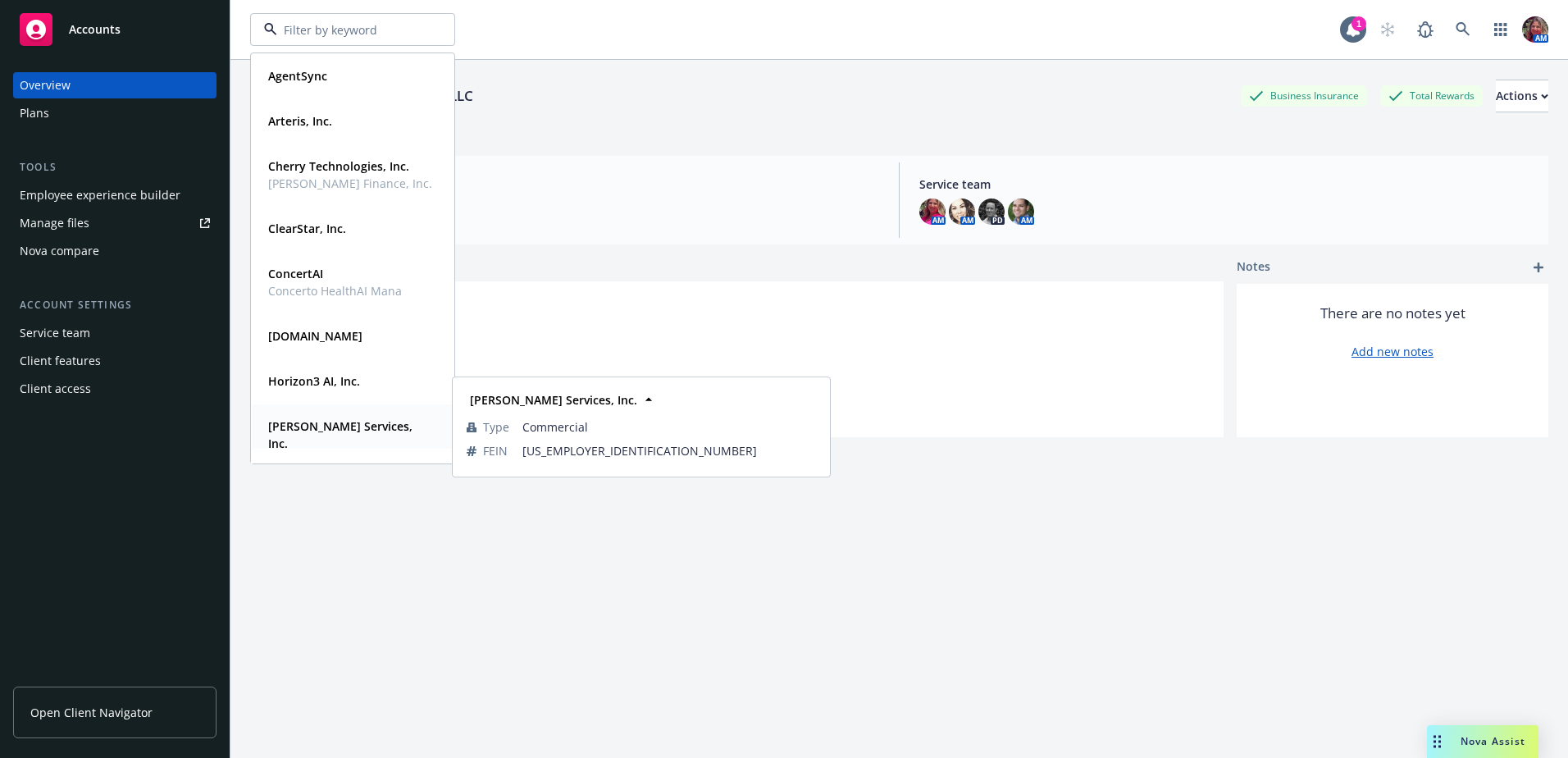
click at [319, 424] on strong "[PERSON_NAME] Services, Inc." at bounding box center [340, 435] width 145 height 33
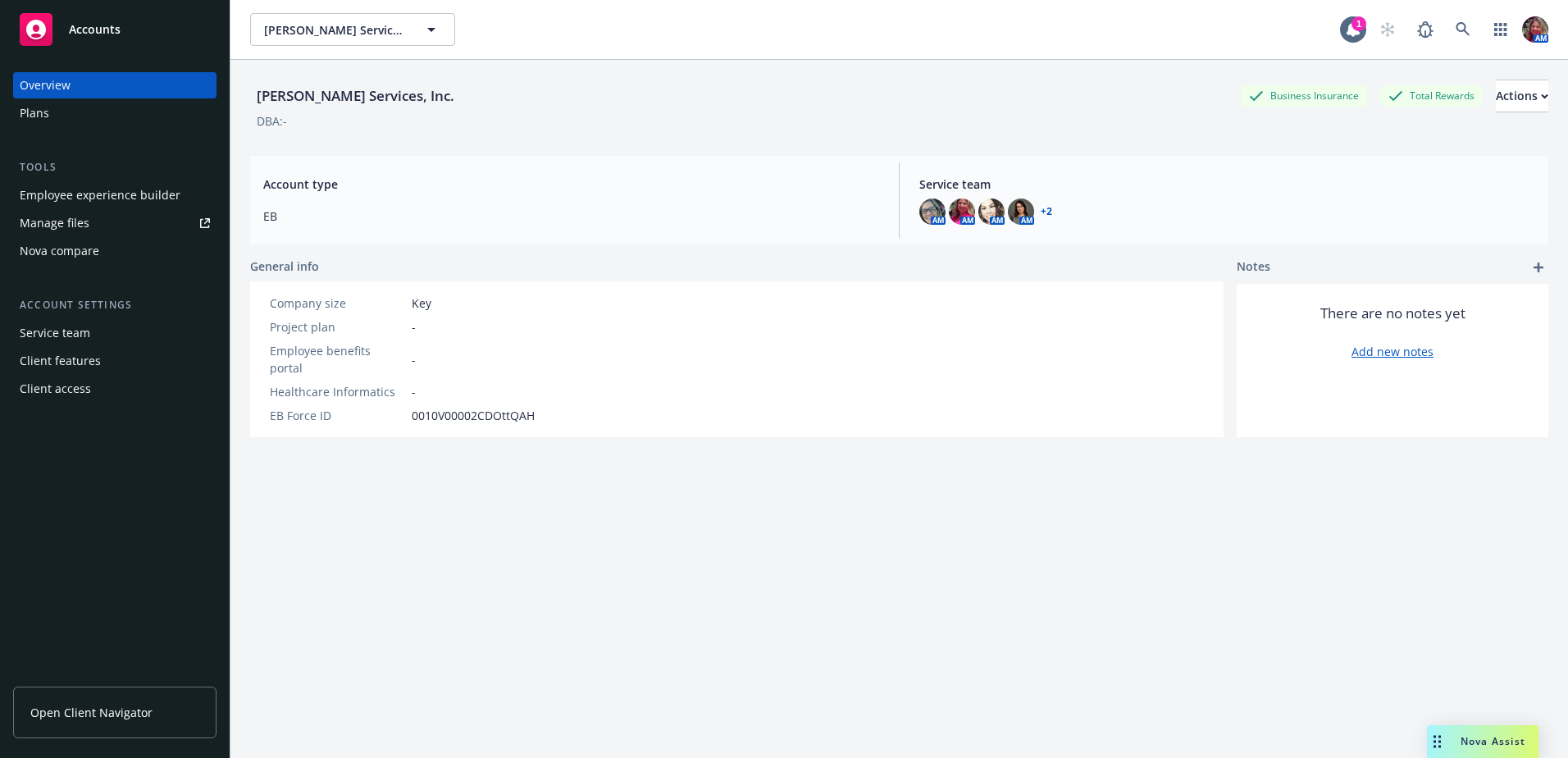
click at [68, 191] on div "Employee experience builder" at bounding box center [100, 195] width 160 height 26
click at [99, 127] on div "Overview Plans Tools Employee experience builder Manage files Nova compare Acco…" at bounding box center [114, 237] width 203 height 330
click at [95, 119] on div "Plans" at bounding box center [114, 112] width 190 height 26
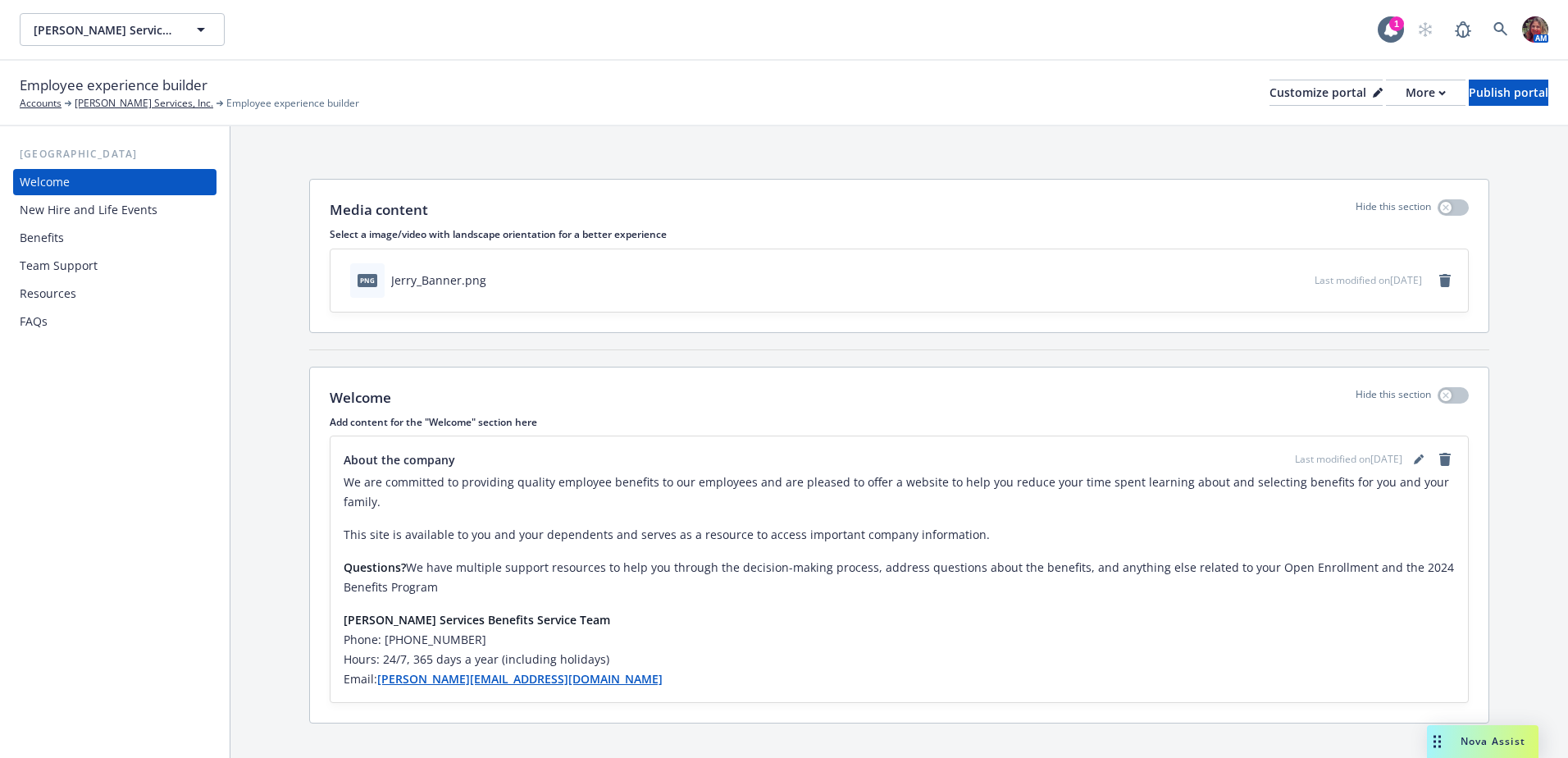
click at [45, 239] on div "Benefits" at bounding box center [41, 238] width 44 height 26
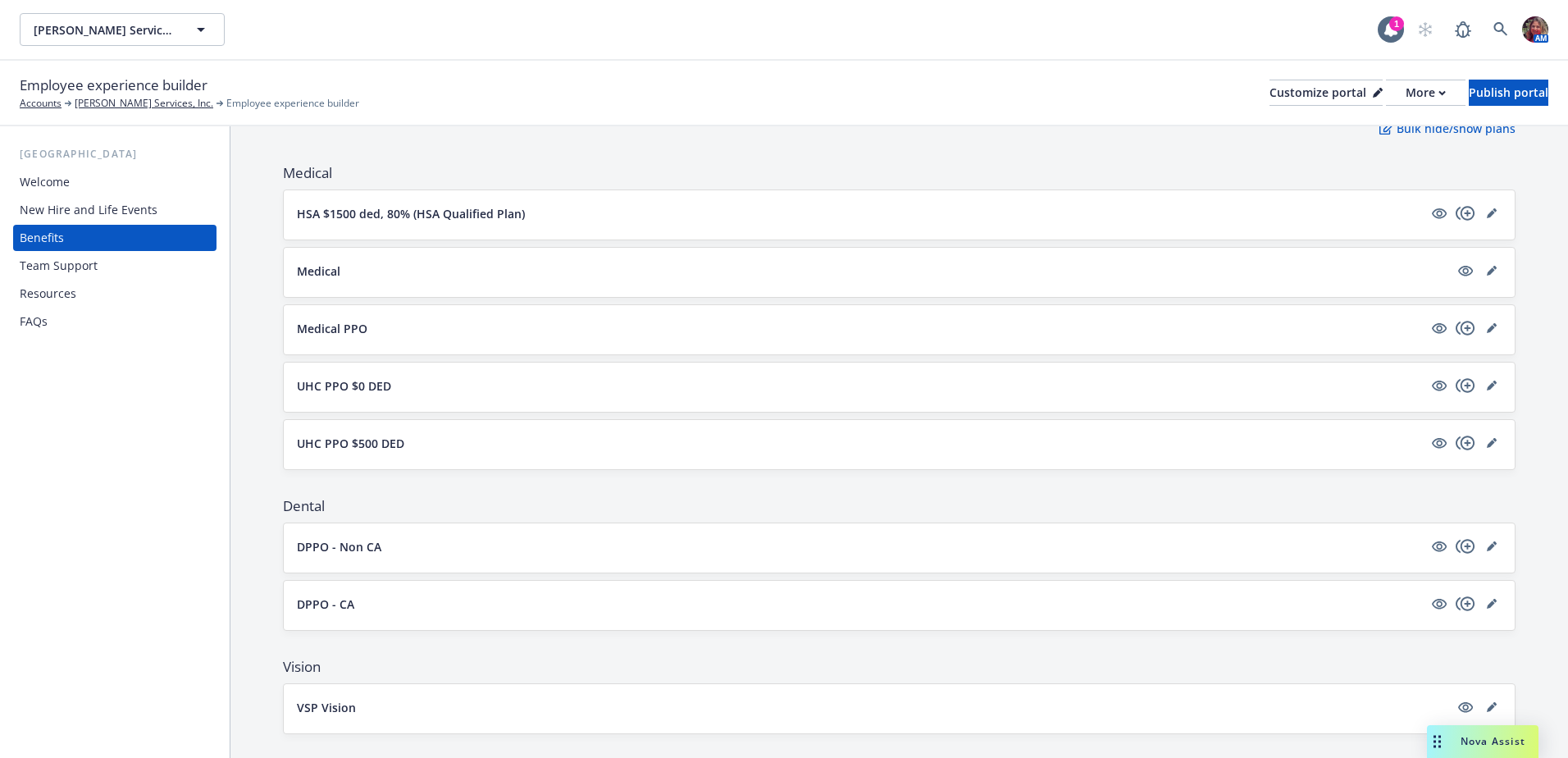
scroll to position [164, 0]
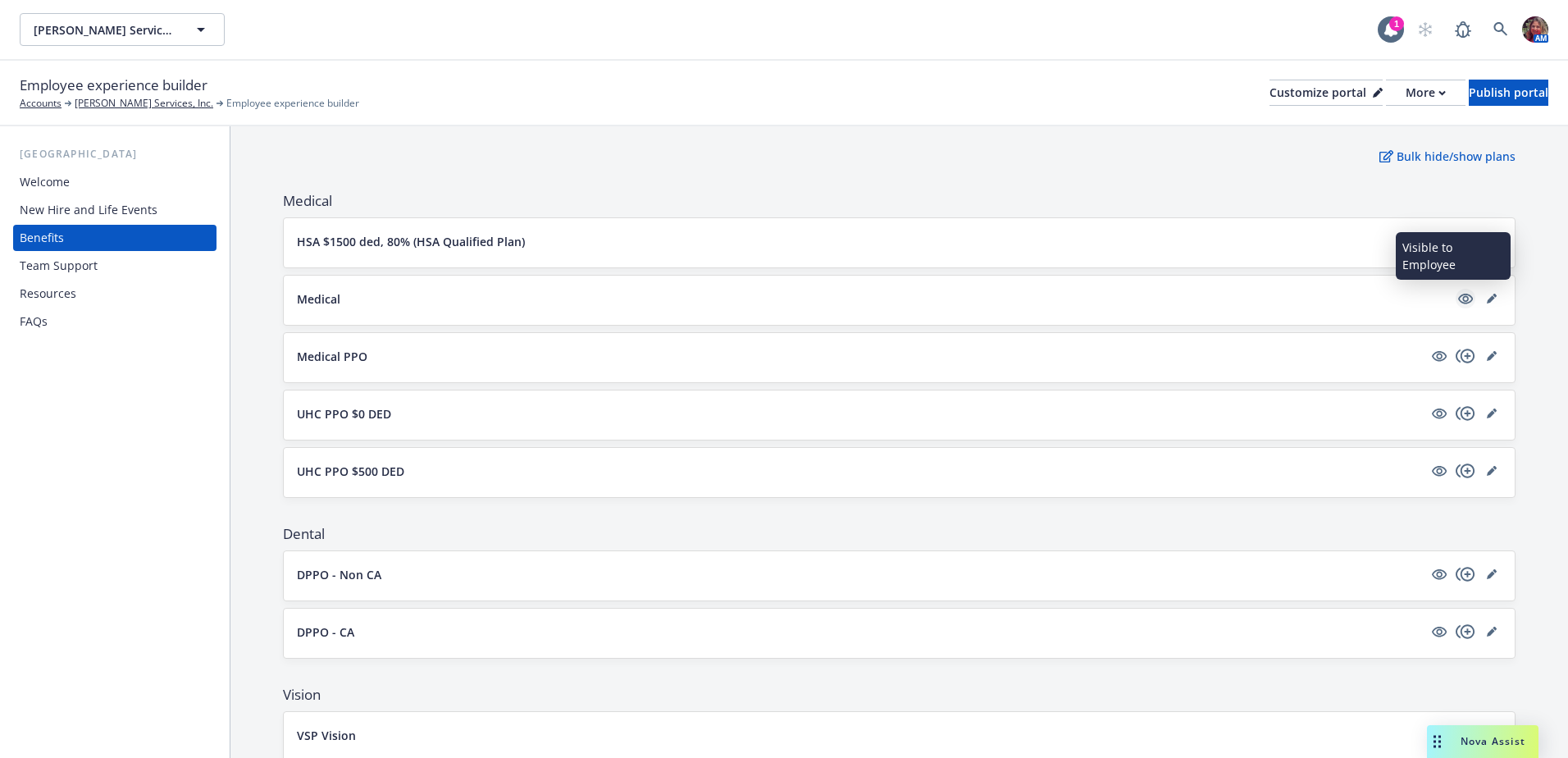
click at [1458, 294] on icon "visible" at bounding box center [1465, 298] width 15 height 11
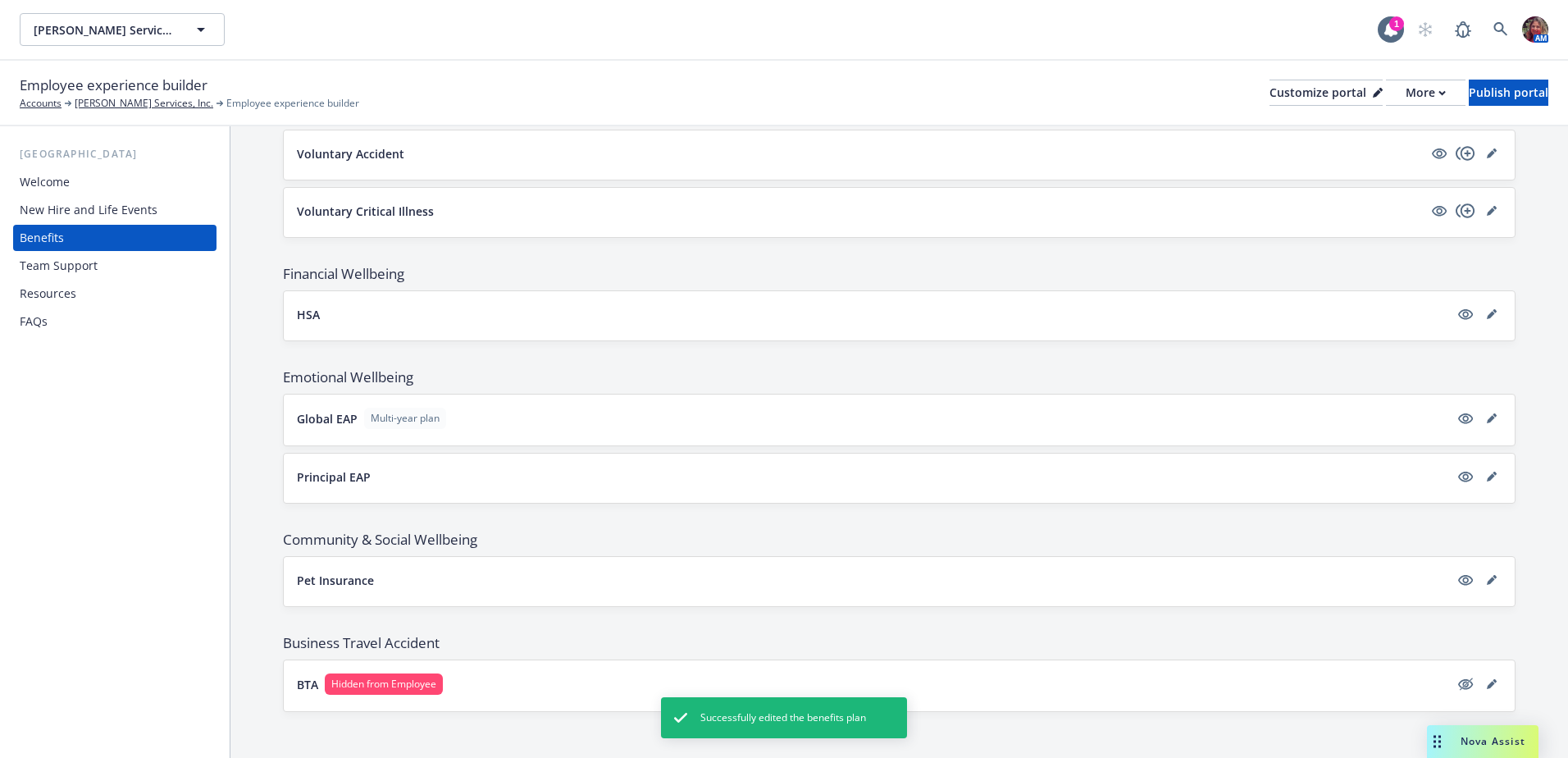
scroll to position [1179, 0]
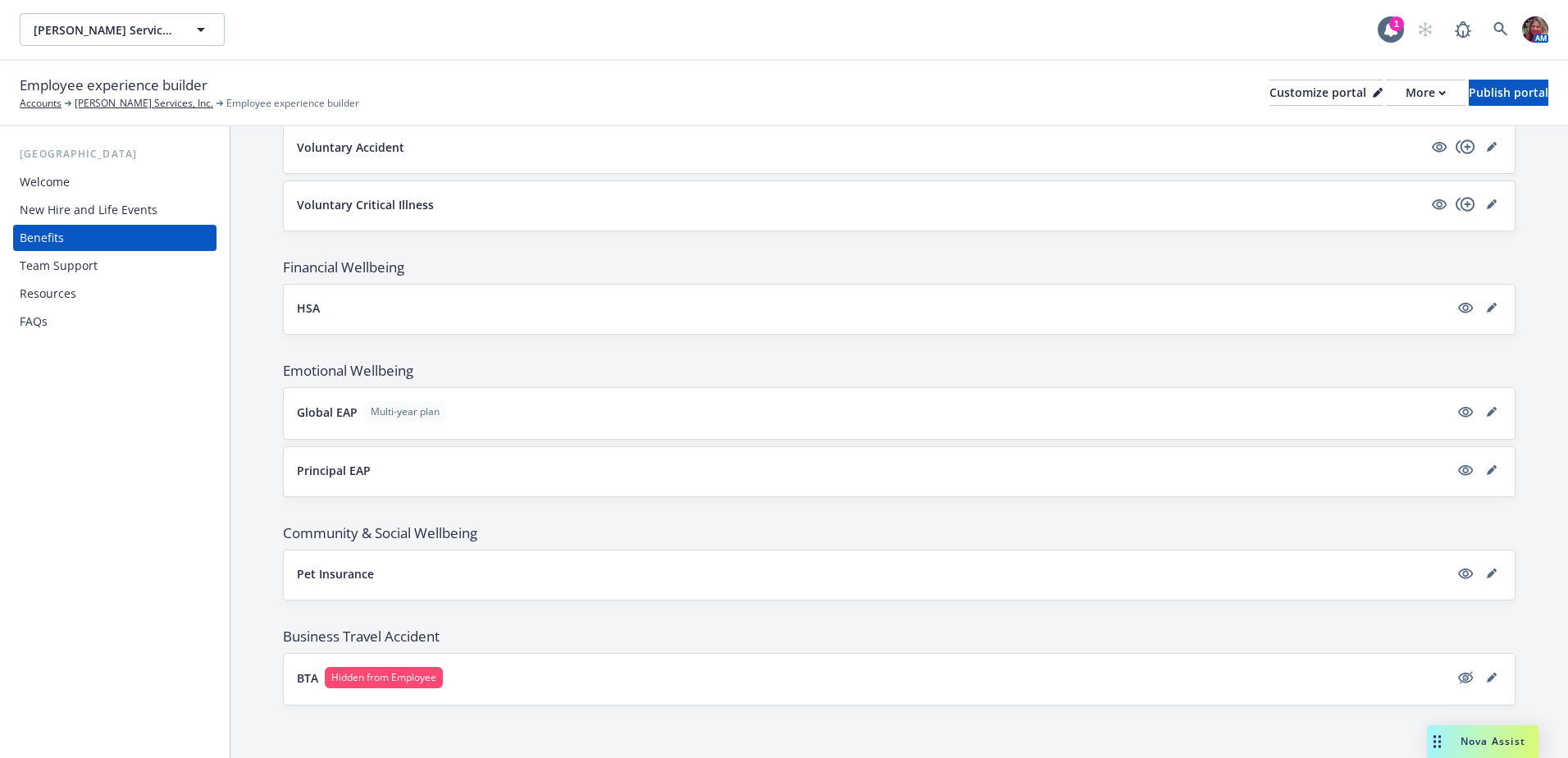
click at [312, 676] on p "BTA" at bounding box center [307, 678] width 22 height 18
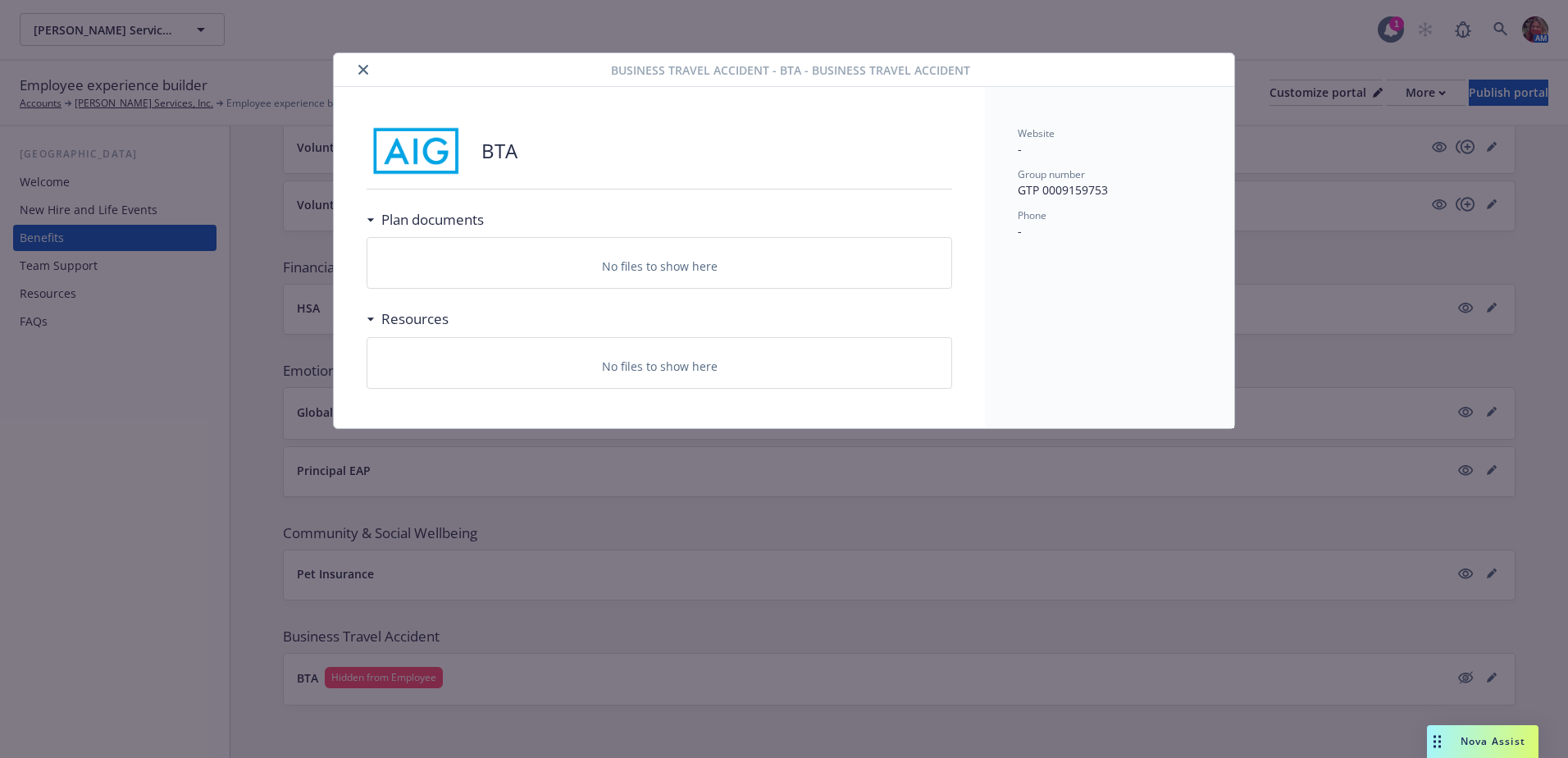
click at [363, 71] on icon "close" at bounding box center [363, 69] width 10 height 10
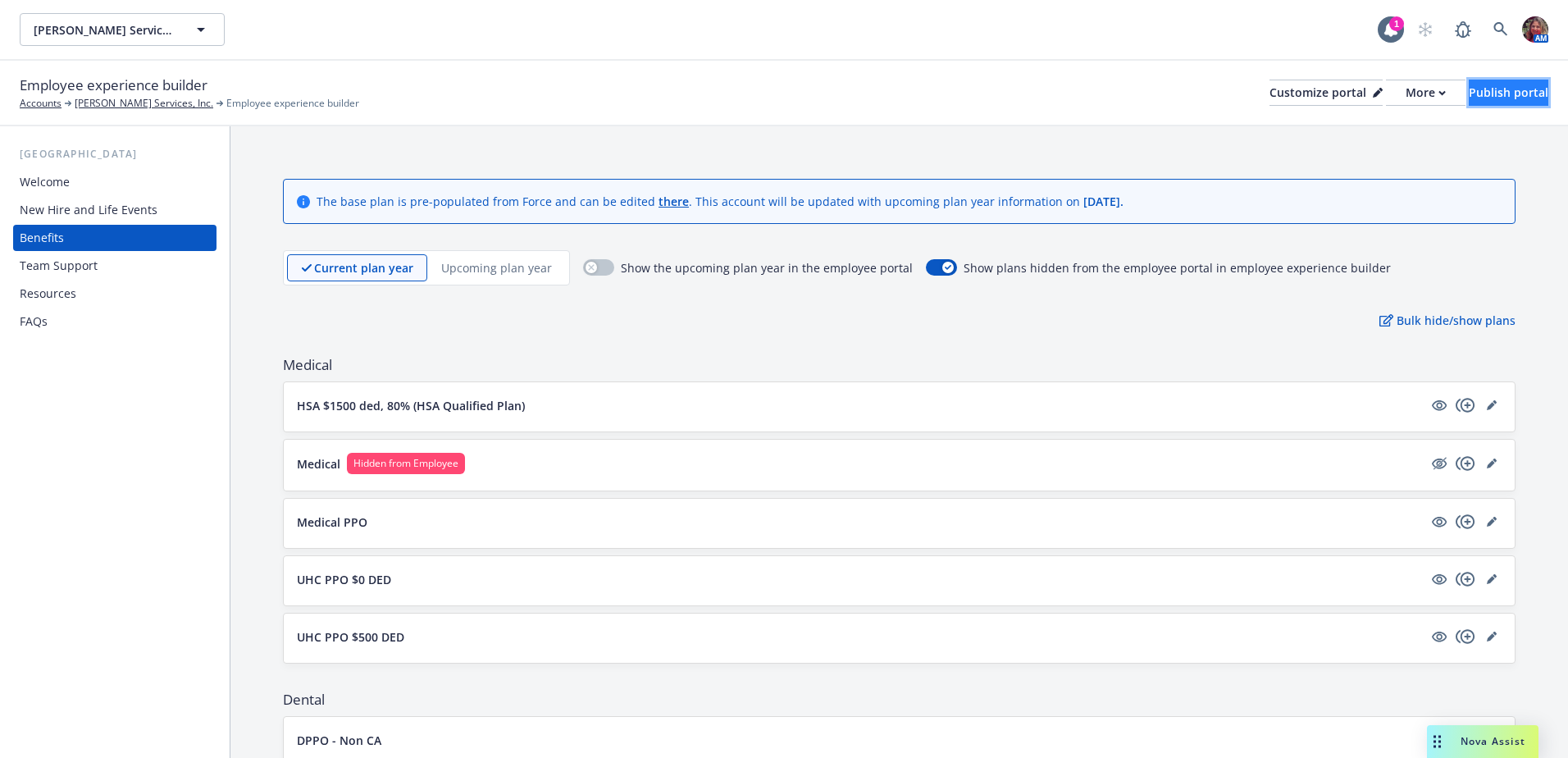
click at [1468, 89] on div "Publish portal" at bounding box center [1507, 92] width 79 height 24
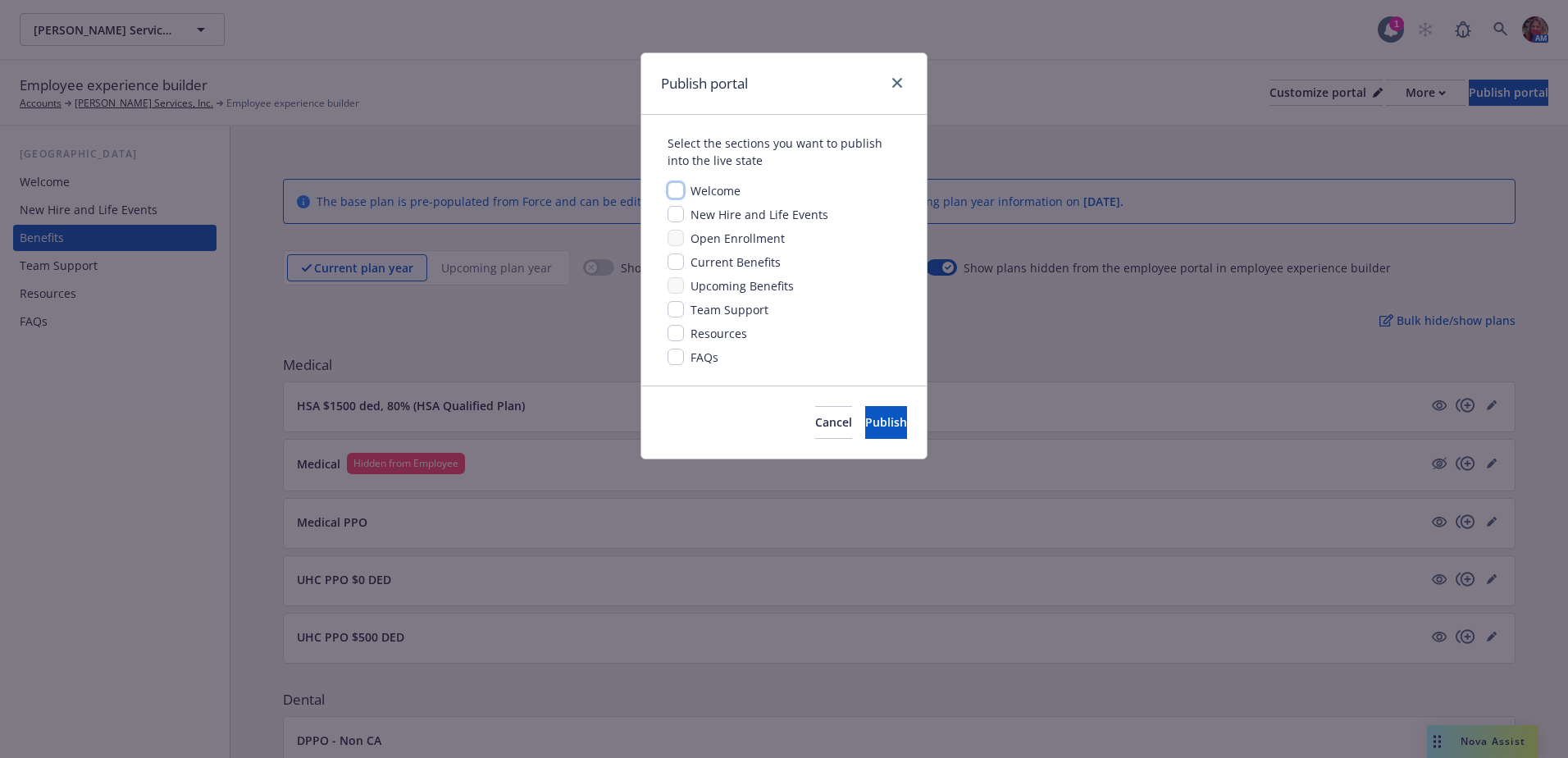
click at [675, 190] on input "checkbox" at bounding box center [675, 190] width 17 height 17
checkbox input "true"
click at [679, 215] on input "checkbox" at bounding box center [675, 213] width 17 height 17
checkbox input "true"
click at [675, 258] on input "checkbox" at bounding box center [675, 261] width 17 height 17
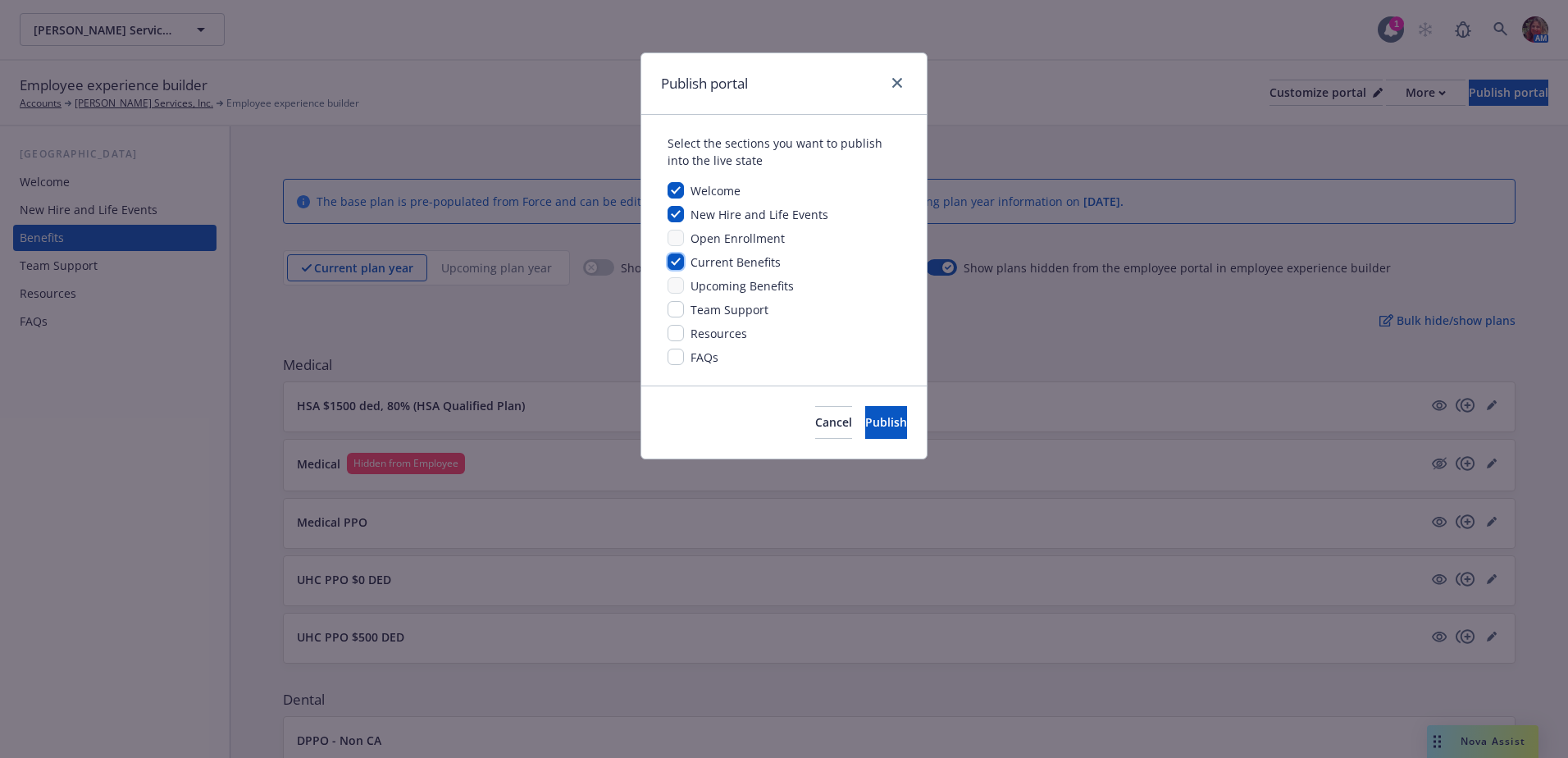
checkbox input "true"
click at [675, 278] on input "checkbox" at bounding box center [675, 285] width 17 height 17
checkbox input "true"
click at [672, 342] on div "Welcome New Hire and Life Events Open Enrollment Current Benefits Upcoming Bene…" at bounding box center [784, 274] width 233 height 184
click at [672, 327] on input "checkbox" at bounding box center [675, 333] width 17 height 17
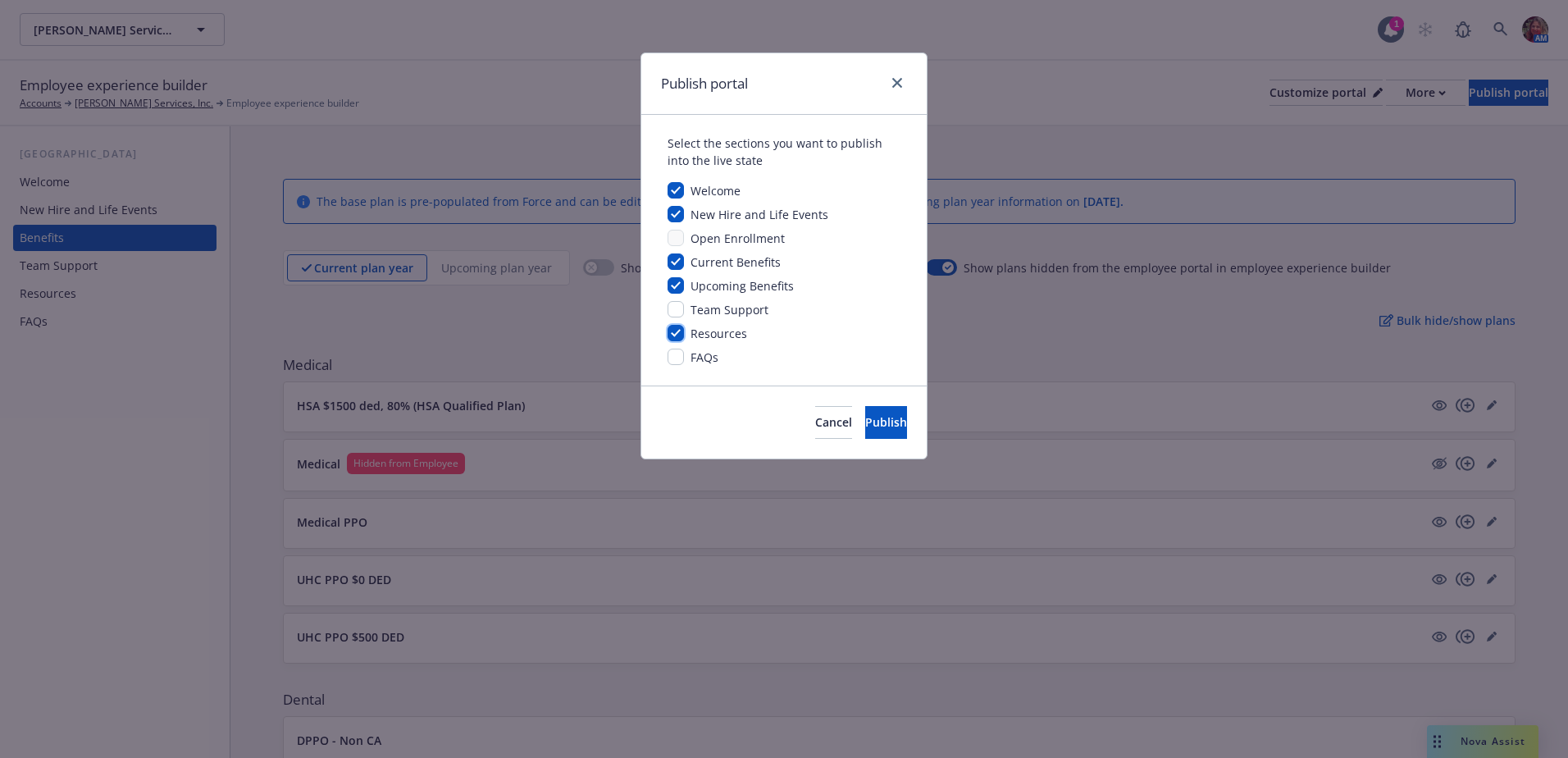
checkbox input "true"
click at [865, 426] on span "Publish" at bounding box center [885, 422] width 42 height 16
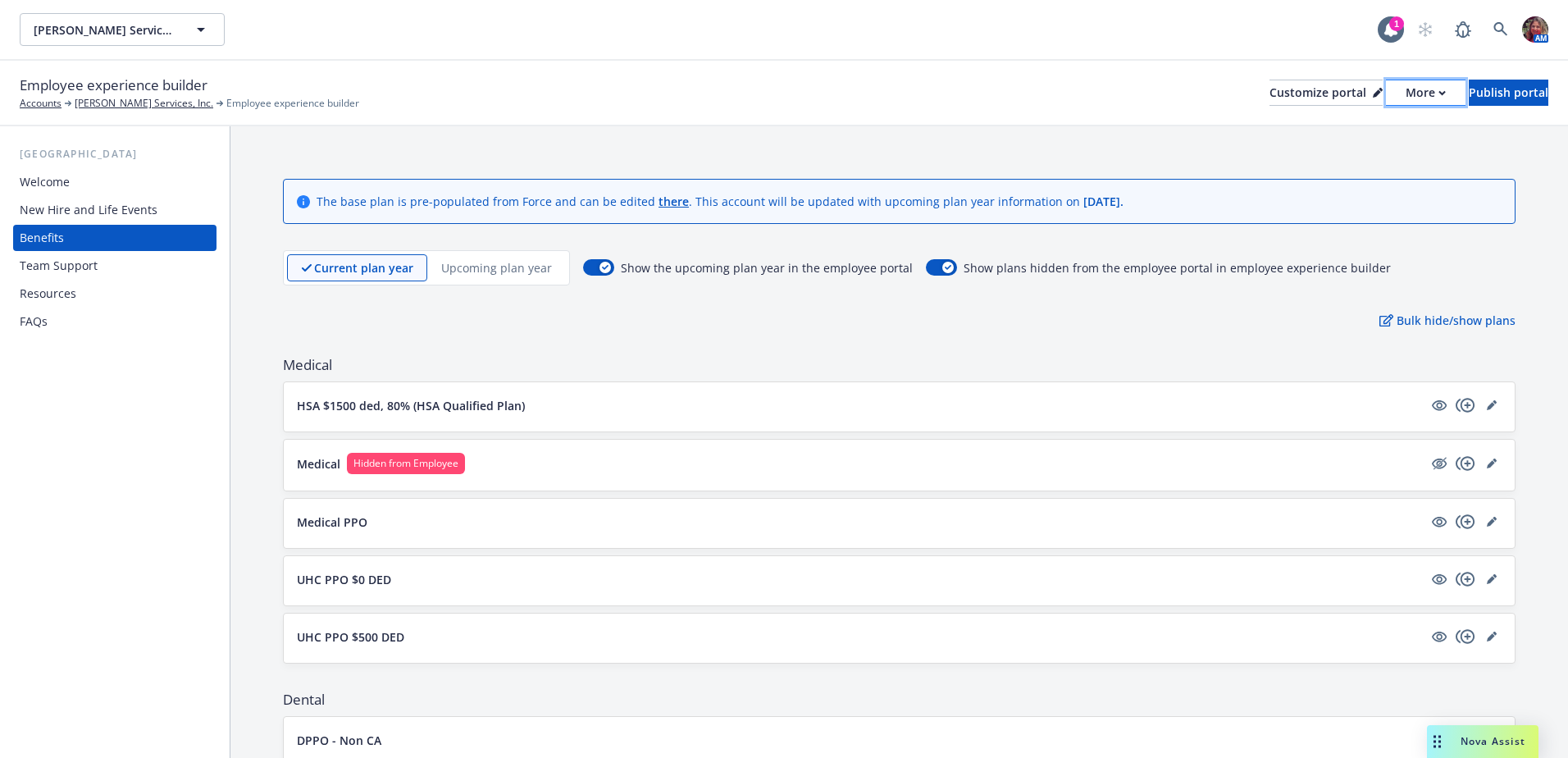
click at [1406, 98] on div "More" at bounding box center [1425, 92] width 40 height 24
click at [1353, 165] on link "Copy portal link" at bounding box center [1338, 162] width 150 height 33
